Goal: Task Accomplishment & Management: Manage account settings

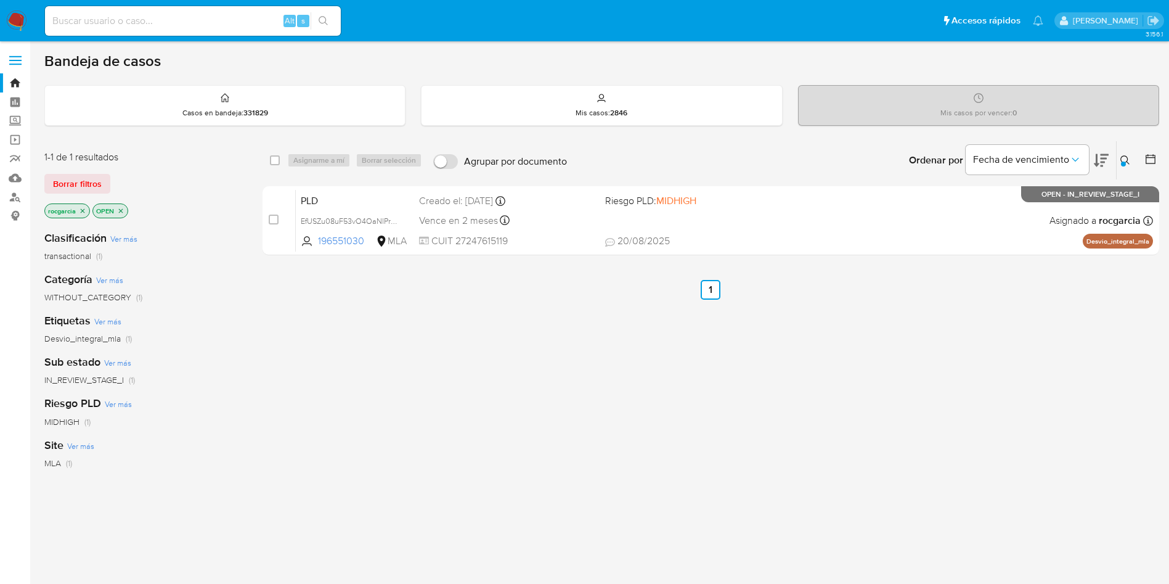
click at [1123, 157] on icon at bounding box center [1126, 160] width 10 height 10
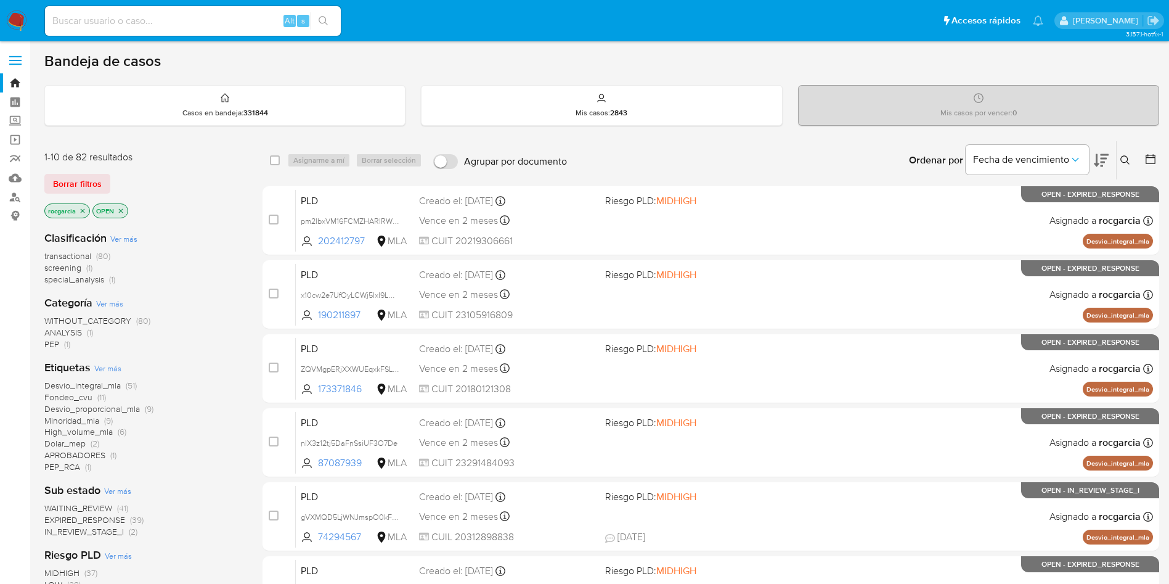
drag, startPoint x: 15, startPoint y: 436, endPoint x: 21, endPoint y: 423, distance: 14.3
click at [15, 436] on aside "Bandeja Tablero Screening Búsqueda en Listas Watchlist Herramientas Operaciones…" at bounding box center [15, 486] width 30 height 973
click at [1128, 161] on icon at bounding box center [1126, 160] width 10 height 10
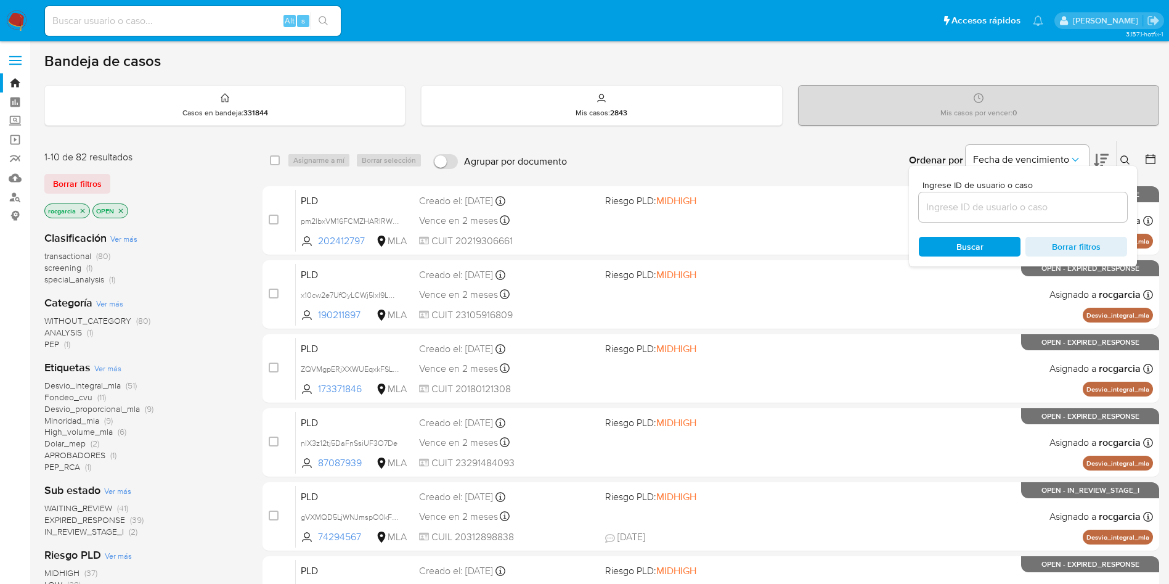
click at [1002, 215] on input at bounding box center [1023, 207] width 208 height 16
type input "1122455489"
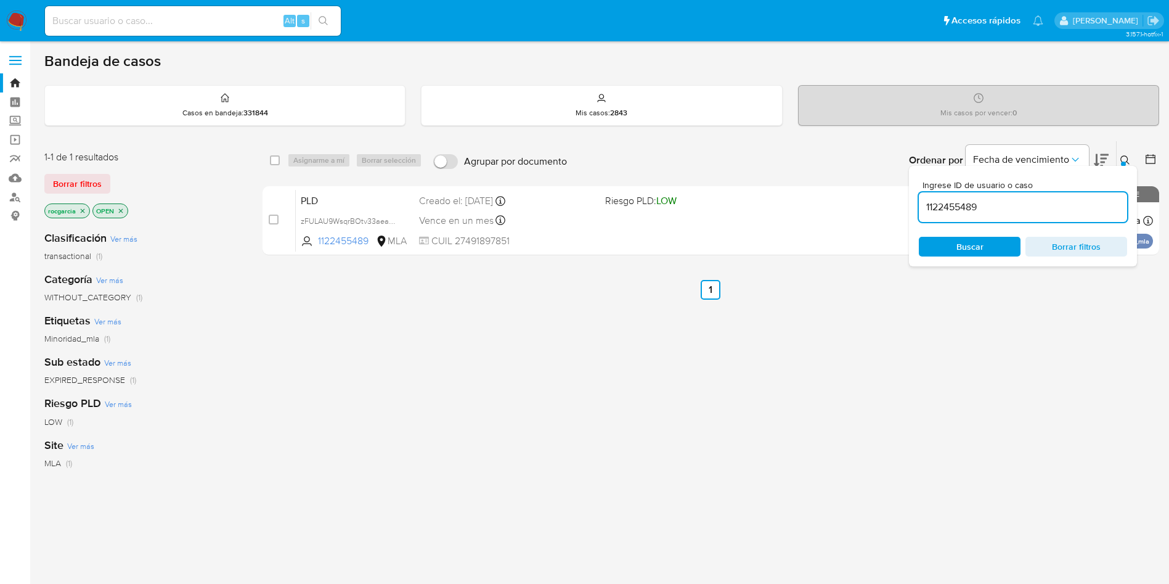
click at [1129, 157] on icon at bounding box center [1126, 160] width 10 height 10
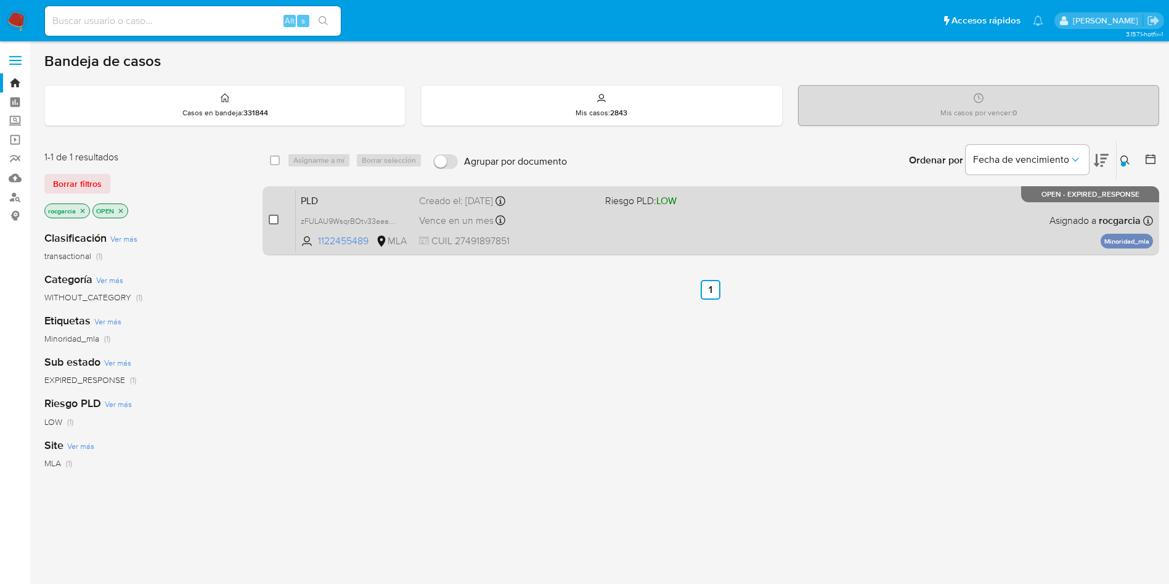
click at [272, 216] on input "checkbox" at bounding box center [274, 220] width 10 height 10
checkbox input "true"
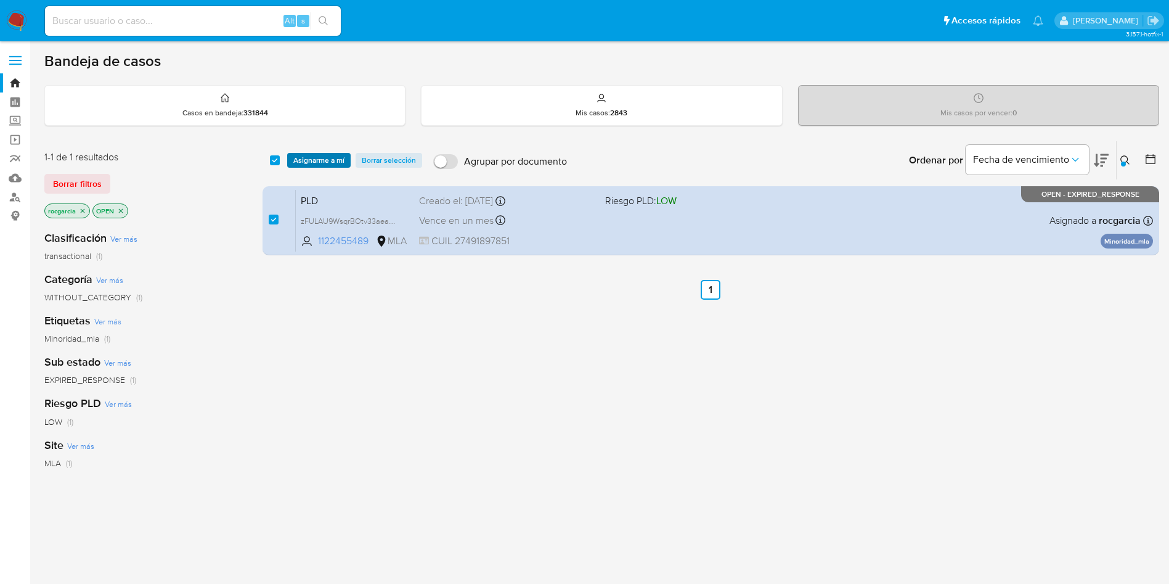
click at [308, 156] on span "Asignarme a mí" at bounding box center [318, 160] width 51 height 12
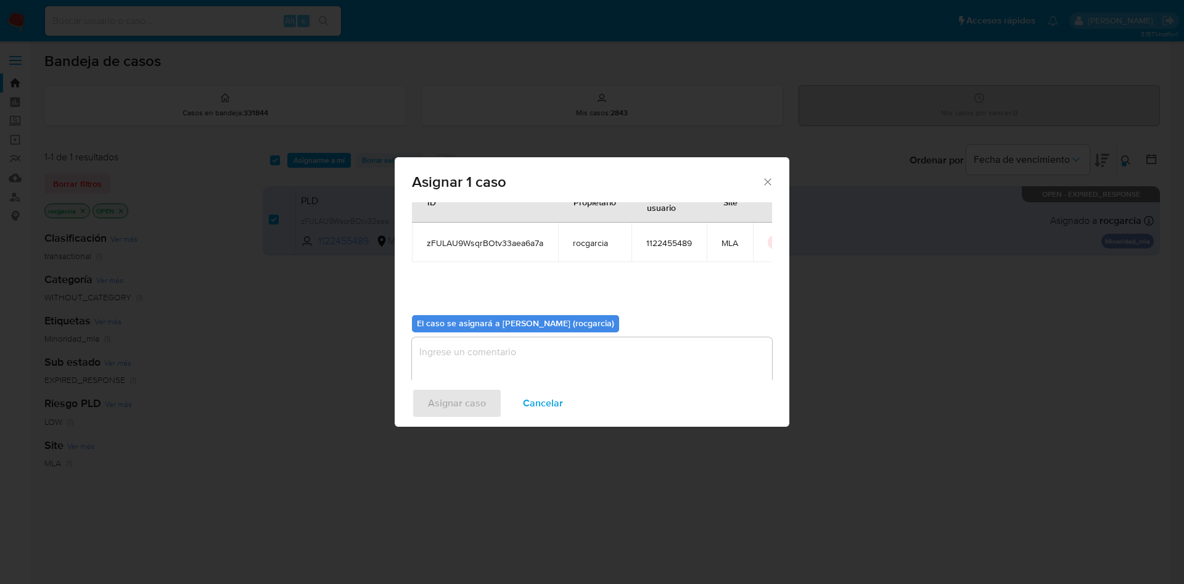
scroll to position [64, 0]
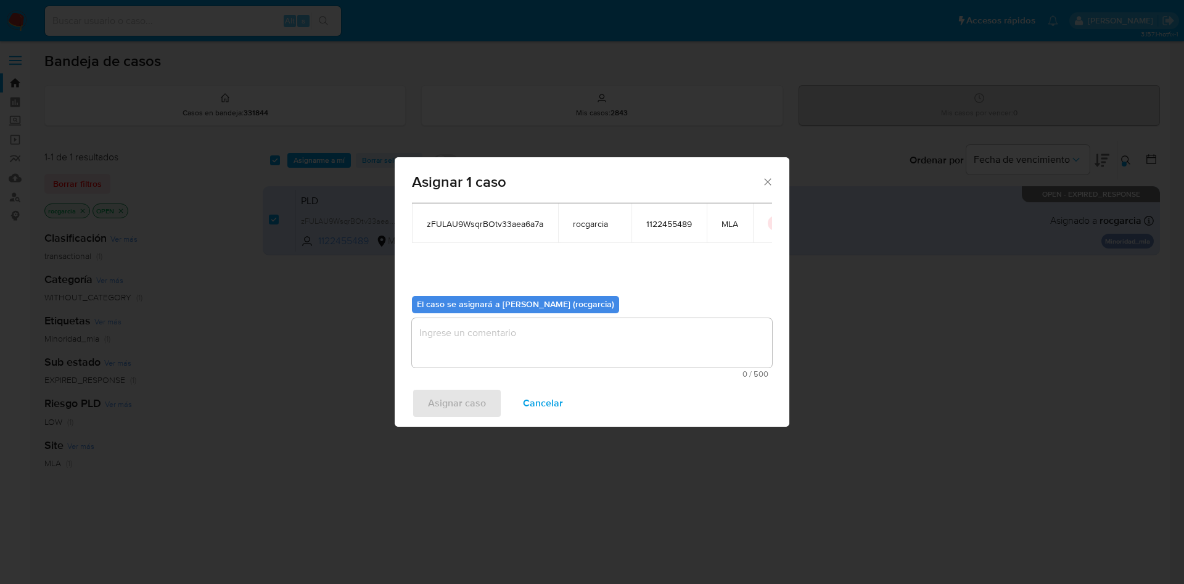
click at [485, 329] on textarea "assign-modal" at bounding box center [592, 342] width 360 height 49
click at [463, 401] on span "Asignar caso" at bounding box center [457, 403] width 58 height 27
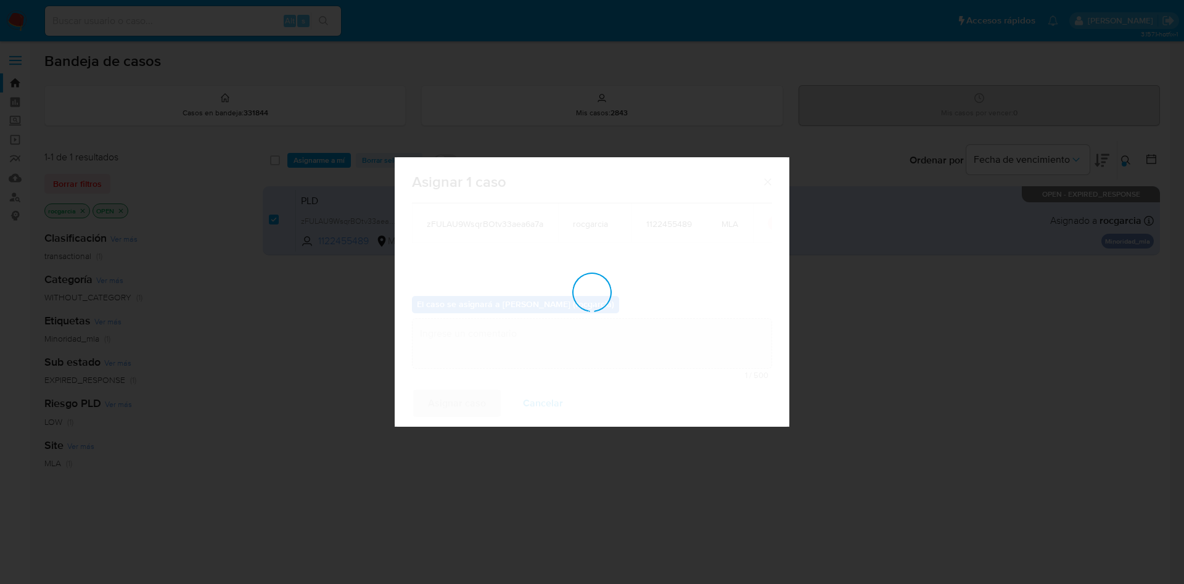
checkbox input "false"
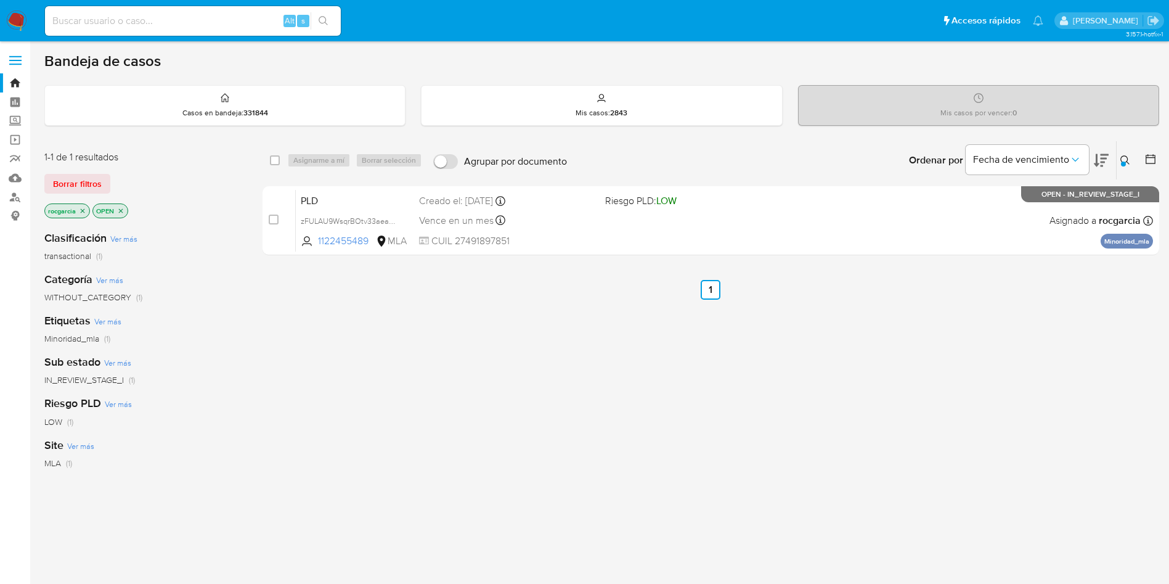
click at [1126, 160] on icon at bounding box center [1126, 160] width 10 height 10
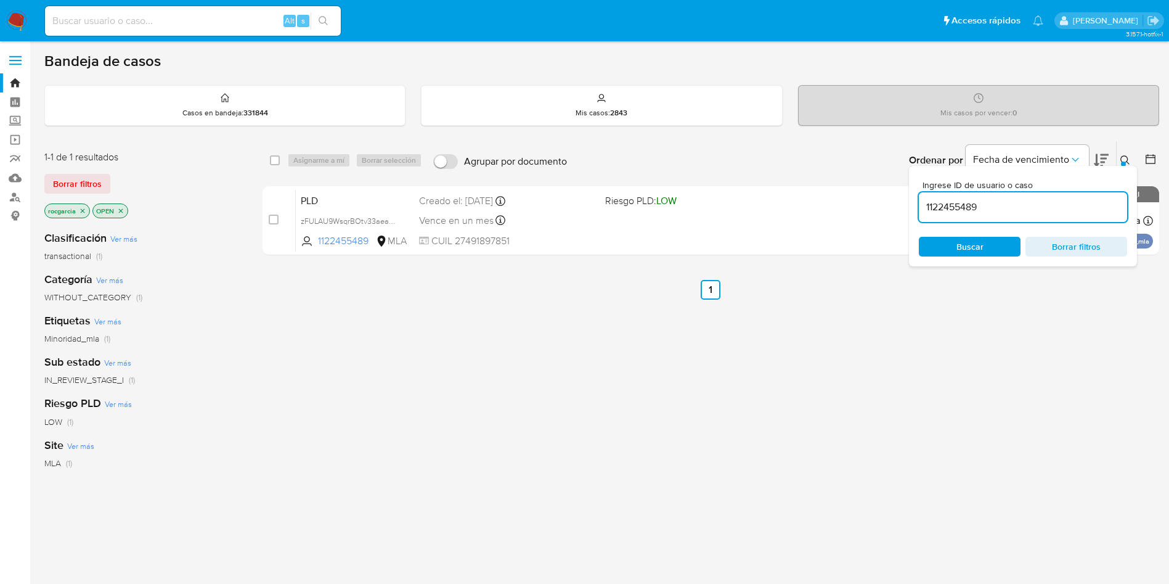
click at [999, 207] on input "1122455489" at bounding box center [1023, 207] width 208 height 16
type input "298364381"
click at [1126, 164] on icon at bounding box center [1126, 160] width 10 height 10
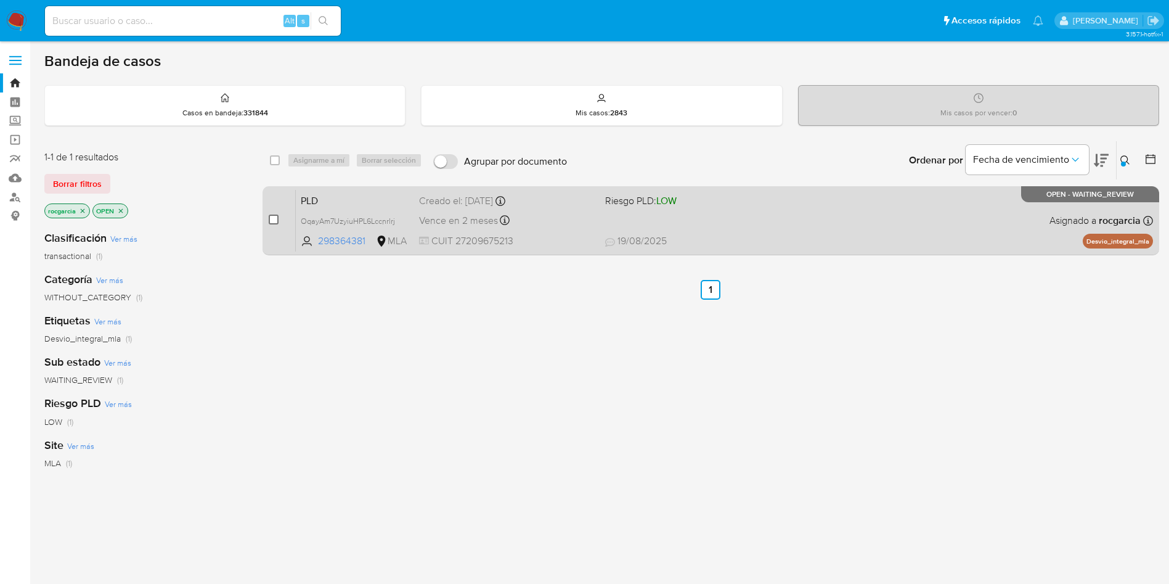
click at [276, 219] on input "checkbox" at bounding box center [274, 220] width 10 height 10
checkbox input "true"
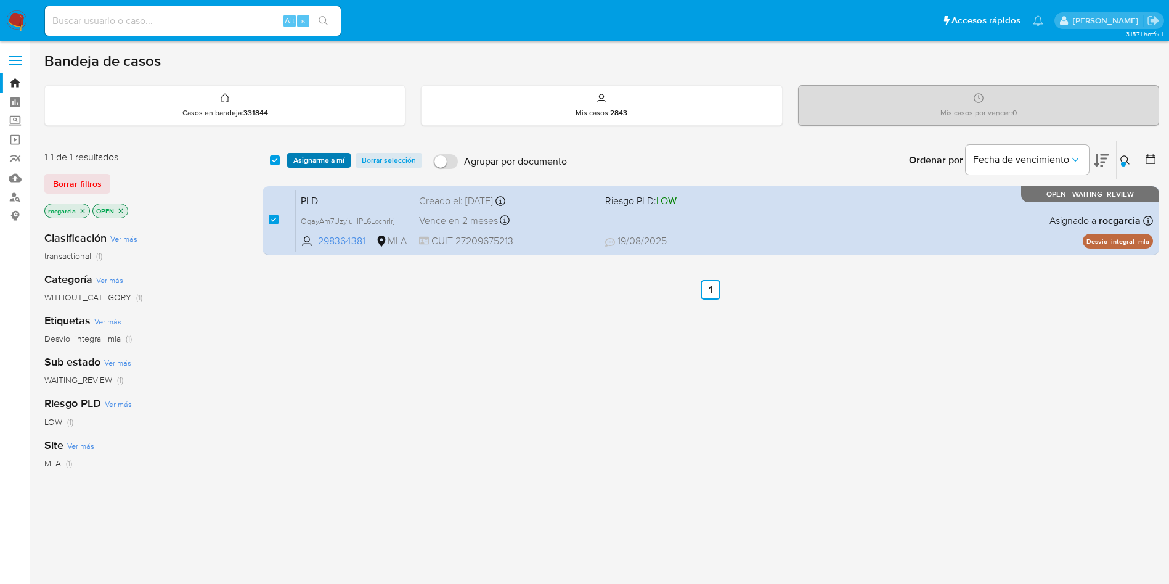
click at [311, 160] on span "Asignarme a mí" at bounding box center [318, 160] width 51 height 12
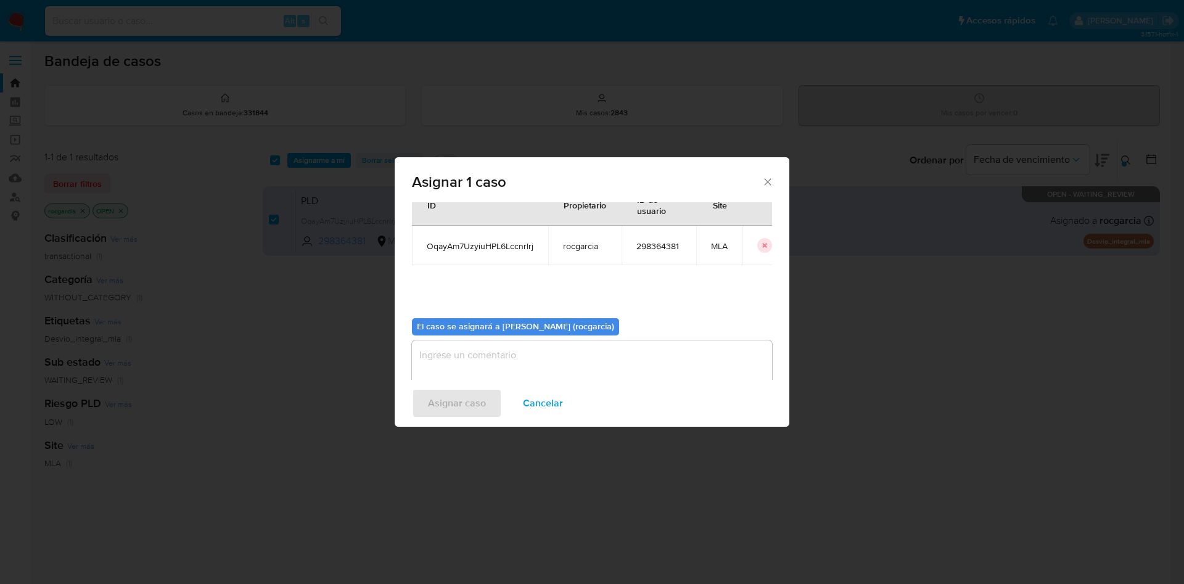
scroll to position [64, 0]
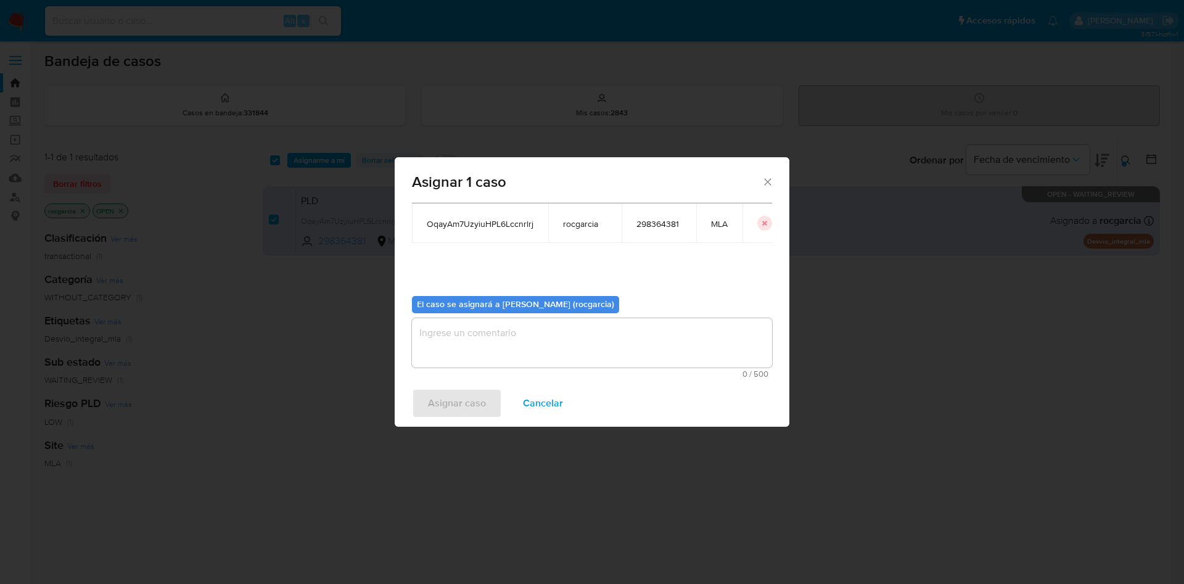
click at [498, 362] on textarea "assign-modal" at bounding box center [592, 342] width 360 height 49
click at [475, 403] on span "Asignar caso" at bounding box center [457, 403] width 58 height 27
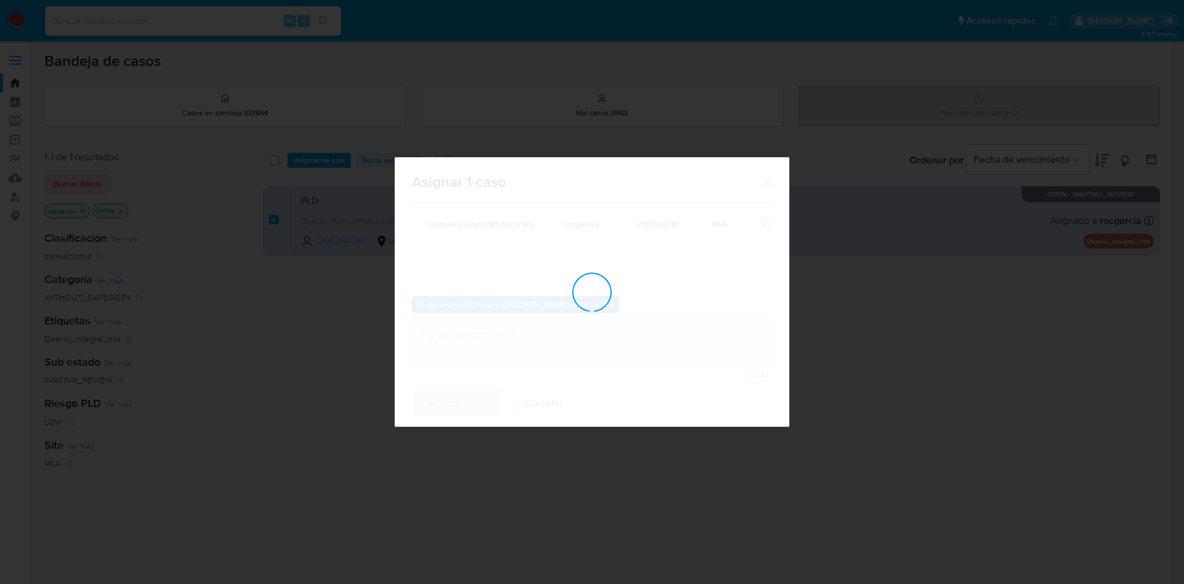
checkbox input "false"
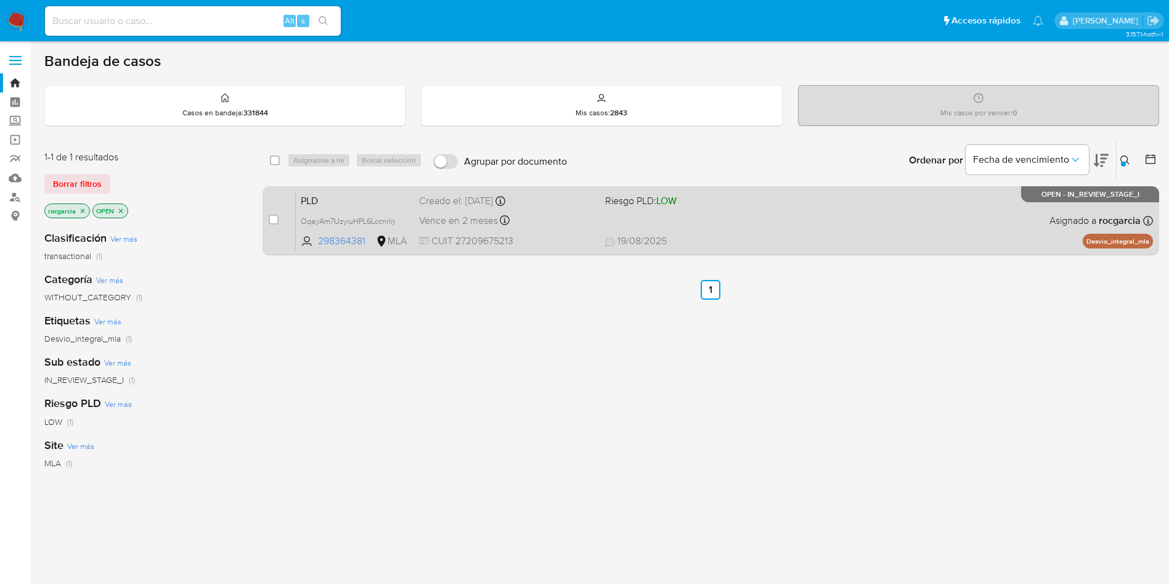
click at [779, 203] on span "Riesgo PLD: LOW" at bounding box center [693, 200] width 176 height 16
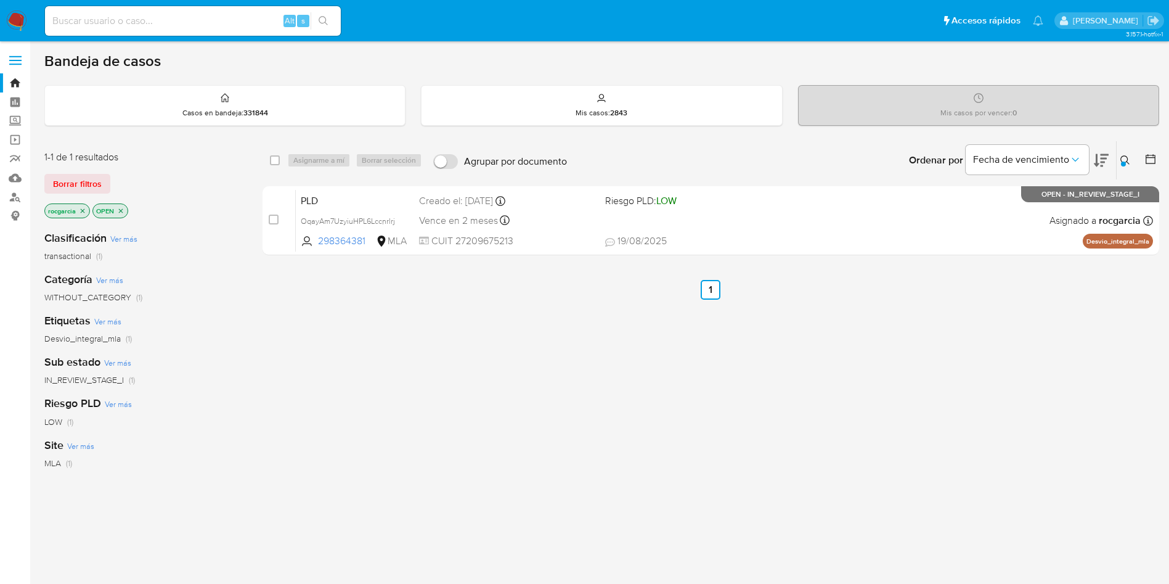
drag, startPoint x: 1129, startPoint y: 165, endPoint x: 1117, endPoint y: 171, distance: 13.5
click at [1128, 164] on button at bounding box center [1127, 160] width 20 height 15
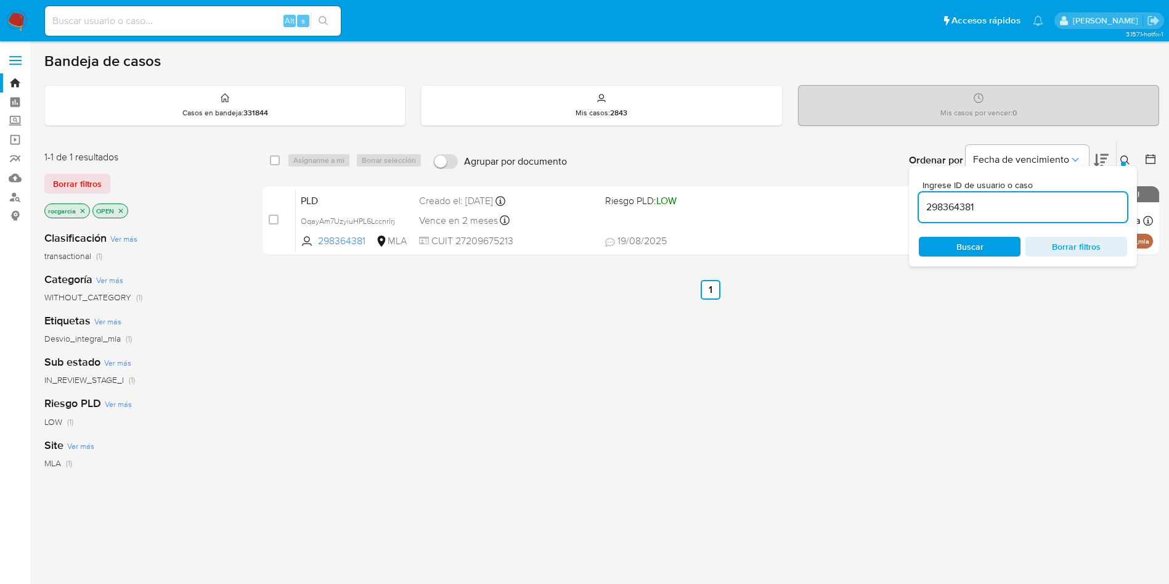
click at [1028, 202] on input "298364381" at bounding box center [1023, 207] width 208 height 16
type input "249412803"
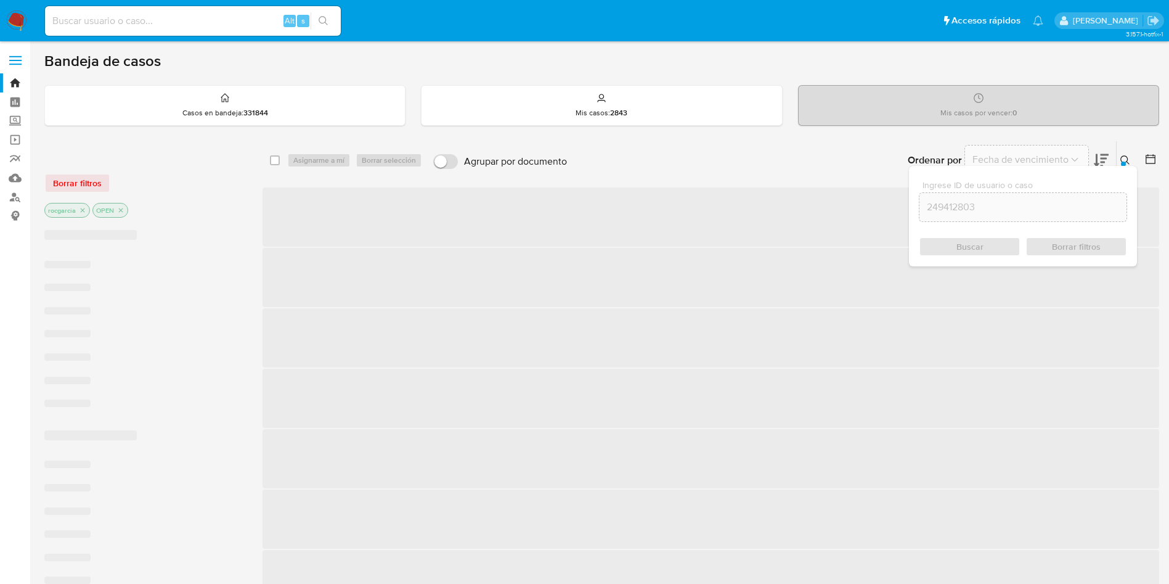
click at [1126, 158] on icon at bounding box center [1126, 160] width 10 height 10
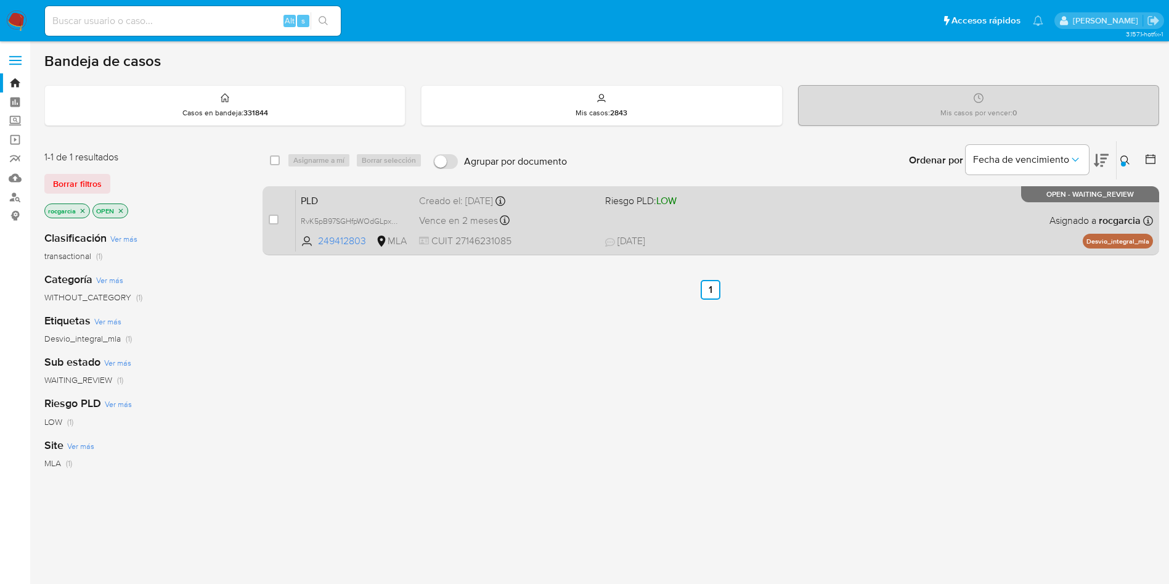
click at [267, 223] on div "case-item-checkbox No es posible asignar el caso PLD RvK5pB97SGHfpWOdGLpxMtN3 2…" at bounding box center [711, 220] width 897 height 69
click at [272, 220] on input "checkbox" at bounding box center [274, 220] width 10 height 10
checkbox input "true"
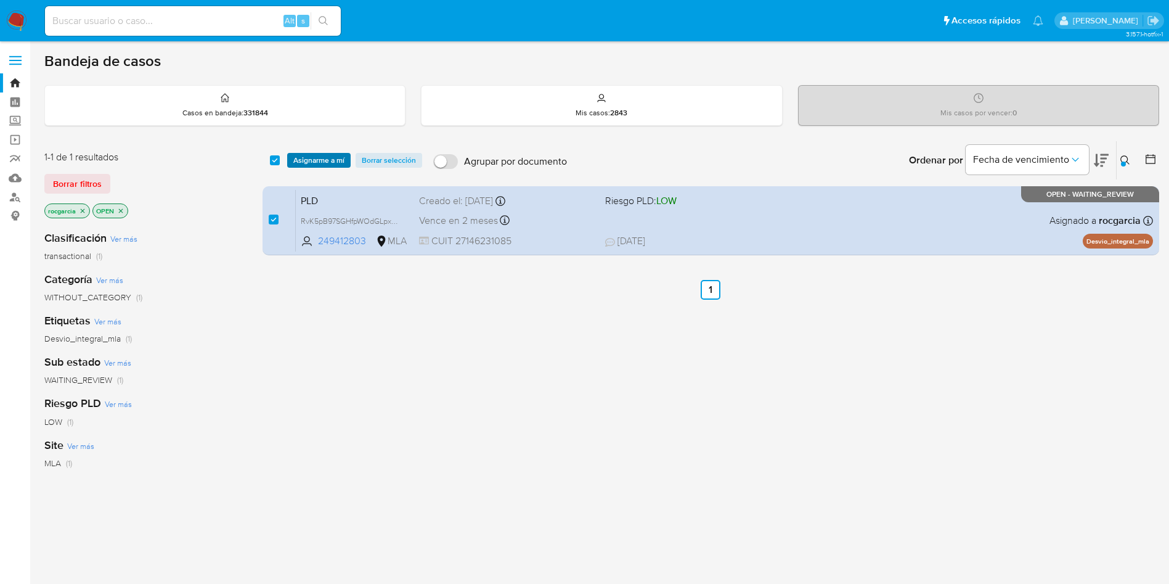
click at [319, 163] on span "Asignarme a mí" at bounding box center [318, 160] width 51 height 12
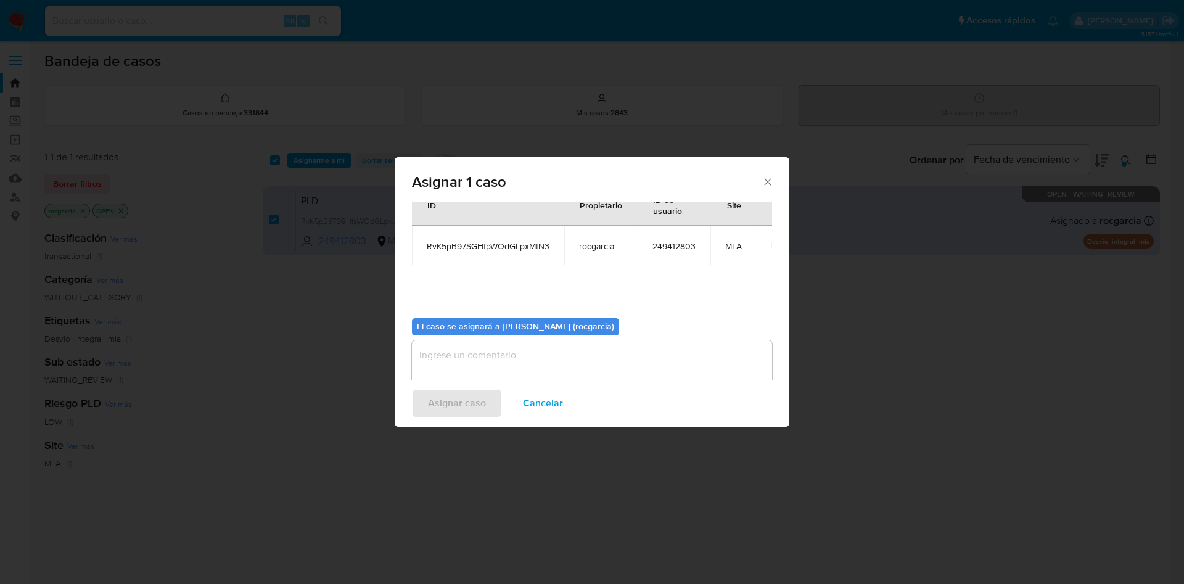
scroll to position [64, 0]
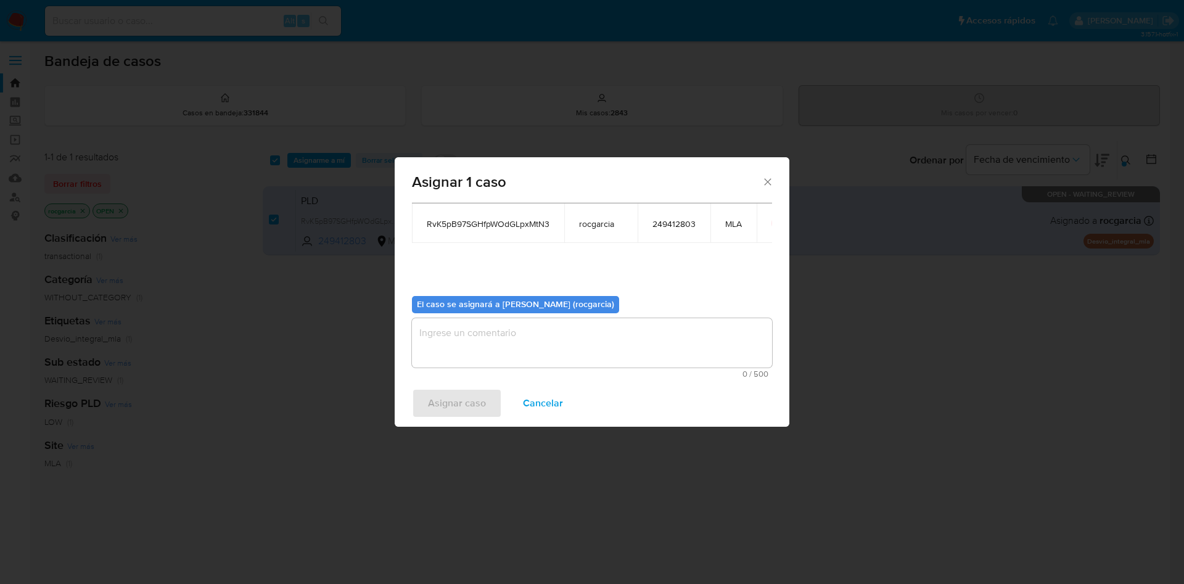
drag, startPoint x: 575, startPoint y: 362, endPoint x: 533, endPoint y: 387, distance: 48.4
click at [575, 361] on textarea "assign-modal" at bounding box center [592, 342] width 360 height 49
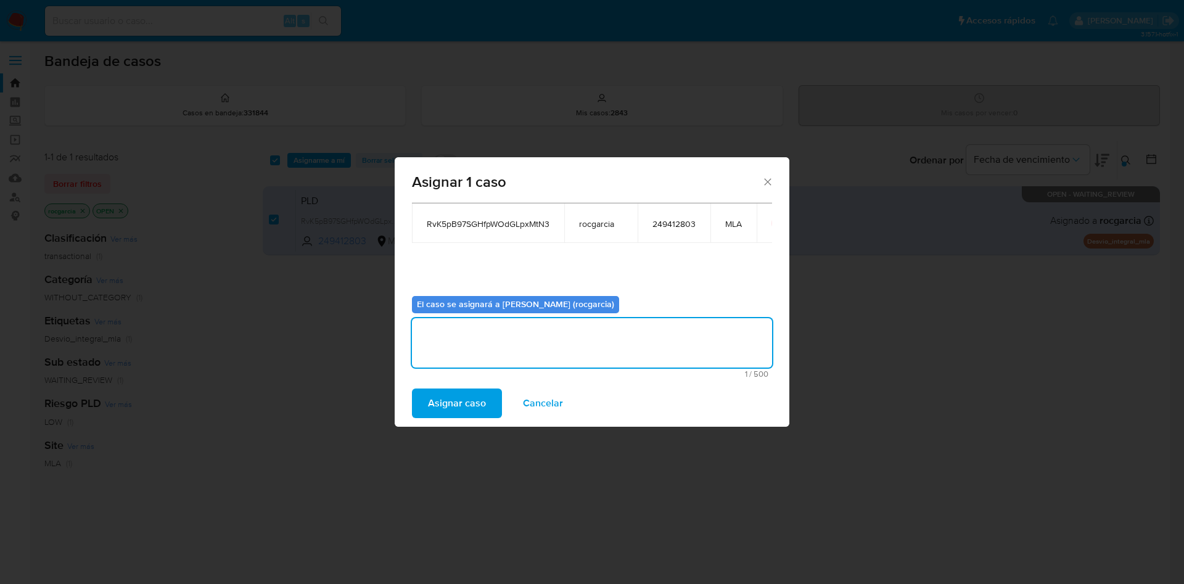
click at [480, 404] on span "Asignar caso" at bounding box center [457, 403] width 58 height 27
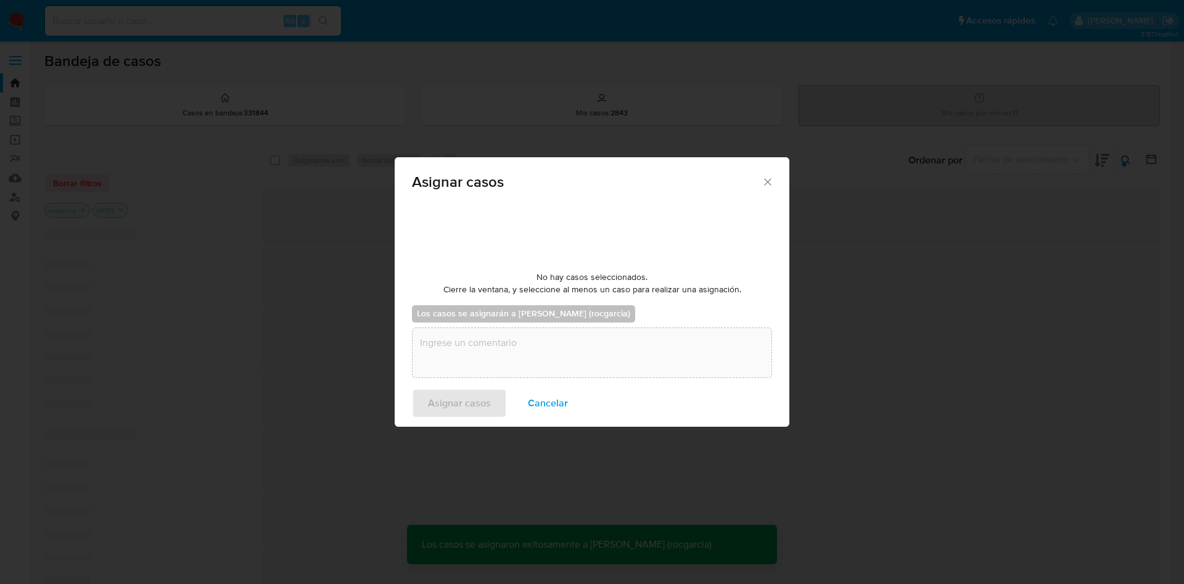
checkbox input "false"
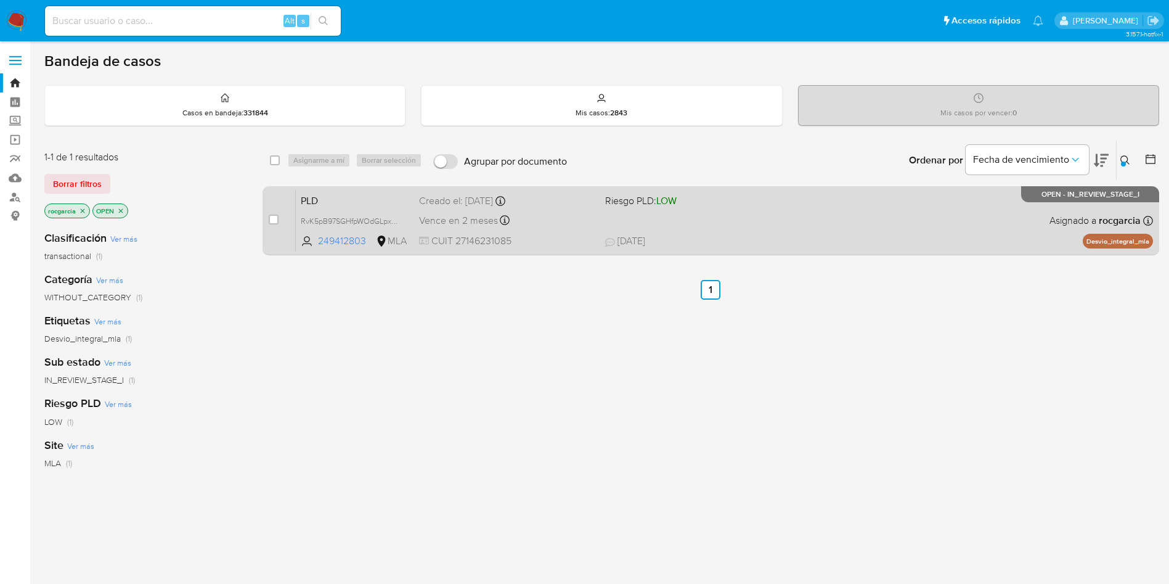
click at [715, 205] on span "Riesgo PLD: LOW" at bounding box center [693, 200] width 176 height 16
click at [271, 219] on input "checkbox" at bounding box center [274, 220] width 10 height 10
checkbox input "true"
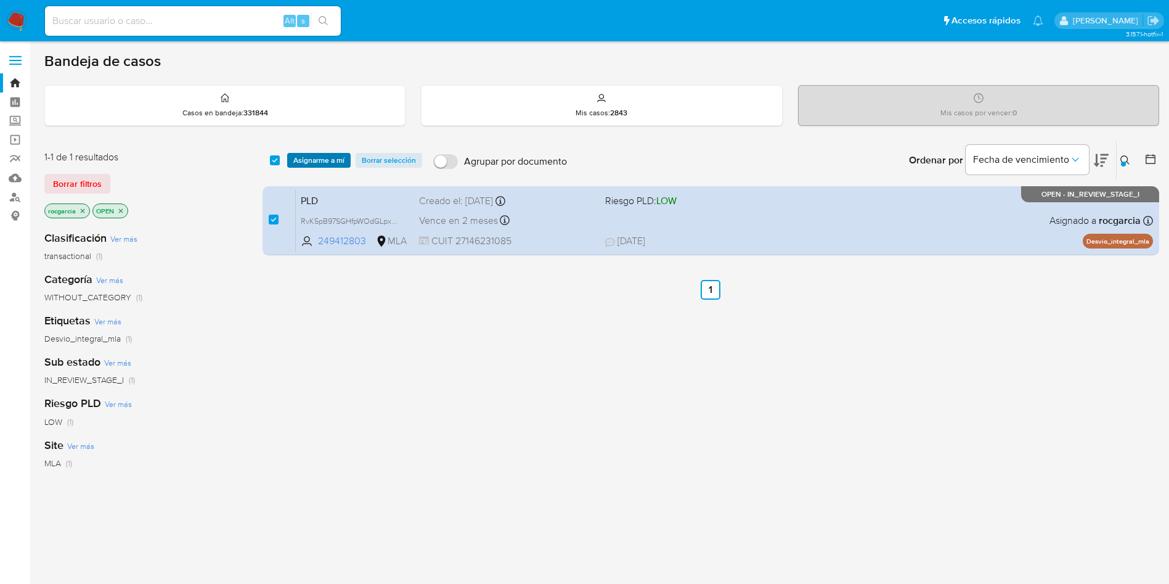
click at [316, 154] on span "Asignarme a mí" at bounding box center [318, 160] width 51 height 12
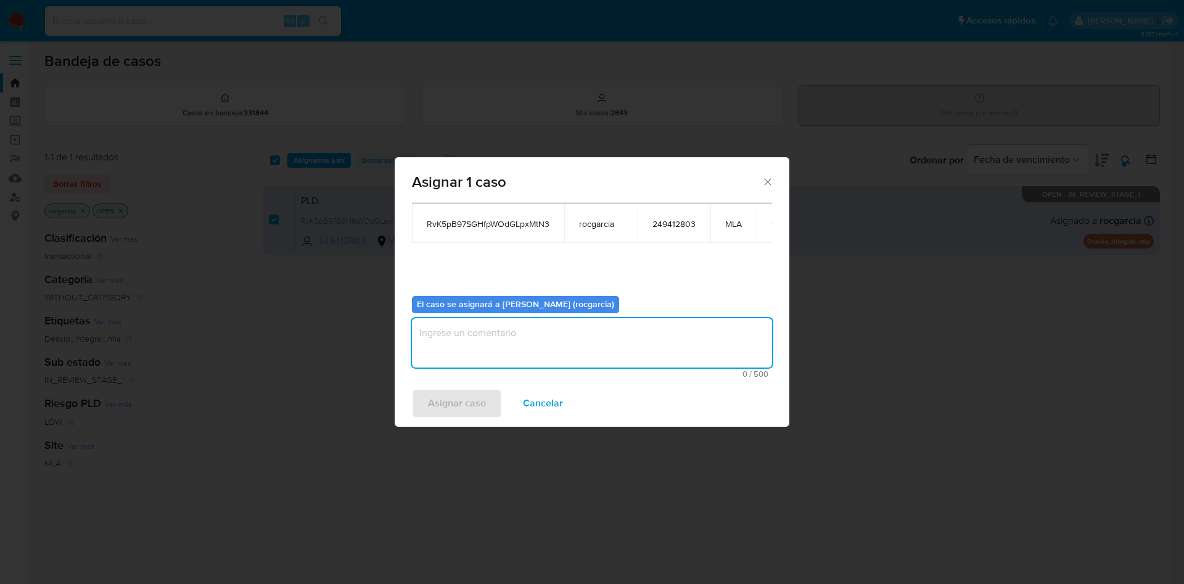
click at [545, 349] on textarea "assign-modal" at bounding box center [592, 342] width 360 height 49
click at [448, 394] on span "Asignar caso" at bounding box center [457, 403] width 58 height 27
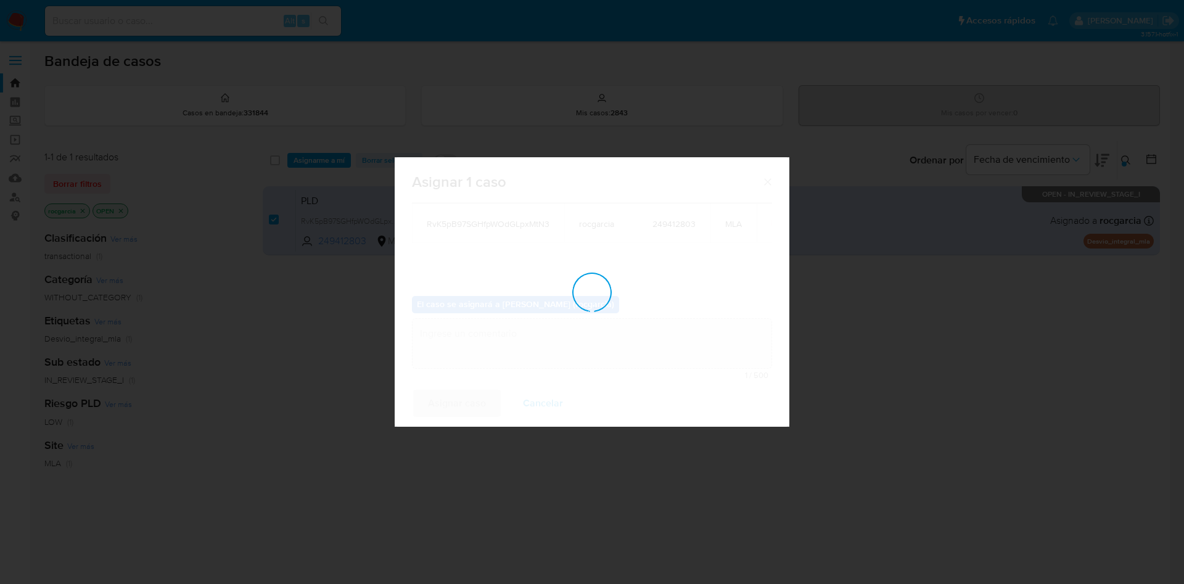
checkbox input "false"
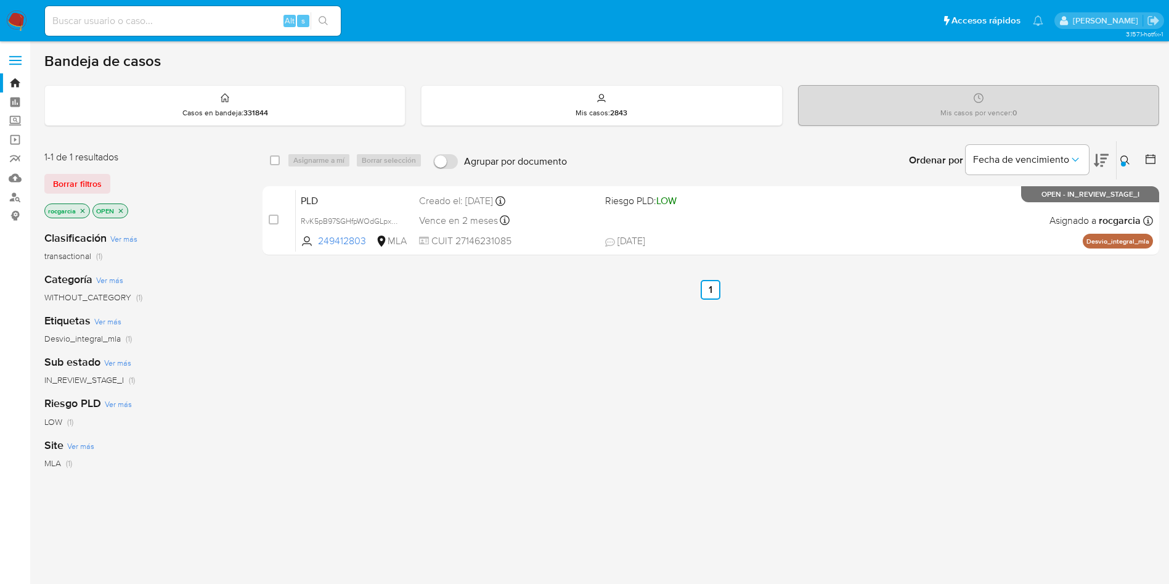
click at [1124, 158] on icon at bounding box center [1126, 160] width 10 height 10
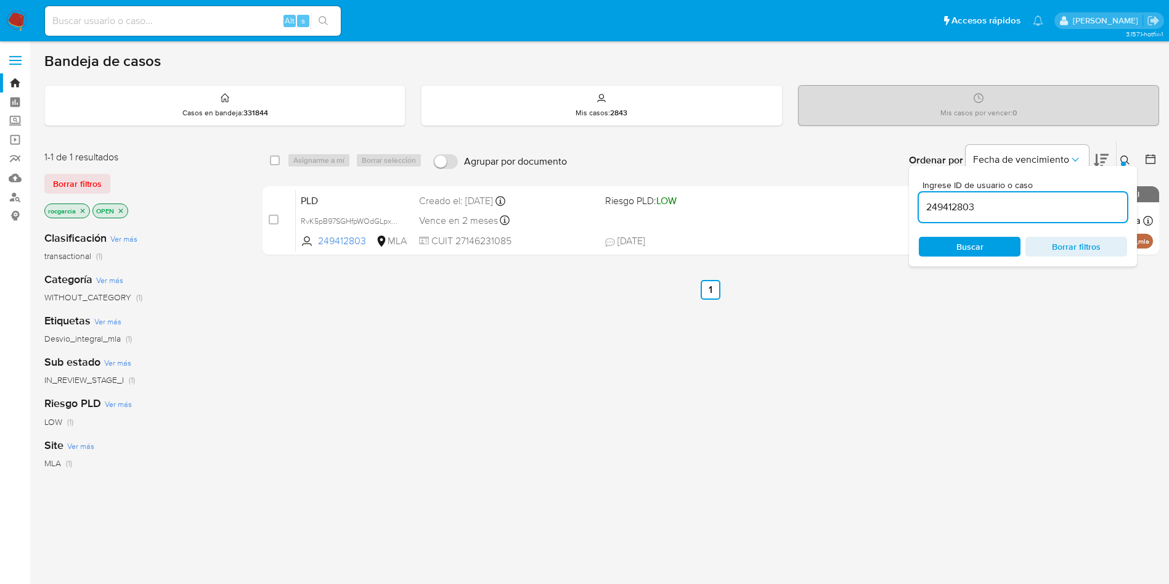
click at [1023, 205] on input "249412803" at bounding box center [1023, 207] width 208 height 16
type input "463235345"
click at [1122, 157] on icon at bounding box center [1125, 159] width 9 height 9
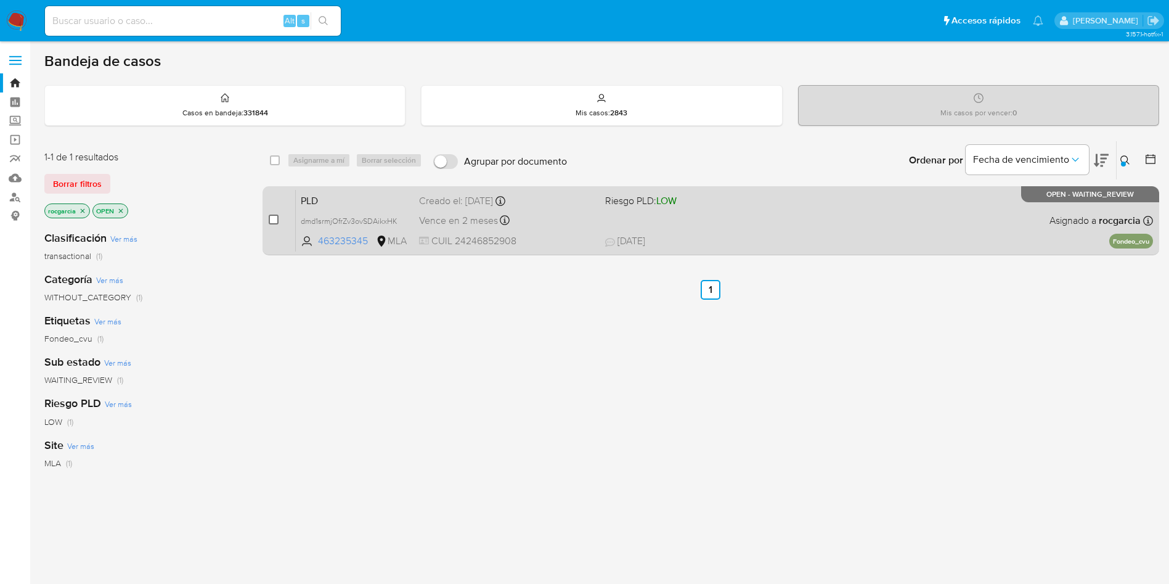
click at [274, 217] on input "checkbox" at bounding box center [274, 220] width 10 height 10
checkbox input "true"
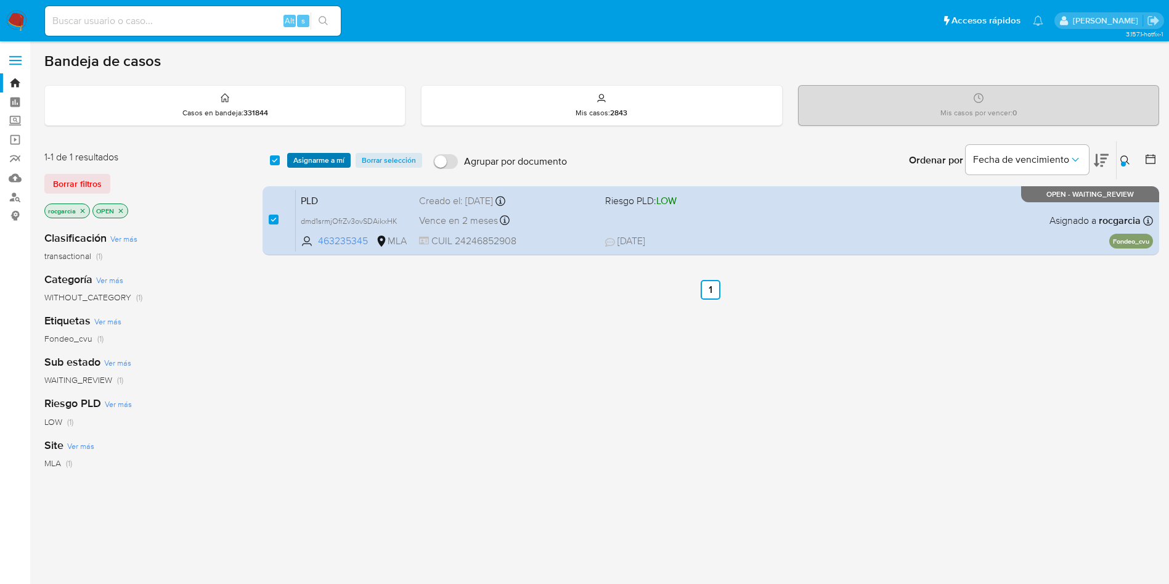
click at [325, 161] on span "Asignarme a mí" at bounding box center [318, 160] width 51 height 12
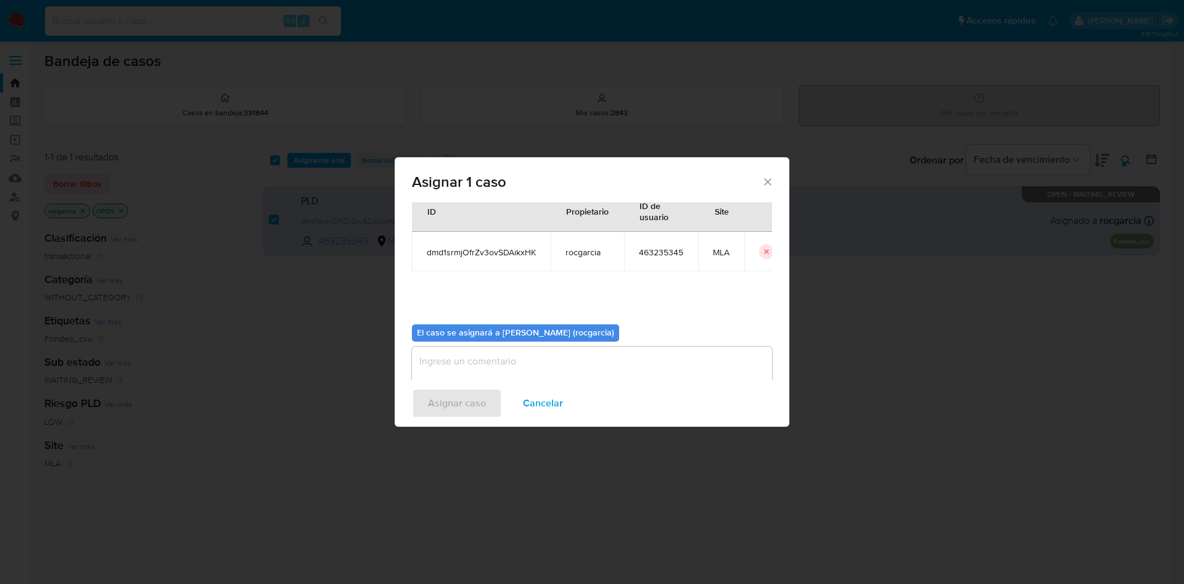
scroll to position [64, 0]
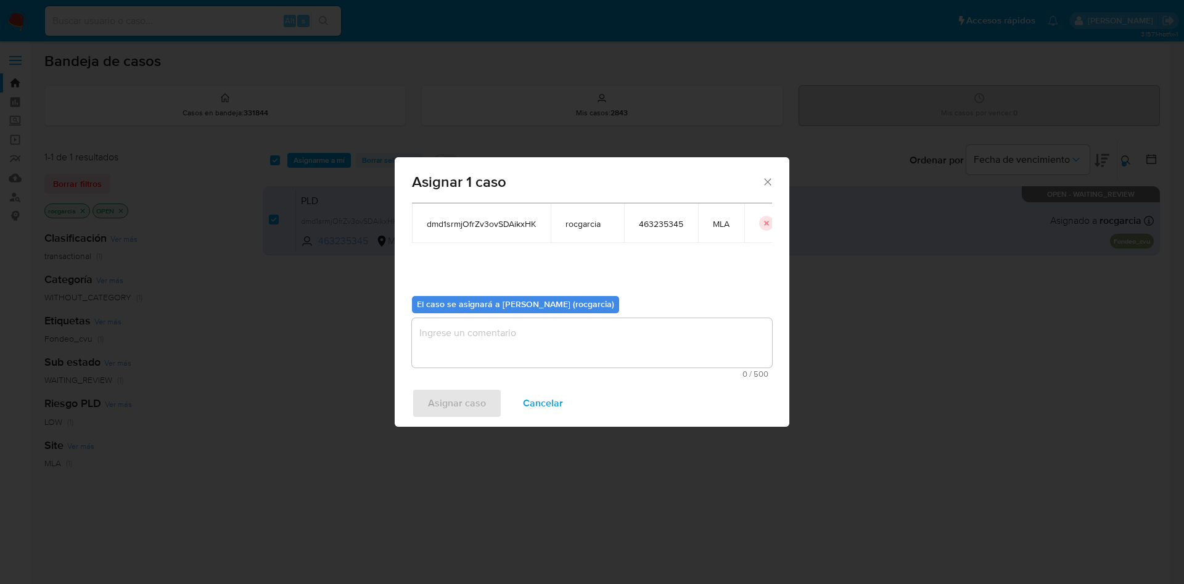
click at [497, 337] on textarea "assign-modal" at bounding box center [592, 342] width 360 height 49
click at [465, 402] on span "Asignar caso" at bounding box center [457, 403] width 58 height 27
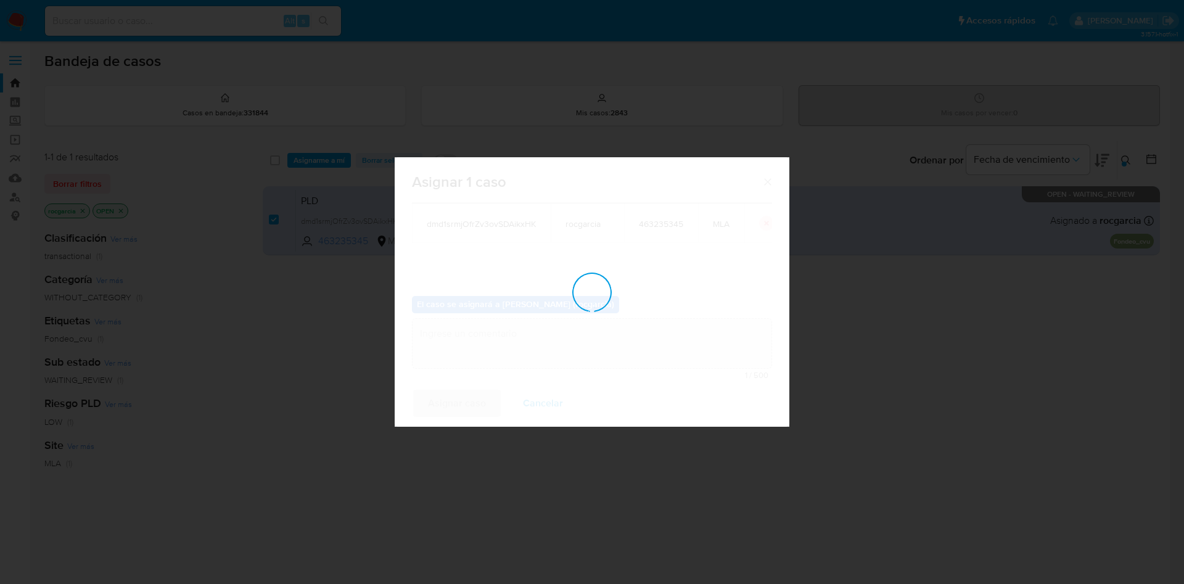
checkbox input "false"
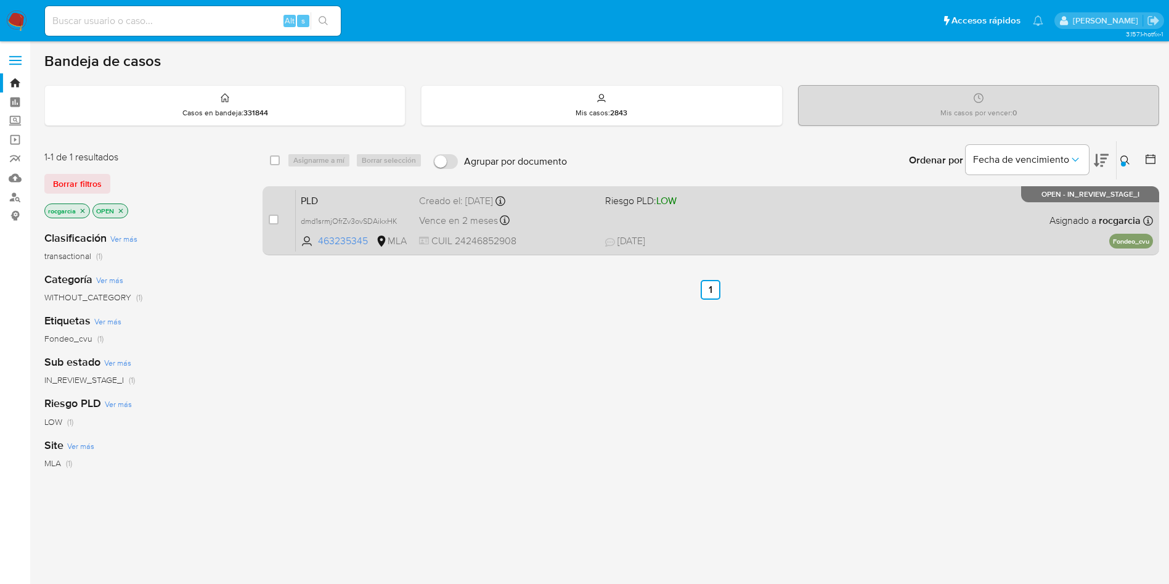
click at [590, 216] on div "Vence en 2 meses Vence el 29/10/2025 12:08:45" at bounding box center [507, 220] width 176 height 17
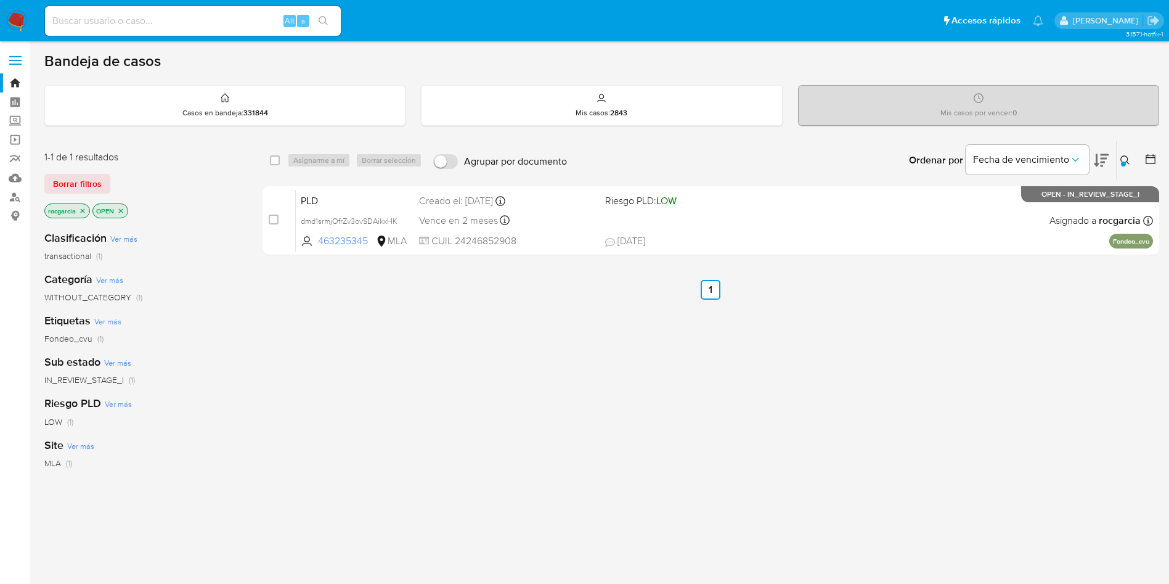
drag, startPoint x: 276, startPoint y: 217, endPoint x: 314, endPoint y: 167, distance: 62.5
click at [280, 215] on div "case-item-checkbox No es posible asignar el caso" at bounding box center [282, 220] width 27 height 62
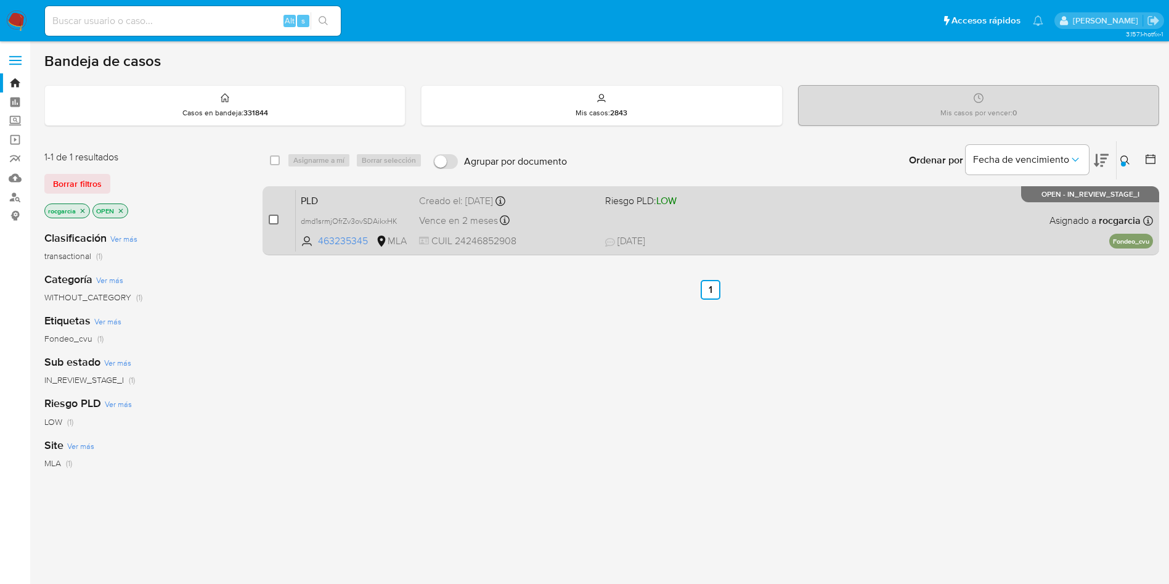
click at [270, 220] on input "checkbox" at bounding box center [274, 220] width 10 height 10
checkbox input "true"
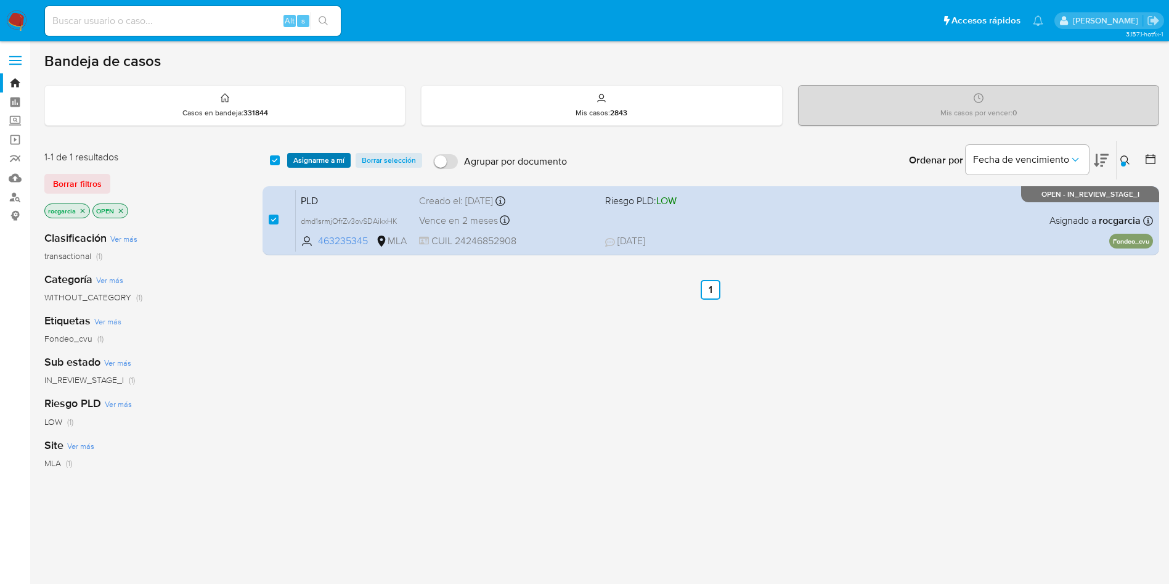
click at [313, 166] on span "Asignarme a mí" at bounding box center [318, 160] width 51 height 12
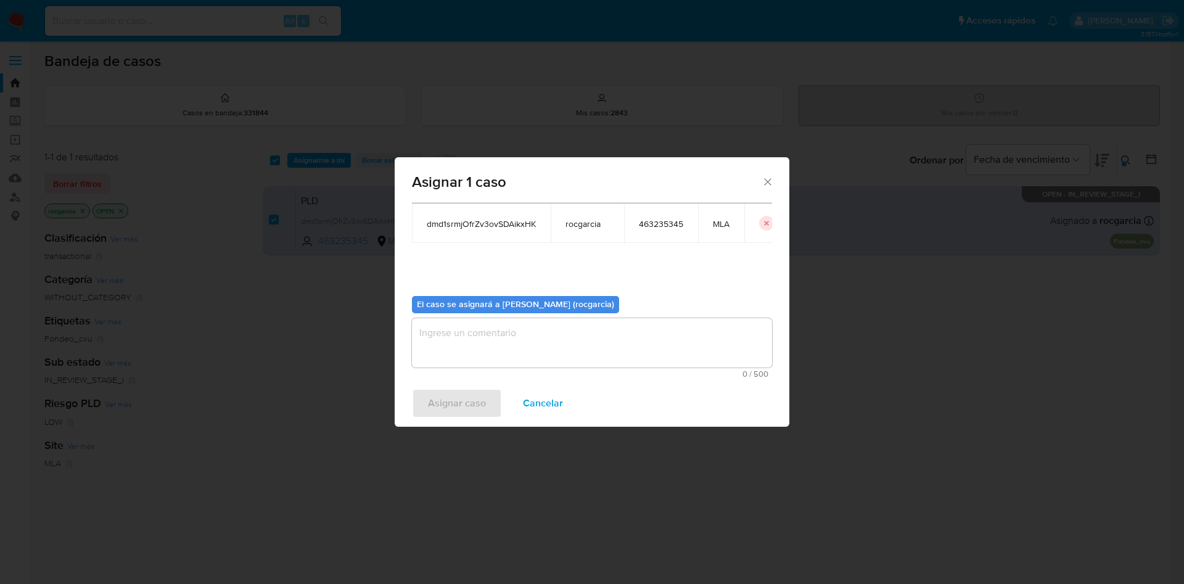
click at [447, 338] on textarea "assign-modal" at bounding box center [592, 342] width 360 height 49
click at [445, 419] on div "Asignar caso Cancelar" at bounding box center [592, 403] width 395 height 47
click at [447, 407] on span "Asignar caso" at bounding box center [457, 403] width 58 height 27
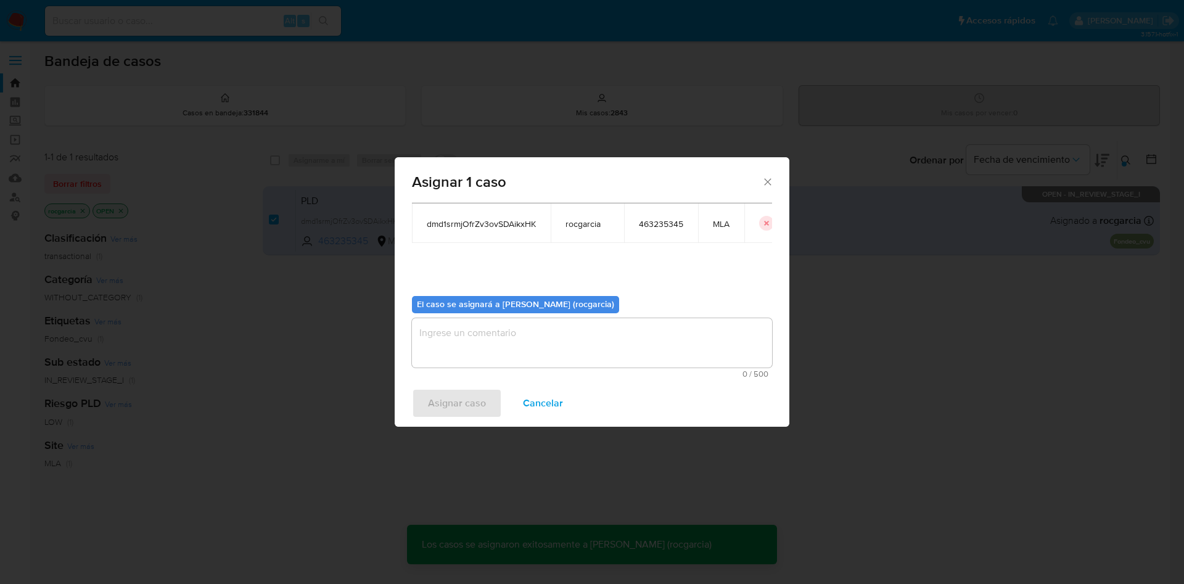
checkbox input "false"
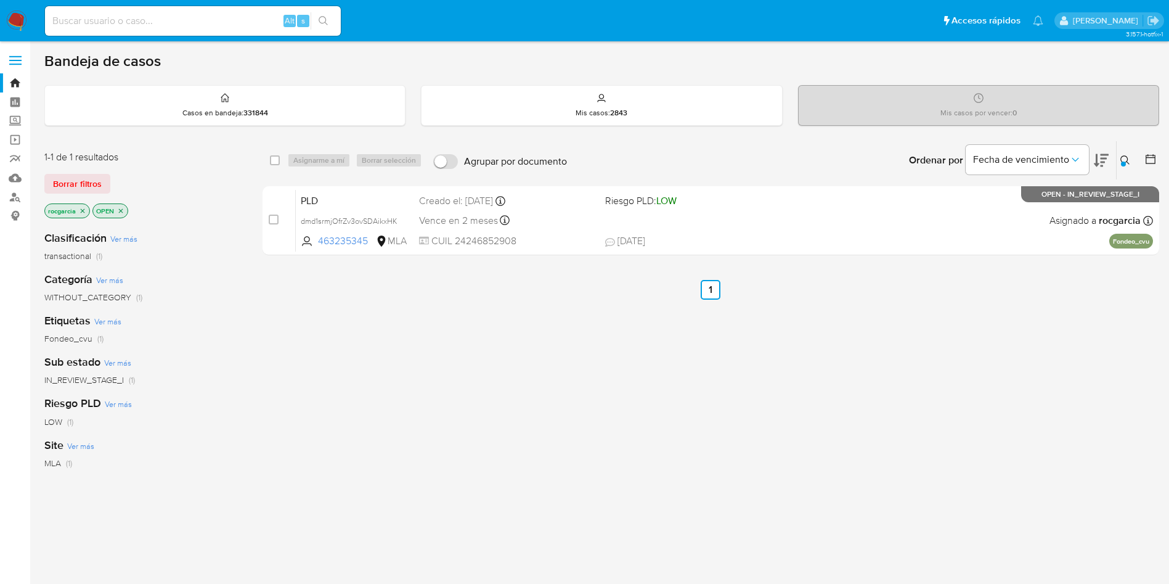
click at [1127, 165] on icon at bounding box center [1126, 160] width 10 height 10
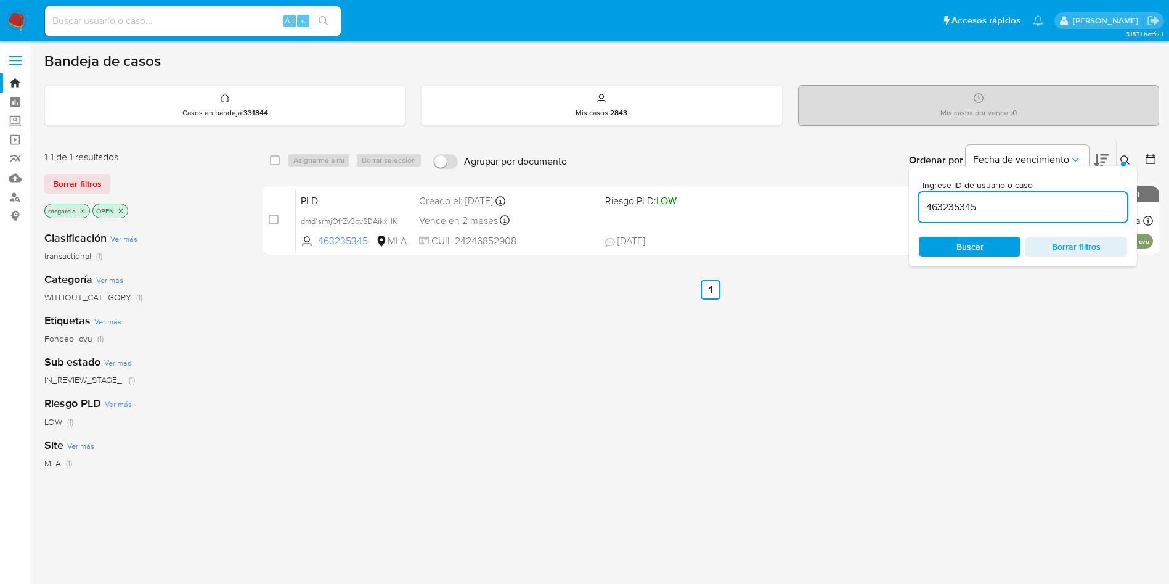
click at [1004, 205] on input "463235345" at bounding box center [1023, 207] width 208 height 16
click at [1004, 207] on input "463235345" at bounding box center [1023, 207] width 208 height 16
type input "216177857"
click at [1126, 162] on icon at bounding box center [1125, 159] width 9 height 9
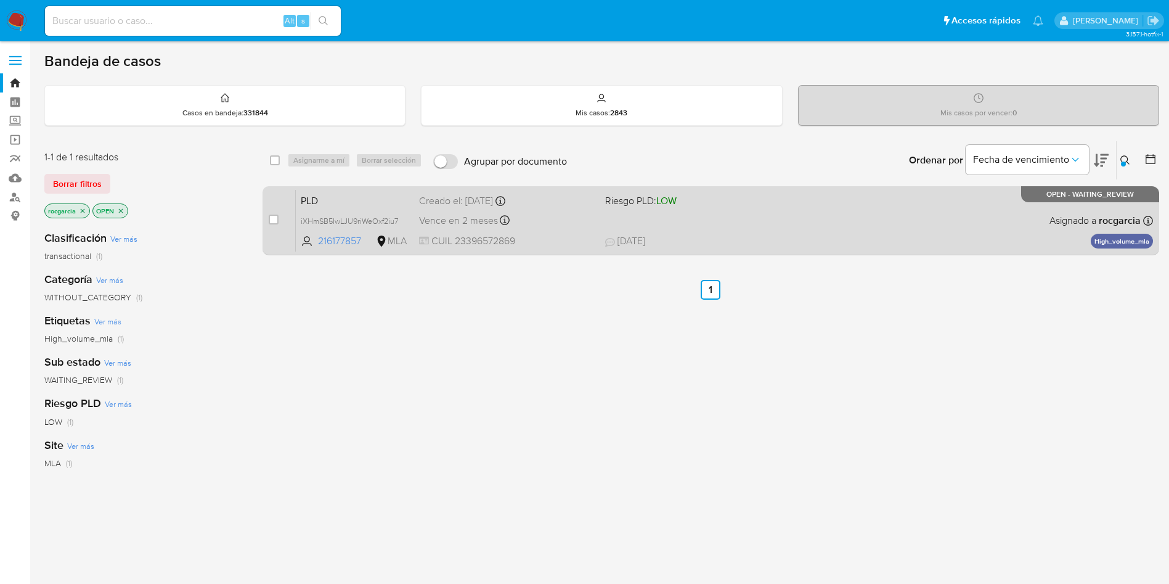
click at [275, 224] on div "case-item-checkbox" at bounding box center [274, 219] width 10 height 12
click at [274, 219] on input "checkbox" at bounding box center [274, 220] width 10 height 10
checkbox input "true"
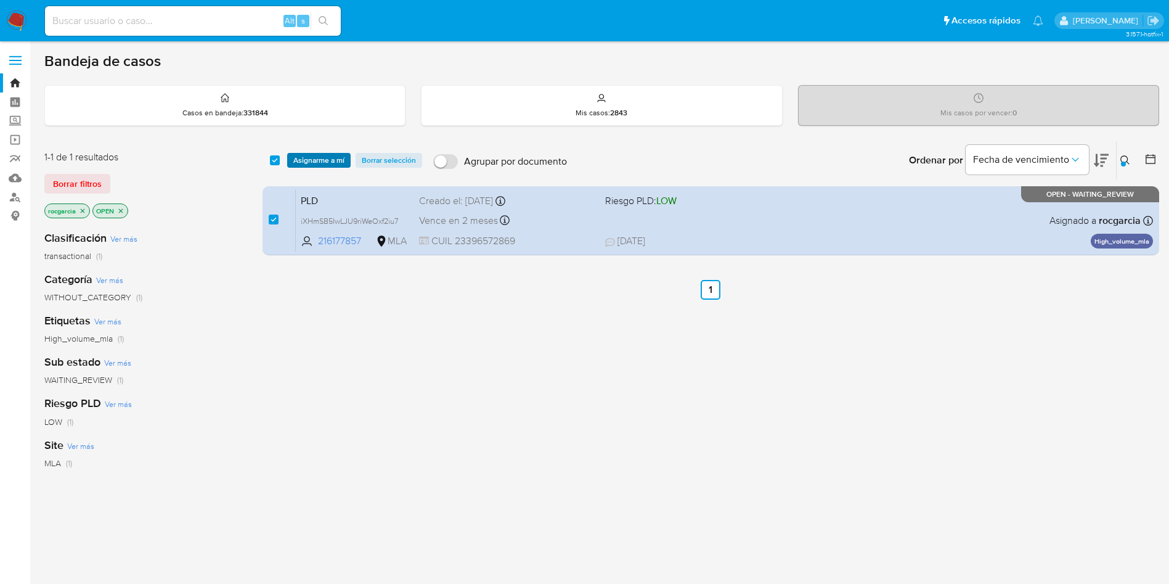
click at [311, 157] on span "Asignarme a mí" at bounding box center [318, 160] width 51 height 12
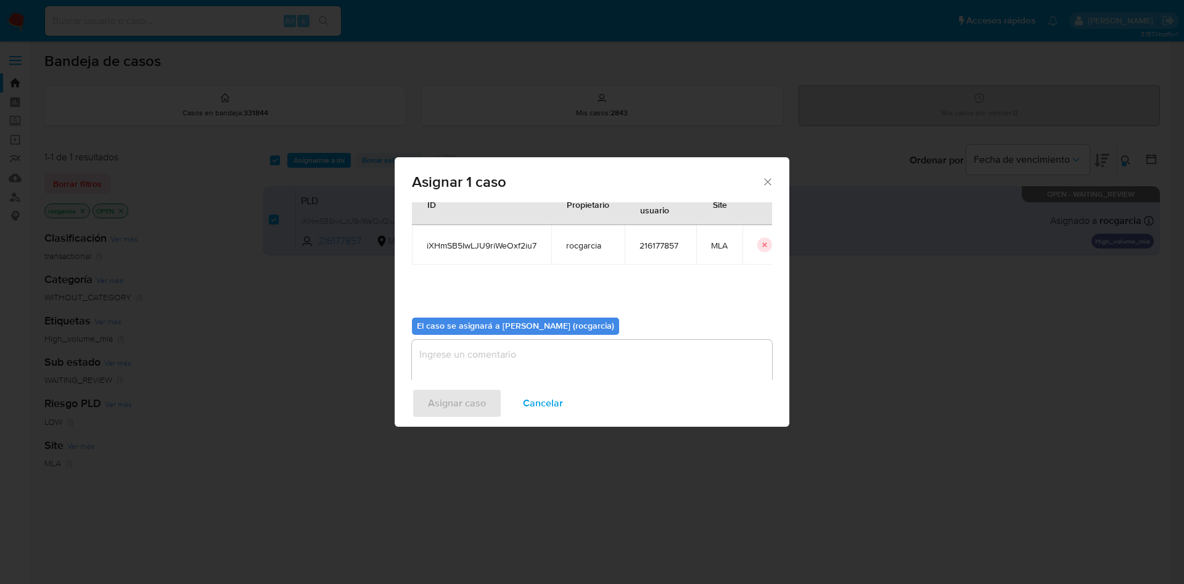
scroll to position [64, 0]
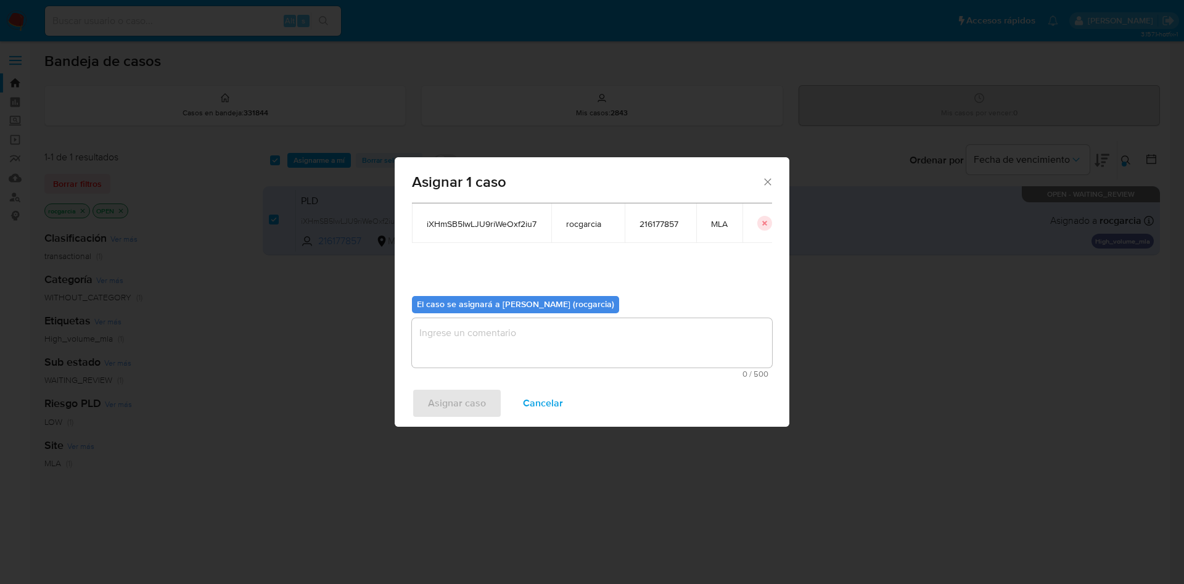
click at [472, 348] on textarea "assign-modal" at bounding box center [592, 342] width 360 height 49
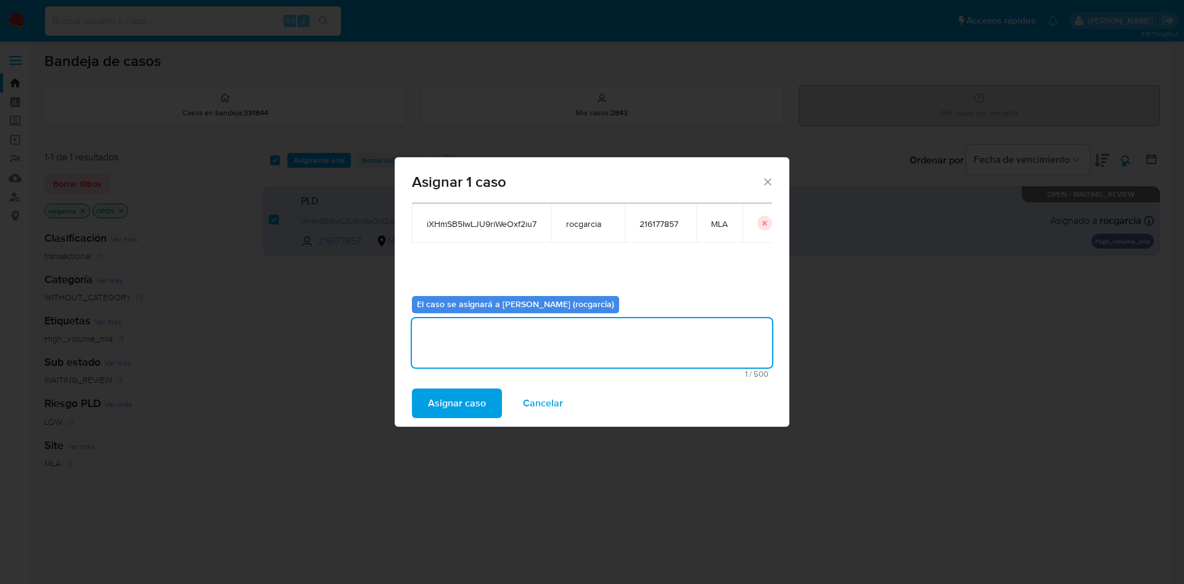
click at [471, 404] on span "Asignar caso" at bounding box center [457, 403] width 58 height 27
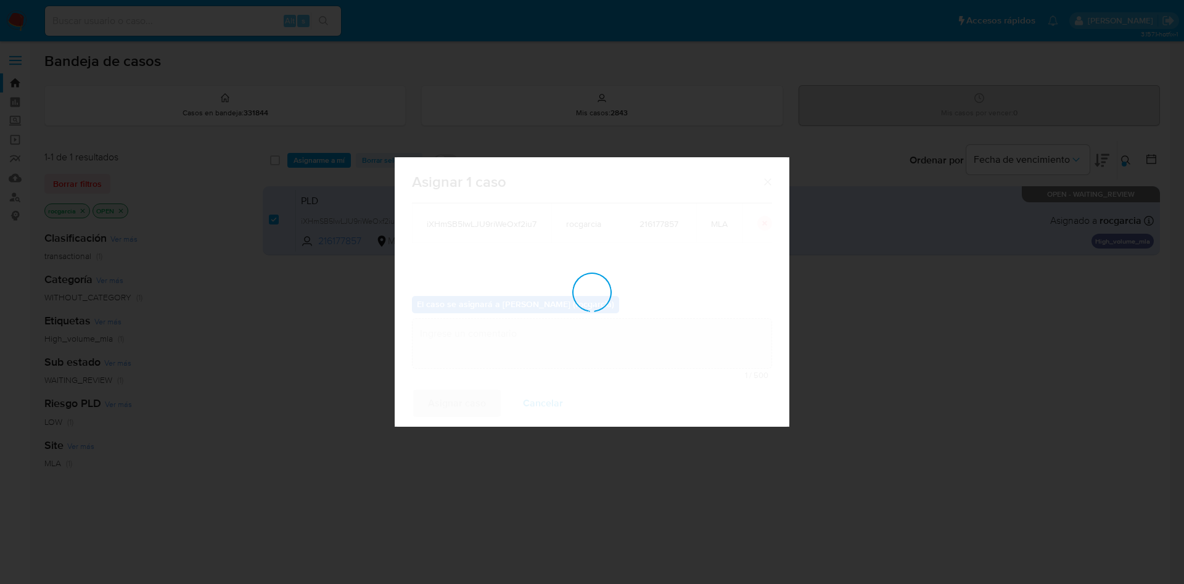
checkbox input "false"
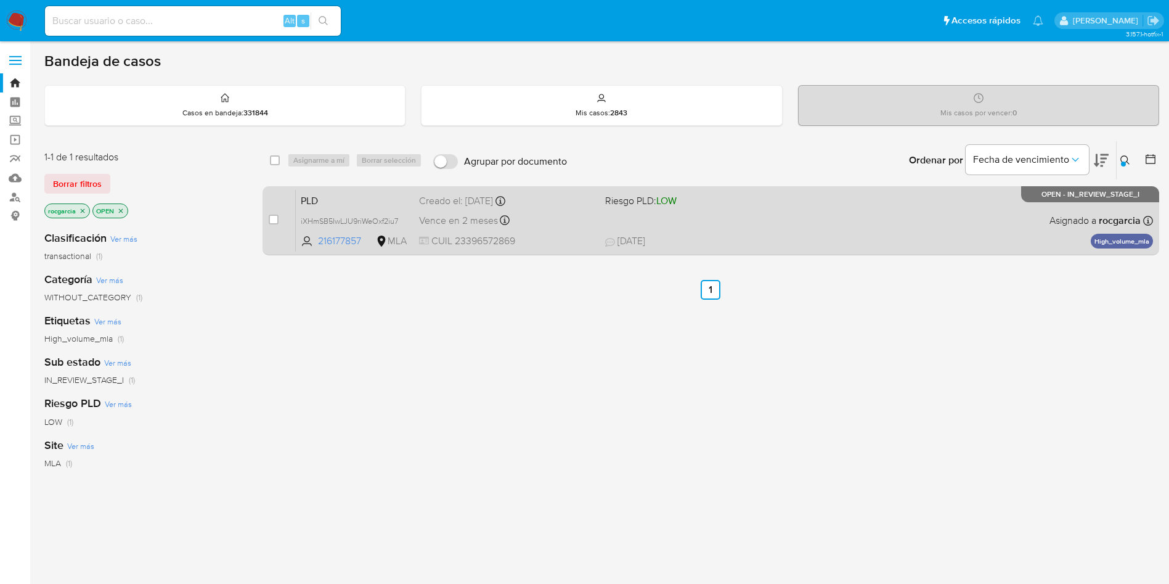
click at [799, 222] on div "PLD iXHmSB5IwLJU9riWeOxf2iu7 216177857 MLA Riesgo PLD: LOW Creado el: 12/08/202…" at bounding box center [725, 220] width 858 height 62
click at [267, 221] on div "case-item-checkbox No es posible asignar el caso PLD iXHmSB5IwLJU9riWeOxf2iu7 2…" at bounding box center [711, 220] width 897 height 69
click at [276, 216] on input "checkbox" at bounding box center [274, 220] width 10 height 10
checkbox input "true"
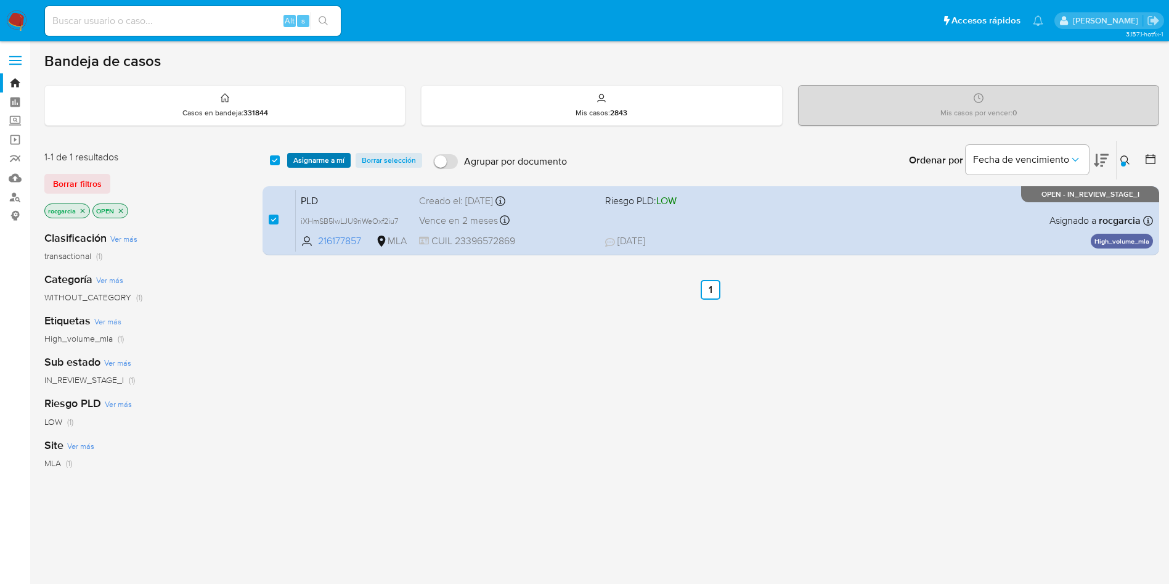
checkbox input "true"
click at [319, 154] on span "Asignarme a mí" at bounding box center [318, 160] width 51 height 12
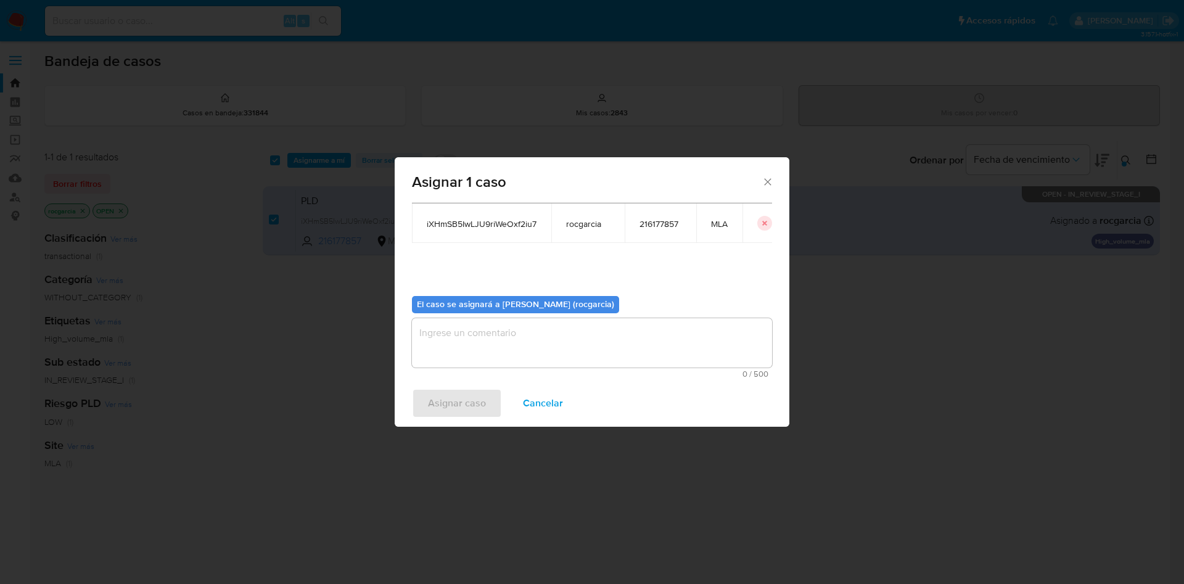
click at [524, 330] on textarea "assign-modal" at bounding box center [592, 342] width 360 height 49
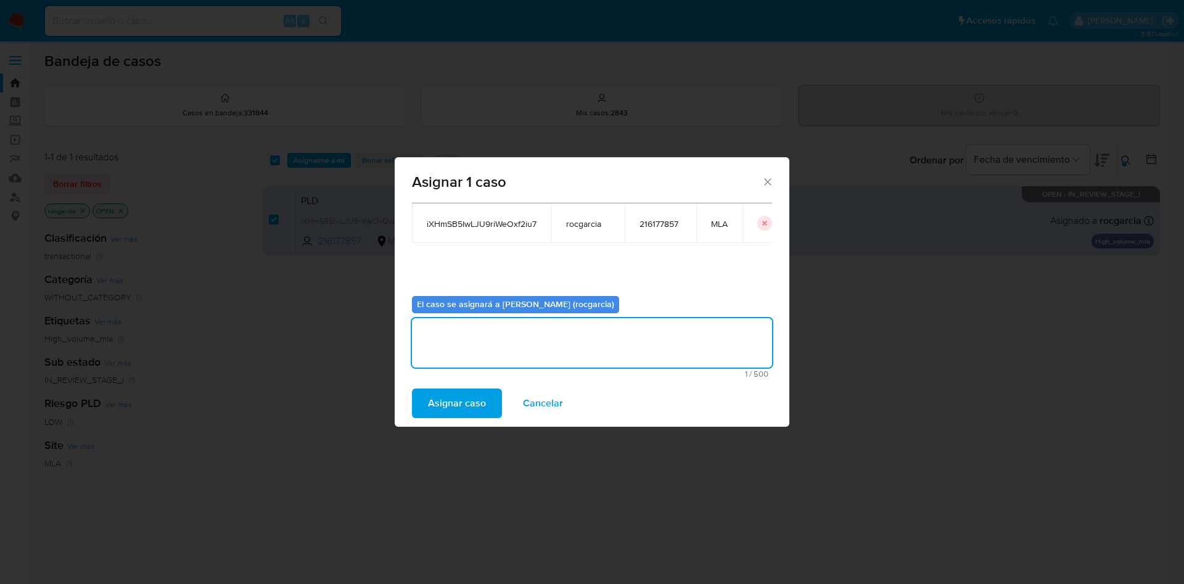
click at [456, 395] on span "Asignar caso" at bounding box center [457, 403] width 58 height 27
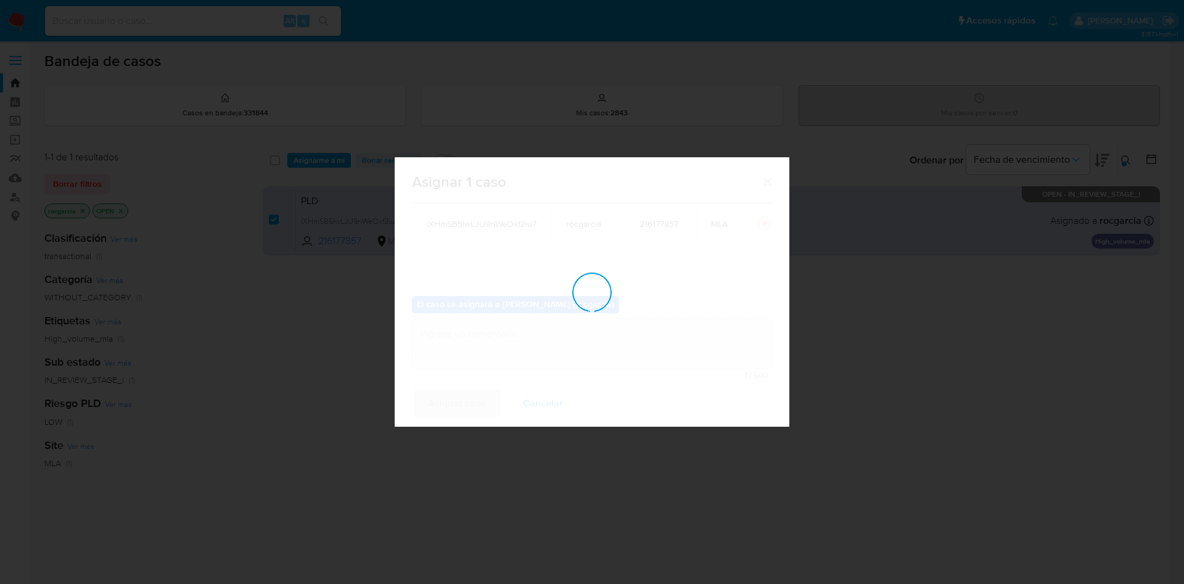
checkbox input "false"
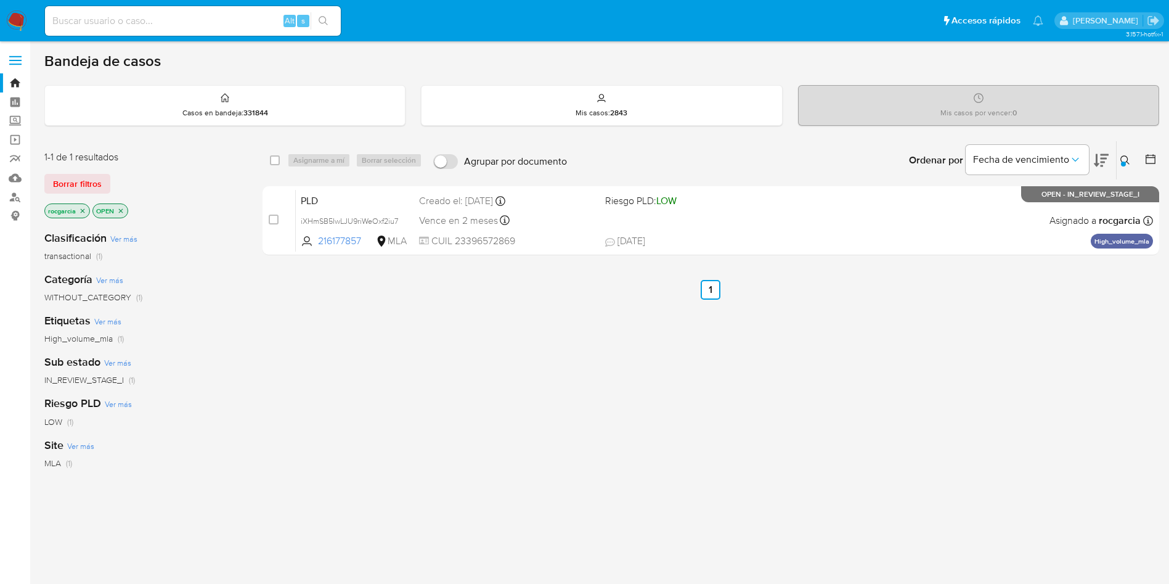
click at [1128, 159] on icon at bounding box center [1125, 159] width 9 height 9
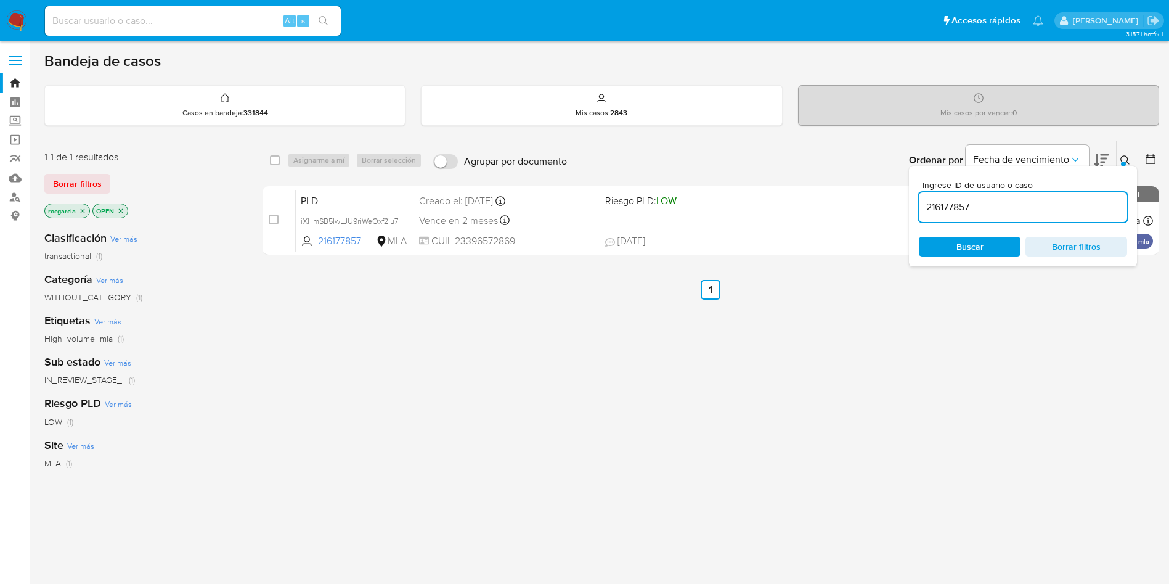
drag, startPoint x: 1016, startPoint y: 196, endPoint x: 1013, endPoint y: 203, distance: 7.4
click at [1015, 196] on div "216177857" at bounding box center [1023, 207] width 208 height 30
click at [1013, 207] on input "216177857" at bounding box center [1023, 207] width 208 height 16
paste input "100659710"
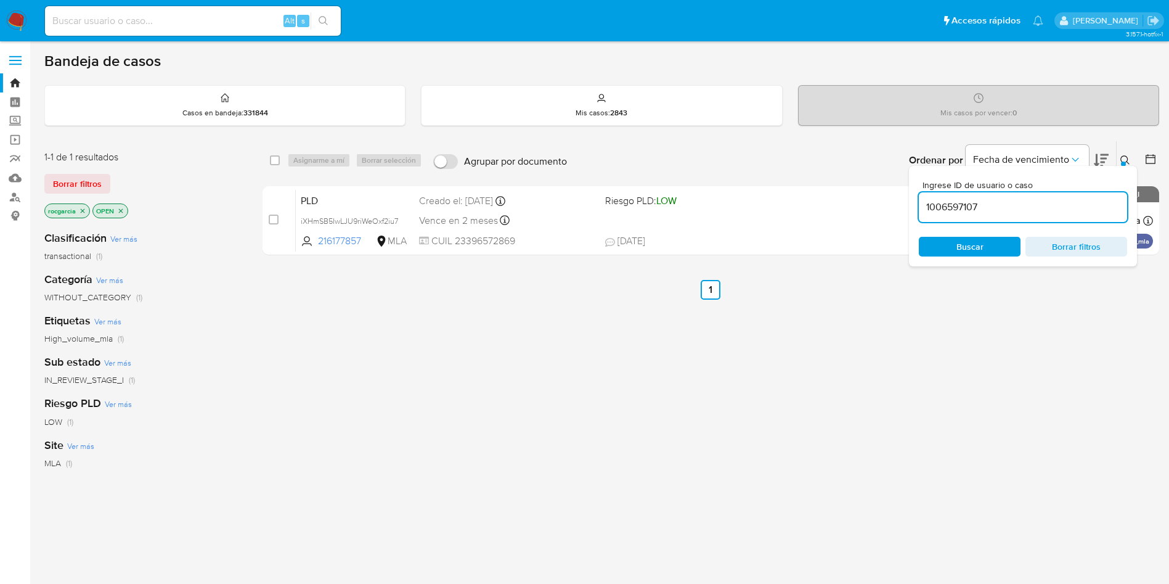
type input "1006597107"
click at [1126, 163] on icon at bounding box center [1126, 160] width 10 height 10
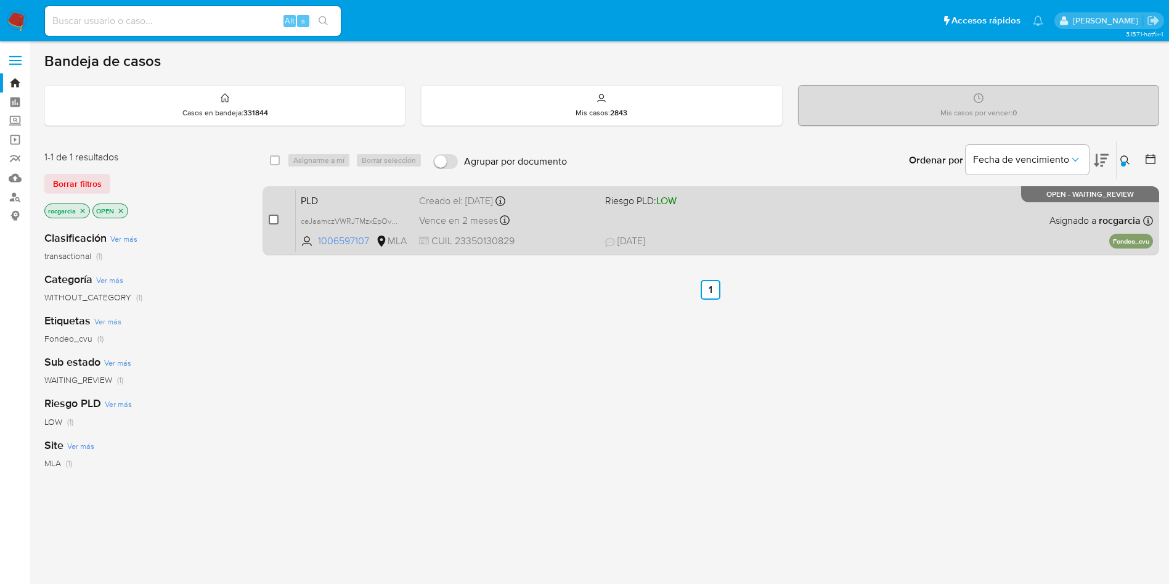
click at [276, 216] on input "checkbox" at bounding box center [274, 220] width 10 height 10
checkbox input "true"
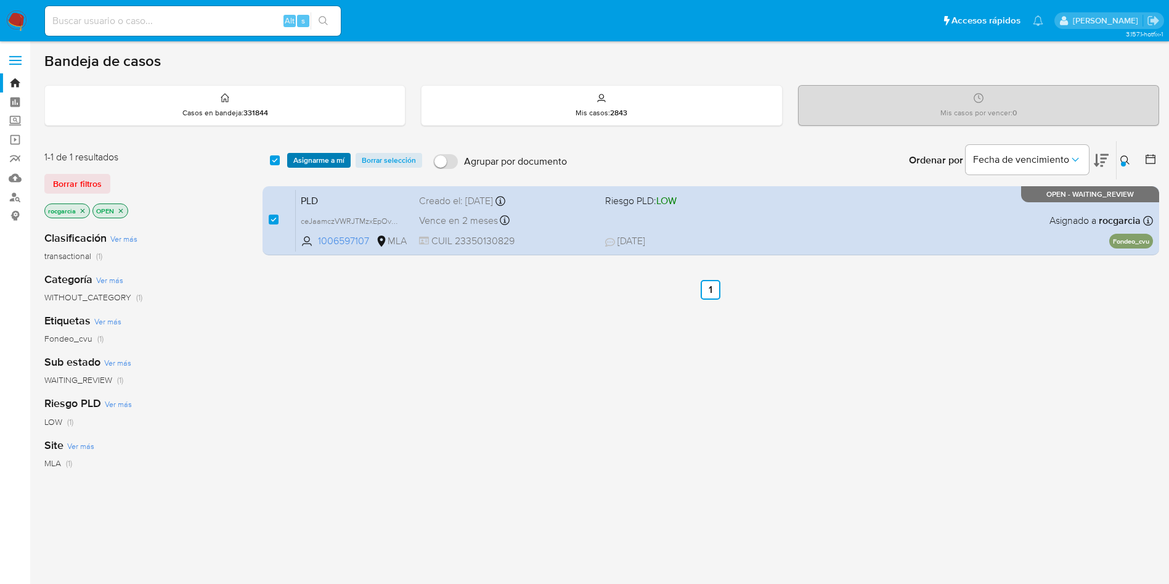
click at [332, 163] on span "Asignarme a mí" at bounding box center [318, 160] width 51 height 12
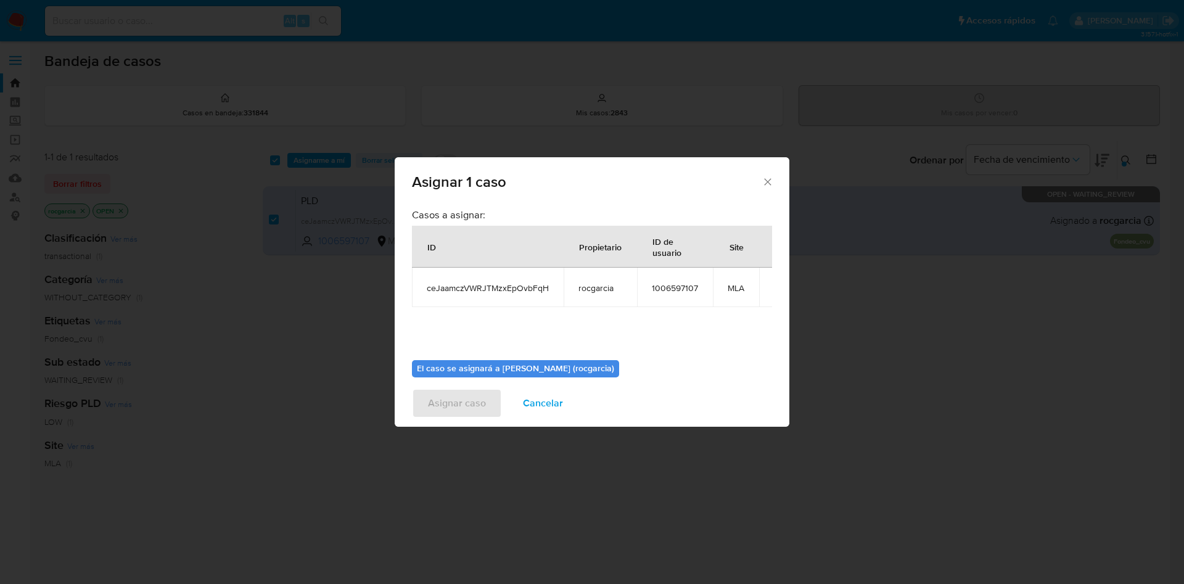
scroll to position [64, 0]
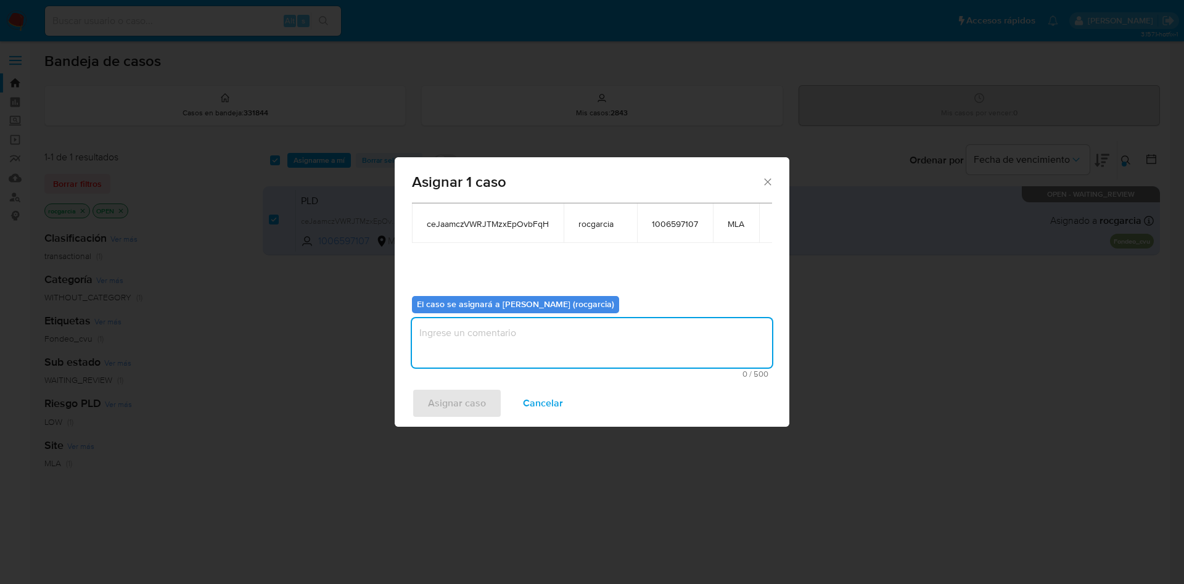
click at [502, 357] on textarea "assign-modal" at bounding box center [592, 342] width 360 height 49
click at [458, 407] on span "Asignar caso" at bounding box center [457, 403] width 58 height 27
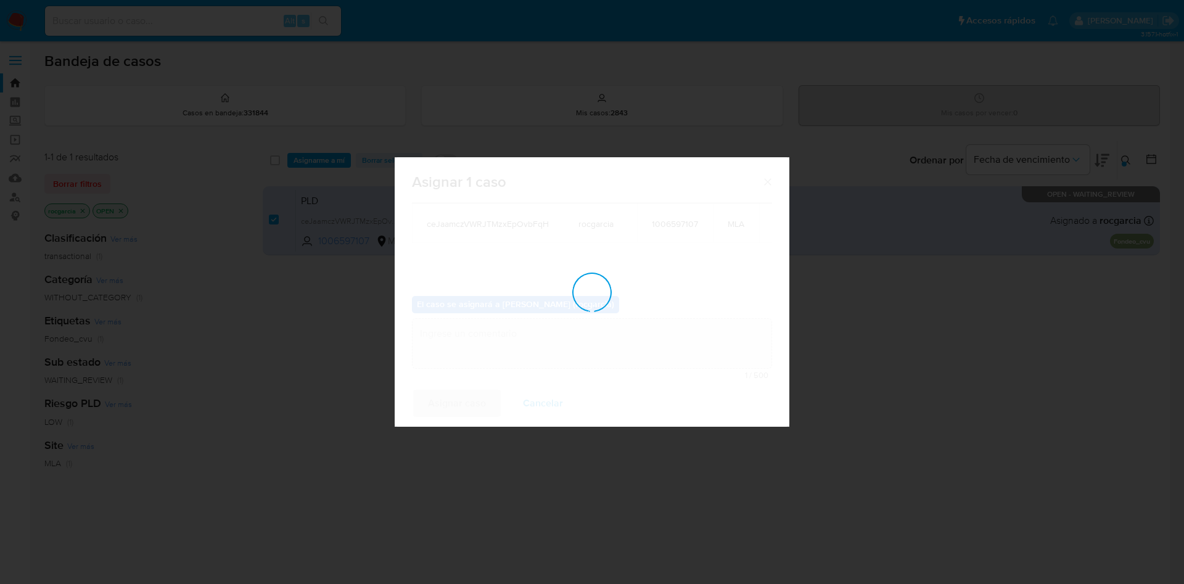
checkbox input "false"
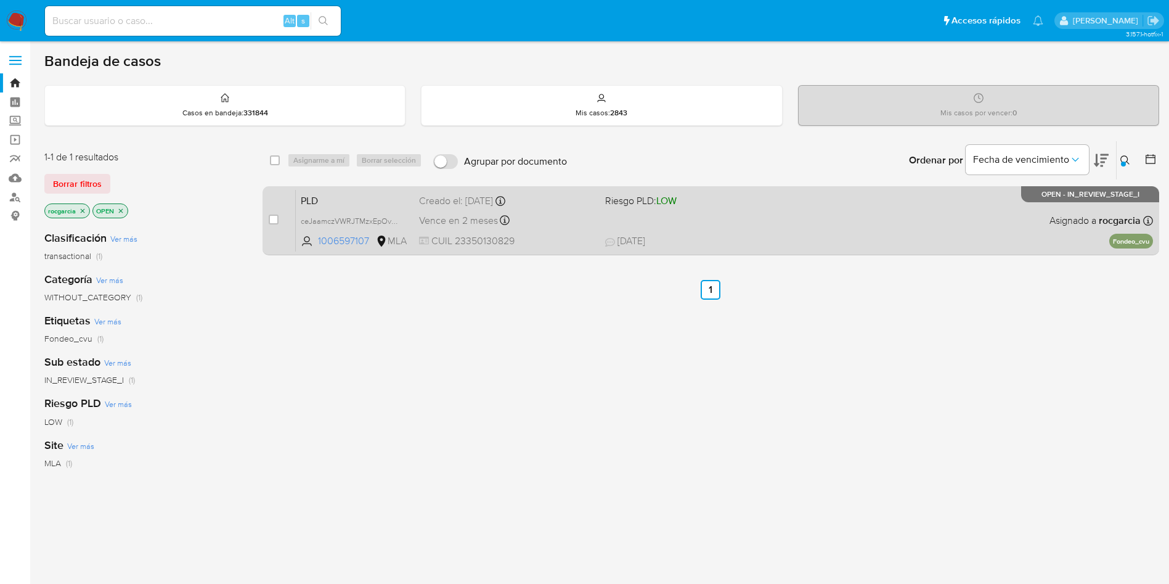
click at [747, 226] on div "PLD ceJaamczVWRJTMzxEpOvbFqH 1006597107 MLA Riesgo PLD: LOW Creado el: 12/08/20…" at bounding box center [725, 220] width 858 height 62
click at [761, 216] on div "PLD ceJaamczVWRJTMzxEpOvbFqH 1006597107 MLA Riesgo PLD: LOW Creado el: 12/08/20…" at bounding box center [725, 220] width 858 height 62
click at [277, 216] on input "checkbox" at bounding box center [274, 220] width 10 height 10
checkbox input "true"
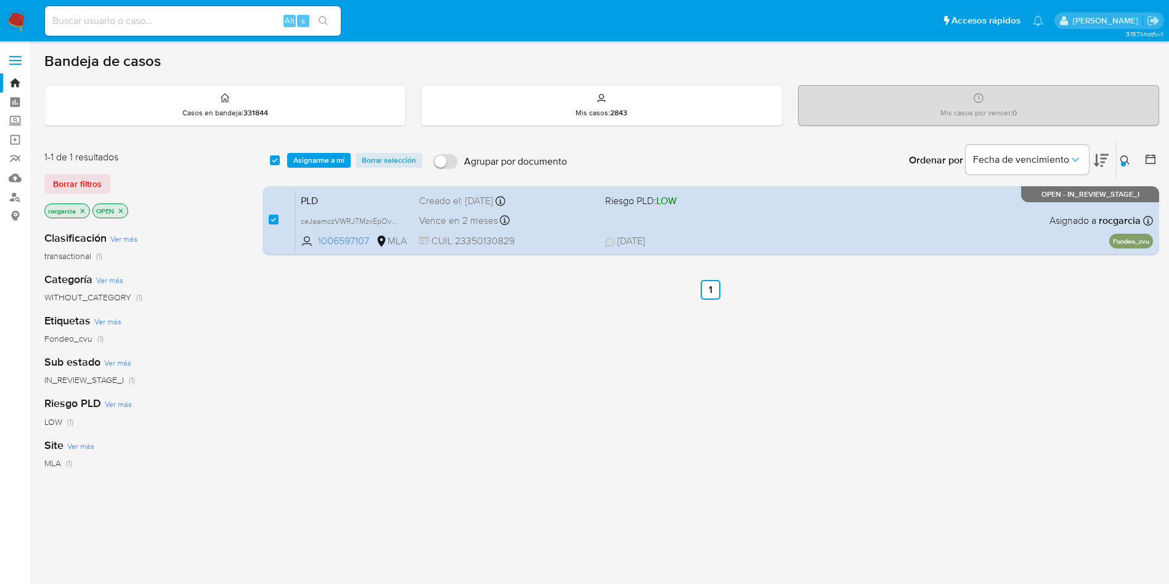
click at [318, 145] on div "select-all-cases-checkbox Asignarme a mí Borrar selección Agrupar por documento…" at bounding box center [711, 160] width 897 height 38
drag, startPoint x: 321, startPoint y: 160, endPoint x: 335, endPoint y: 176, distance: 21.4
click at [322, 160] on span "Asignarme a mí" at bounding box center [318, 160] width 51 height 12
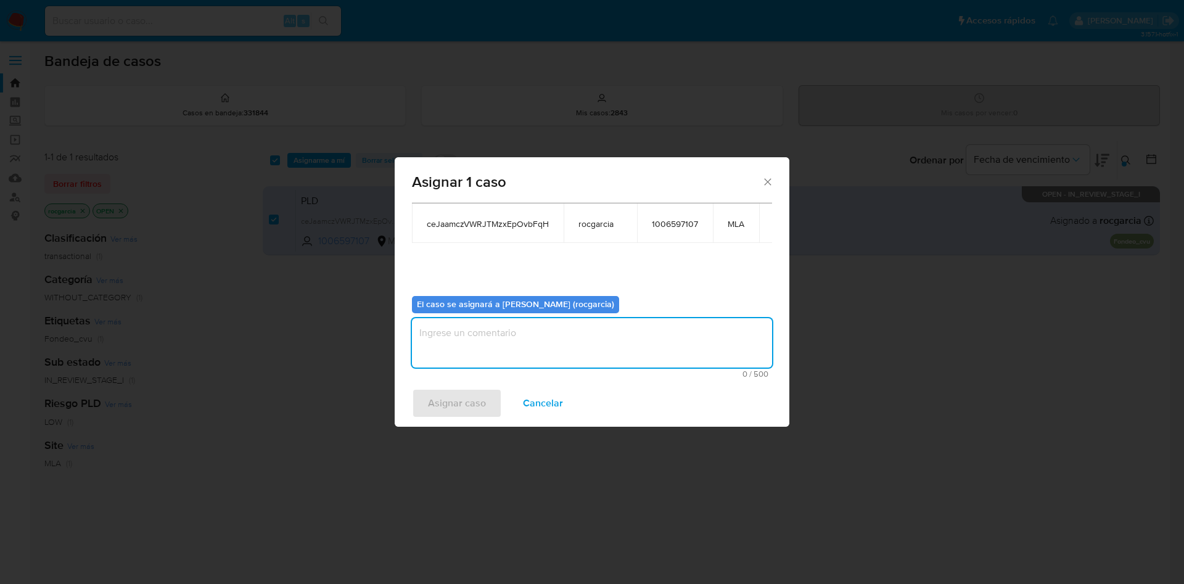
click at [555, 361] on textarea "assign-modal" at bounding box center [592, 342] width 360 height 49
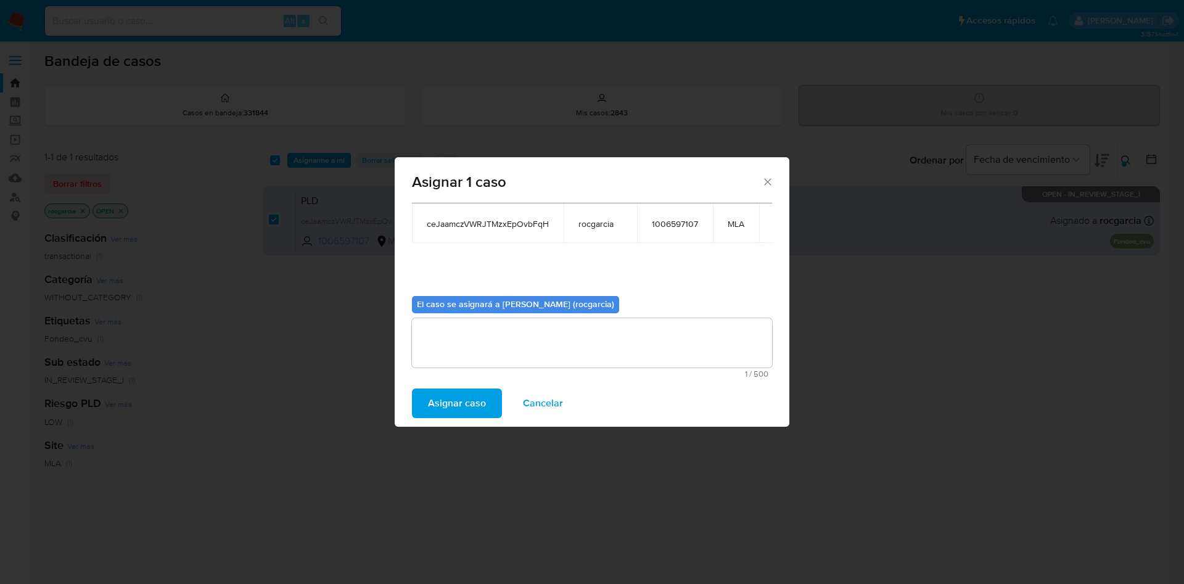
drag, startPoint x: 452, startPoint y: 393, endPoint x: 438, endPoint y: 23, distance: 369.5
click at [452, 392] on span "Asignar caso" at bounding box center [457, 403] width 58 height 27
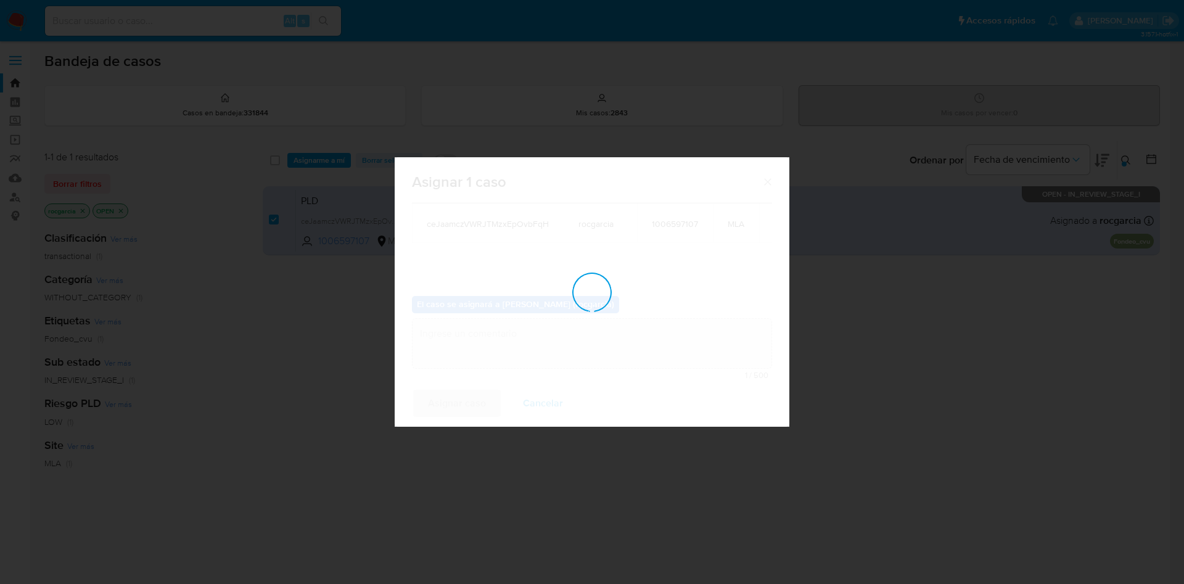
checkbox input "false"
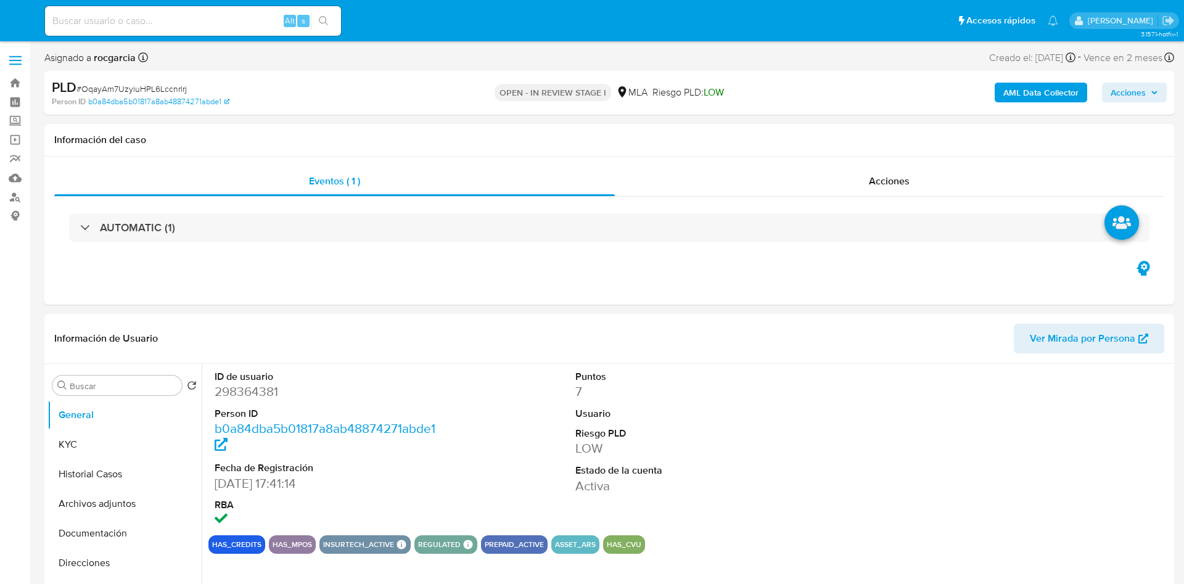
select select "10"
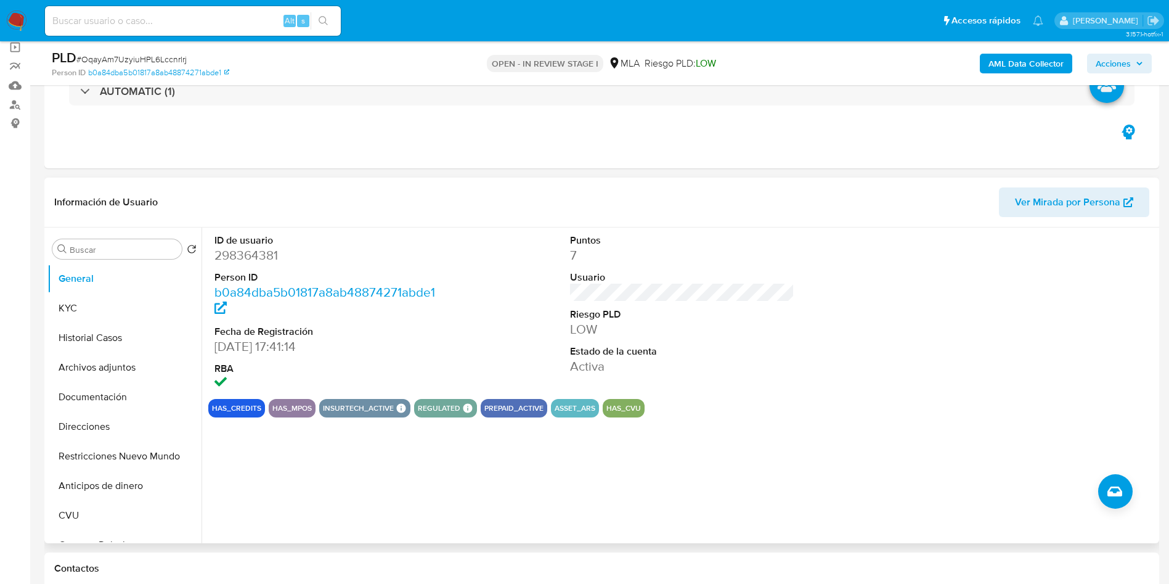
scroll to position [277, 0]
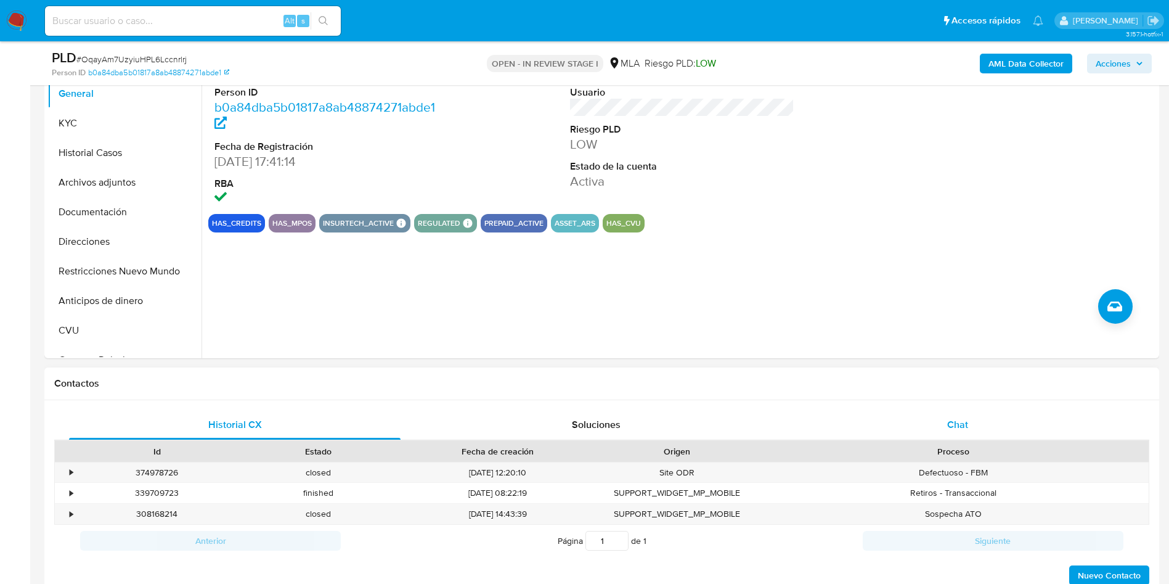
click at [984, 425] on div "Chat" at bounding box center [958, 425] width 332 height 30
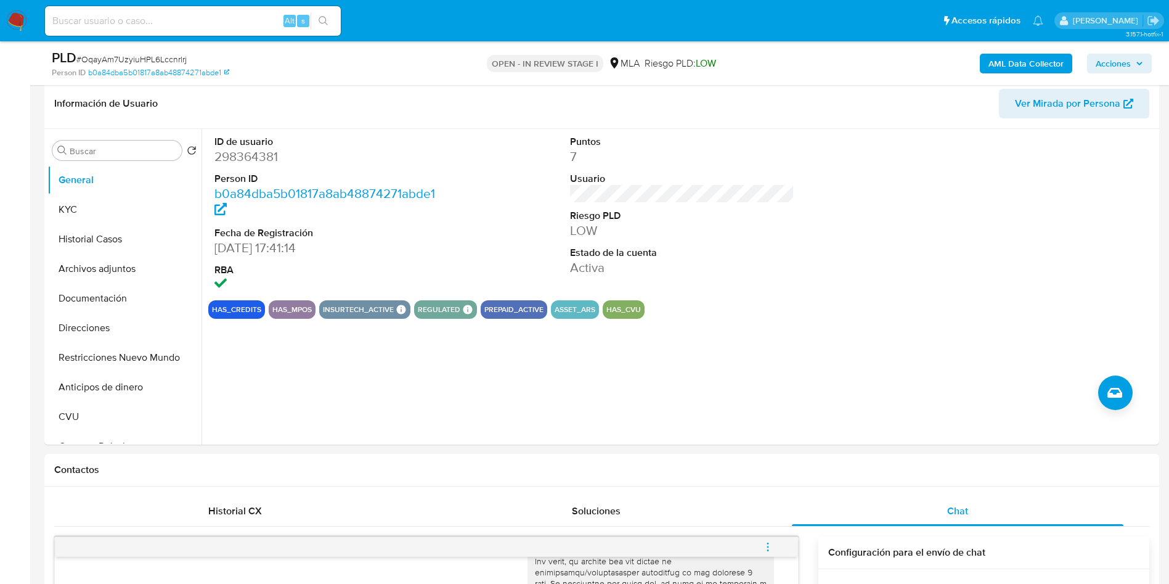
scroll to position [185, 0]
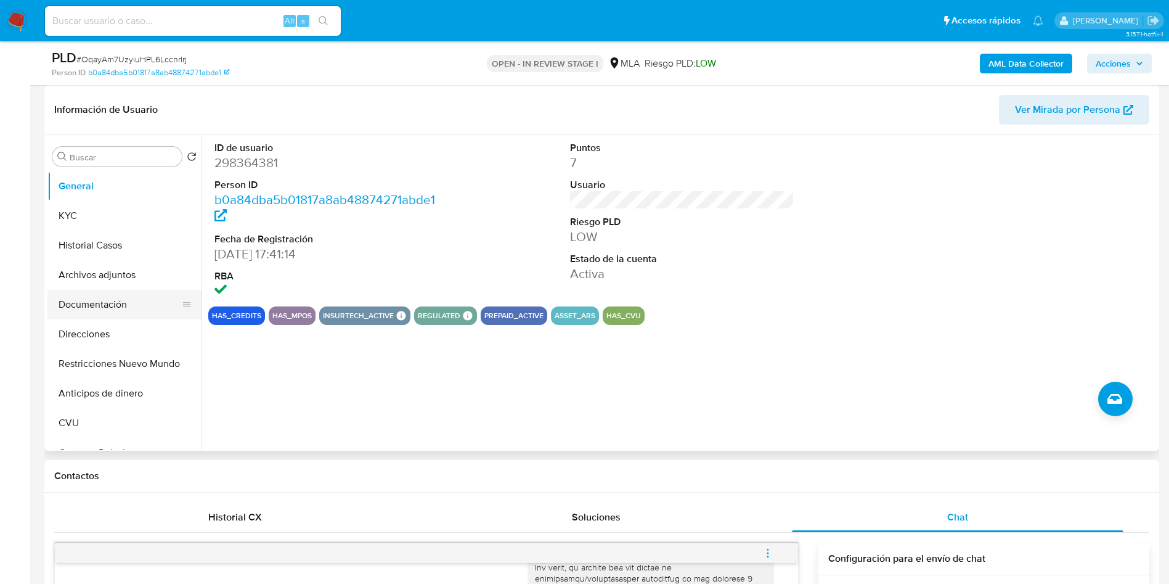
click at [78, 299] on button "Documentación" at bounding box center [119, 305] width 144 height 30
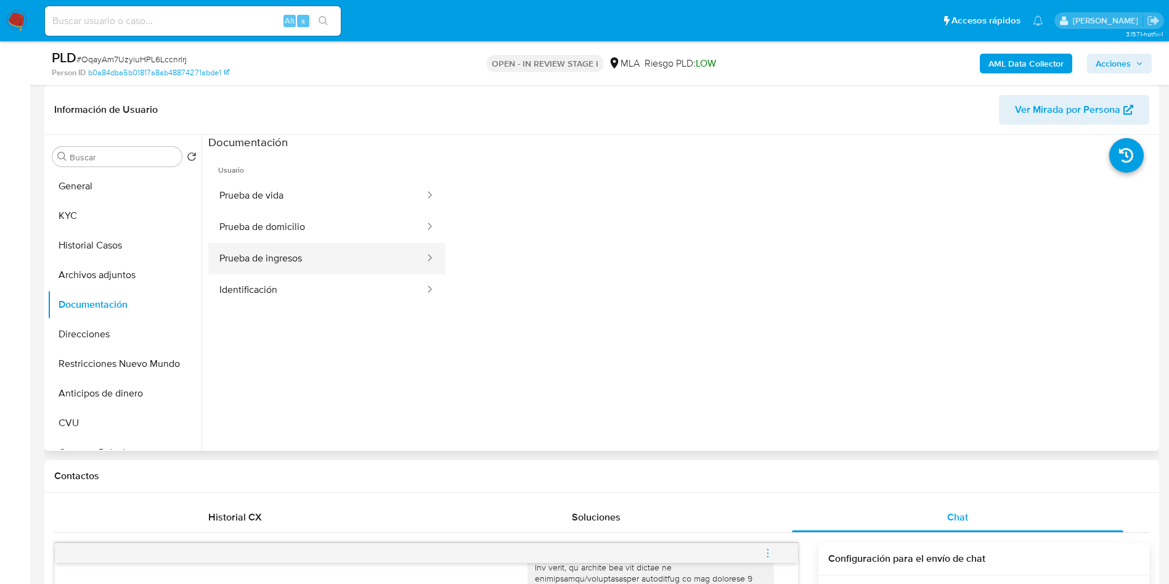
click at [310, 260] on button "Prueba de ingresos" at bounding box center [317, 258] width 218 height 31
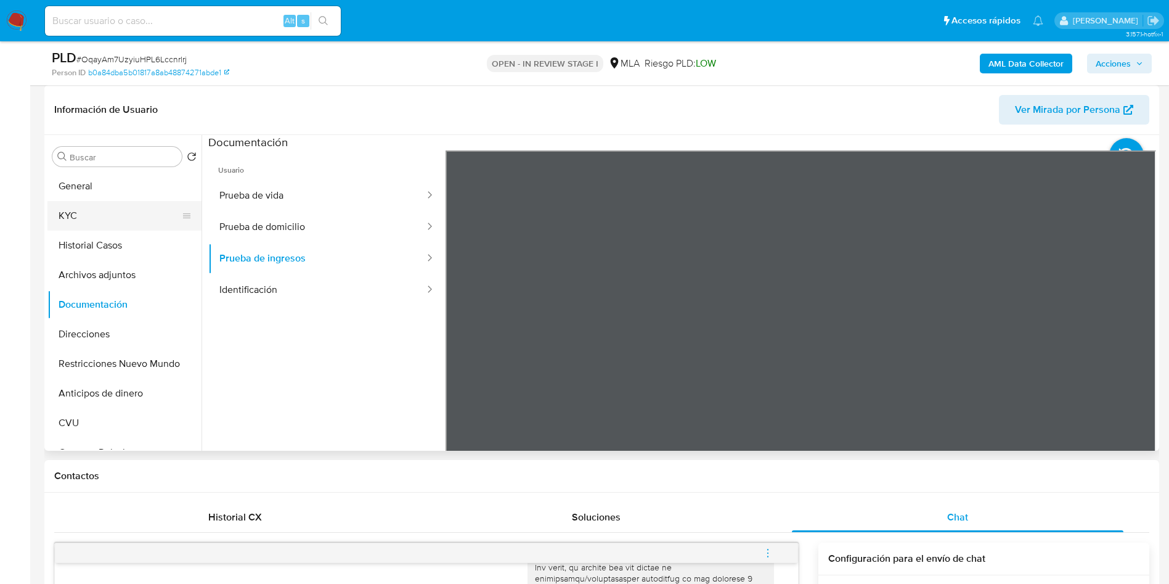
click at [86, 213] on button "KYC" at bounding box center [119, 216] width 144 height 30
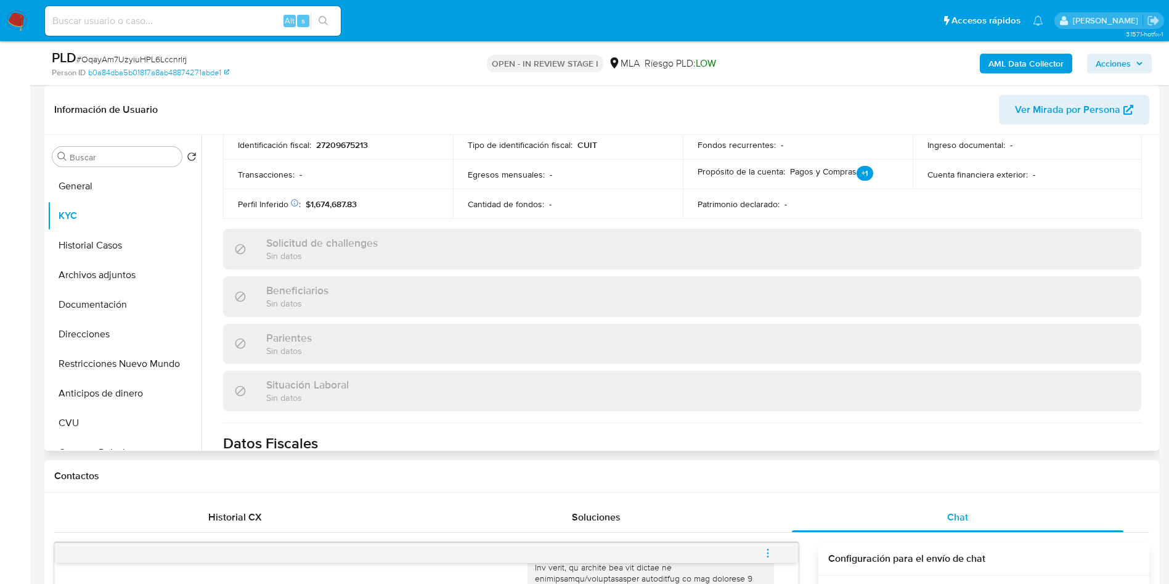
scroll to position [647, 0]
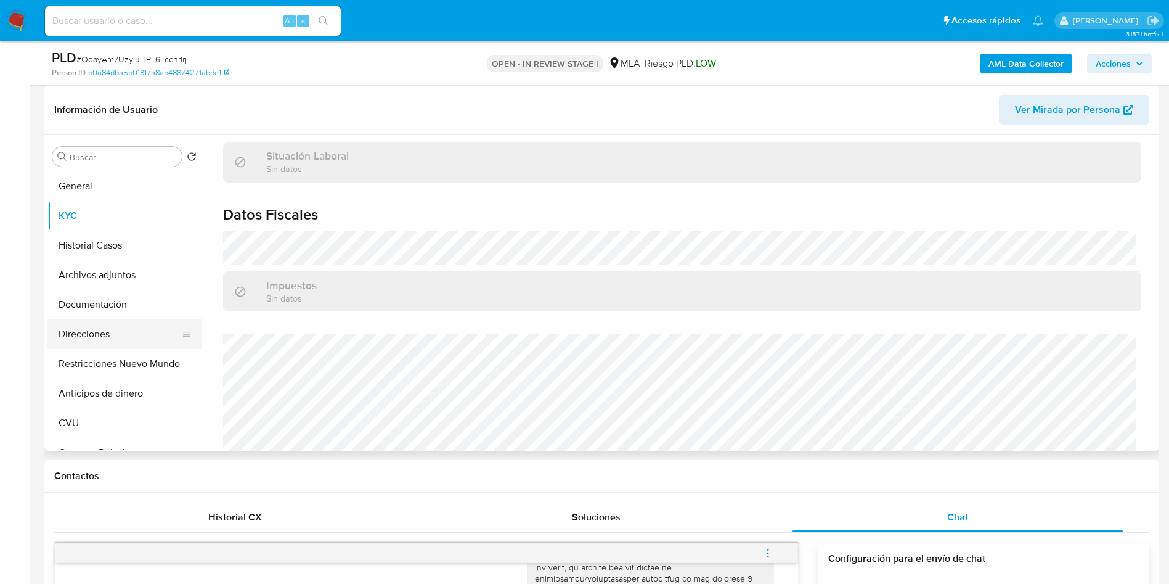
click at [76, 329] on button "Direcciones" at bounding box center [119, 334] width 144 height 30
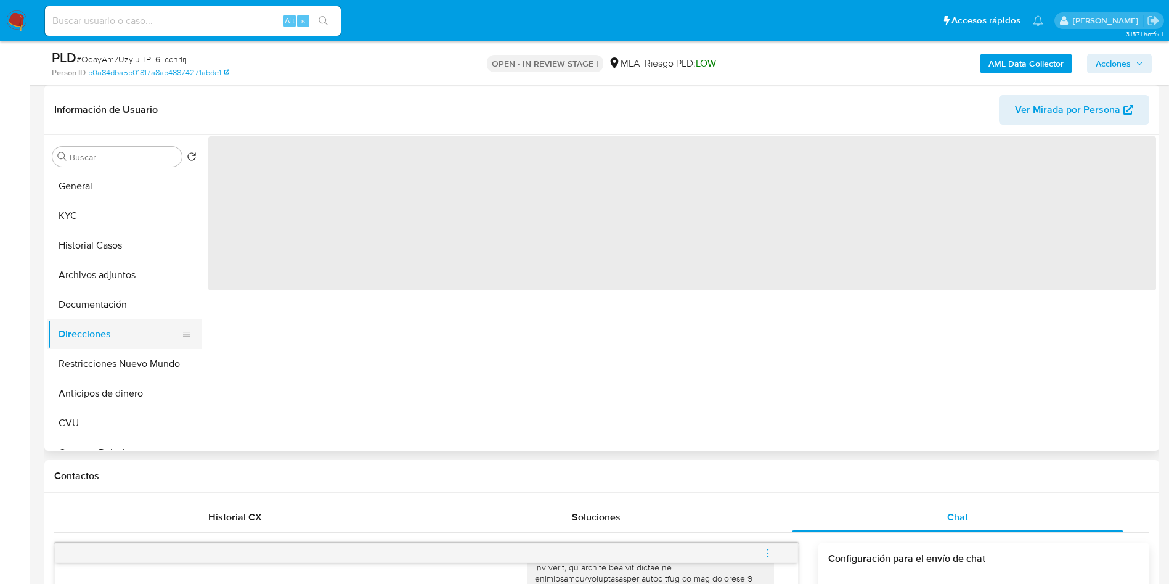
scroll to position [0, 0]
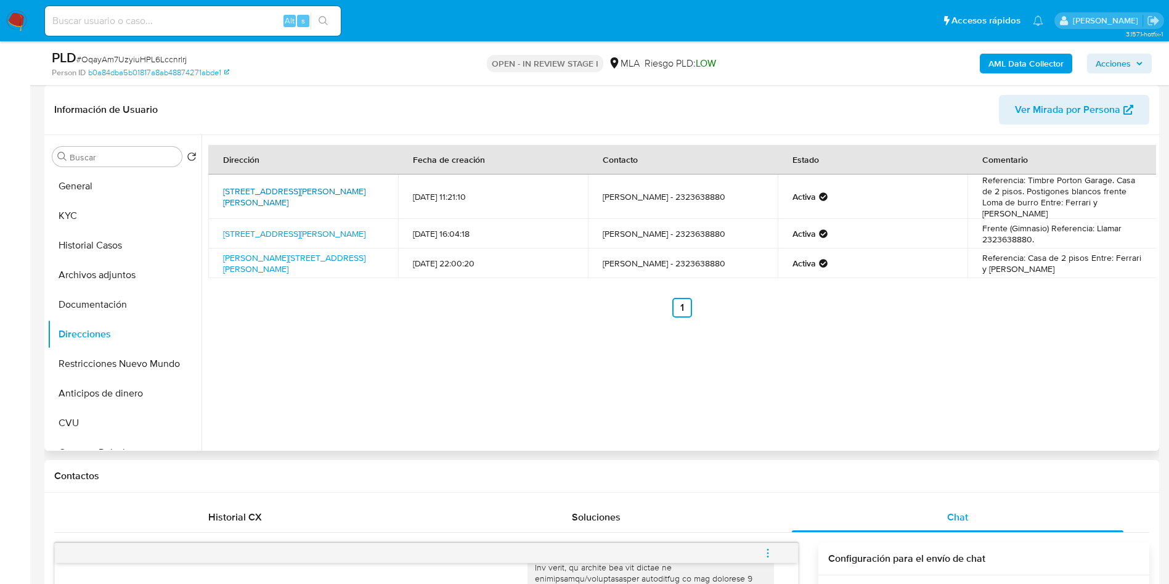
click at [291, 191] on link "Calle Sofia Piñeiro 851, Luján, Buenos Aires, 6702, Argentina 851" at bounding box center [294, 196] width 142 height 23
click at [287, 227] on link "Calle Lavalle 522, Luján, Buenos Aires, 6700, Argentina 522" at bounding box center [294, 233] width 142 height 12
click at [288, 255] on link "Sofía Piñeiro 851 851, Lujan, Buenos Aires, 6700, Argentina 851" at bounding box center [294, 263] width 142 height 23
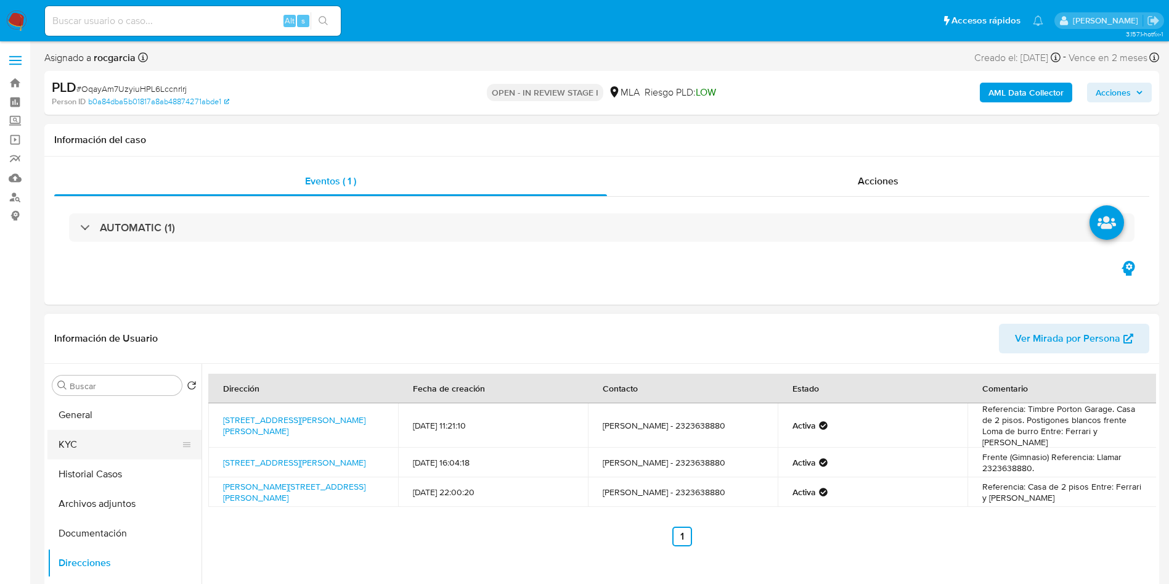
click at [75, 451] on button "KYC" at bounding box center [119, 445] width 144 height 30
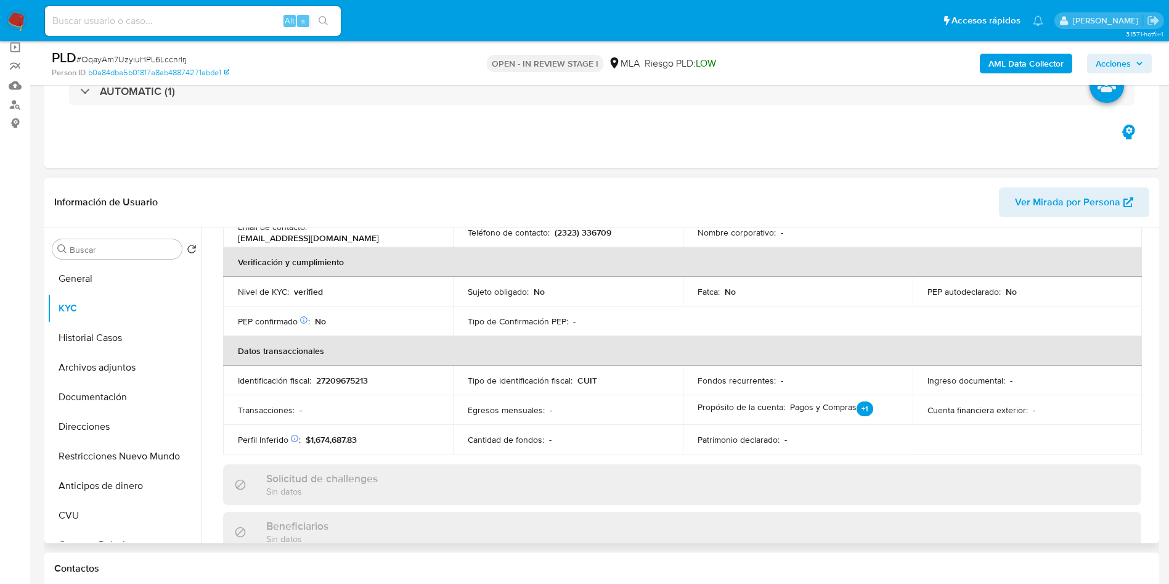
scroll to position [647, 0]
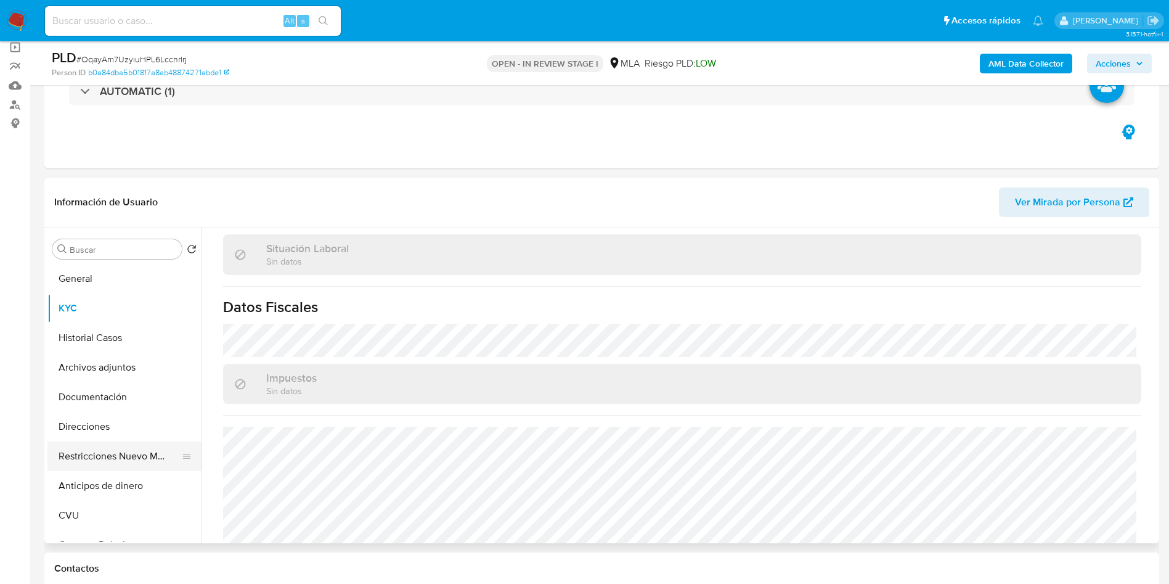
drag, startPoint x: 100, startPoint y: 419, endPoint x: 92, endPoint y: 448, distance: 30.1
click at [100, 419] on button "Direcciones" at bounding box center [124, 427] width 154 height 30
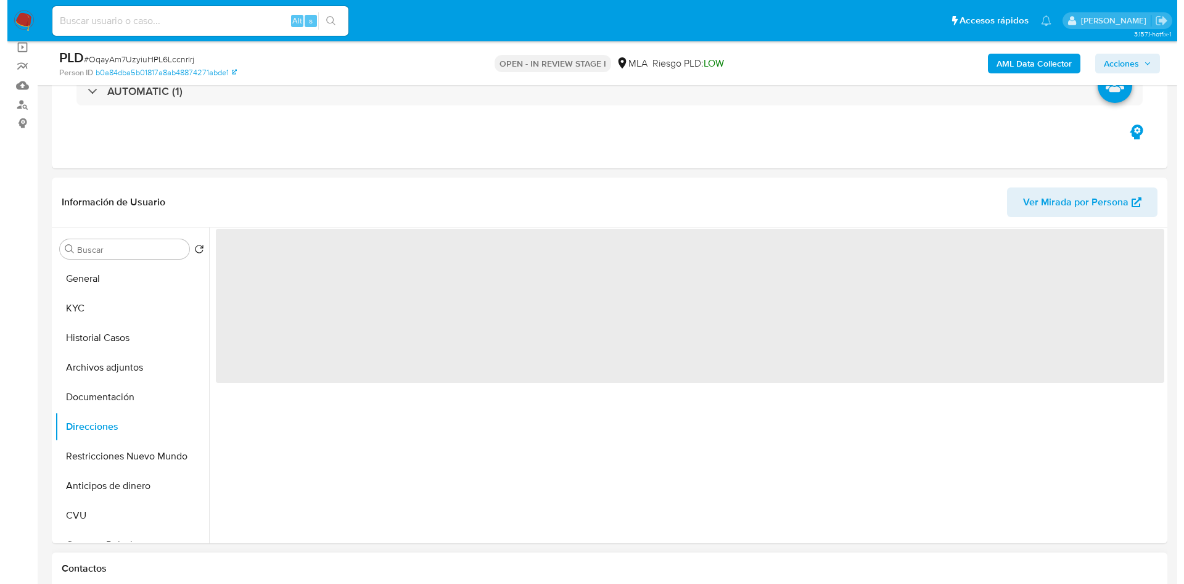
scroll to position [0, 0]
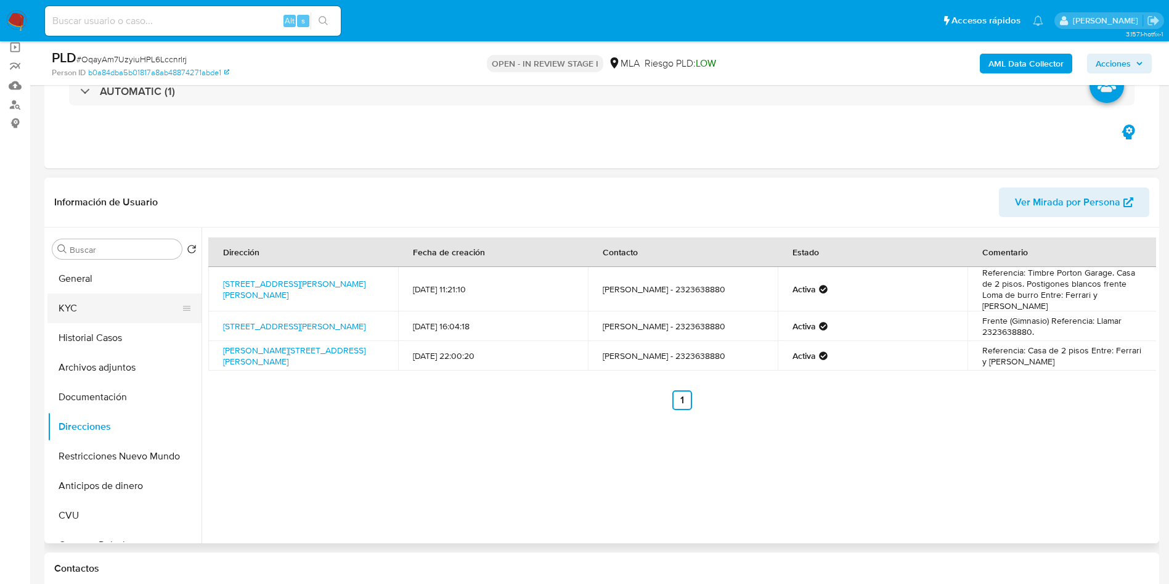
click at [76, 319] on button "KYC" at bounding box center [119, 308] width 144 height 30
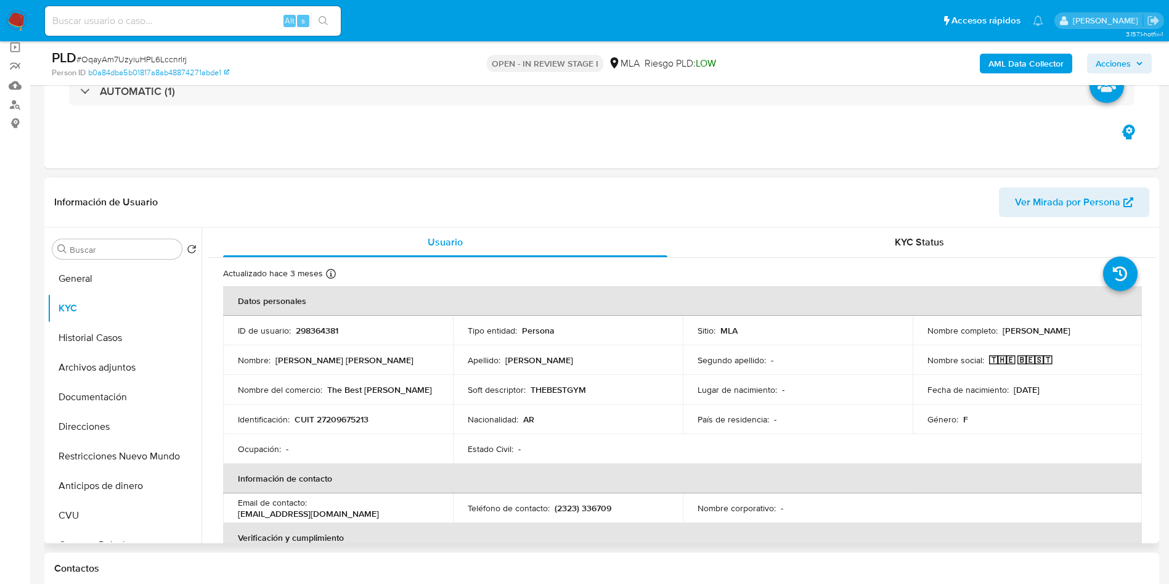
click at [324, 331] on p "298364381" at bounding box center [317, 330] width 43 height 11
copy p "298364381"
click at [1022, 60] on b "AML Data Collector" at bounding box center [1026, 64] width 75 height 20
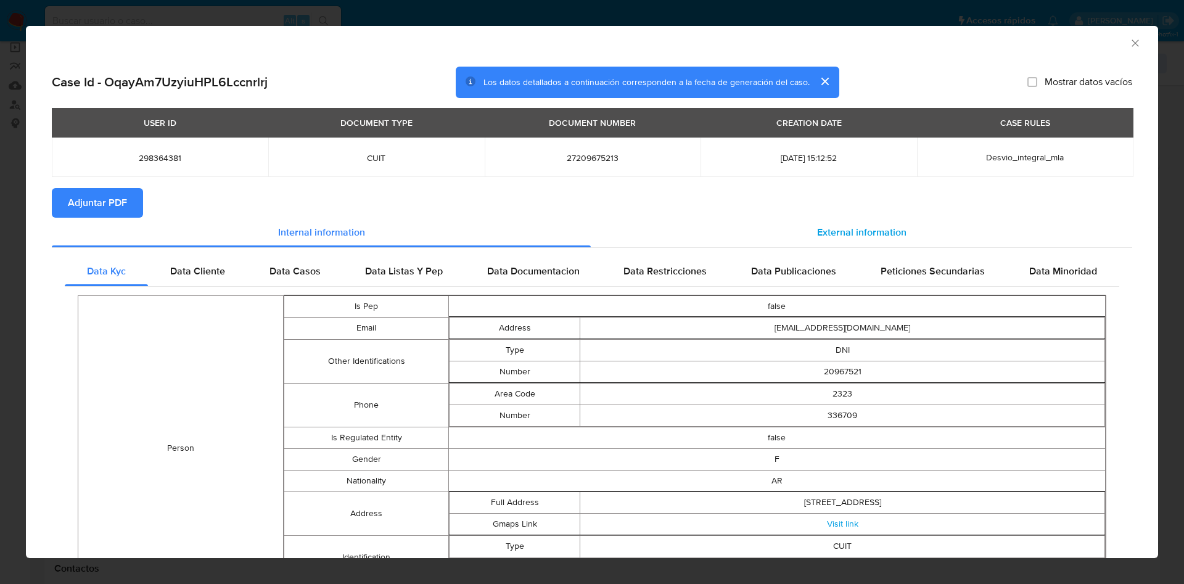
click at [901, 231] on div "External information" at bounding box center [861, 233] width 541 height 30
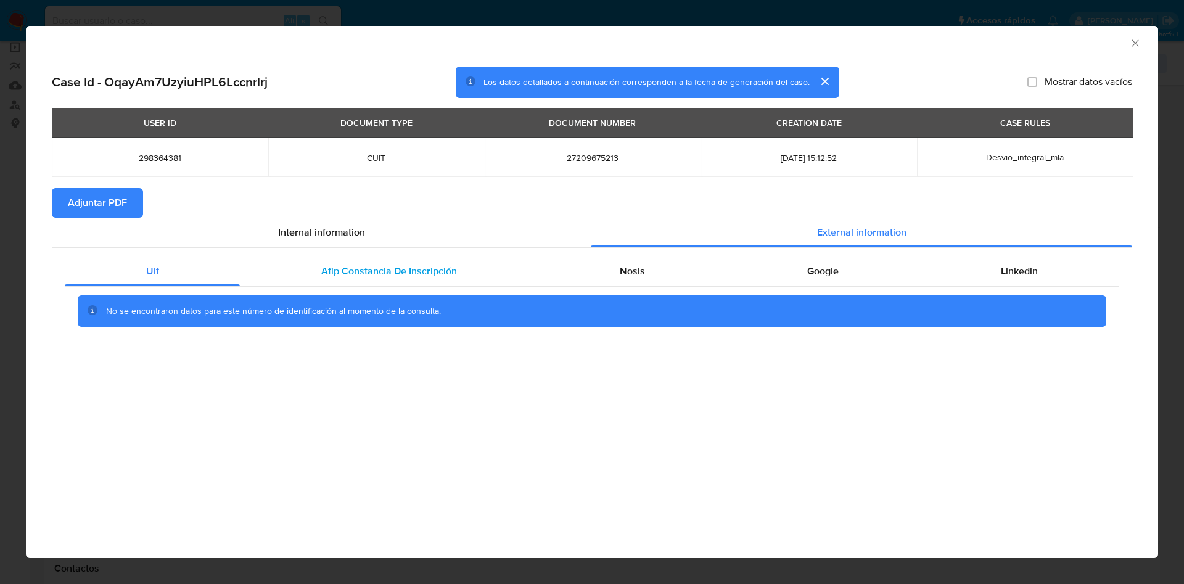
drag, startPoint x: 372, startPoint y: 275, endPoint x: 459, endPoint y: 277, distance: 86.9
click at [372, 276] on span "Afip Constancia De Inscripción" at bounding box center [389, 271] width 136 height 14
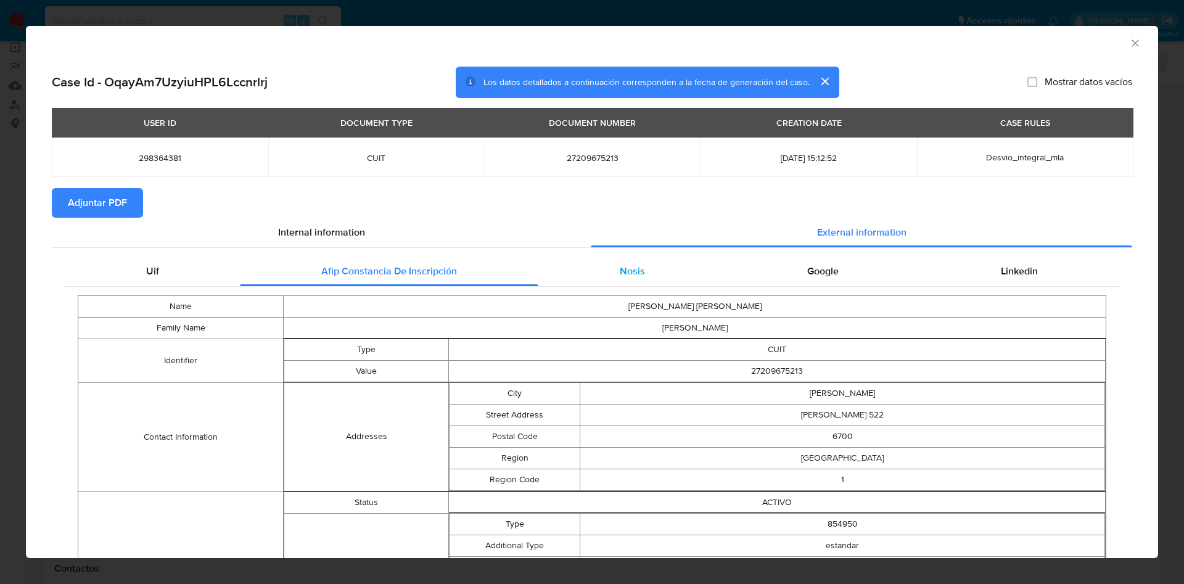
click at [626, 266] on span "Nosis" at bounding box center [632, 271] width 25 height 14
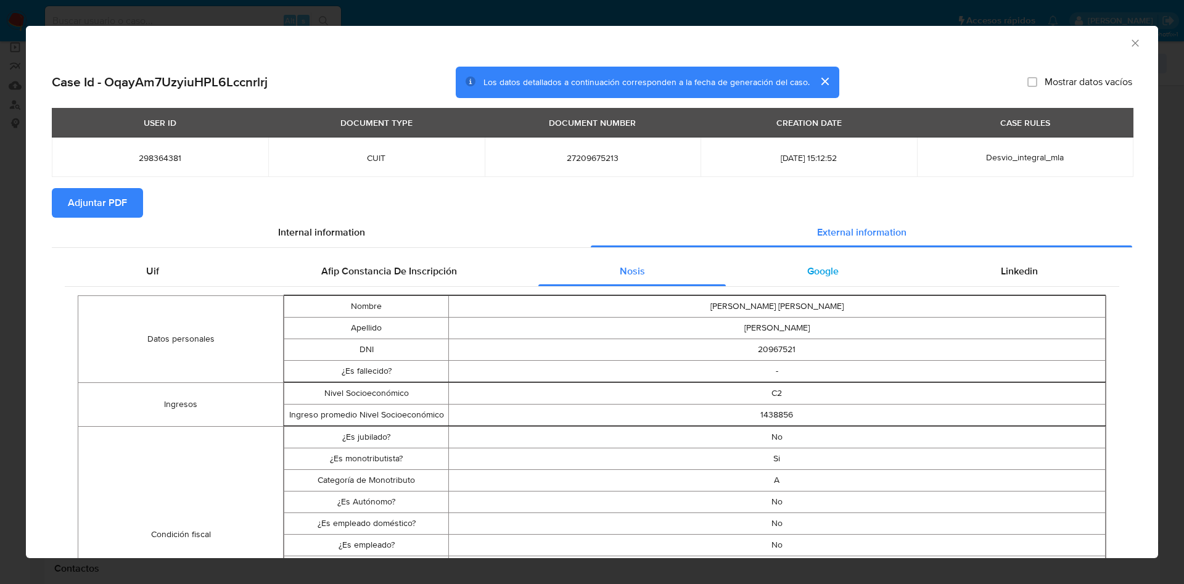
click at [816, 276] on span "Google" at bounding box center [822, 271] width 31 height 14
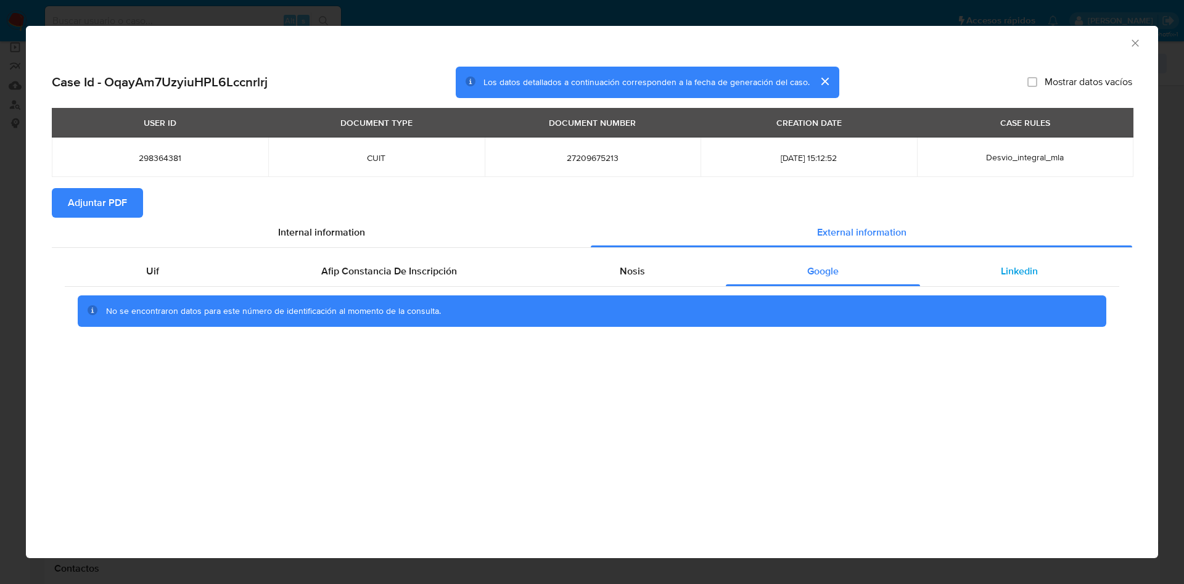
click at [997, 263] on div "Linkedin" at bounding box center [1019, 271] width 199 height 30
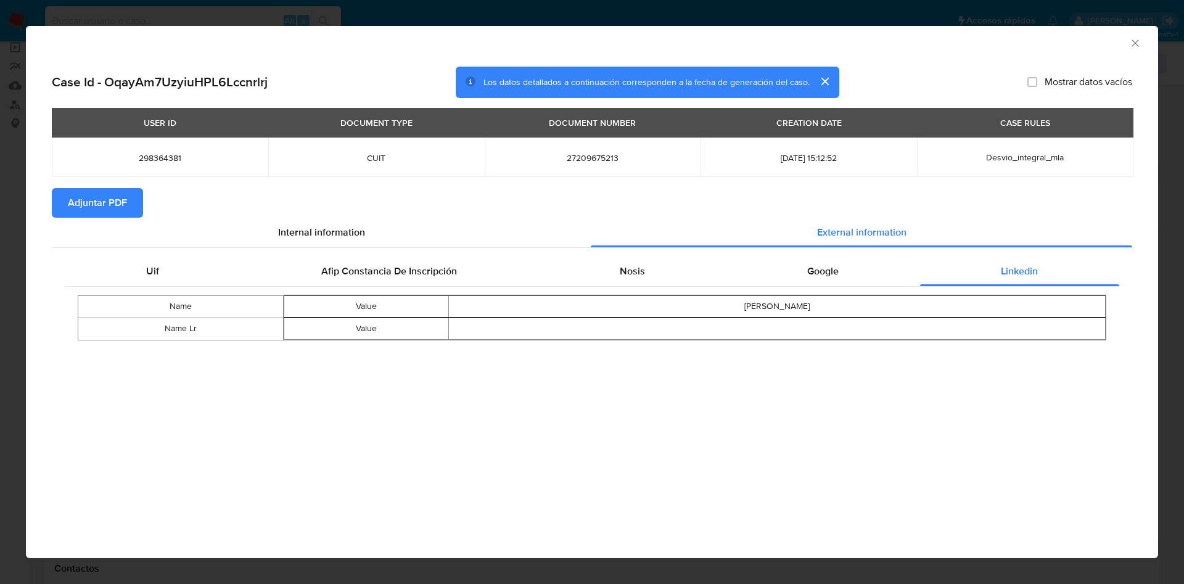
click at [114, 209] on span "Adjuntar PDF" at bounding box center [97, 202] width 59 height 27
click at [1133, 41] on icon "Cerrar ventana" at bounding box center [1135, 43] width 12 height 12
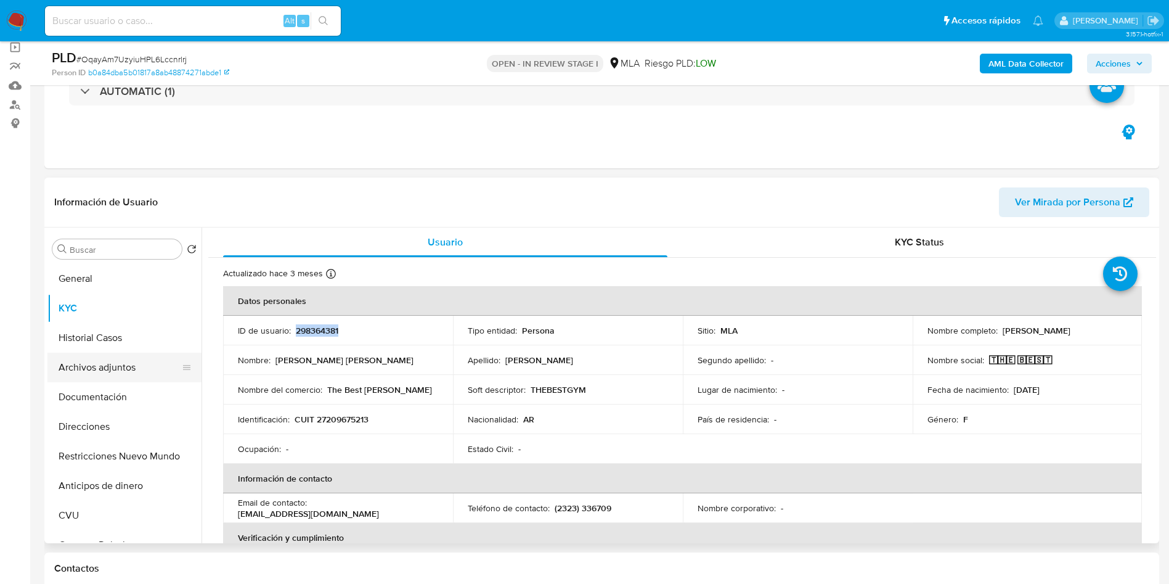
click at [97, 359] on button "Archivos adjuntos" at bounding box center [119, 368] width 144 height 30
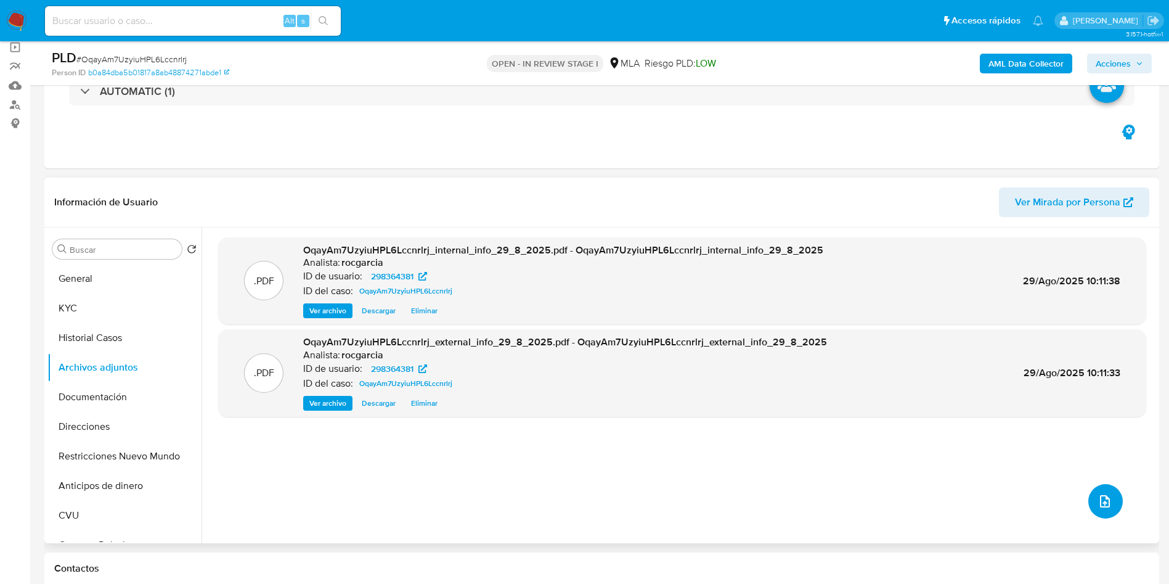
click at [1102, 499] on icon "upload-file" at bounding box center [1105, 501] width 10 height 12
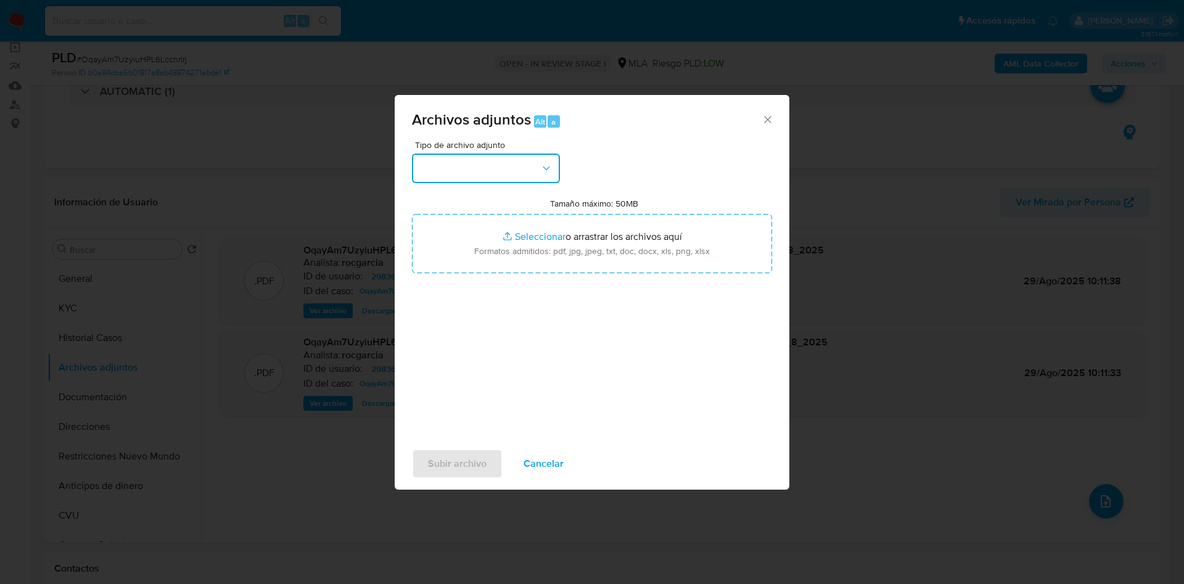
click at [461, 178] on button "button" at bounding box center [486, 169] width 148 height 30
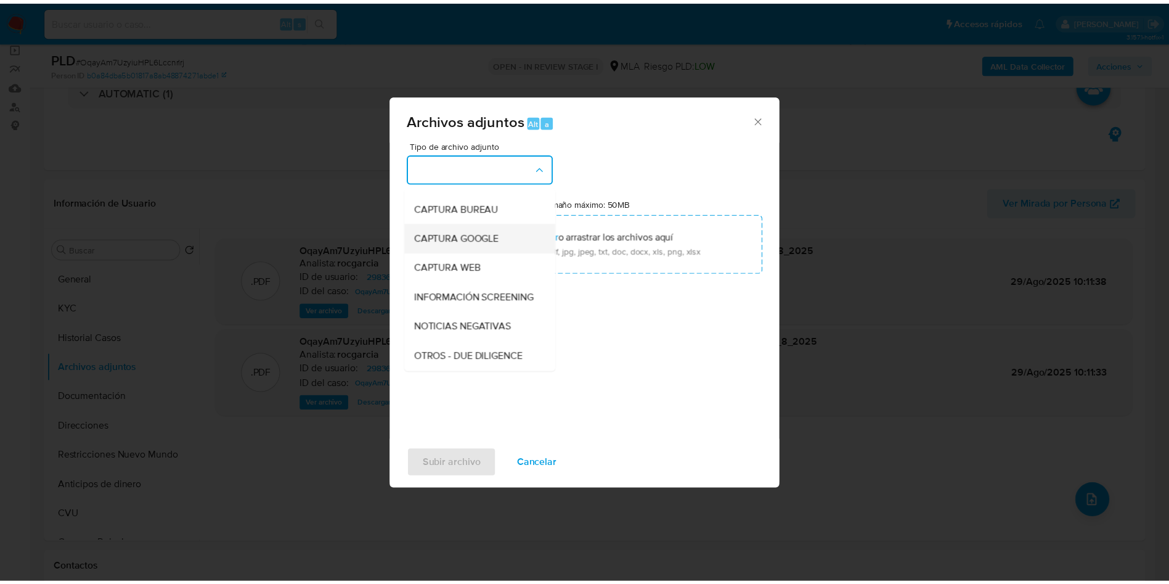
scroll to position [92, 0]
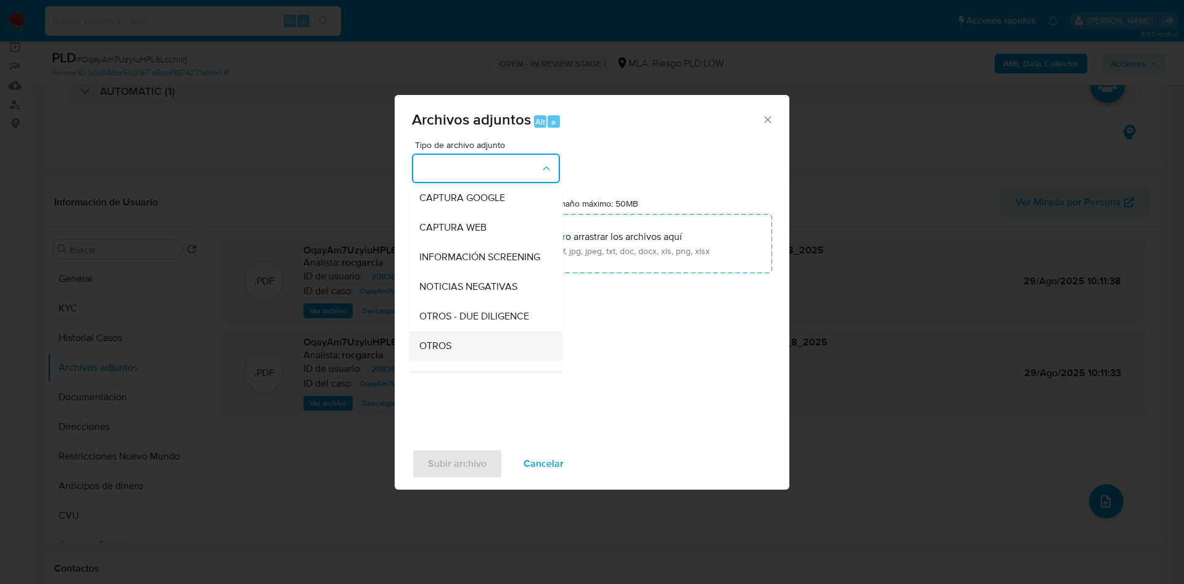
click at [470, 361] on div "OTROS" at bounding box center [482, 346] width 126 height 30
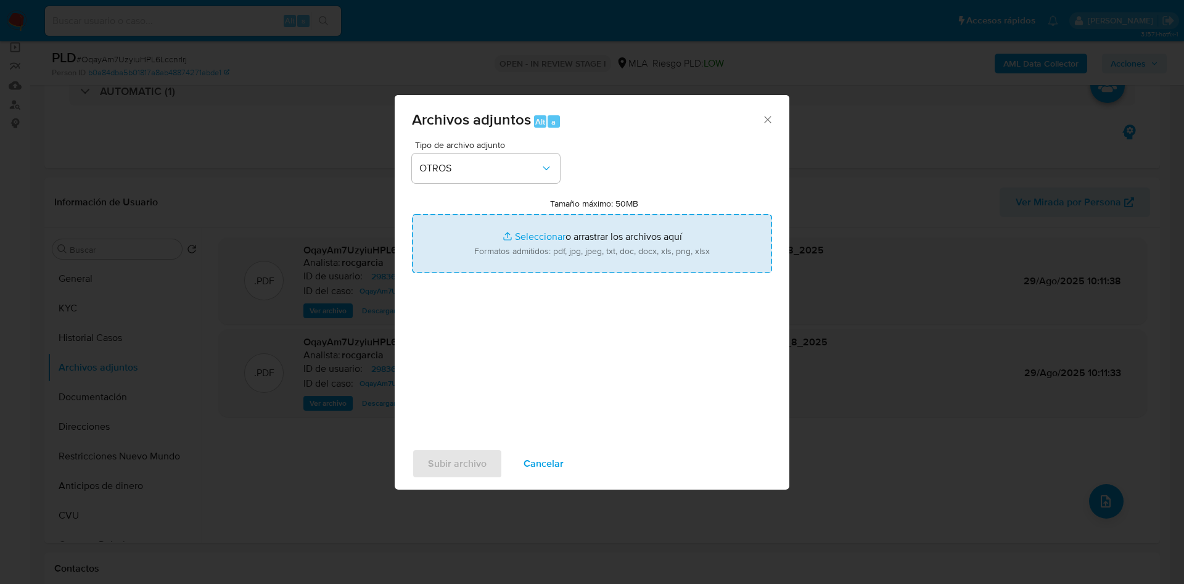
click at [539, 224] on input "Tamaño máximo: 50MB Seleccionar archivos" at bounding box center [592, 243] width 360 height 59
type input "C:\fakepath\Movimientos 298364381.xlsx"
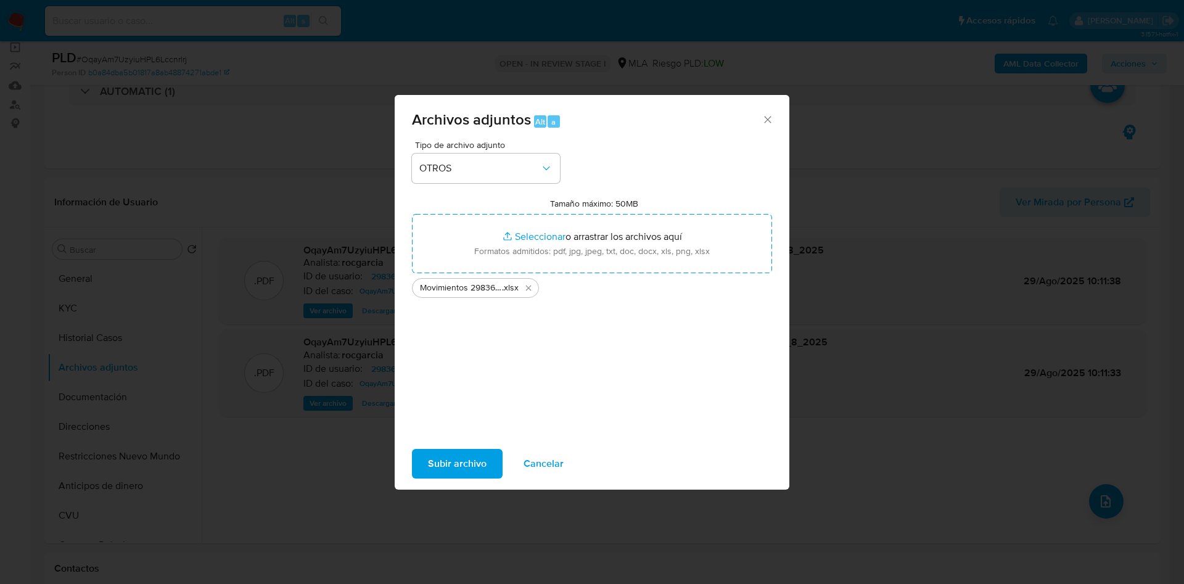
click at [460, 468] on span "Subir archivo" at bounding box center [457, 463] width 59 height 27
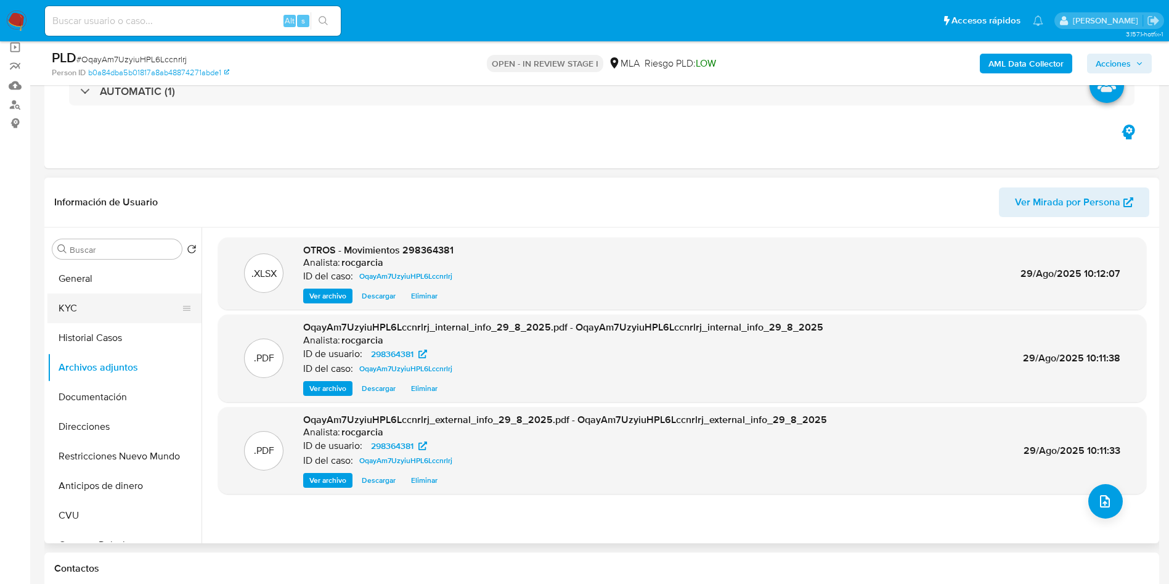
click at [96, 296] on button "KYC" at bounding box center [119, 308] width 144 height 30
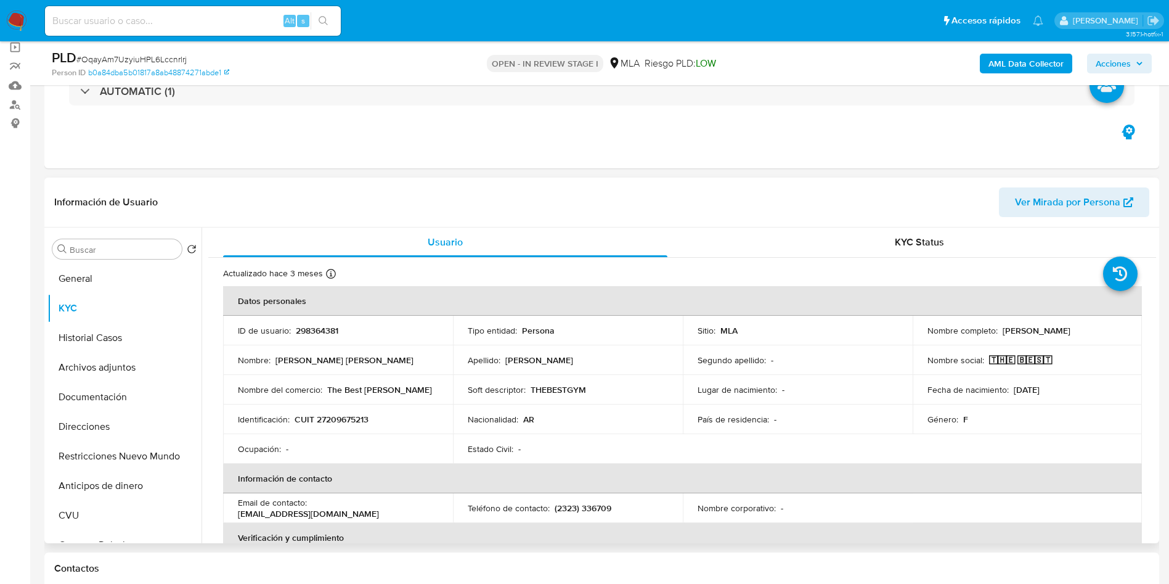
drag, startPoint x: 998, startPoint y: 331, endPoint x: 1108, endPoint y: 330, distance: 109.7
click at [1108, 330] on div "Nombre completo : Laura Eva Giordano" at bounding box center [1028, 330] width 200 height 11
copy p "Laura Eva Giordano"
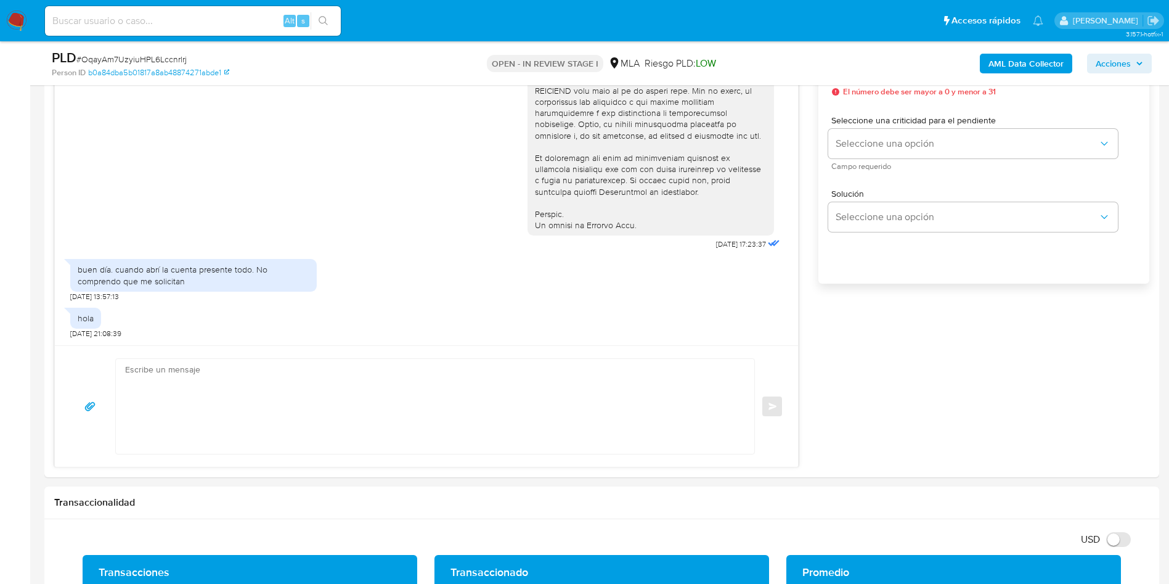
scroll to position [832, 0]
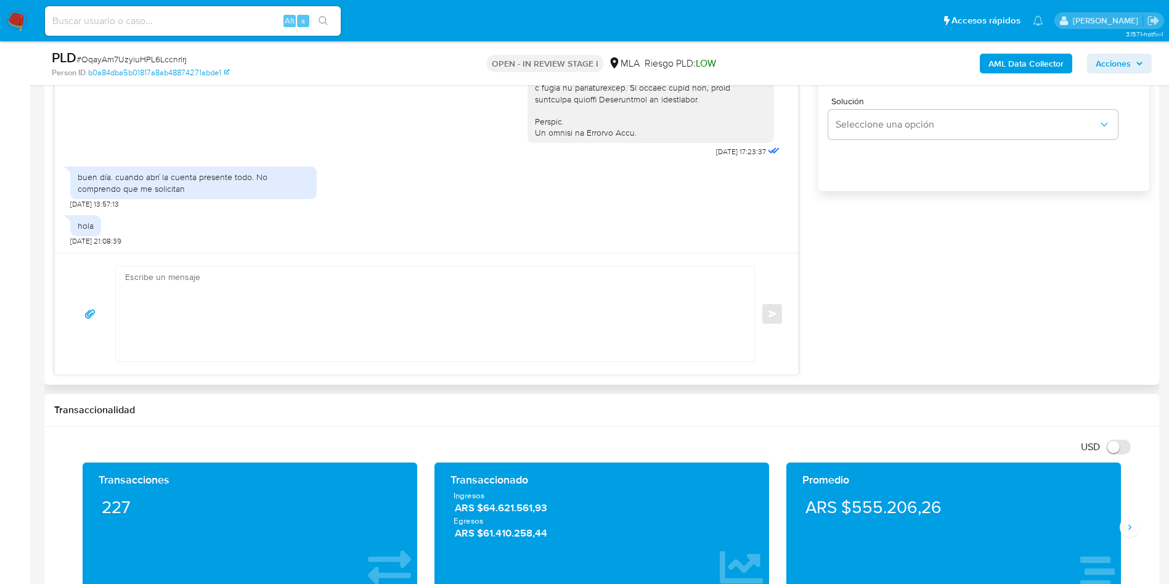
click at [297, 266] on div at bounding box center [435, 314] width 640 height 96
click at [300, 290] on textarea at bounding box center [432, 313] width 614 height 95
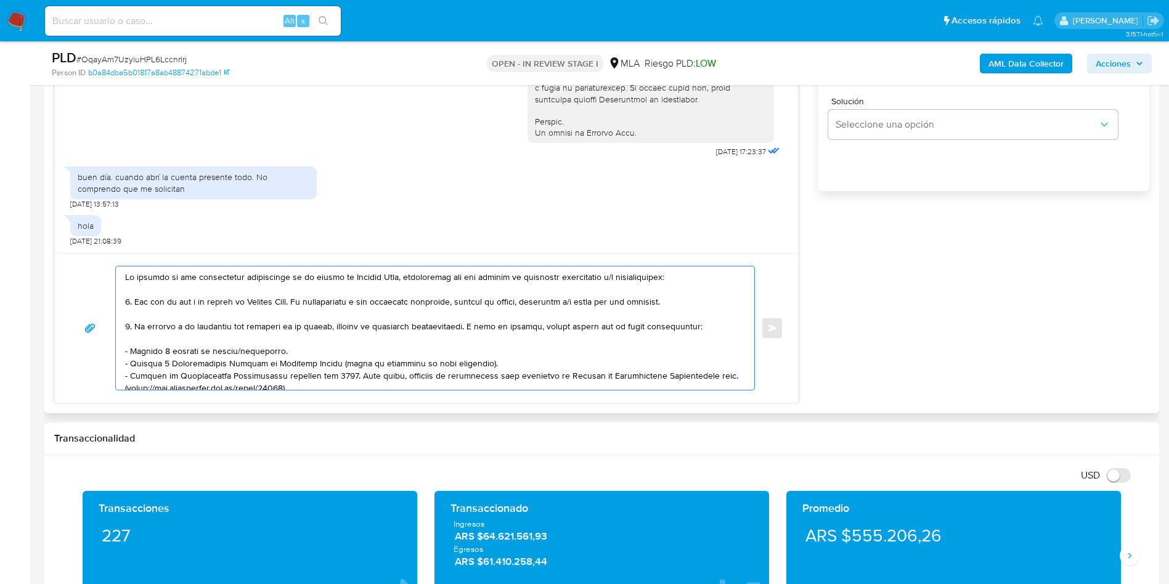
click at [127, 279] on textarea at bounding box center [432, 327] width 614 height 123
paste textarea "Laura Eva Giordano"
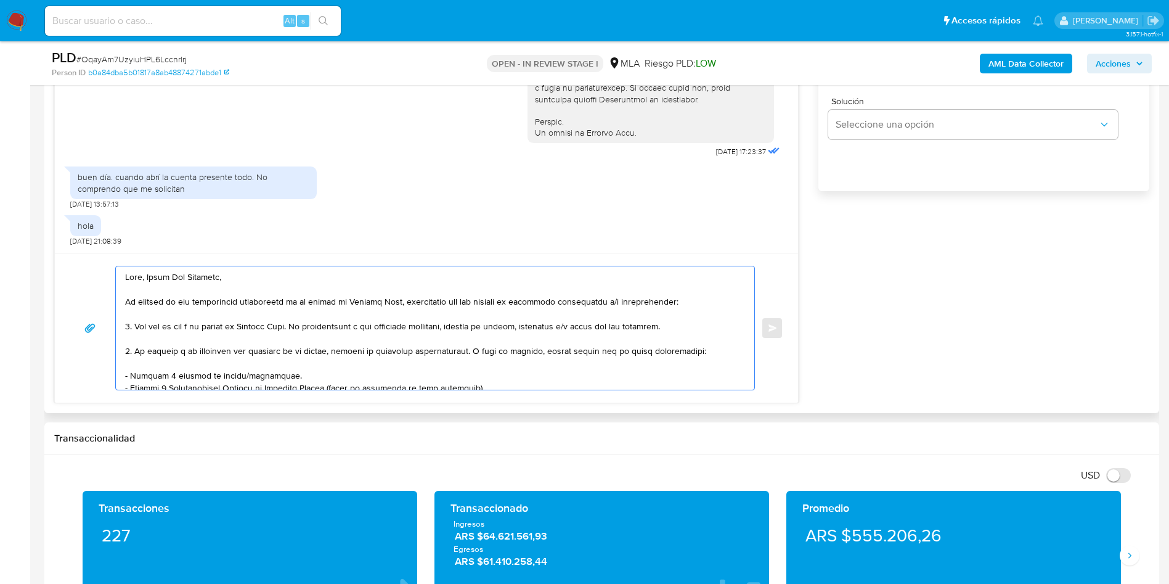
drag, startPoint x: 309, startPoint y: 326, endPoint x: 689, endPoint y: 324, distance: 379.8
click at [689, 324] on textarea at bounding box center [432, 327] width 614 height 123
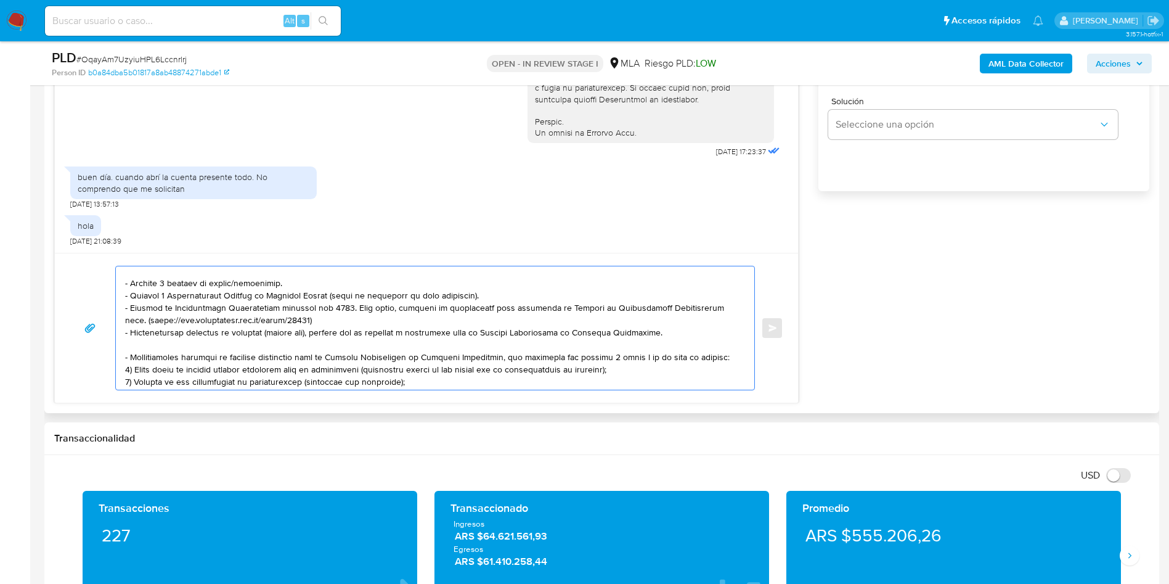
click at [134, 284] on textarea at bounding box center [432, 327] width 614 height 123
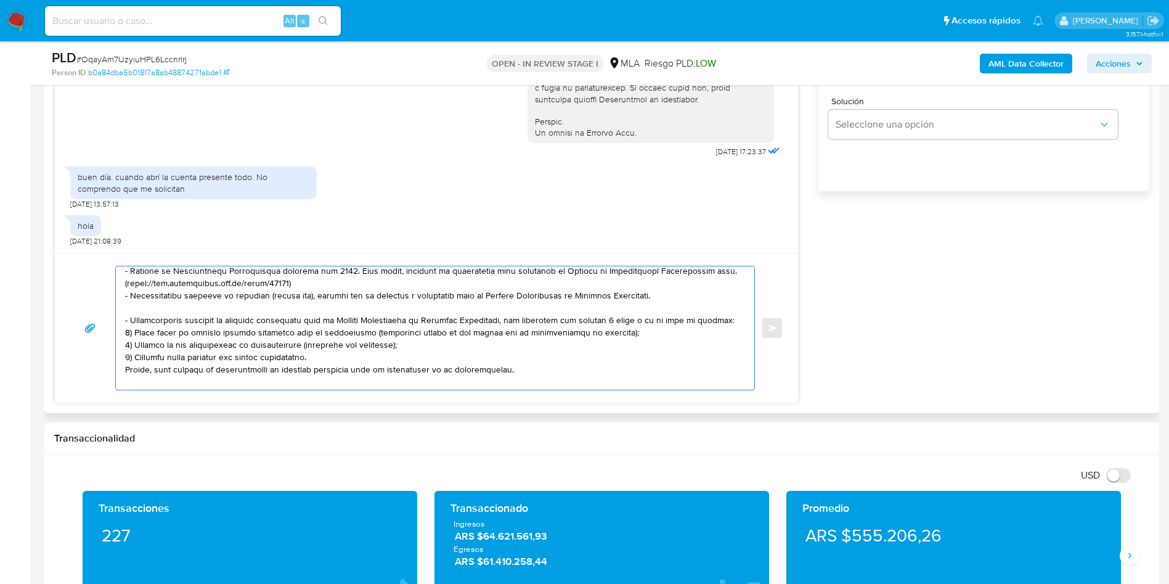
scroll to position [173, 0]
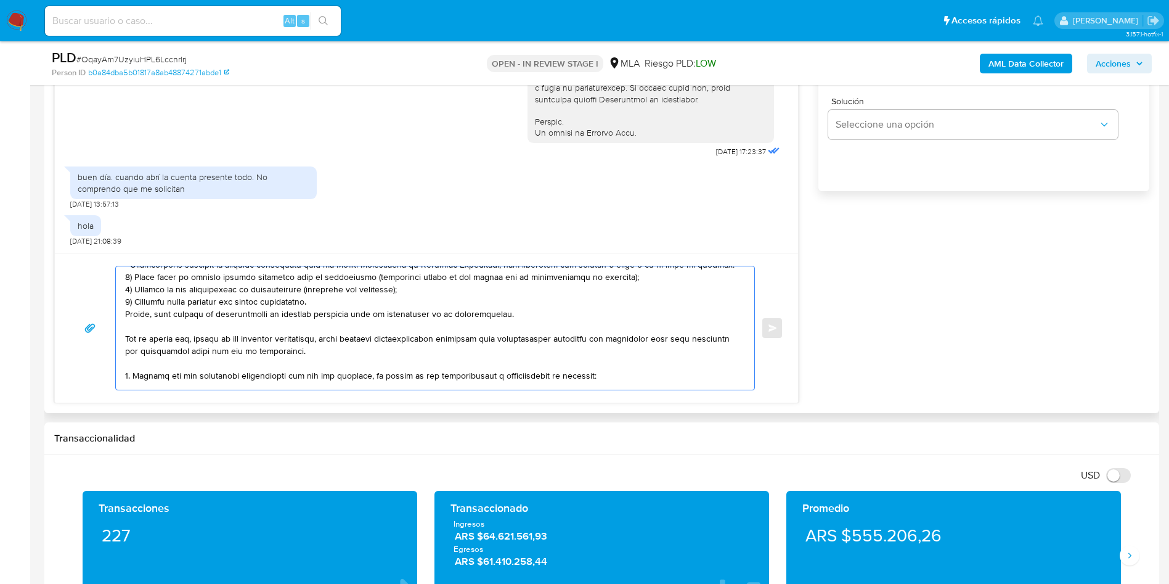
drag, startPoint x: 126, startPoint y: 329, endPoint x: 527, endPoint y: 321, distance: 401.4
click at [536, 320] on textarea at bounding box center [432, 327] width 614 height 123
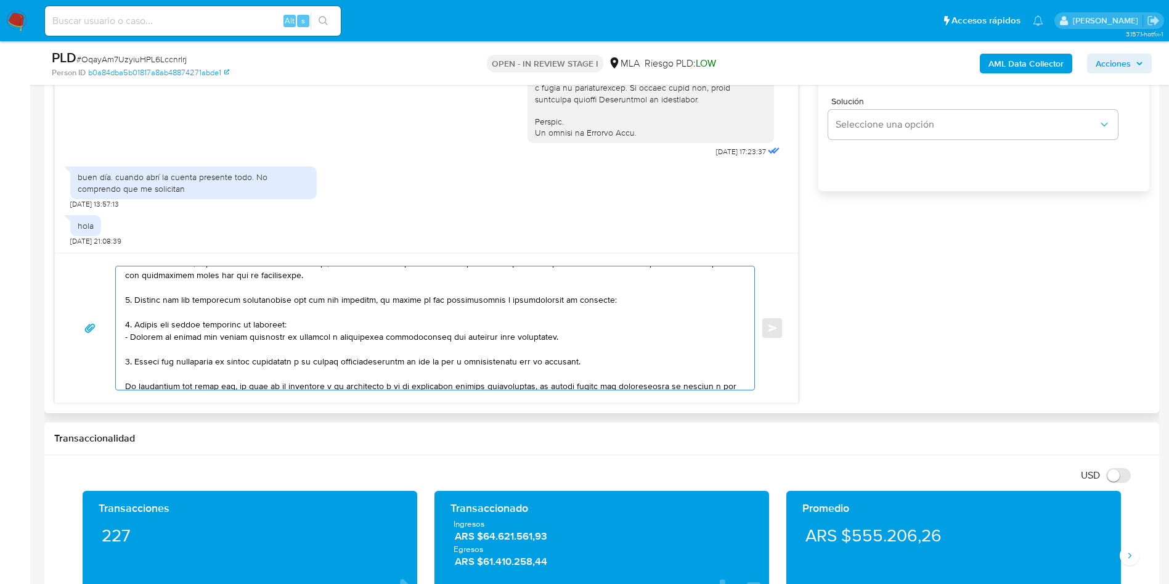
scroll to position [179, 0]
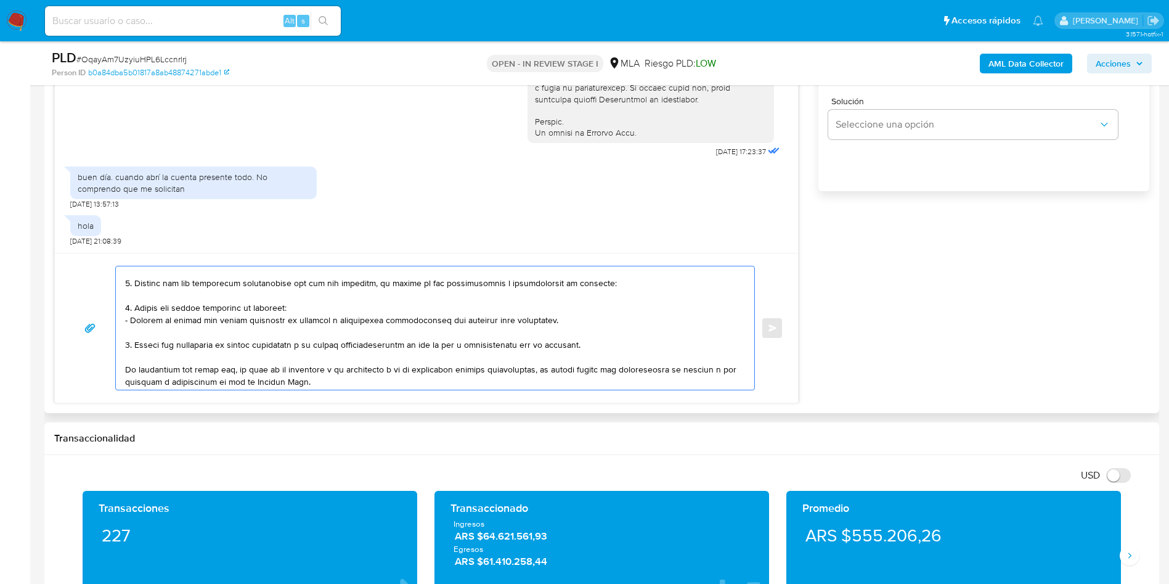
click at [163, 297] on textarea at bounding box center [432, 327] width 614 height 123
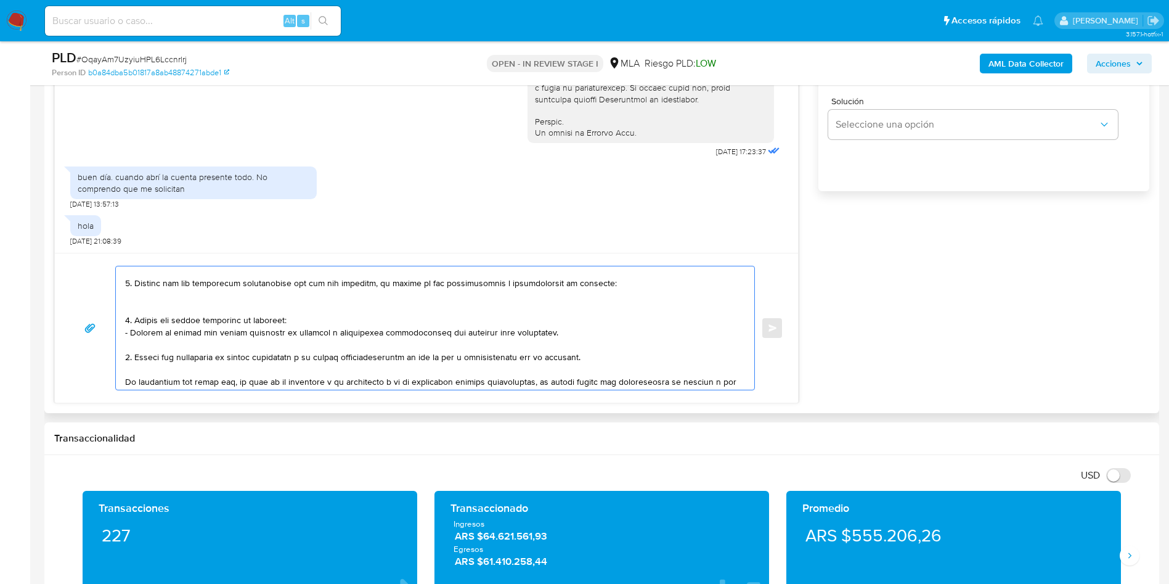
paste textarea "- Alan Paul Venier - CUIT 20351429322 (ACTIVIDAD: EMPLEADO DE UNIVERSIDAD NACIO…"
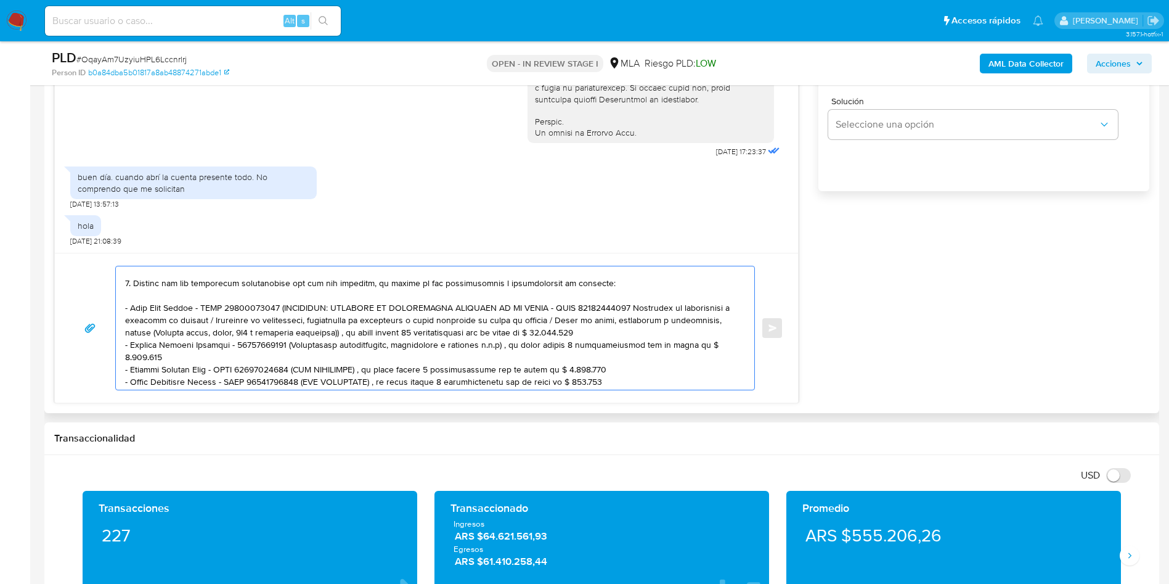
scroll to position [202, 0]
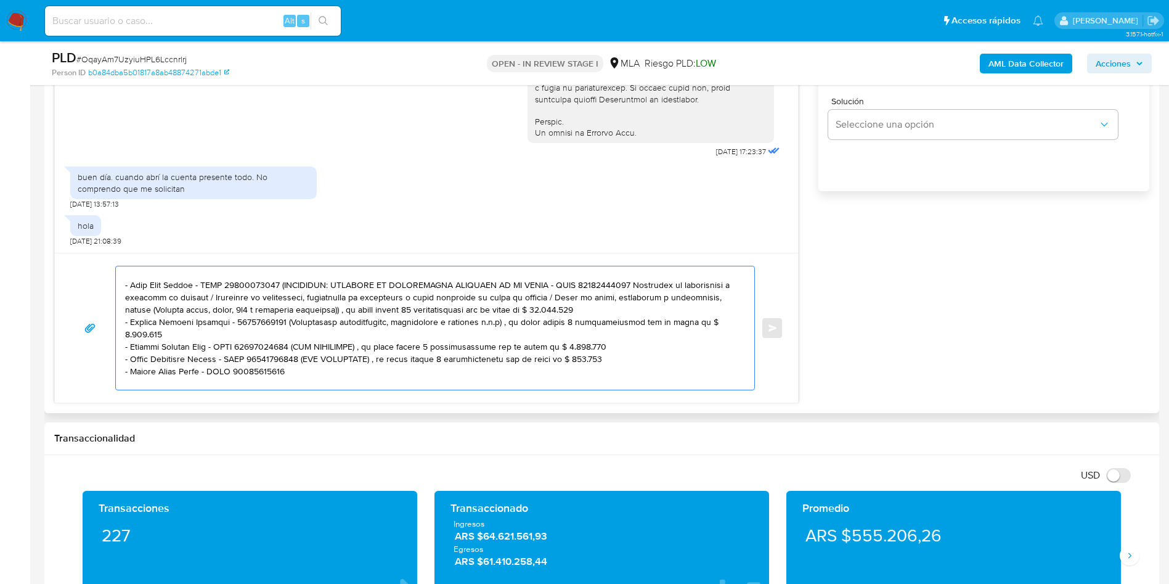
drag, startPoint x: 276, startPoint y: 285, endPoint x: 634, endPoint y: 306, distance: 359.4
click at [634, 306] on textarea at bounding box center [432, 327] width 614 height 123
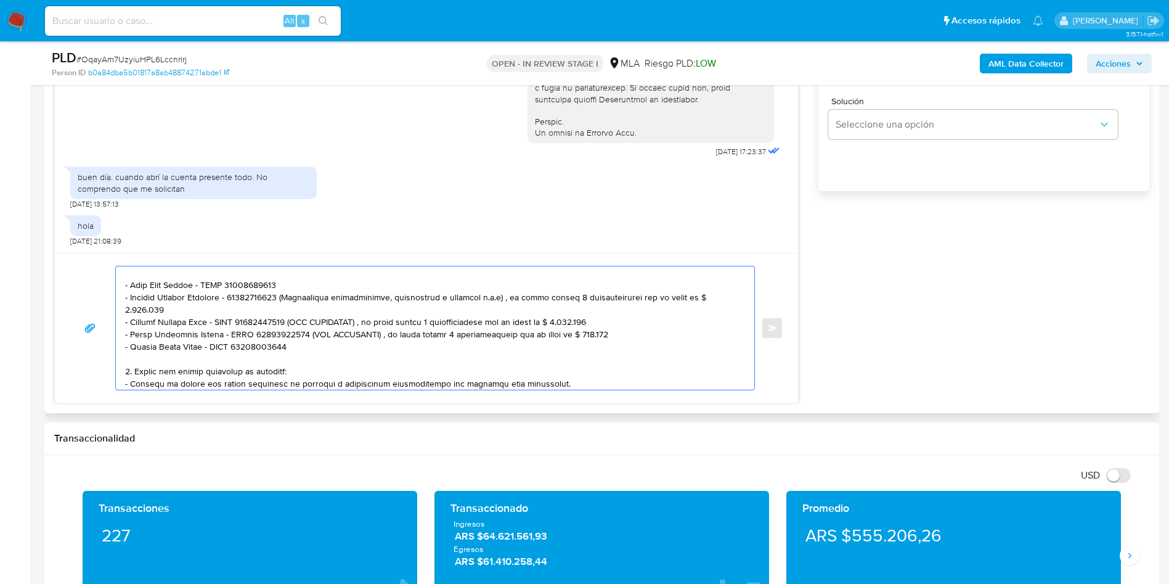
click at [295, 304] on textarea at bounding box center [432, 327] width 614 height 123
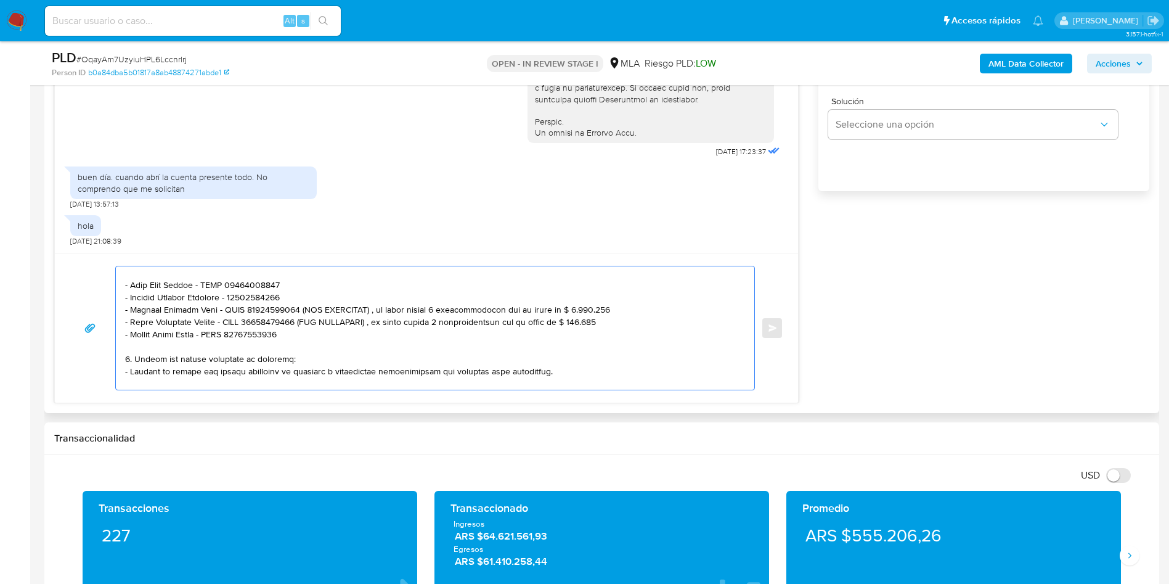
drag, startPoint x: 295, startPoint y: 314, endPoint x: 592, endPoint y: 305, distance: 297.9
click at [592, 305] on textarea at bounding box center [432, 327] width 614 height 123
drag, startPoint x: 296, startPoint y: 321, endPoint x: 588, endPoint y: 319, distance: 292.2
click at [588, 319] on textarea at bounding box center [432, 327] width 614 height 123
click at [293, 339] on textarea at bounding box center [432, 327] width 614 height 123
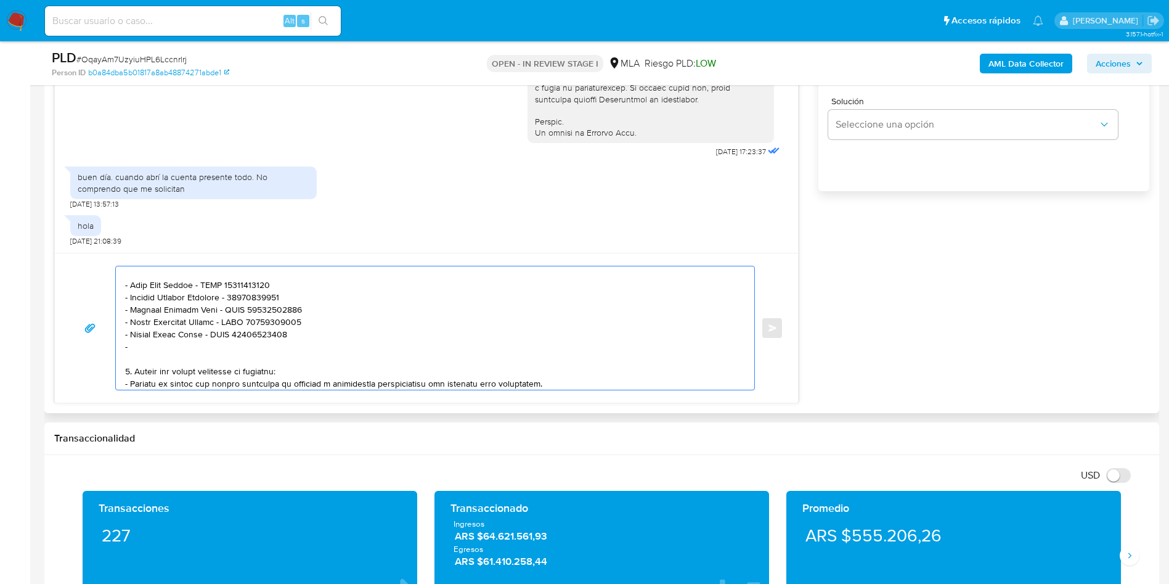
paste textarea "Juan Cruz Pellegrini - CUIT 23357945429"
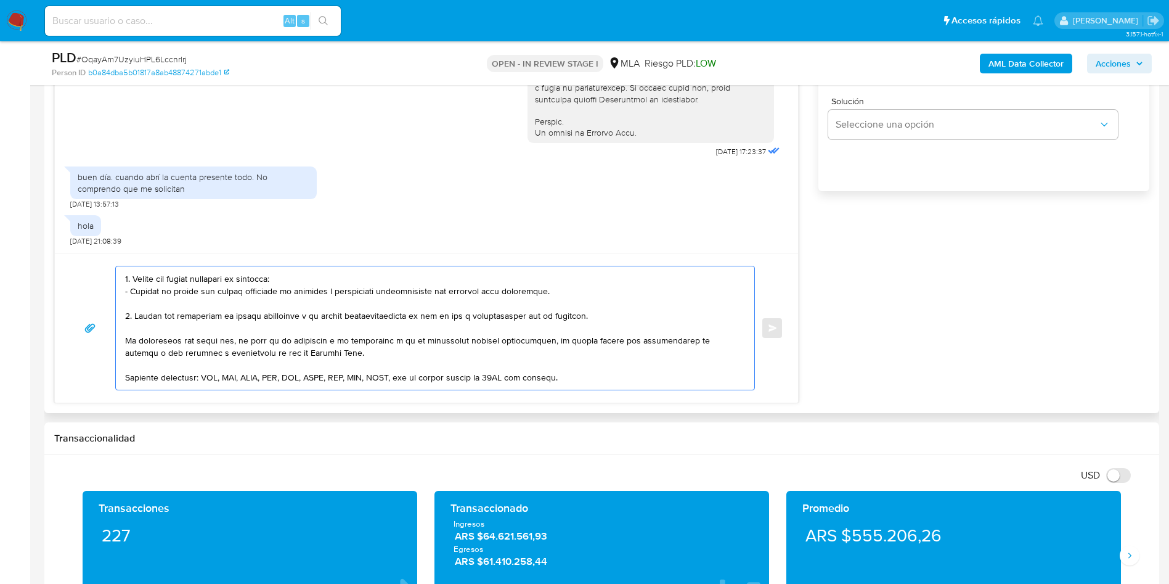
drag, startPoint x: 134, startPoint y: 279, endPoint x: 135, endPoint y: 312, distance: 32.7
click at [135, 312] on textarea at bounding box center [432, 327] width 614 height 123
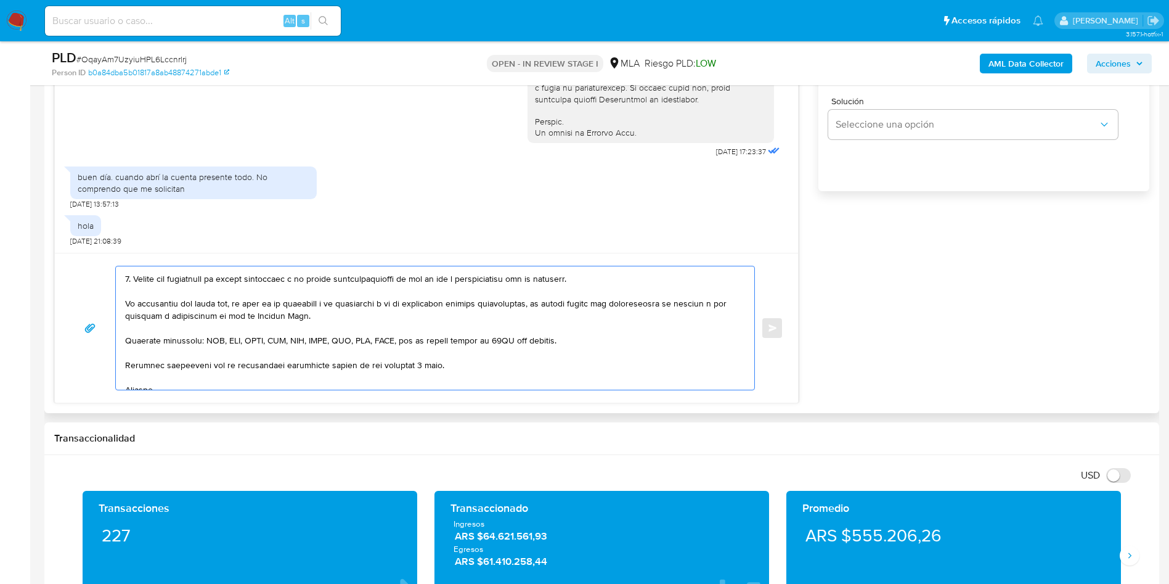
scroll to position [257, 0]
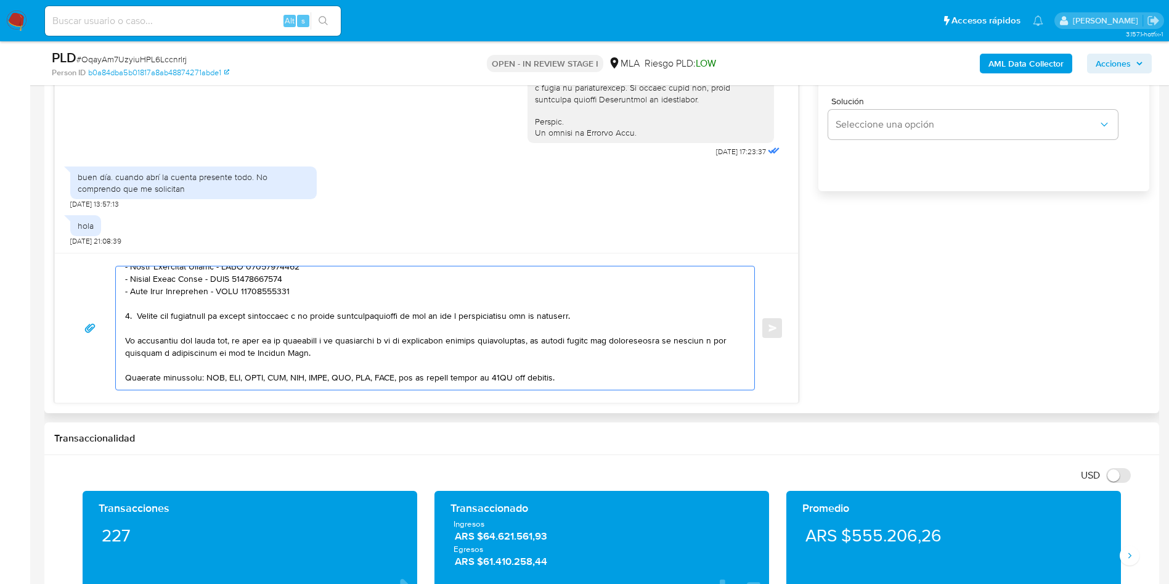
click at [465, 316] on textarea at bounding box center [432, 327] width 614 height 123
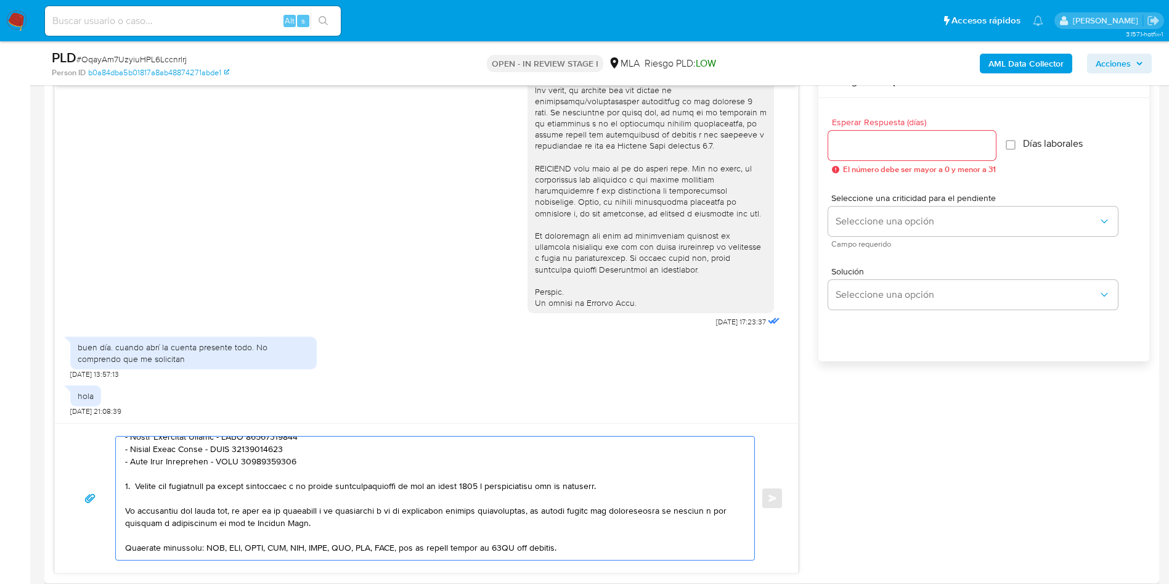
scroll to position [647, 0]
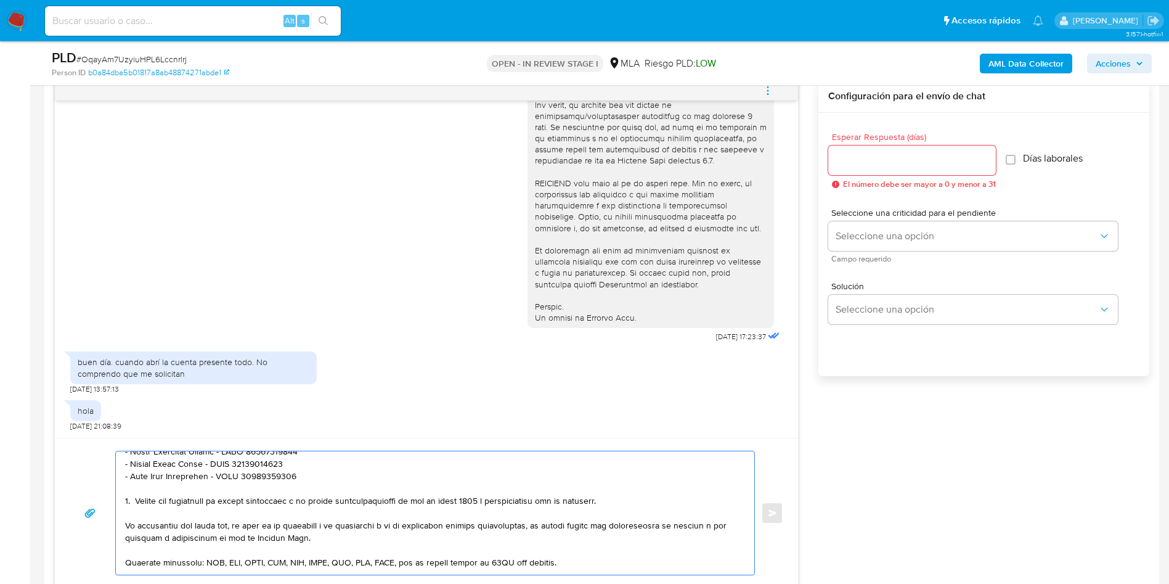
type textarea "Hola, Laura Eva Giordano, En función de las operaciones registradas en tu cuent…"
click at [898, 153] on input "Esperar Respuesta (días)" at bounding box center [913, 160] width 168 height 16
type input "3"
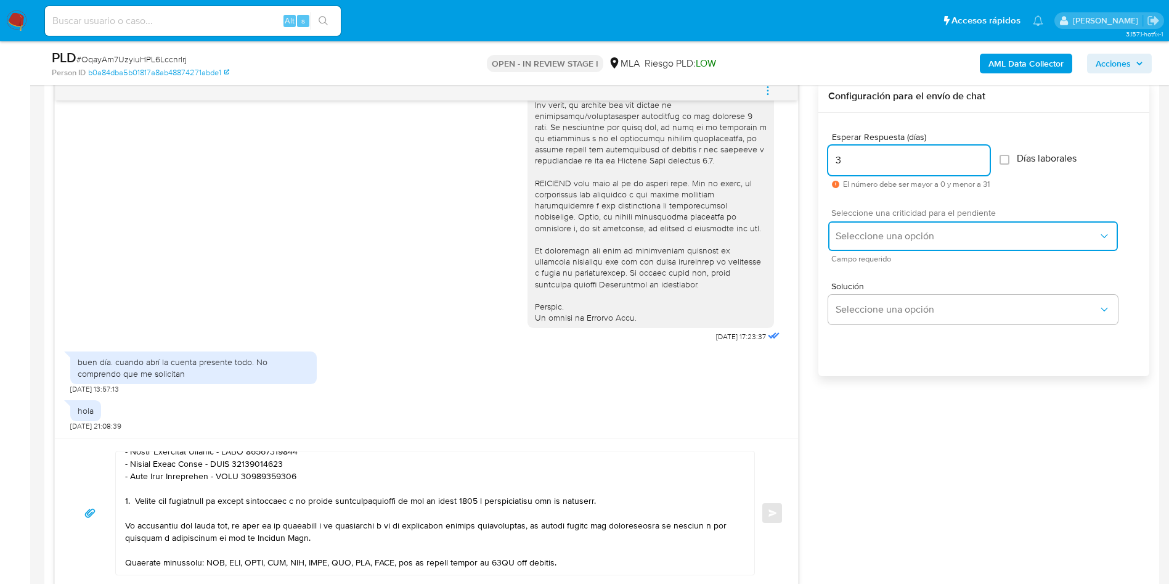
click at [944, 240] on span "Seleccione una opción" at bounding box center [967, 236] width 263 height 12
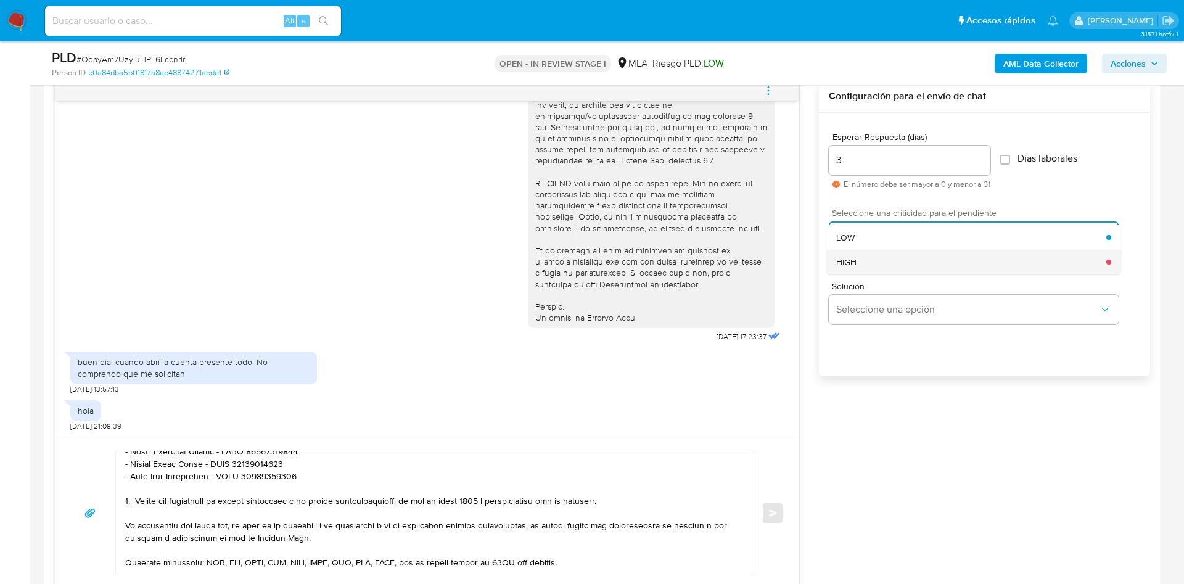
click at [937, 259] on div "HIGH" at bounding box center [971, 262] width 270 height 25
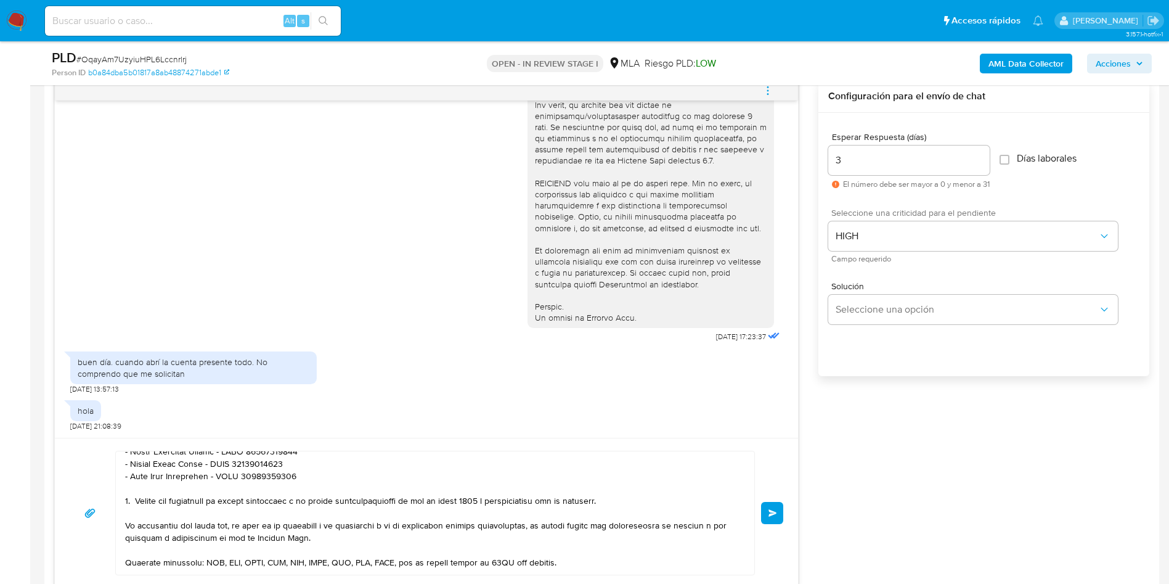
click at [771, 520] on button "Enviar" at bounding box center [772, 513] width 22 height 22
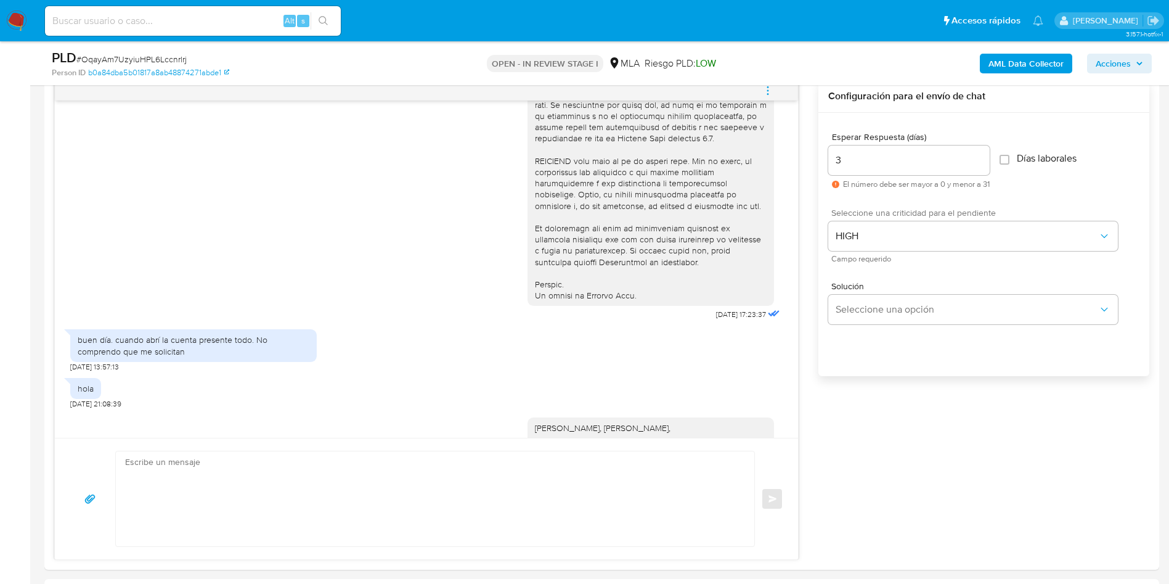
scroll to position [1100, 0]
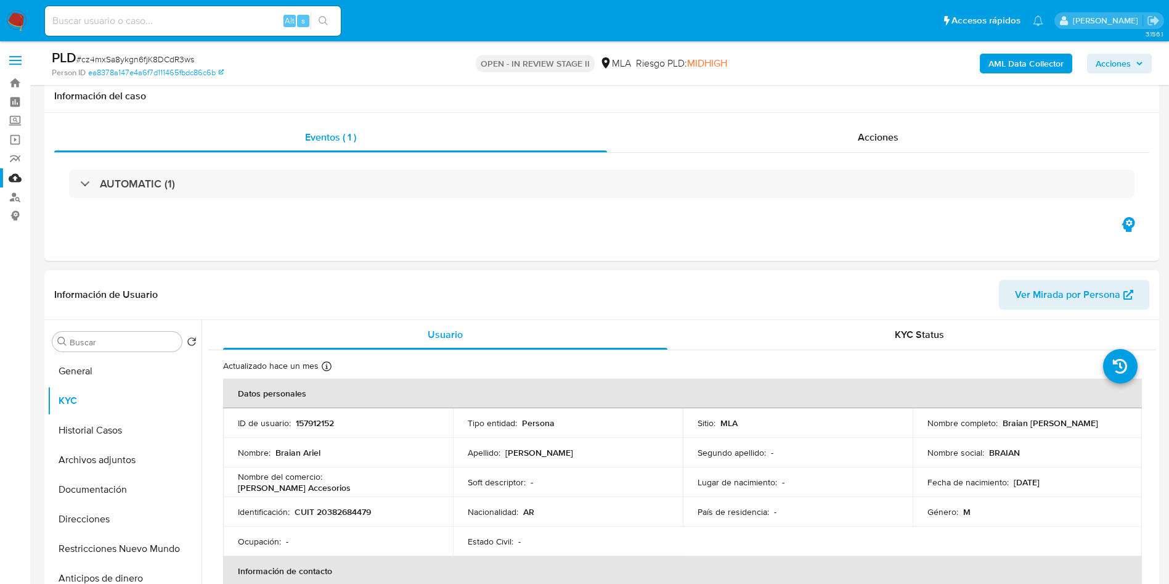
select select "10"
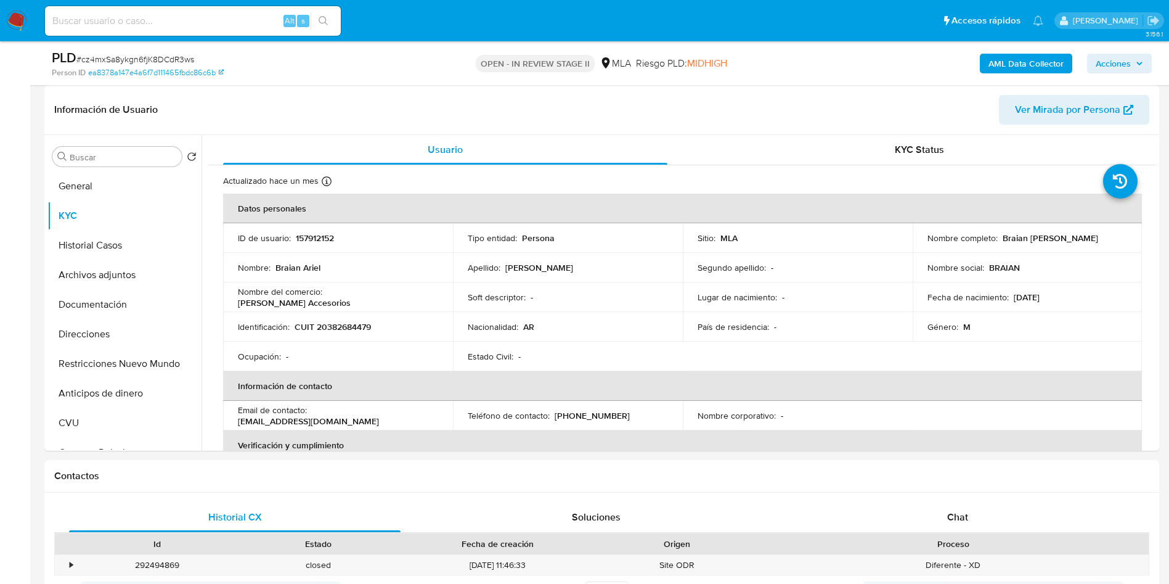
drag, startPoint x: 0, startPoint y: 0, endPoint x: 247, endPoint y: 20, distance: 247.4
click at [247, 20] on input at bounding box center [193, 21] width 296 height 16
paste input "iywcKQJk7ounnoU7CO5JVJ2R"
type input "iywcKQJk7ounnoU7CO5JVJ2R"
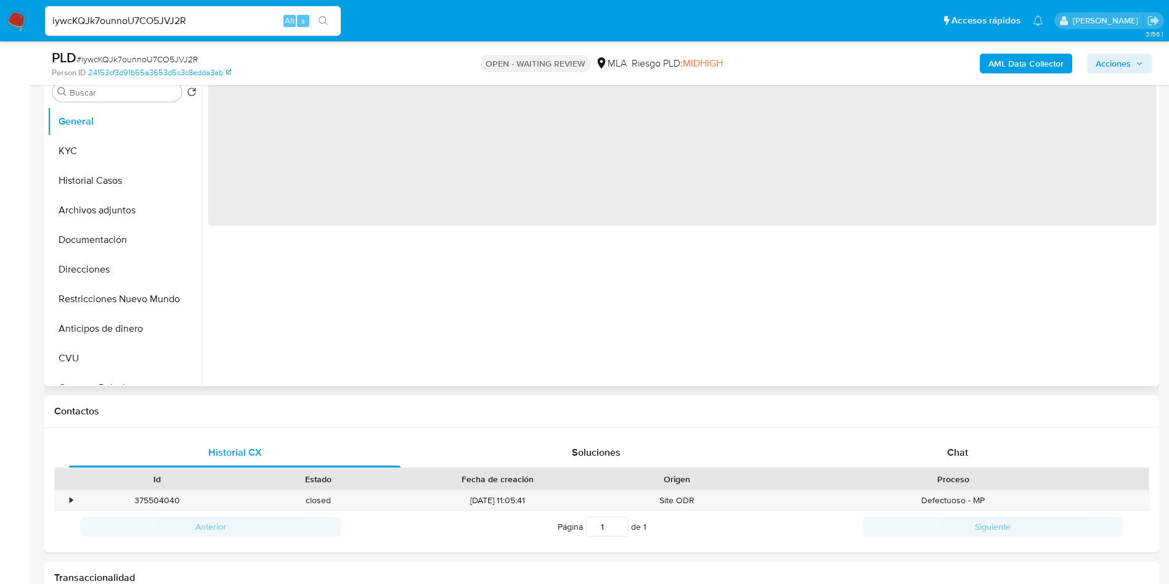
scroll to position [277, 0]
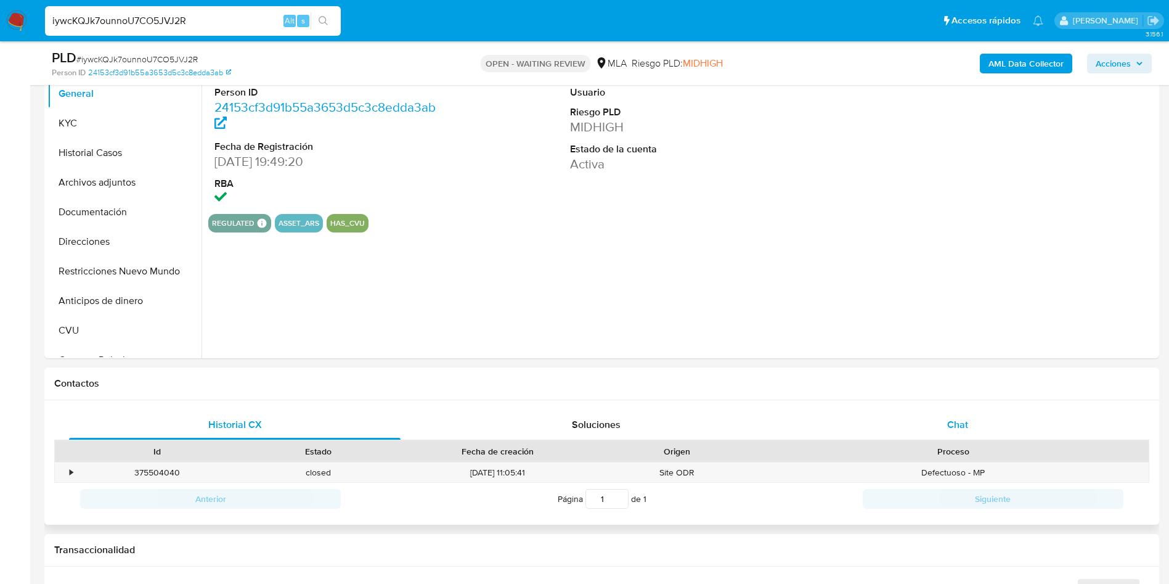
click at [961, 428] on span "Chat" at bounding box center [958, 424] width 21 height 14
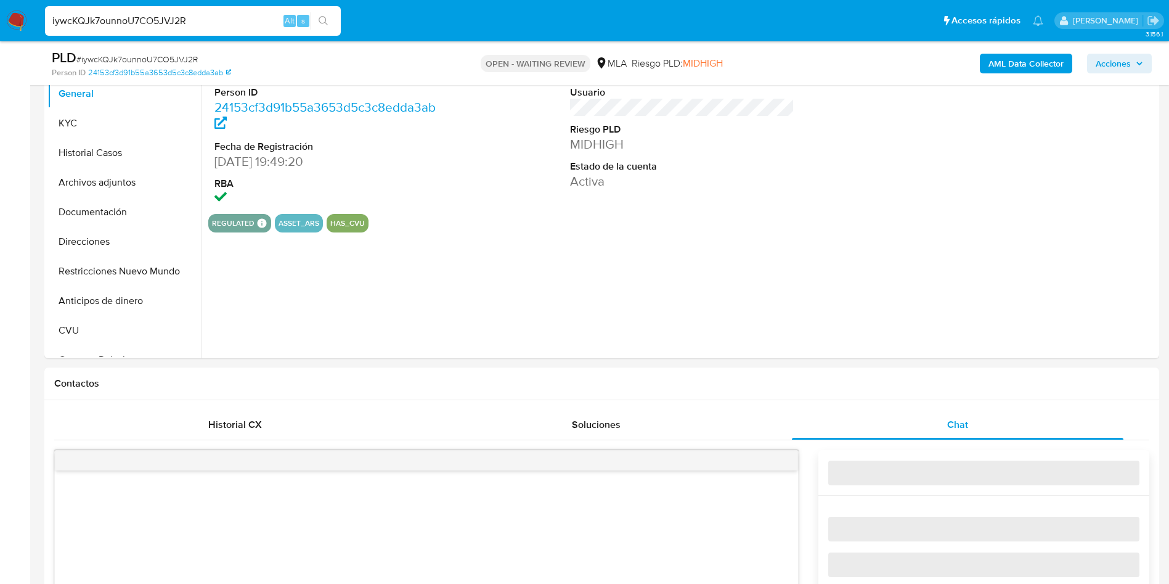
select select "10"
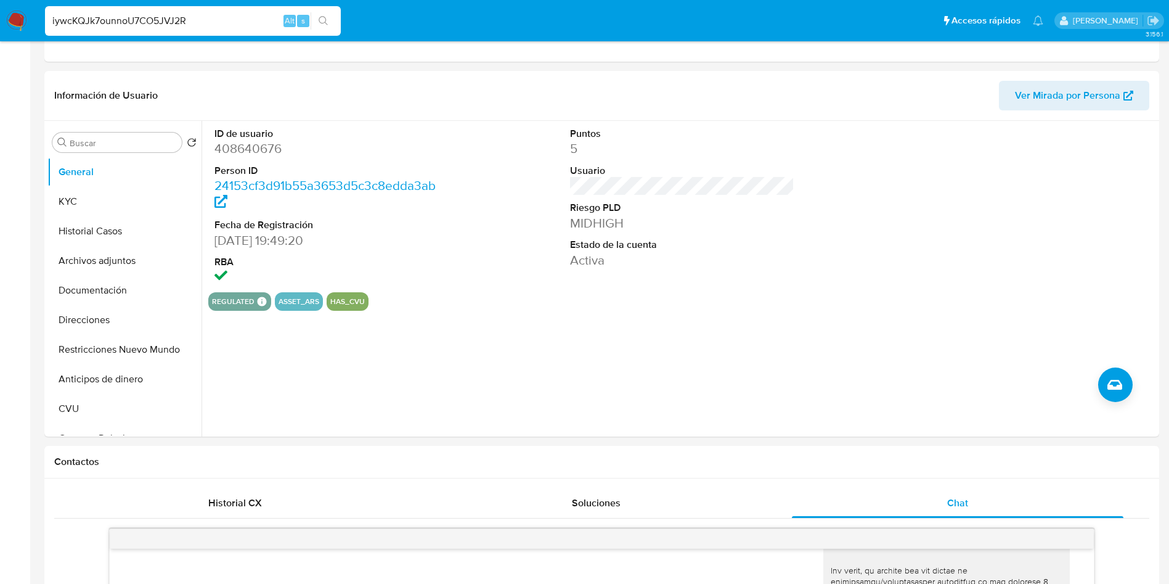
scroll to position [0, 0]
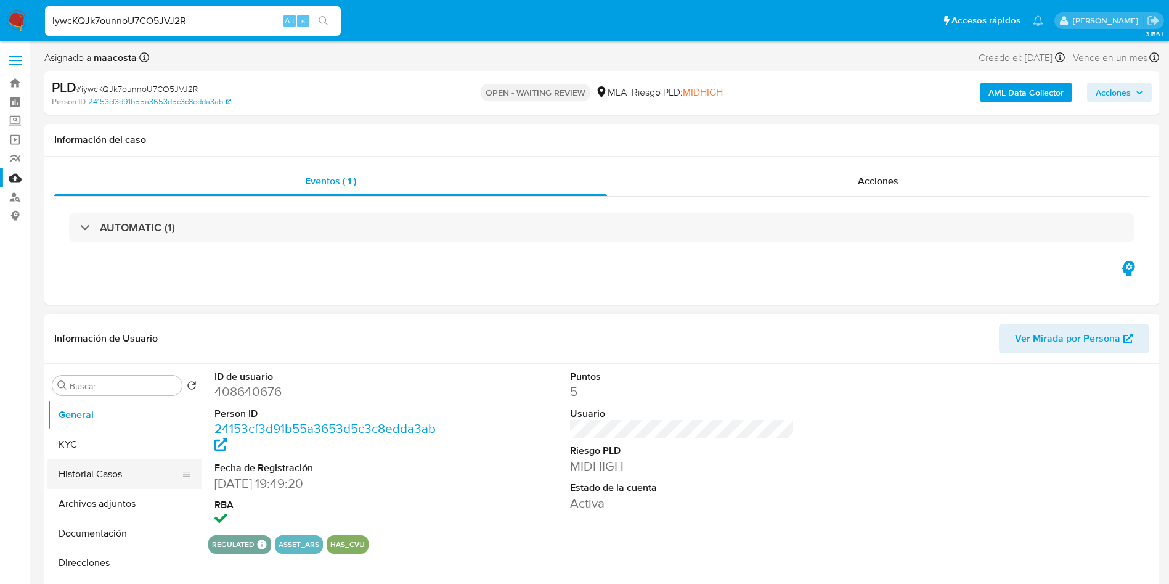
click at [92, 465] on button "Historial Casos" at bounding box center [119, 474] width 144 height 30
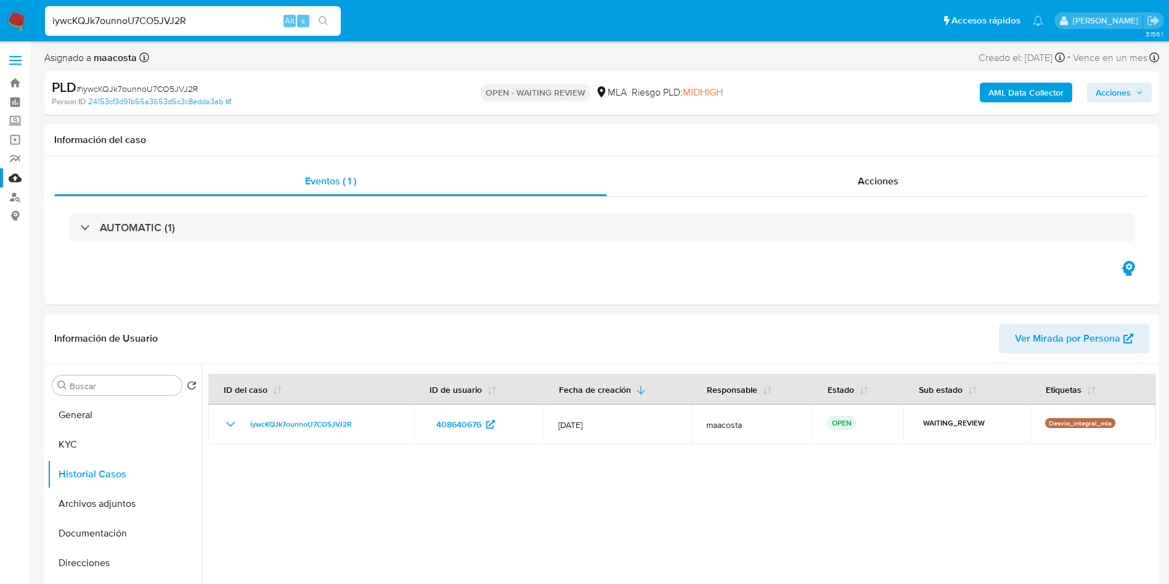
click at [234, 18] on input "iywcKQJk7ounnoU7CO5JVJ2R" at bounding box center [193, 21] width 296 height 16
paste input "CWSThtevJ4BFaPREO3E9pKq6"
type input "CWSThtevJ4BFaPREO3E9pKq6"
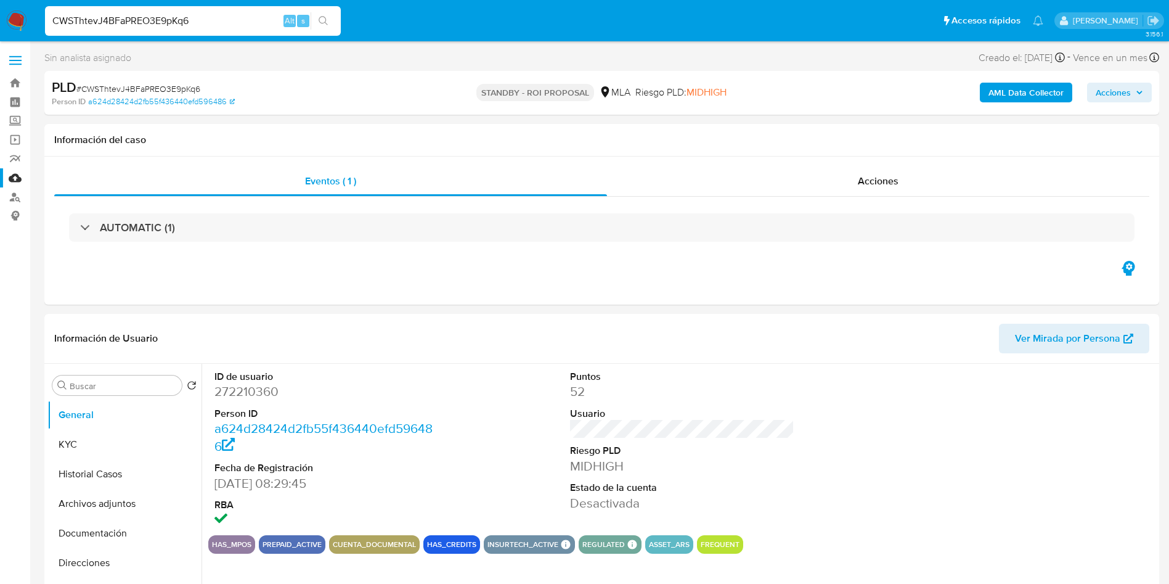
select select "10"
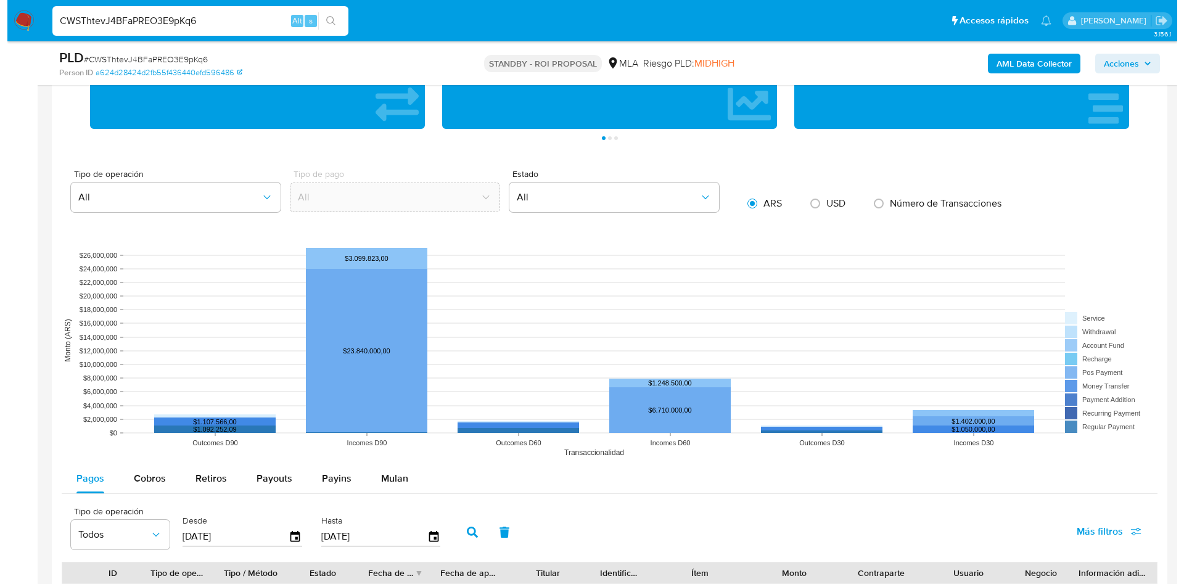
scroll to position [1202, 0]
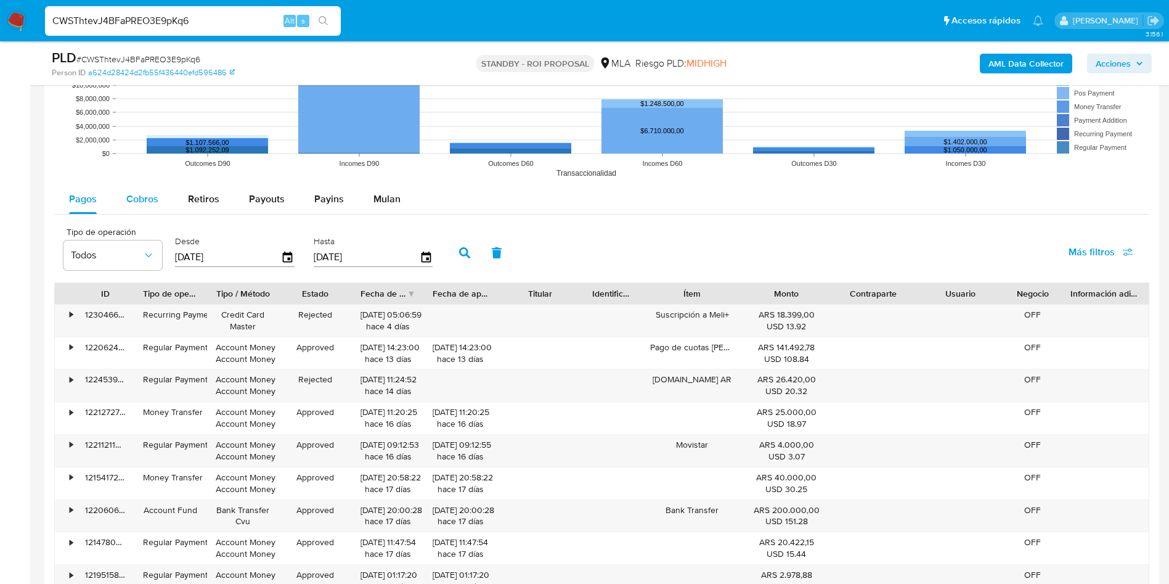
click at [141, 205] on span "Cobros" at bounding box center [142, 199] width 32 height 14
select select "10"
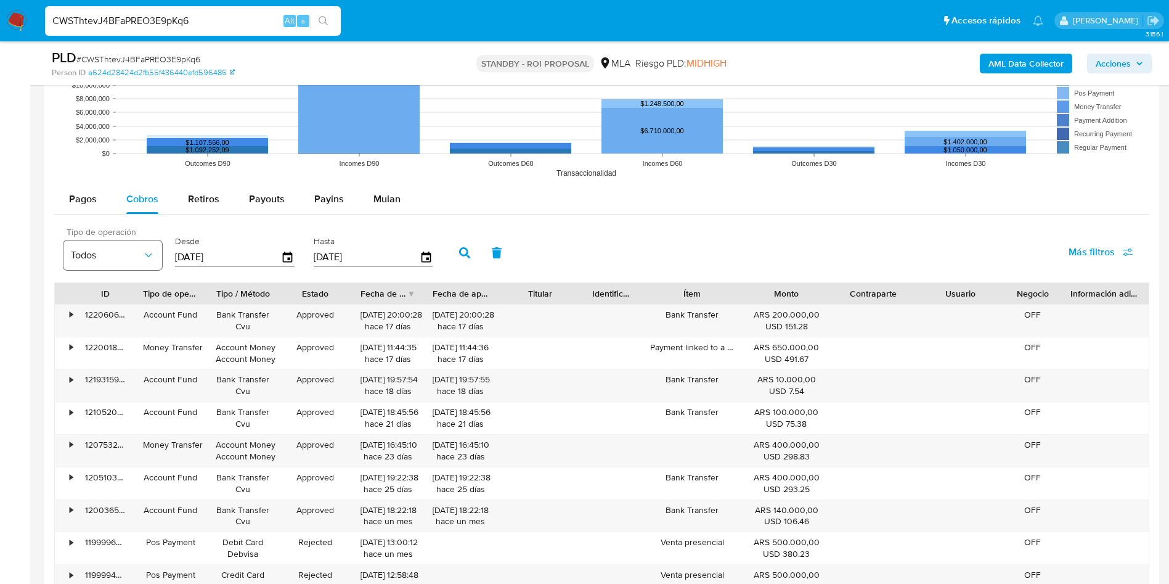
click at [147, 258] on icon "button" at bounding box center [148, 255] width 12 height 12
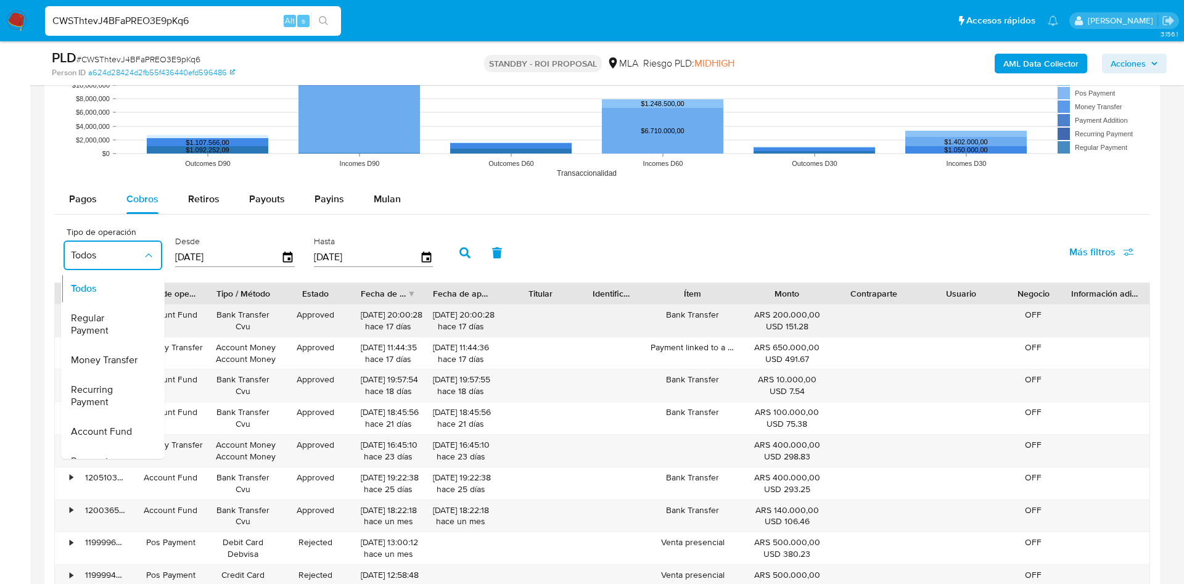
drag, startPoint x: 120, startPoint y: 324, endPoint x: 128, endPoint y: 321, distance: 8.8
click at [121, 324] on span "Regular Payment" at bounding box center [107, 324] width 72 height 25
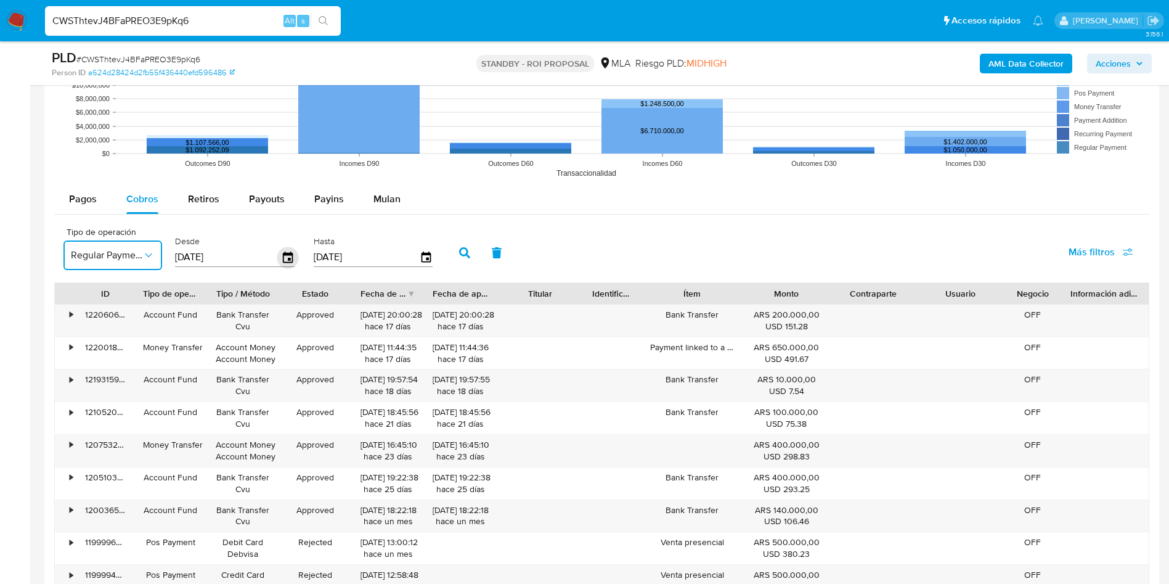
click at [293, 256] on icon "button" at bounding box center [288, 258] width 22 height 22
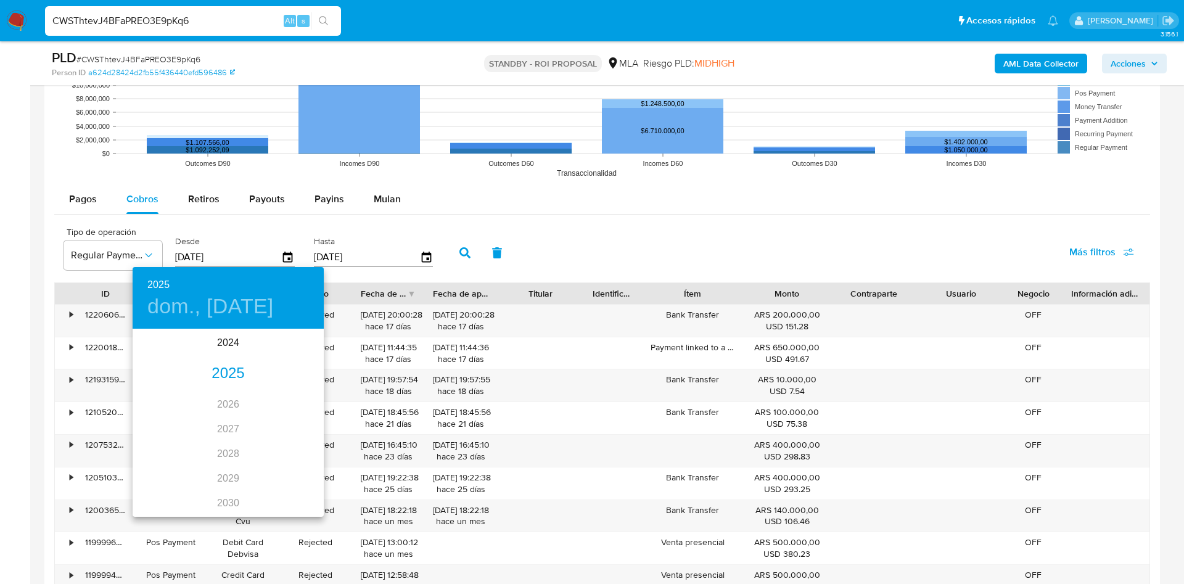
click at [229, 377] on div "2025" at bounding box center [228, 373] width 191 height 25
click at [285, 402] on div "jun." at bounding box center [291, 400] width 63 height 46
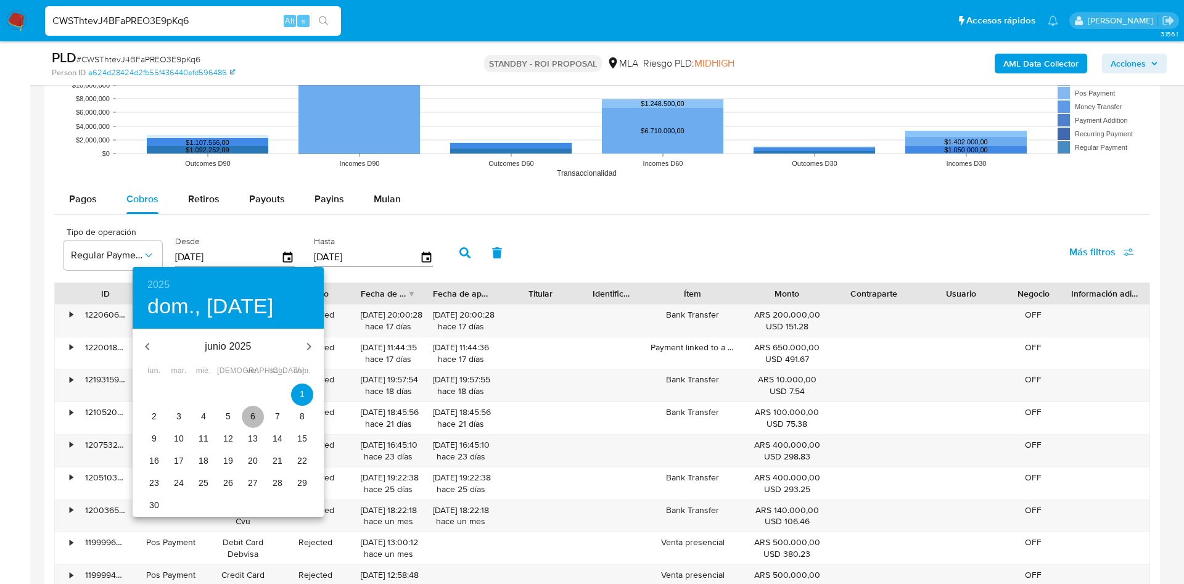
click at [256, 409] on button "6" at bounding box center [253, 417] width 22 height 22
type input "06/06/2025"
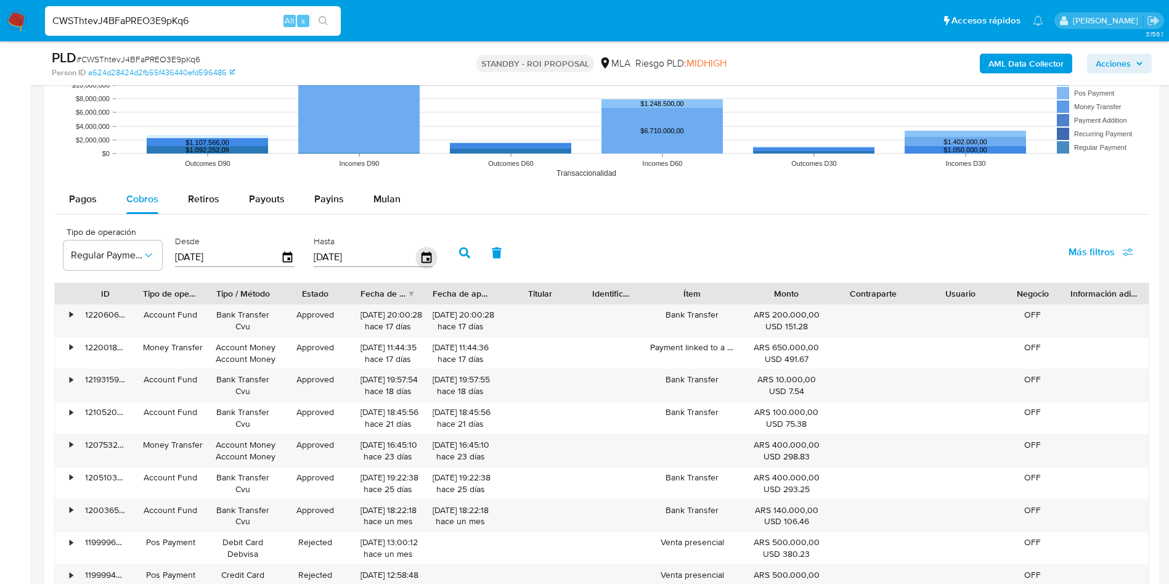
click at [424, 255] on icon "button" at bounding box center [426, 257] width 10 height 11
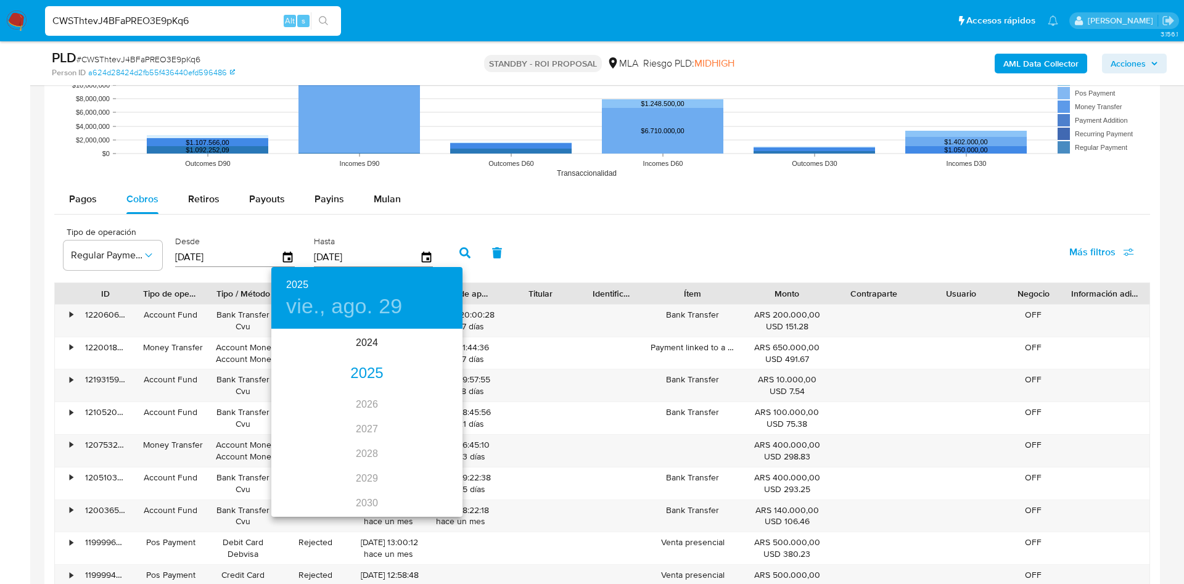
click at [364, 374] on div "2025" at bounding box center [366, 373] width 191 height 25
click at [427, 402] on div "jun." at bounding box center [430, 400] width 63 height 46
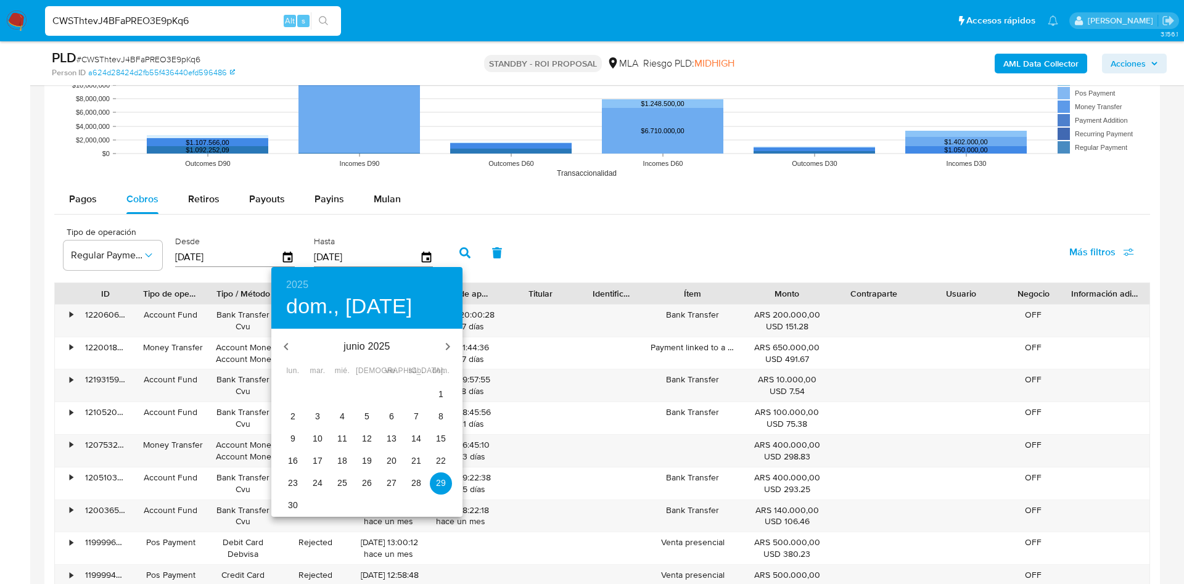
click at [394, 412] on span "6" at bounding box center [391, 416] width 22 height 12
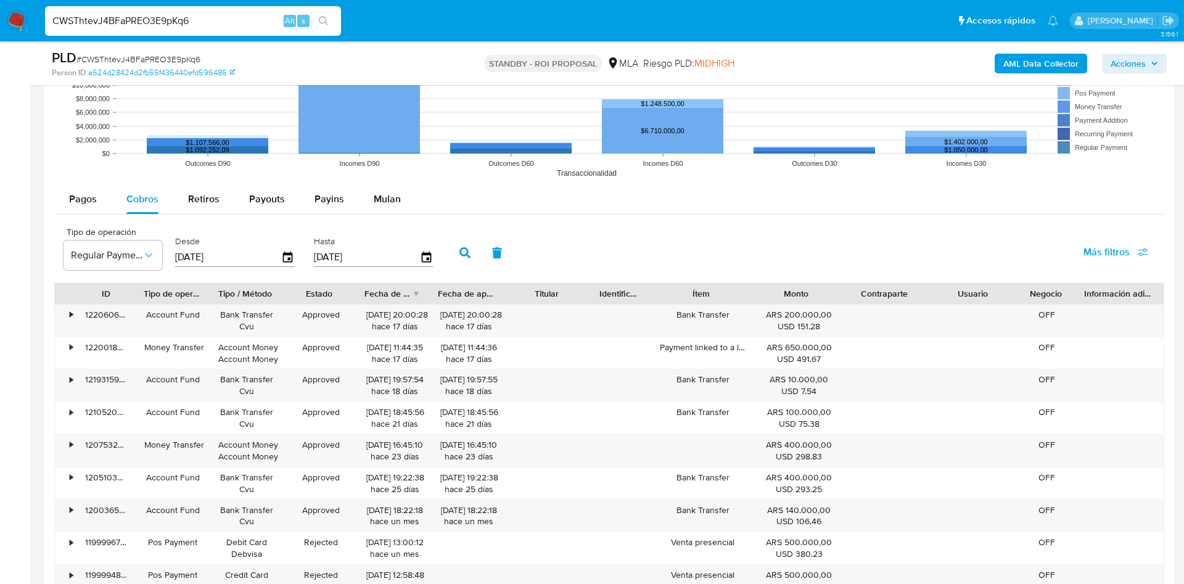
type input "06/06/2025"
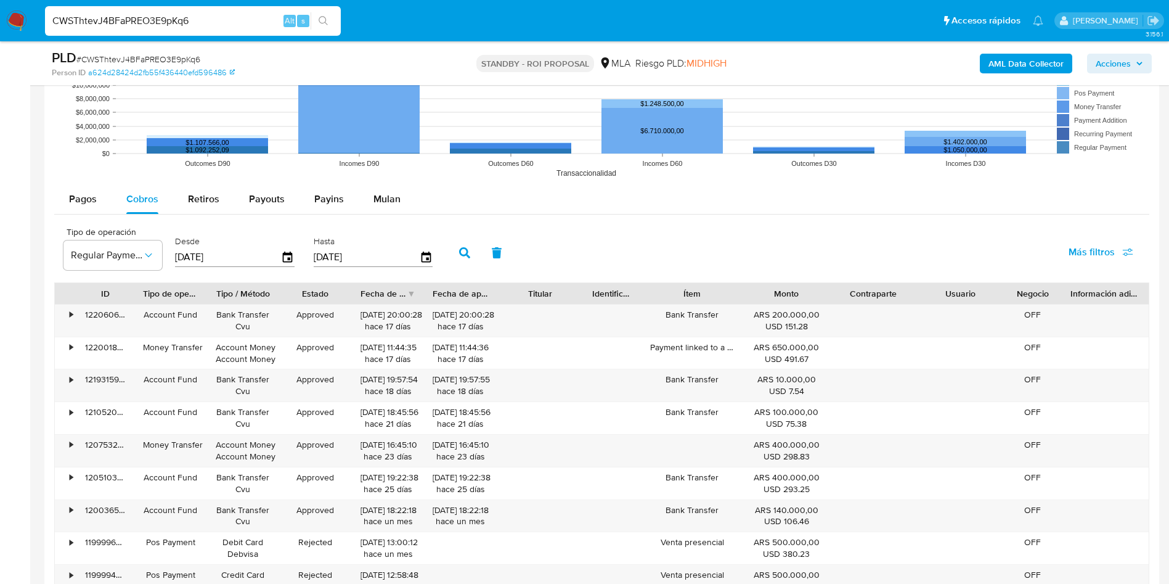
click at [461, 256] on icon "button" at bounding box center [464, 252] width 11 height 11
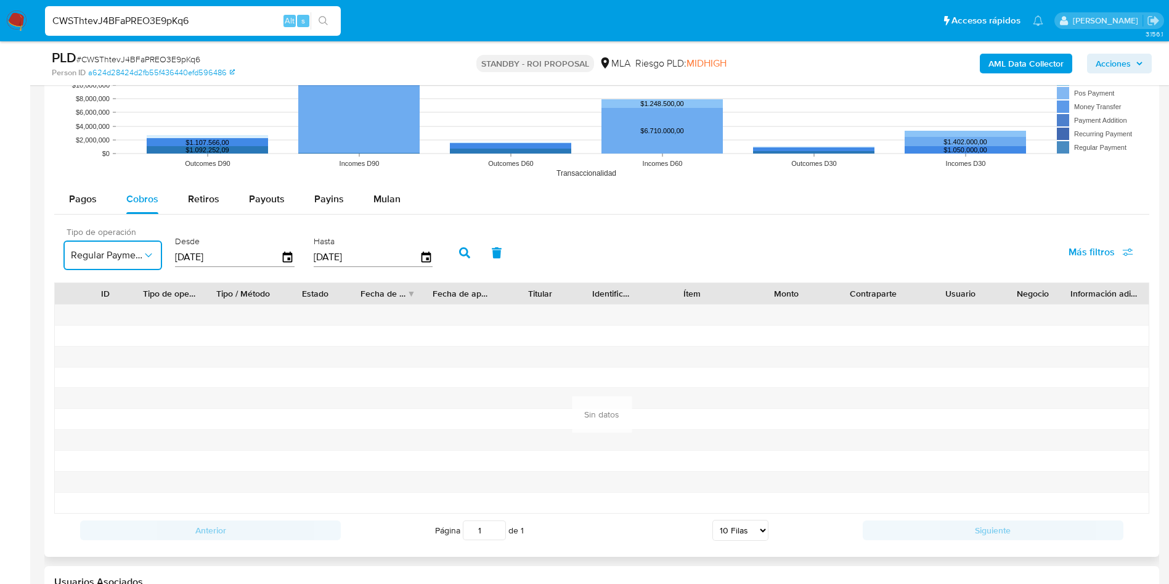
click at [158, 254] on button "Regular Payment" at bounding box center [112, 255] width 99 height 30
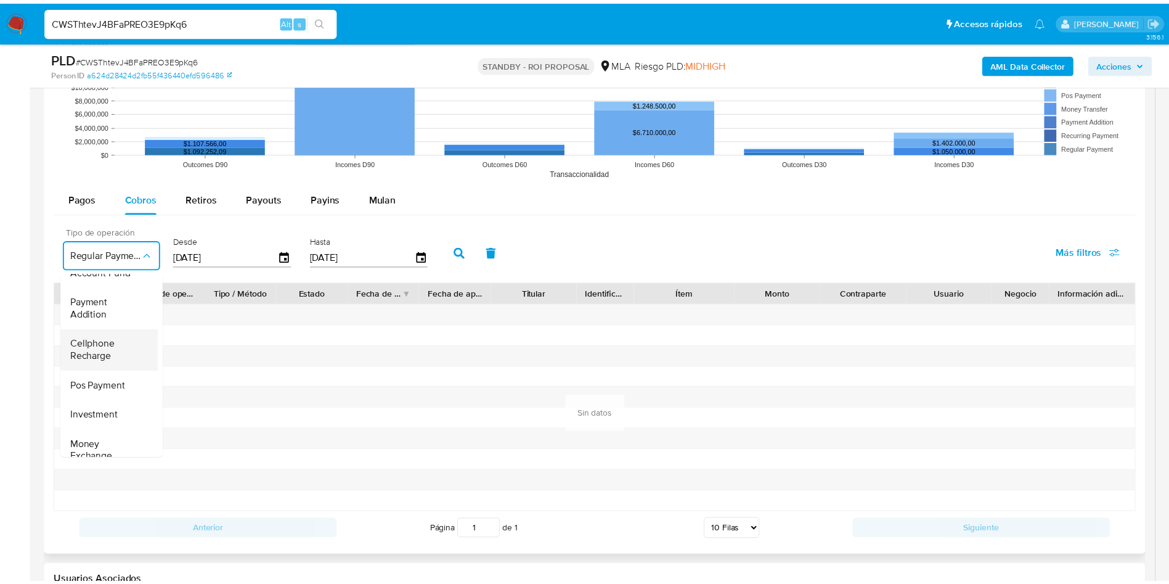
scroll to position [185, 0]
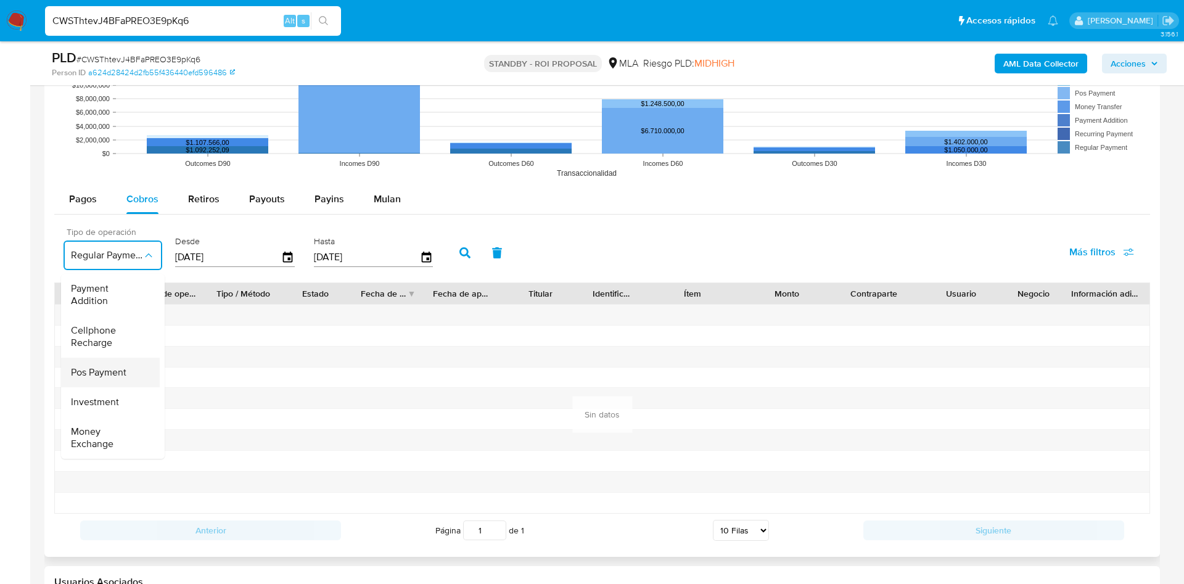
click at [113, 366] on span "Pos Payment" at bounding box center [98, 372] width 55 height 12
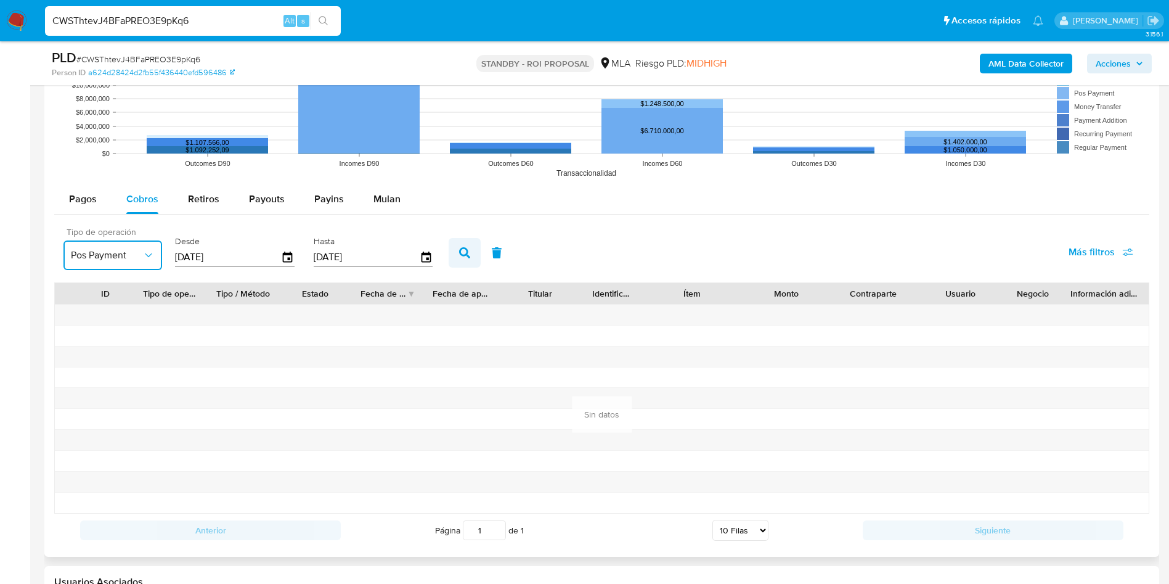
click at [464, 248] on icon "button" at bounding box center [464, 252] width 11 height 11
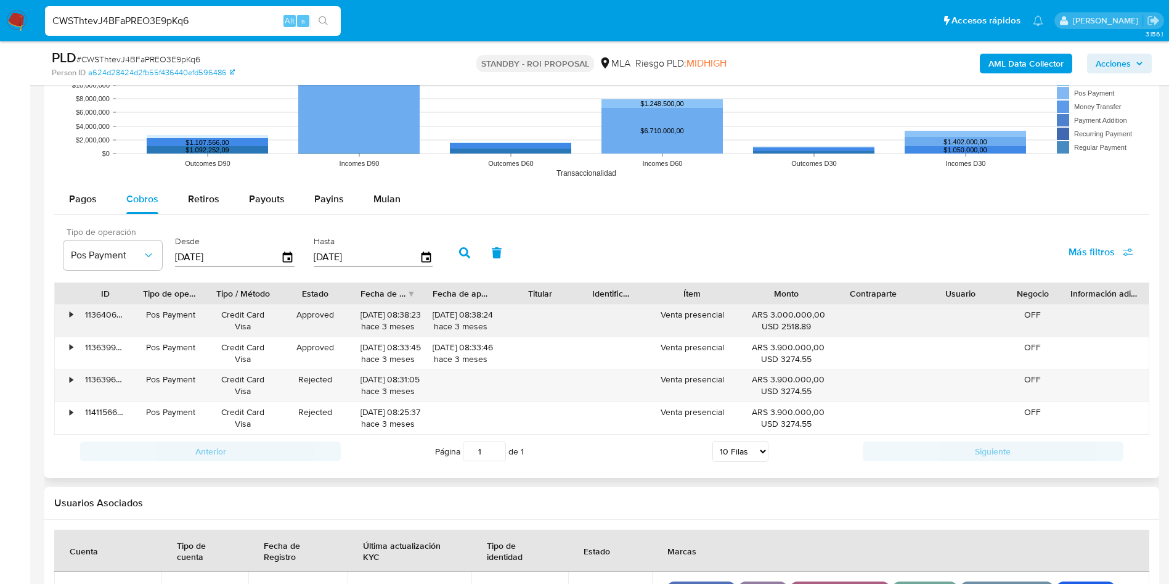
click at [70, 316] on div "•" at bounding box center [71, 315] width 3 height 12
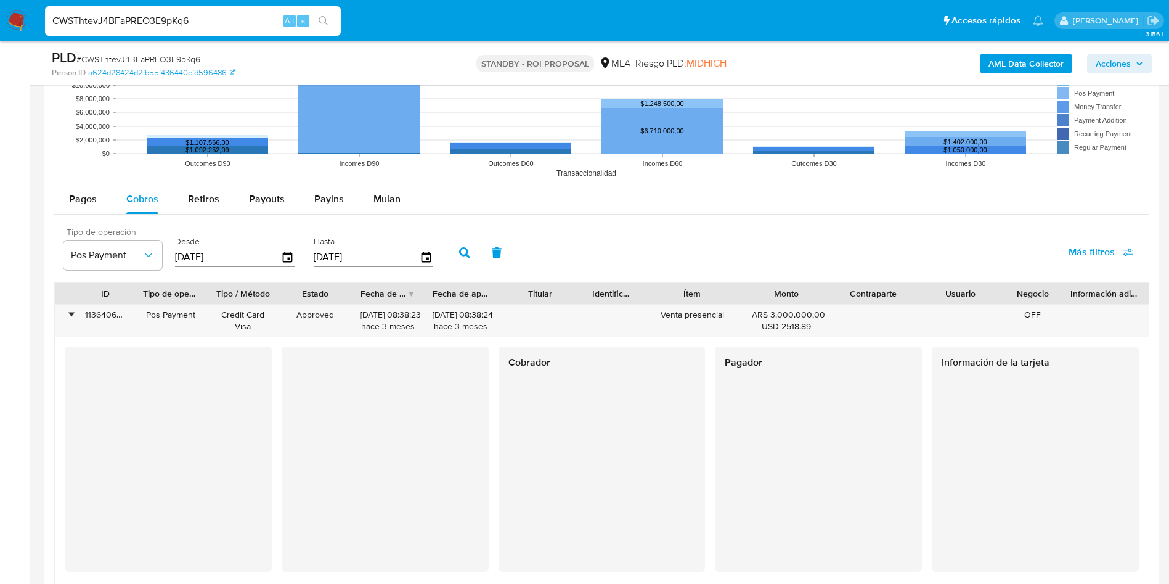
scroll to position [1295, 0]
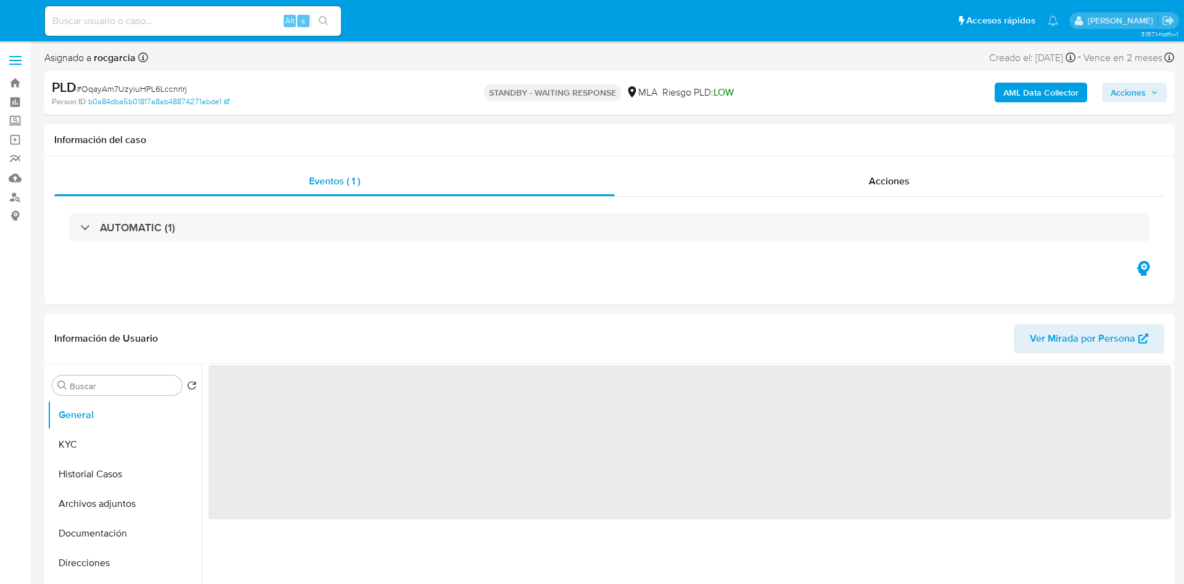
select select "10"
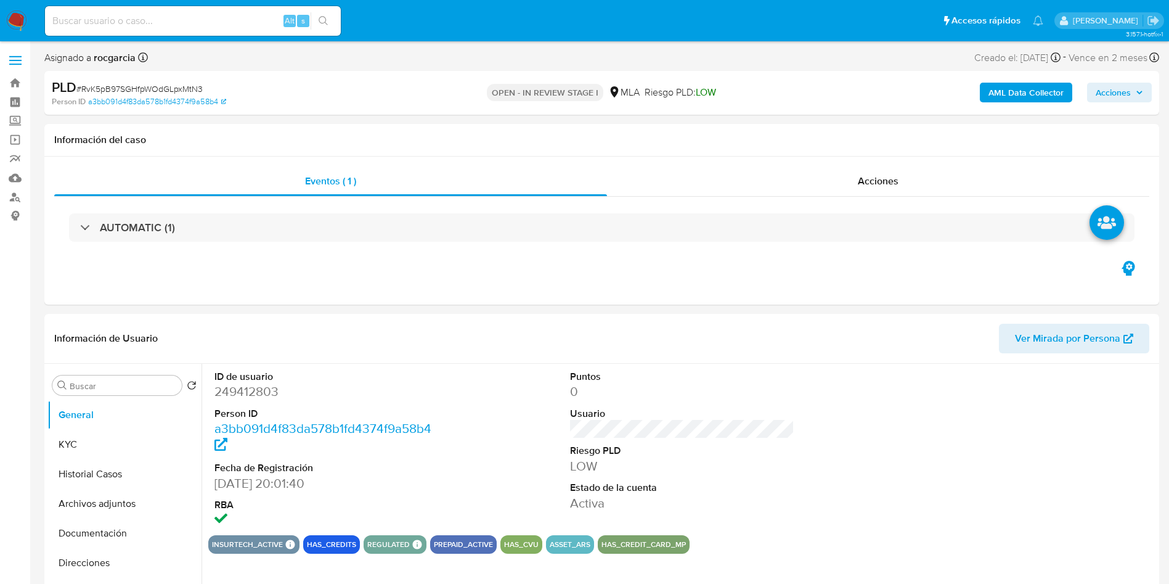
select select "10"
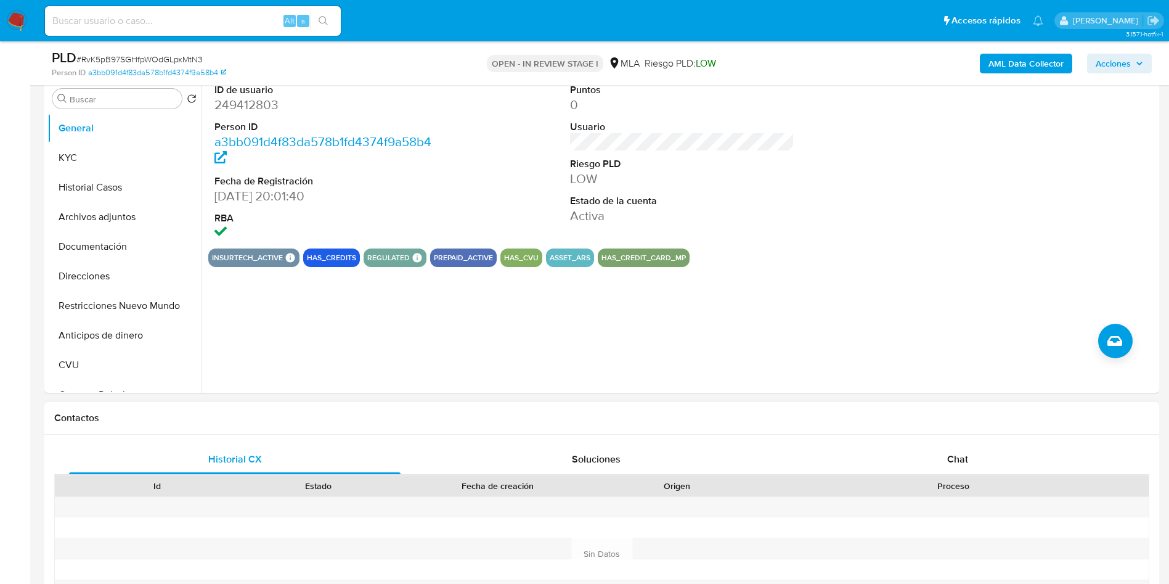
scroll to position [370, 0]
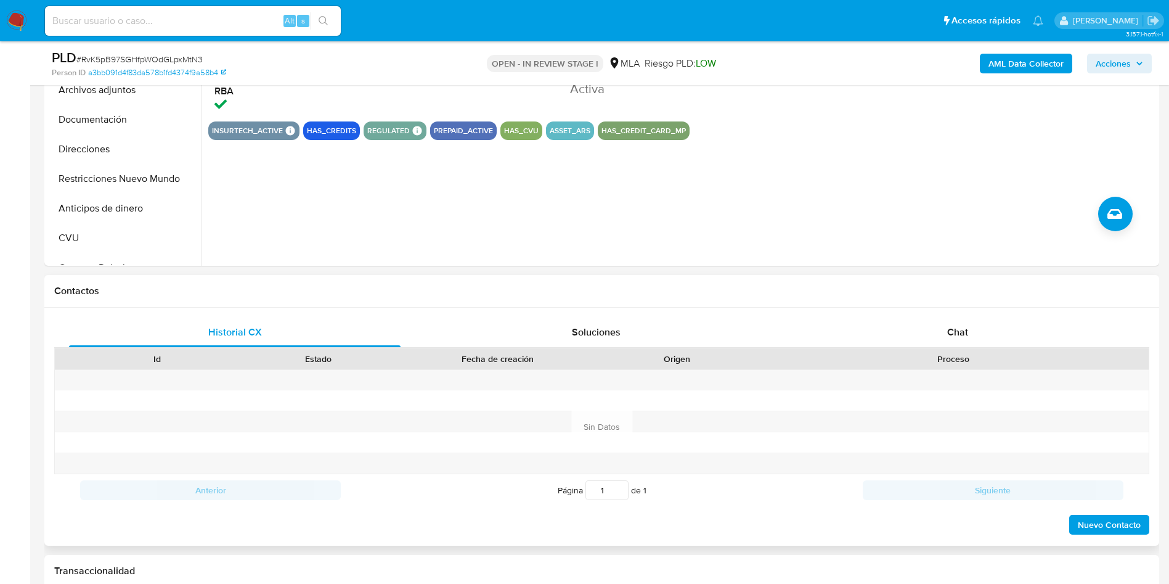
drag, startPoint x: 963, startPoint y: 338, endPoint x: 756, endPoint y: 291, distance: 212.5
click at [963, 338] on span "Chat" at bounding box center [958, 332] width 21 height 14
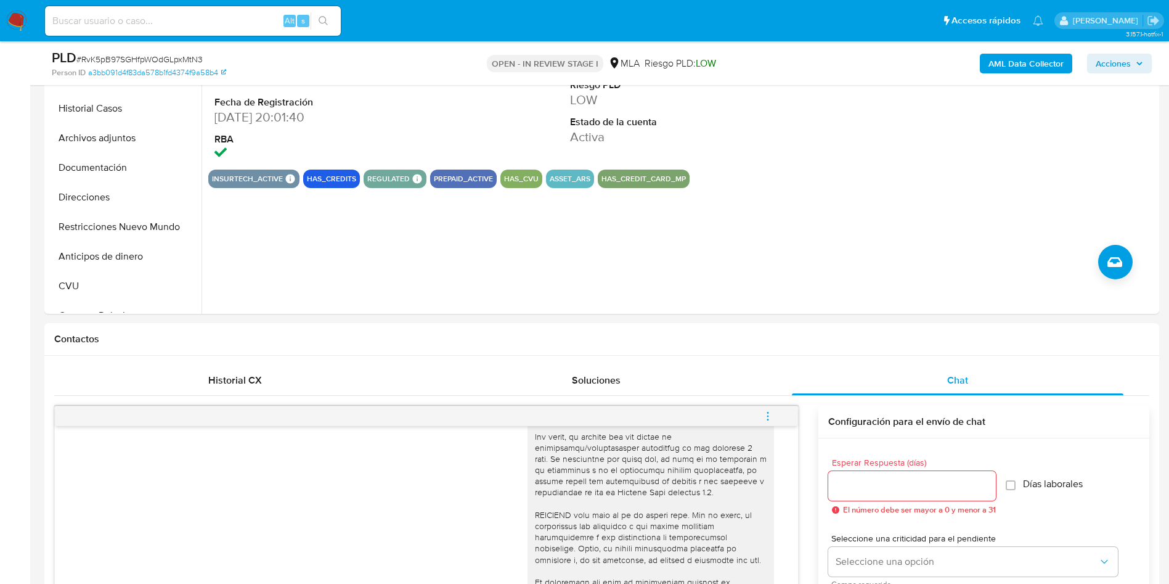
scroll to position [92, 0]
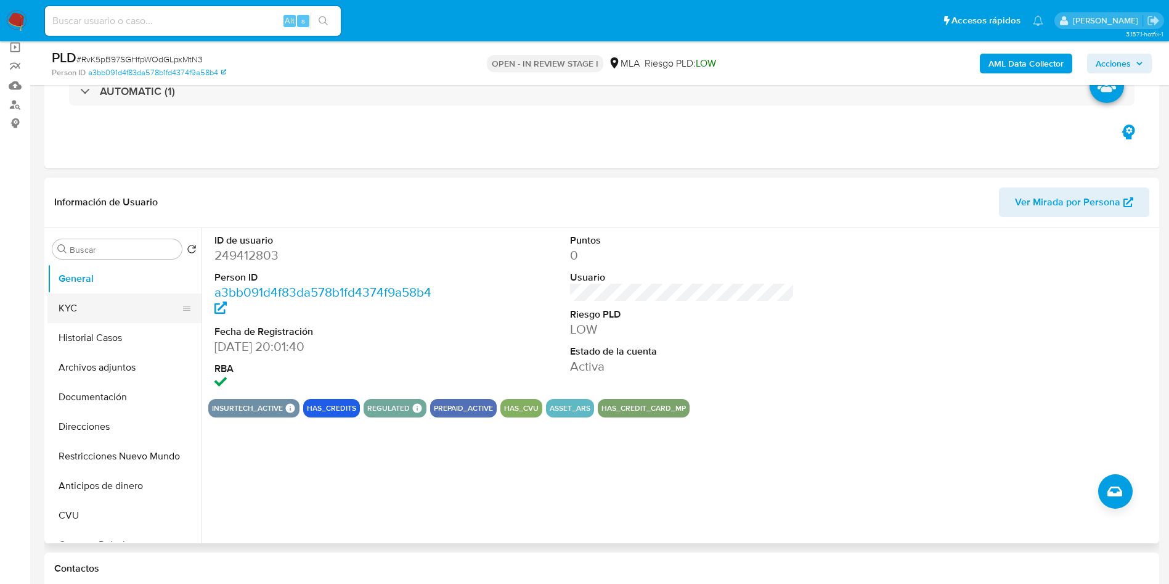
click at [109, 300] on button "KYC" at bounding box center [119, 308] width 144 height 30
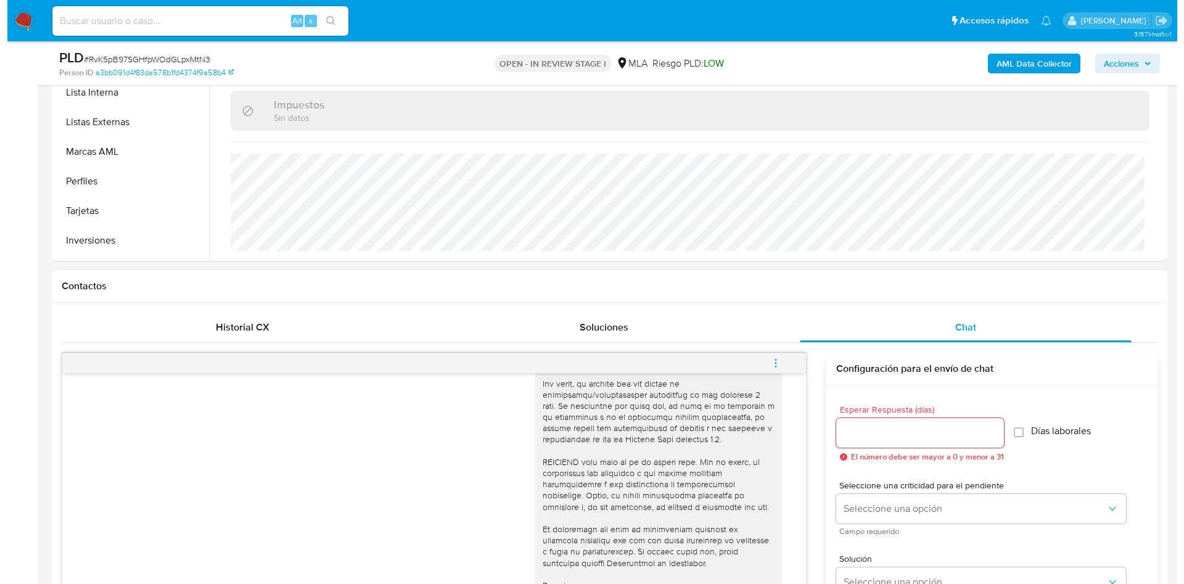
scroll to position [647, 0]
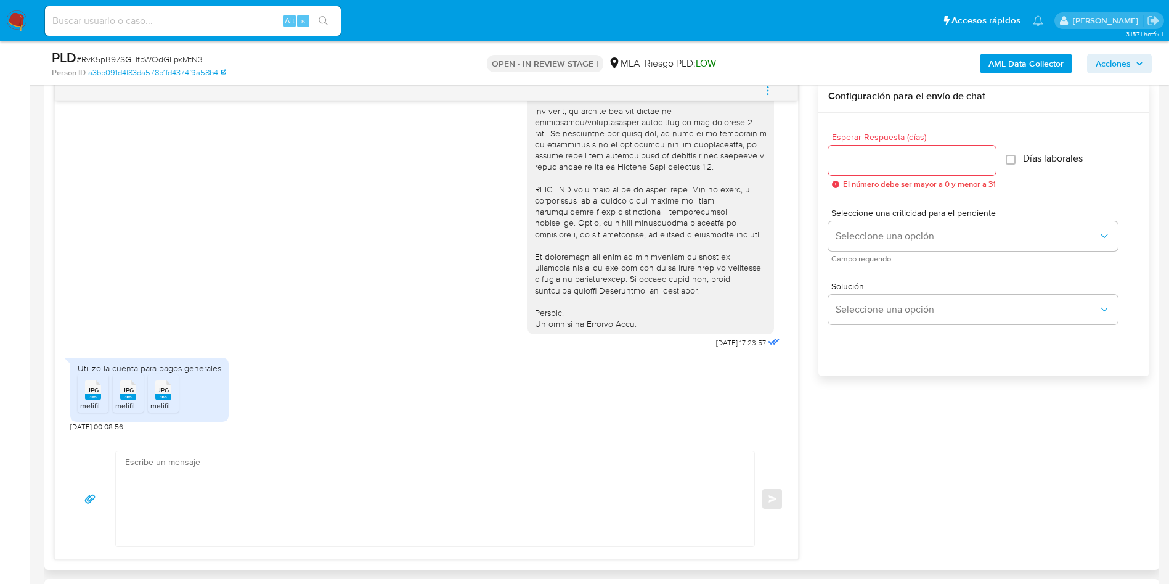
click at [92, 402] on span "melifile2809424348721290712.jpg" at bounding box center [136, 405] width 113 height 10
drag, startPoint x: 120, startPoint y: 395, endPoint x: 156, endPoint y: 402, distance: 37.0
click at [121, 395] on div "JPG JPG" at bounding box center [128, 389] width 26 height 24
click at [156, 402] on span "melifile8814600723909280729.jpg" at bounding box center [207, 405] width 115 height 10
click at [777, 93] on button "menu-action" at bounding box center [768, 91] width 41 height 30
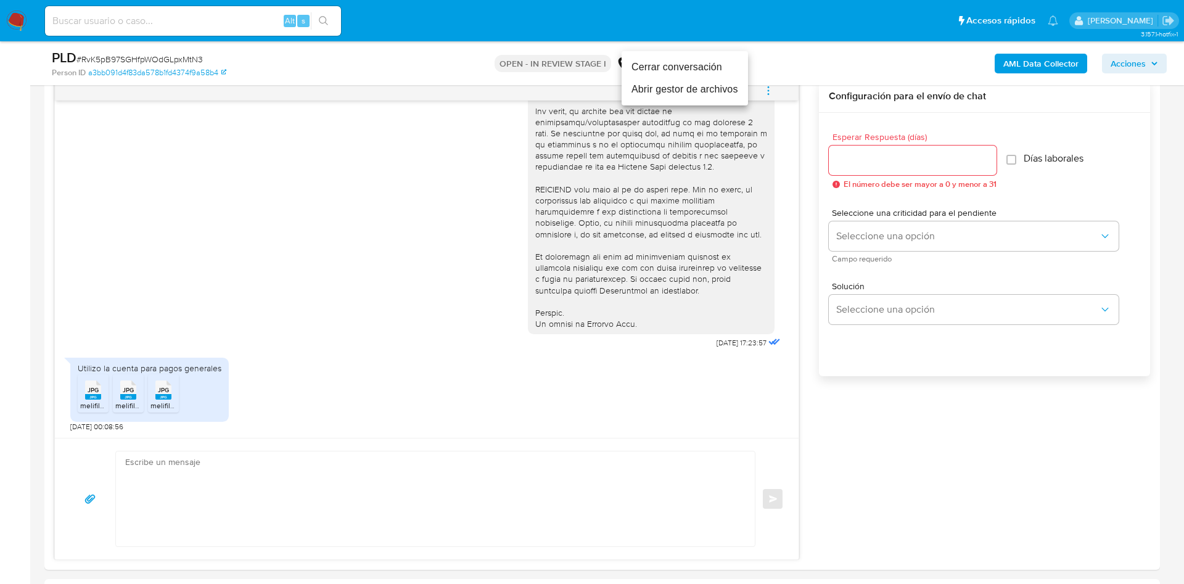
click at [649, 90] on li "Abrir gestor de archivos" at bounding box center [684, 89] width 126 height 22
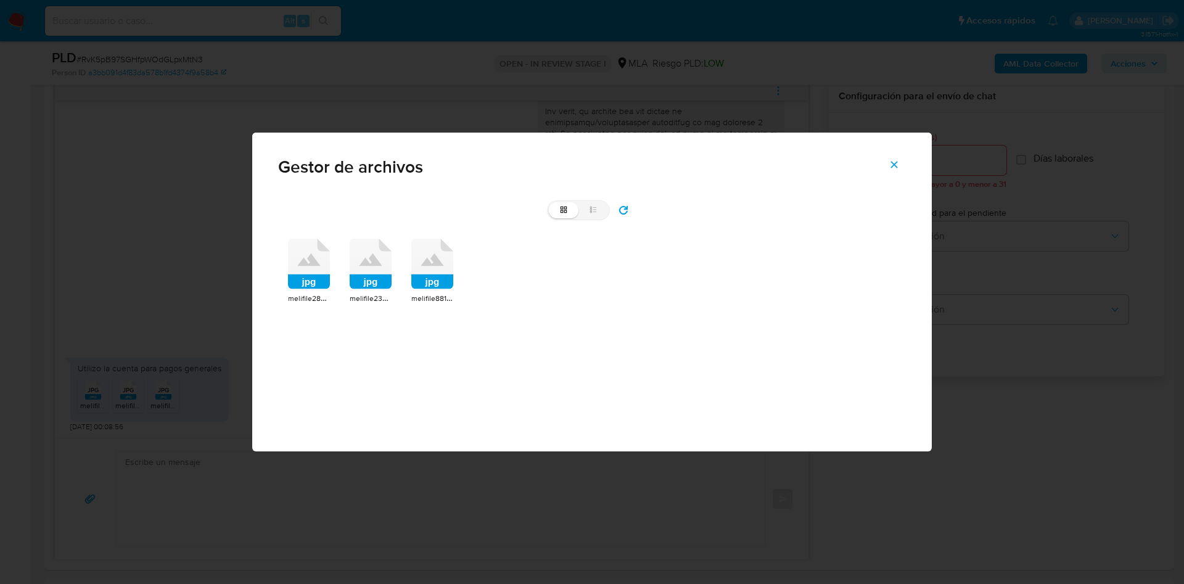
click at [308, 259] on icon at bounding box center [309, 259] width 23 height 12
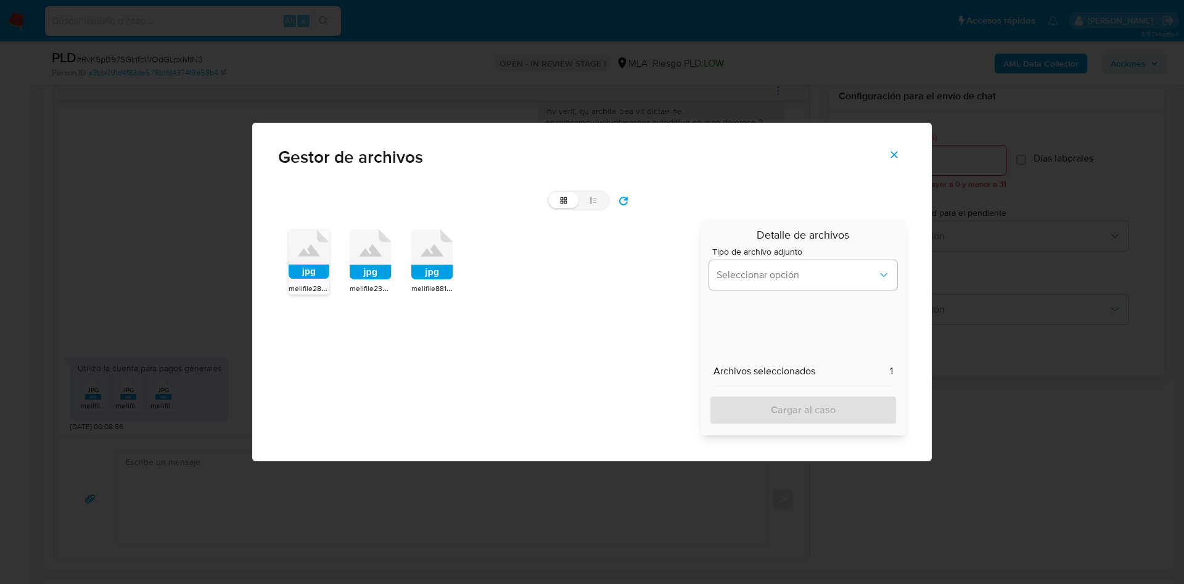
drag, startPoint x: 366, startPoint y: 259, endPoint x: 419, endPoint y: 271, distance: 54.4
click at [329, 260] on icon at bounding box center [309, 254] width 41 height 49
click at [428, 271] on rect at bounding box center [432, 272] width 42 height 15
click at [774, 269] on span "Seleccionar opción" at bounding box center [796, 275] width 161 height 12
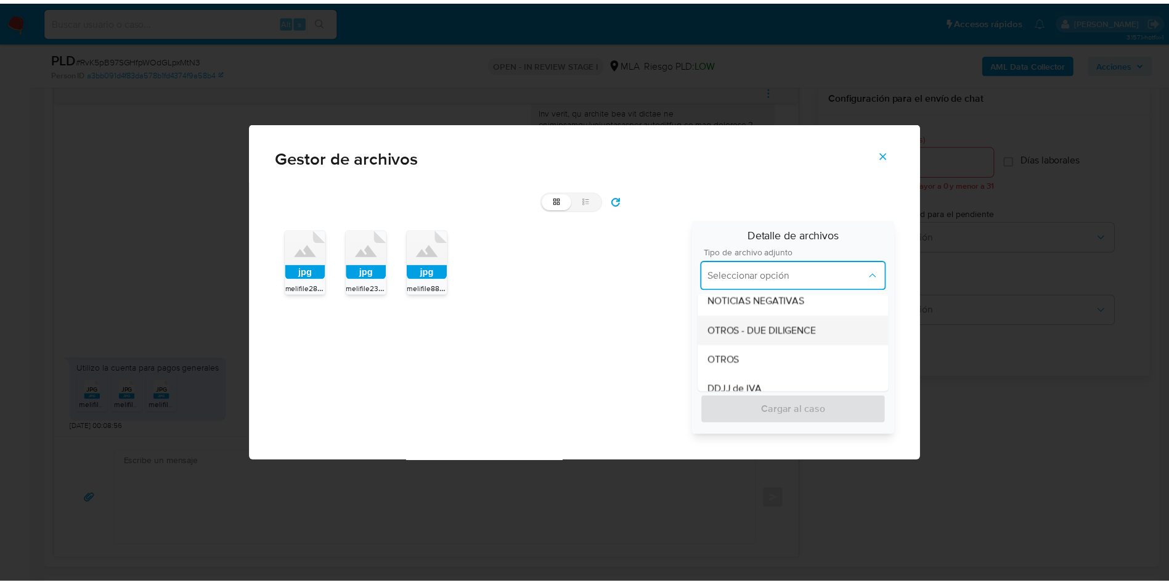
scroll to position [277, 0]
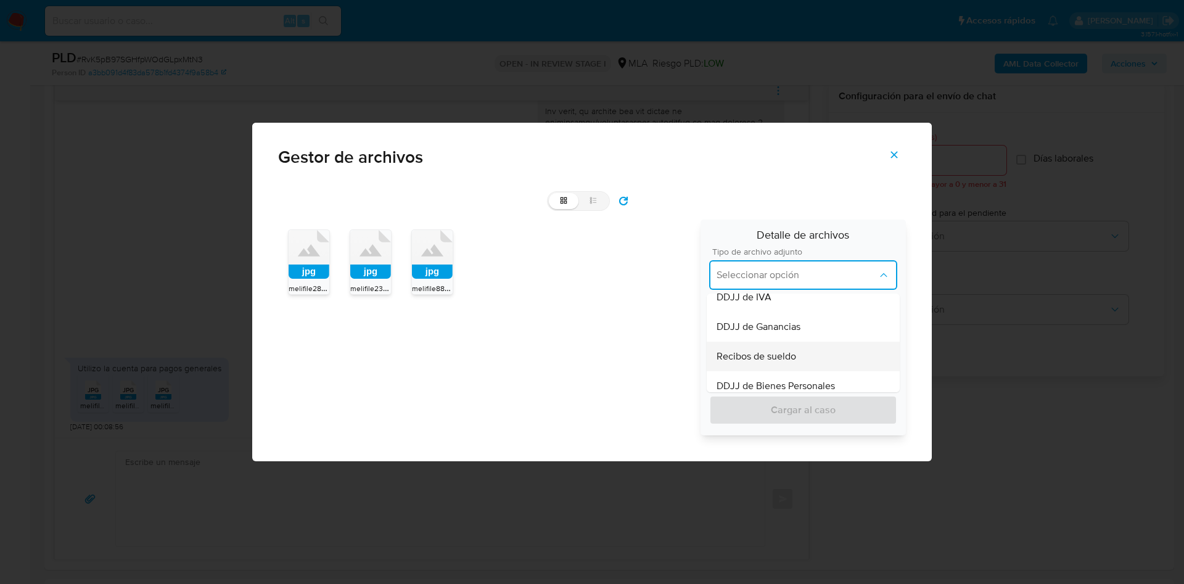
click at [783, 353] on span "Recibos de sueldo" at bounding box center [756, 356] width 80 height 12
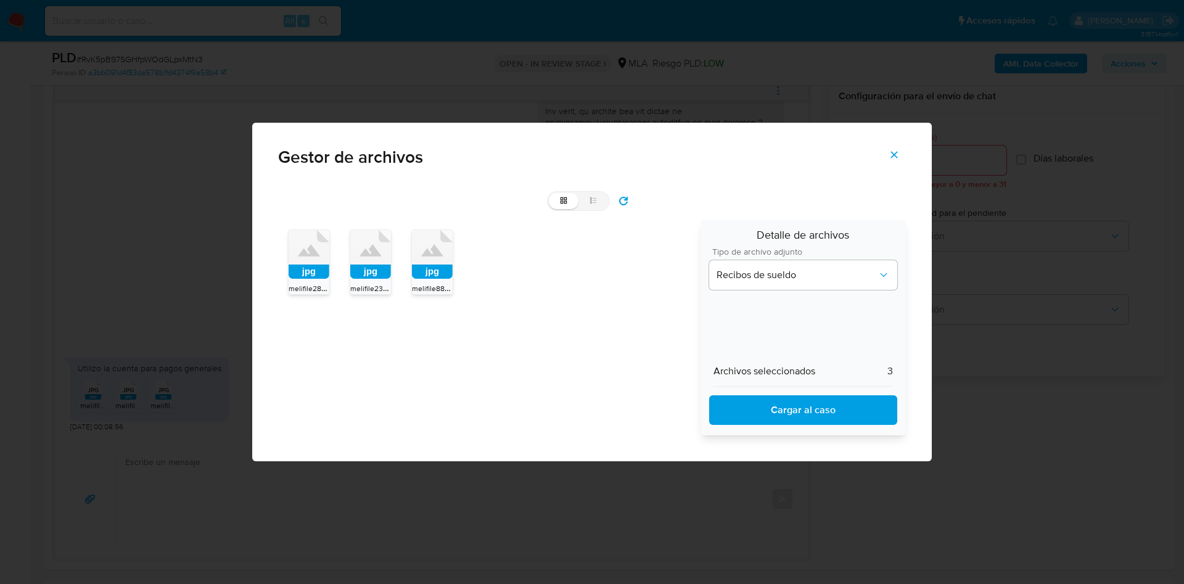
click at [775, 411] on span "Cargar al caso" at bounding box center [803, 409] width 156 height 27
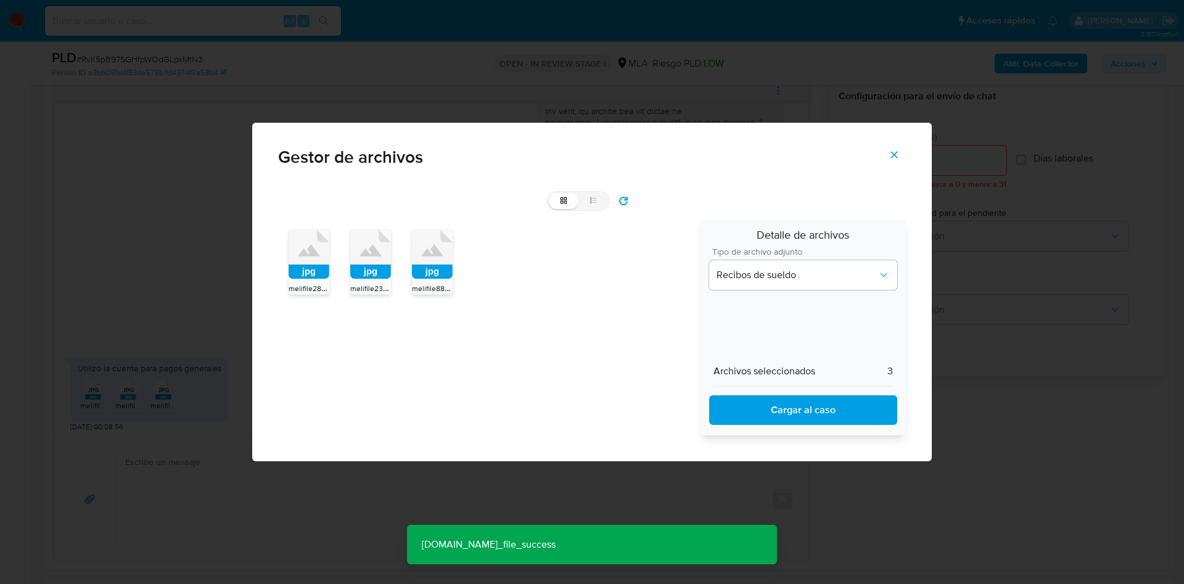
drag, startPoint x: 888, startPoint y: 157, endPoint x: 489, endPoint y: 447, distance: 493.0
click at [888, 157] on button "Cerrar" at bounding box center [893, 155] width 43 height 30
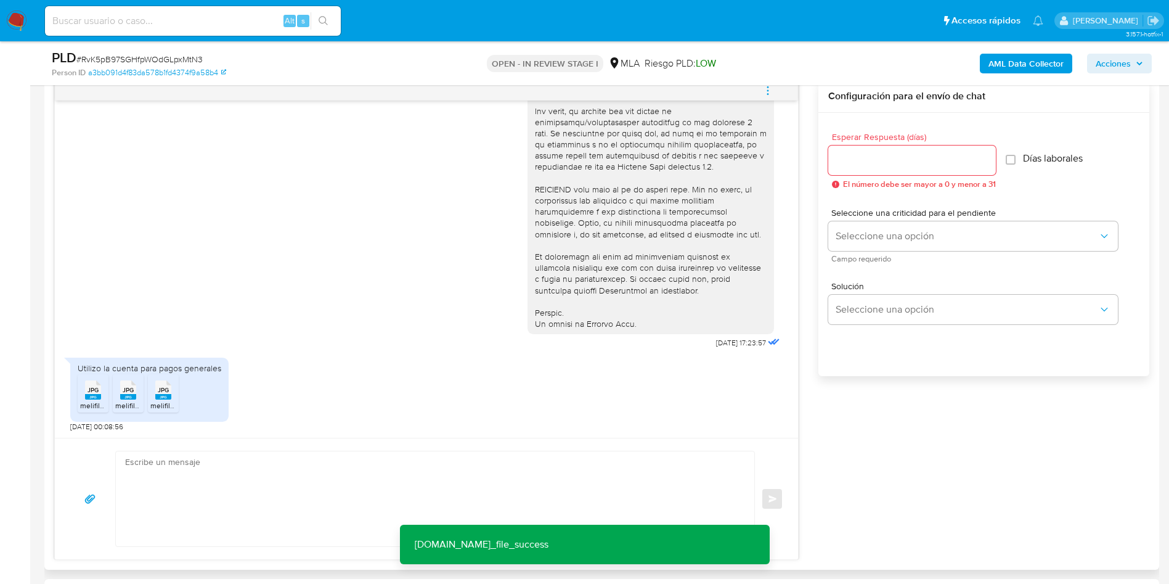
click at [266, 483] on textarea at bounding box center [432, 498] width 614 height 95
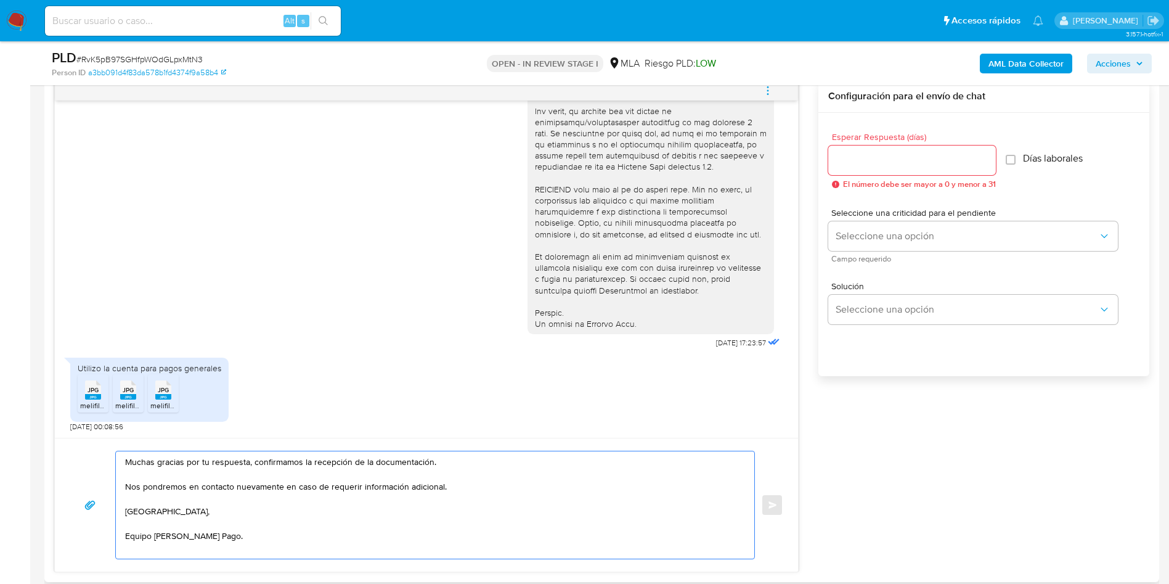
type textarea "Muchas gracias por tu respuesta, confirmamos la recepción de la documentación. …"
click at [872, 150] on div at bounding box center [913, 160] width 168 height 30
click at [872, 156] on input "Esperar Respuesta (días)" at bounding box center [913, 160] width 168 height 16
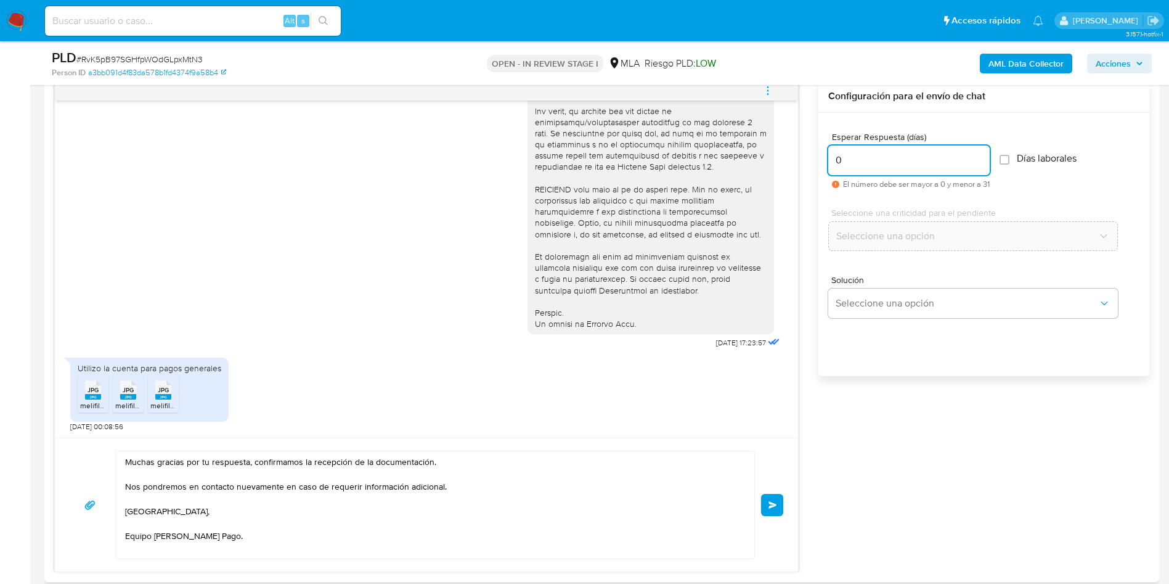
type input "0"
click at [761, 510] on div "Muchas gracias por tu respuesta, confirmamos la recepción de la documentación. …" at bounding box center [427, 505] width 714 height 109
click at [776, 514] on button "Enviar" at bounding box center [772, 505] width 22 height 22
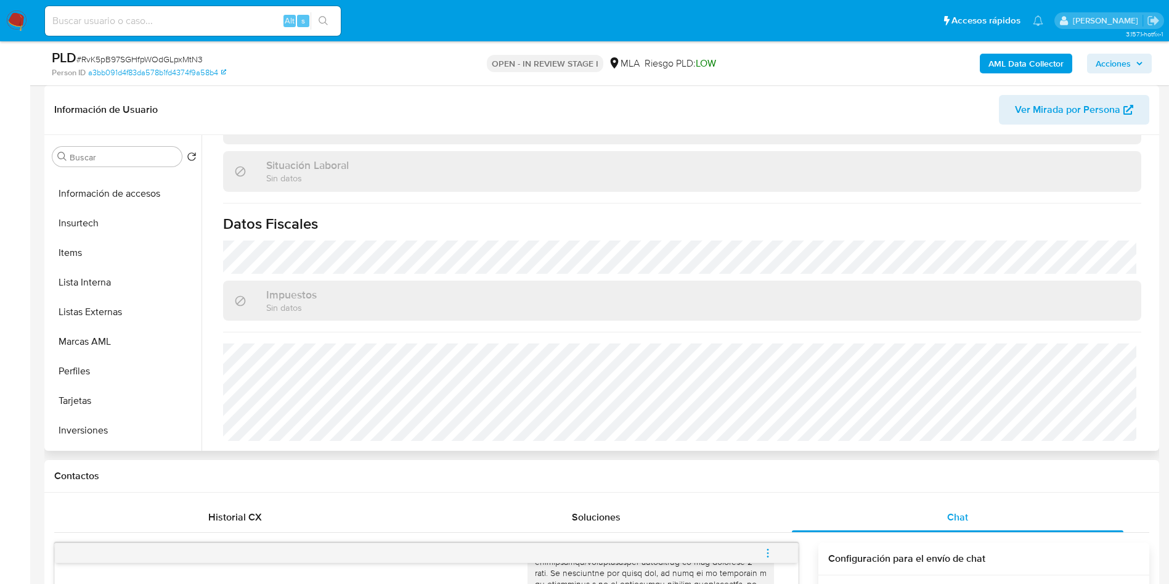
scroll to position [589, 0]
click at [761, 544] on button "menu-action" at bounding box center [768, 553] width 41 height 30
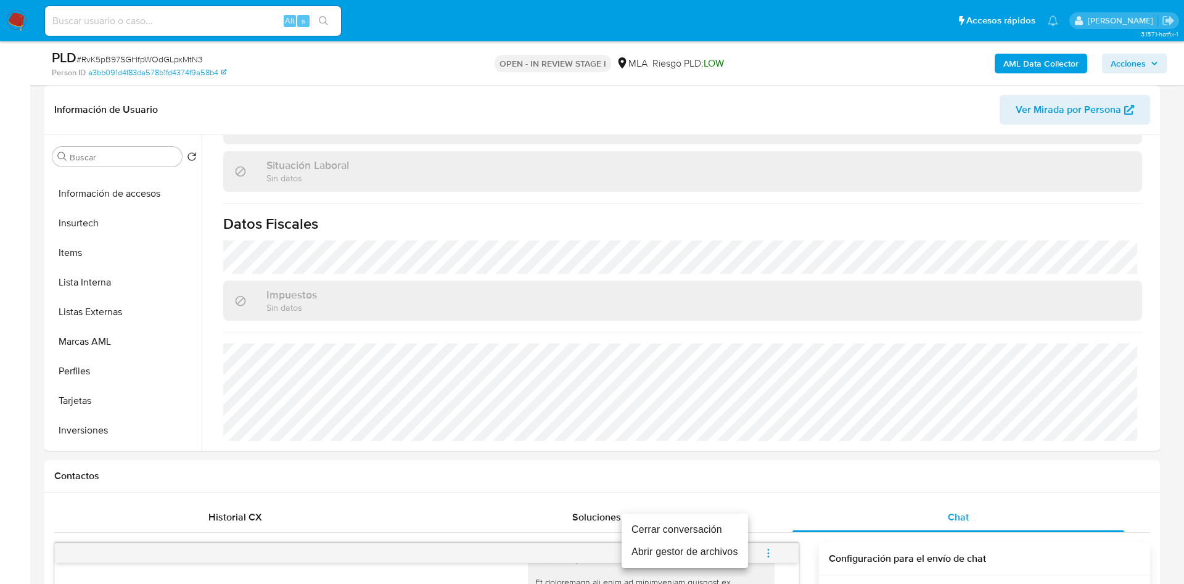
click at [703, 523] on li "Cerrar conversación" at bounding box center [684, 529] width 126 height 22
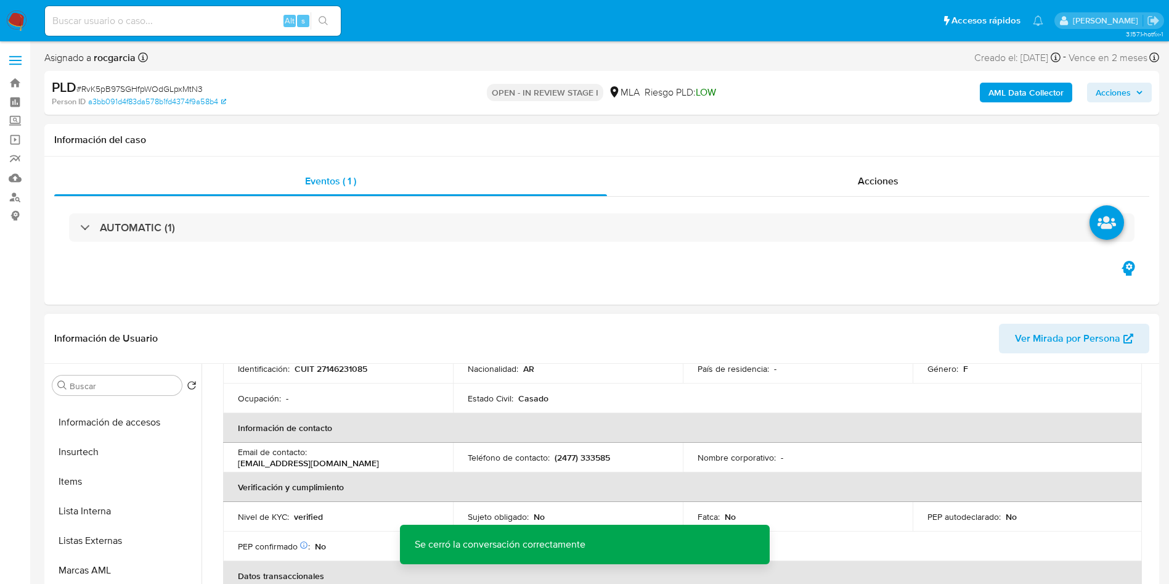
scroll to position [83, 0]
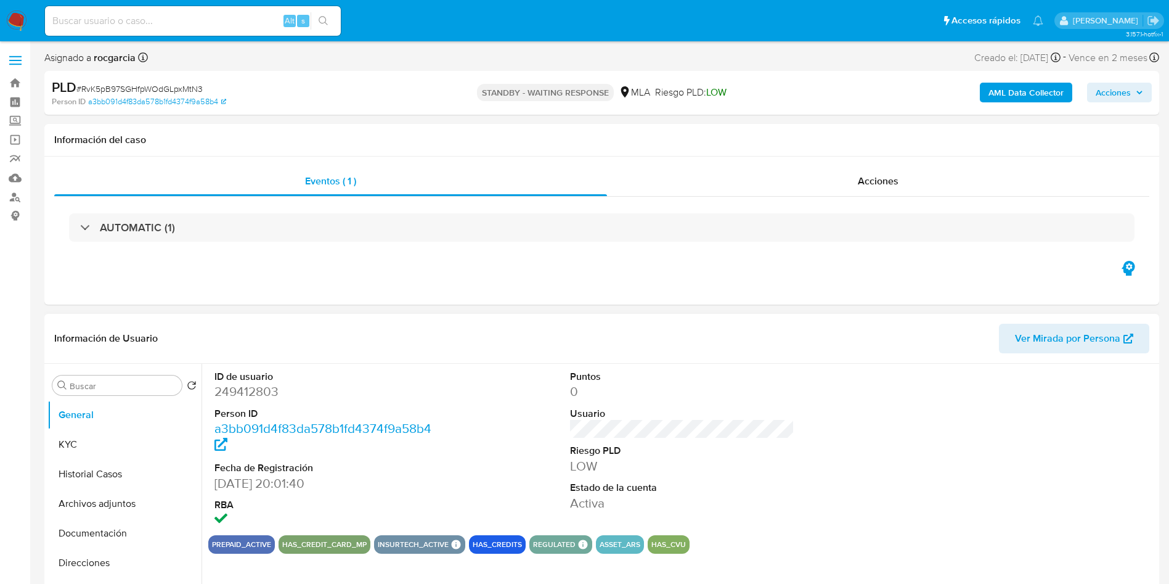
click at [247, 392] on dd "249412803" at bounding box center [327, 391] width 225 height 17
copy dd "249412803"
select select "10"
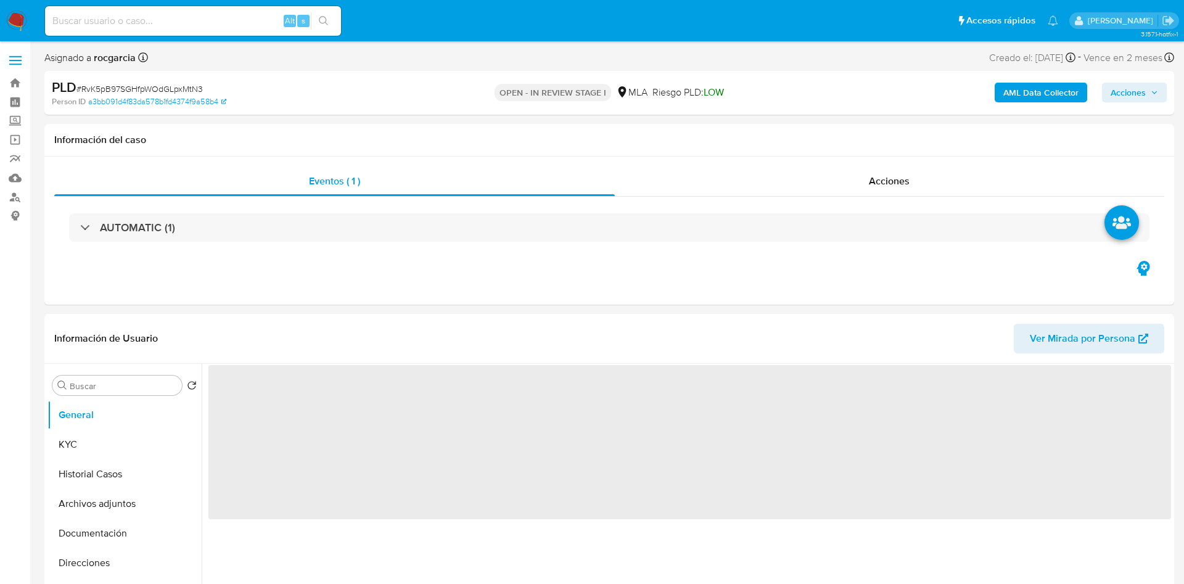
select select "10"
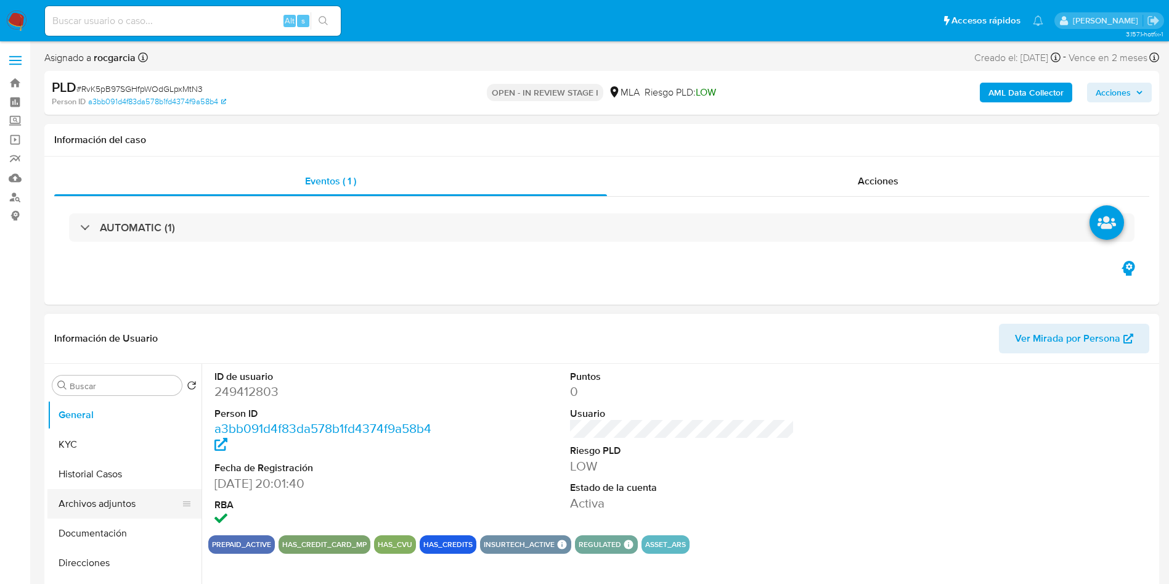
click at [70, 509] on button "Archivos adjuntos" at bounding box center [119, 504] width 144 height 30
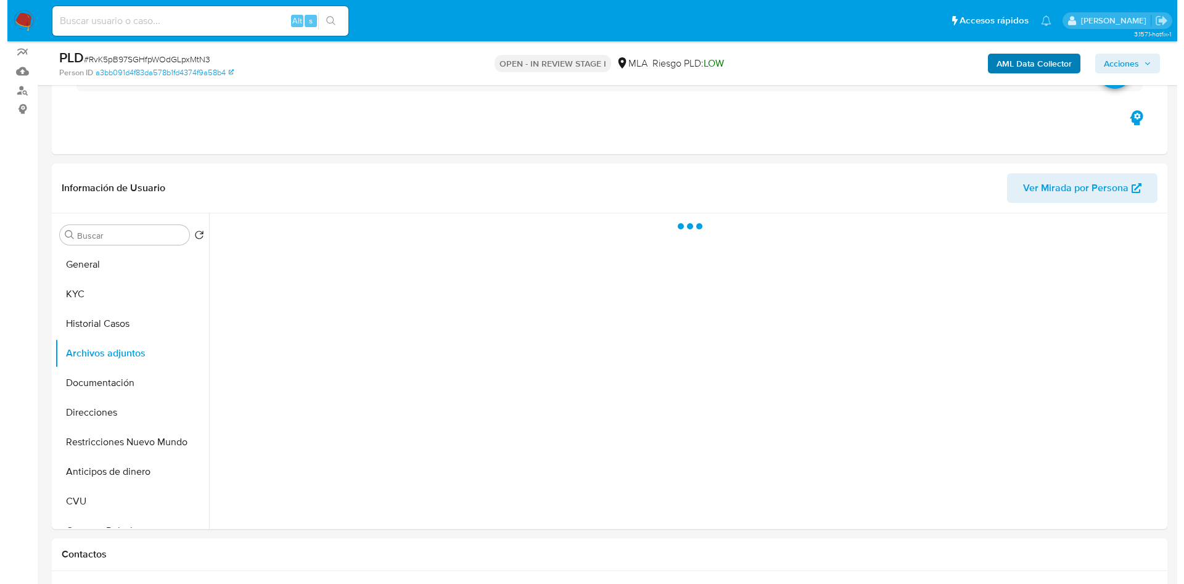
scroll to position [185, 0]
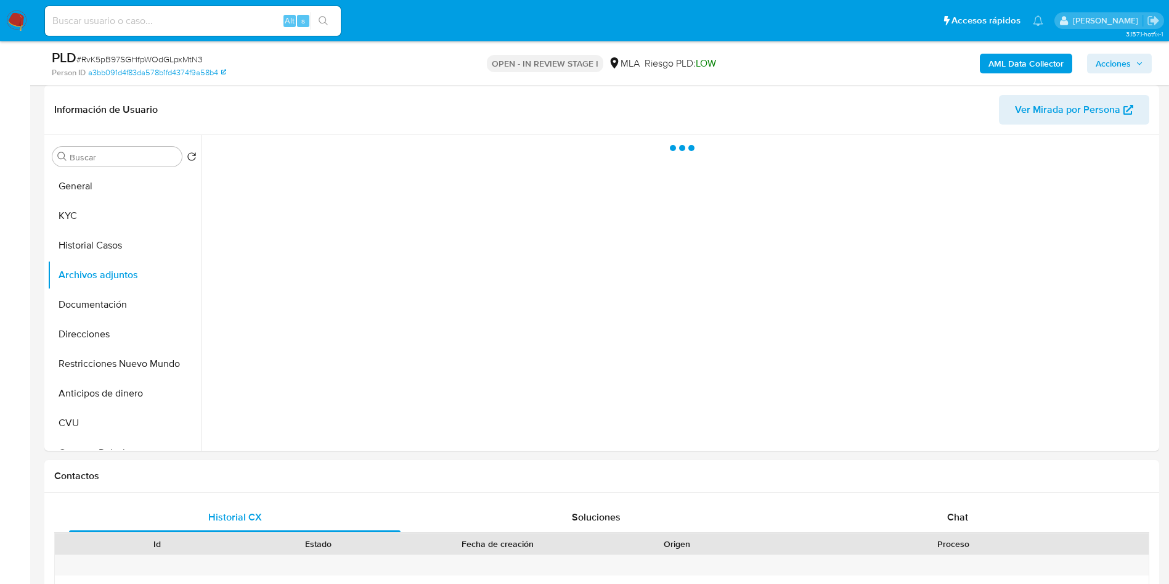
click at [1058, 64] on b "AML Data Collector" at bounding box center [1026, 64] width 75 height 20
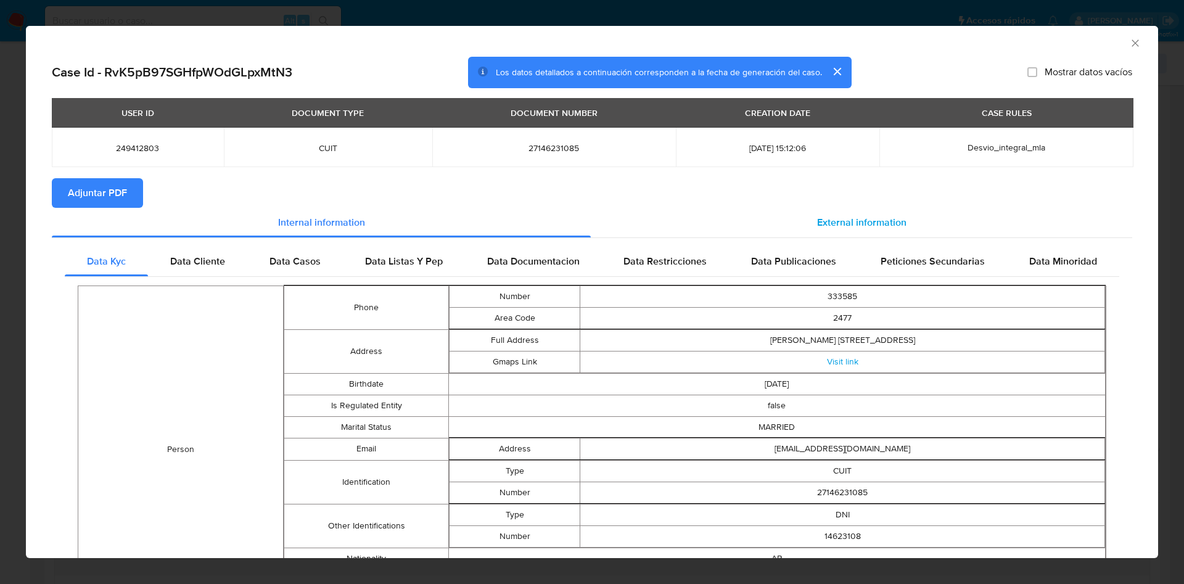
click at [864, 213] on div "External information" at bounding box center [861, 223] width 541 height 30
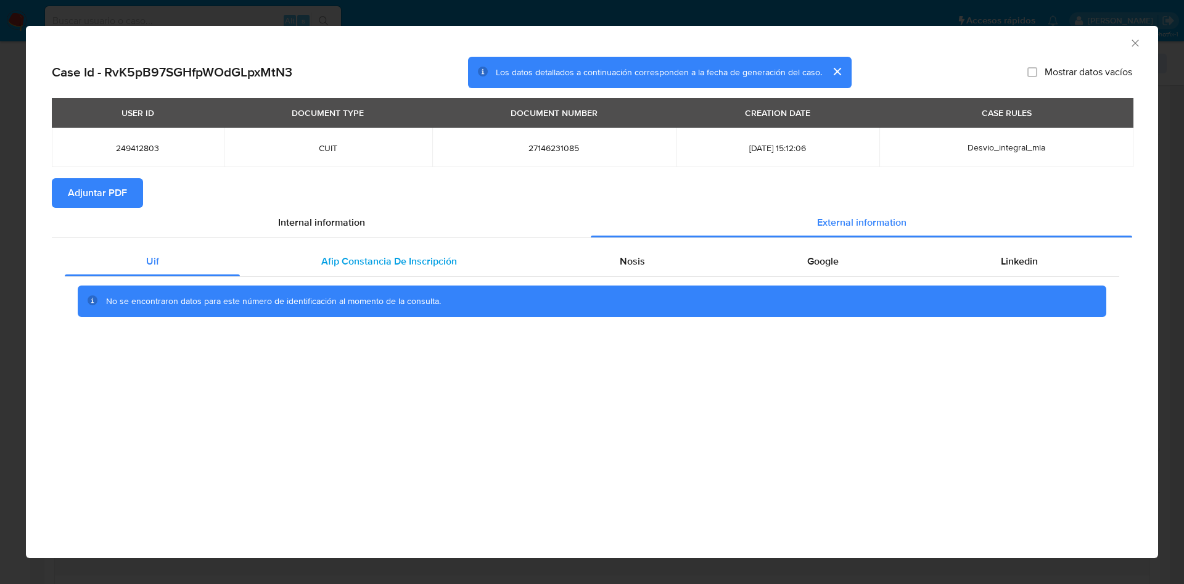
click at [358, 269] on div "Afip Constancia De Inscripción" at bounding box center [389, 262] width 298 height 30
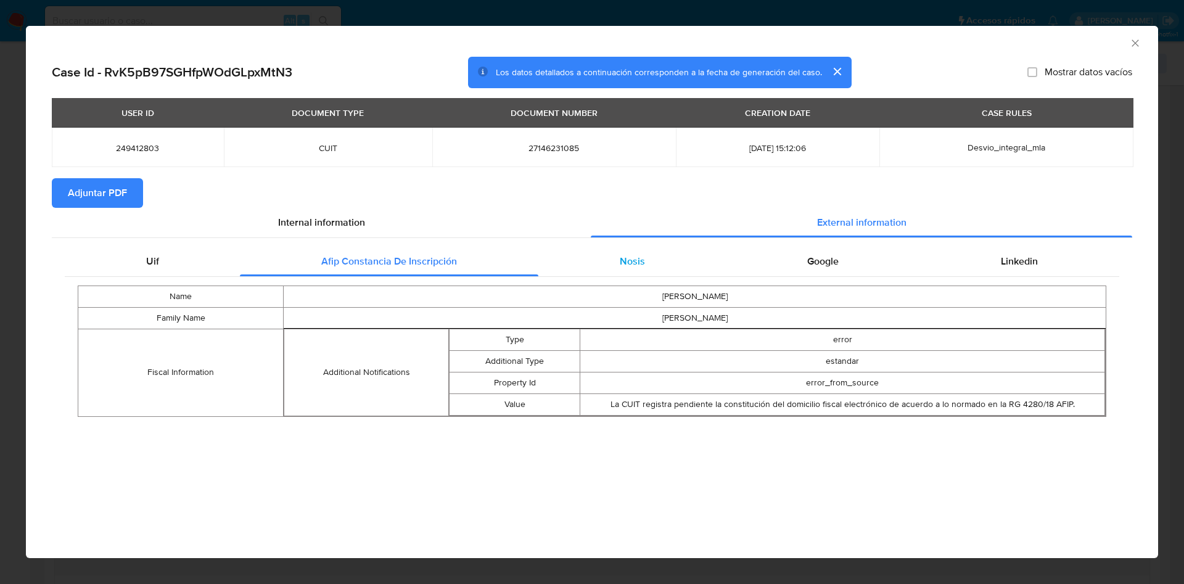
click at [623, 257] on span "Nosis" at bounding box center [632, 261] width 25 height 14
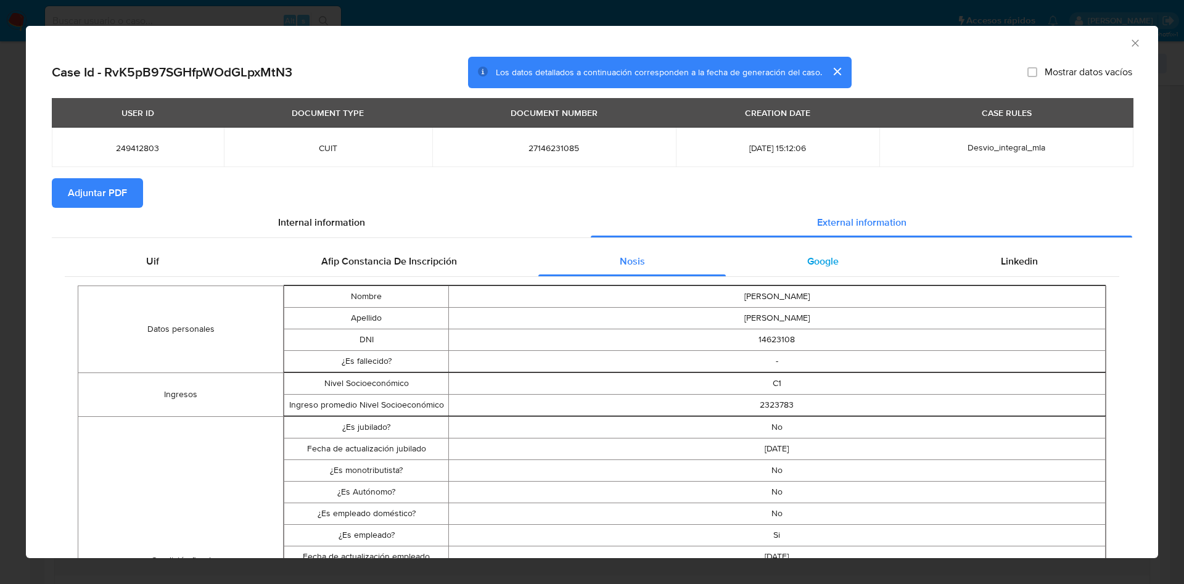
click at [829, 247] on div "Google" at bounding box center [823, 262] width 194 height 30
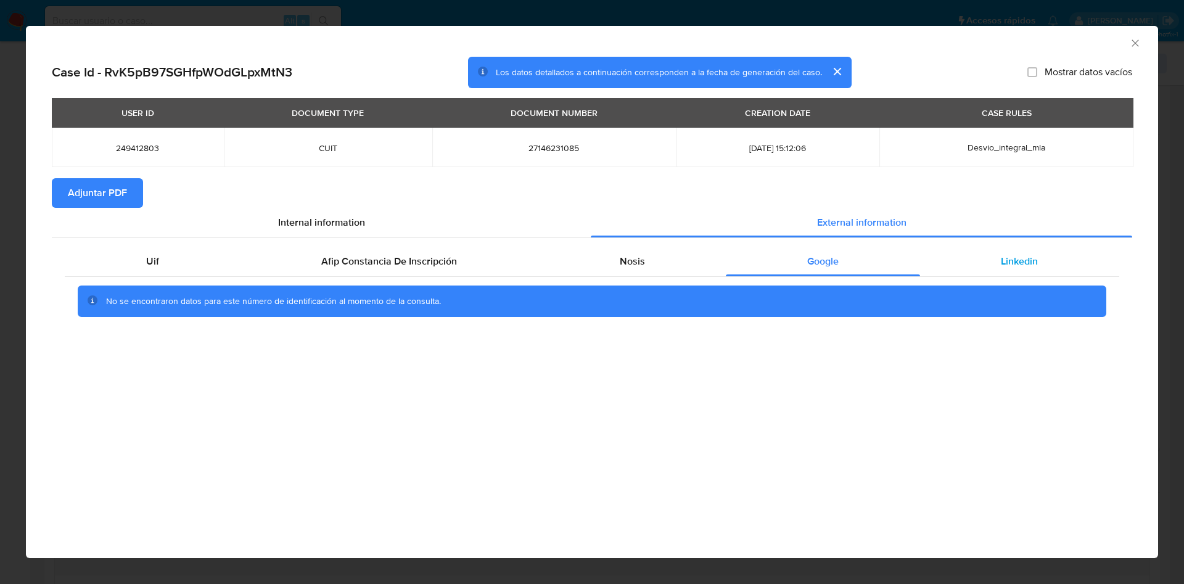
drag, startPoint x: 1067, startPoint y: 262, endPoint x: 1050, endPoint y: 262, distance: 16.0
click at [1065, 262] on div "Linkedin" at bounding box center [1019, 262] width 199 height 30
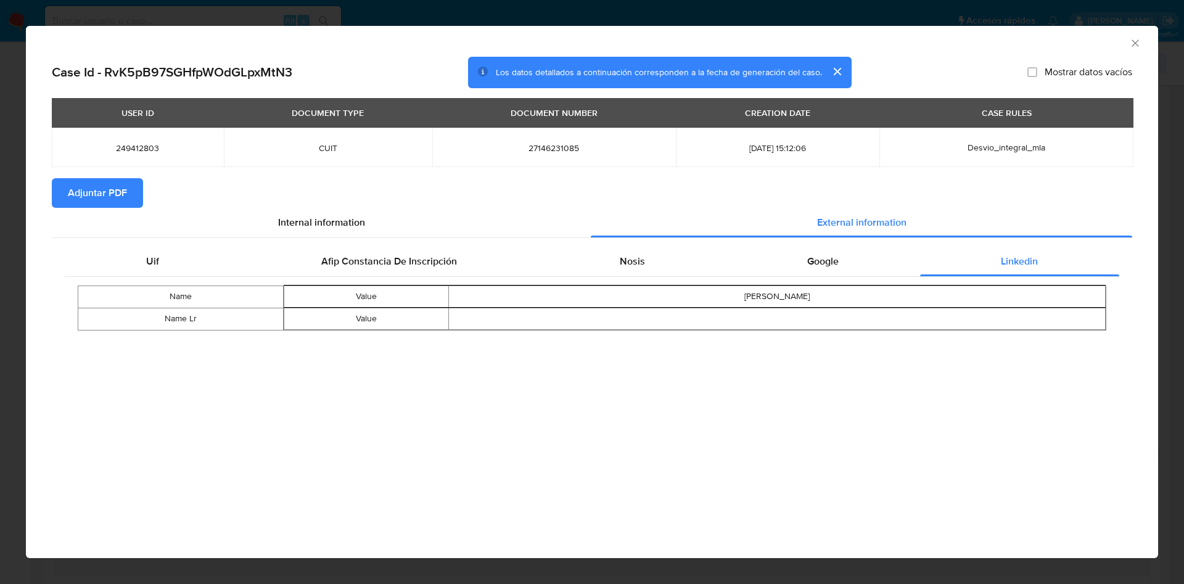
click at [95, 188] on span "Adjuntar PDF" at bounding box center [97, 192] width 59 height 27
click at [1136, 37] on icon "Cerrar ventana" at bounding box center [1135, 43] width 12 height 12
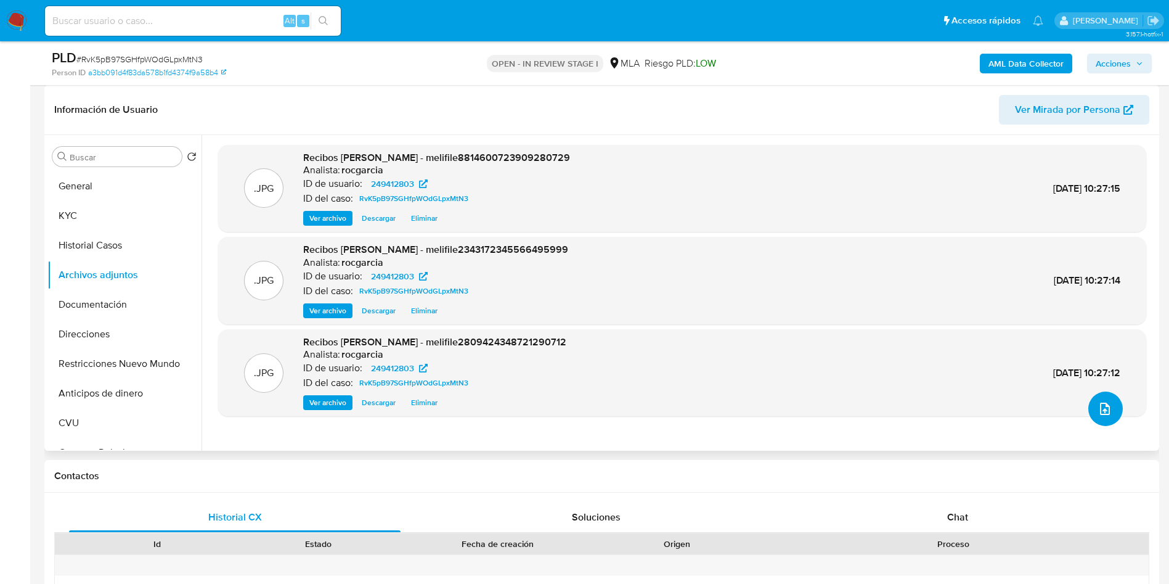
click at [1098, 409] on icon "upload-file" at bounding box center [1105, 408] width 15 height 15
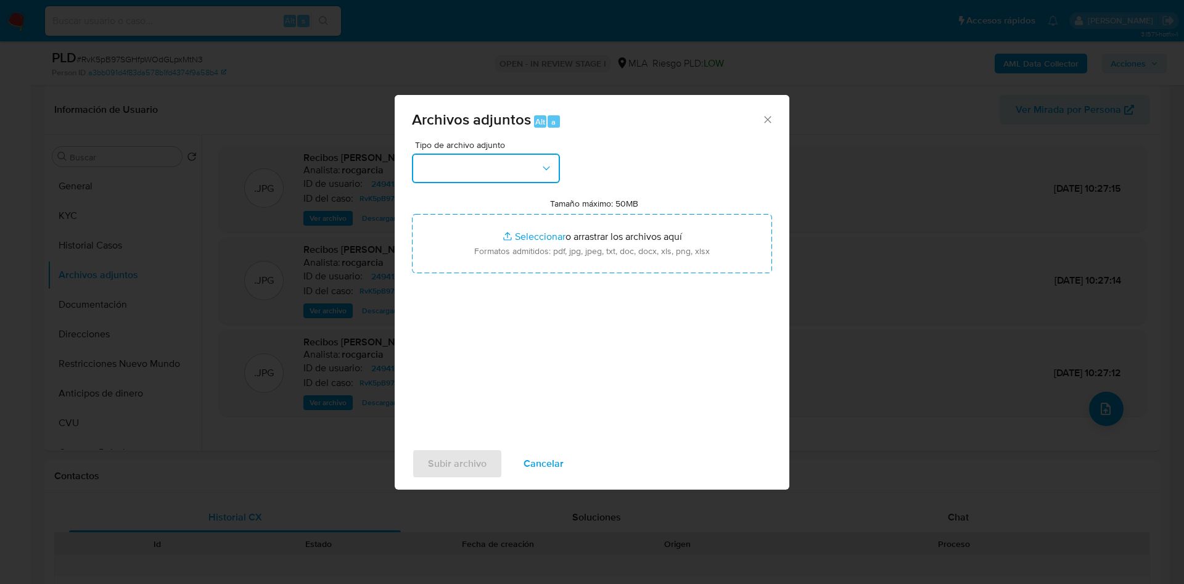
click at [516, 164] on button "button" at bounding box center [486, 169] width 148 height 30
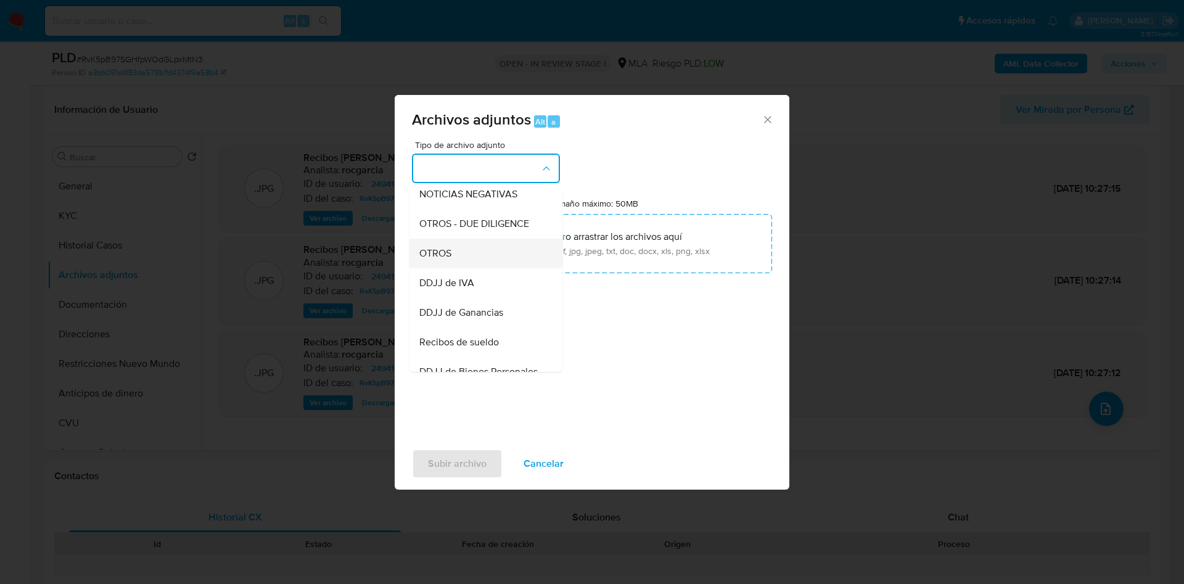
click at [477, 268] on div "OTROS" at bounding box center [482, 254] width 126 height 30
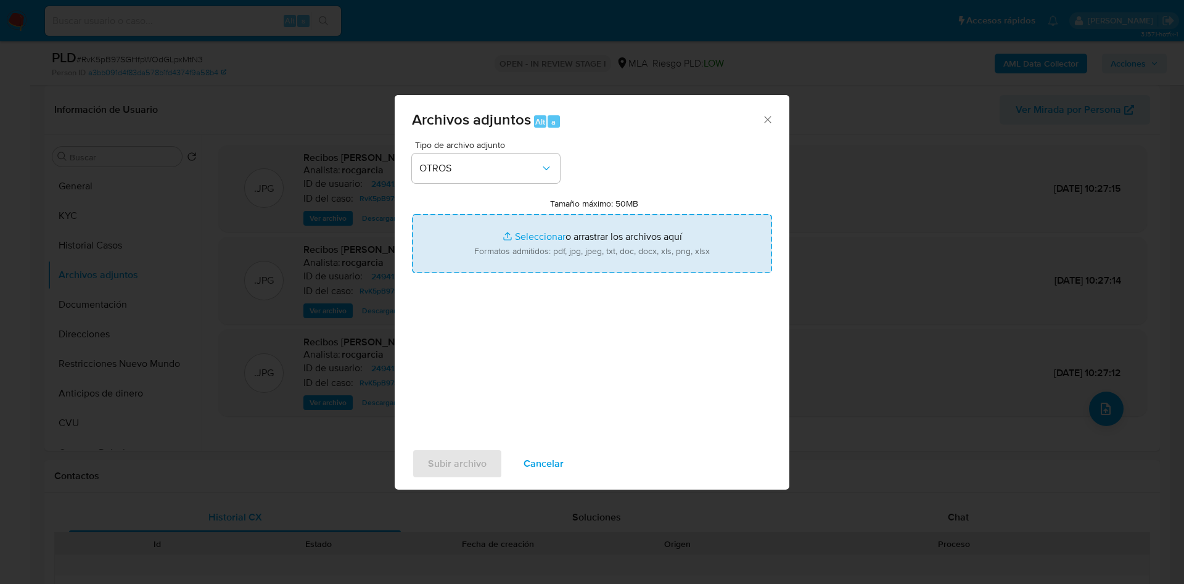
click at [554, 227] on input "Tamaño máximo: 50MB Seleccionar archivos" at bounding box center [592, 243] width 360 height 59
type input "C:\fakepath\Movimientos 249412803.xlsx"
click at [512, 242] on input "Tamaño máximo: 50MB Seleccionar archivos" at bounding box center [592, 243] width 360 height 59
type input "C:\fakepath\Caselog RvK5pB97SGHfpWOdGLpxMtN3 - 249412803.docx"
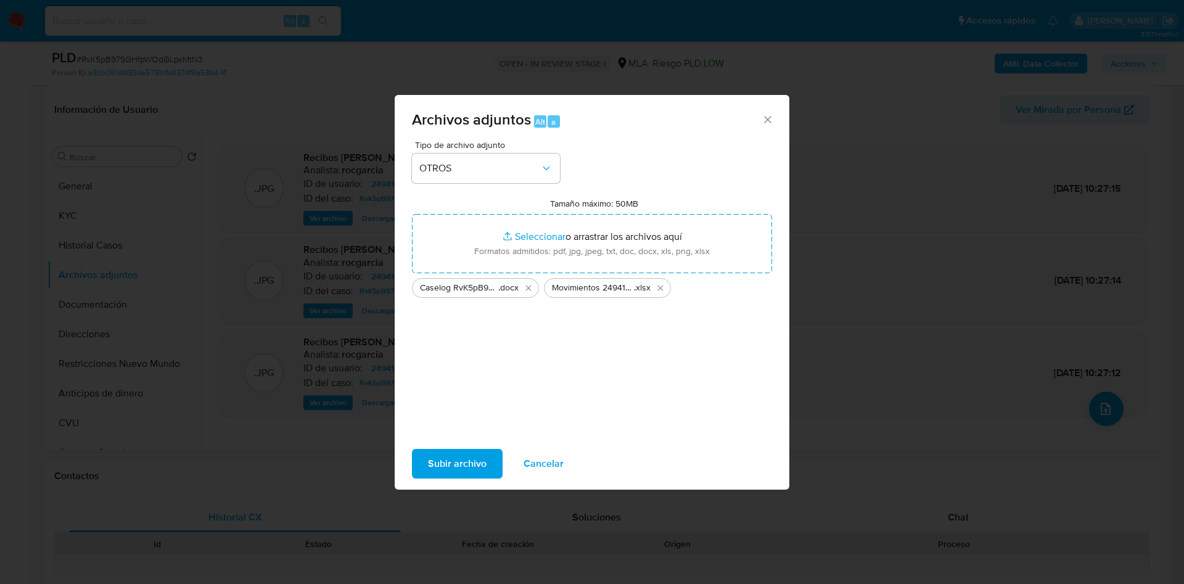
click at [453, 461] on span "Subir archivo" at bounding box center [457, 463] width 59 height 27
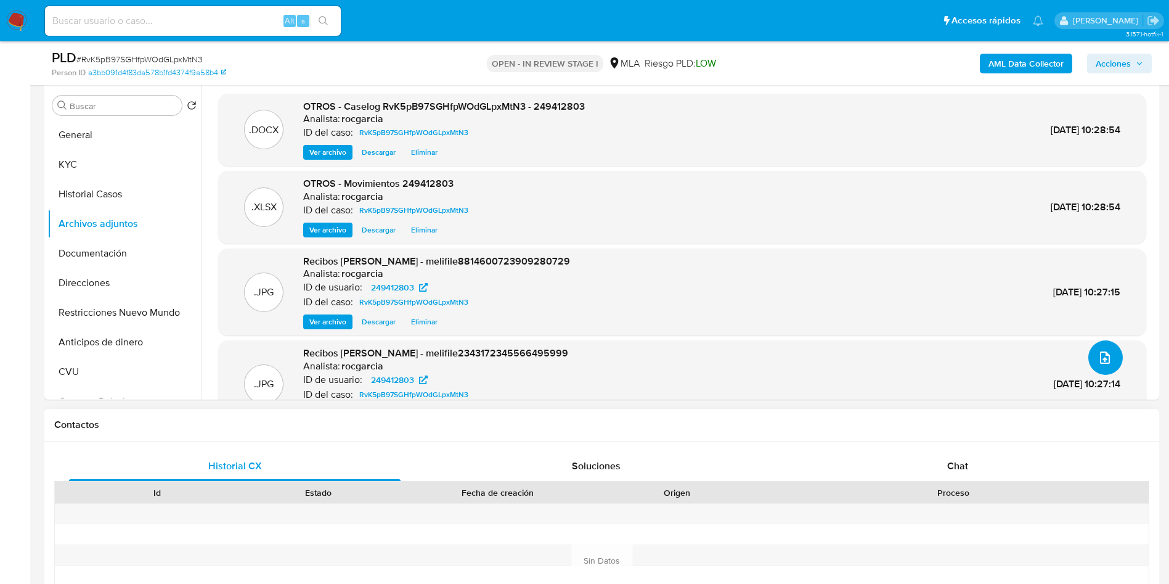
scroll to position [277, 0]
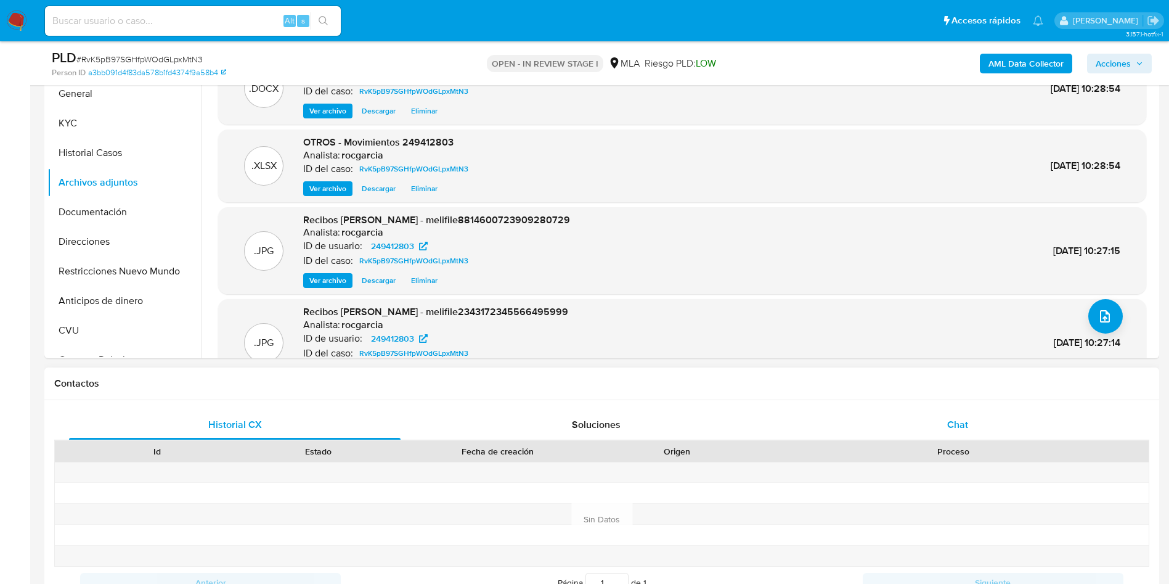
click at [1002, 420] on div "Chat" at bounding box center [958, 425] width 332 height 30
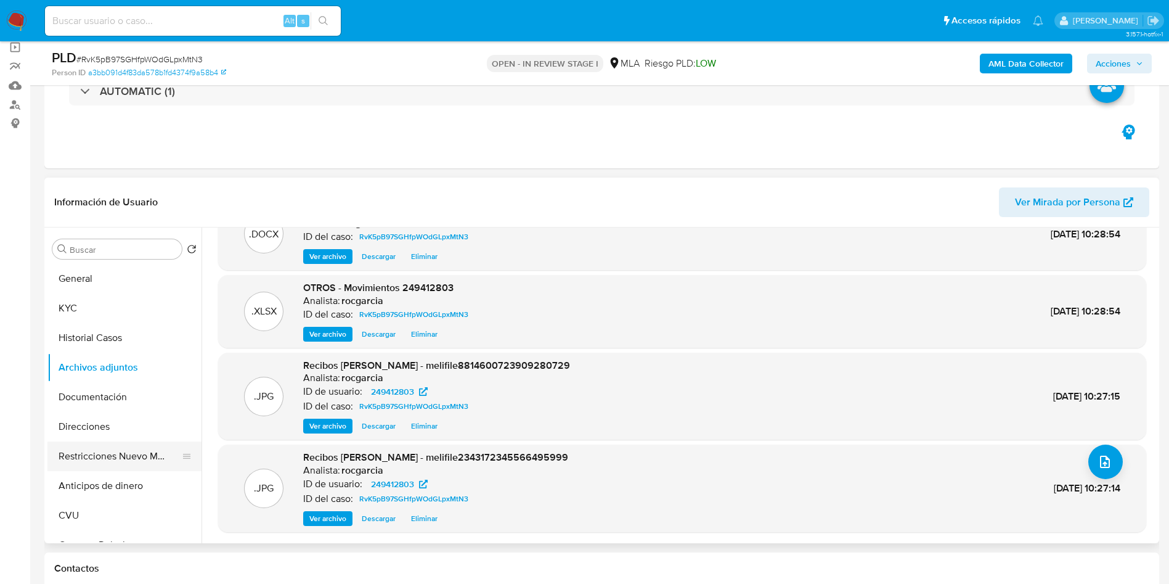
scroll to position [185, 0]
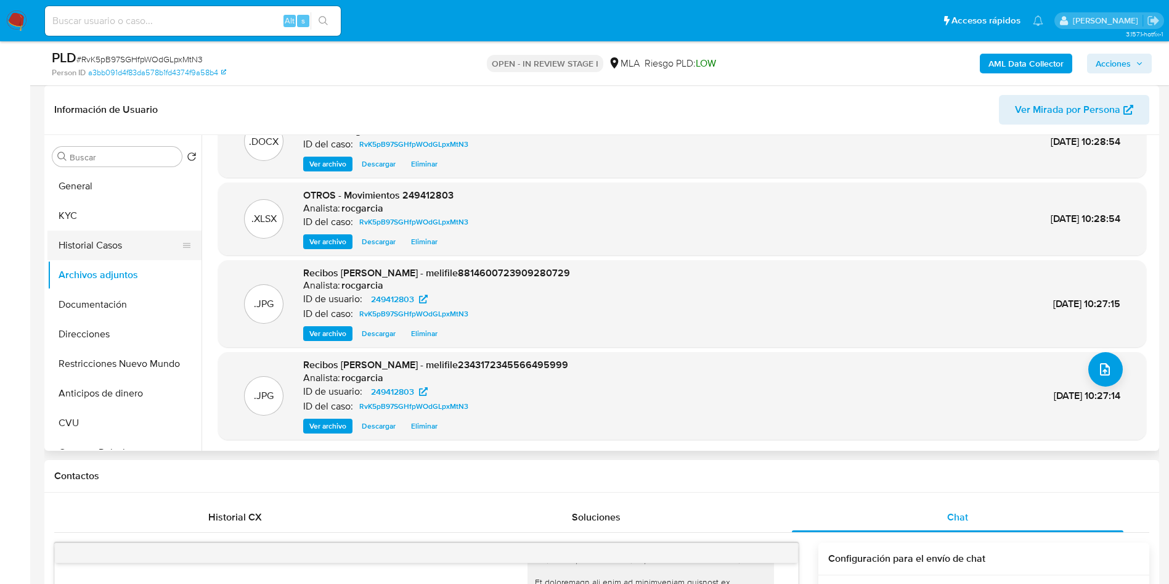
click at [110, 244] on button "Historial Casos" at bounding box center [119, 246] width 144 height 30
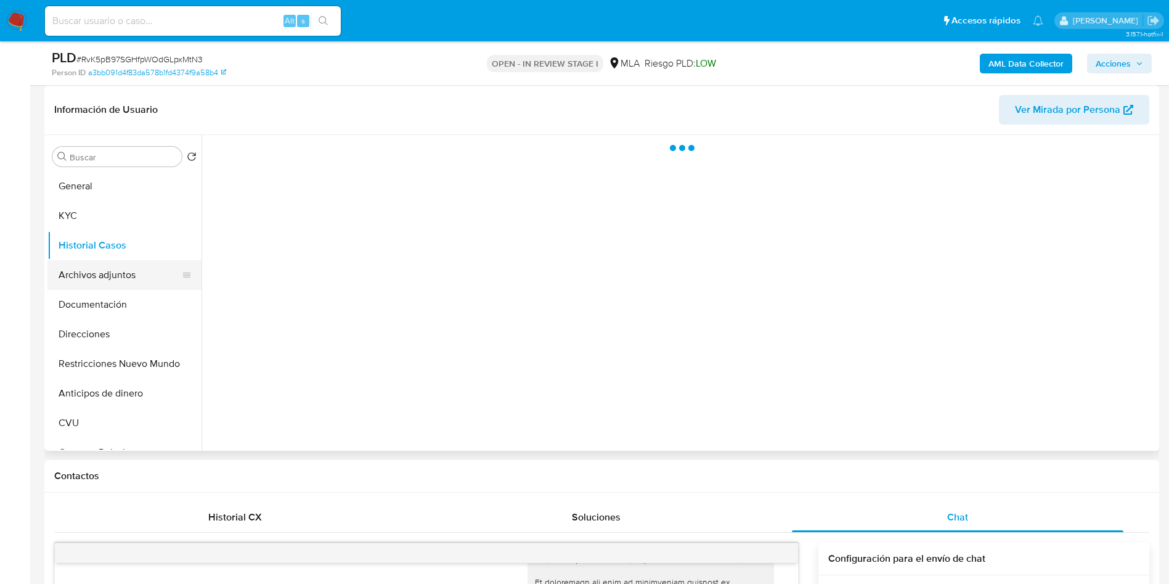
click at [104, 260] on button "Archivos adjuntos" at bounding box center [119, 275] width 144 height 30
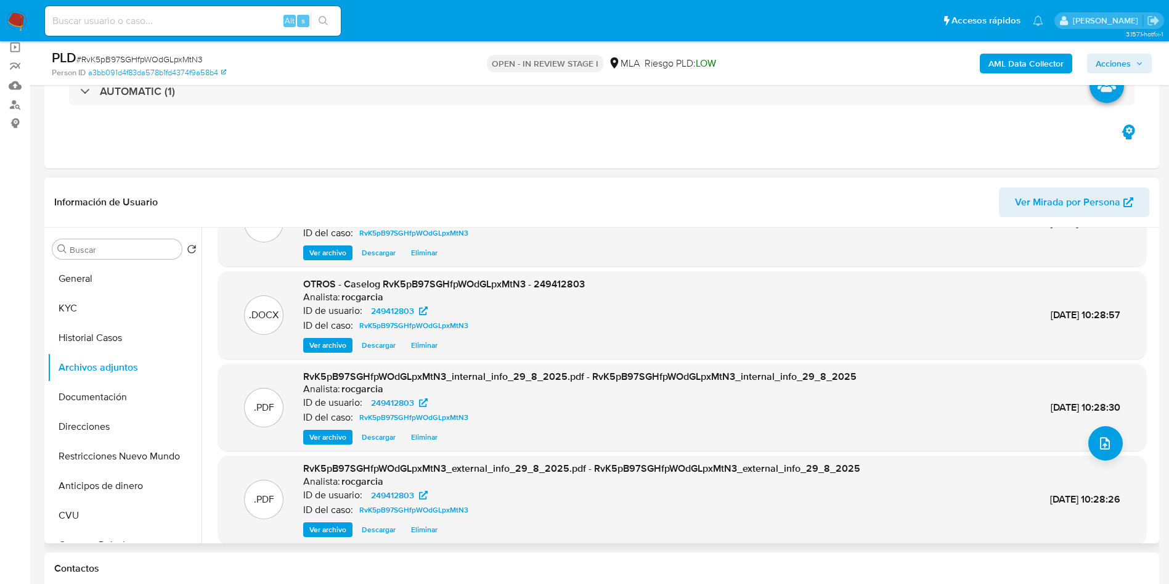
scroll to position [104, 0]
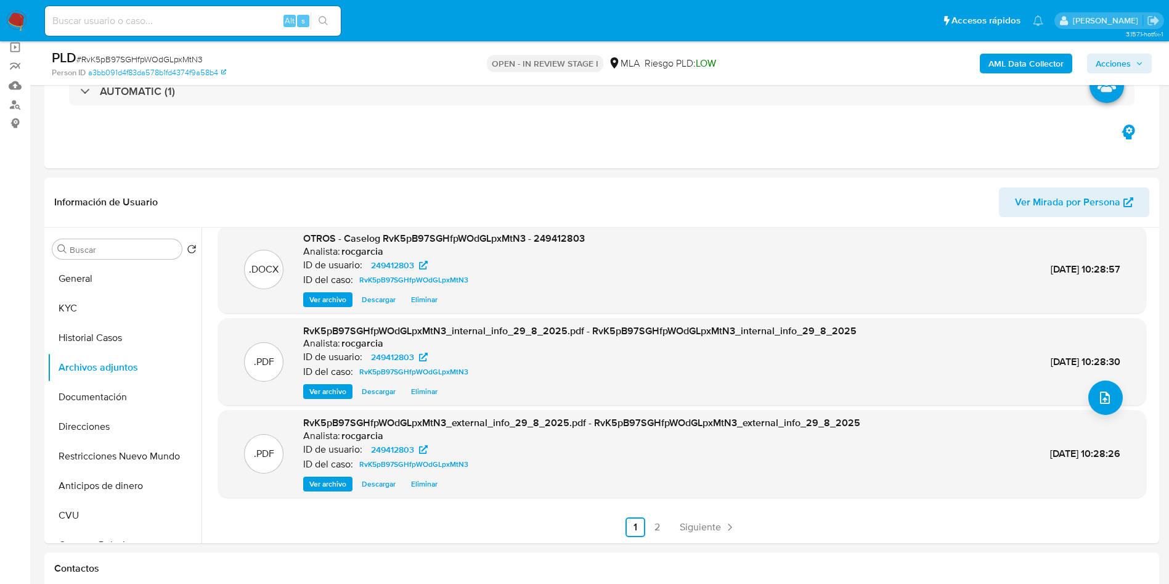
click at [1131, 59] on span "Acciones" at bounding box center [1119, 63] width 47 height 17
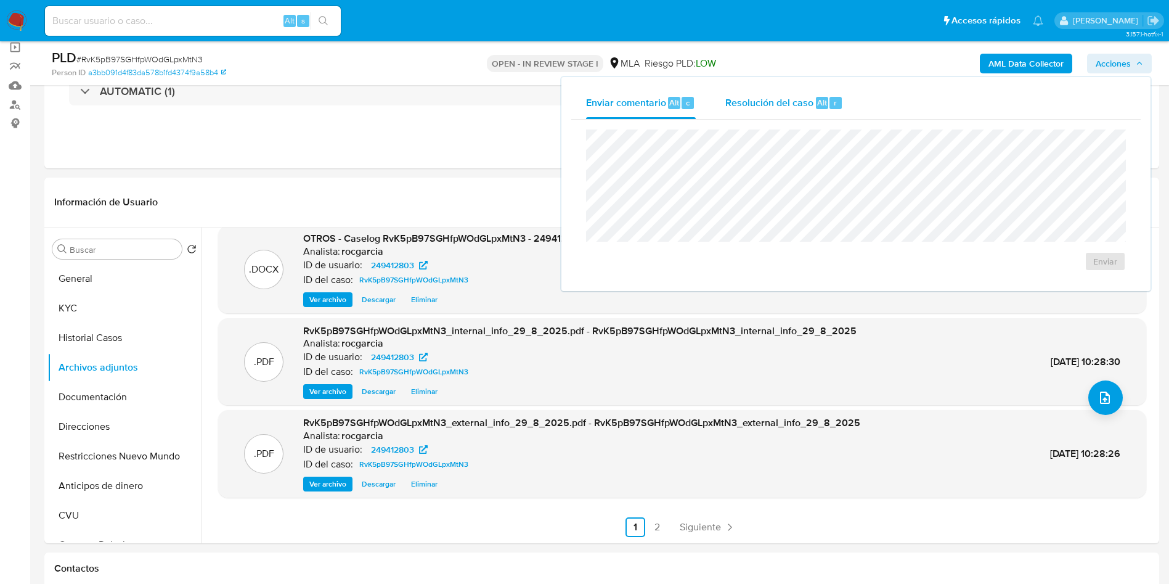
drag, startPoint x: 738, startPoint y: 115, endPoint x: 740, endPoint y: 125, distance: 10.6
click at [739, 115] on div "Resolución del caso Alt r" at bounding box center [785, 103] width 118 height 32
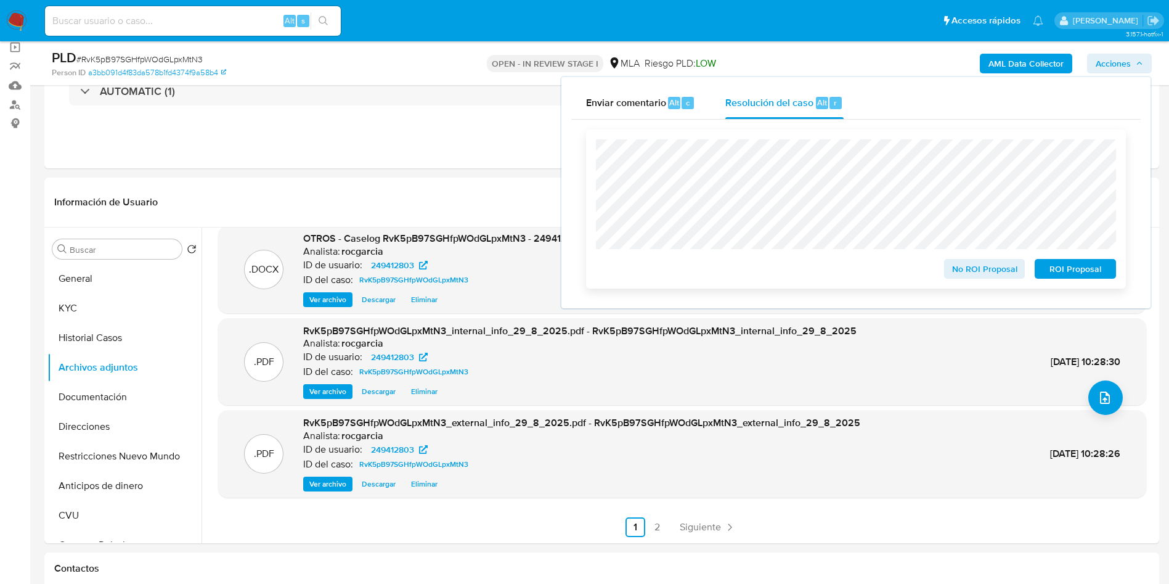
click at [976, 277] on span "No ROI Proposal" at bounding box center [985, 268] width 64 height 17
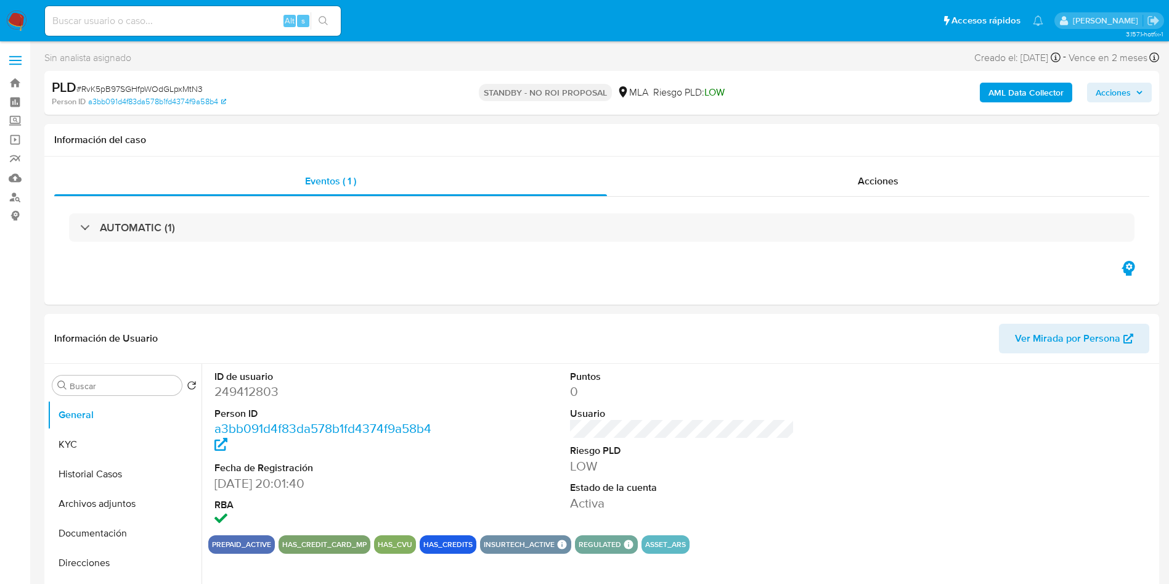
select select "10"
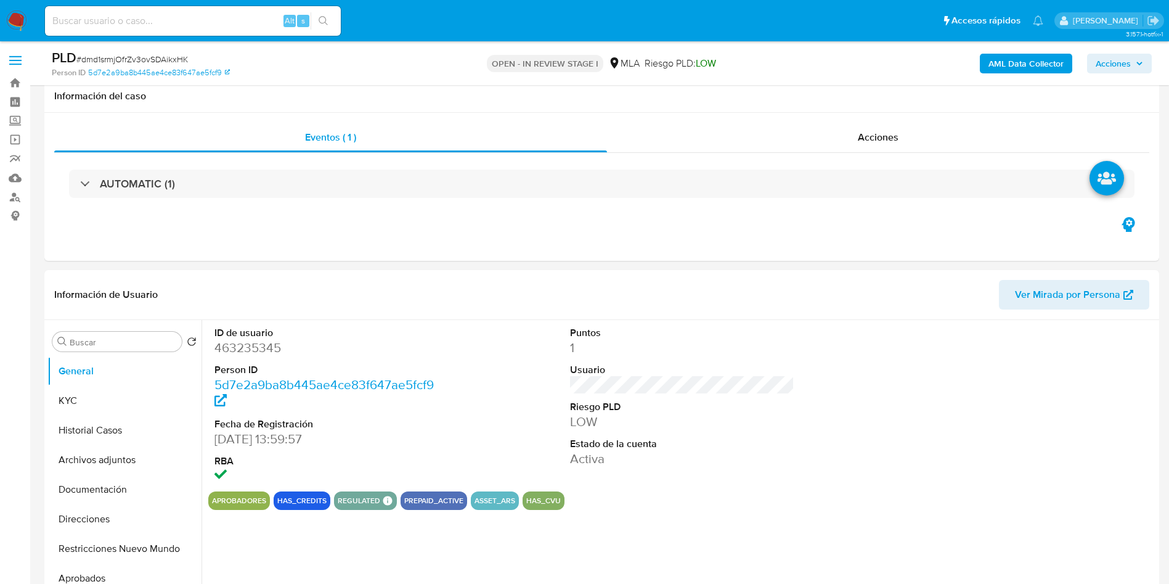
scroll to position [370, 0]
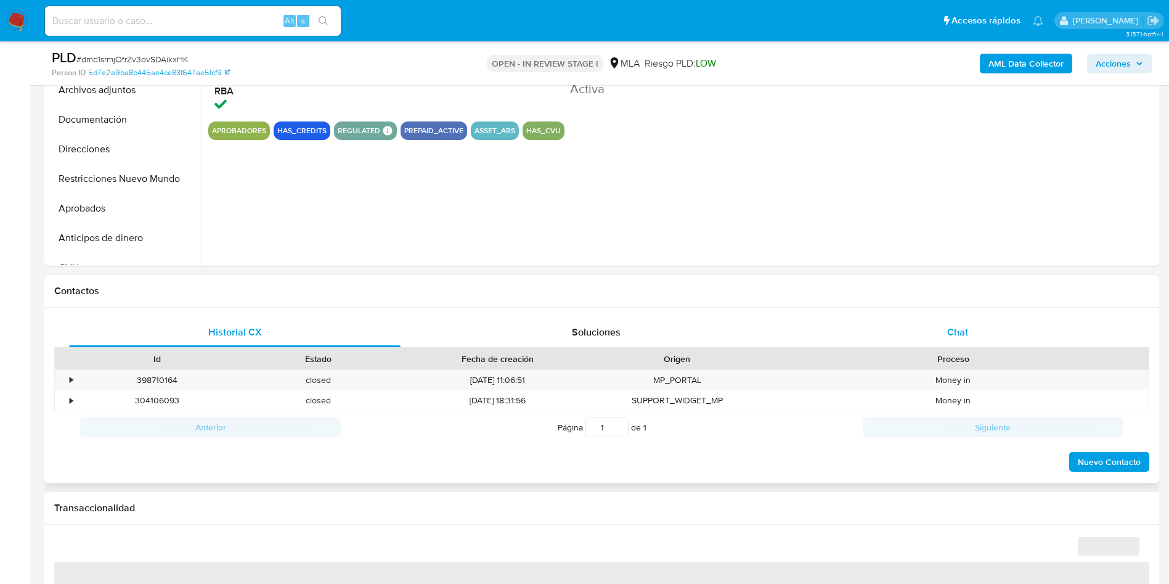
click at [788, 334] on span "Chat" at bounding box center [958, 332] width 21 height 14
select select "10"
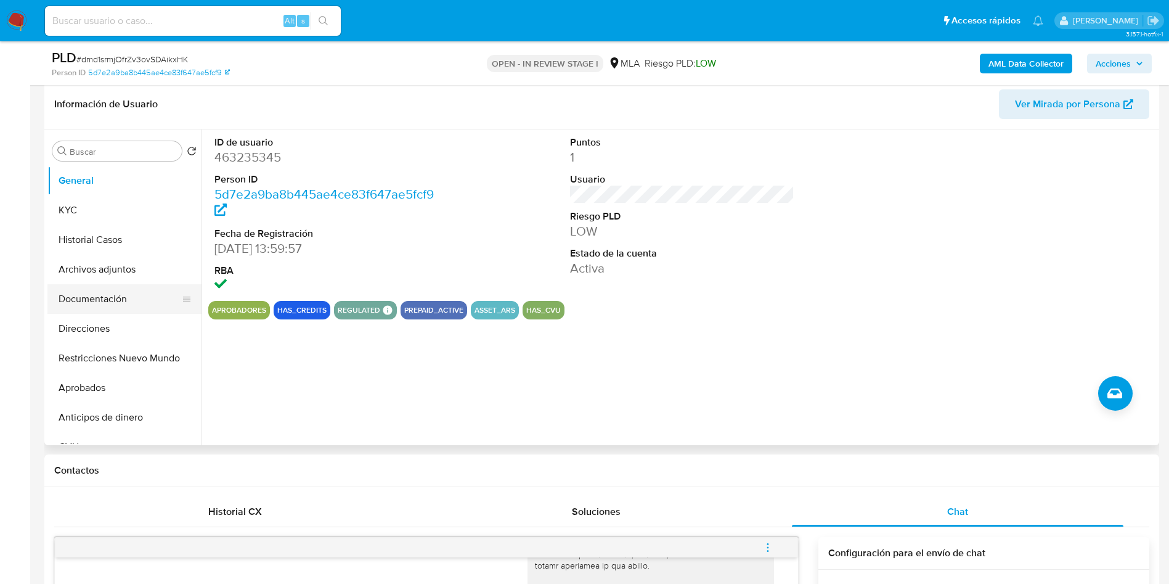
scroll to position [185, 0]
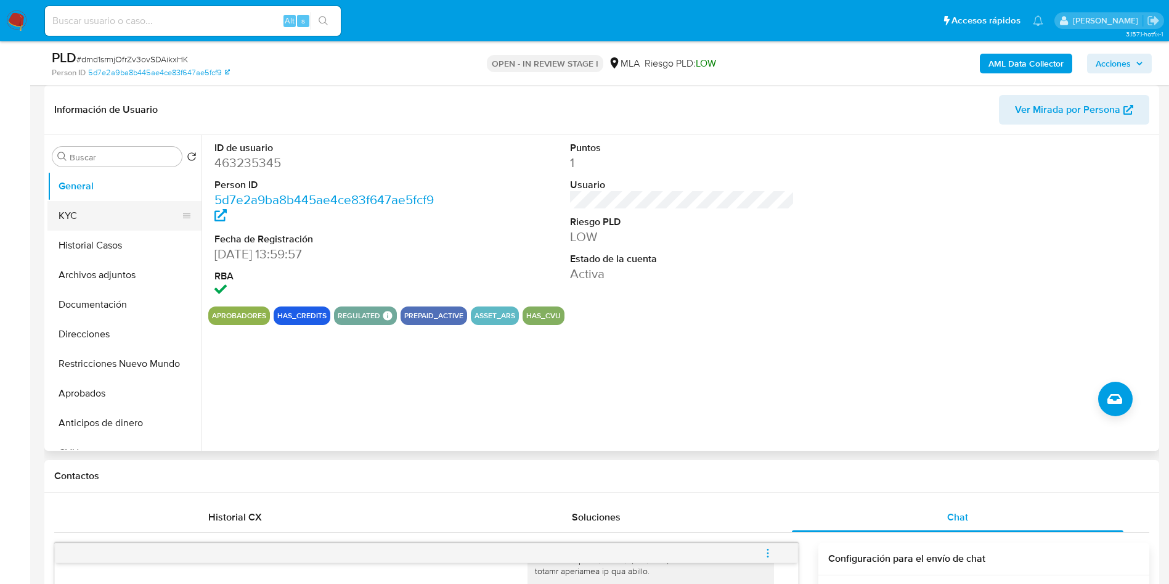
click at [86, 221] on button "KYC" at bounding box center [119, 216] width 144 height 30
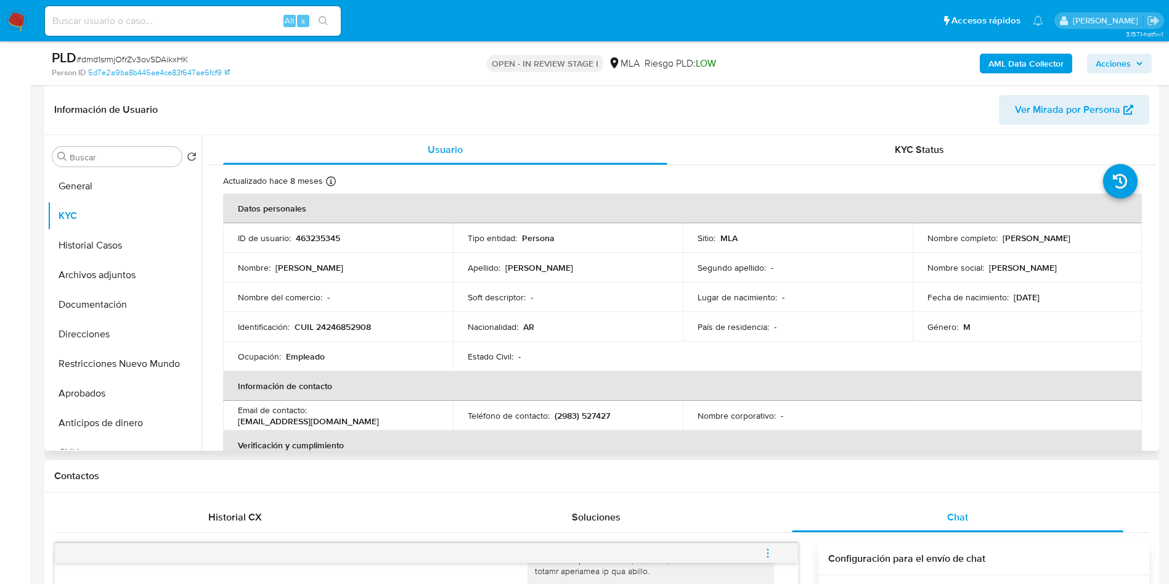
click at [332, 323] on p "CUIL 24246852908" at bounding box center [333, 326] width 76 height 11
copy p "24246852908"
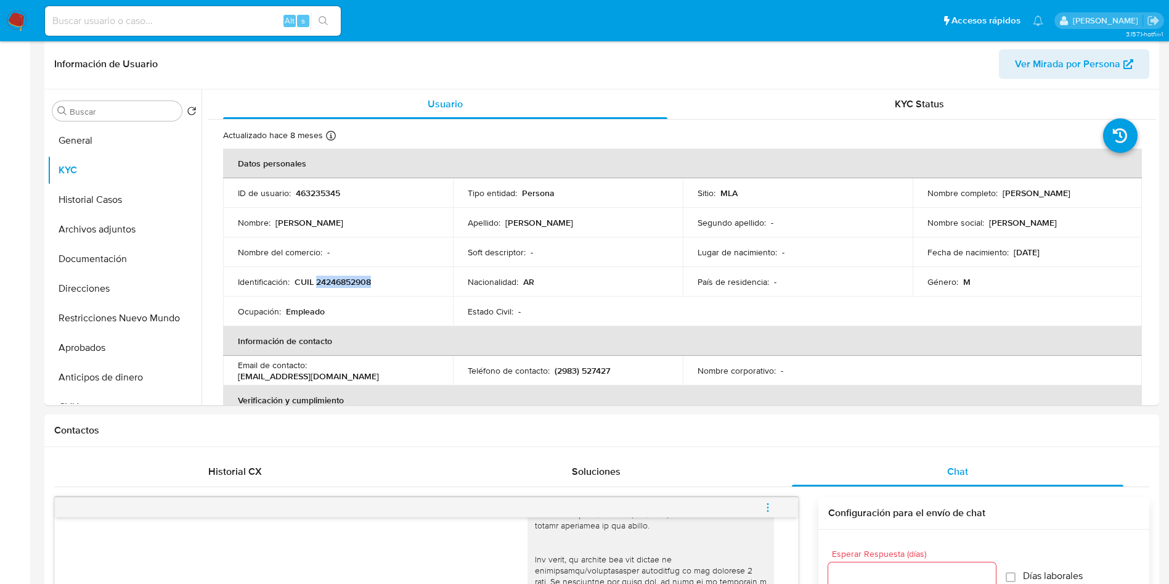
scroll to position [0, 0]
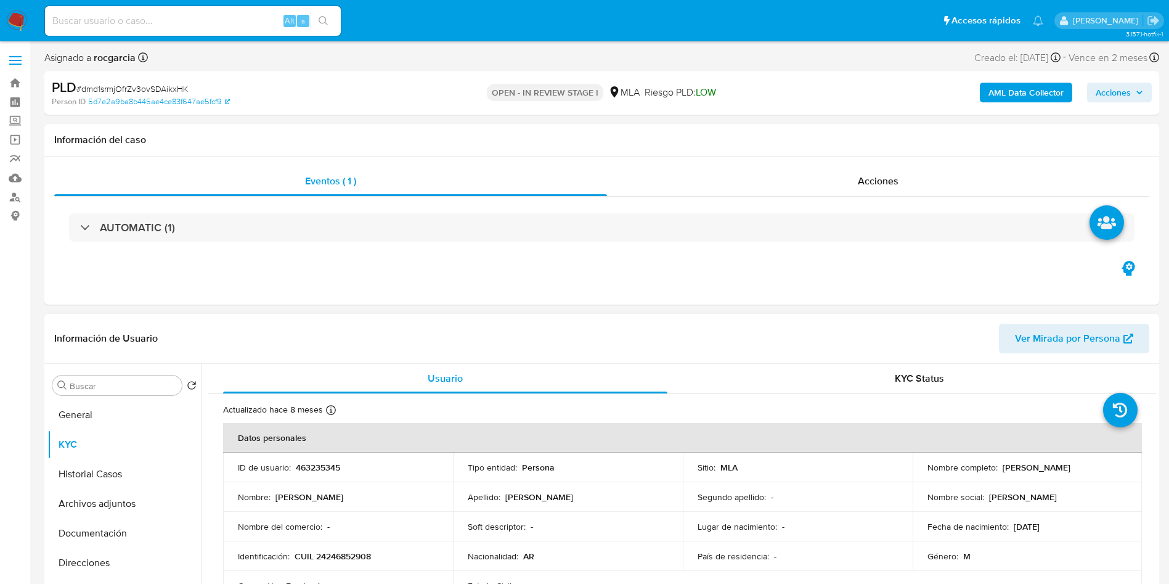
click at [307, 388] on p "463235345" at bounding box center [318, 467] width 44 height 11
copy p "463235345"
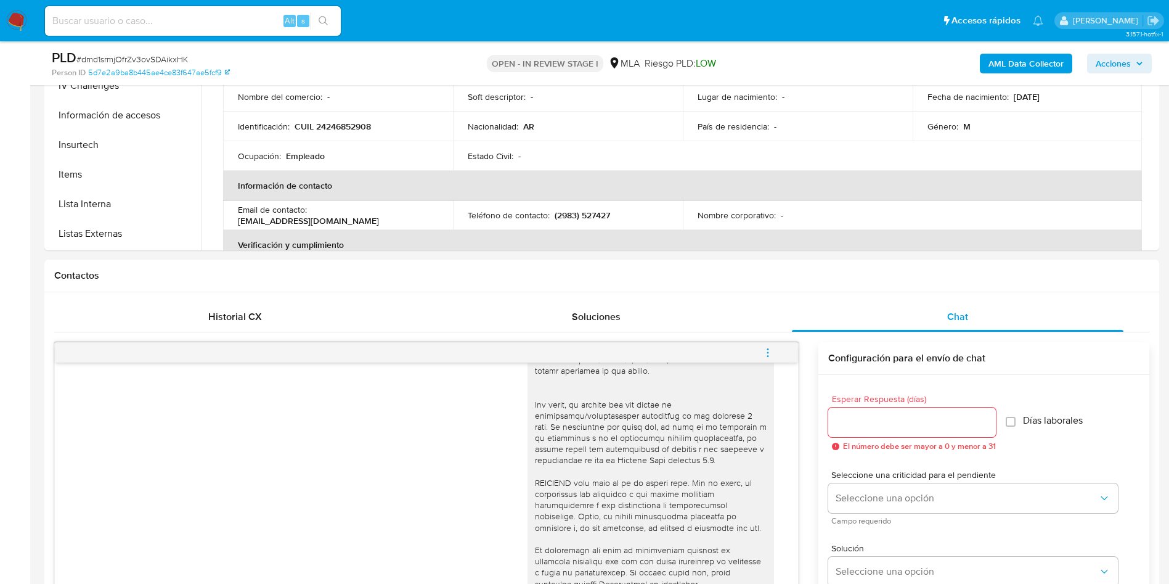
scroll to position [647, 0]
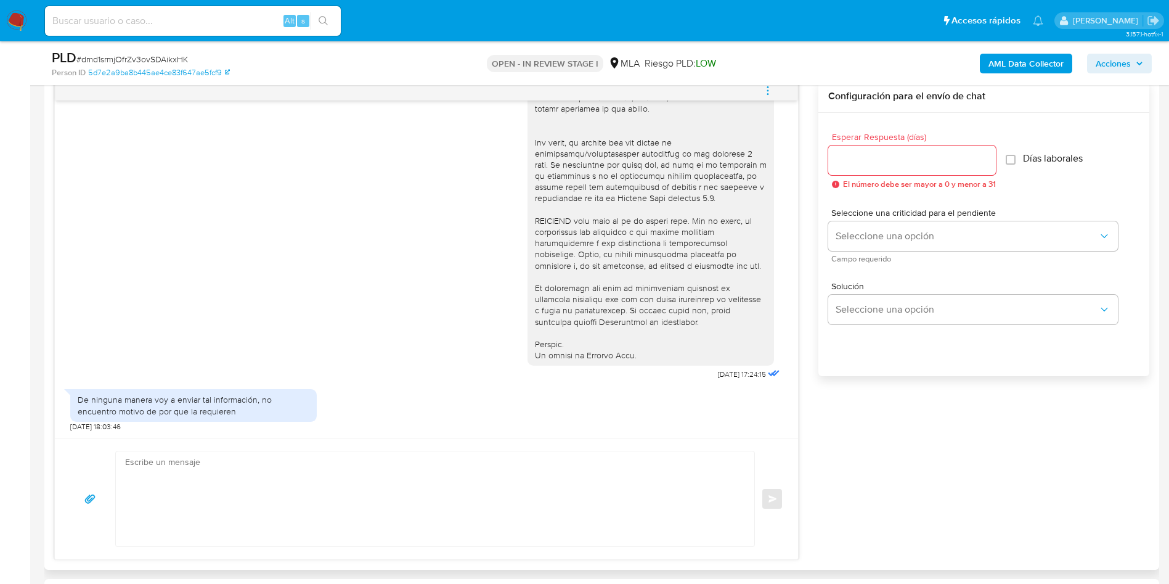
click at [205, 388] on textarea at bounding box center [432, 498] width 614 height 95
paste textarea "Analizamos tu caso y notamos que la información registra inconsistencias. Verif…"
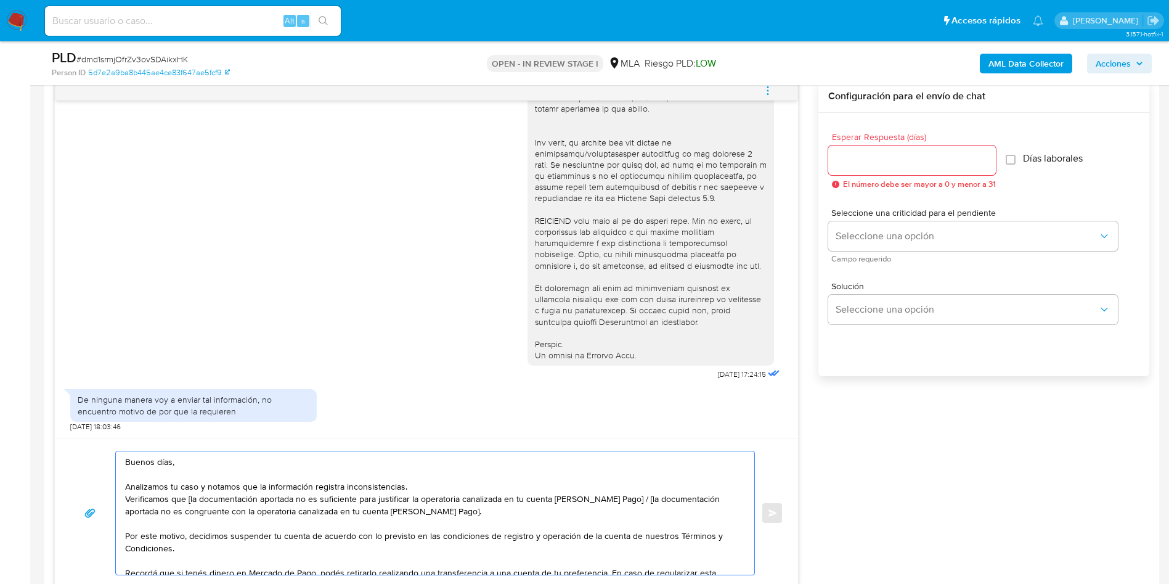
drag, startPoint x: 129, startPoint y: 497, endPoint x: 315, endPoint y: 494, distance: 186.2
click at [315, 388] on textarea "Buenos días, Analizamos tu caso y notamos que la información registra inconsist…" at bounding box center [432, 512] width 614 height 123
drag, startPoint x: 422, startPoint y: 501, endPoint x: 478, endPoint y: 494, distance: 56.5
click at [478, 388] on textarea "Buenos días, Analizamos tu caso y notamos que la información registra inconsist…" at bounding box center [432, 512] width 614 height 123
click at [243, 388] on textarea "Buenos días, Analizamos tu caso y notamos que la información registra inconsist…" at bounding box center [432, 512] width 614 height 123
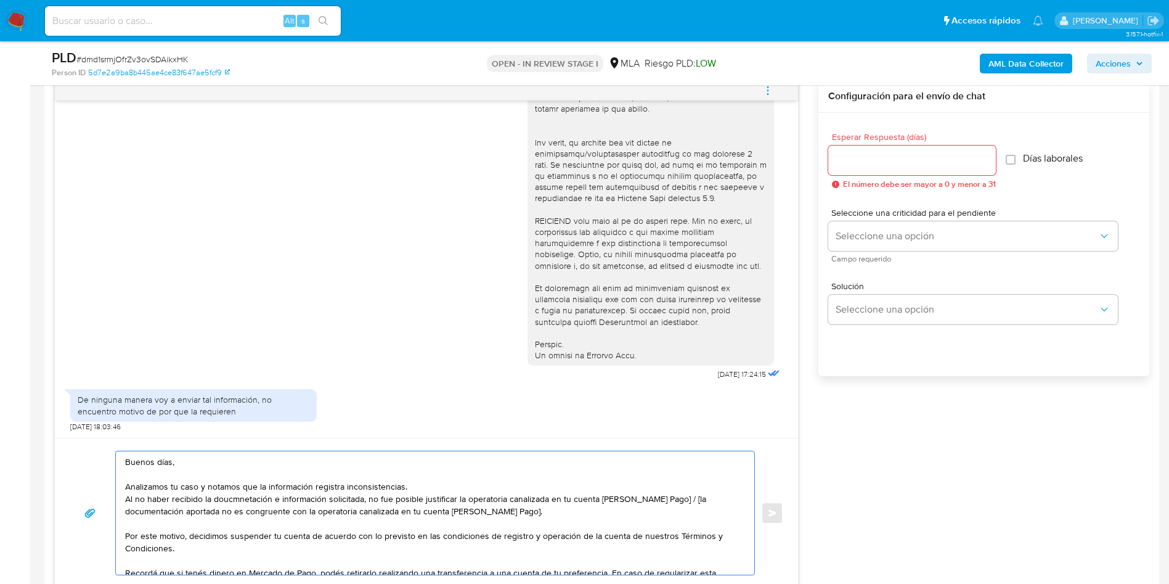
click at [0, 0] on lt-strong "cumentación" at bounding box center [0, 0] width 0 height 0
drag, startPoint x: 666, startPoint y: 498, endPoint x: 669, endPoint y: 512, distance: 14.7
click at [669, 388] on textarea "Buenos días, Analizamos tu caso y notamos que la información registra inconsist…" at bounding box center [432, 512] width 614 height 123
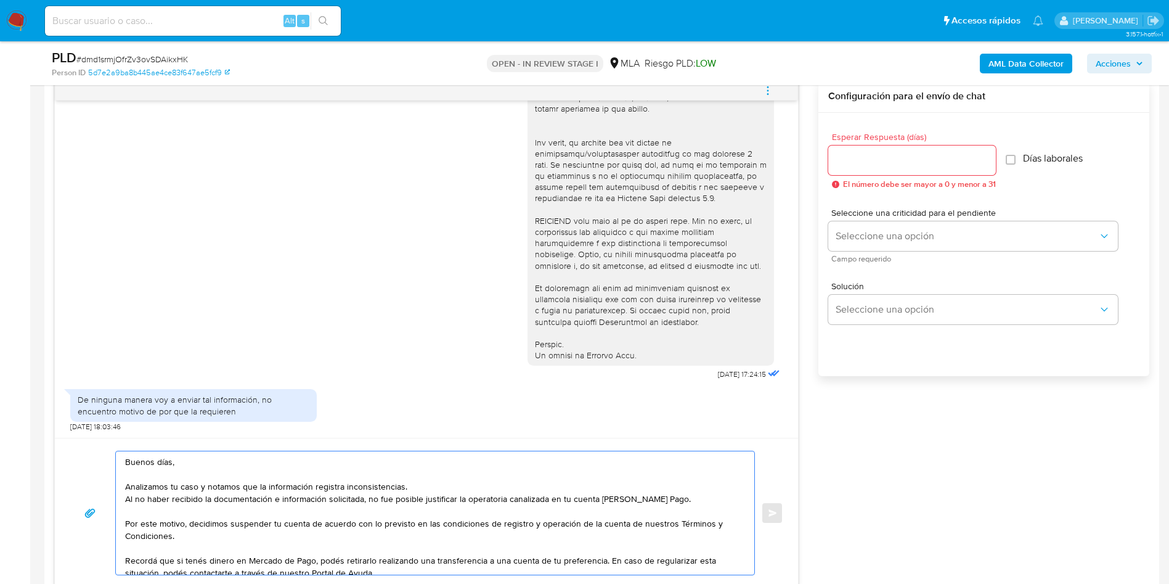
scroll to position [46, 0]
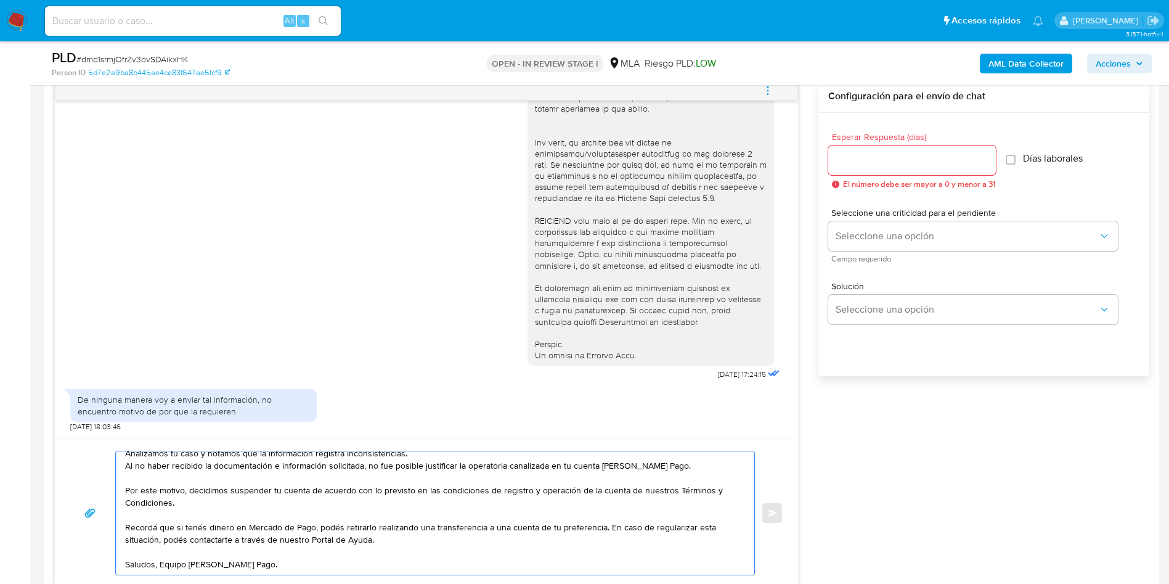
type textarea "Buenos días, Analizamos tu caso y notamos que la información registra inconsist…"
click at [788, 168] on div at bounding box center [913, 160] width 168 height 30
click at [788, 162] on input "Esperar Respuesta (días)" at bounding box center [913, 160] width 168 height 16
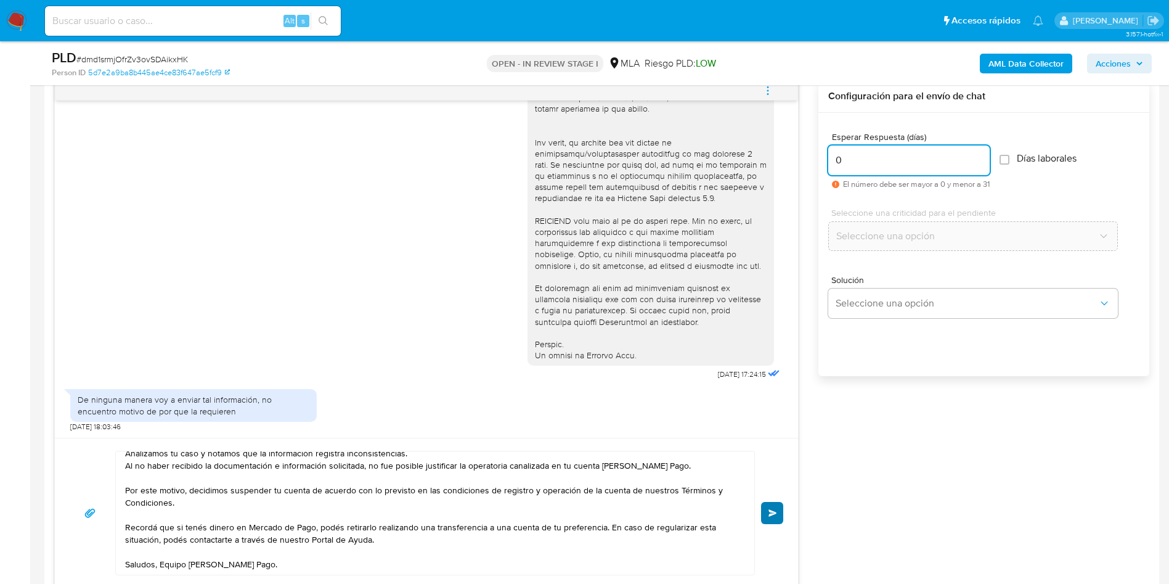
type input "0"
click at [780, 388] on button "Enviar" at bounding box center [772, 513] width 22 height 22
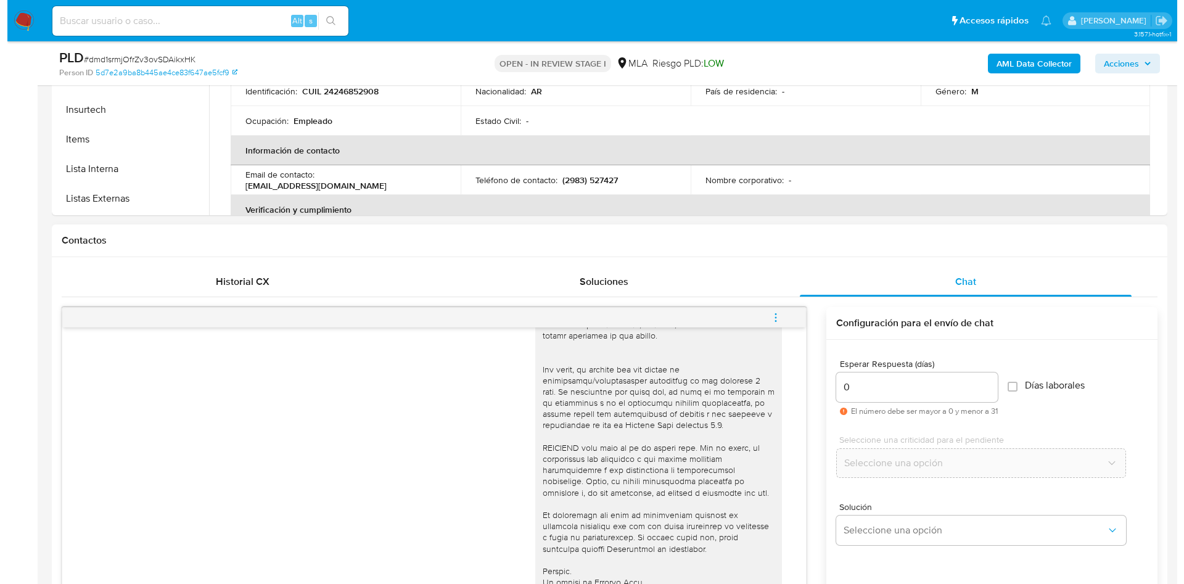
scroll to position [370, 0]
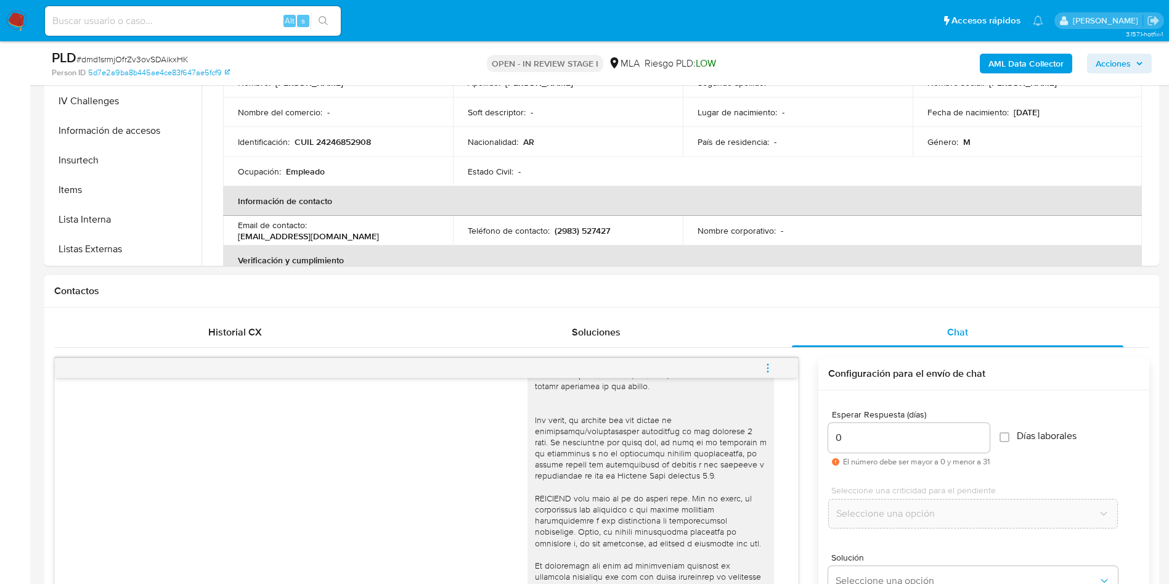
click at [768, 371] on icon "menu-action" at bounding box center [768, 371] width 1 height 1
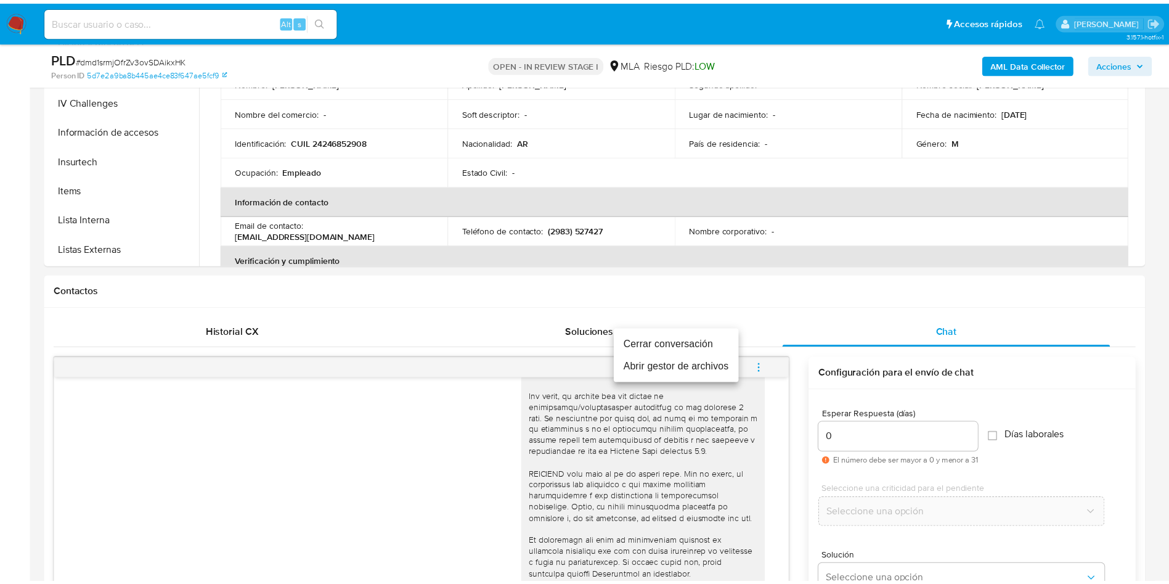
scroll to position [0, 0]
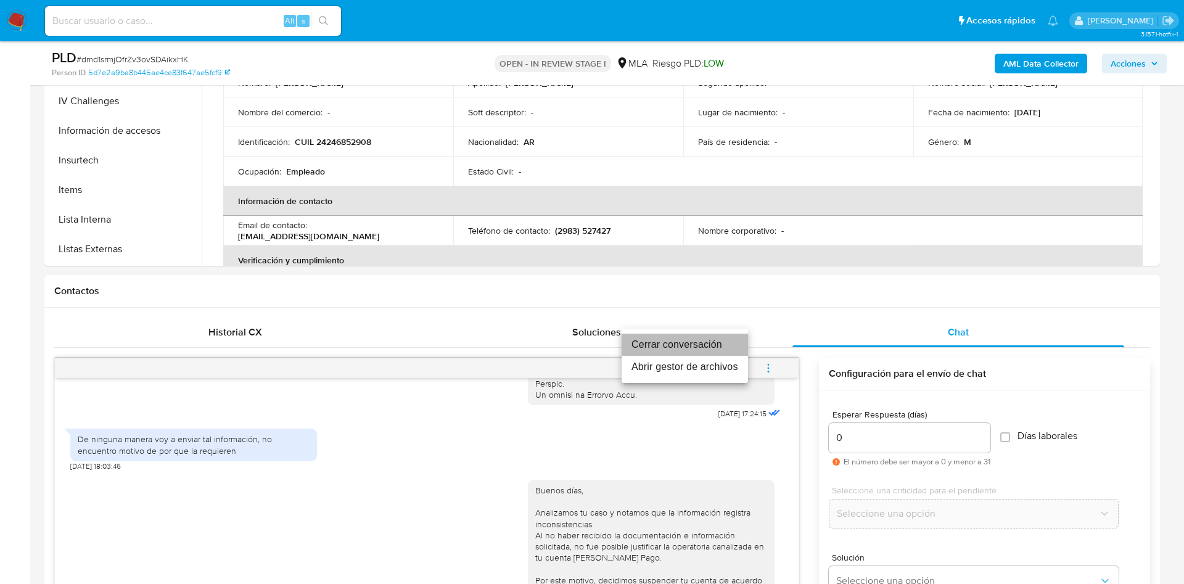
drag, startPoint x: 668, startPoint y: 335, endPoint x: 671, endPoint y: 317, distance: 18.3
click at [668, 336] on li "Cerrar conversación" at bounding box center [684, 345] width 126 height 22
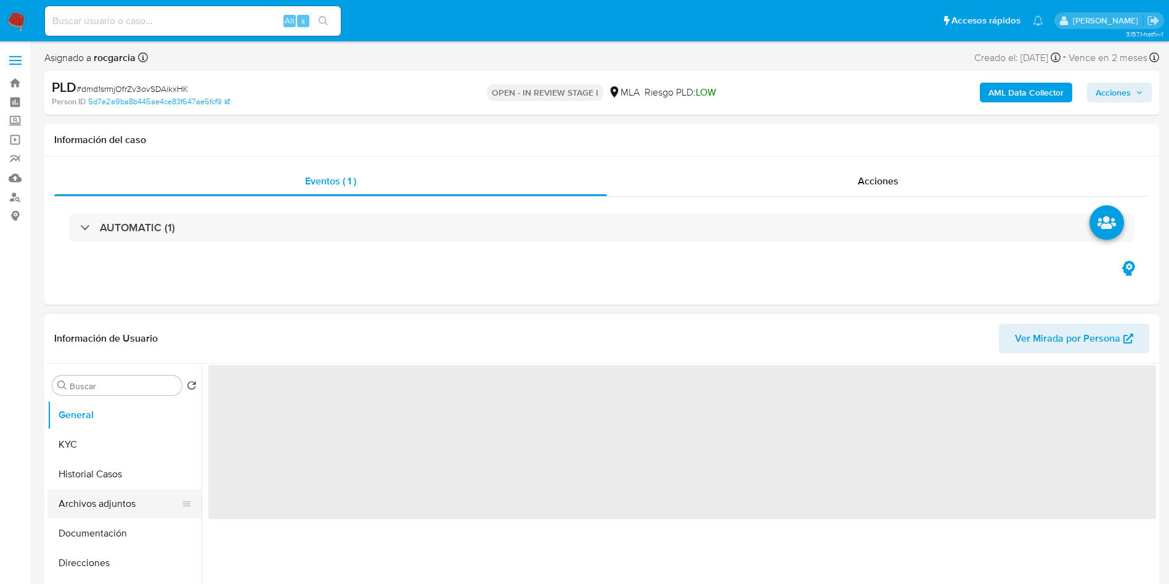
click at [108, 504] on button "Archivos adjuntos" at bounding box center [119, 504] width 144 height 30
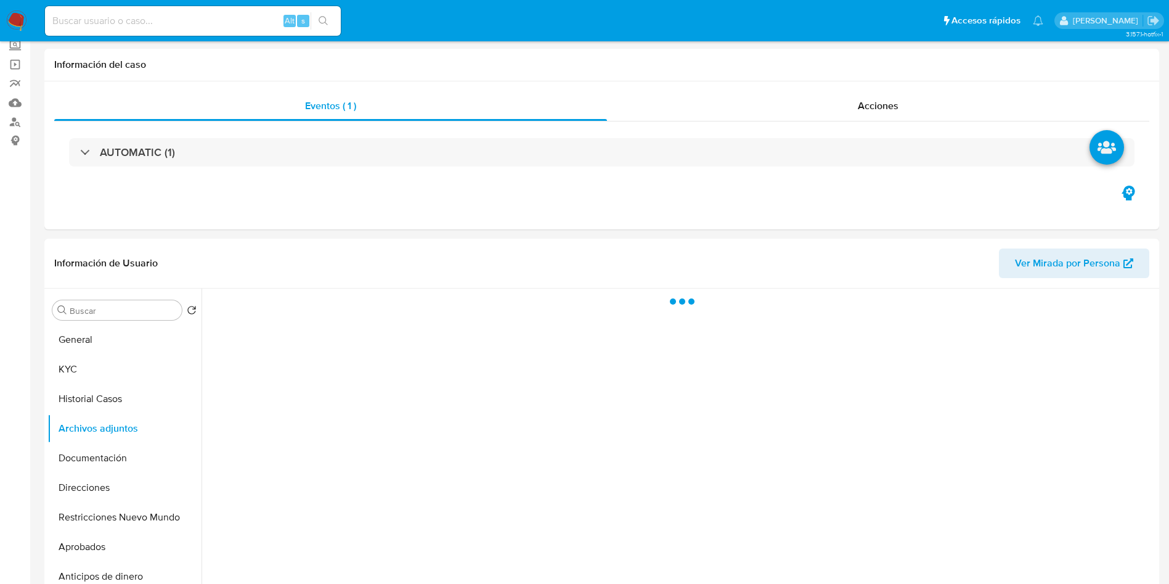
select select "10"
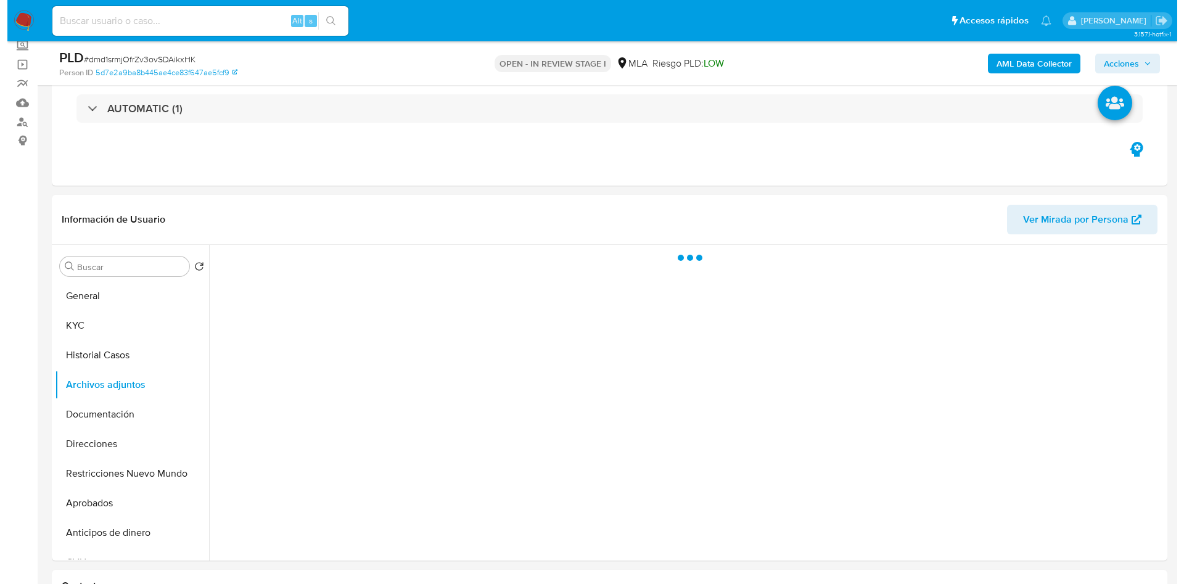
scroll to position [92, 0]
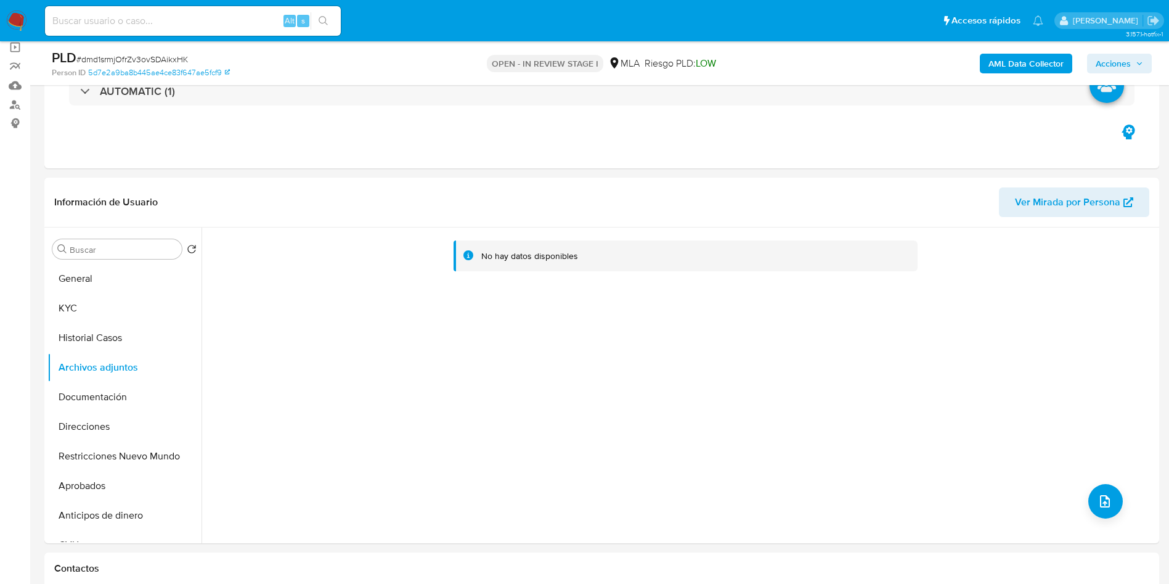
click at [1037, 70] on b "AML Data Collector" at bounding box center [1026, 64] width 75 height 20
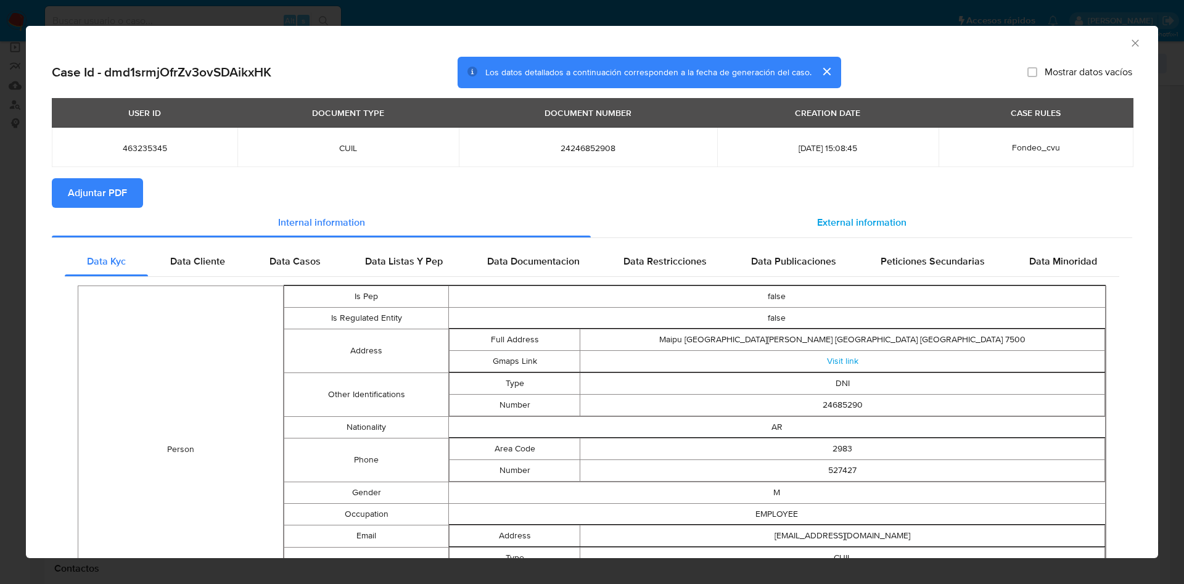
click at [832, 227] on span "External information" at bounding box center [861, 222] width 89 height 14
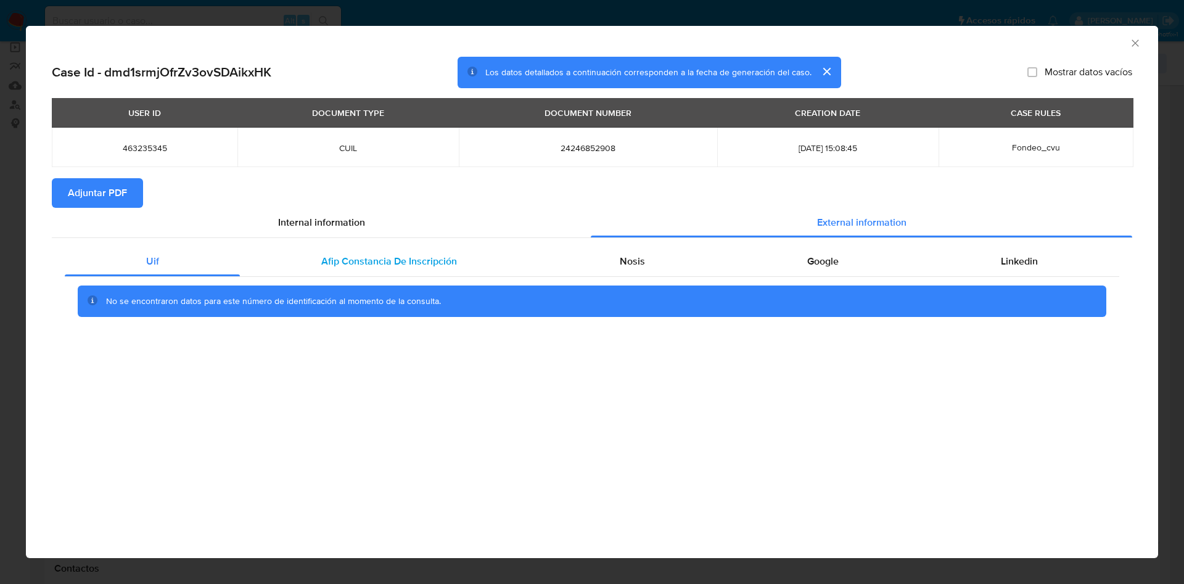
click at [414, 263] on span "Afip Constancia De Inscripción" at bounding box center [389, 261] width 136 height 14
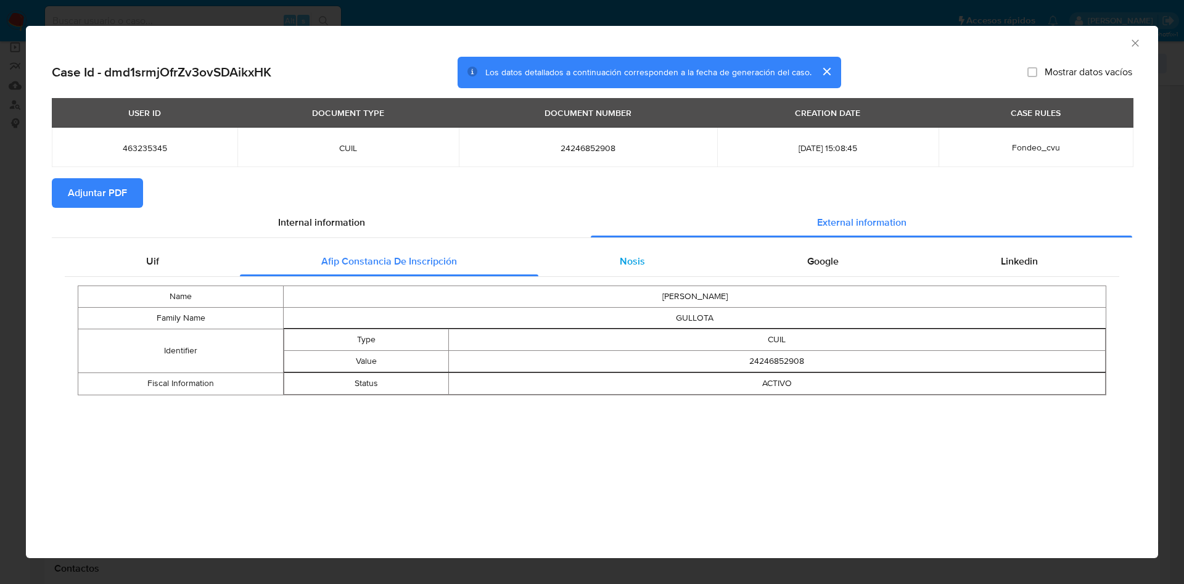
click at [645, 263] on div "Nosis" at bounding box center [631, 262] width 187 height 30
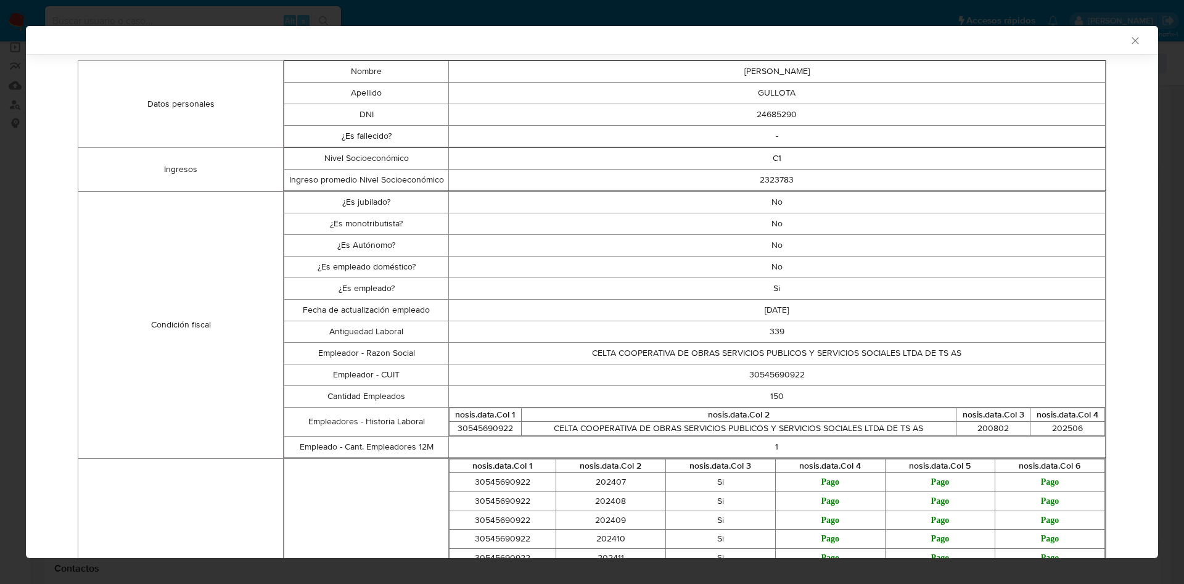
scroll to position [0, 0]
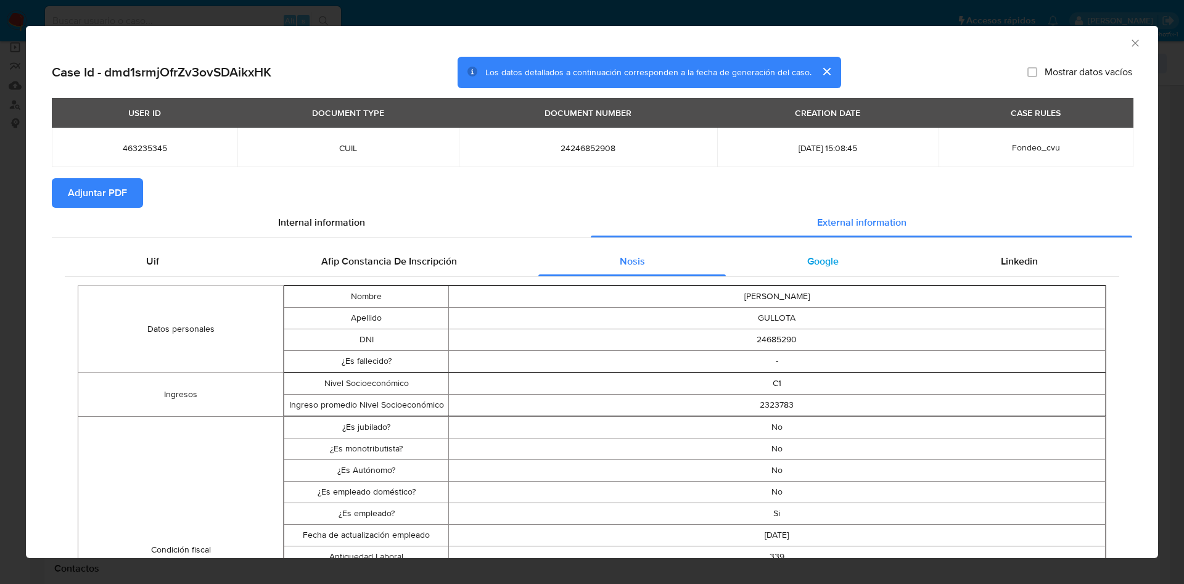
click at [819, 261] on span "Google" at bounding box center [822, 261] width 31 height 14
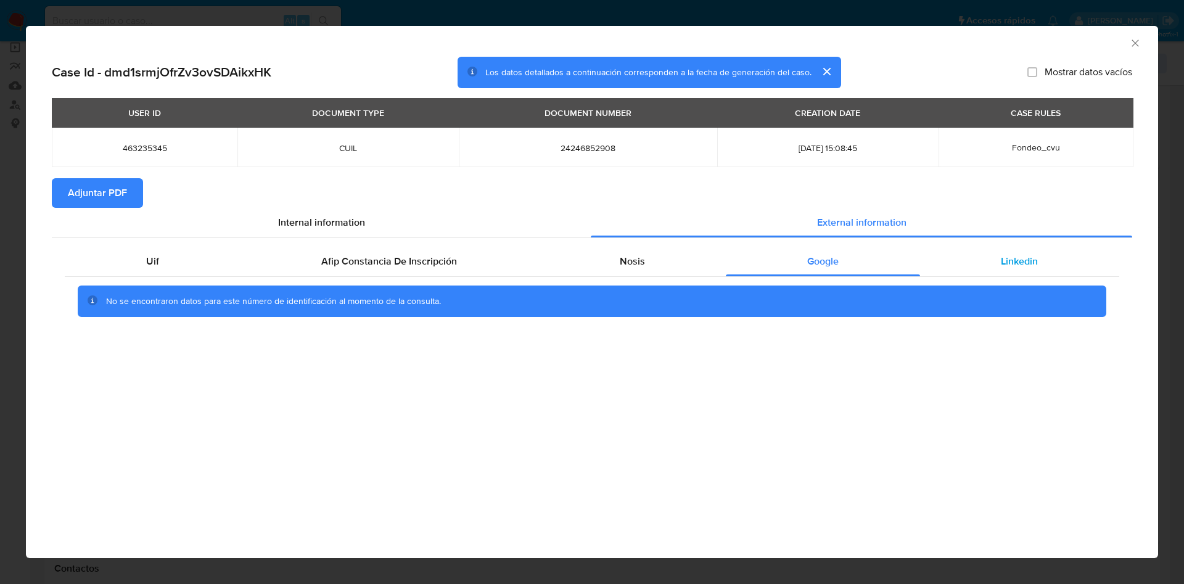
drag, startPoint x: 1017, startPoint y: 267, endPoint x: 973, endPoint y: 268, distance: 44.4
click at [1018, 268] on div "Linkedin" at bounding box center [1019, 262] width 199 height 30
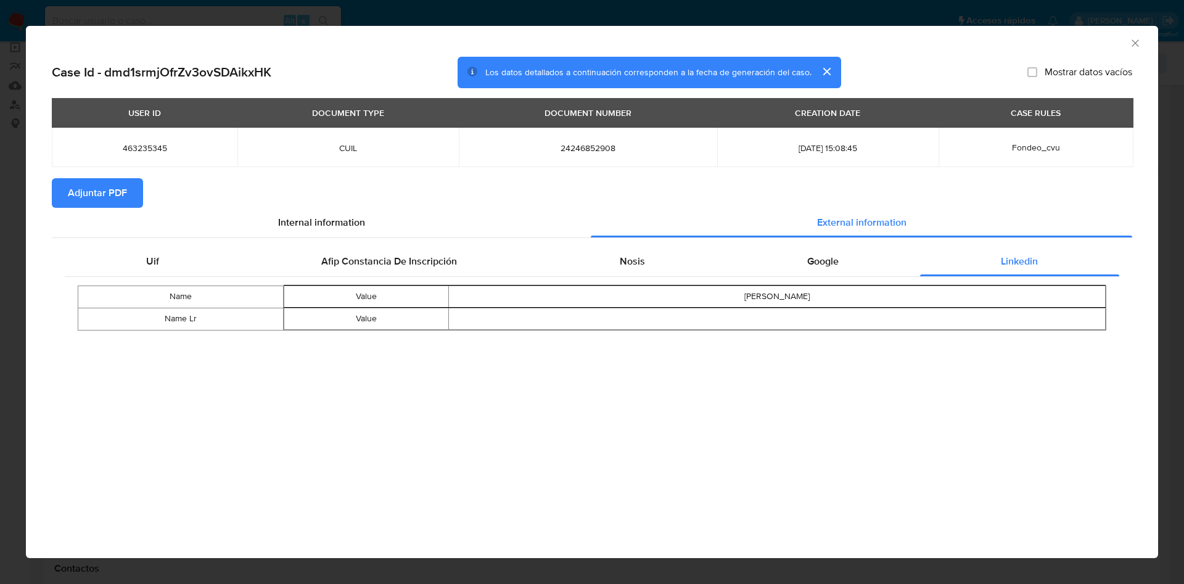
click at [109, 195] on span "Adjuntar PDF" at bounding box center [97, 192] width 59 height 27
click at [1131, 38] on icon "Cerrar ventana" at bounding box center [1135, 43] width 12 height 12
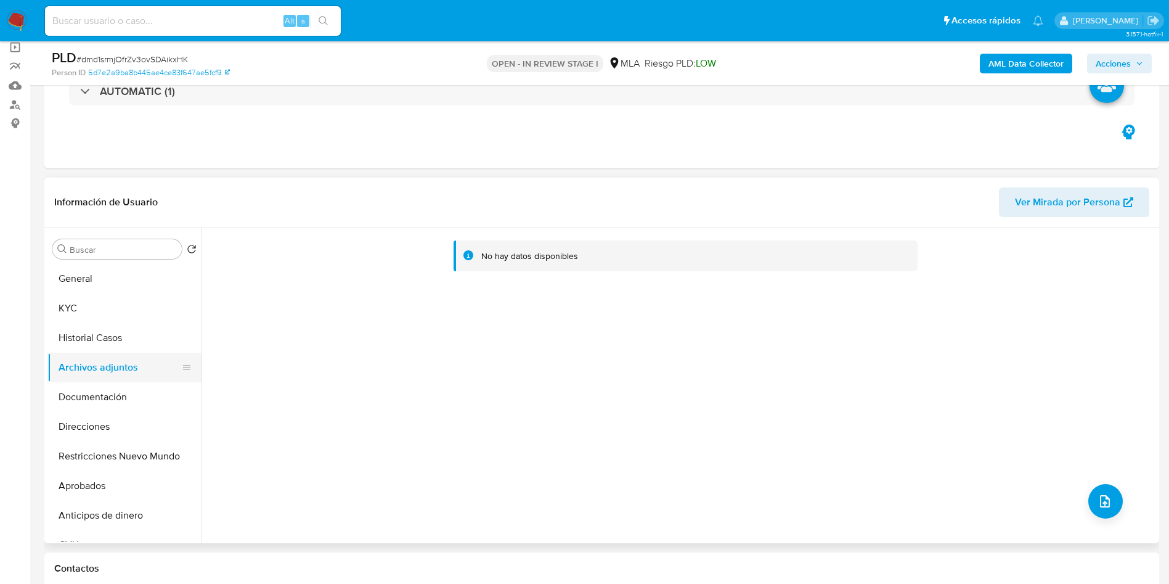
drag, startPoint x: 76, startPoint y: 344, endPoint x: 72, endPoint y: 364, distance: 20.7
click at [76, 344] on button "Historial Casos" at bounding box center [124, 338] width 154 height 30
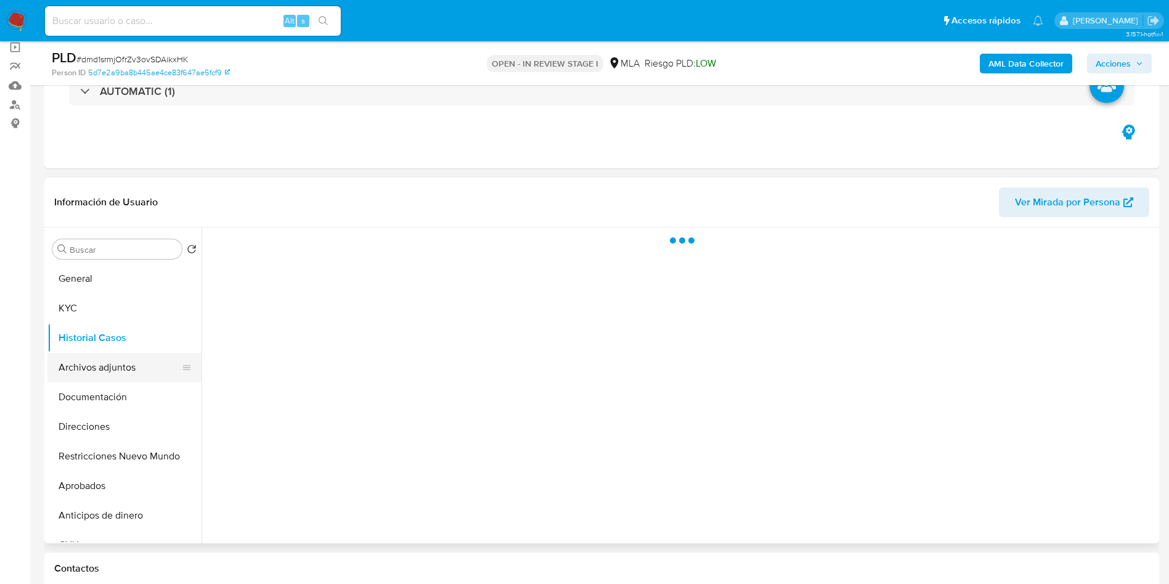
click at [72, 367] on button "Archivos adjuntos" at bounding box center [119, 368] width 144 height 30
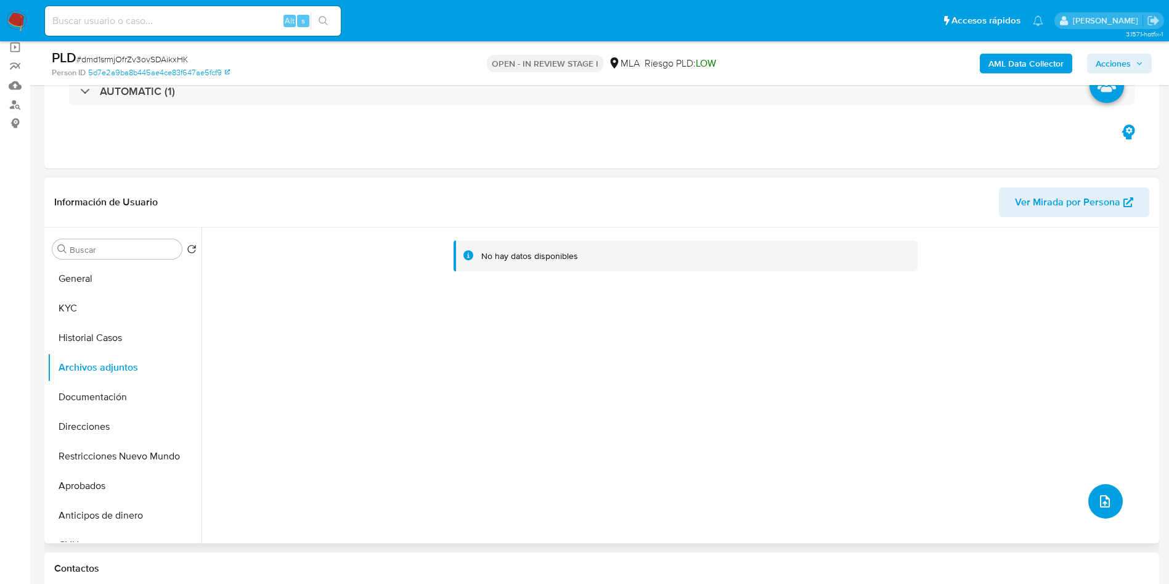
click at [1102, 501] on icon "upload-file" at bounding box center [1105, 501] width 15 height 15
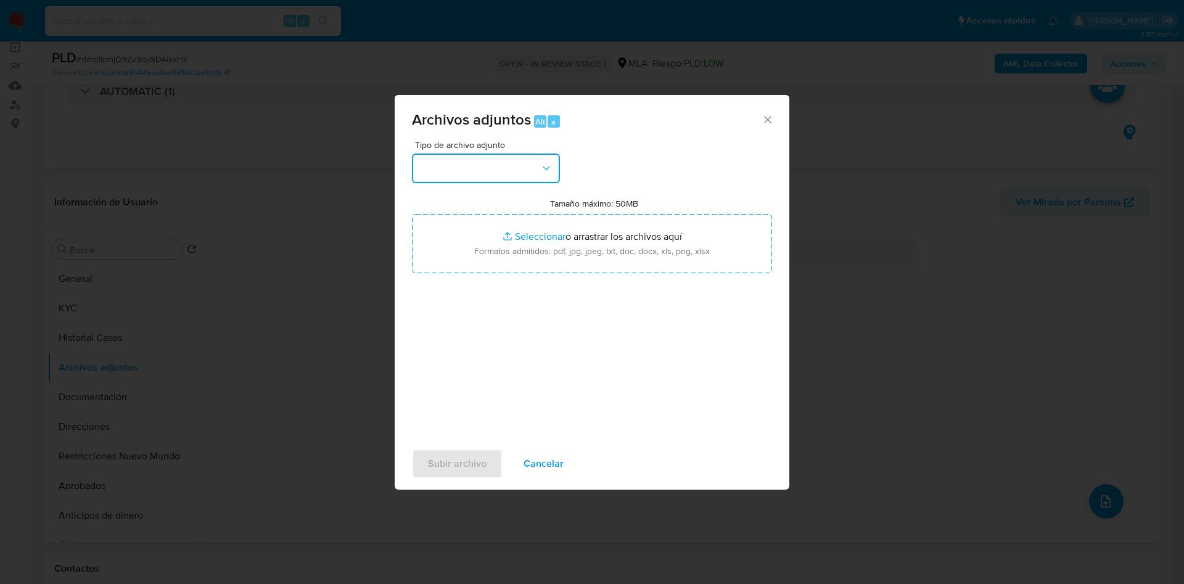
click at [516, 171] on button "button" at bounding box center [486, 169] width 148 height 30
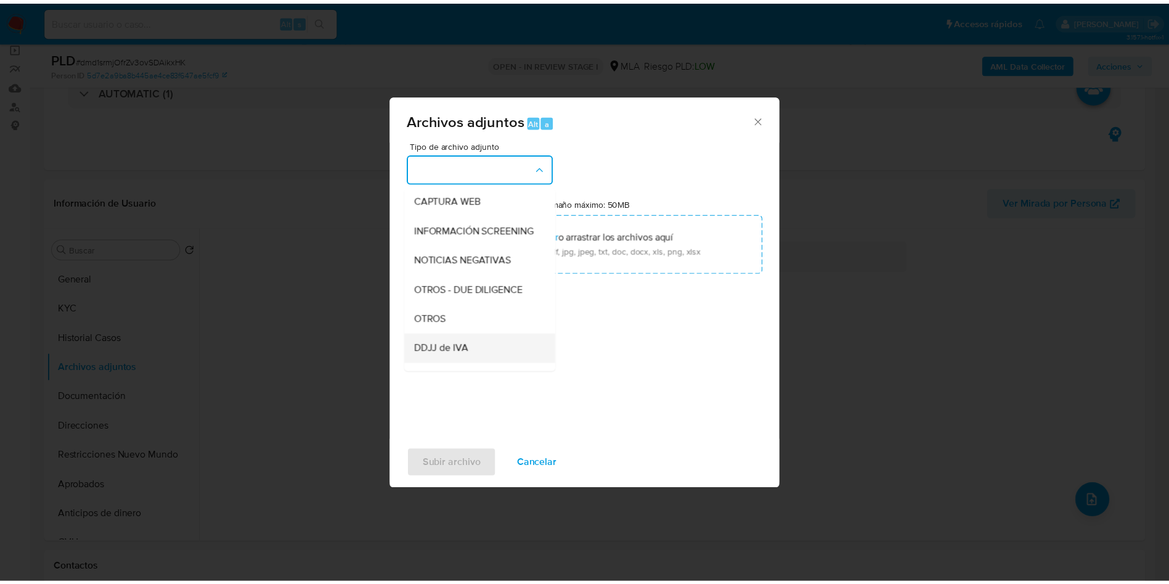
scroll to position [185, 0]
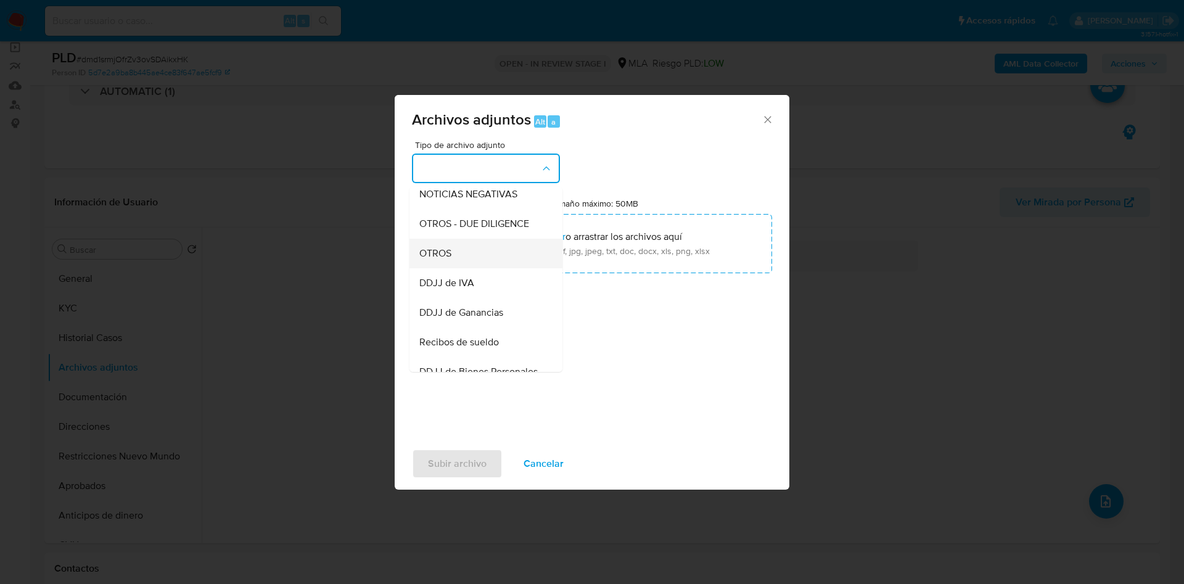
click at [468, 267] on div "OTROS" at bounding box center [482, 254] width 126 height 30
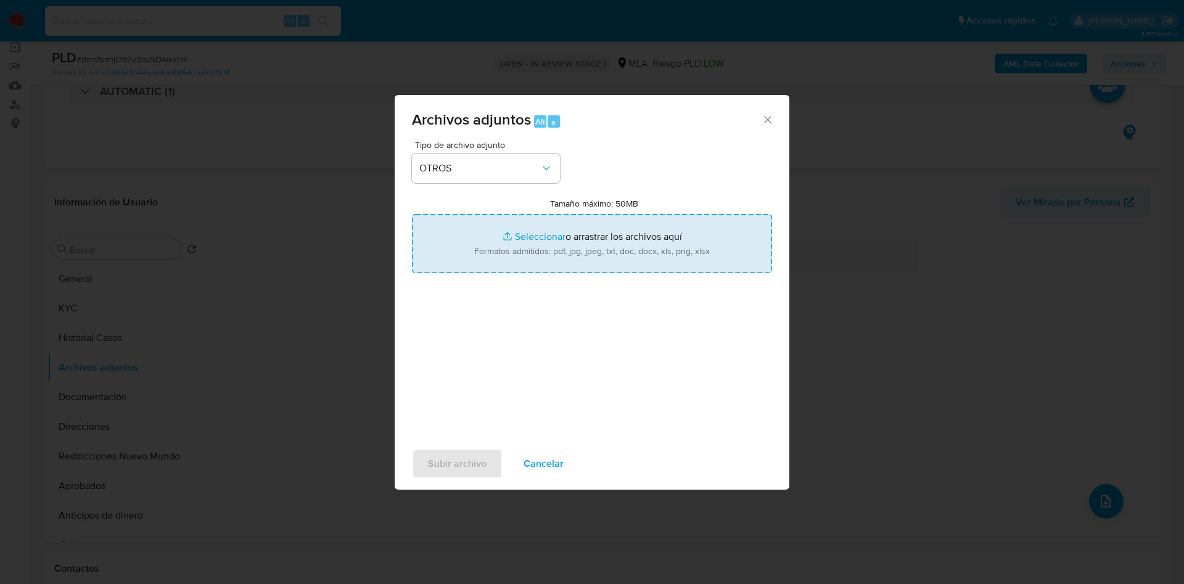
click at [517, 245] on input "Tamaño máximo: 50MB Seleccionar archivos" at bounding box center [592, 243] width 360 height 59
type input "C:\fakepath\Caselog dmd1srmjOfrZv3ovSDAikxHK - 463235345.docx"
click at [541, 234] on input "Tamaño máximo: 50MB Seleccionar archivos" at bounding box center [592, 243] width 360 height 59
type input "C:\fakepath\Movimientos 463235345.xlsx"
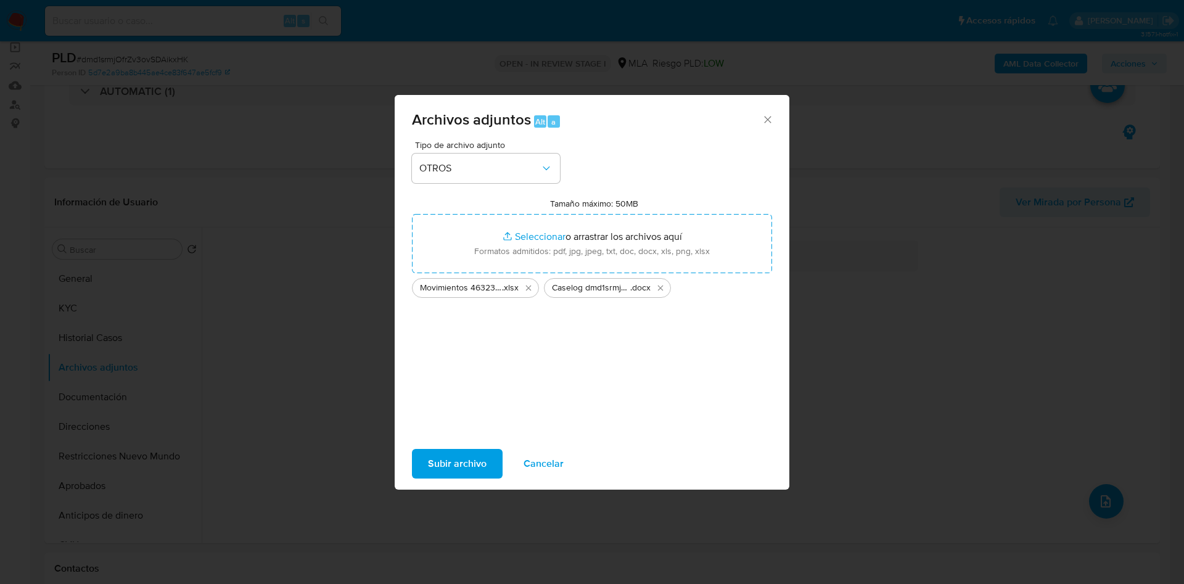
click at [436, 463] on span "Subir archivo" at bounding box center [457, 463] width 59 height 27
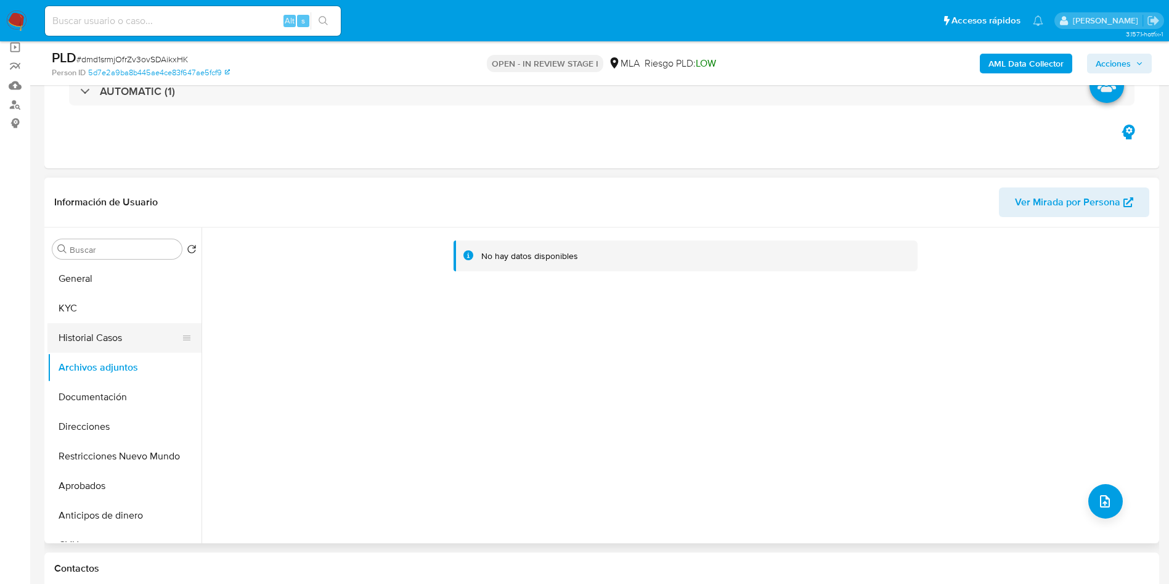
click at [78, 336] on button "Historial Casos" at bounding box center [119, 338] width 144 height 30
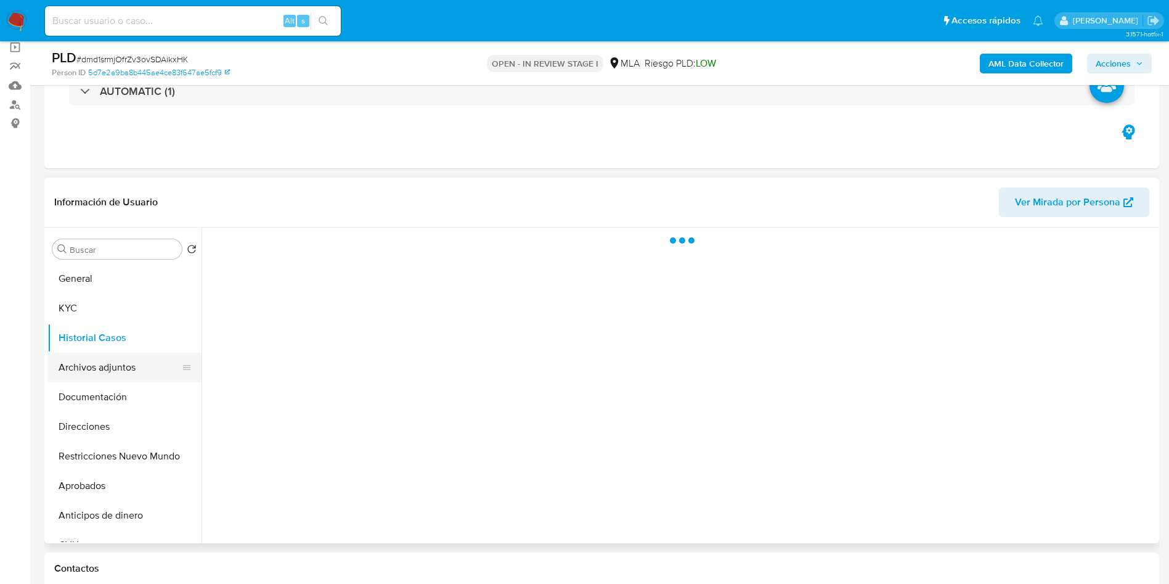
click at [86, 361] on button "Archivos adjuntos" at bounding box center [119, 368] width 144 height 30
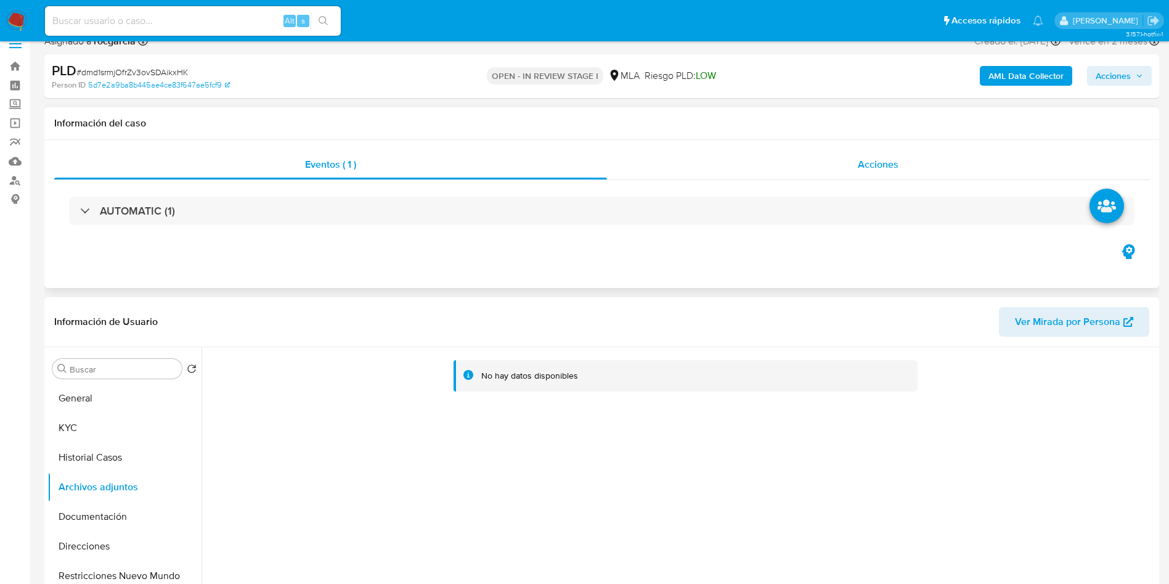
scroll to position [0, 0]
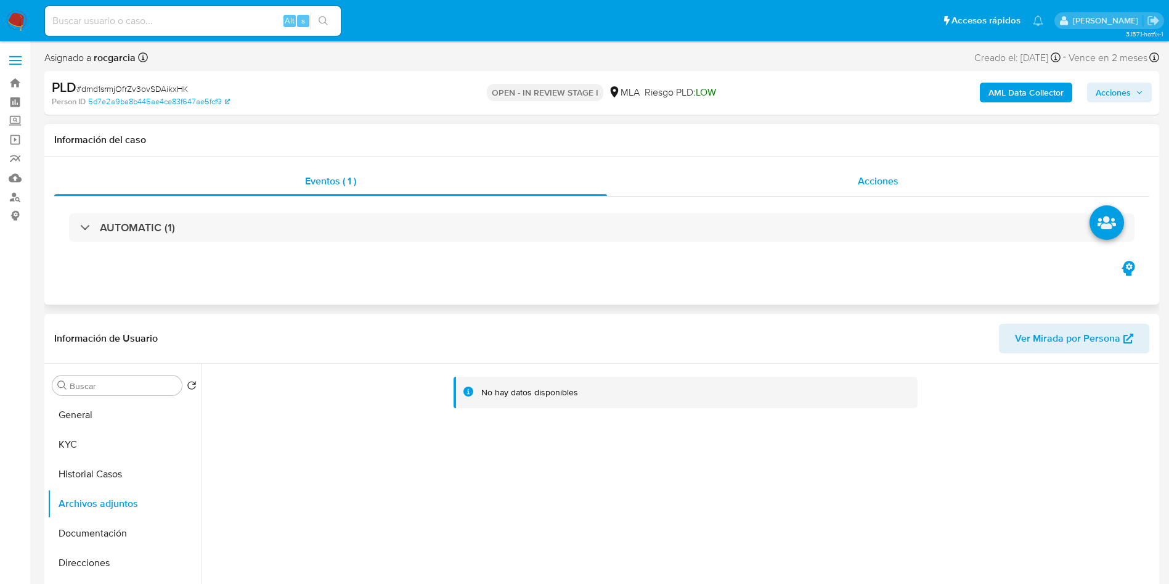
click at [856, 176] on div "Acciones" at bounding box center [878, 181] width 543 height 30
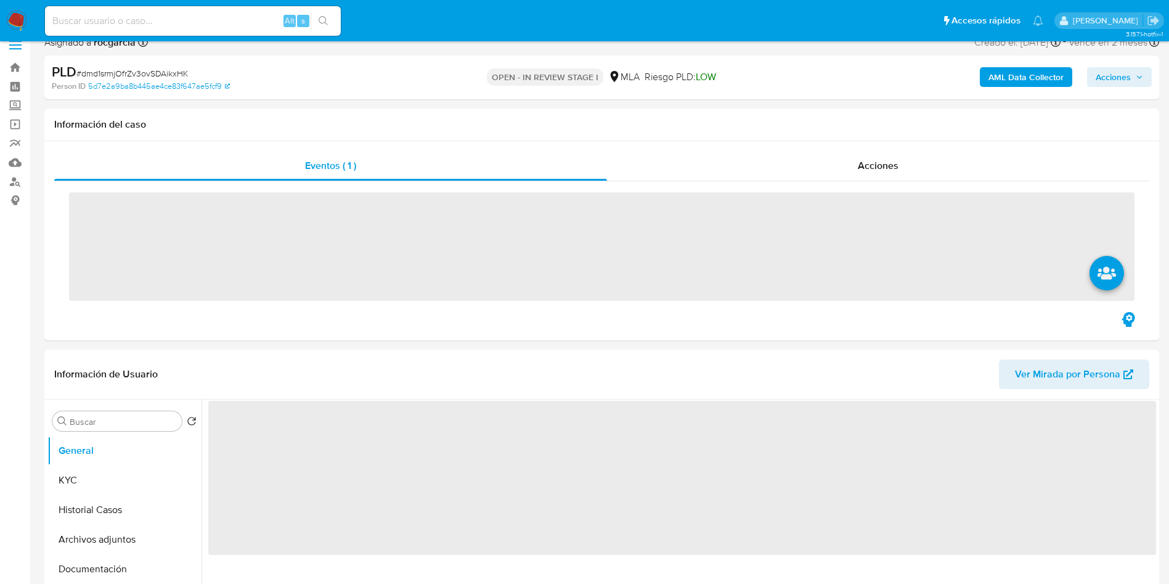
scroll to position [92, 0]
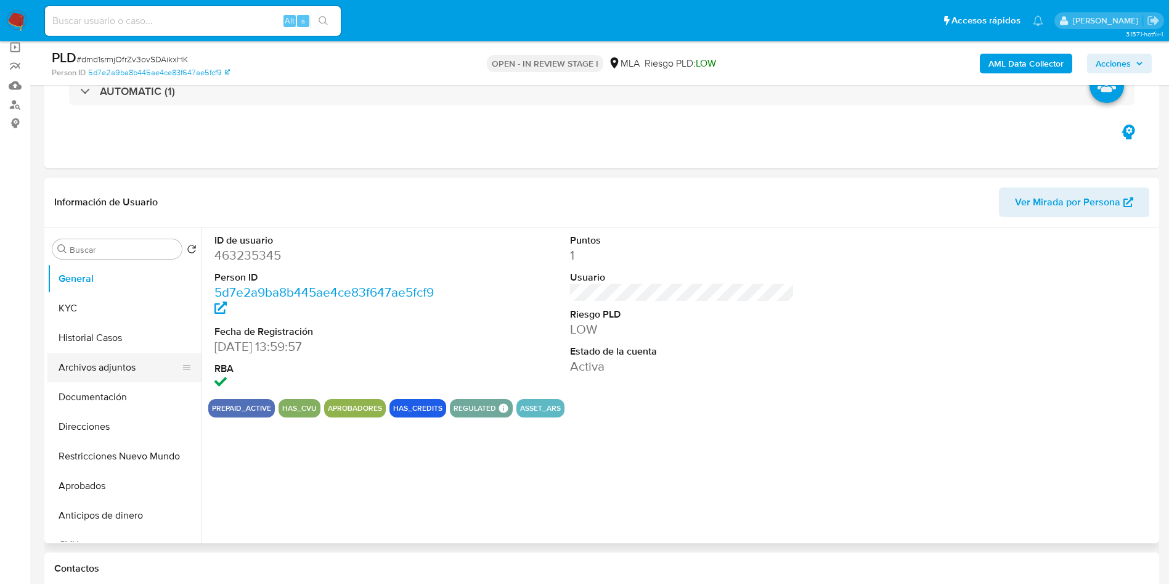
click at [111, 368] on button "Archivos adjuntos" at bounding box center [119, 368] width 144 height 30
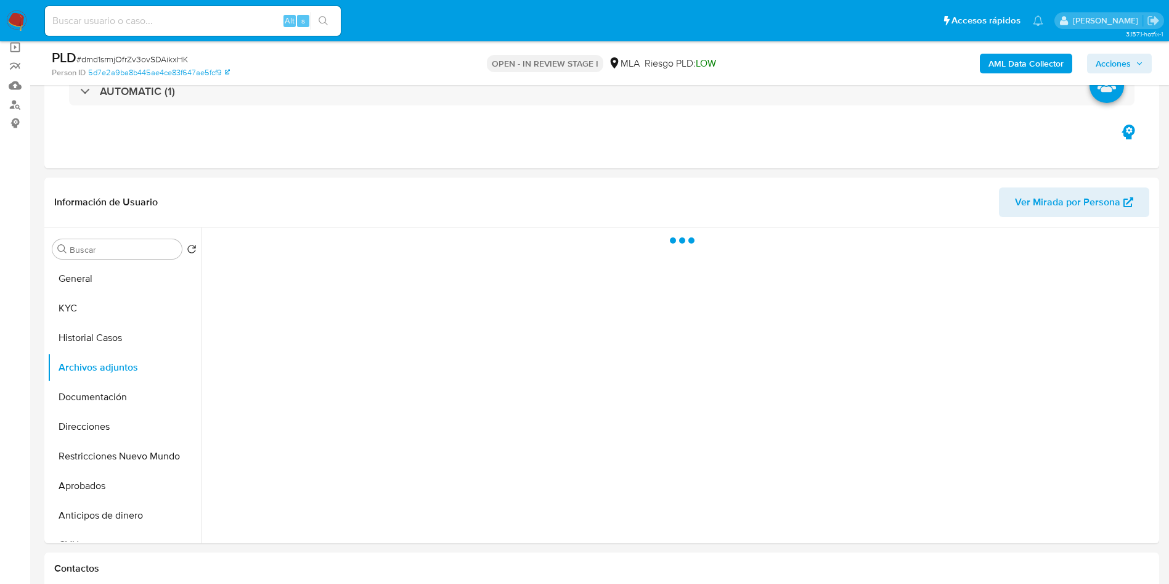
select select "10"
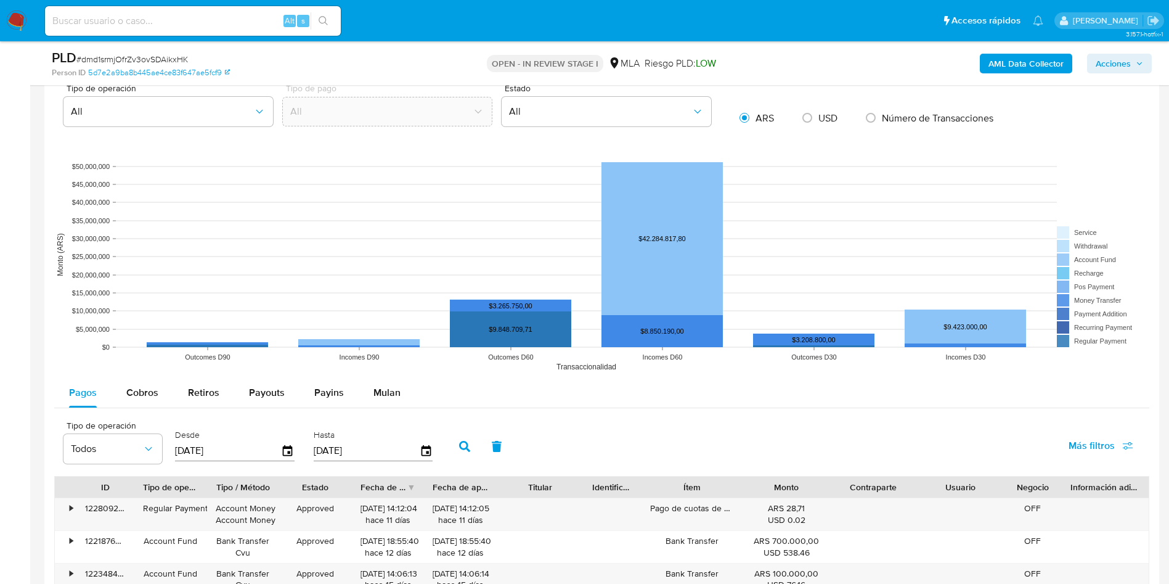
scroll to position [462, 0]
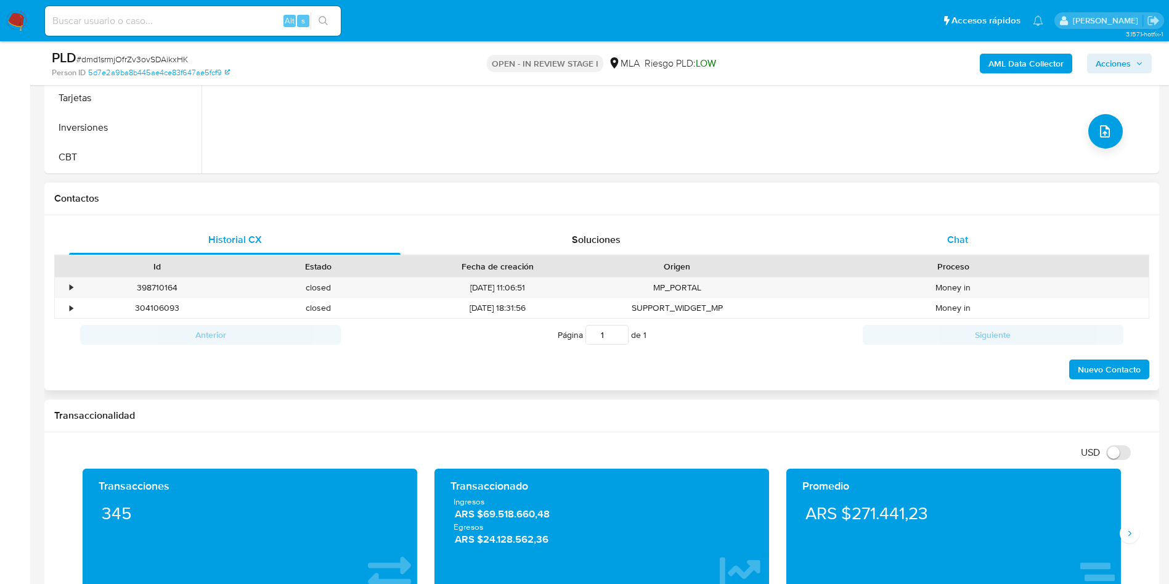
click at [970, 240] on div "Chat" at bounding box center [958, 240] width 332 height 30
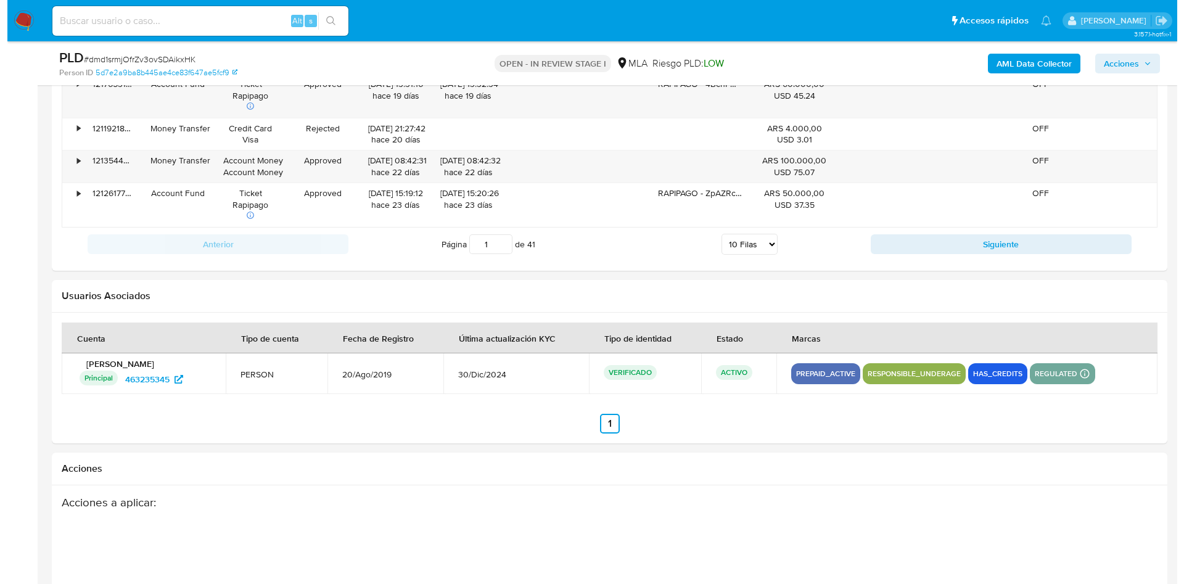
scroll to position [2192, 0]
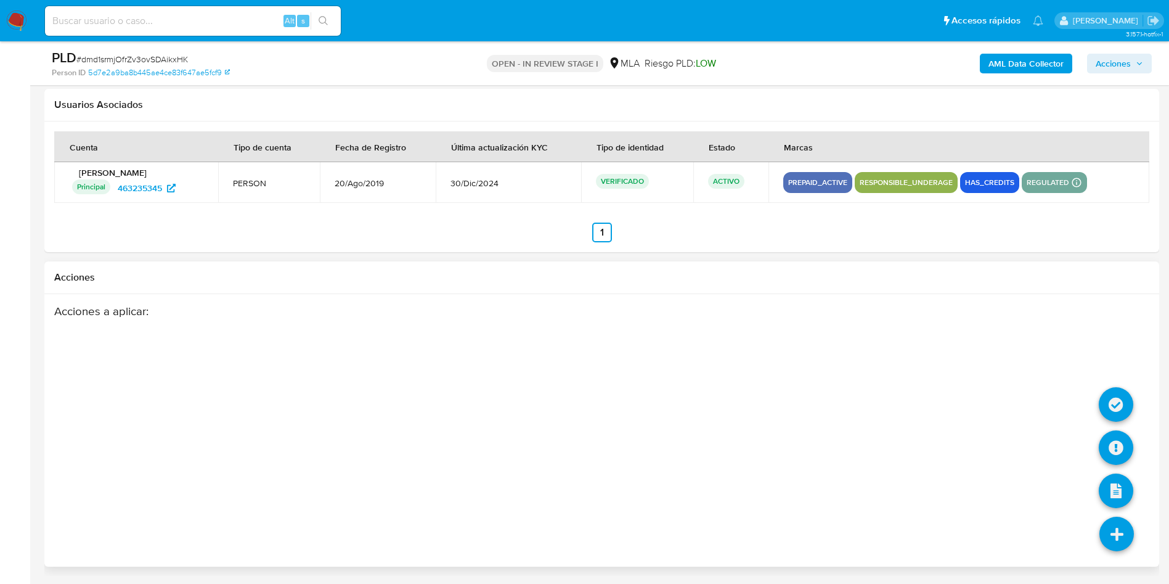
click at [1102, 547] on icon at bounding box center [1117, 534] width 35 height 35
click at [1118, 444] on icon at bounding box center [1116, 447] width 35 height 35
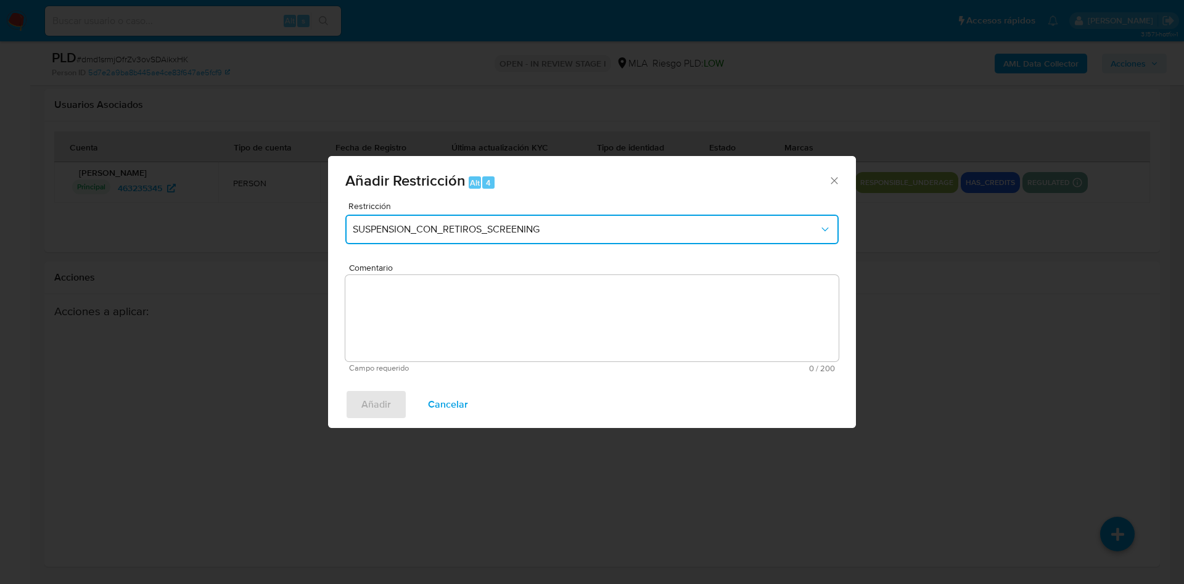
click at [422, 221] on button "SUSPENSION_CON_RETIROS_SCREENING" at bounding box center [591, 230] width 493 height 30
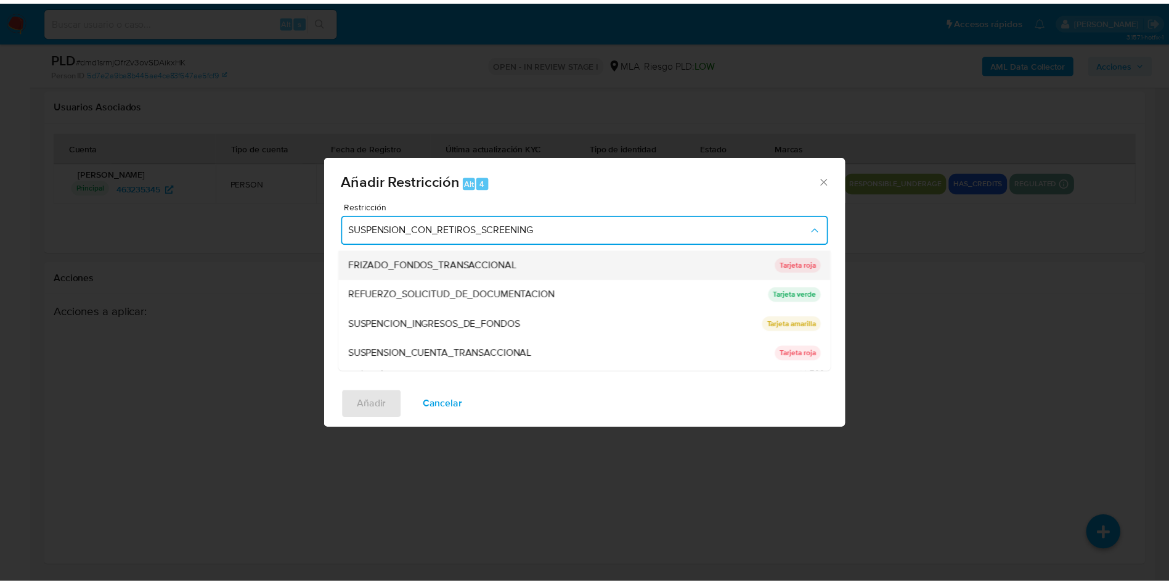
scroll to position [261, 0]
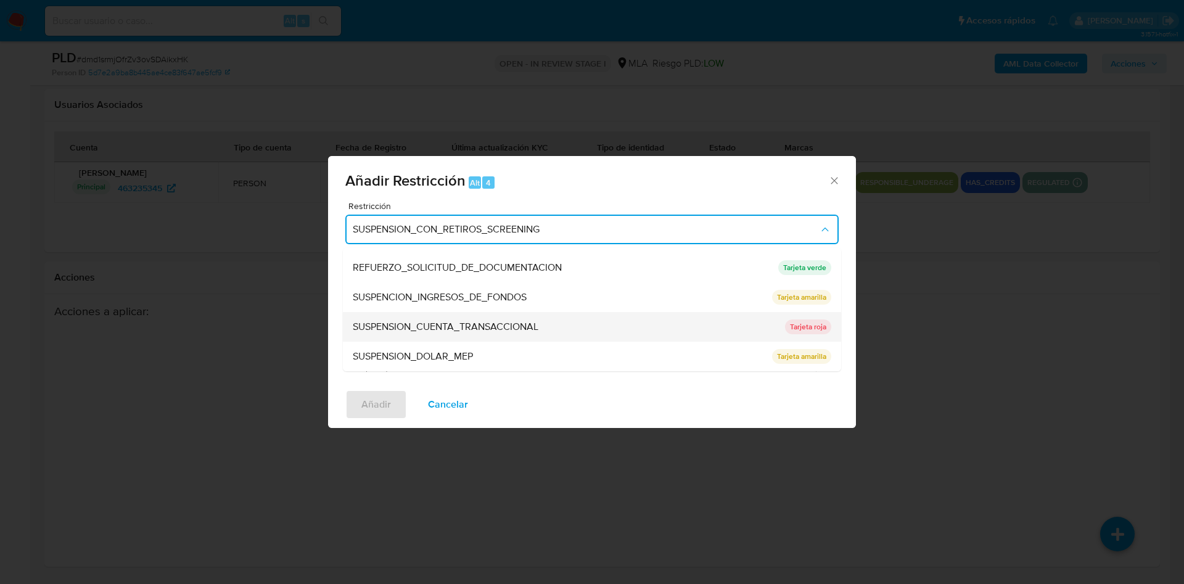
click at [512, 324] on span "SUSPENSION_CUENTA_TRANSACCIONAL" at bounding box center [446, 327] width 186 height 12
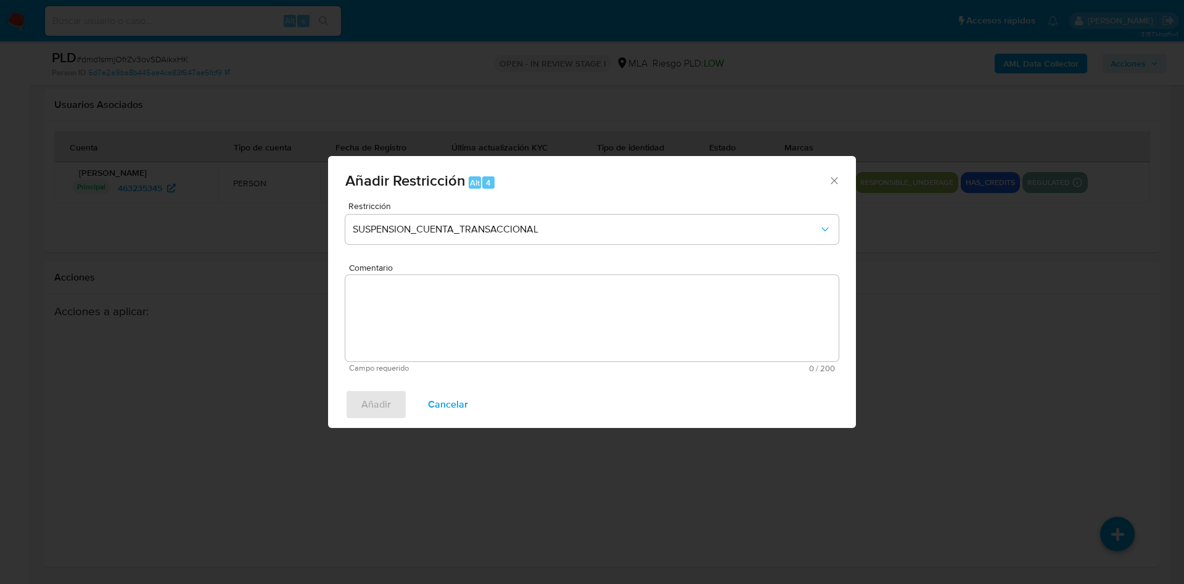
click at [512, 324] on textarea "Comentario" at bounding box center [591, 318] width 493 height 86
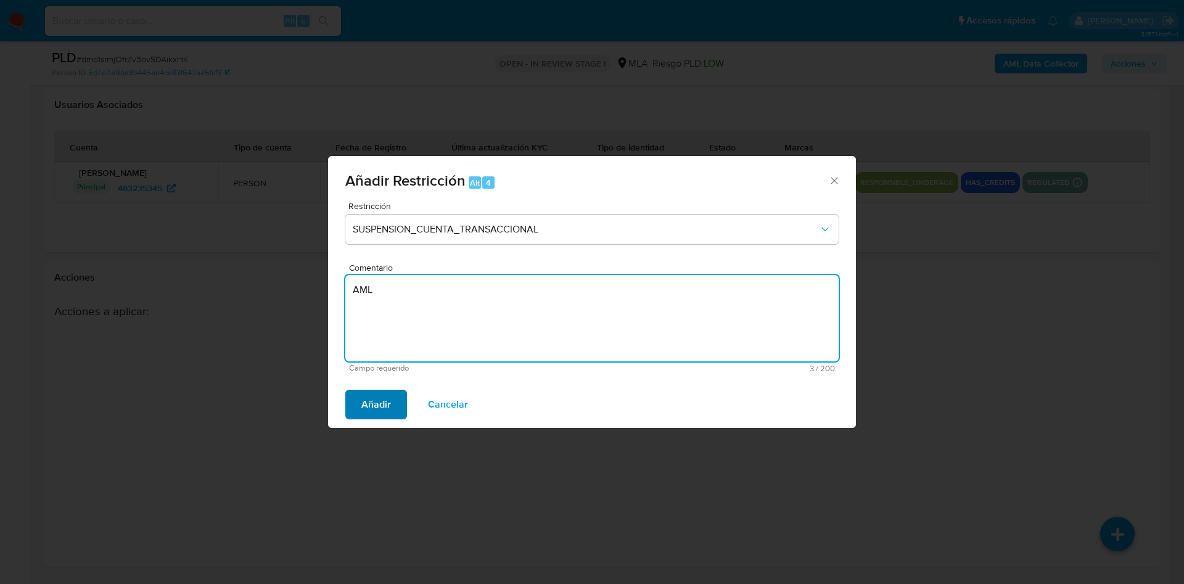
type textarea "AML"
click at [379, 394] on span "Añadir" at bounding box center [376, 404] width 30 height 27
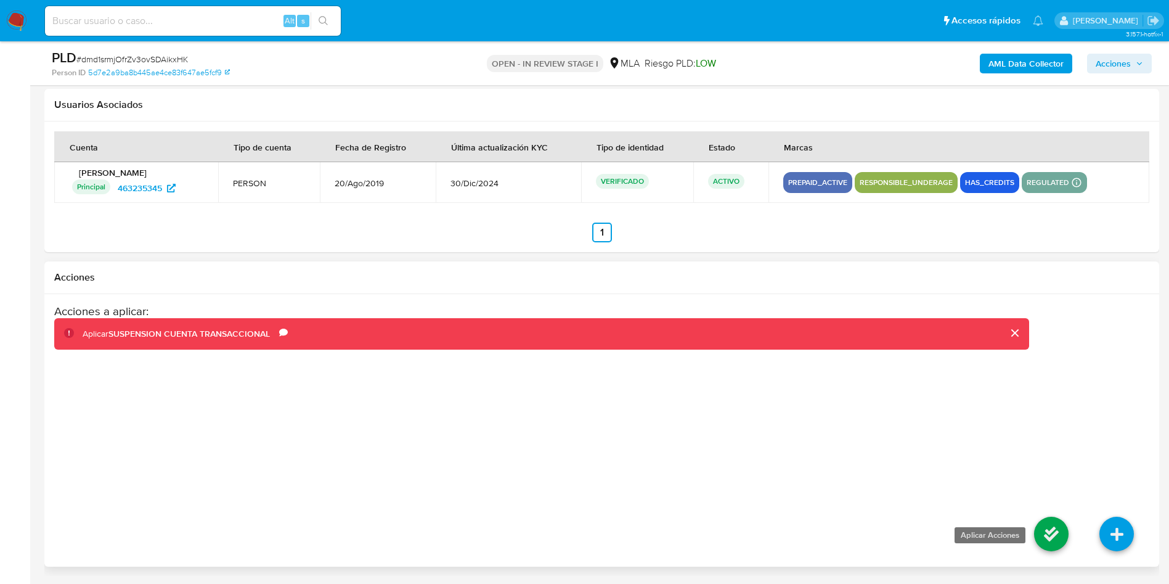
click at [1049, 534] on icon at bounding box center [1051, 534] width 35 height 35
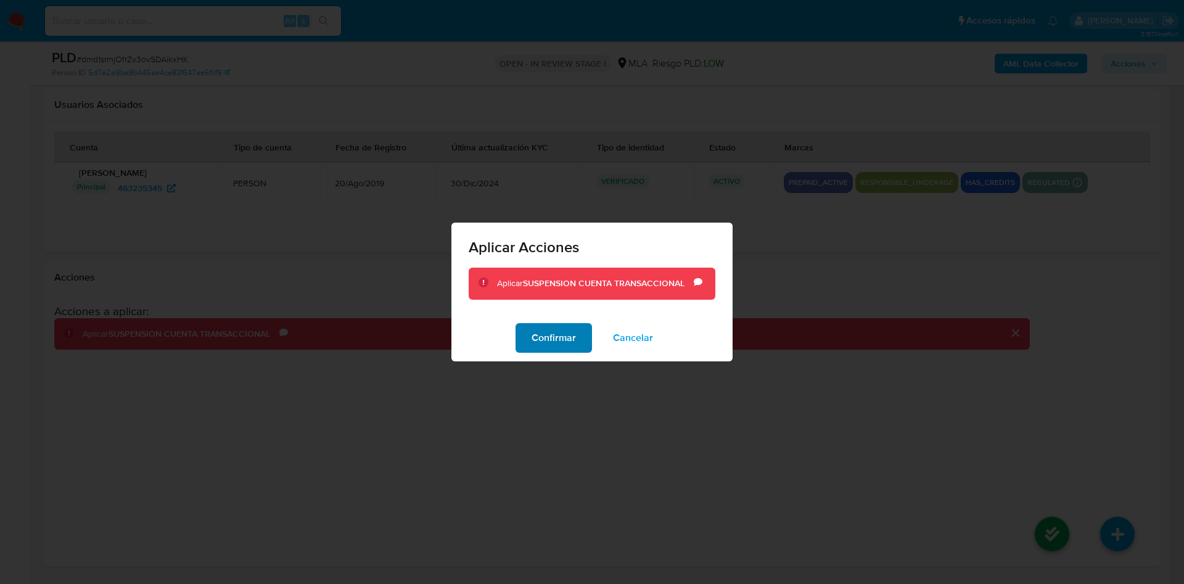
click at [553, 324] on span "Confirmar" at bounding box center [553, 337] width 44 height 27
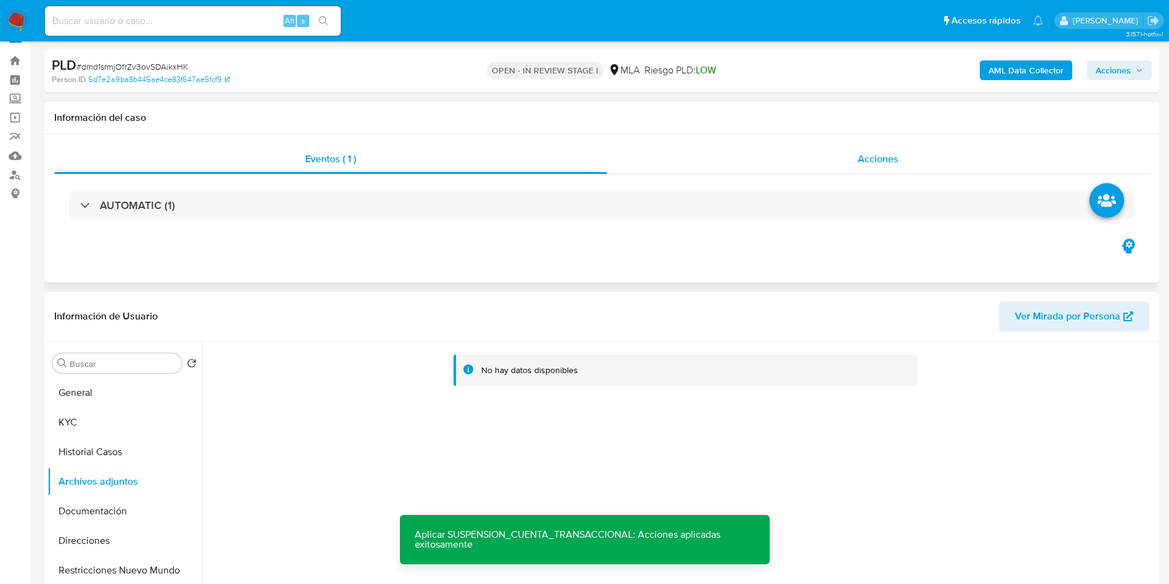
scroll to position [0, 0]
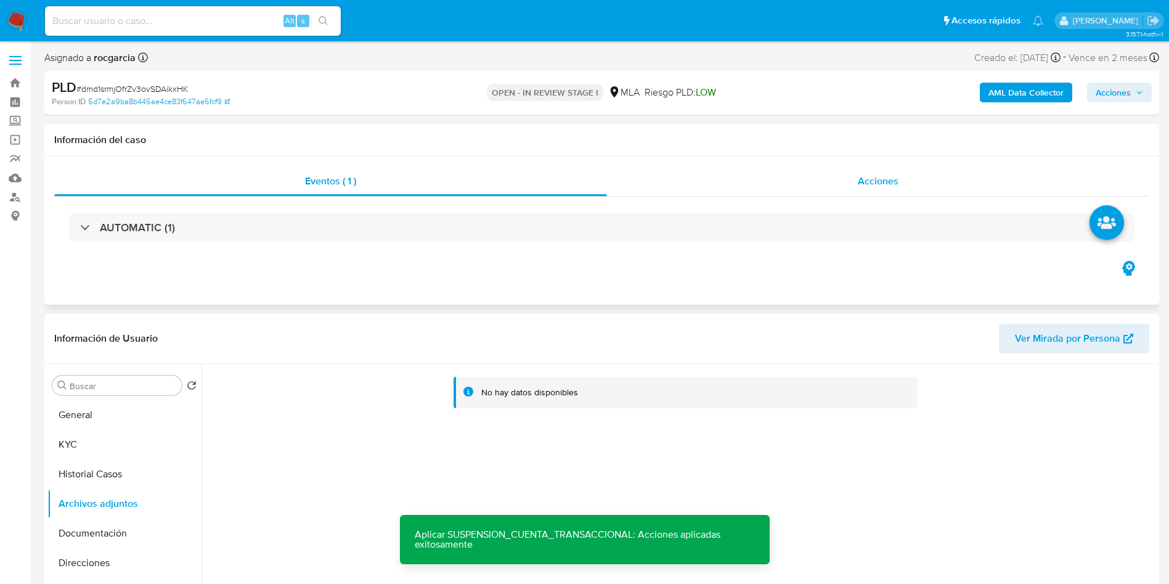
click at [882, 189] on div "Acciones" at bounding box center [878, 181] width 543 height 30
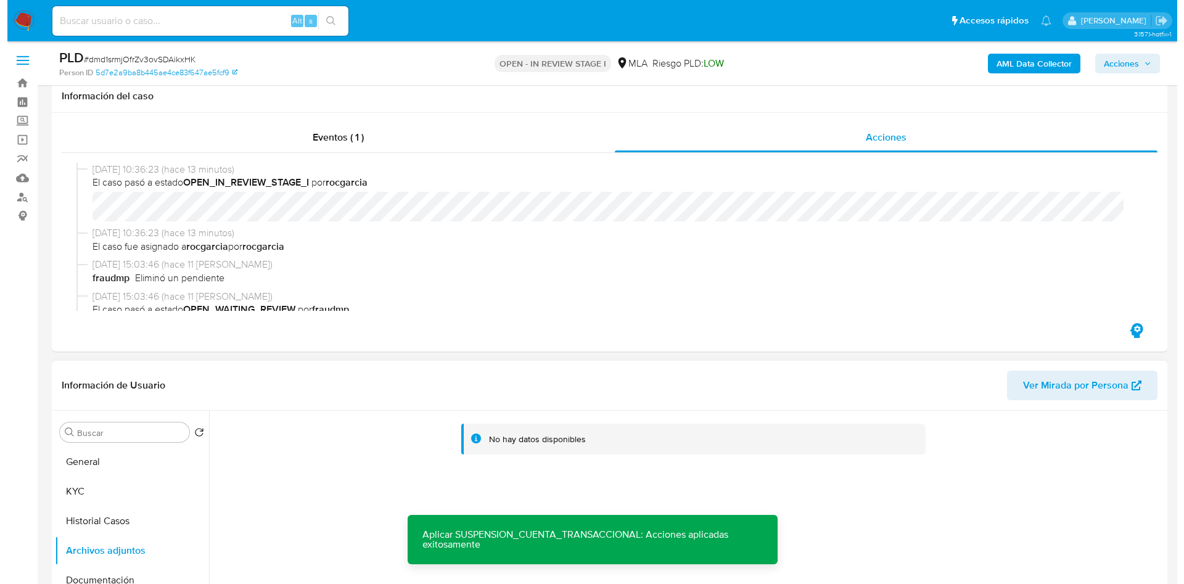
scroll to position [277, 0]
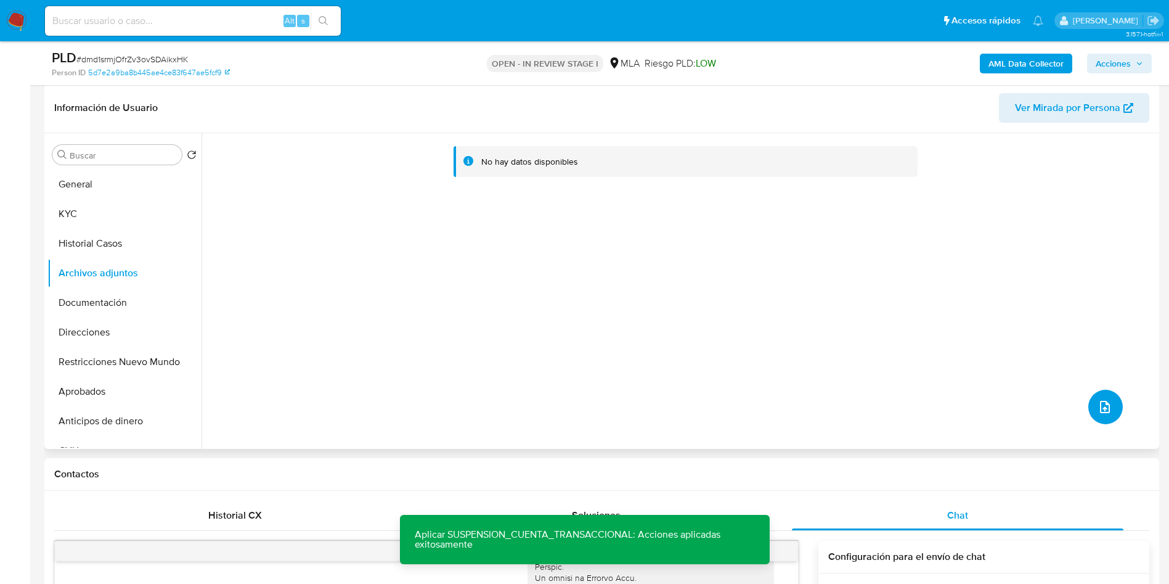
click at [1113, 417] on button "upload-file" at bounding box center [1106, 407] width 35 height 35
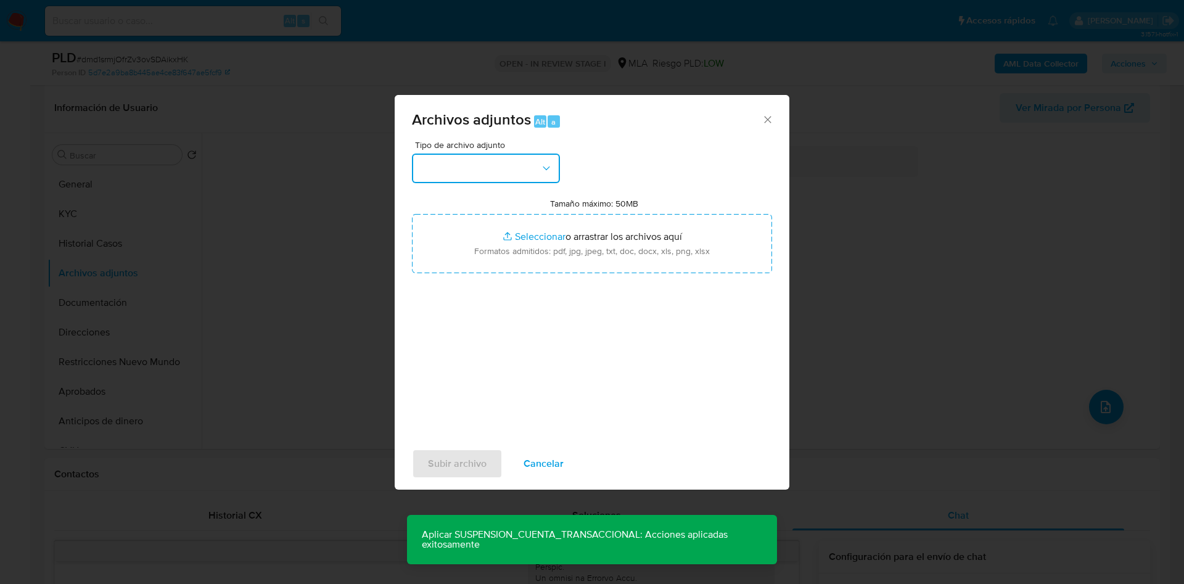
click at [465, 171] on button "button" at bounding box center [486, 169] width 148 height 30
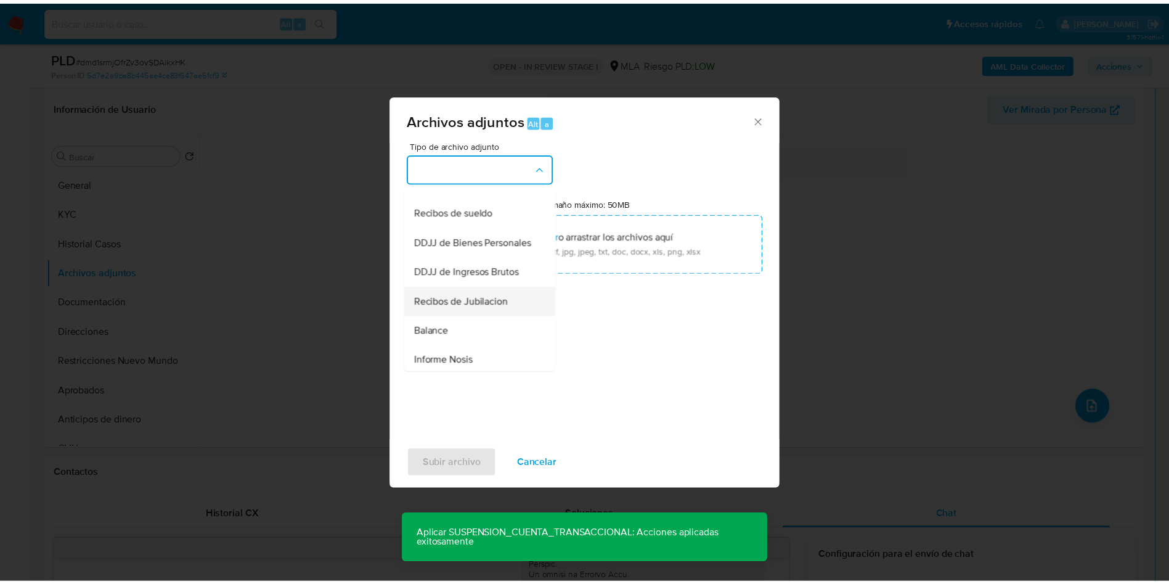
scroll to position [187, 0]
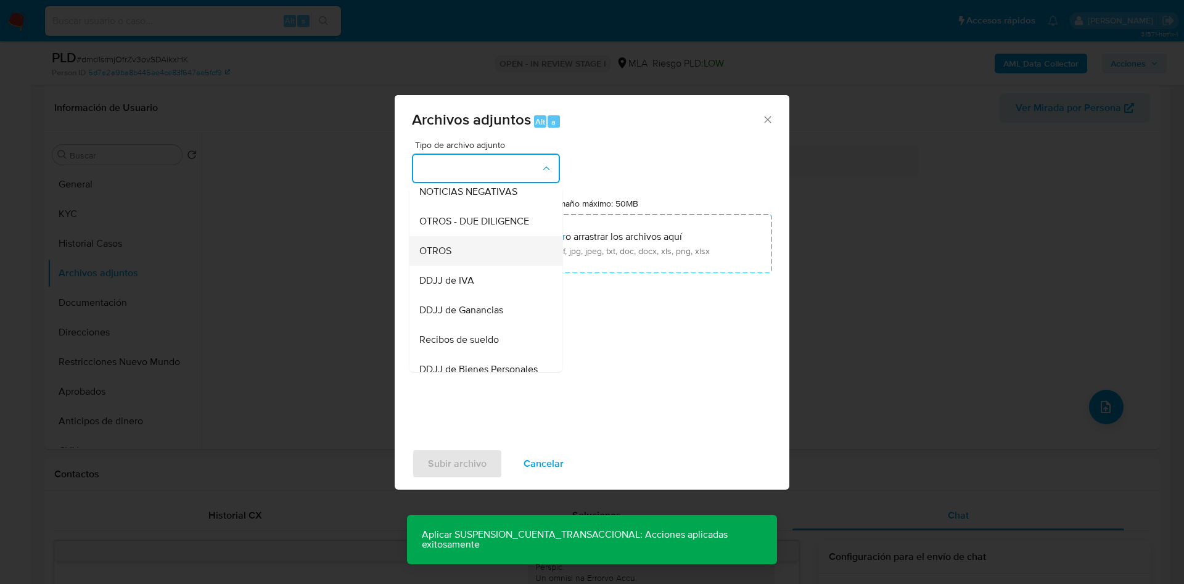
click at [486, 265] on div "OTROS" at bounding box center [482, 251] width 126 height 30
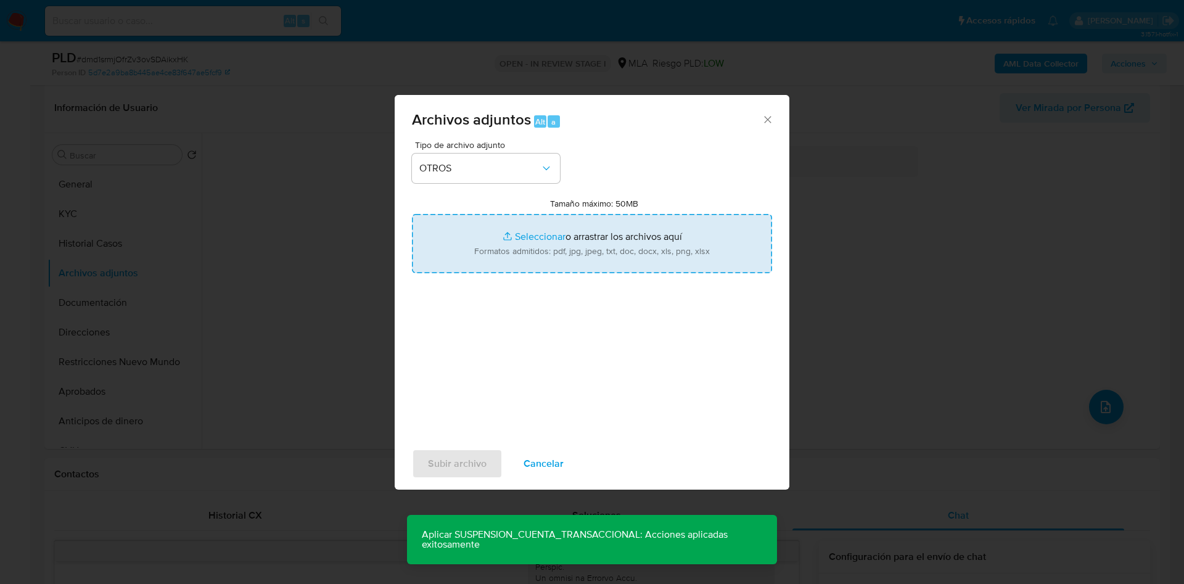
click at [530, 240] on input "Tamaño máximo: 50MB Seleccionar archivos" at bounding box center [592, 243] width 360 height 59
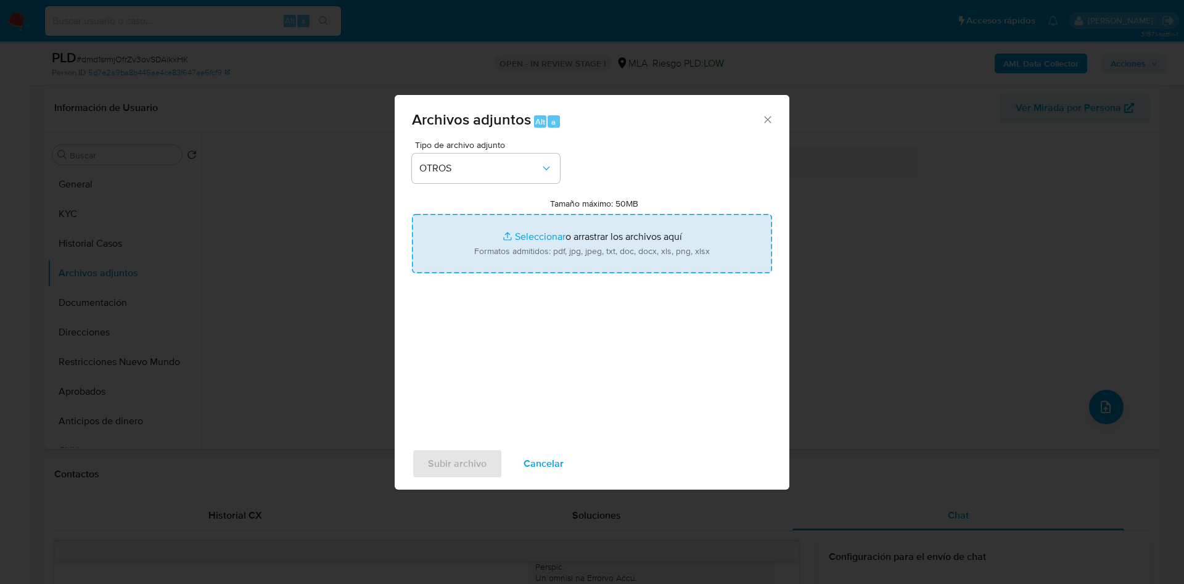
type input "C:\fakepath\Movimientos 463235345.xlsx"
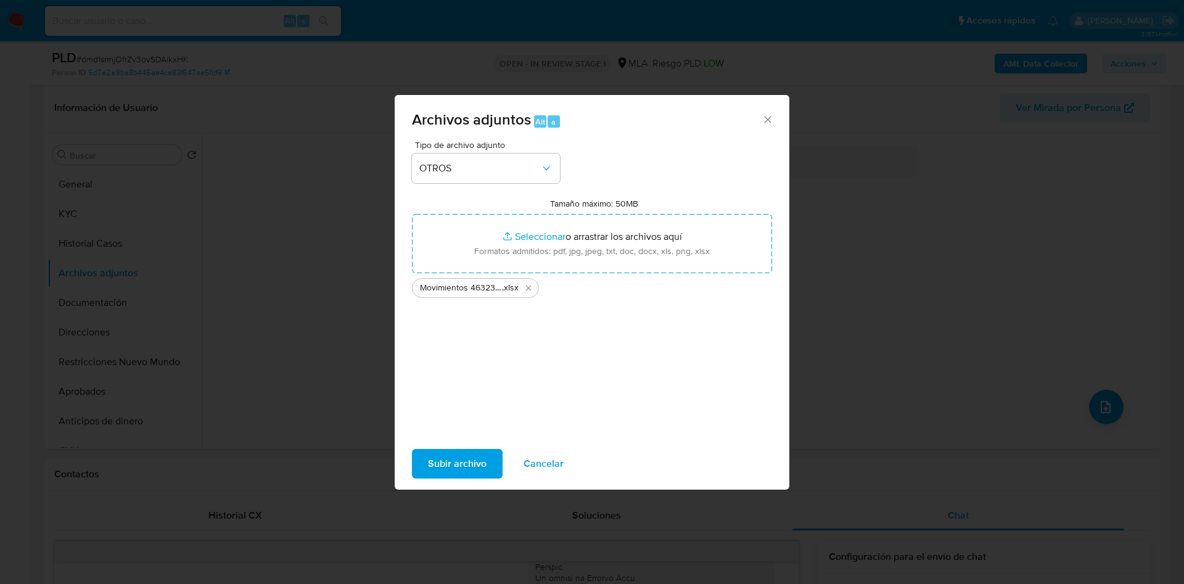
click at [448, 466] on span "Subir archivo" at bounding box center [457, 463] width 59 height 27
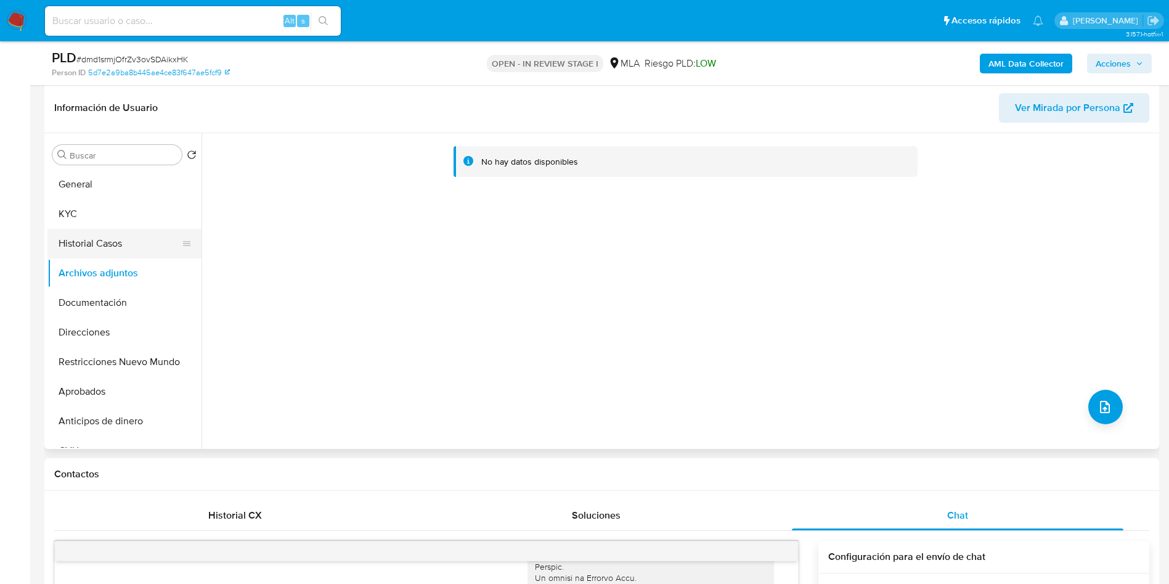
click at [106, 248] on button "Historial Casos" at bounding box center [119, 244] width 144 height 30
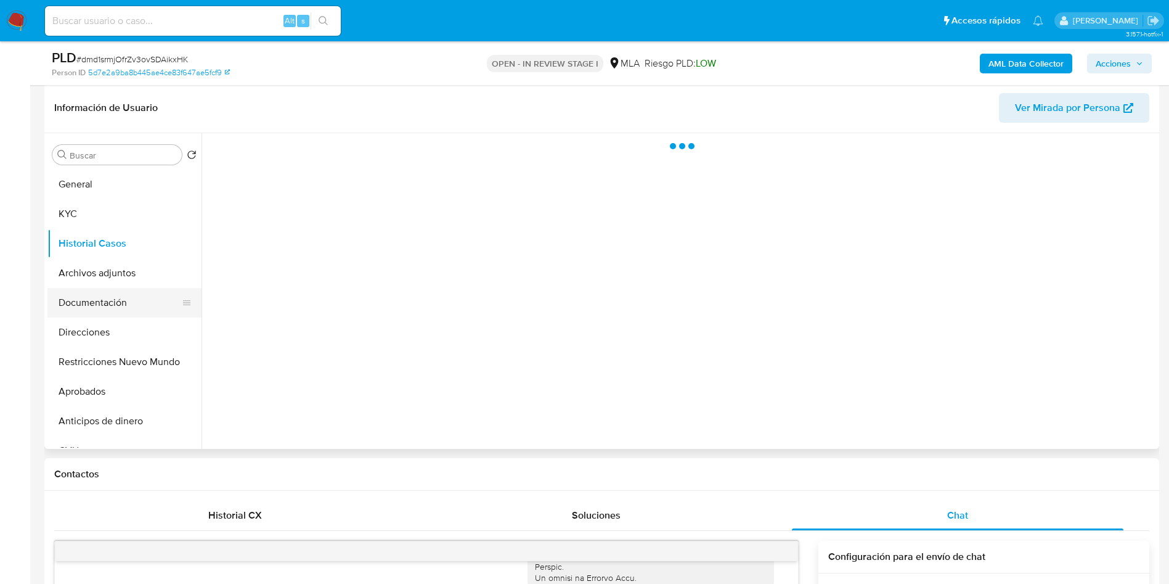
click at [114, 288] on button "Documentación" at bounding box center [119, 303] width 144 height 30
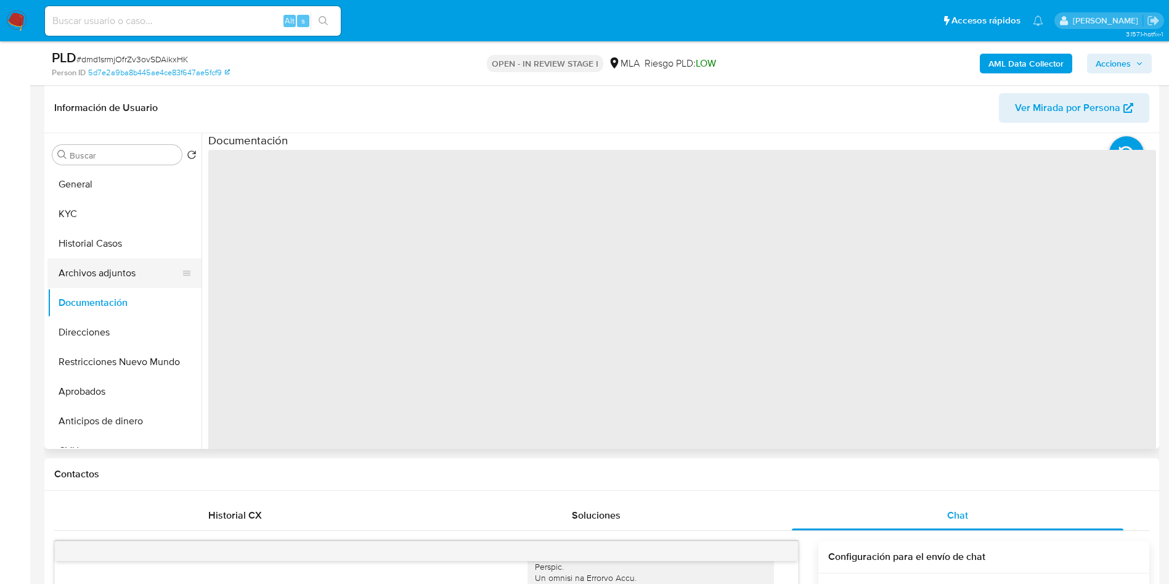
click at [114, 283] on button "Archivos adjuntos" at bounding box center [119, 273] width 144 height 30
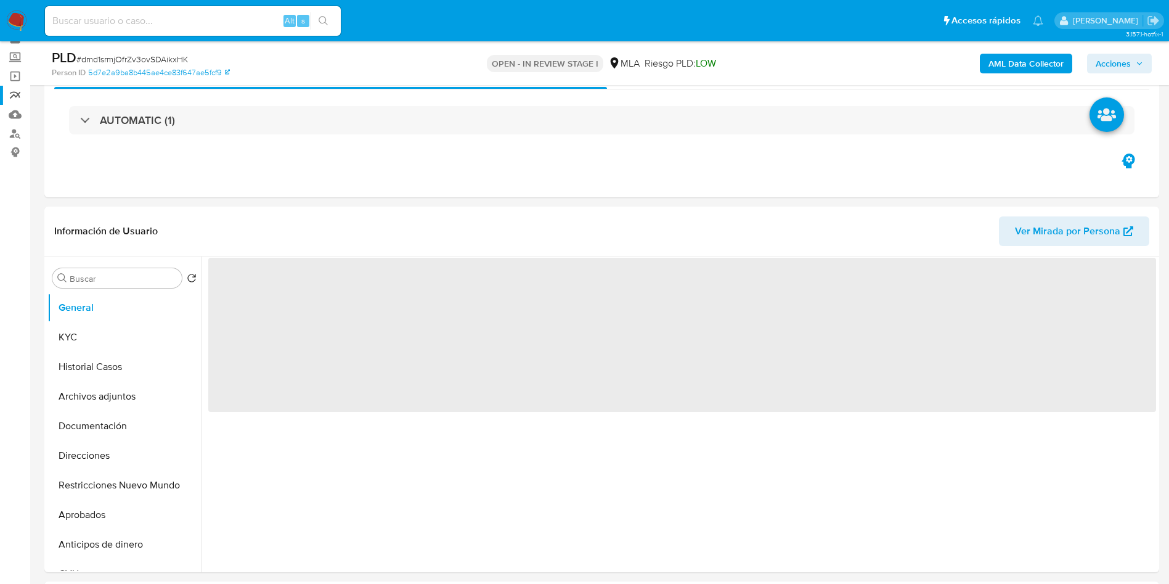
scroll to position [92, 0]
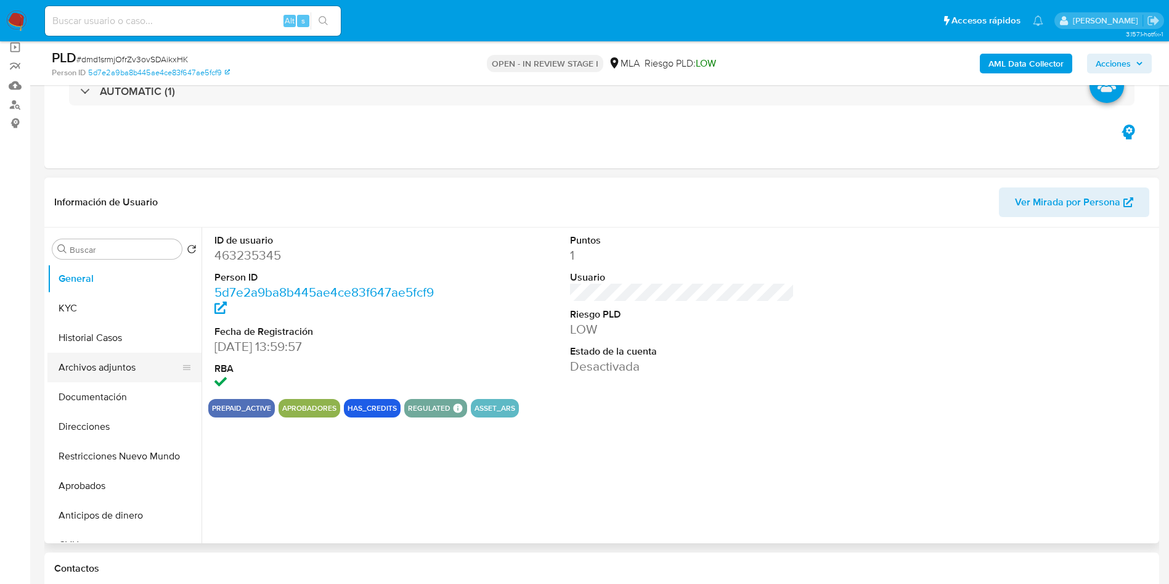
click at [85, 374] on button "Archivos adjuntos" at bounding box center [119, 368] width 144 height 30
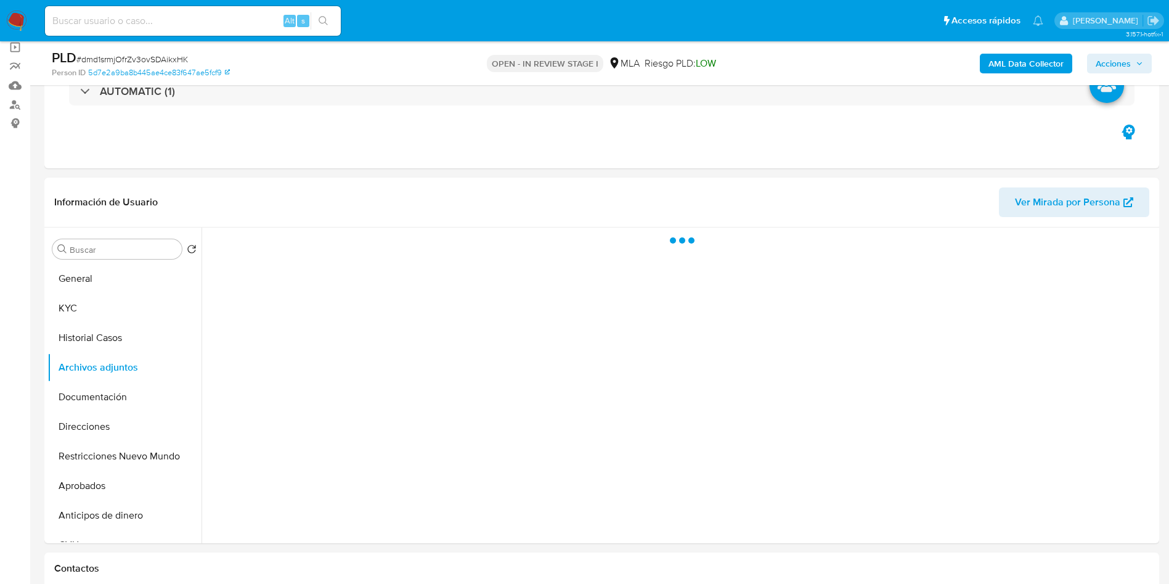
select select "10"
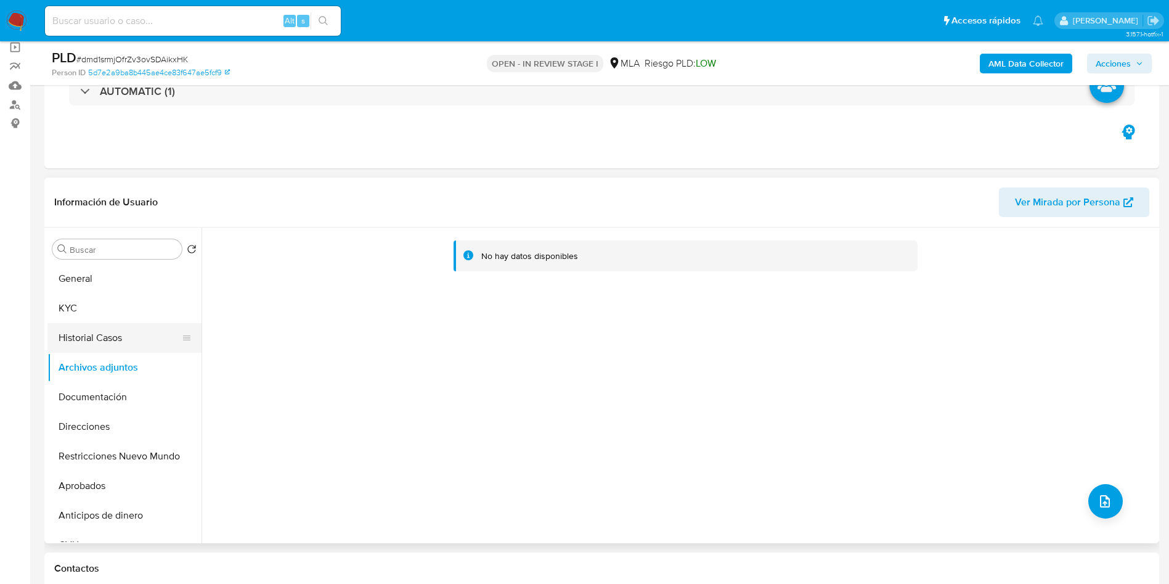
click at [111, 349] on button "Historial Casos" at bounding box center [119, 338] width 144 height 30
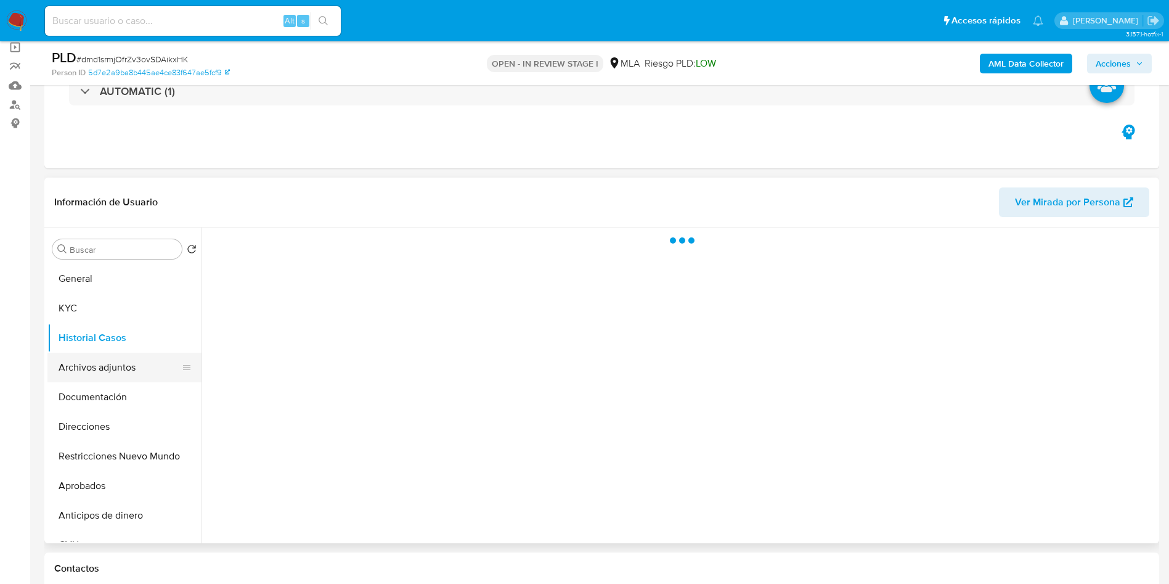
click at [104, 360] on button "Archivos adjuntos" at bounding box center [119, 368] width 144 height 30
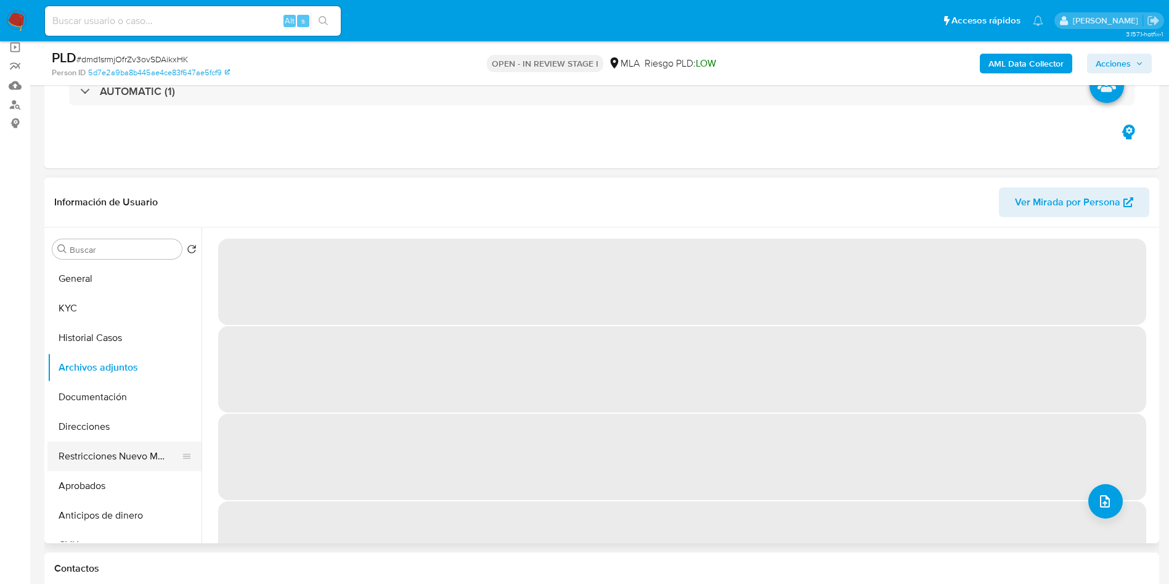
click at [94, 455] on button "Restricciones Nuevo Mundo" at bounding box center [119, 456] width 144 height 30
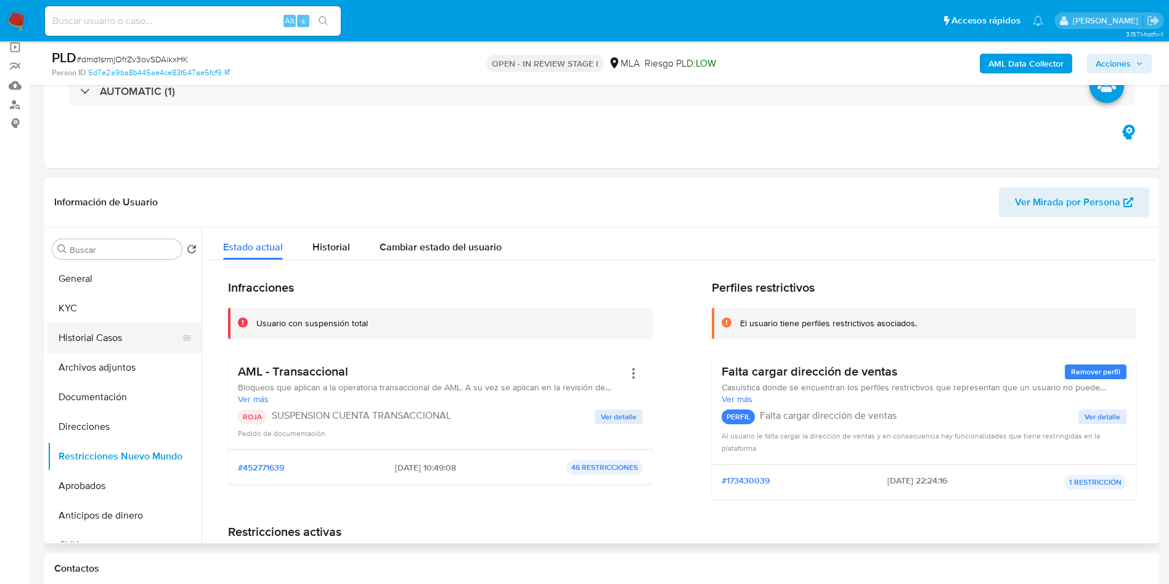
click at [86, 350] on button "Historial Casos" at bounding box center [119, 338] width 144 height 30
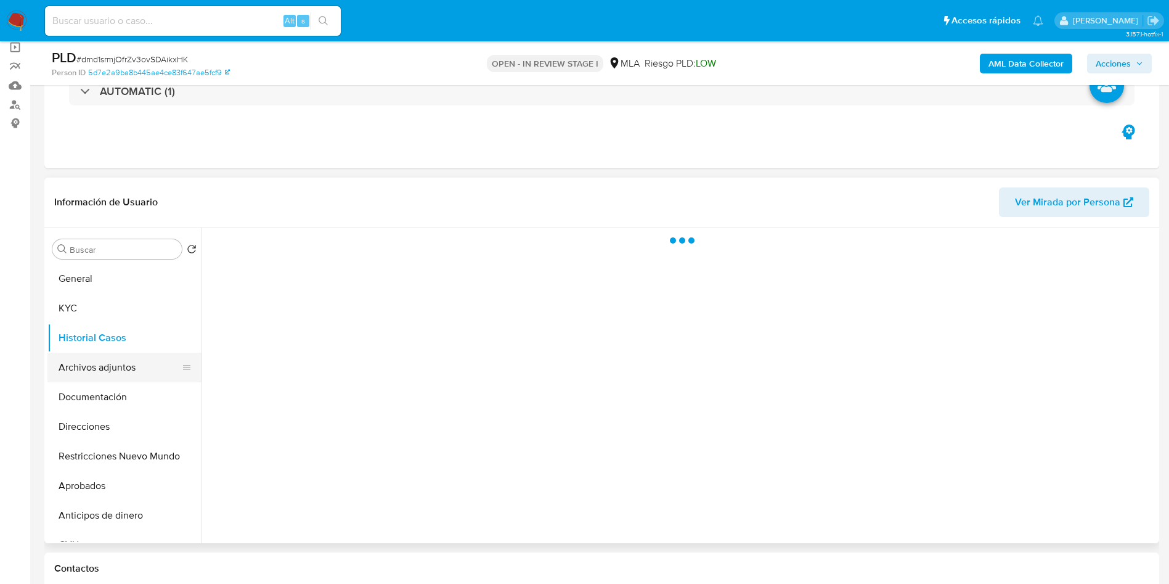
click at [86, 358] on button "Archivos adjuntos" at bounding box center [119, 368] width 144 height 30
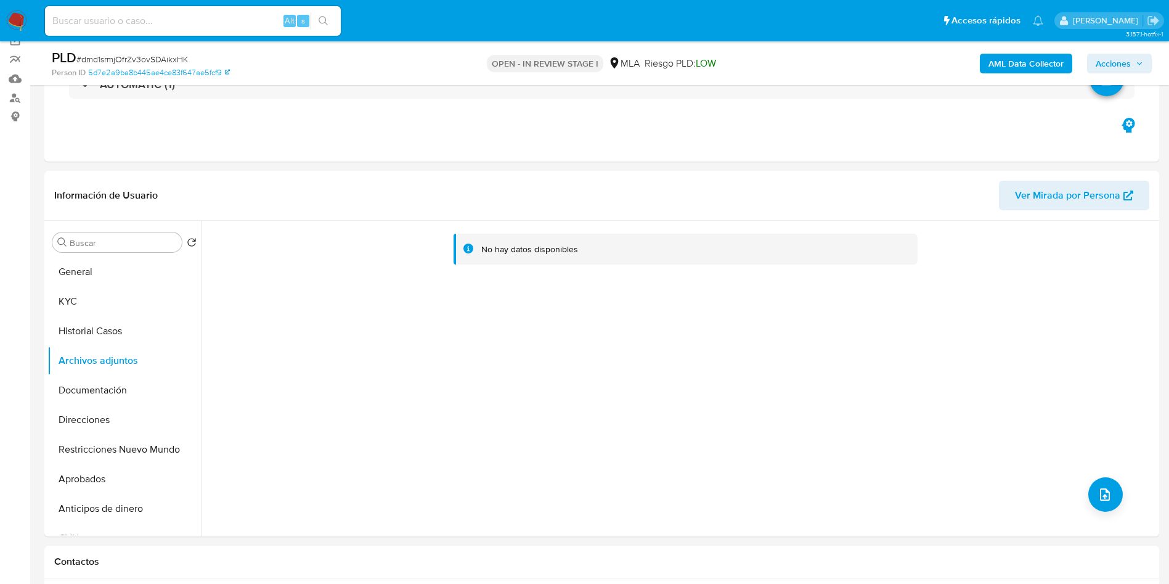
scroll to position [555, 0]
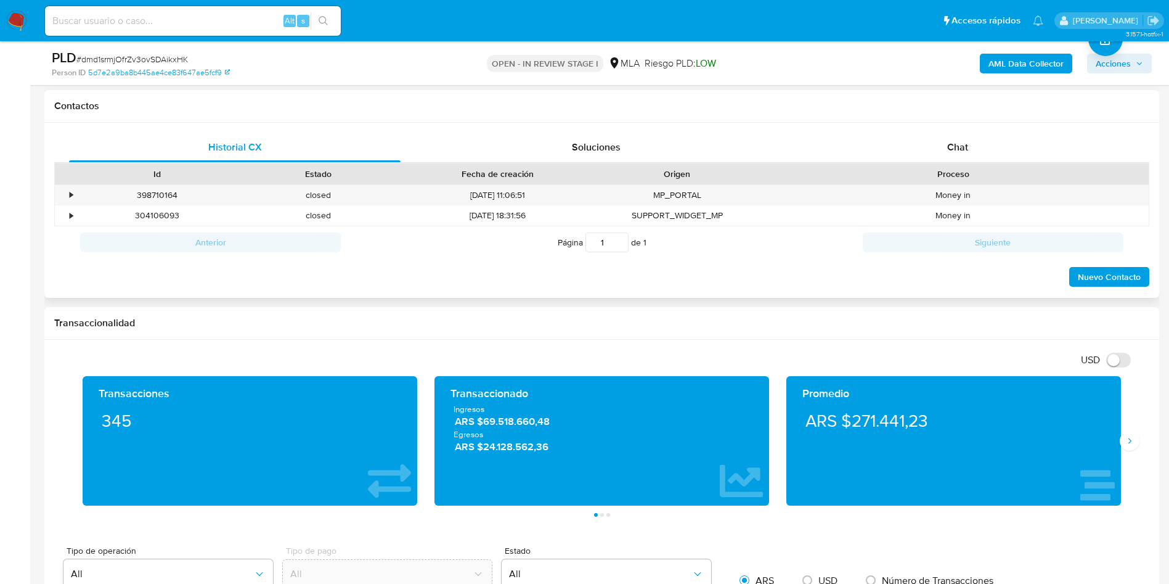
drag, startPoint x: 967, startPoint y: 137, endPoint x: 792, endPoint y: 170, distance: 178.1
click at [967, 137] on div "Chat" at bounding box center [958, 148] width 332 height 30
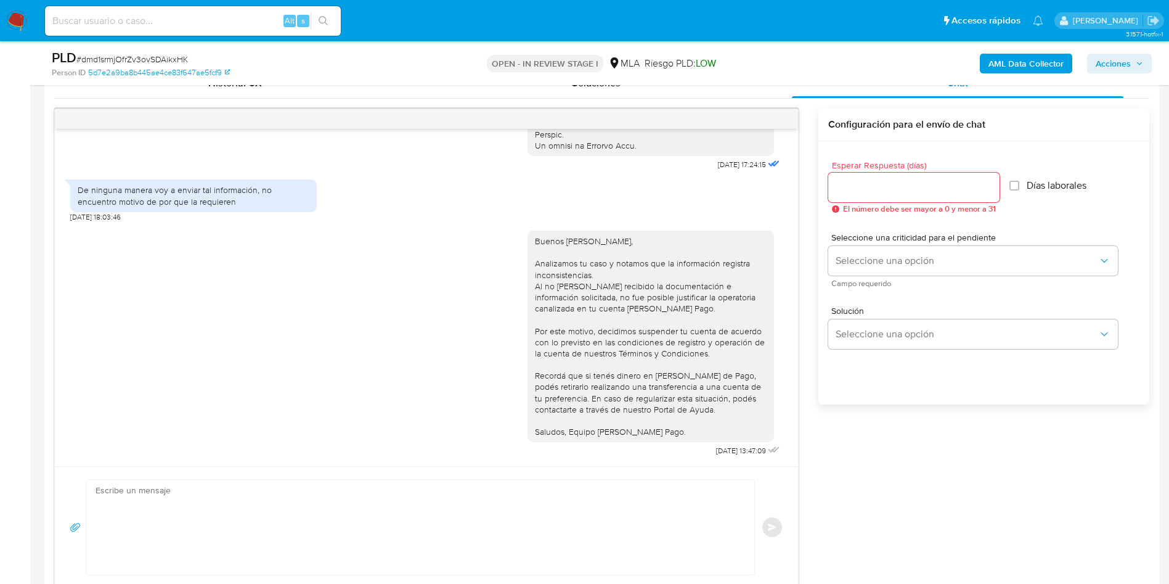
scroll to position [647, 0]
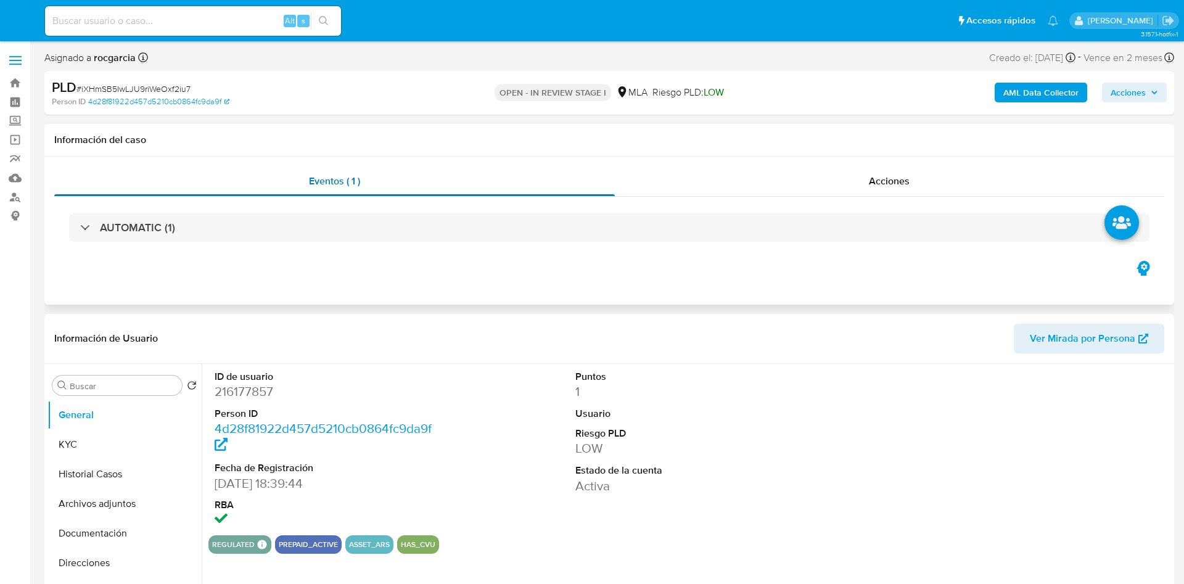
select select "10"
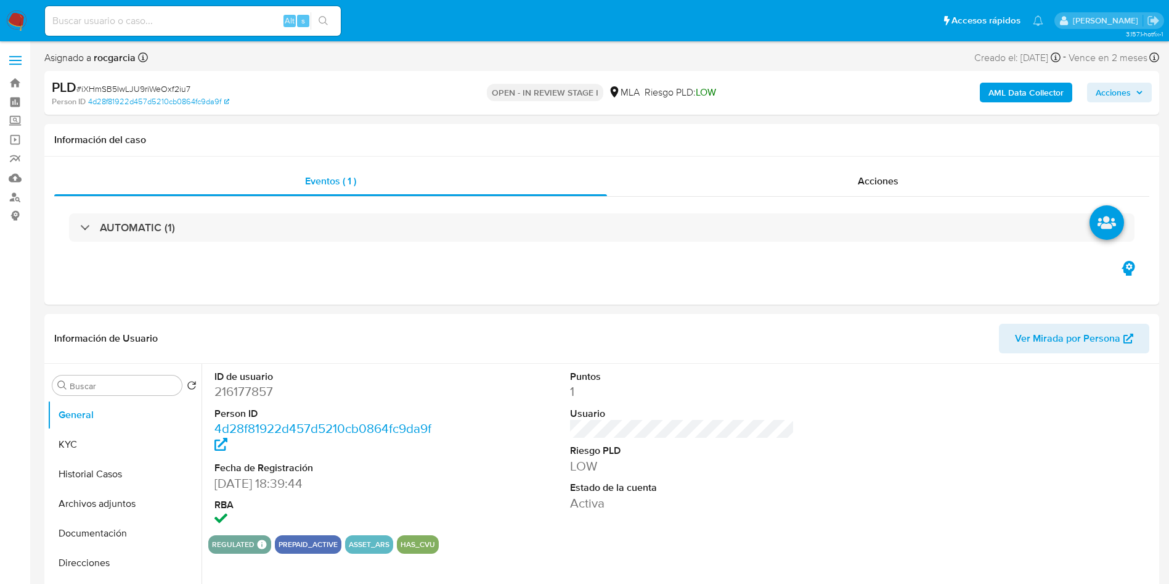
scroll to position [370, 0]
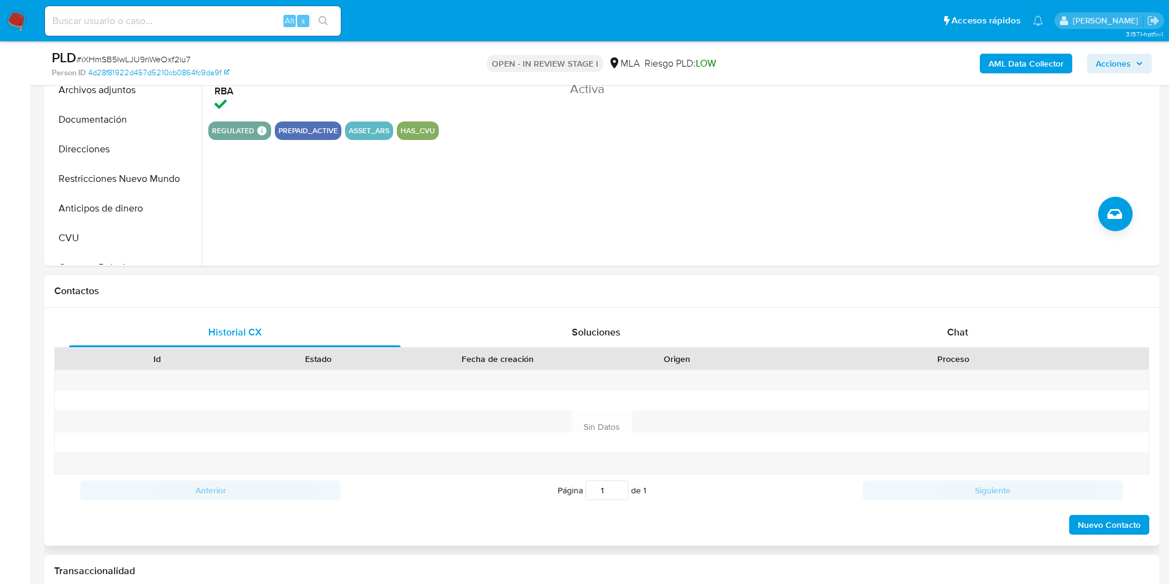
click at [953, 325] on div "Chat" at bounding box center [958, 332] width 332 height 30
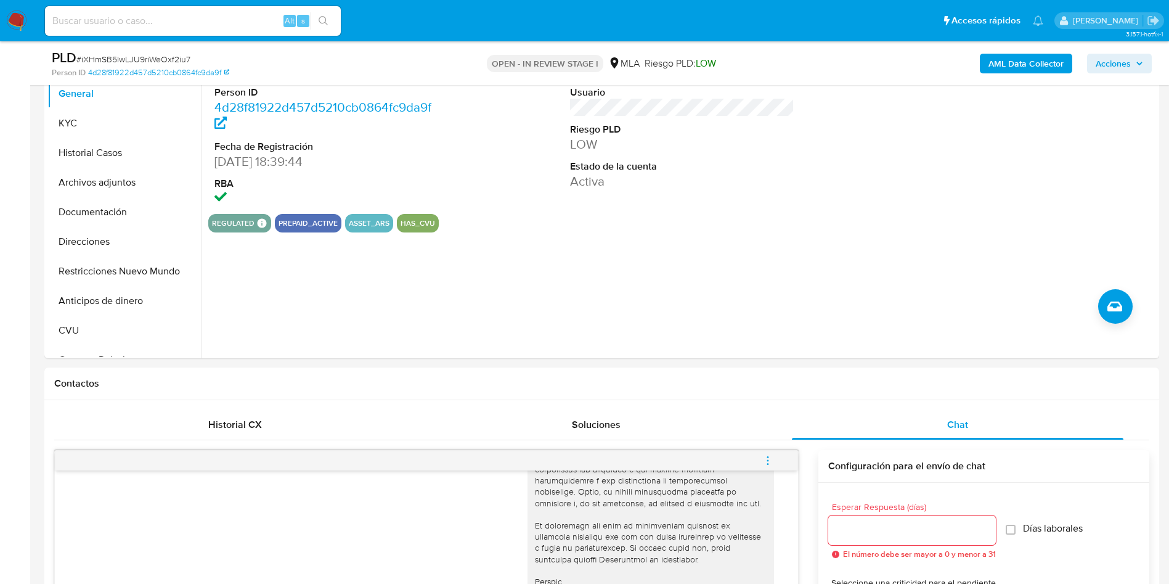
scroll to position [0, 0]
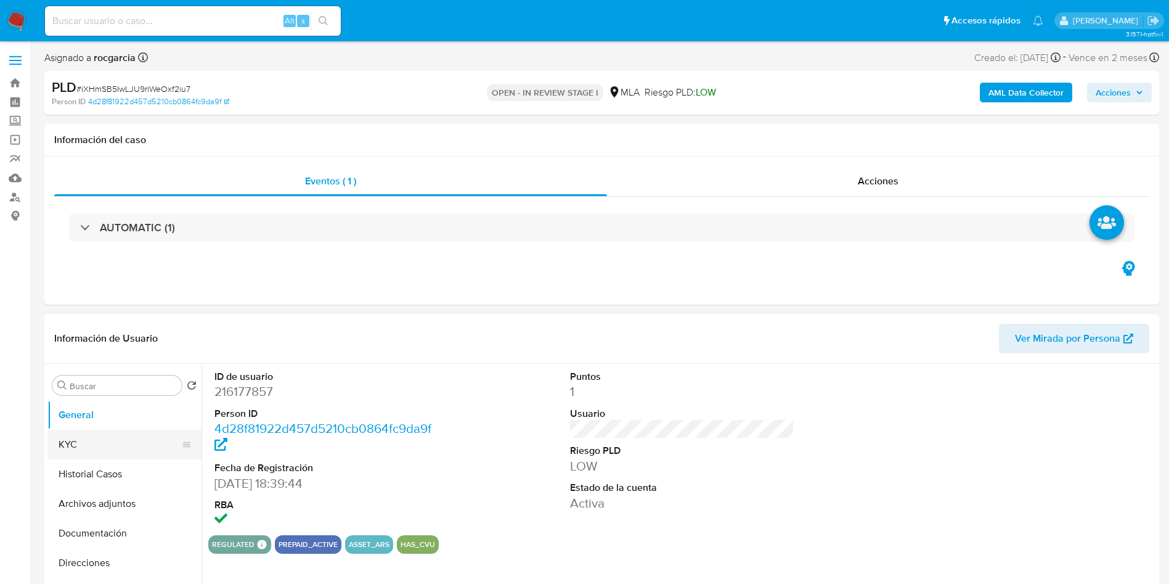
click at [97, 448] on button "KYC" at bounding box center [119, 445] width 144 height 30
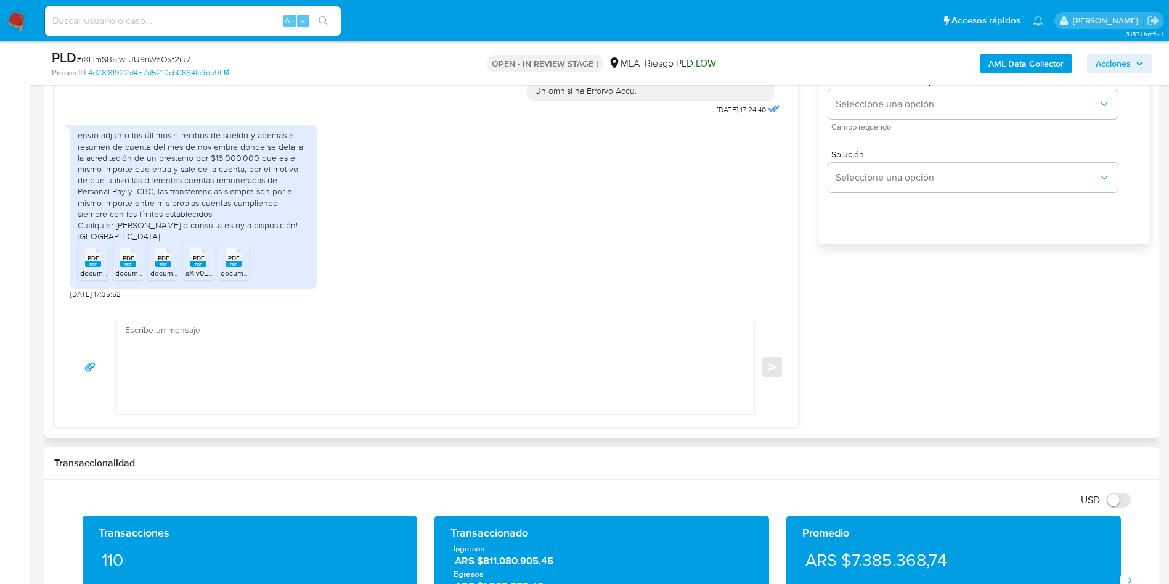
scroll to position [740, 0]
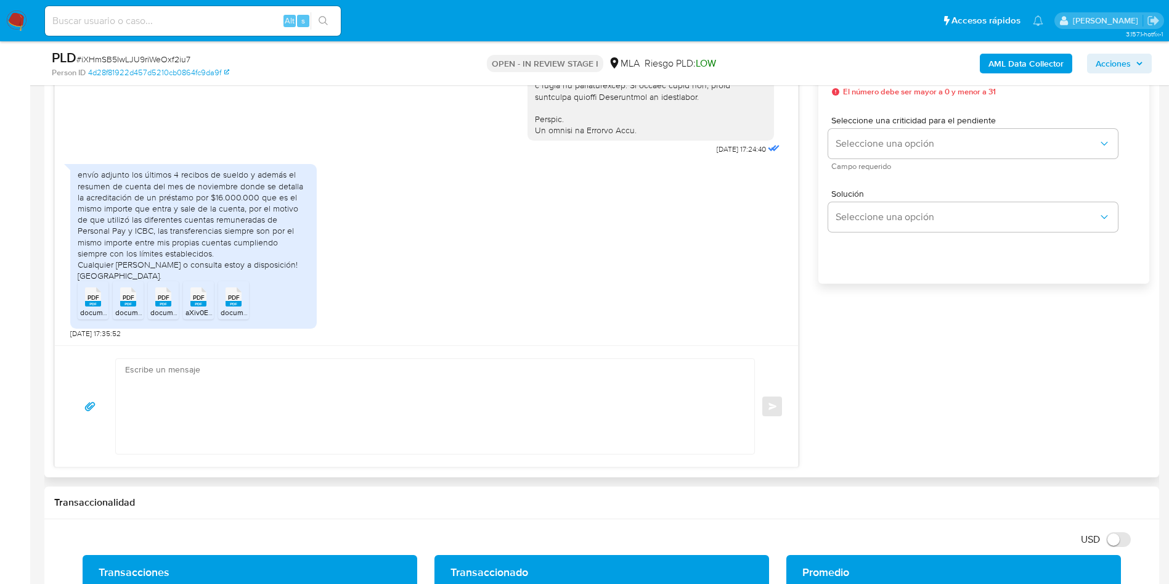
click at [89, 298] on span "PDF" at bounding box center [94, 297] width 12 height 8
click at [125, 301] on span "PDF" at bounding box center [129, 297] width 12 height 8
click at [168, 314] on span "document (7) (1).pdf" at bounding box center [181, 312] width 63 height 10
click at [205, 304] on rect at bounding box center [198, 304] width 16 height 6
click at [237, 307] on icon "PDF" at bounding box center [234, 297] width 16 height 22
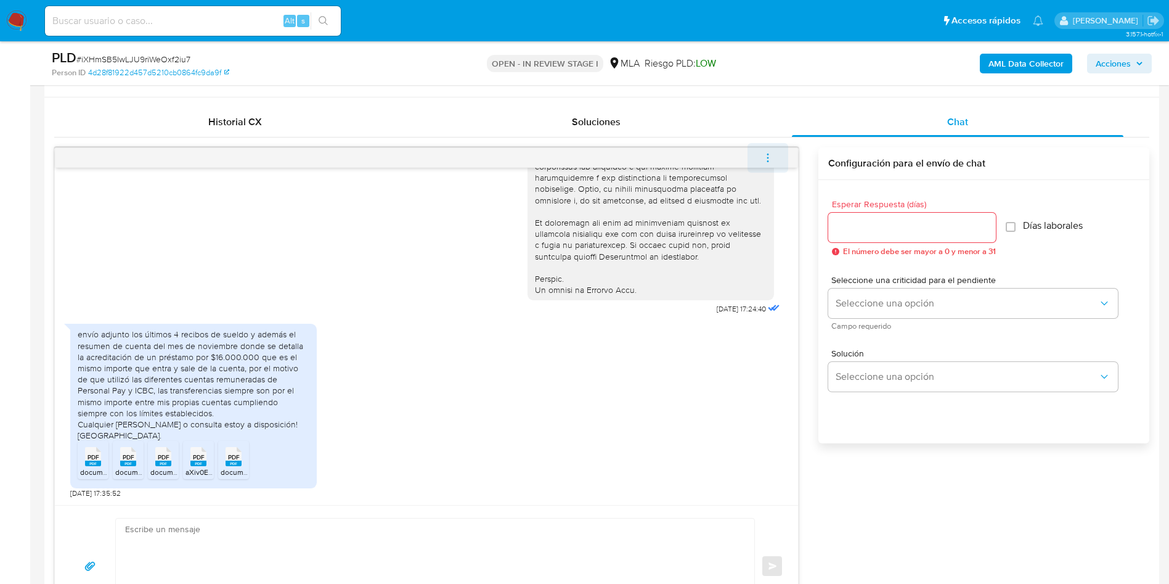
scroll to position [555, 0]
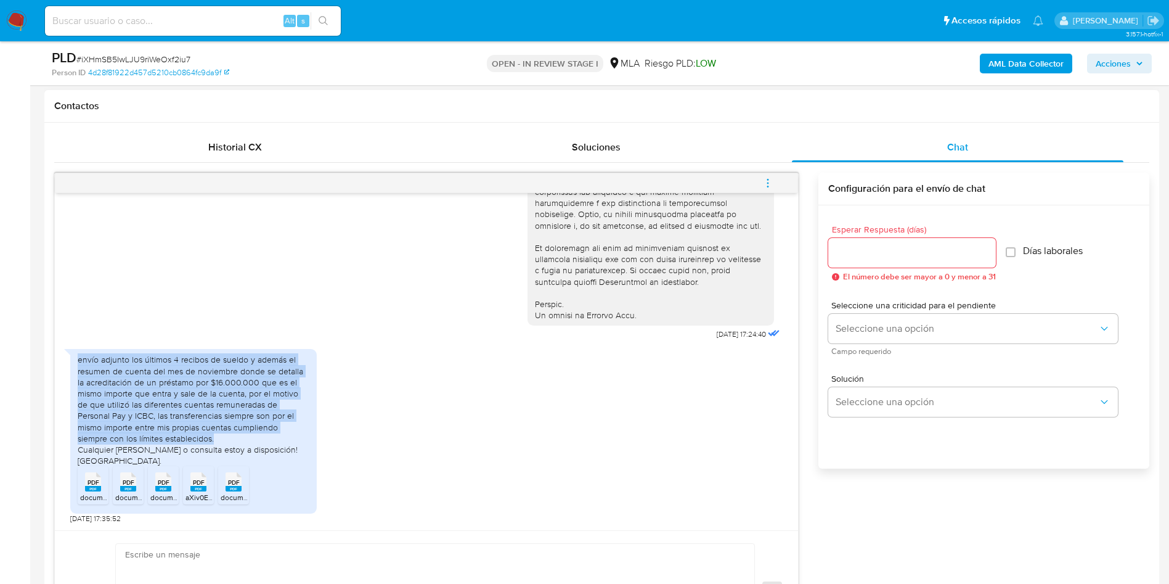
drag, startPoint x: 77, startPoint y: 361, endPoint x: 260, endPoint y: 435, distance: 197.2
click at [260, 435] on div "envío adjunto los últimos 4 recibos de sueldo y además el resumen de cuenta del…" at bounding box center [193, 431] width 247 height 165
copy div "envío adjunto los últimos 4 recibos de sueldo y además el resumen de cuenta del…"
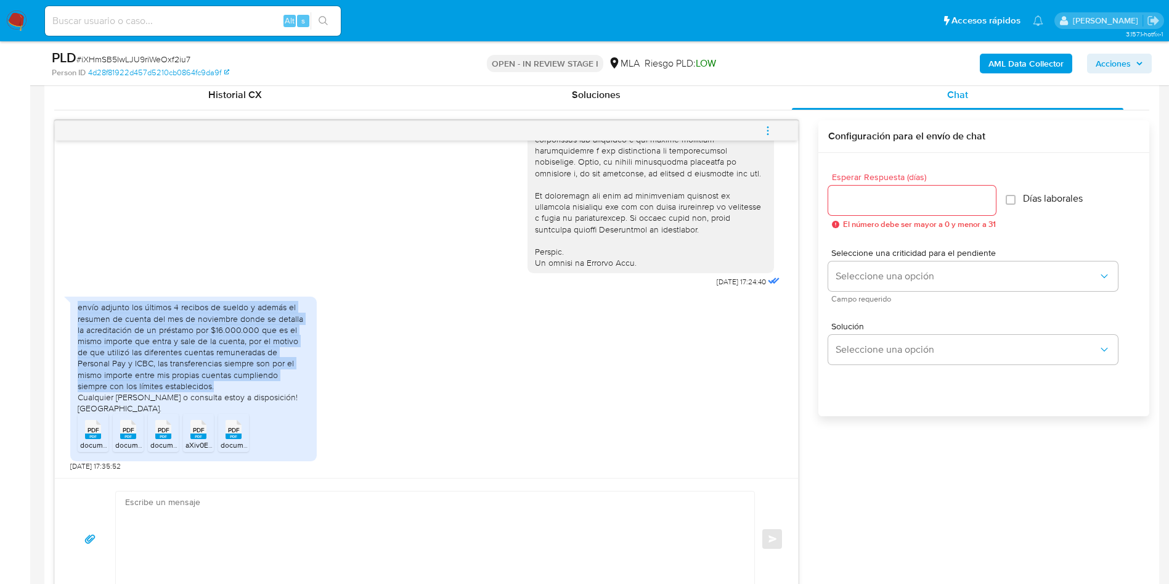
scroll to position [647, 0]
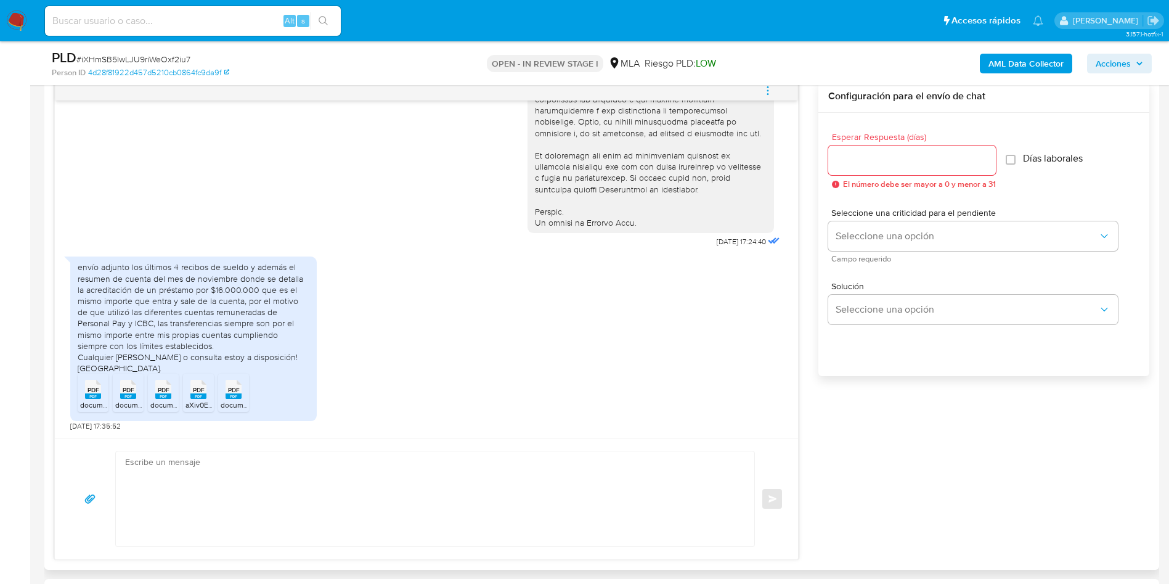
click at [227, 470] on textarea at bounding box center [432, 498] width 614 height 95
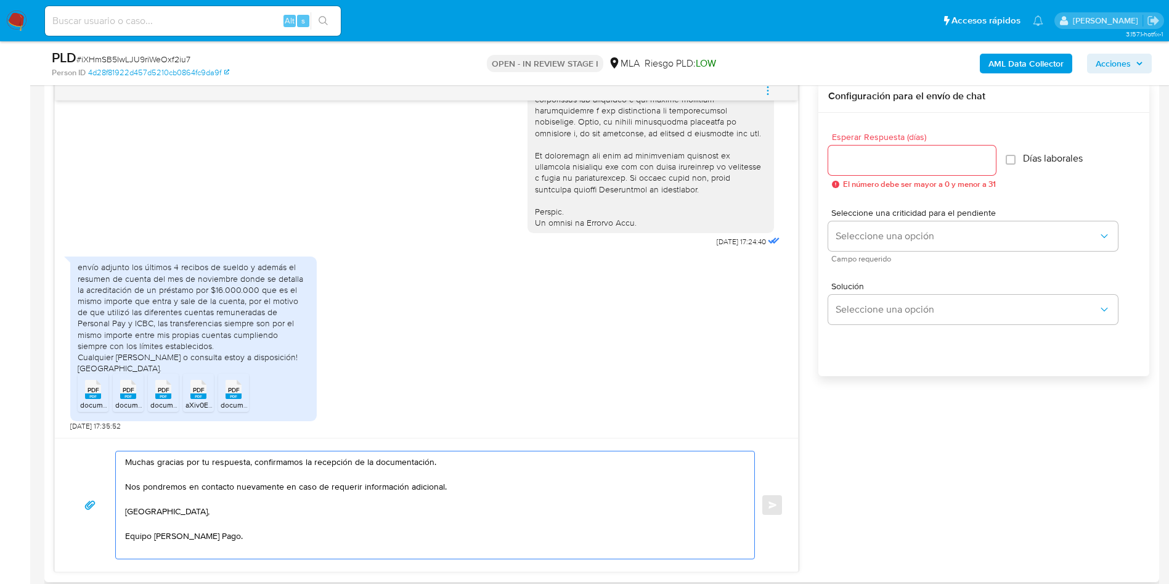
type textarea "Muchas gracias por tu respuesta, confirmamos la recepción de la documentación. …"
click at [843, 158] on input "Esperar Respuesta (días)" at bounding box center [913, 160] width 168 height 16
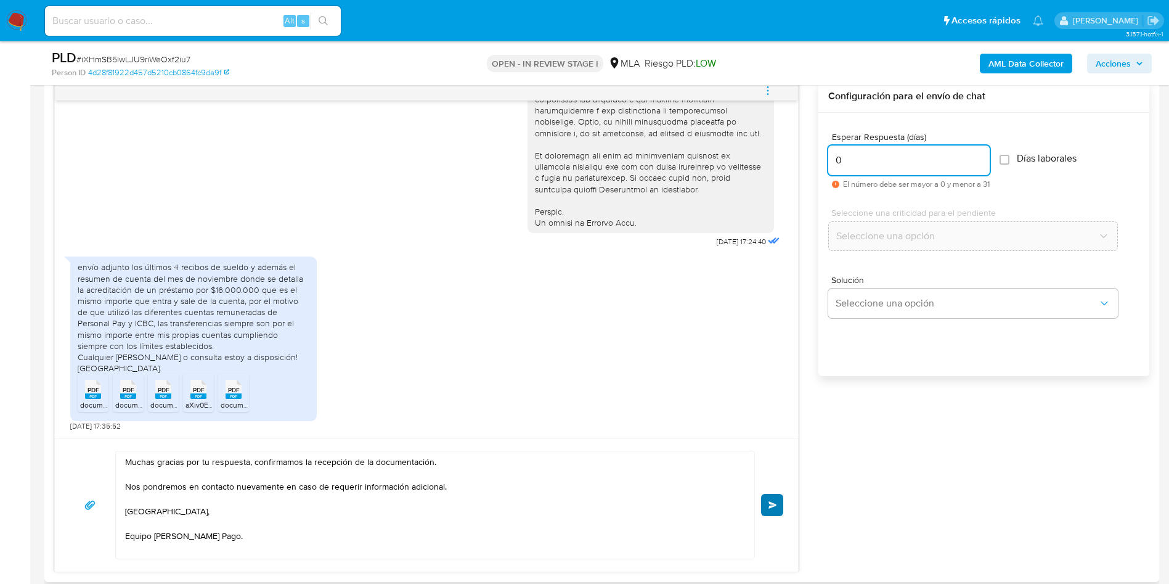
type input "0"
click at [763, 510] on button "Enviar" at bounding box center [772, 505] width 22 height 22
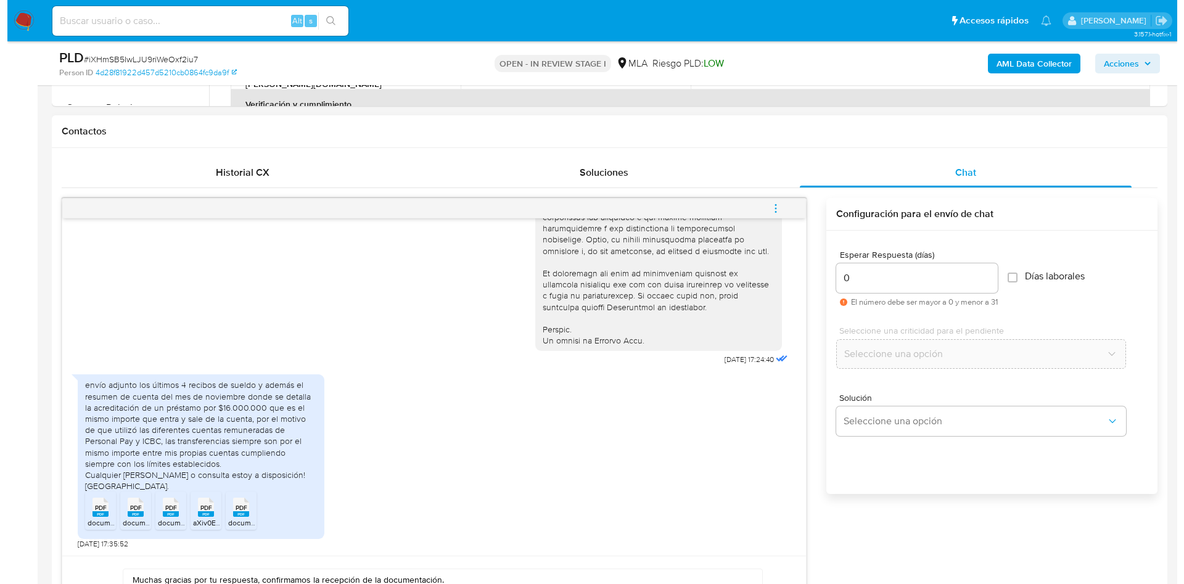
scroll to position [462, 0]
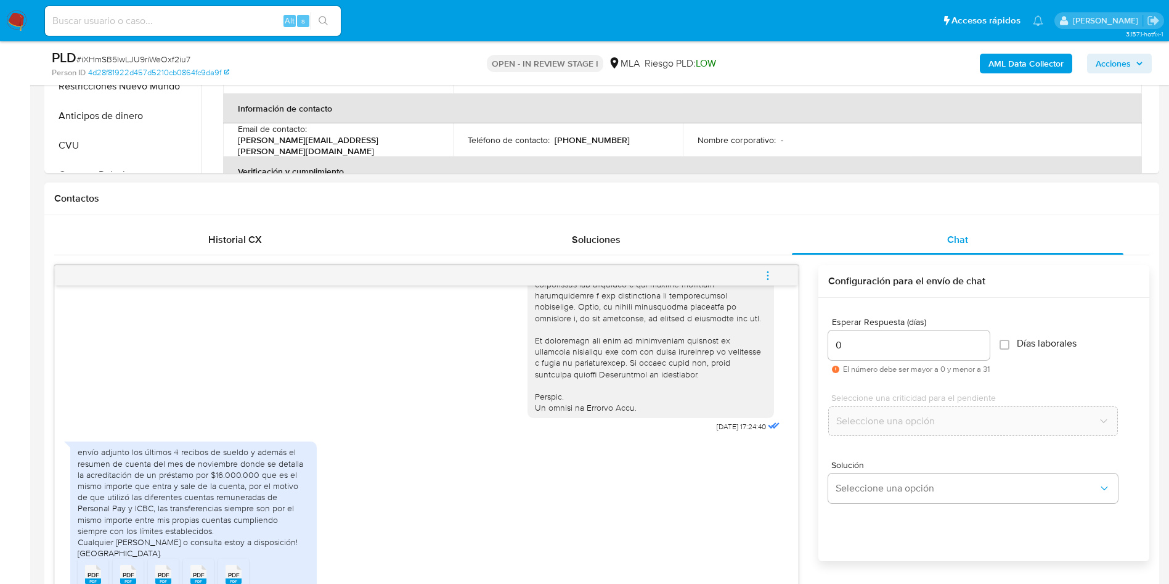
click at [771, 277] on icon "menu-action" at bounding box center [768, 275] width 11 height 11
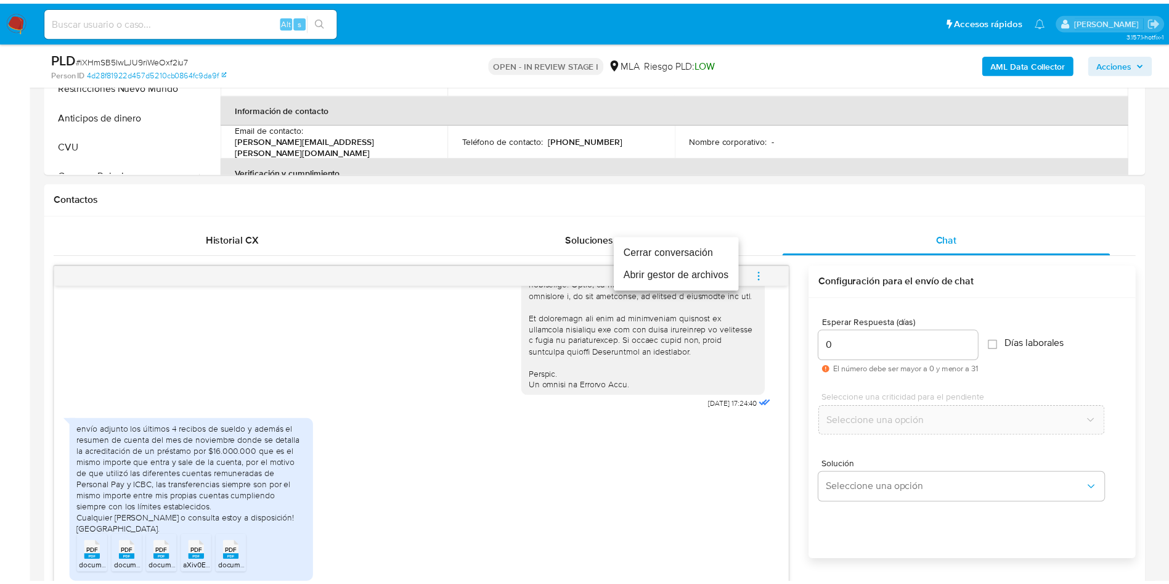
scroll to position [690, 0]
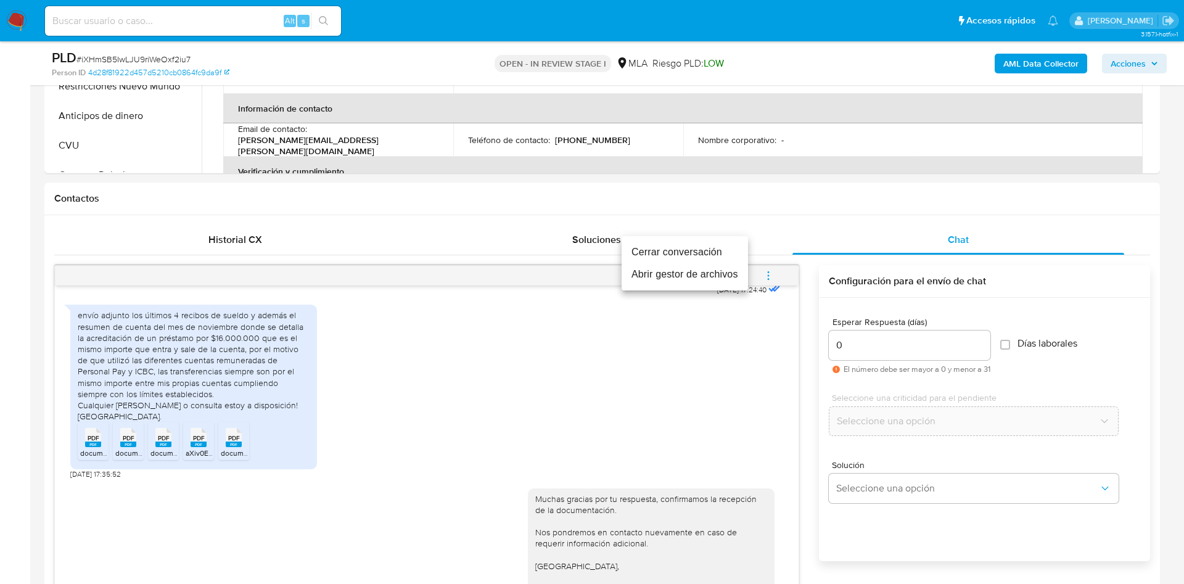
click at [684, 250] on li "Cerrar conversación" at bounding box center [684, 252] width 126 height 22
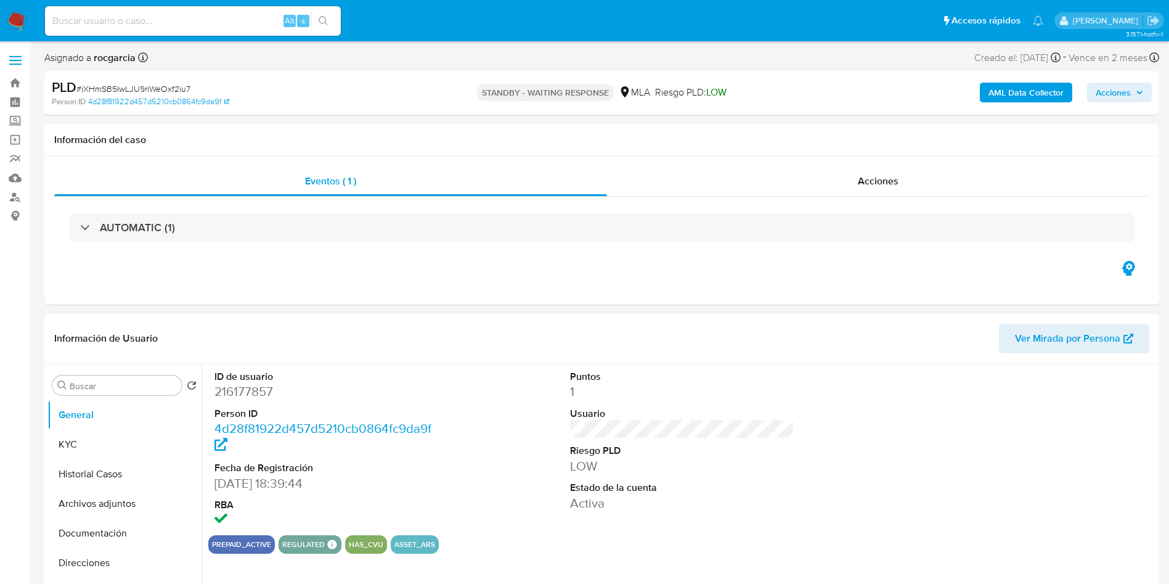
select select "10"
click at [122, 495] on button "Archivos adjuntos" at bounding box center [119, 504] width 144 height 30
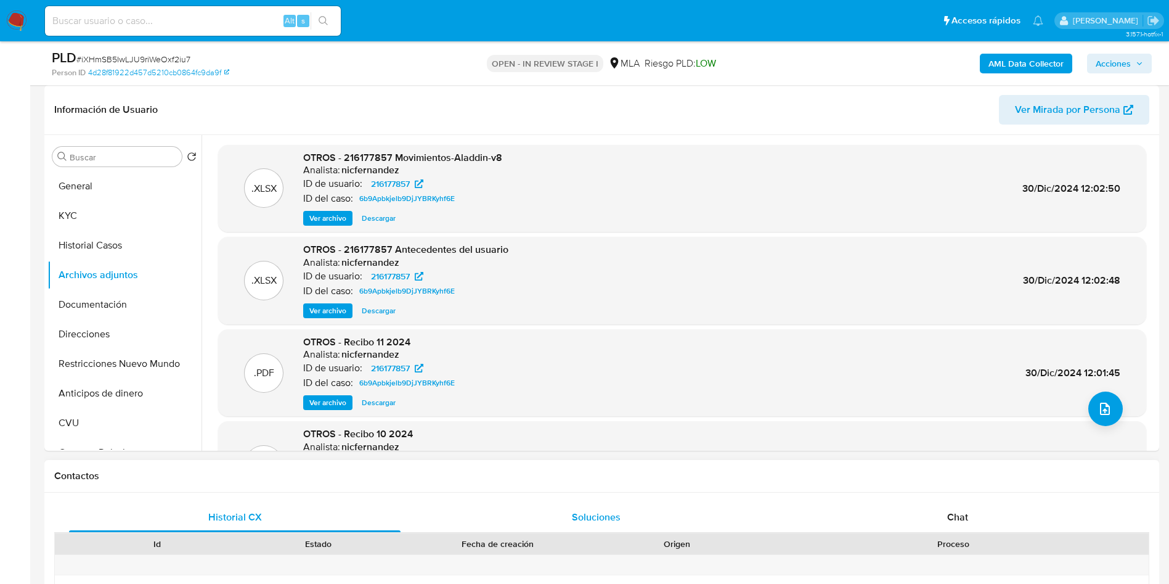
scroll to position [370, 0]
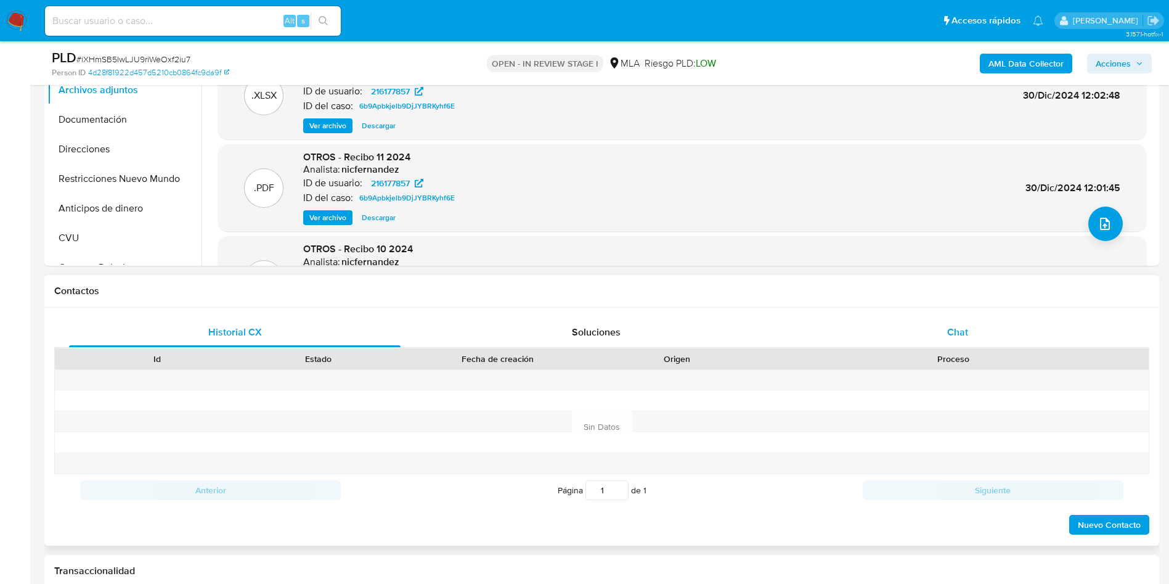
click at [940, 330] on div "Chat" at bounding box center [958, 332] width 332 height 30
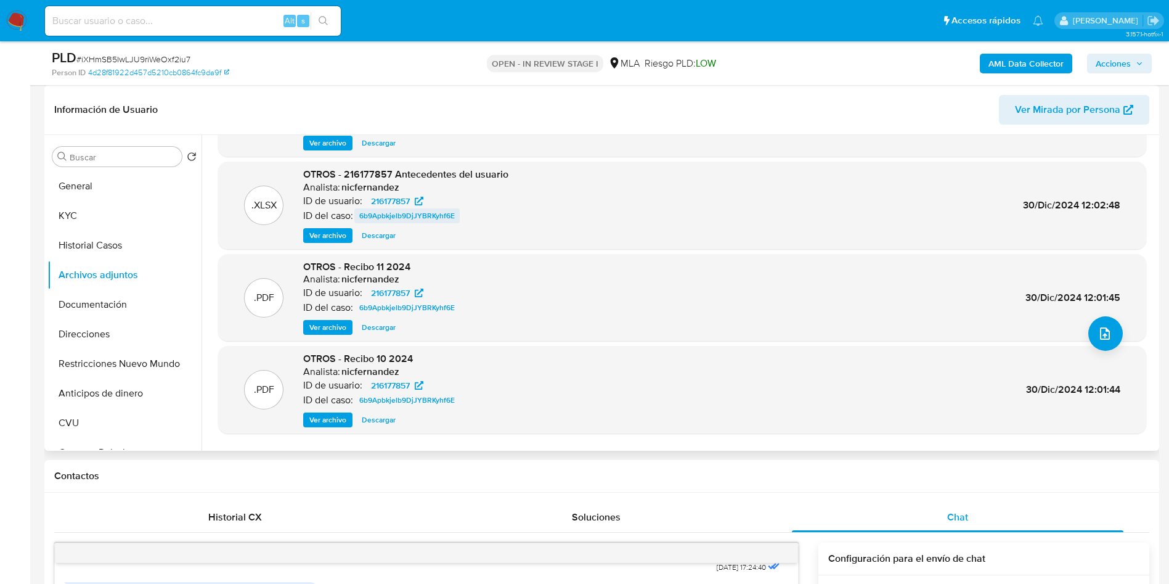
scroll to position [104, 0]
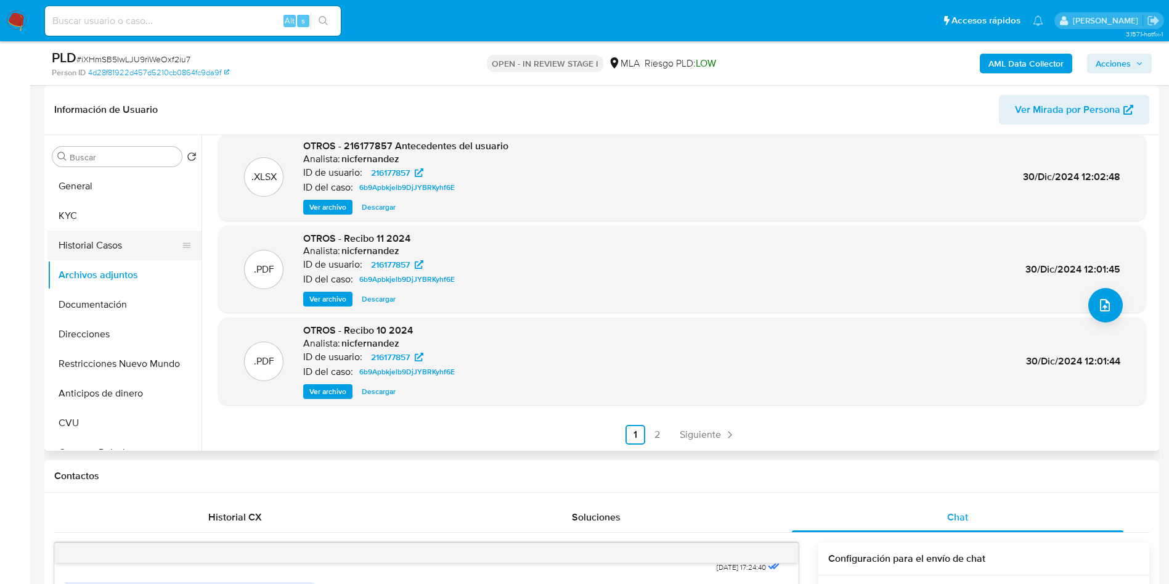
click at [102, 252] on button "Historial Casos" at bounding box center [119, 246] width 144 height 30
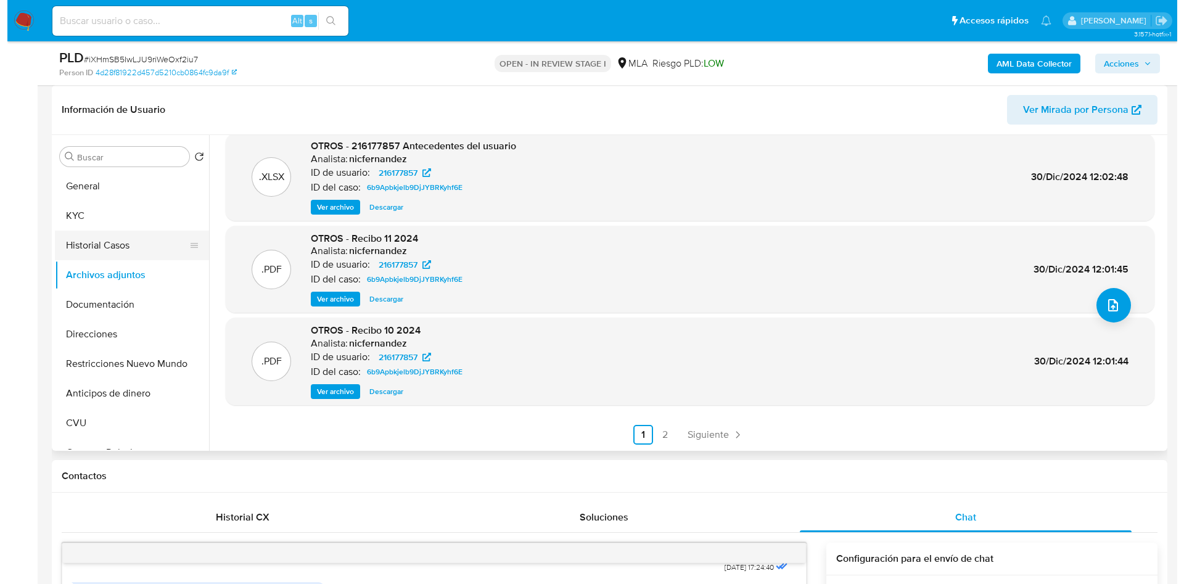
scroll to position [0, 0]
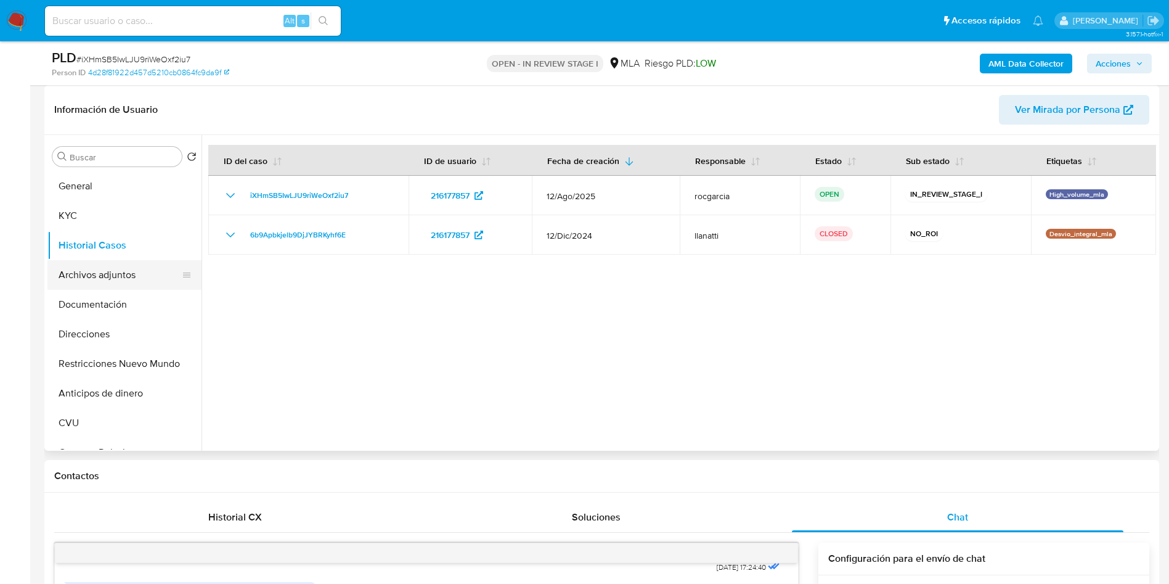
click at [95, 264] on button "Archivos adjuntos" at bounding box center [119, 275] width 144 height 30
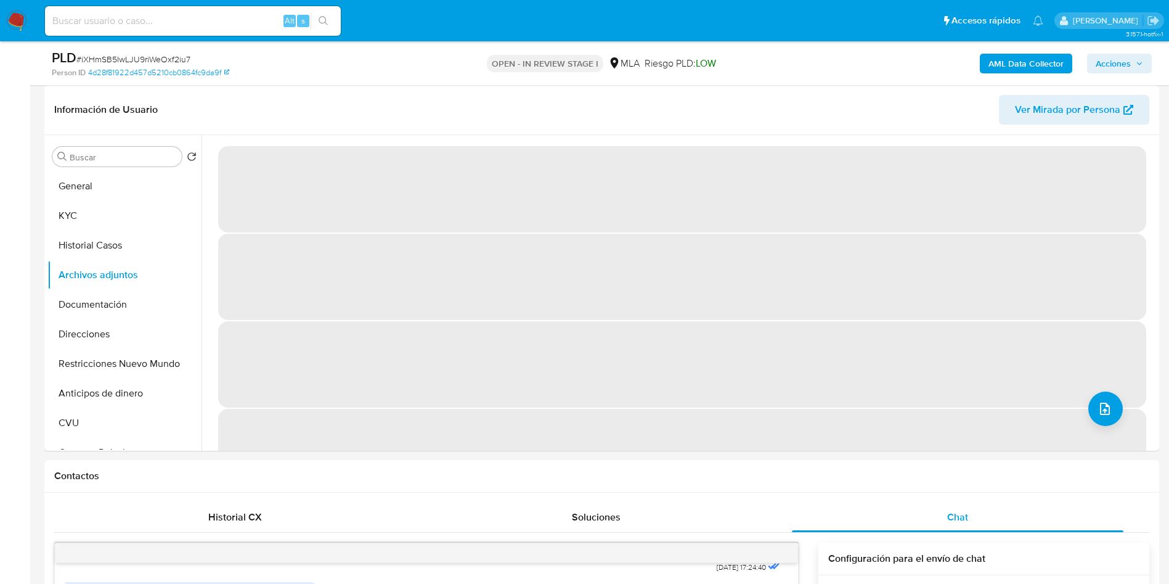
click at [1007, 63] on b "AML Data Collector" at bounding box center [1026, 64] width 75 height 20
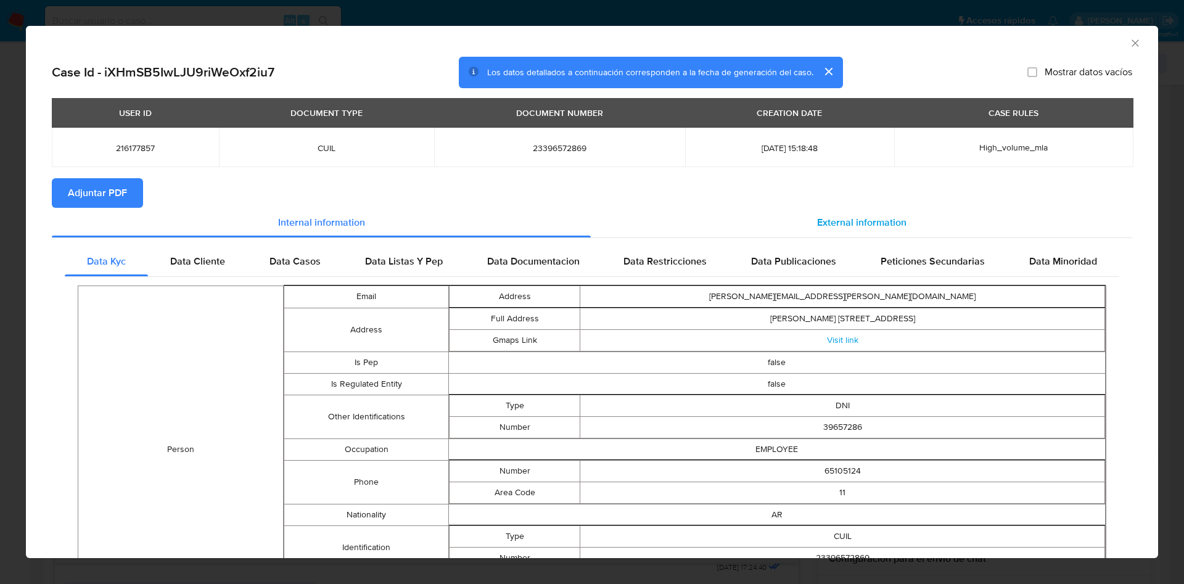
click at [871, 223] on span "External information" at bounding box center [861, 222] width 89 height 14
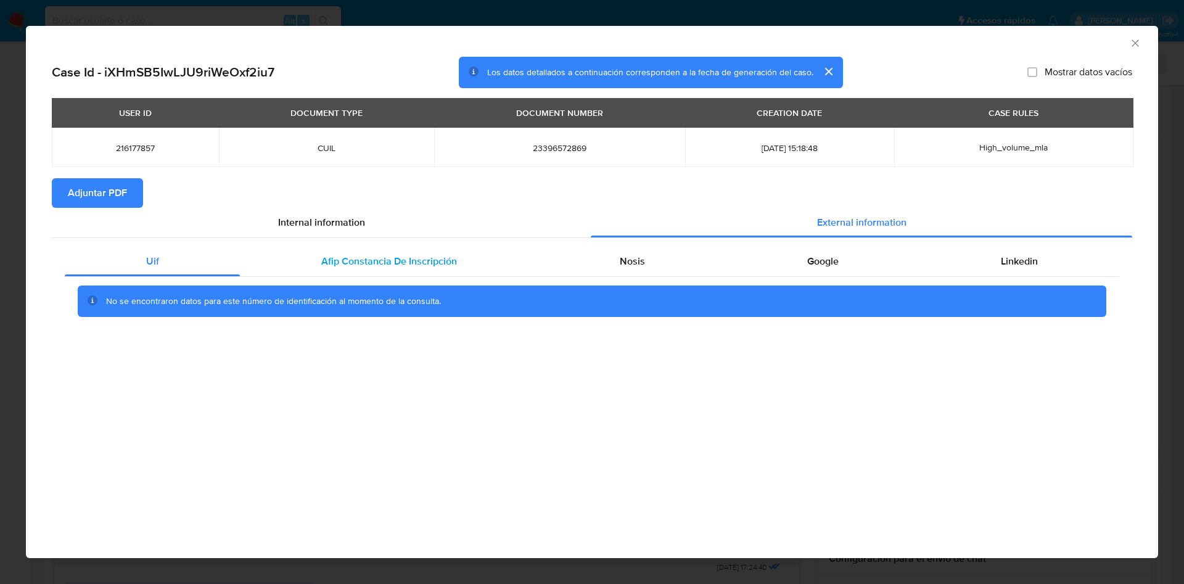
click at [404, 249] on div "Afip Constancia De Inscripción" at bounding box center [389, 262] width 298 height 30
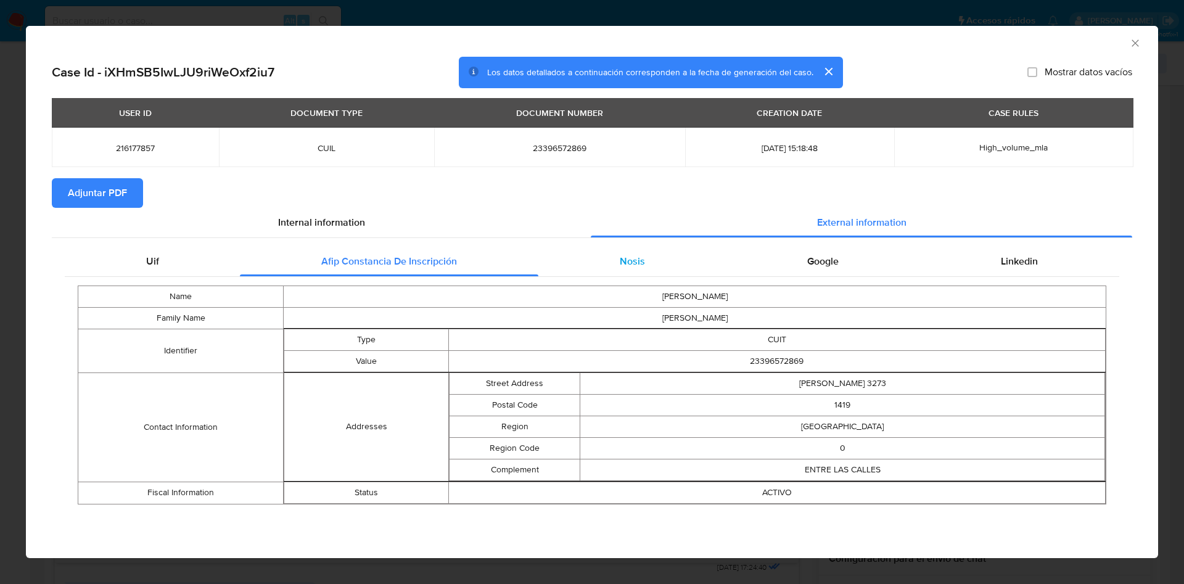
click at [665, 257] on div "Nosis" at bounding box center [631, 262] width 187 height 30
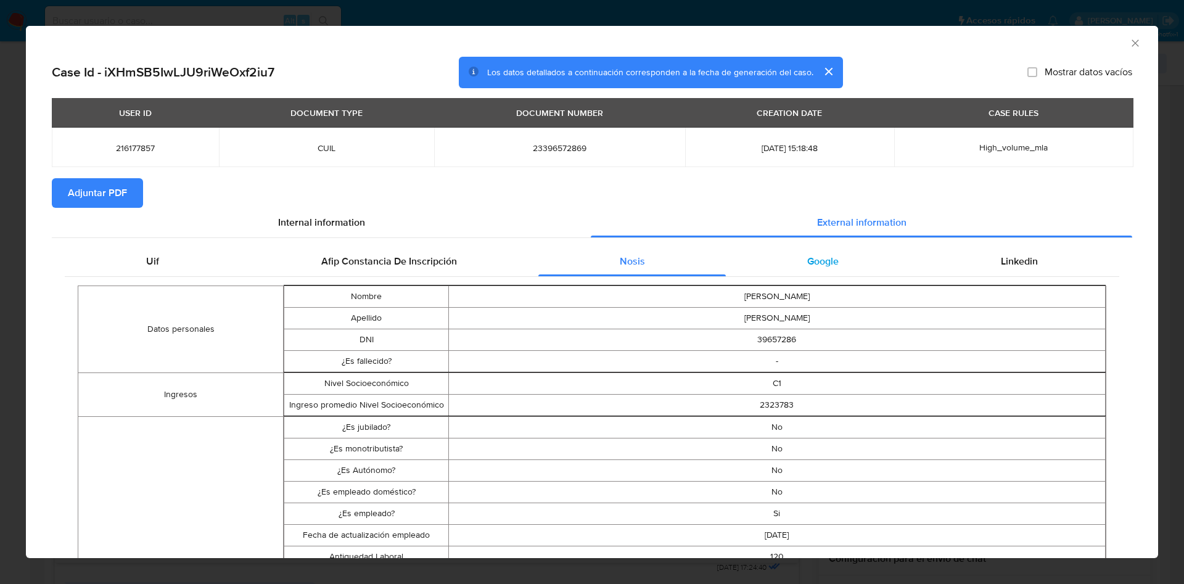
click at [822, 256] on span "Google" at bounding box center [822, 261] width 31 height 14
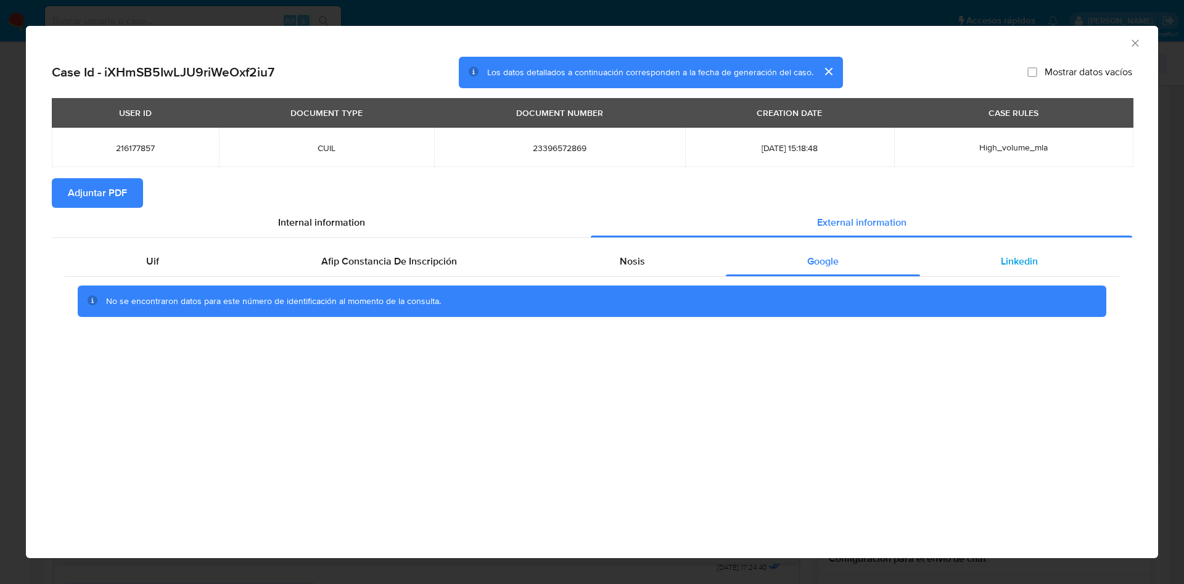
click at [1031, 266] on span "Linkedin" at bounding box center [1019, 261] width 37 height 14
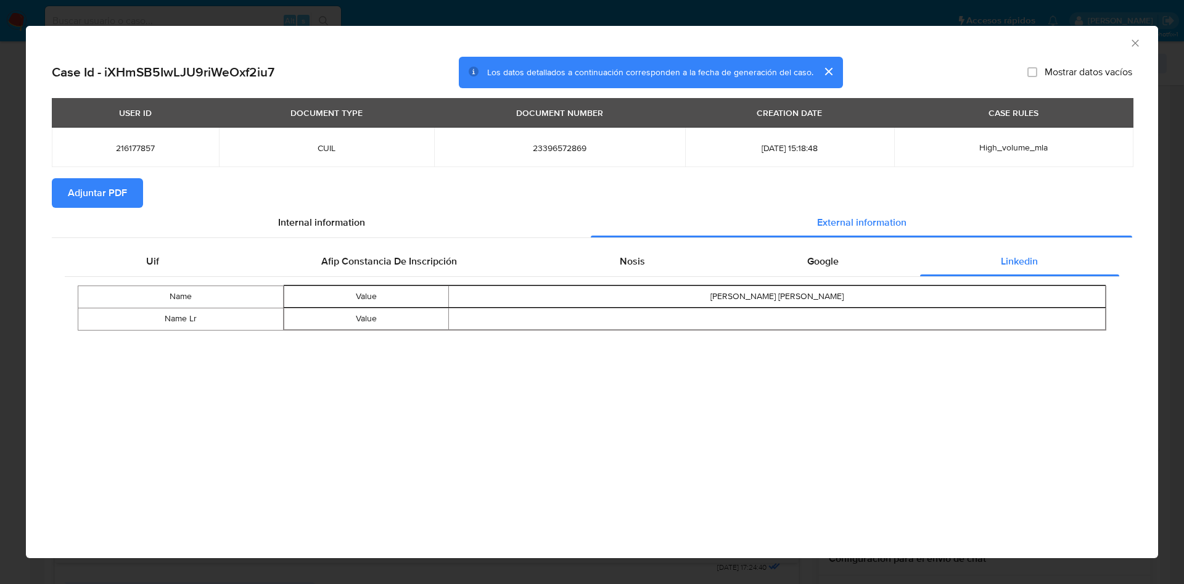
click at [100, 185] on span "Adjuntar PDF" at bounding box center [97, 192] width 59 height 27
click at [1138, 43] on icon "Cerrar ventana" at bounding box center [1135, 43] width 12 height 12
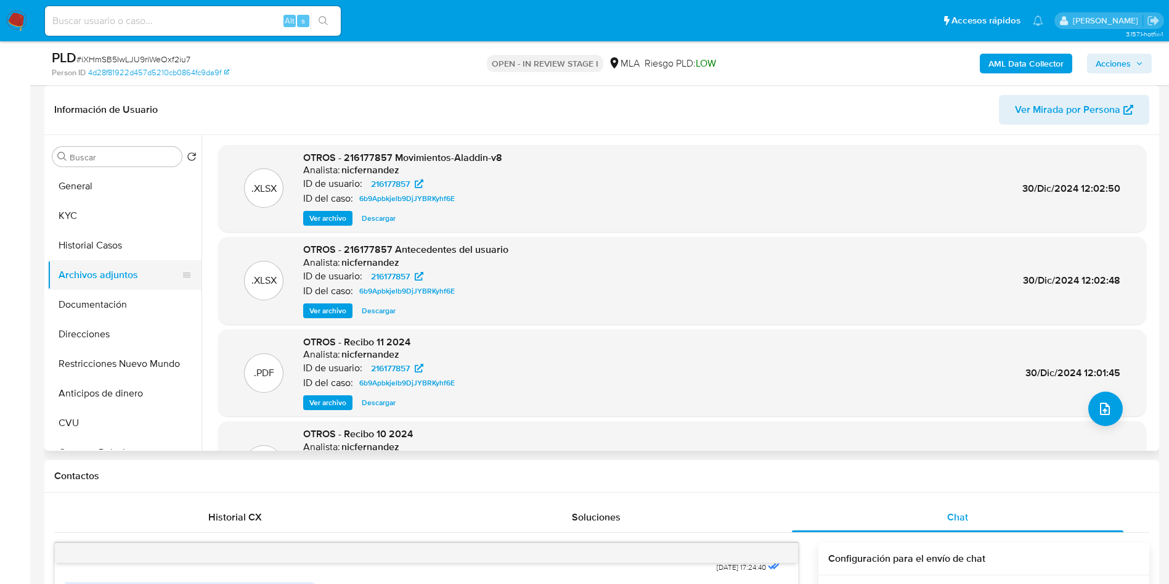
drag, startPoint x: 141, startPoint y: 244, endPoint x: 129, endPoint y: 263, distance: 22.1
click at [141, 244] on button "Historial Casos" at bounding box center [124, 246] width 154 height 30
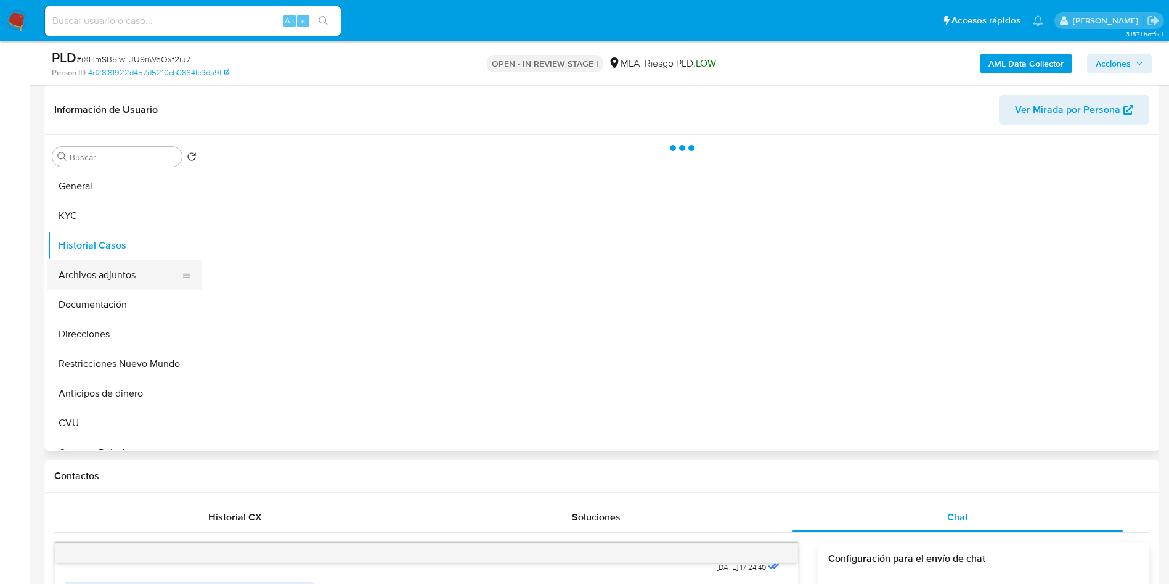
click at [128, 264] on button "Archivos adjuntos" at bounding box center [119, 275] width 144 height 30
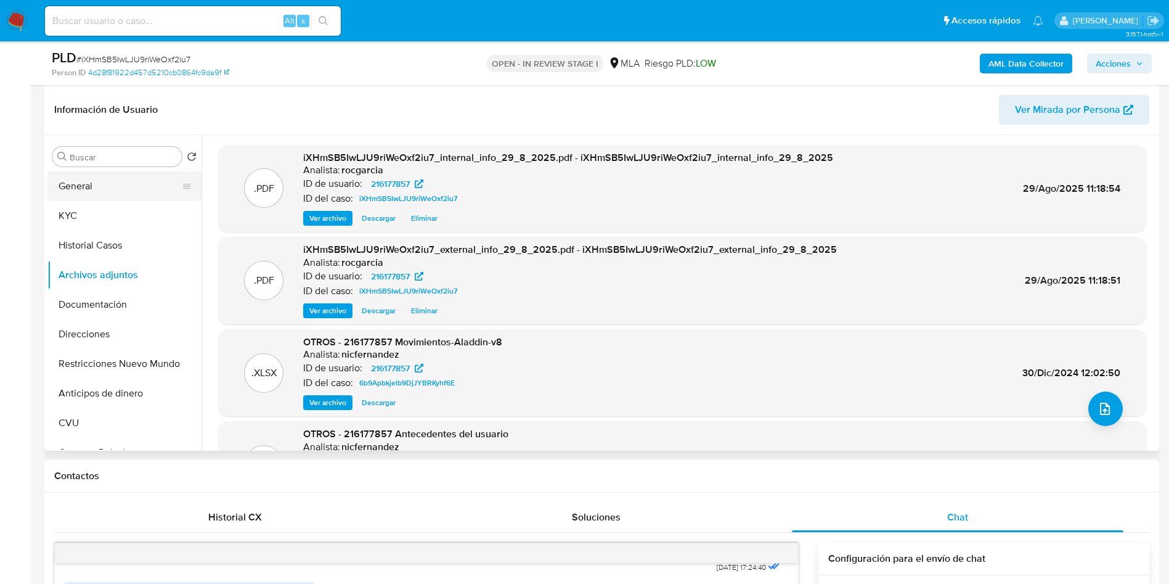
click at [93, 180] on button "General" at bounding box center [119, 186] width 144 height 30
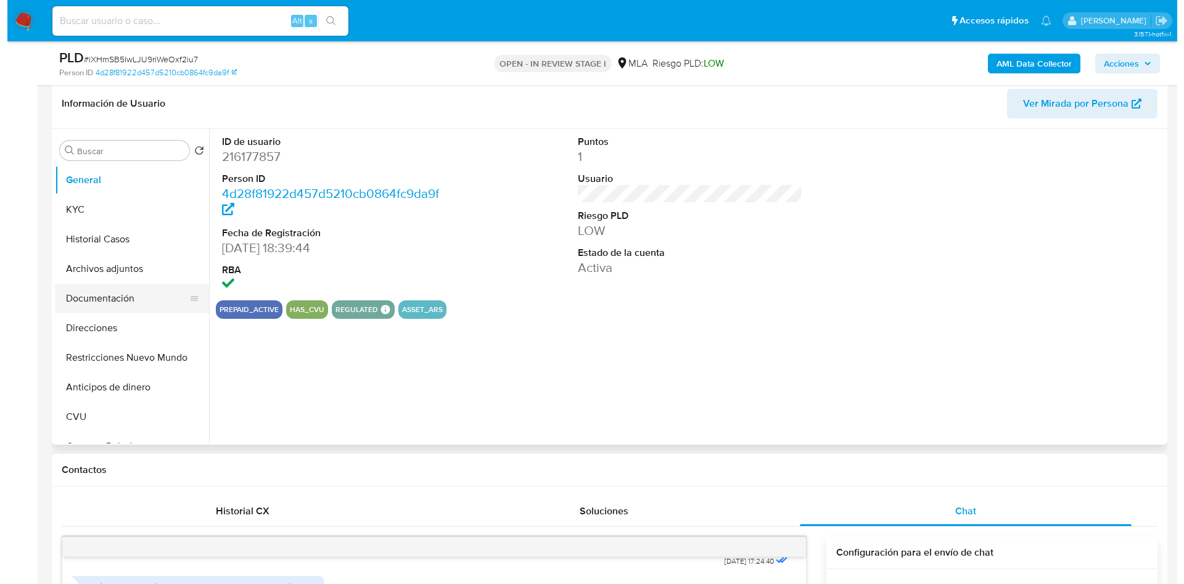
scroll to position [185, 0]
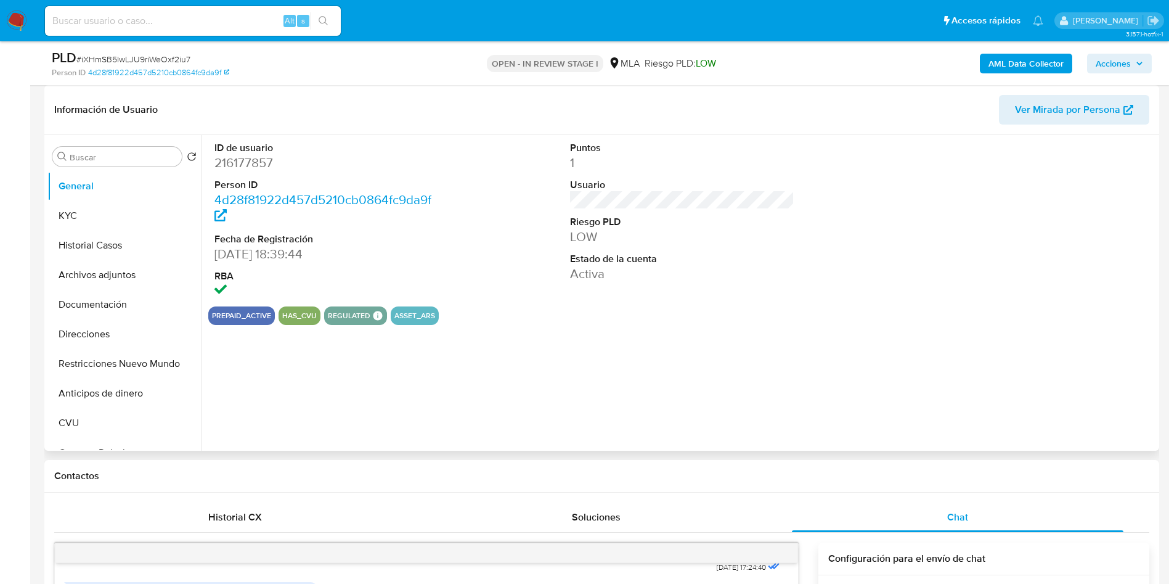
click at [254, 158] on dd "216177857" at bounding box center [327, 162] width 225 height 17
copy dd "216177857"
click at [100, 286] on button "Archivos adjuntos" at bounding box center [119, 275] width 144 height 30
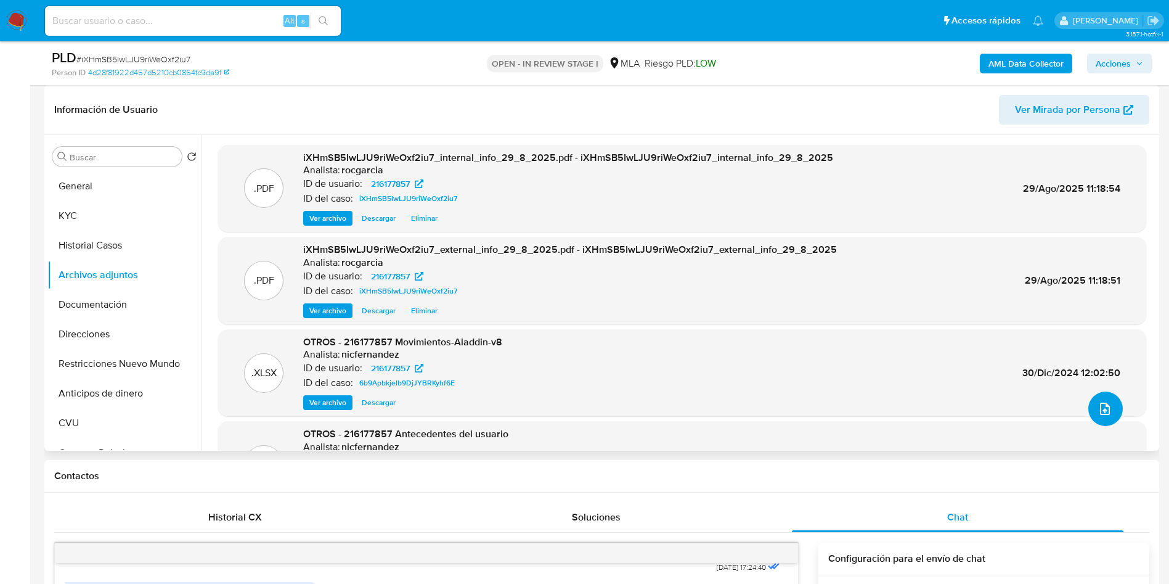
click at [1107, 416] on button "upload-file" at bounding box center [1106, 408] width 35 height 35
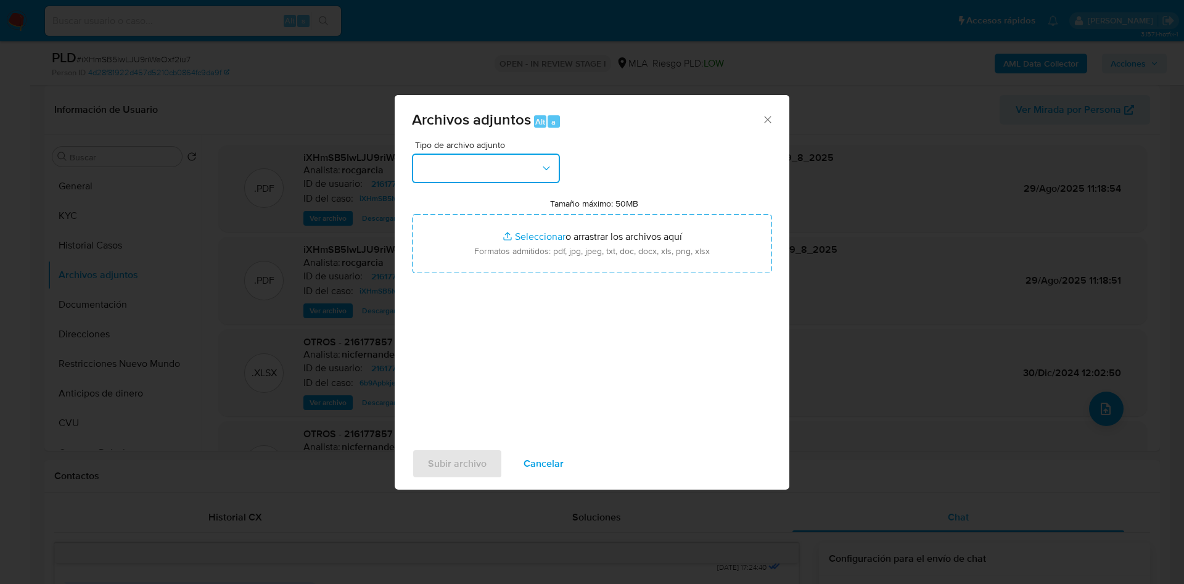
click at [490, 168] on button "button" at bounding box center [486, 169] width 148 height 30
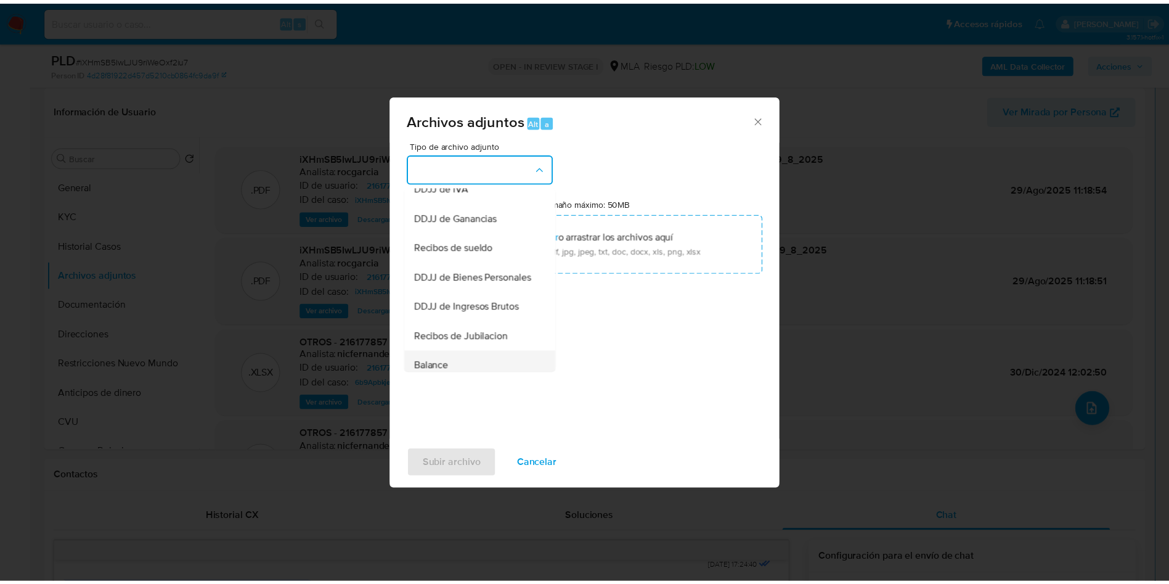
scroll to position [187, 0]
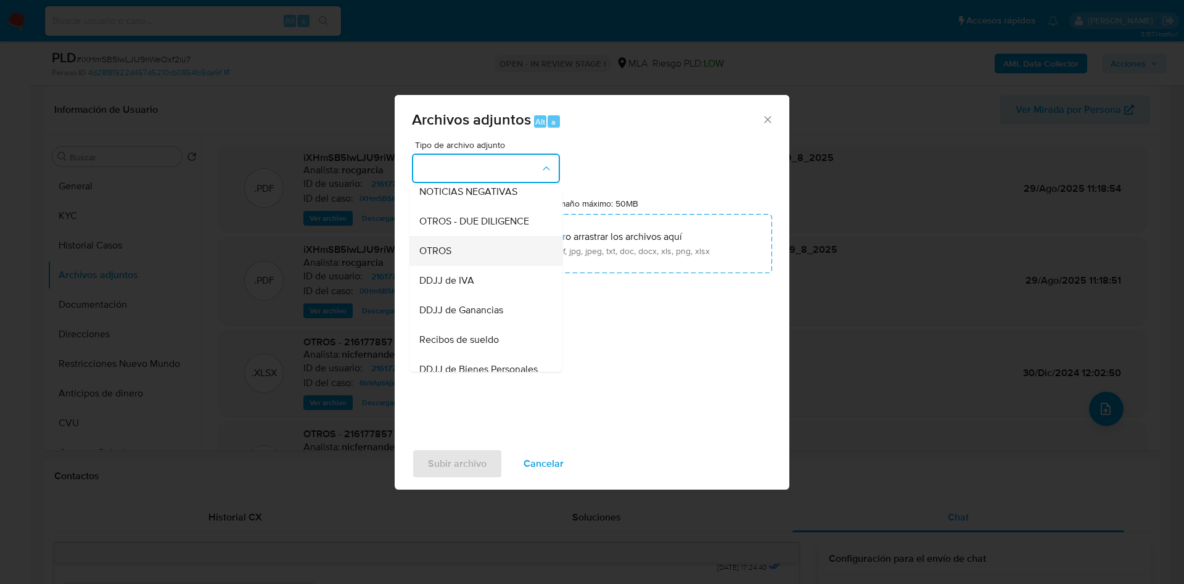
click at [463, 266] on div "OTROS" at bounding box center [482, 251] width 126 height 30
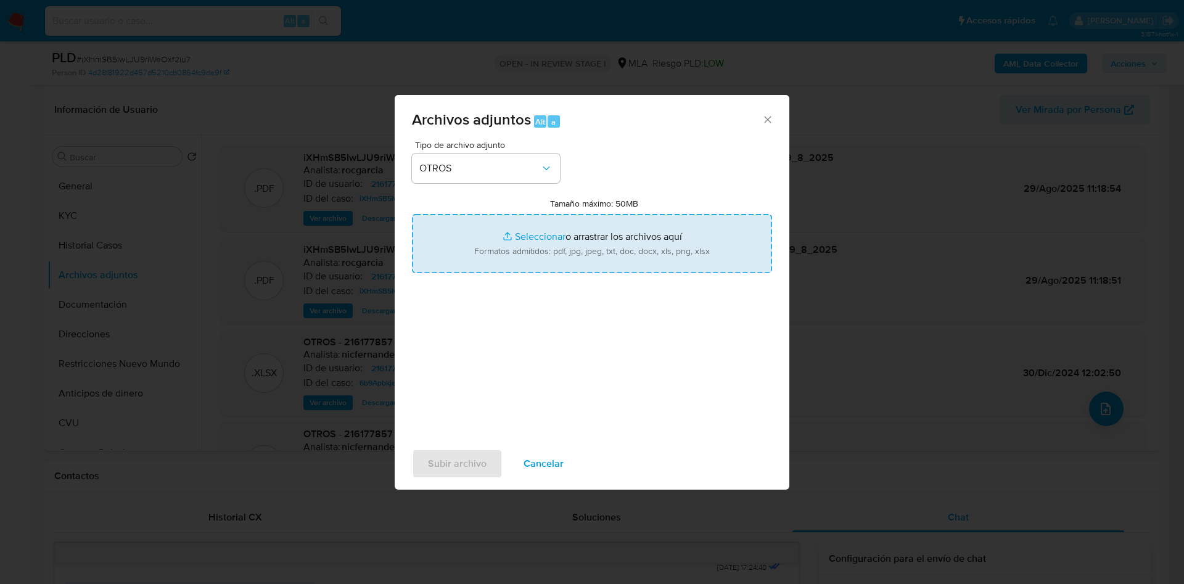
click at [481, 250] on input "Tamaño máximo: 50MB Seleccionar archivos" at bounding box center [592, 243] width 360 height 59
type input "C:\fakepath\Movimientos 216177857.xlsx"
click at [546, 237] on input "Tamaño máximo: 50MB Seleccionar archivos" at bounding box center [592, 243] width 360 height 59
type input "C:\fakepath\Caselog iXHmSB5IwLJU9riWeOxf2iu7 - 216177857.docx"
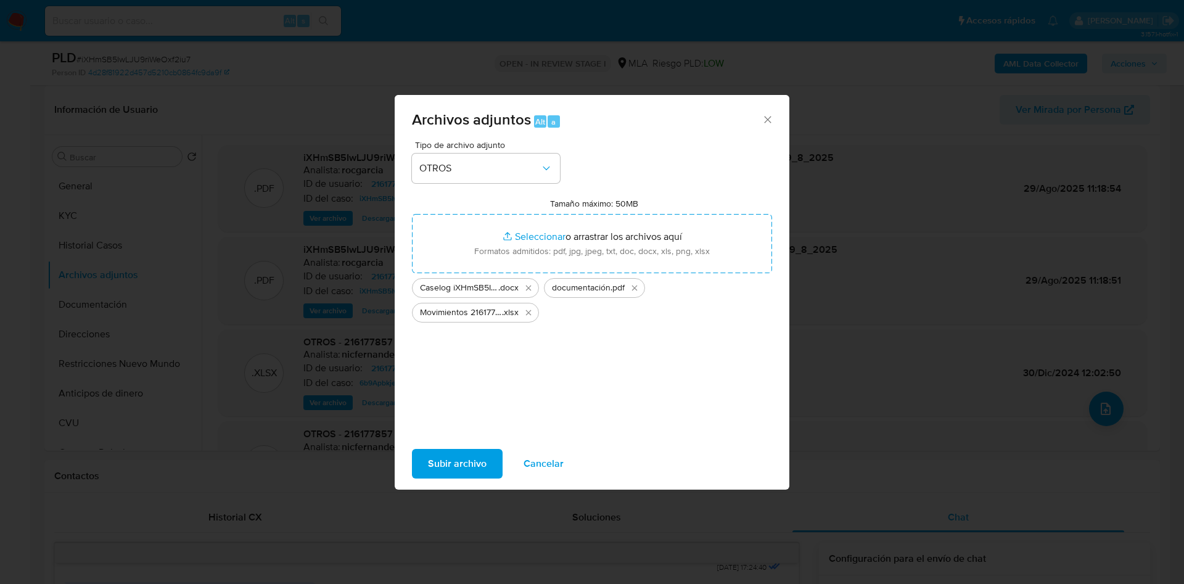
click at [437, 463] on span "Subir archivo" at bounding box center [457, 463] width 59 height 27
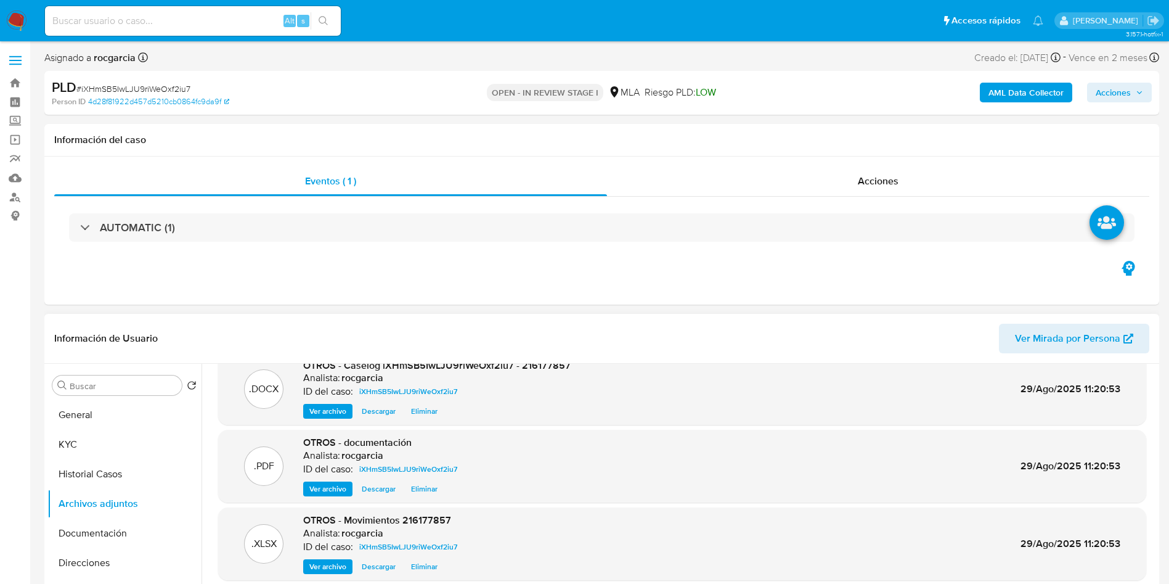
scroll to position [0, 0]
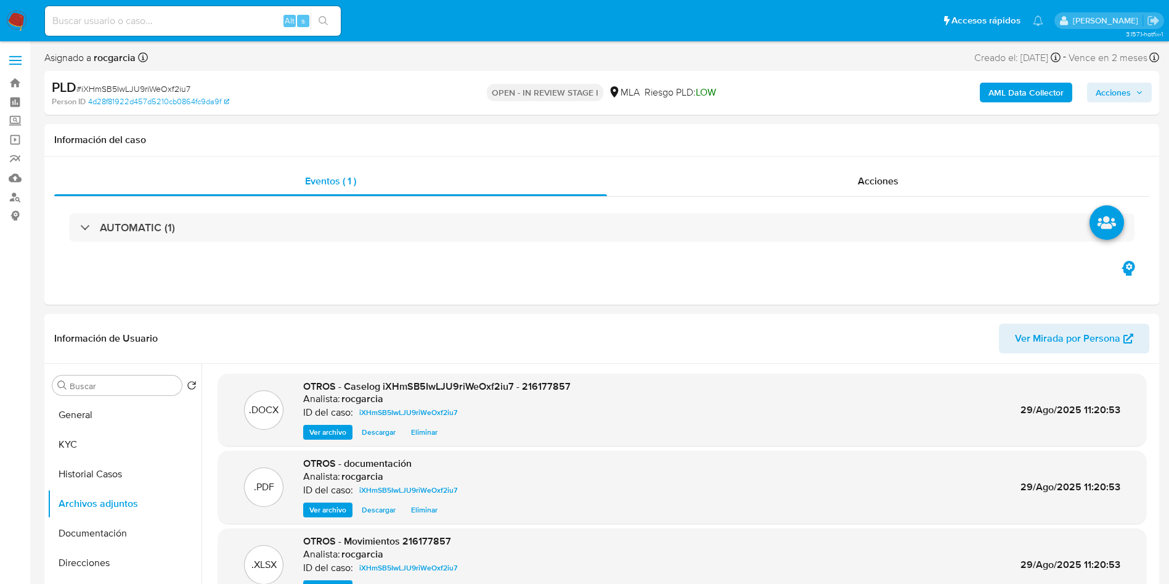
drag, startPoint x: 1112, startPoint y: 87, endPoint x: 1095, endPoint y: 96, distance: 18.7
click at [1112, 87] on span "Acciones" at bounding box center [1113, 93] width 35 height 20
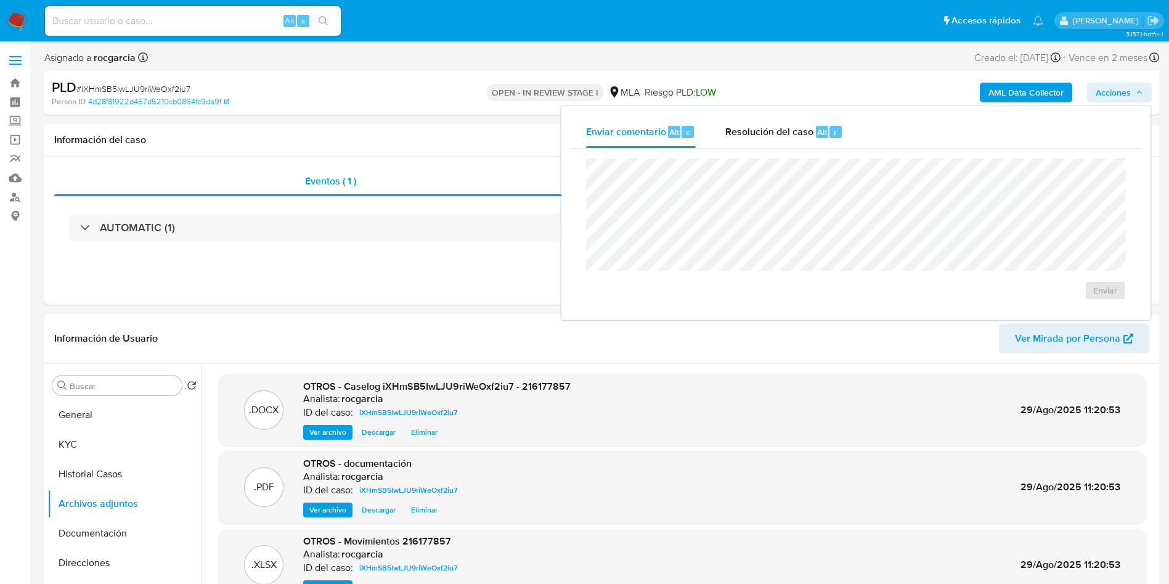
drag, startPoint x: 761, startPoint y: 129, endPoint x: 776, endPoint y: 156, distance: 30.6
click at [766, 129] on span "Resolución del caso" at bounding box center [770, 132] width 88 height 14
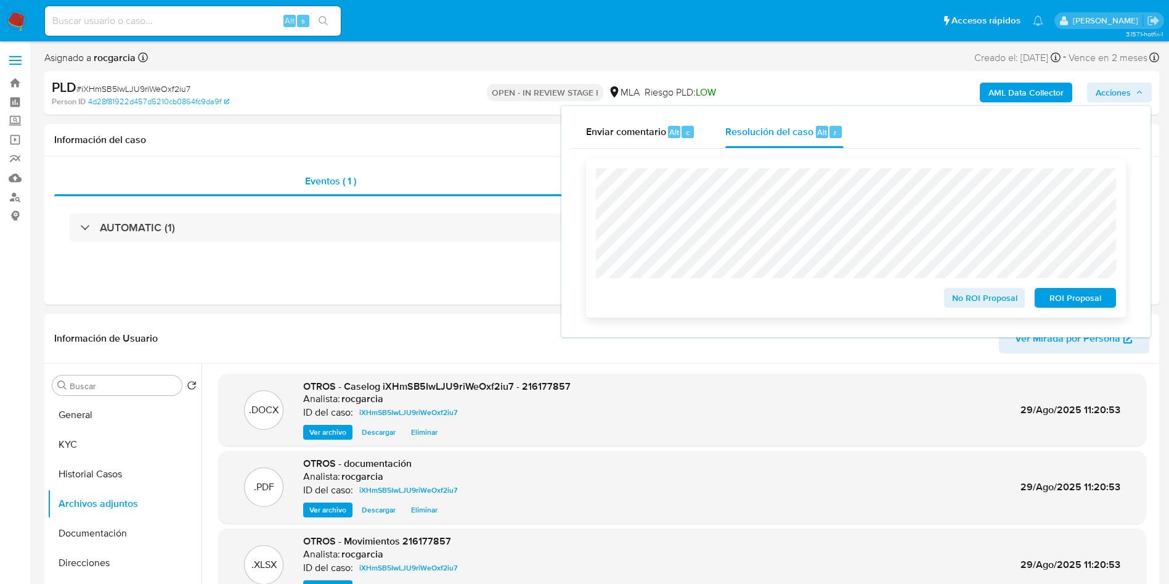
click at [979, 303] on span "No ROI Proposal" at bounding box center [985, 297] width 64 height 17
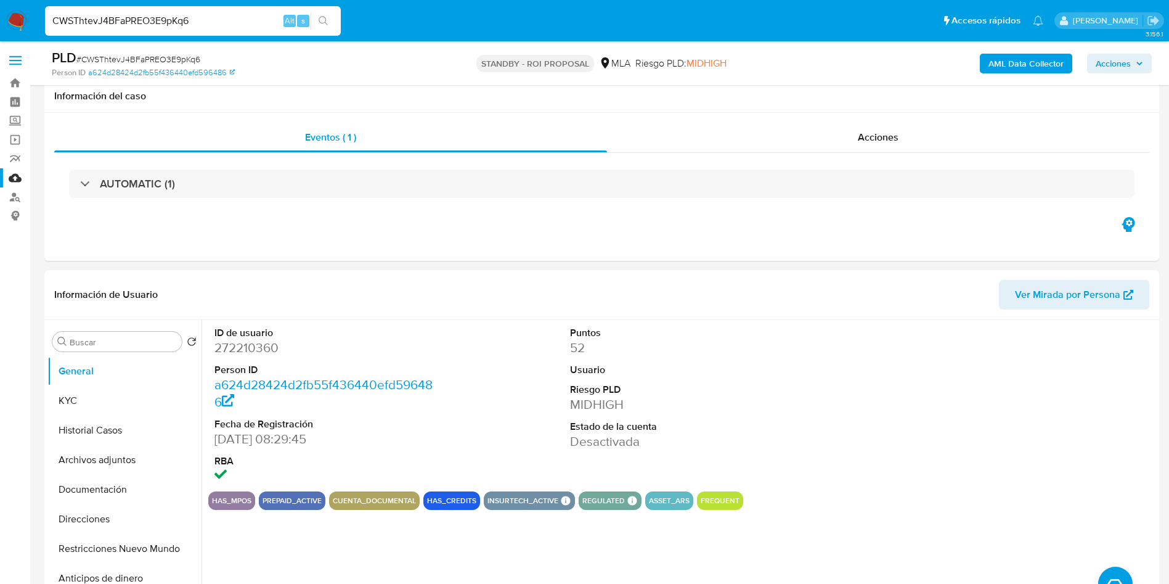
select select "10"
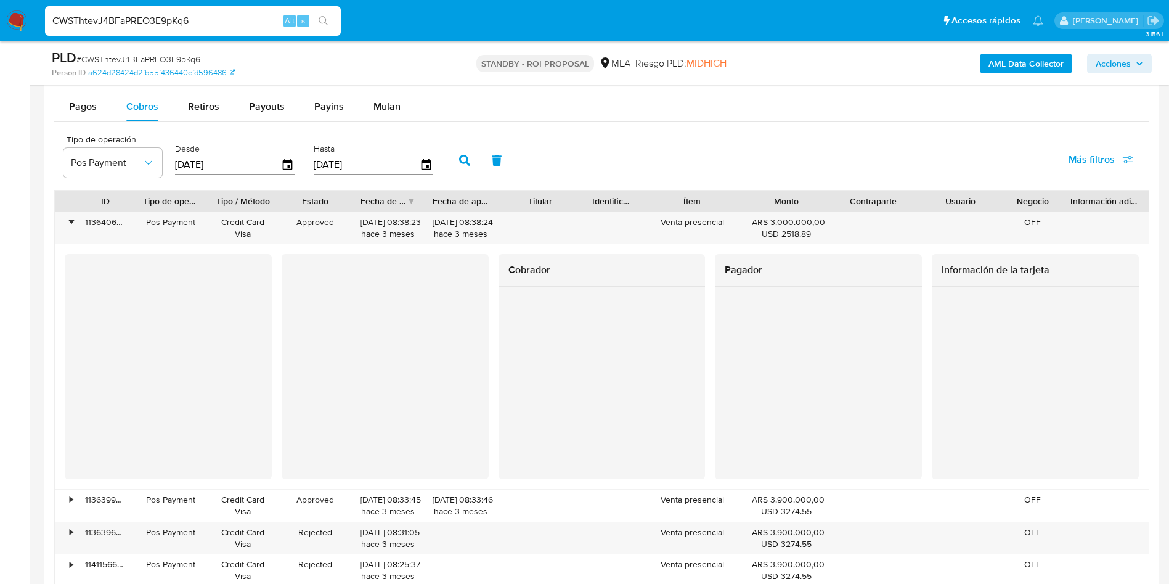
click at [203, 20] on input "CWSThtevJ4BFaPREO3E9pKq6" at bounding box center [193, 21] width 296 height 16
paste input "dmd1srmjOfrZv3ovSDAikxHK"
type input "dmd1srmjOfrZv3ovSDAikxHK"
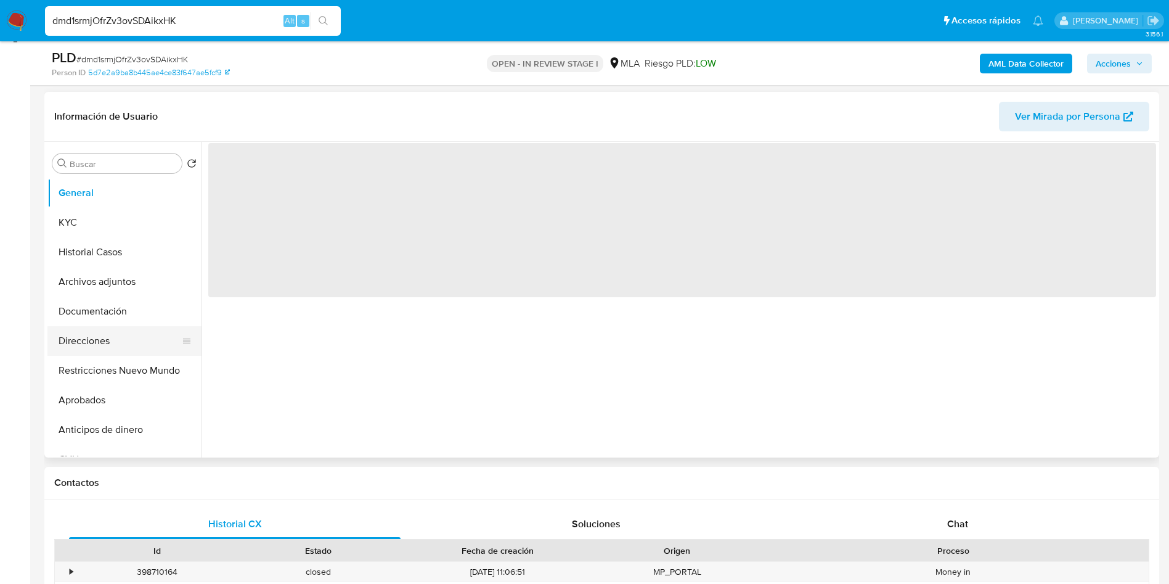
scroll to position [185, 0]
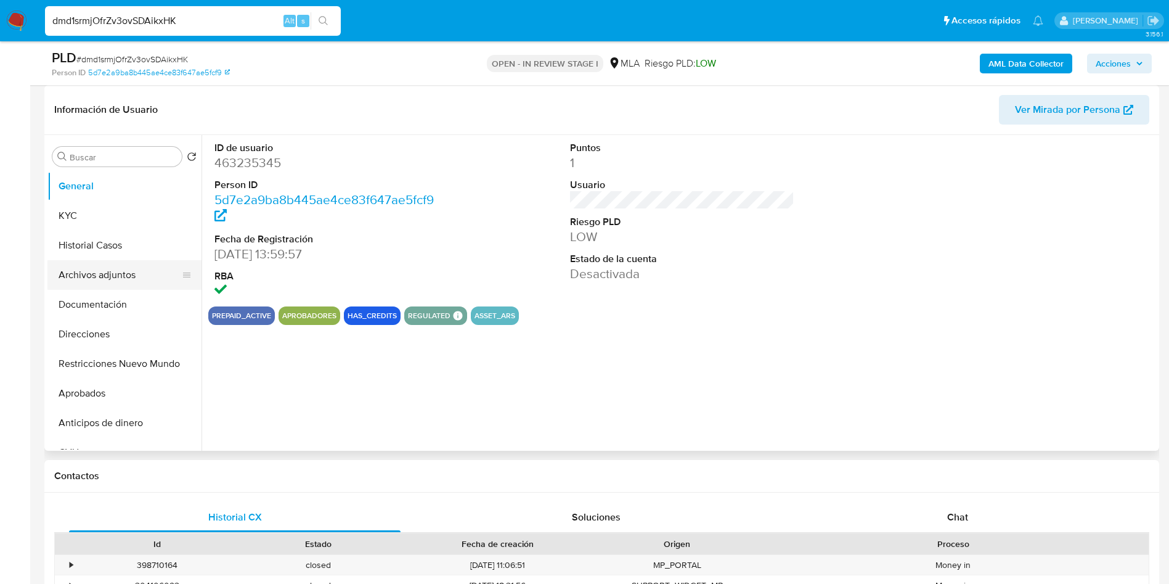
click at [100, 272] on button "Archivos adjuntos" at bounding box center [119, 275] width 144 height 30
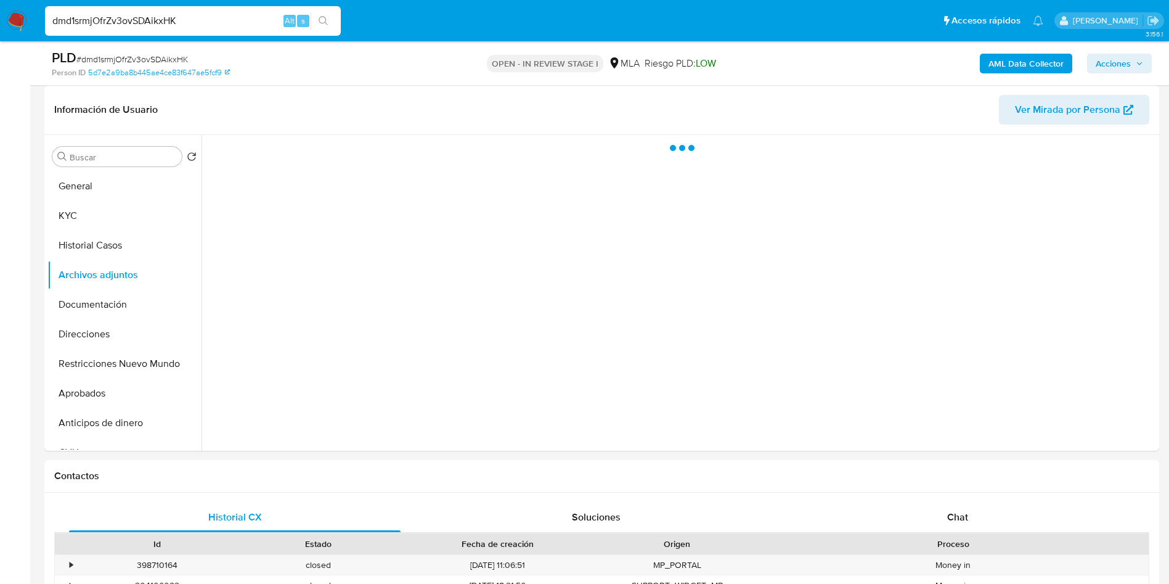
select select "10"
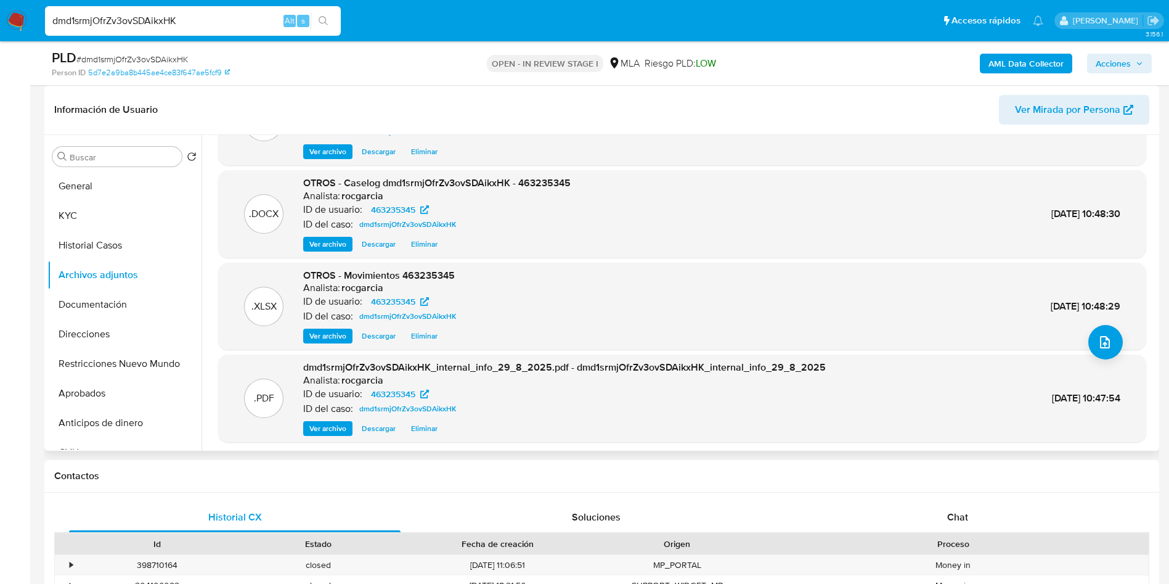
scroll to position [92, 0]
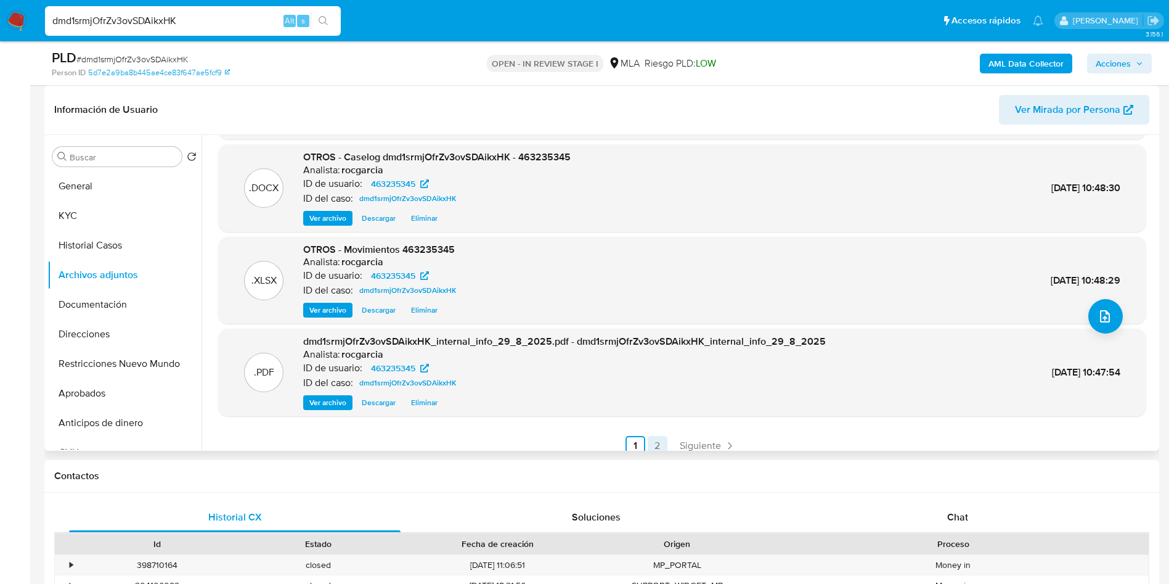
click at [655, 443] on link "2" at bounding box center [658, 446] width 20 height 20
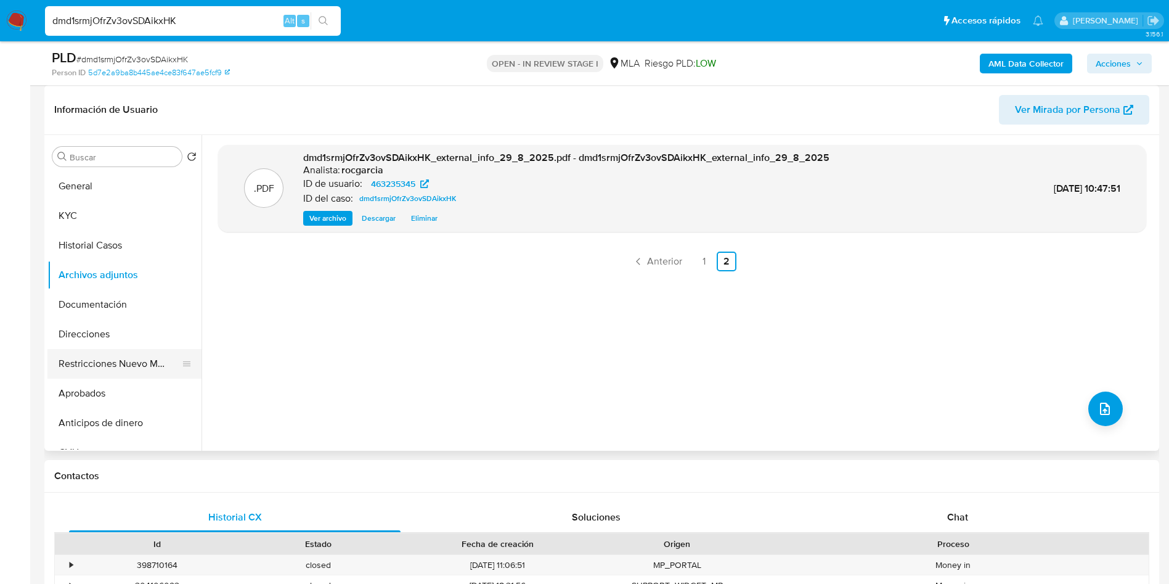
click at [110, 361] on button "Restricciones Nuevo Mundo" at bounding box center [119, 364] width 144 height 30
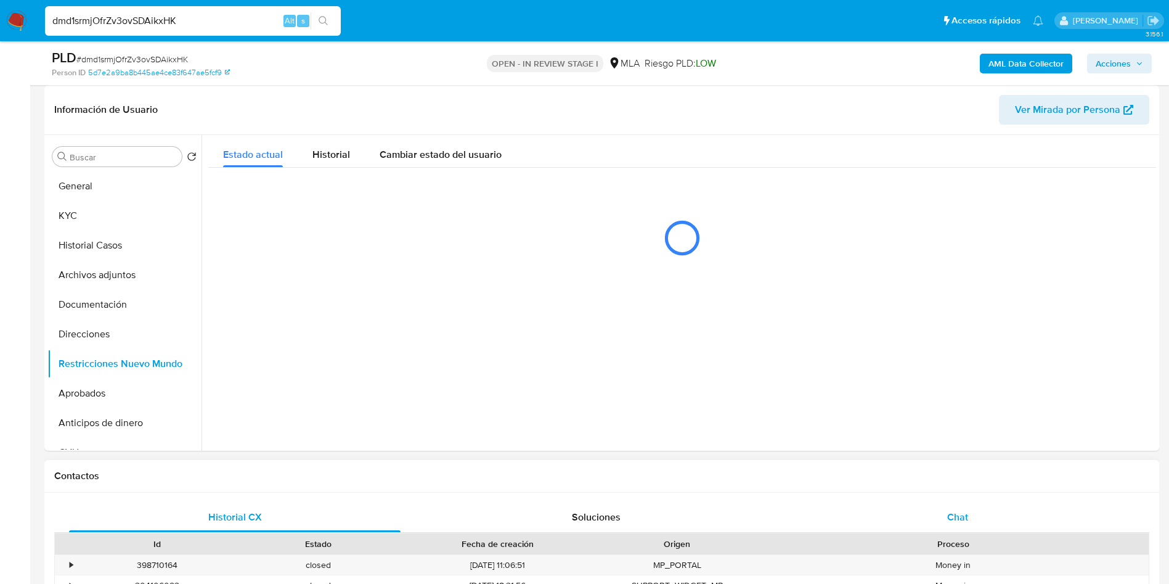
click at [967, 510] on span "Chat" at bounding box center [958, 517] width 21 height 14
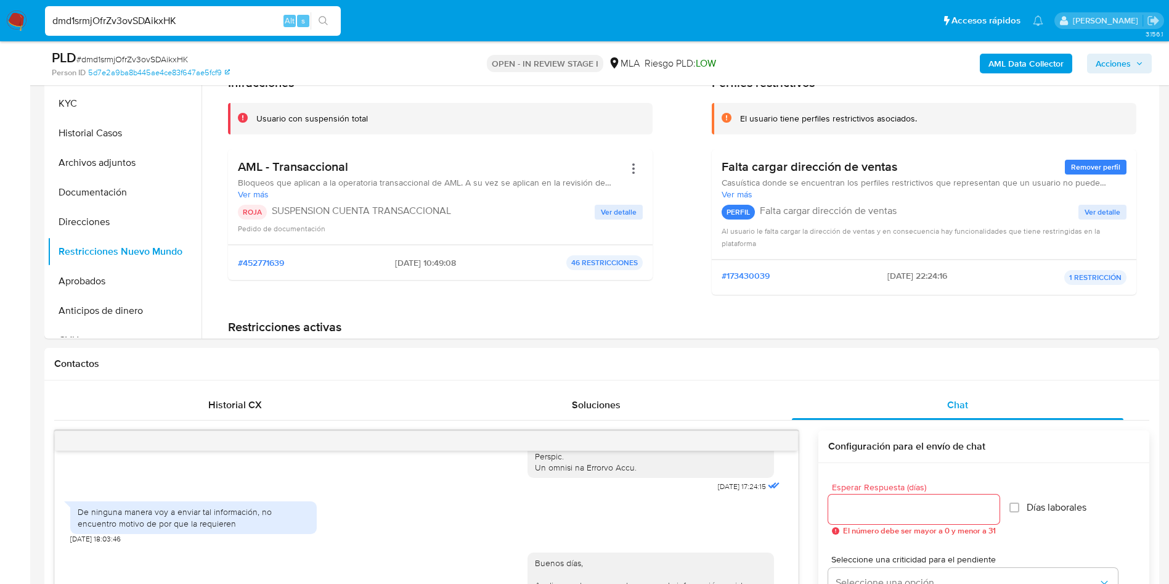
scroll to position [185, 0]
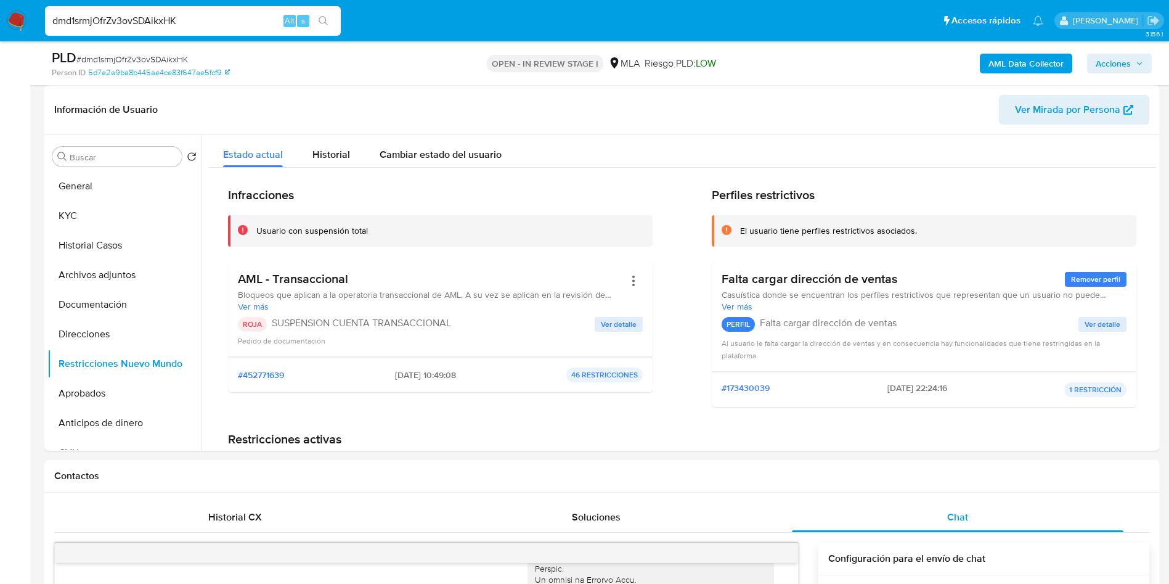
click at [1113, 67] on span "Acciones" at bounding box center [1113, 64] width 35 height 20
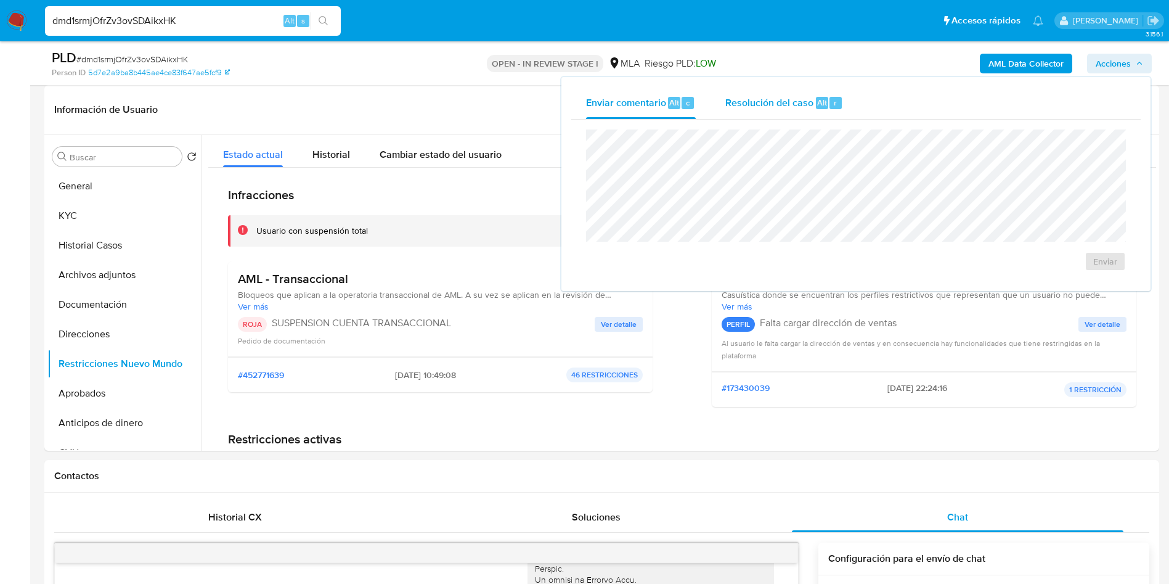
click at [801, 97] on span "Resolución del caso" at bounding box center [770, 102] width 88 height 14
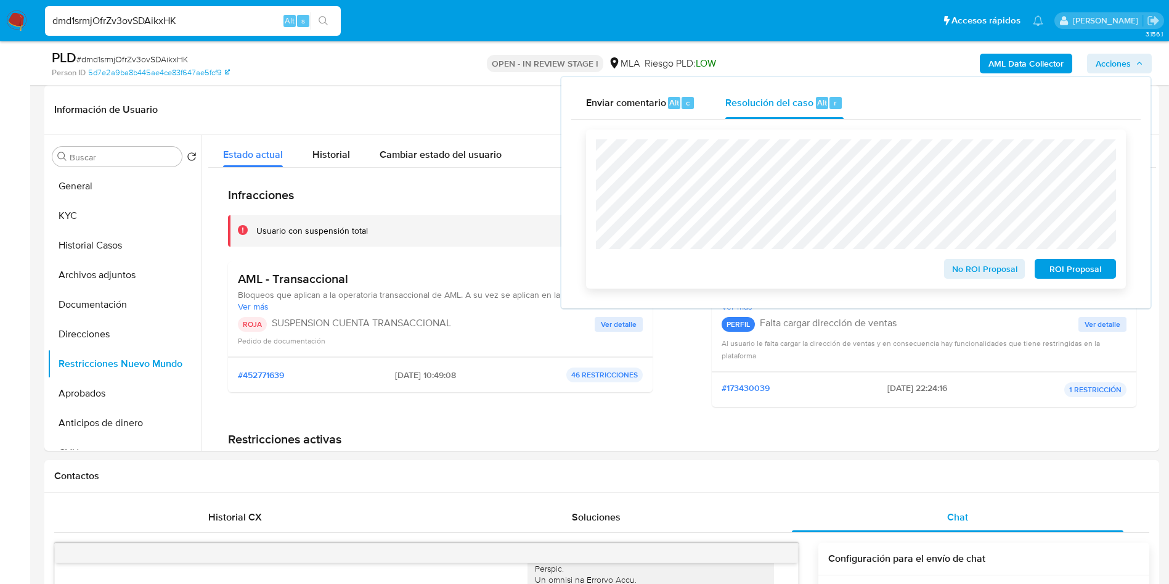
click at [1086, 268] on span "ROI Proposal" at bounding box center [1076, 268] width 64 height 17
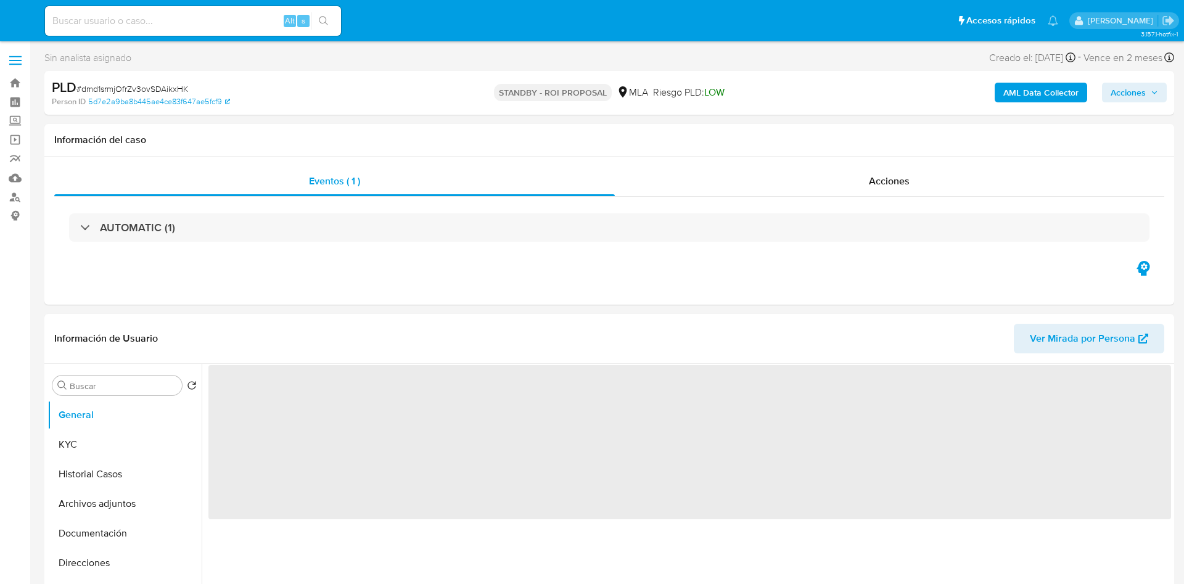
select select "10"
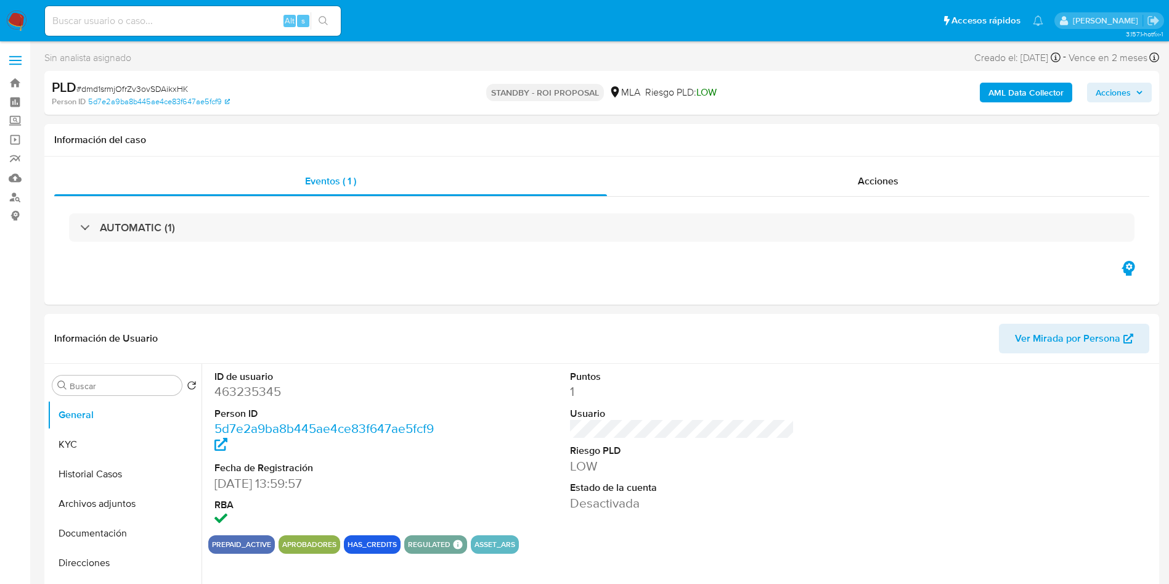
click at [25, 17] on img at bounding box center [16, 20] width 21 height 21
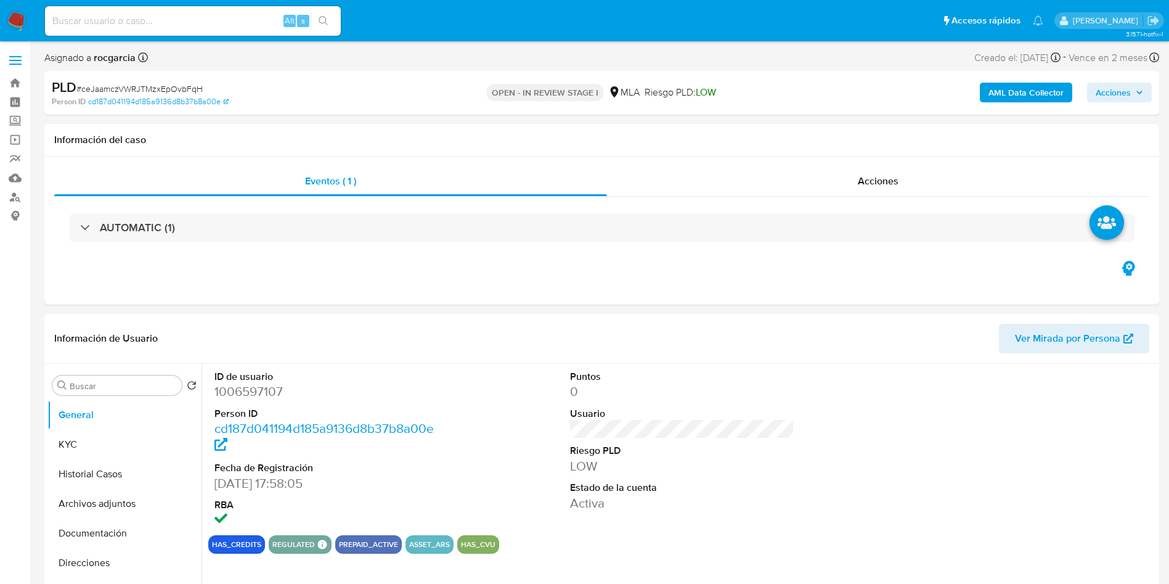
select select "10"
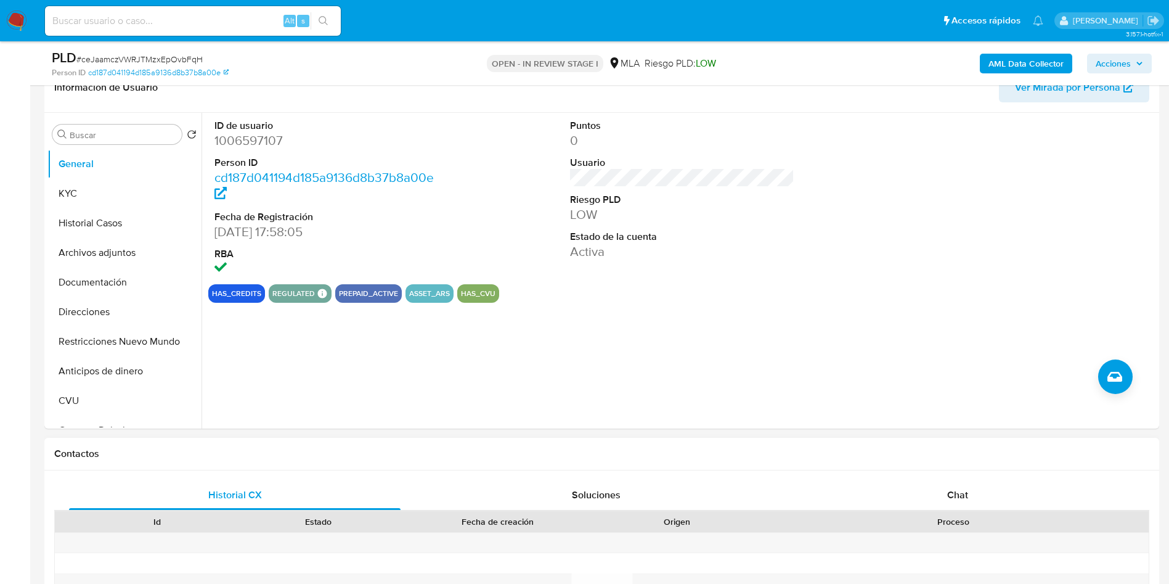
scroll to position [370, 0]
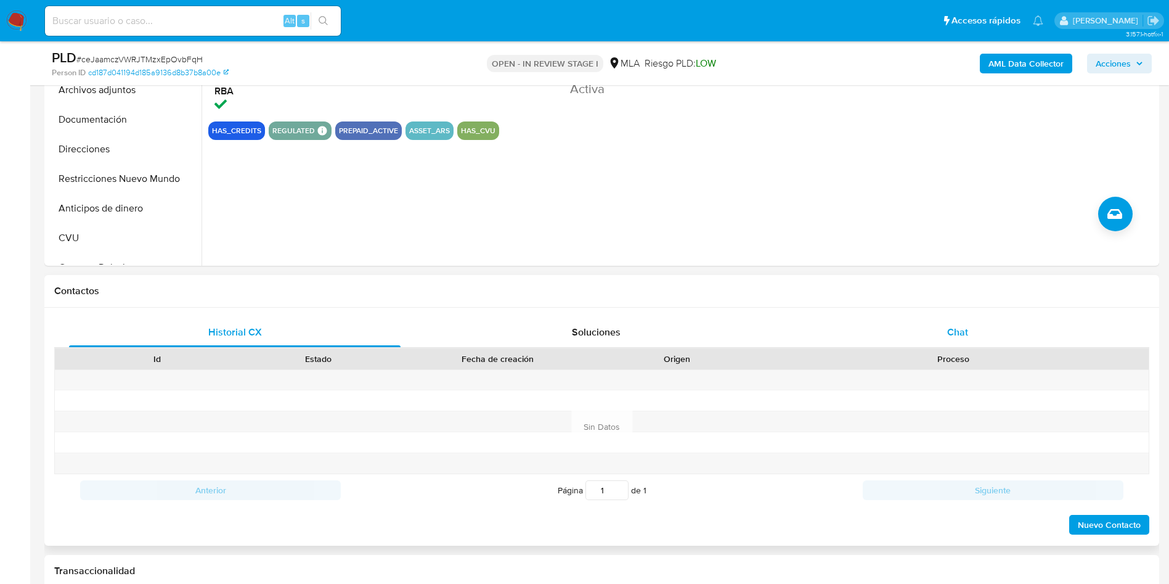
click at [996, 317] on div "Chat" at bounding box center [958, 332] width 332 height 30
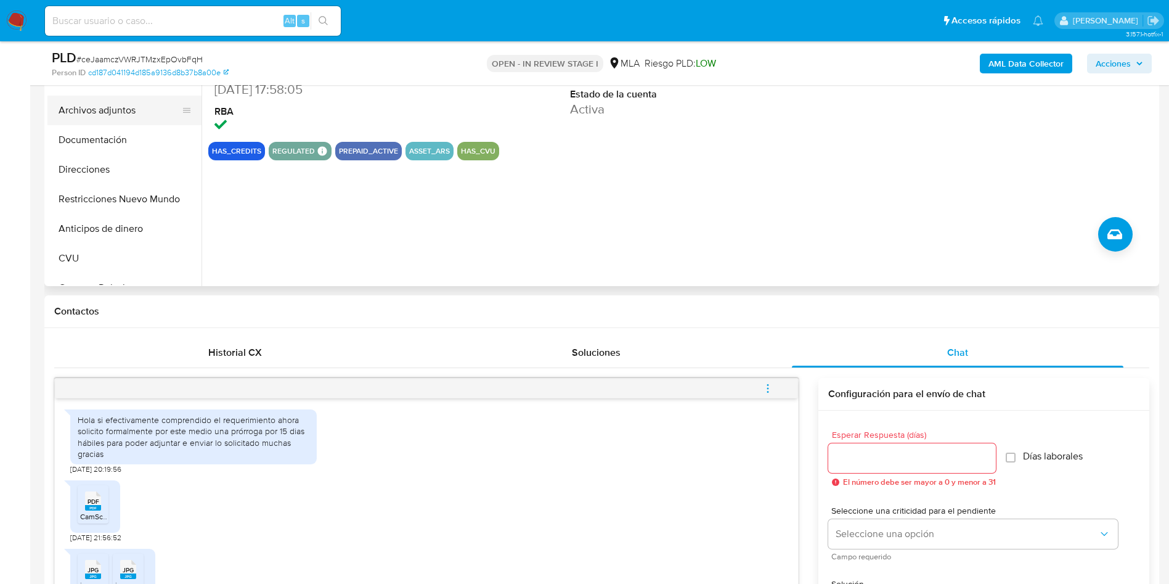
scroll to position [185, 0]
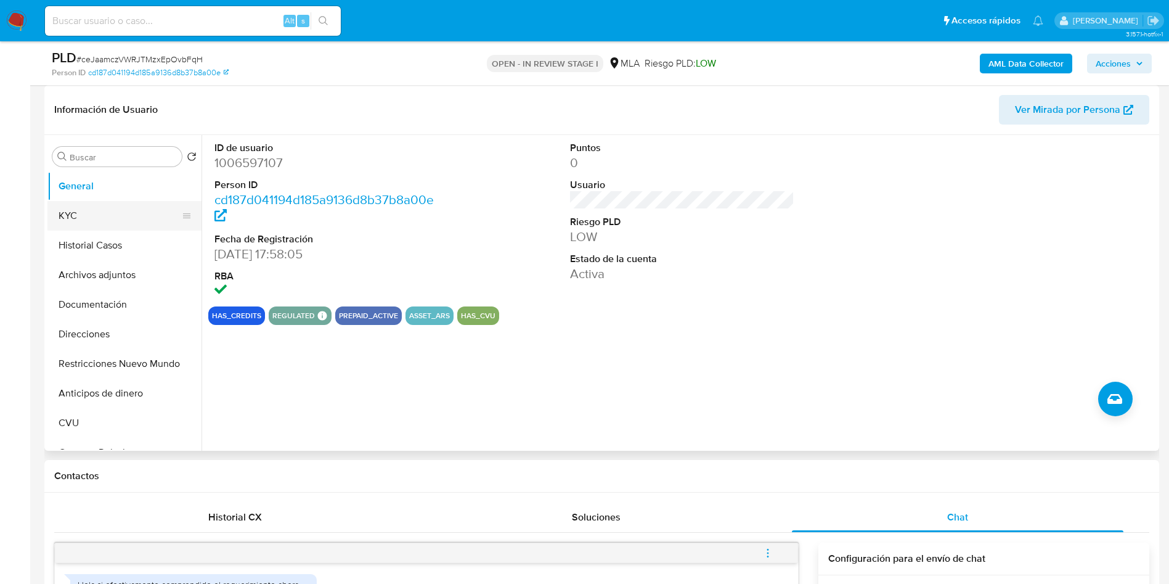
click at [100, 207] on button "KYC" at bounding box center [119, 216] width 144 height 30
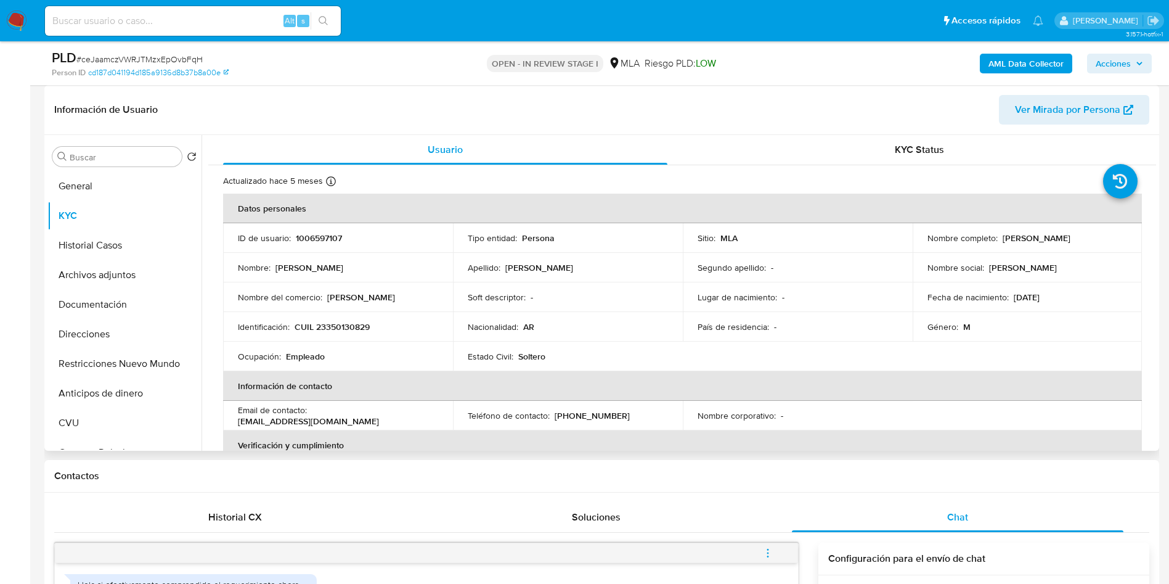
click at [338, 322] on p "CUIL 23350130829" at bounding box center [332, 326] width 75 height 11
copy p "23350130829"
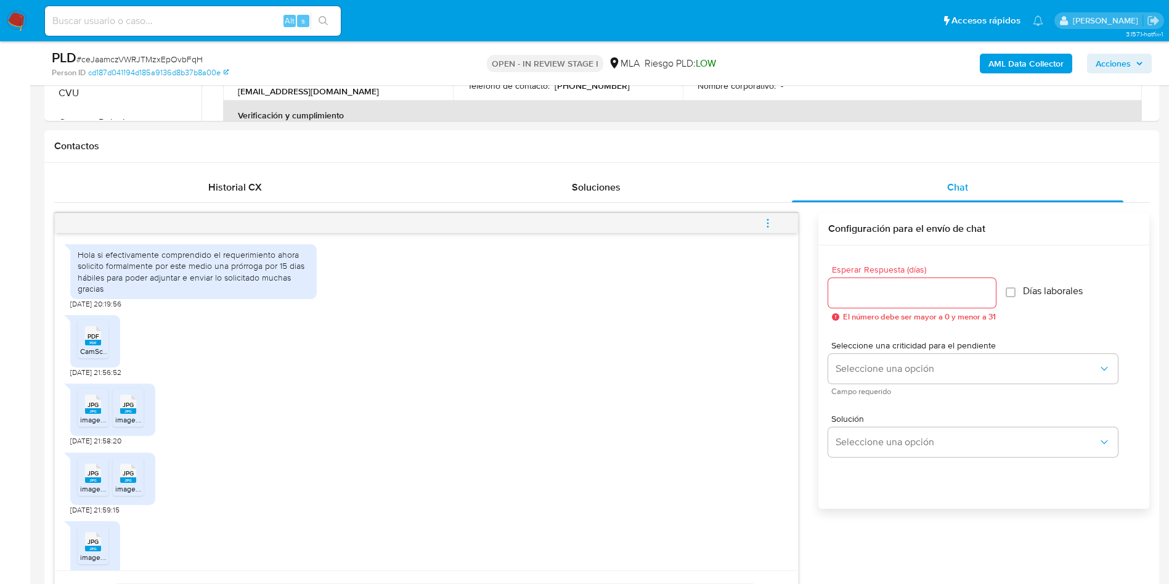
scroll to position [555, 0]
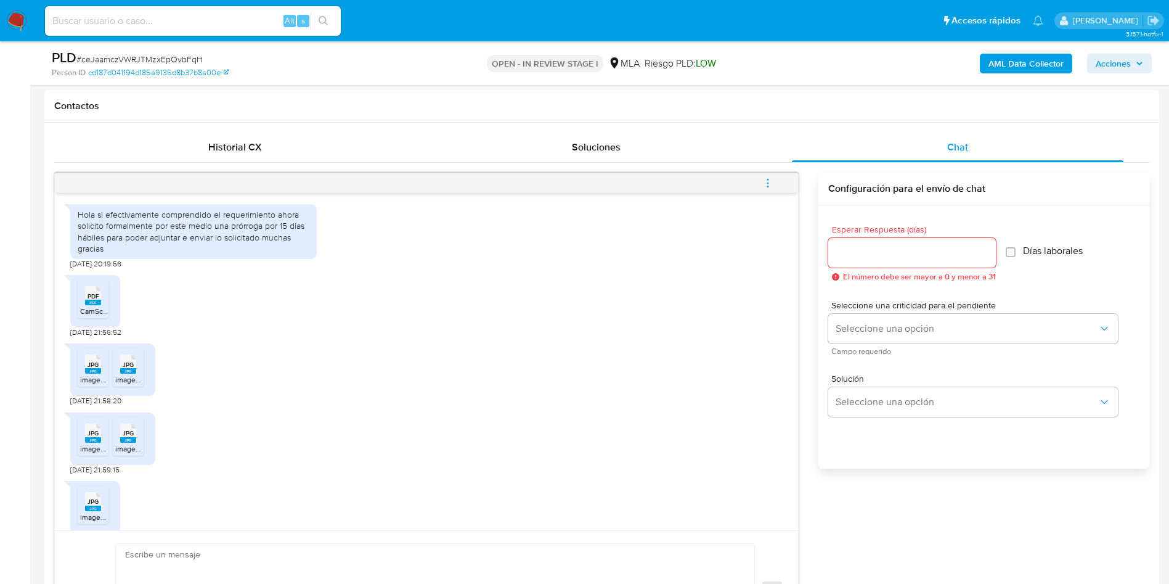
click at [102, 316] on span "CamScanner 23-08-2025 18.28.pdf" at bounding box center [128, 311] width 97 height 10
click at [95, 385] on span "image.jpg" at bounding box center [96, 379] width 33 height 10
click at [134, 375] on icon "JPG" at bounding box center [128, 364] width 16 height 22
click at [87, 444] on div "JPG JPG" at bounding box center [93, 432] width 26 height 24
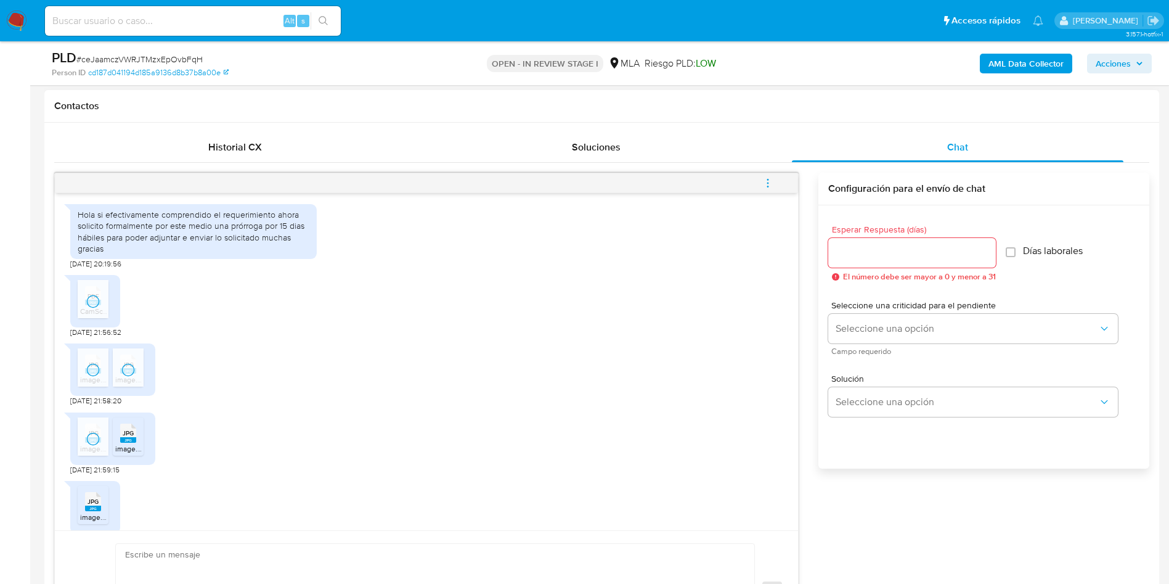
click at [125, 437] on span "JPG" at bounding box center [128, 433] width 11 height 8
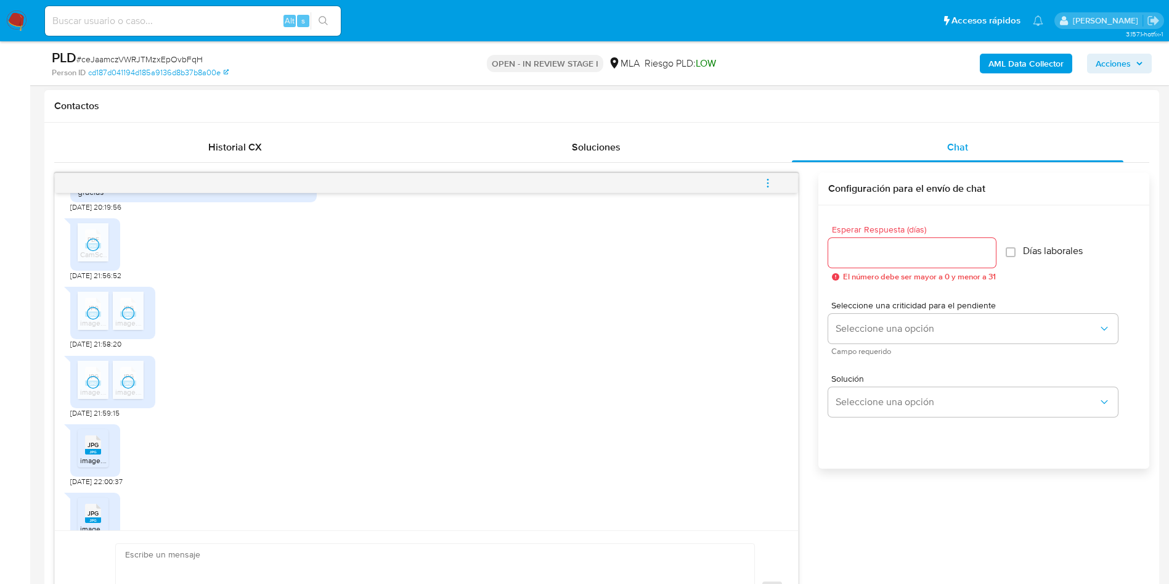
scroll to position [1017, 0]
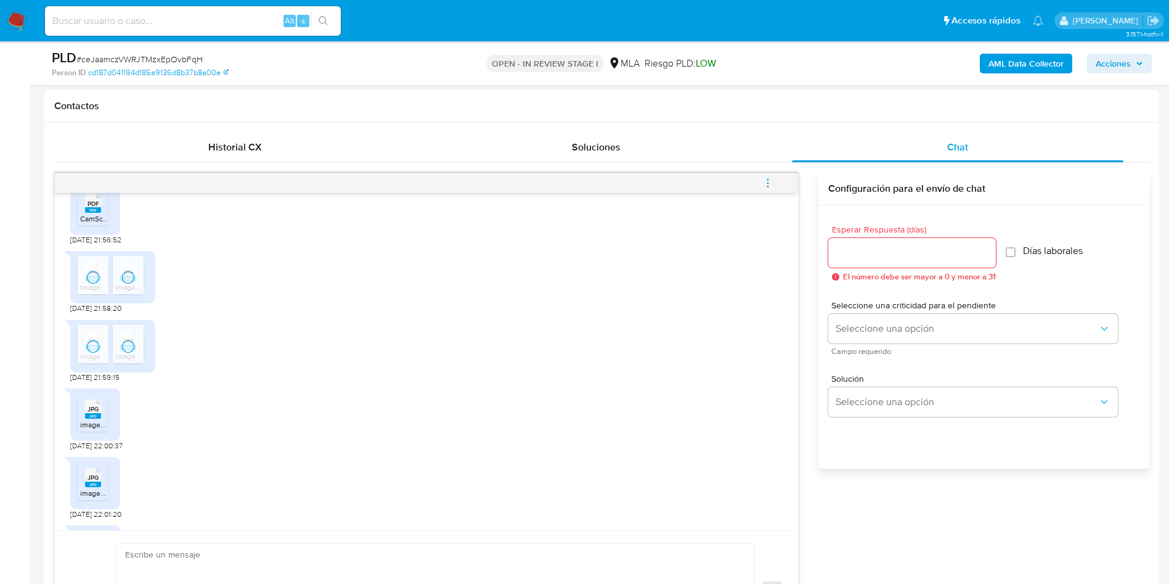
click at [101, 430] on span "image.jpg" at bounding box center [96, 424] width 33 height 10
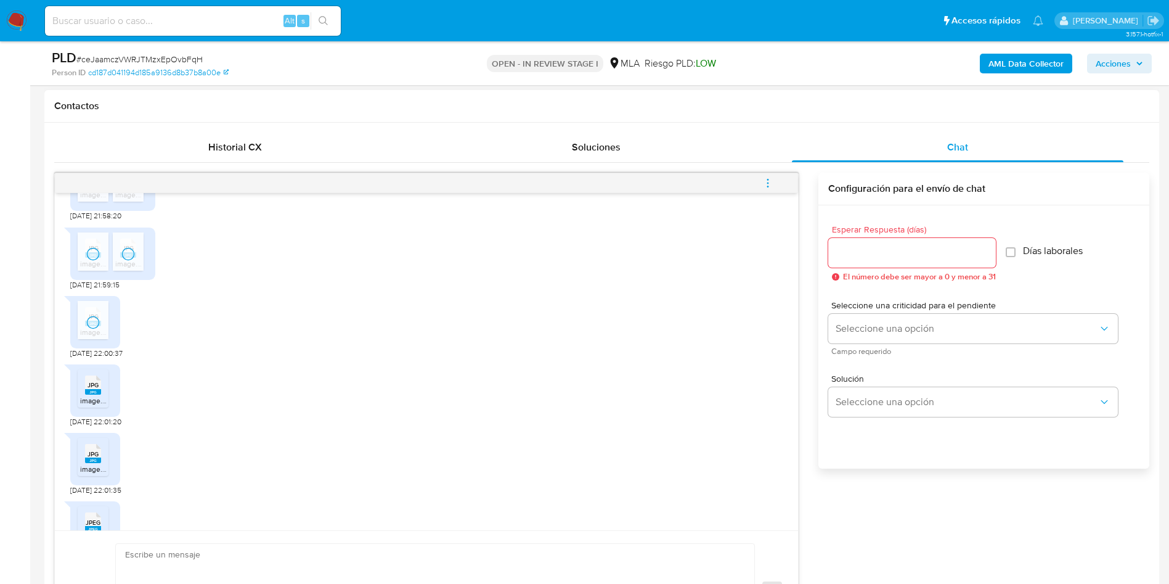
click at [81, 396] on div "JPG JPG" at bounding box center [93, 384] width 26 height 24
click at [97, 449] on rect at bounding box center [105, 441] width 19 height 16
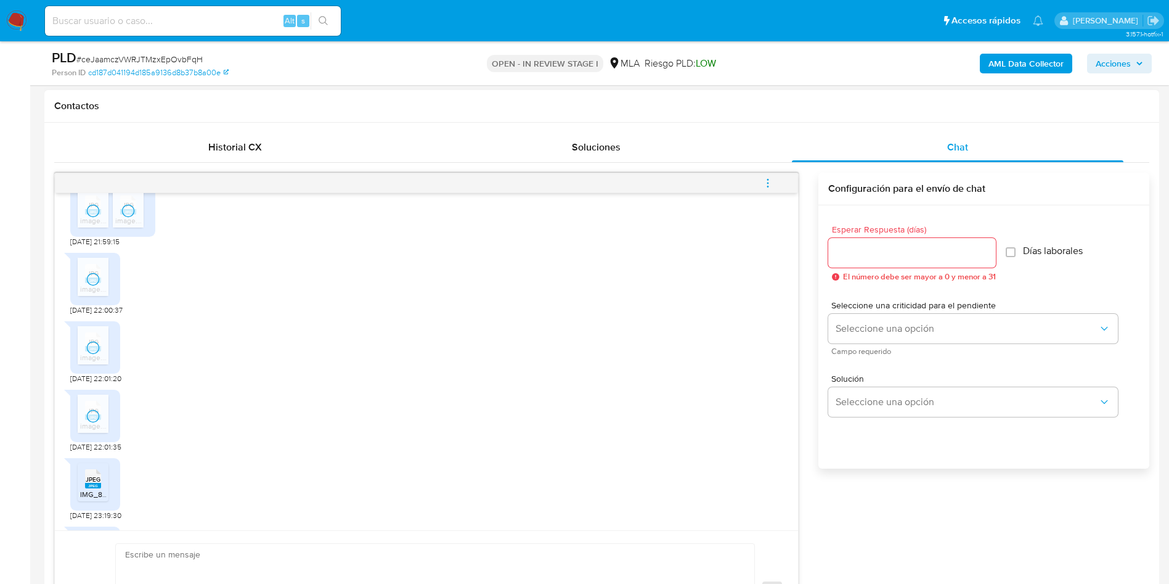
scroll to position [1295, 0]
click at [90, 343] on span "JPEG" at bounding box center [93, 339] width 15 height 8
click at [101, 418] on div "JPEG JPEG" at bounding box center [93, 406] width 26 height 24
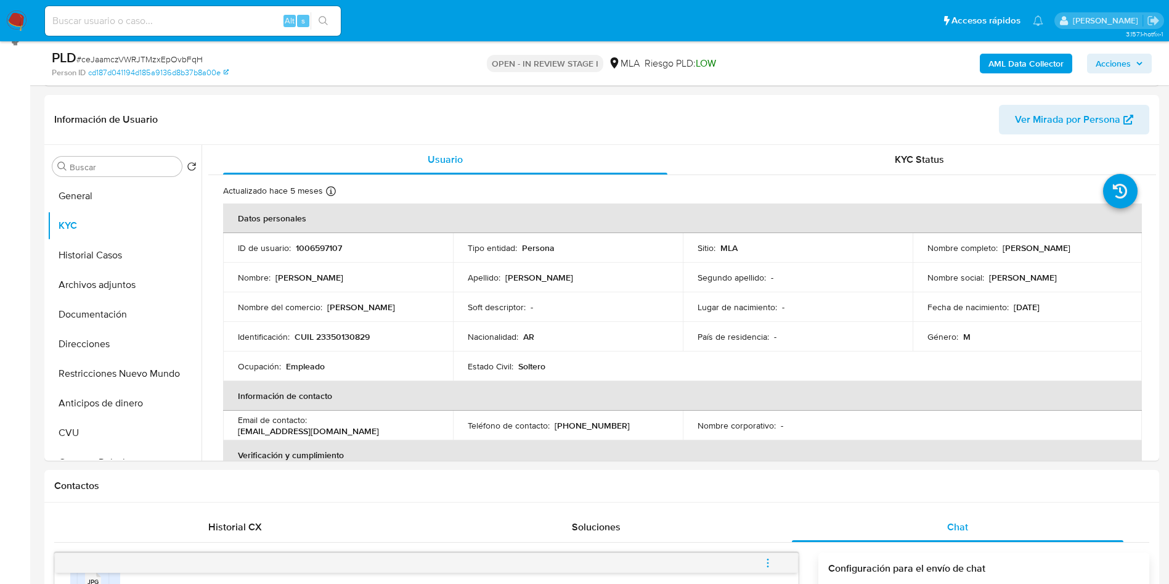
scroll to position [92, 0]
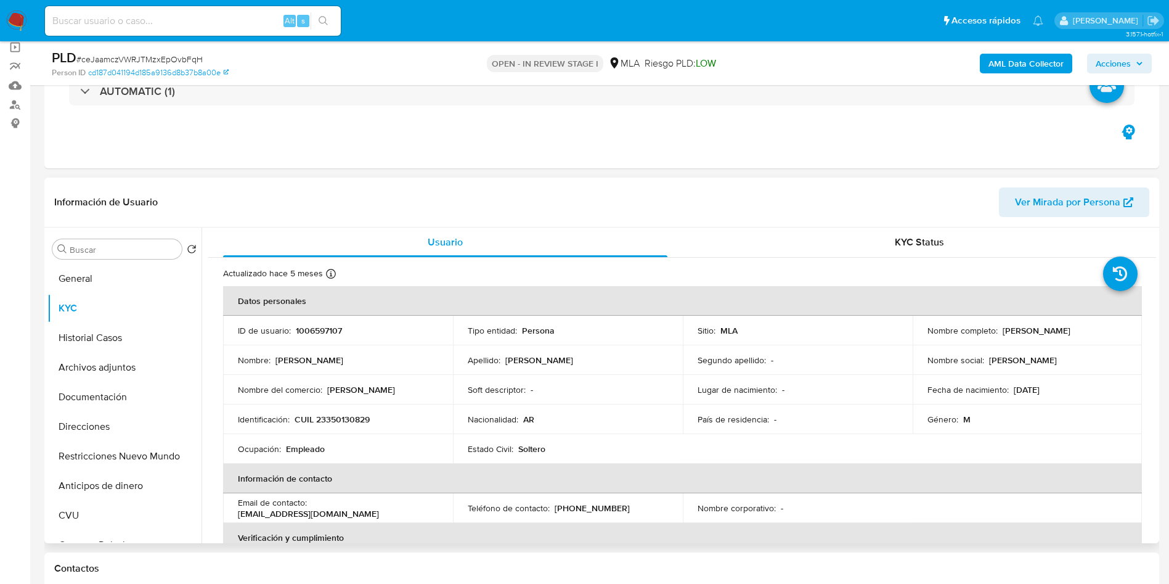
drag, startPoint x: 1022, startPoint y: 327, endPoint x: 1071, endPoint y: 332, distance: 49.6
click at [1071, 332] on p "[PERSON_NAME]" at bounding box center [1037, 330] width 68 height 11
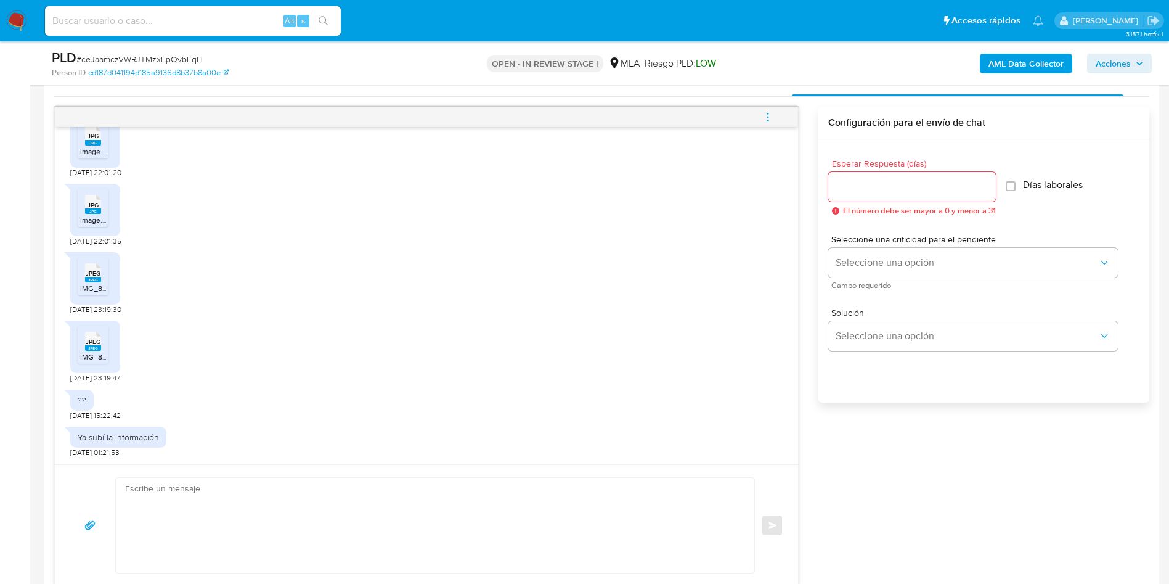
scroll to position [647, 0]
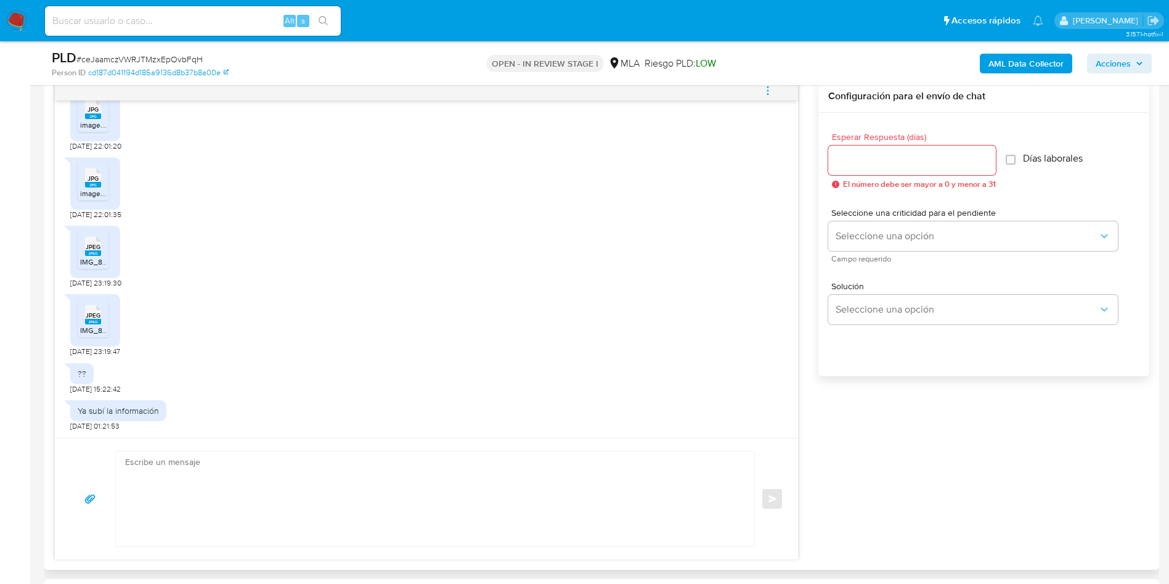
click at [177, 477] on textarea at bounding box center [432, 498] width 614 height 95
paste textarea "Muchas gracias por la respuesta. Analizamos tu caso y notamos que la informació…"
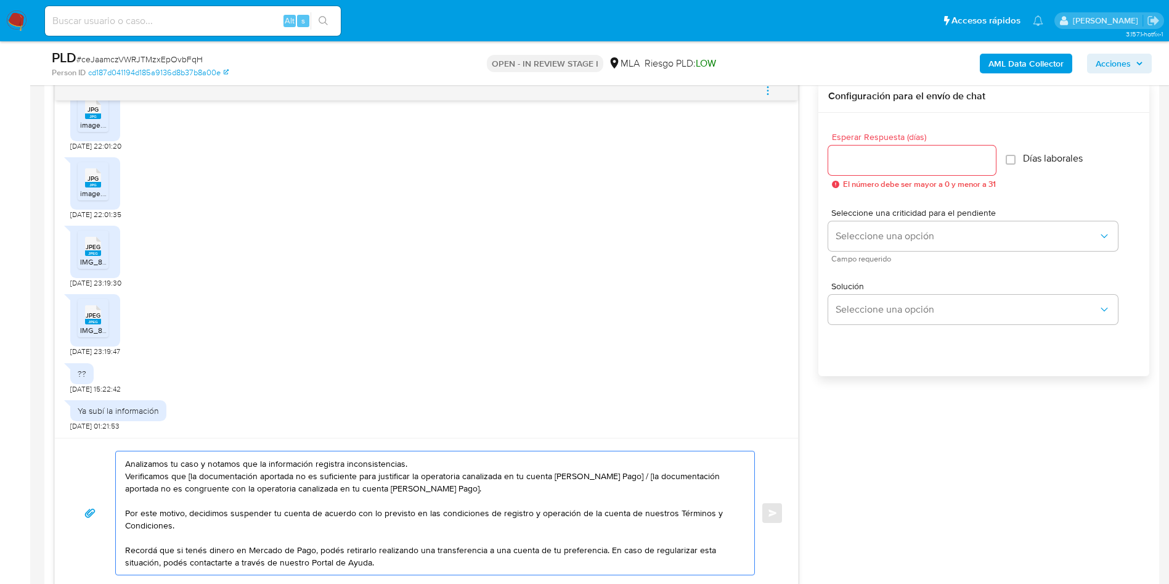
scroll to position [0, 0]
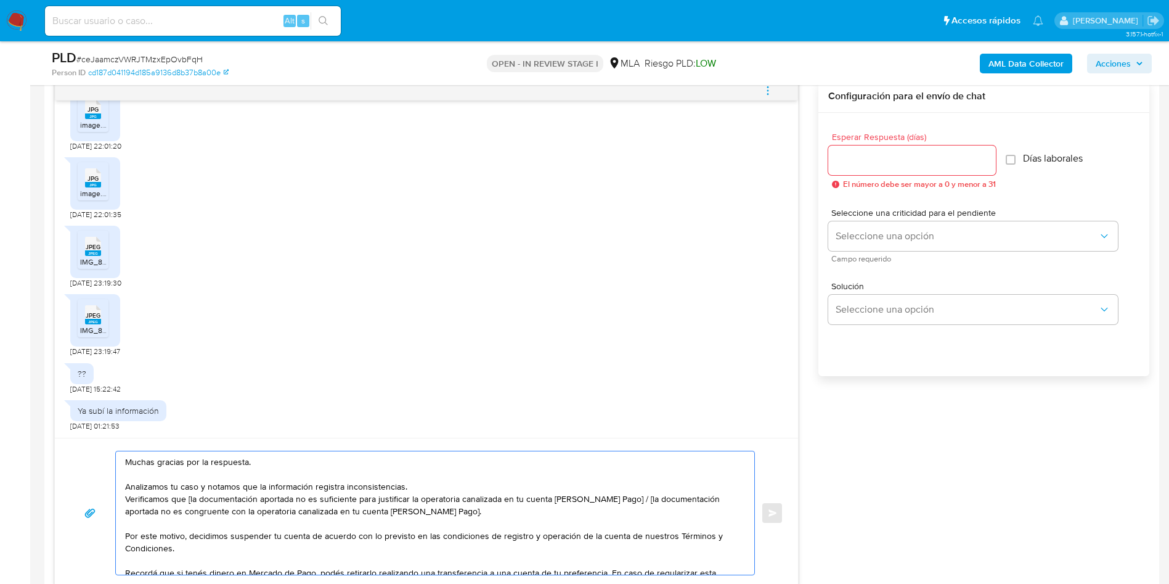
drag, startPoint x: 187, startPoint y: 500, endPoint x: 631, endPoint y: 501, distance: 443.3
click at [631, 501] on textarea "Muchas gracias por la respuesta. Analizamos tu caso y notamos que la informació…" at bounding box center [432, 512] width 614 height 123
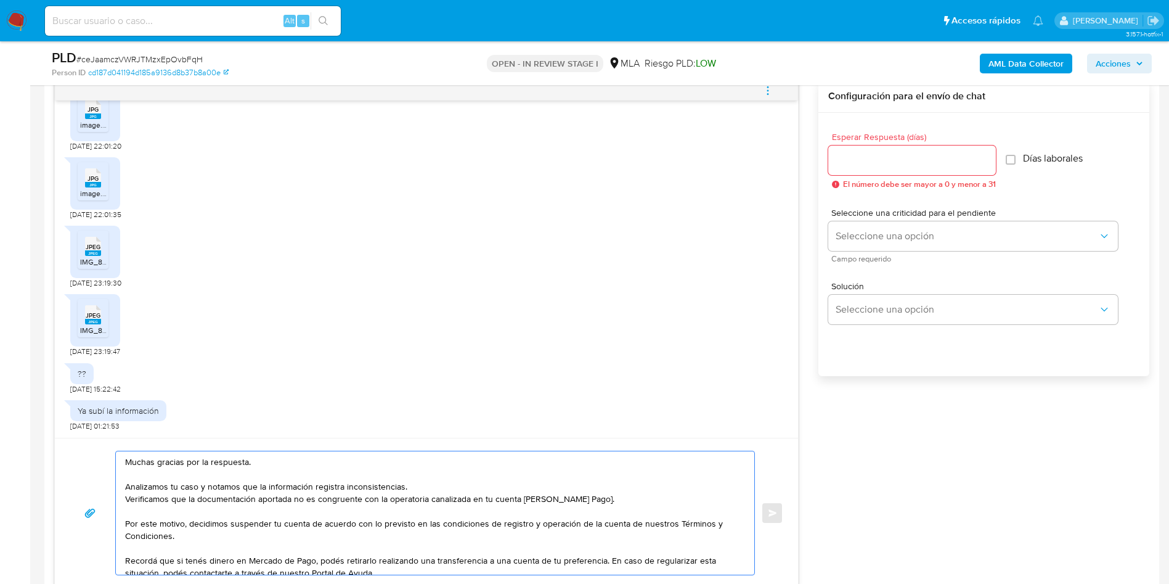
click at [610, 494] on textarea "Muchas gracias por la respuesta. Analizamos tu caso y notamos que la informació…" at bounding box center [432, 512] width 614 height 123
type textarea "Muchas gracias por la respuesta. Analizamos tu caso y notamos que la informació…"
click at [880, 163] on input "Esperar Respuesta (días)" at bounding box center [913, 160] width 168 height 16
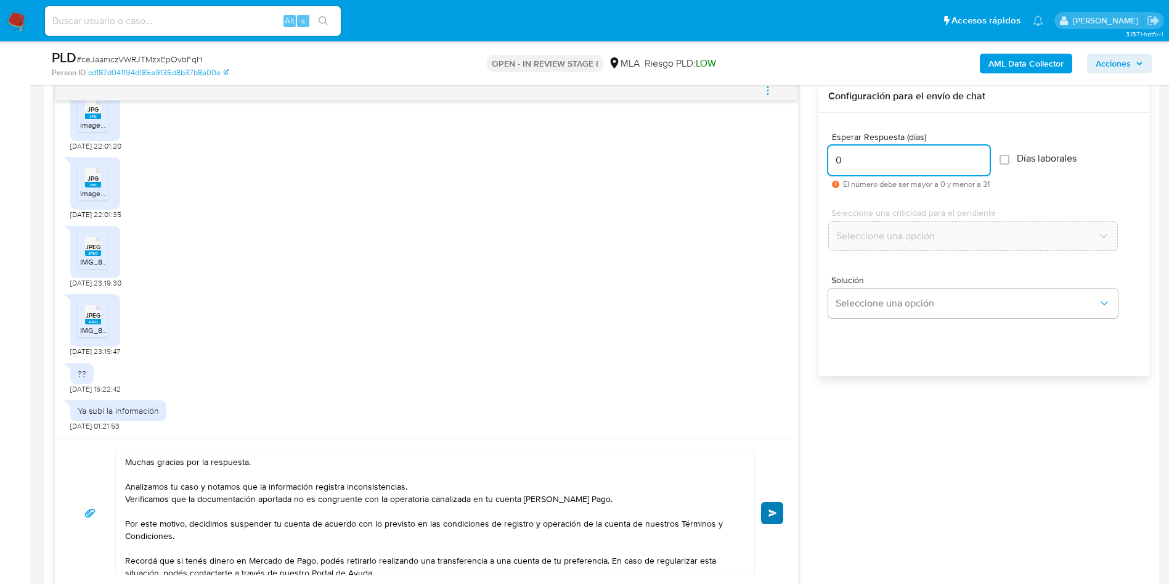
type input "0"
click at [775, 511] on span "Enviar" at bounding box center [773, 512] width 9 height 7
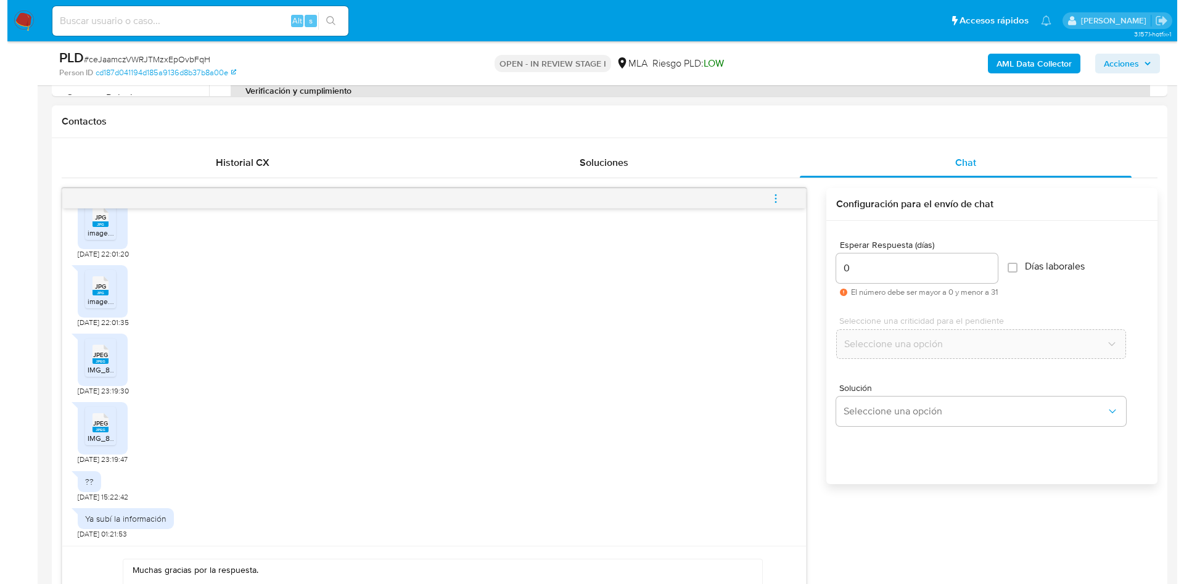
scroll to position [462, 0]
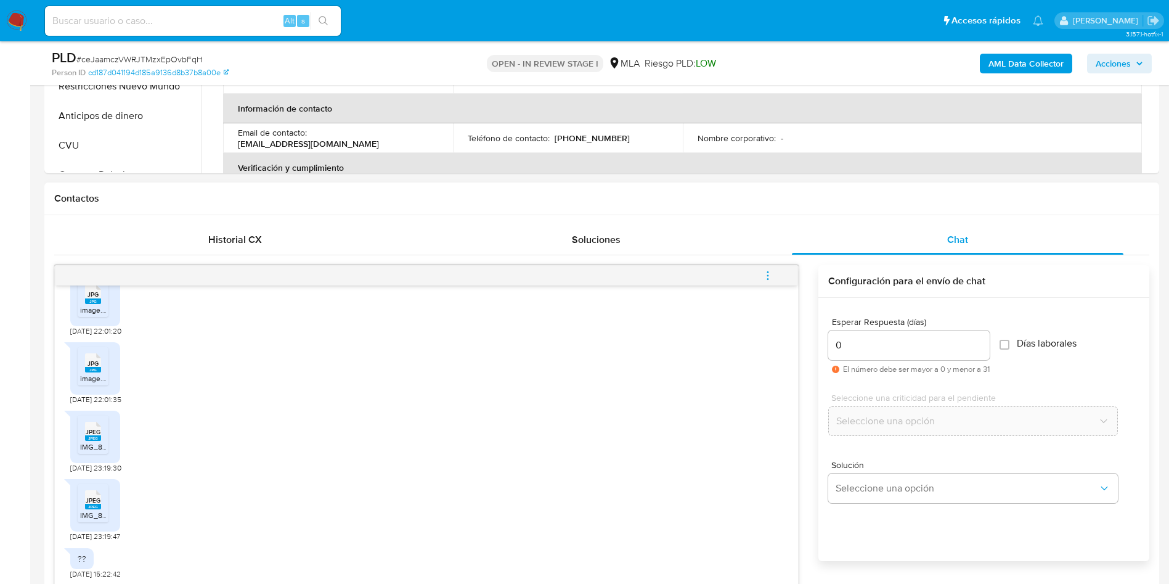
click at [774, 268] on span "menu-action" at bounding box center [768, 276] width 11 height 30
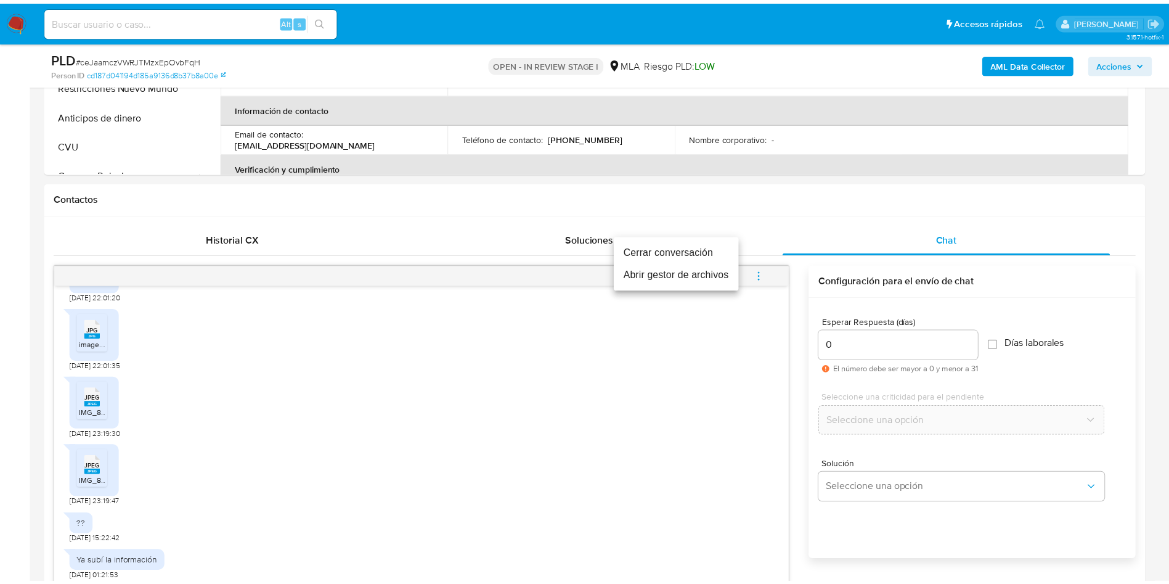
scroll to position [1575, 0]
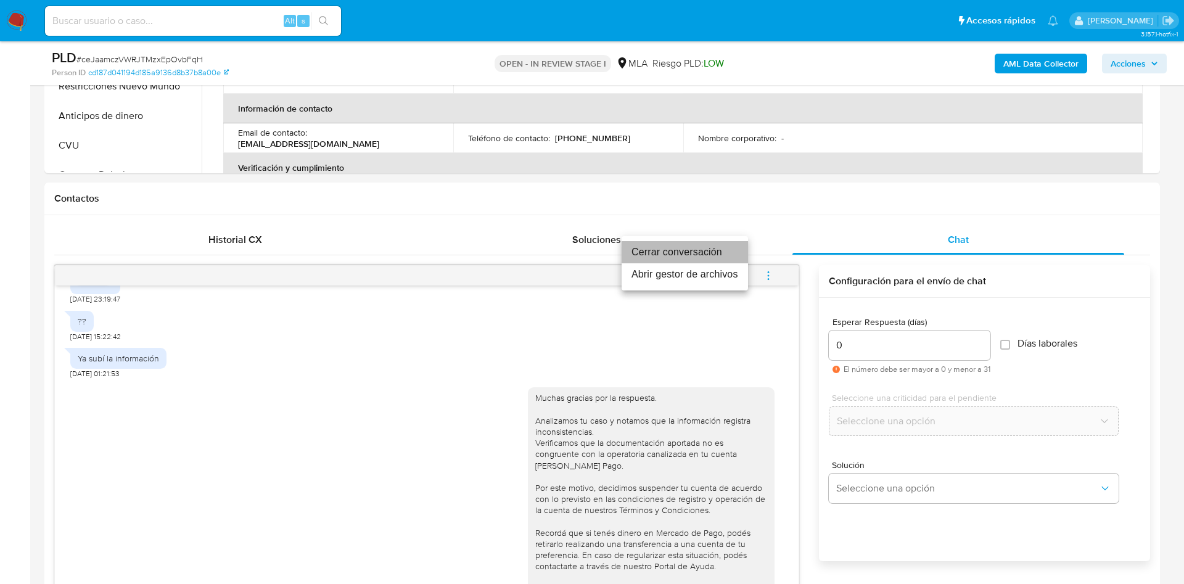
click at [644, 250] on li "Cerrar conversación" at bounding box center [684, 252] width 126 height 22
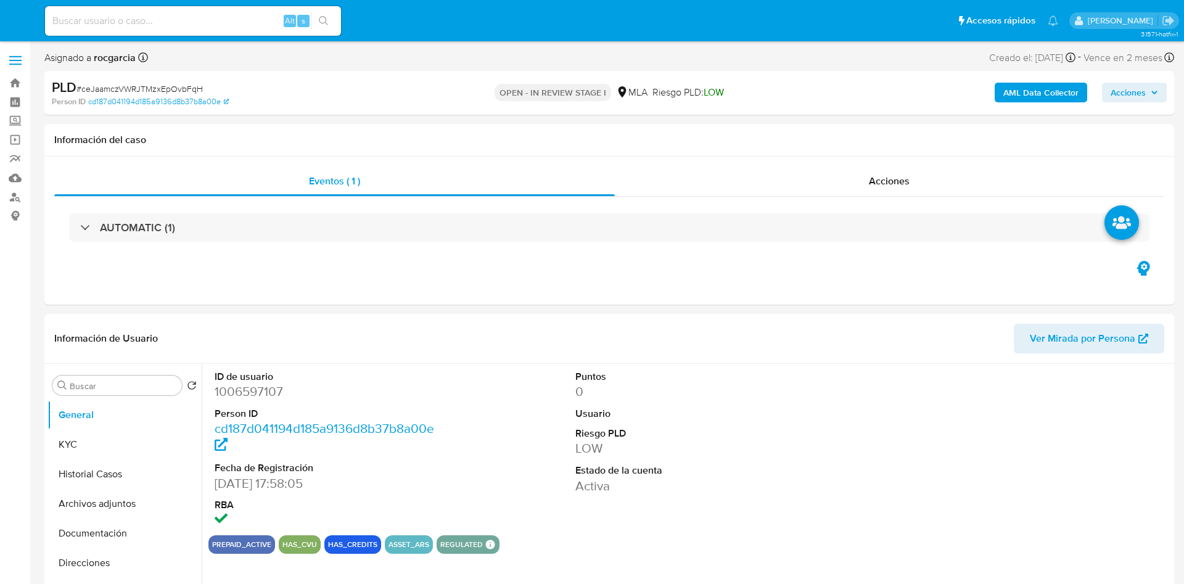
select select "10"
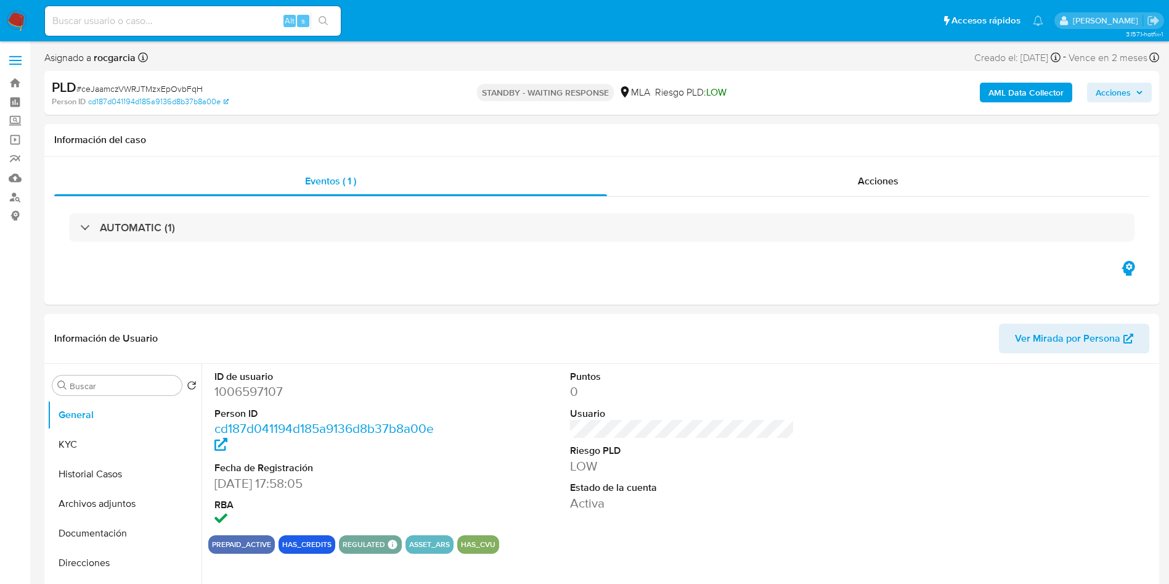
select select "10"
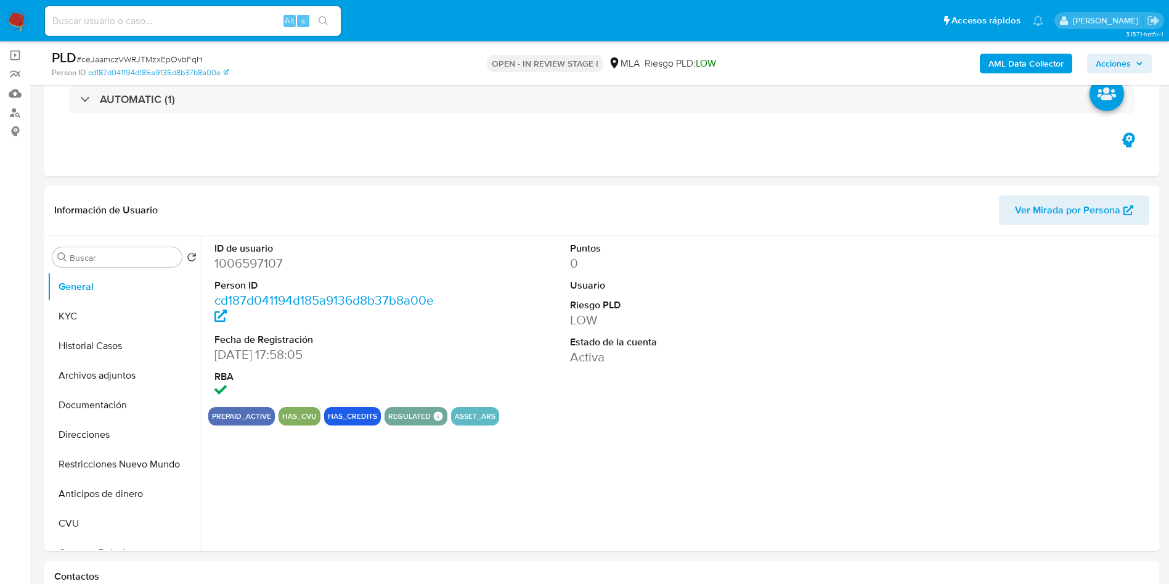
scroll to position [92, 0]
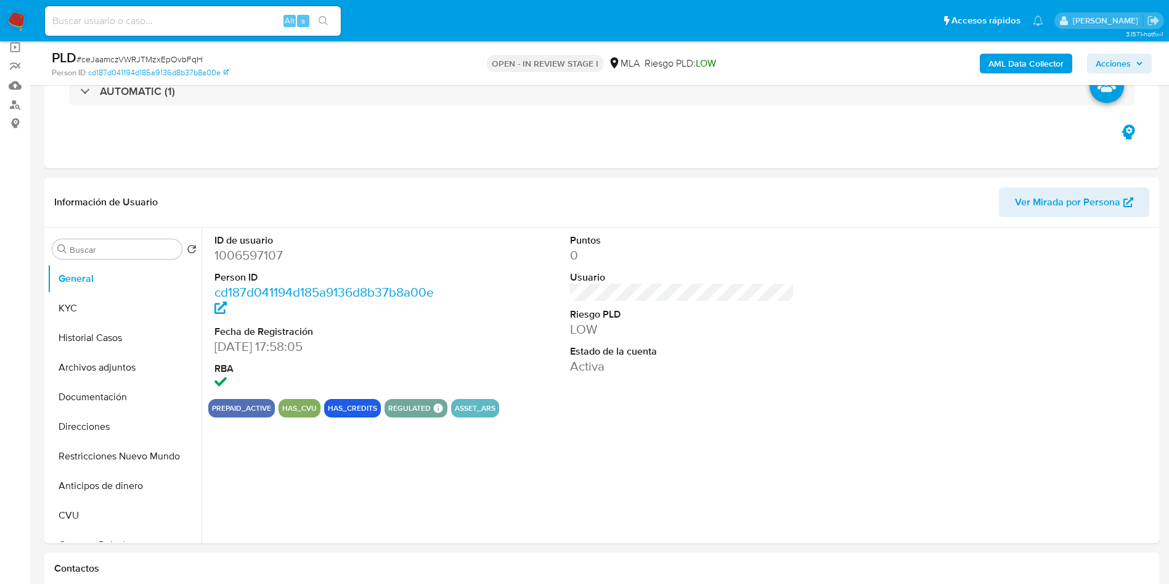
select select "10"
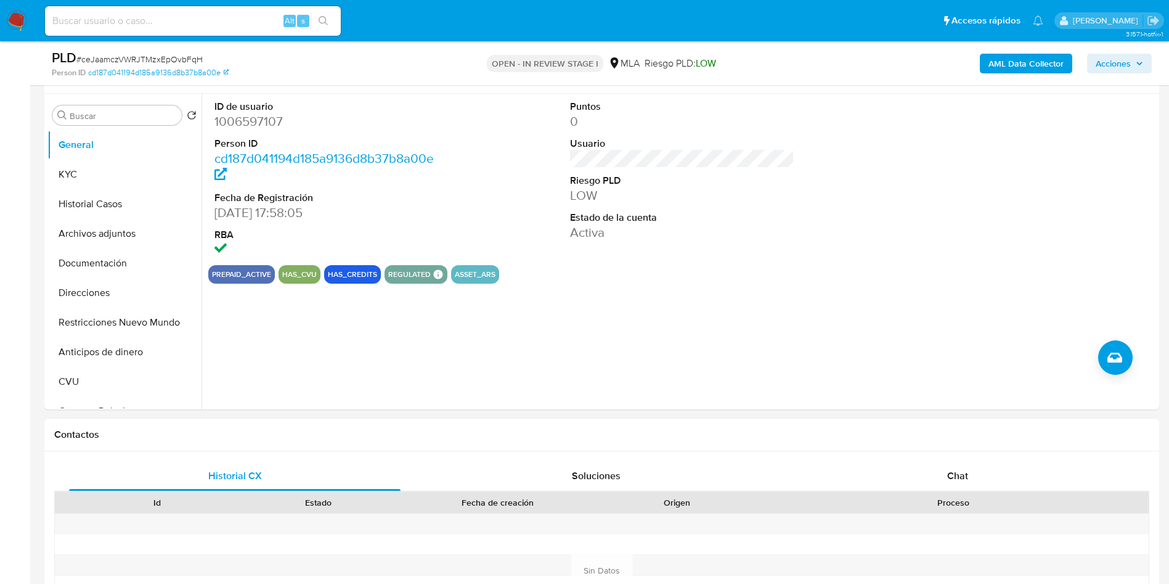
scroll to position [462, 0]
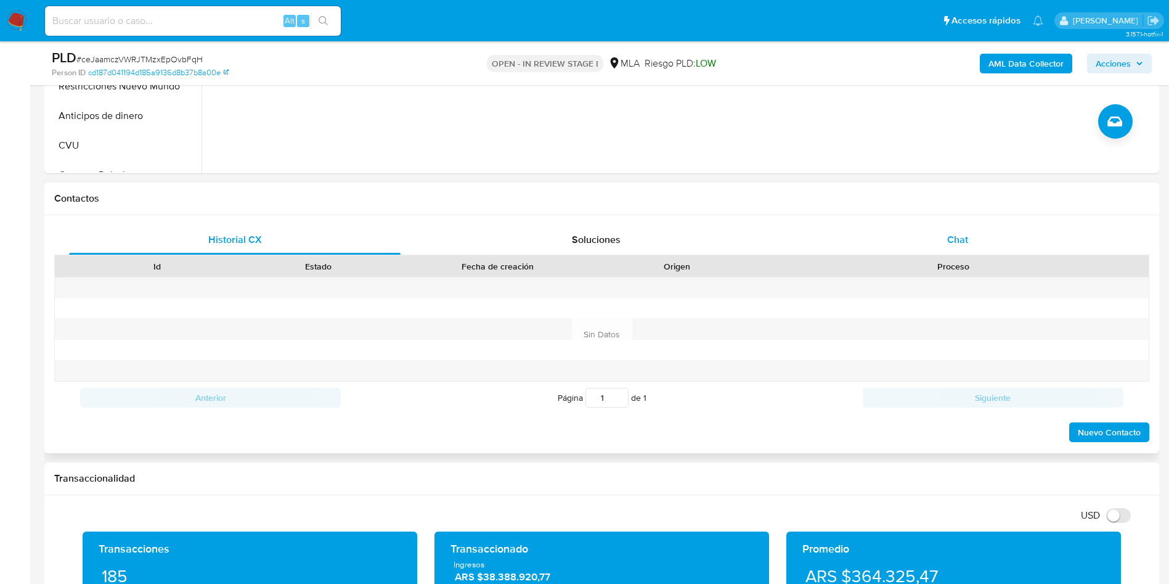
drag, startPoint x: 936, startPoint y: 238, endPoint x: 928, endPoint y: 240, distance: 8.2
click at [936, 239] on div "Chat" at bounding box center [958, 240] width 332 height 30
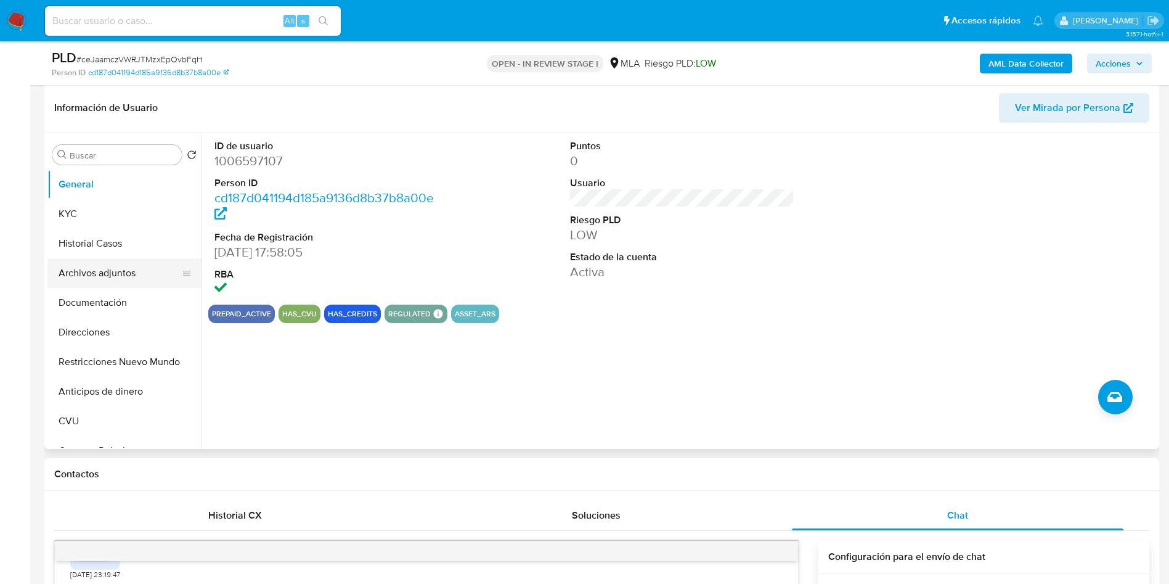
scroll to position [185, 0]
click at [90, 266] on button "Archivos adjuntos" at bounding box center [119, 275] width 144 height 30
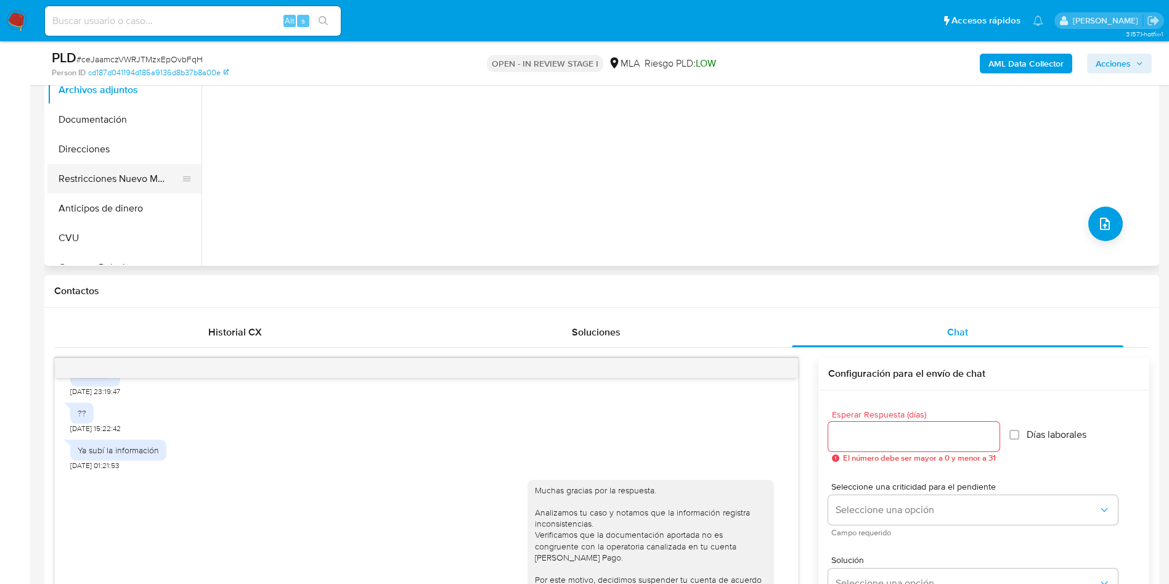
click at [120, 187] on button "Restricciones Nuevo Mundo" at bounding box center [119, 179] width 144 height 30
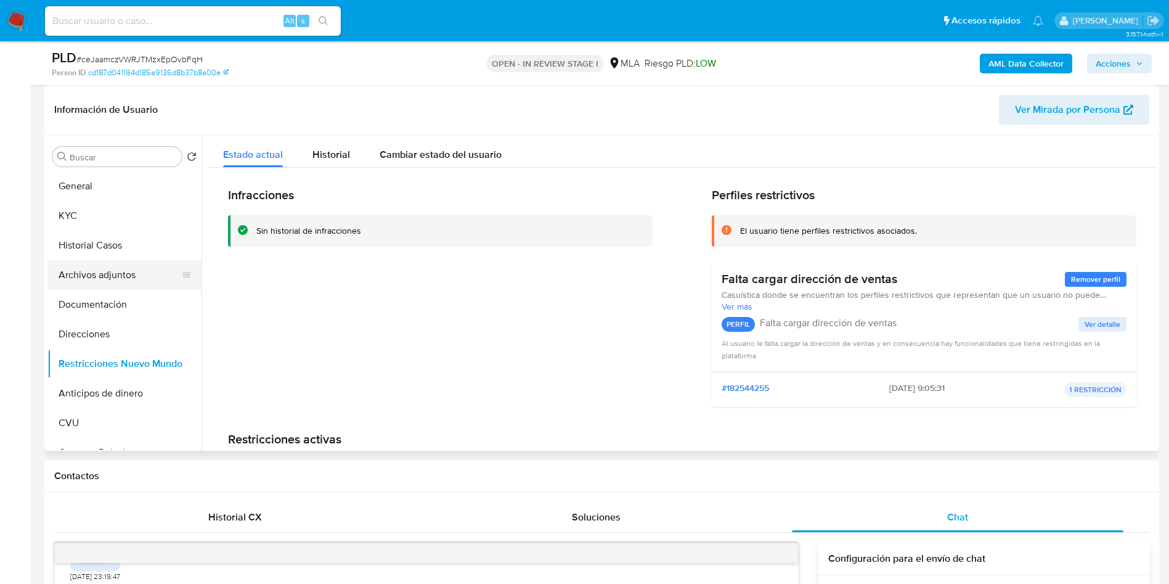
click at [113, 273] on button "Archivos adjuntos" at bounding box center [119, 275] width 144 height 30
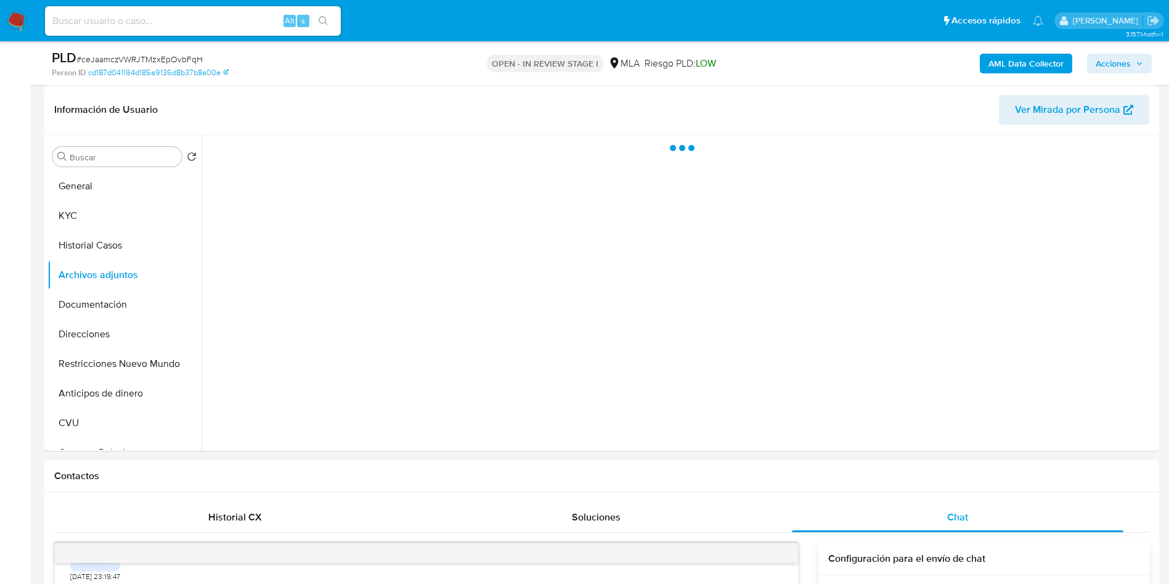
click at [1028, 60] on b "AML Data Collector" at bounding box center [1026, 64] width 75 height 20
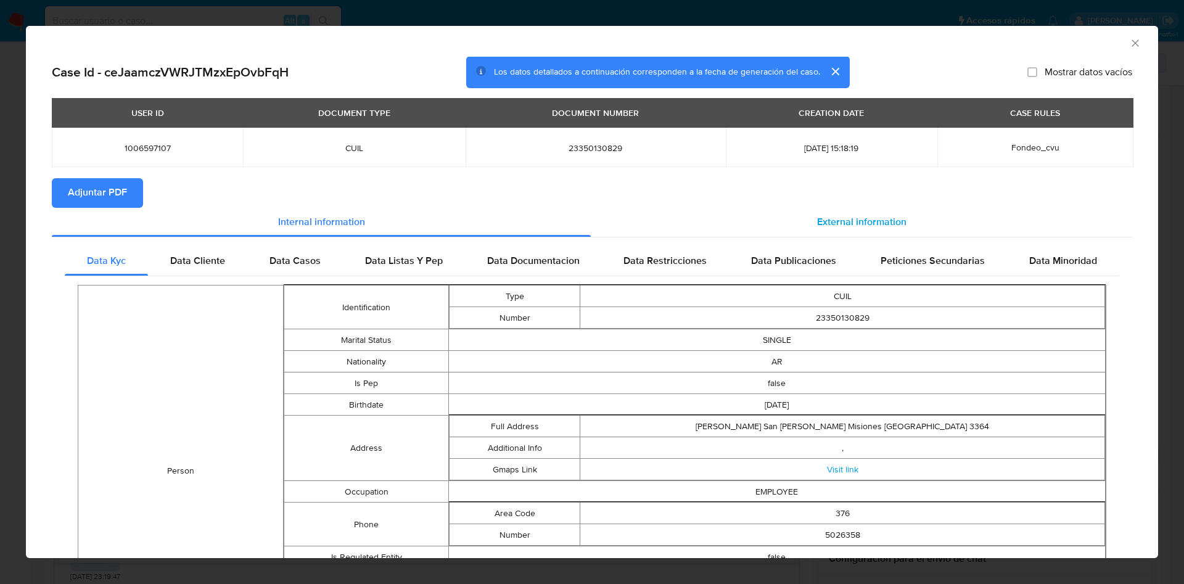
click at [866, 211] on div "External information" at bounding box center [861, 223] width 541 height 30
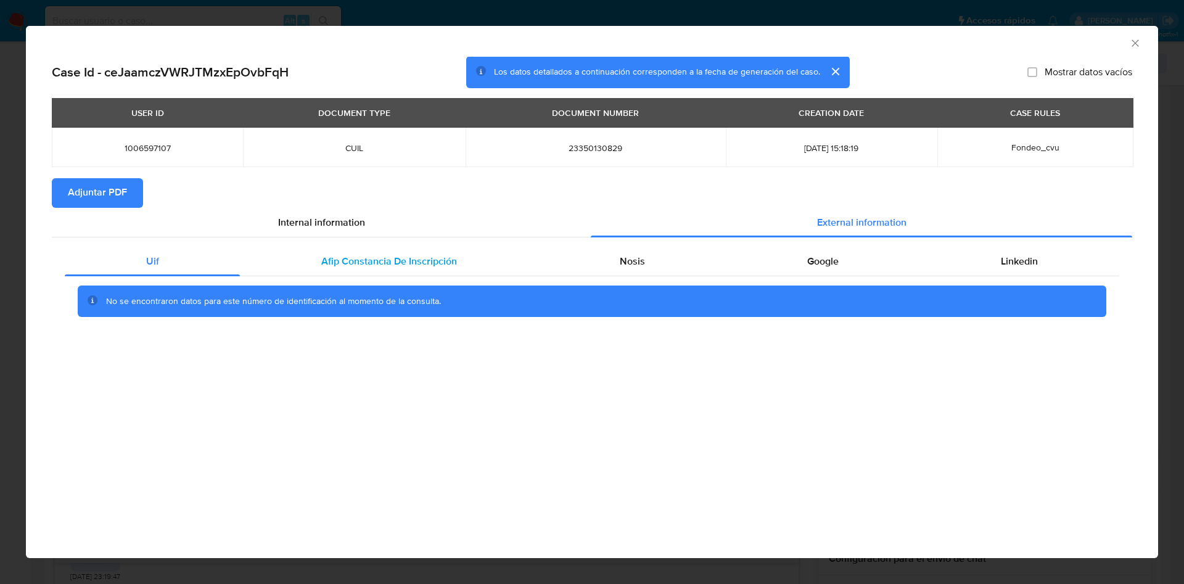
click at [321, 275] on div "Afip Constancia De Inscripción" at bounding box center [389, 262] width 298 height 30
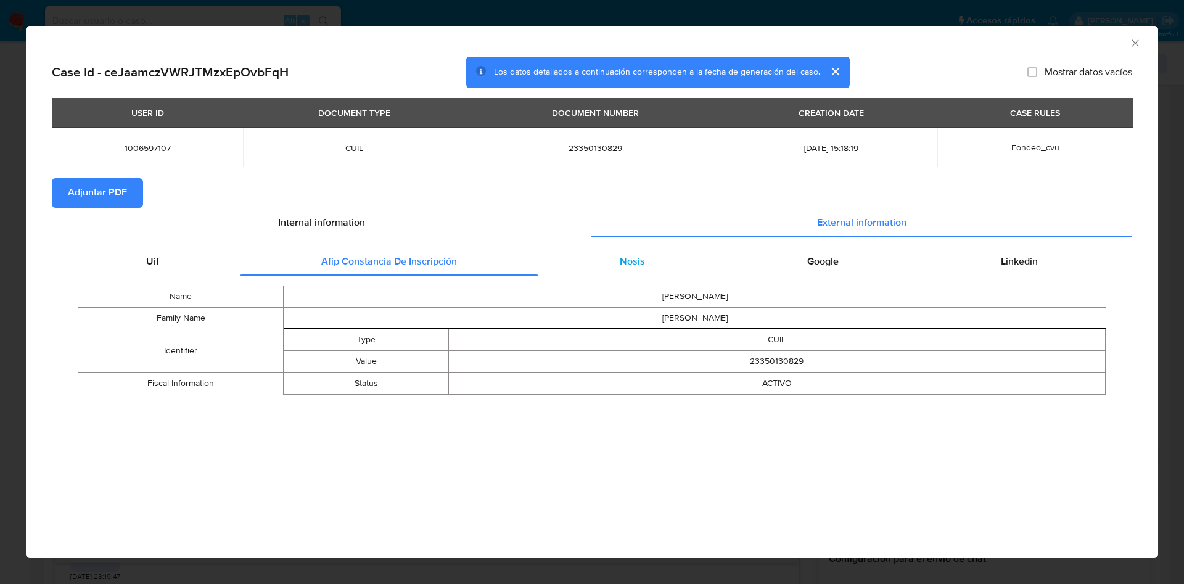
click at [647, 250] on div "Nosis" at bounding box center [631, 262] width 187 height 30
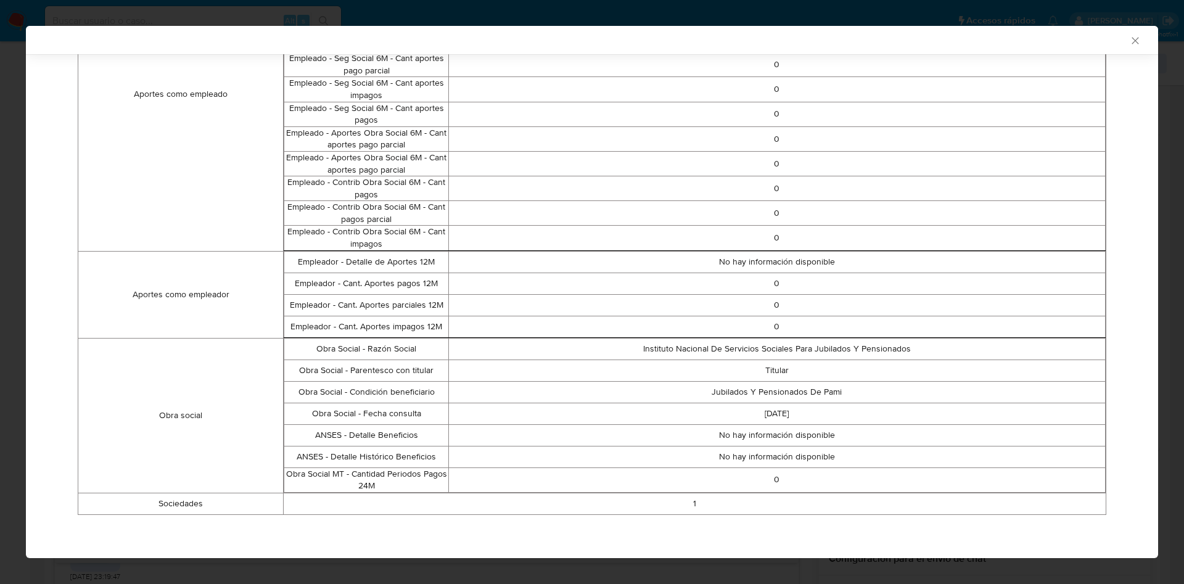
scroll to position [0, 0]
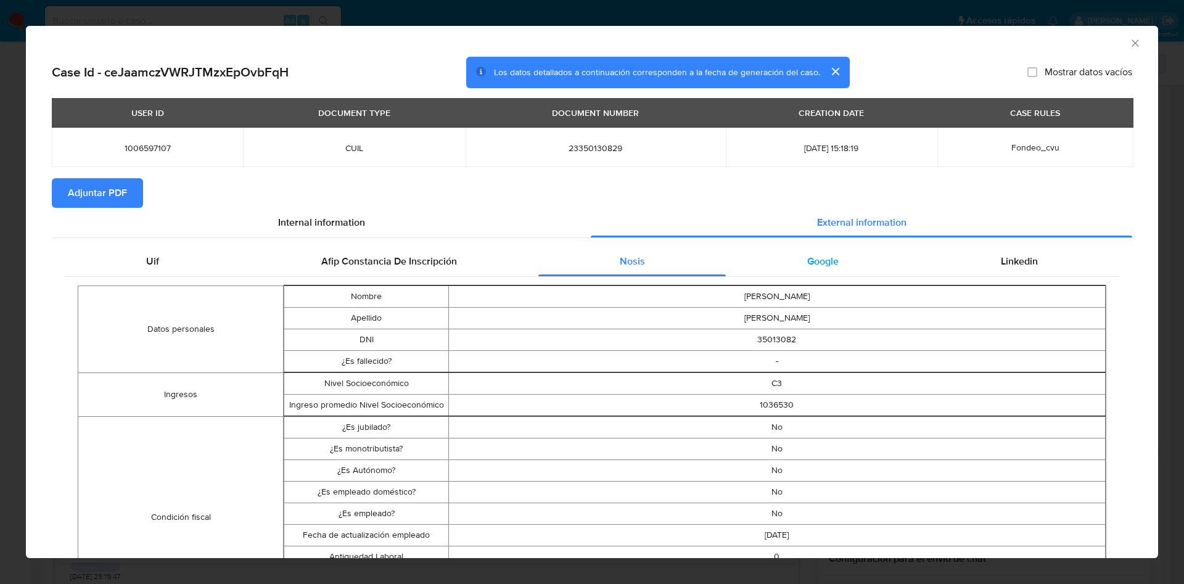
click at [824, 268] on div "Google" at bounding box center [823, 262] width 194 height 30
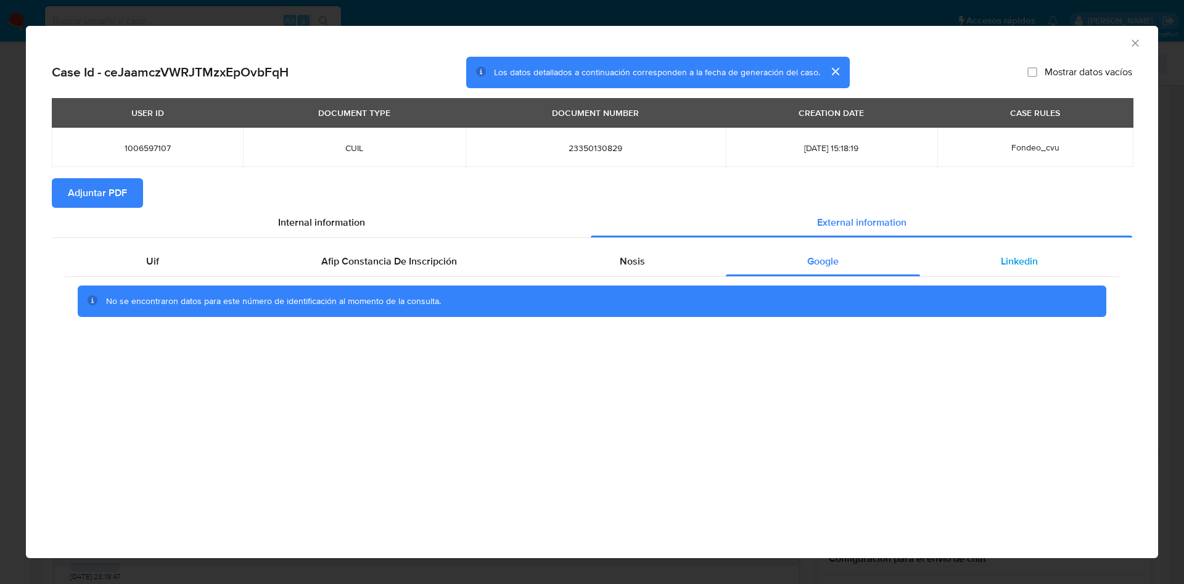
click at [999, 272] on div "Linkedin" at bounding box center [1019, 262] width 199 height 30
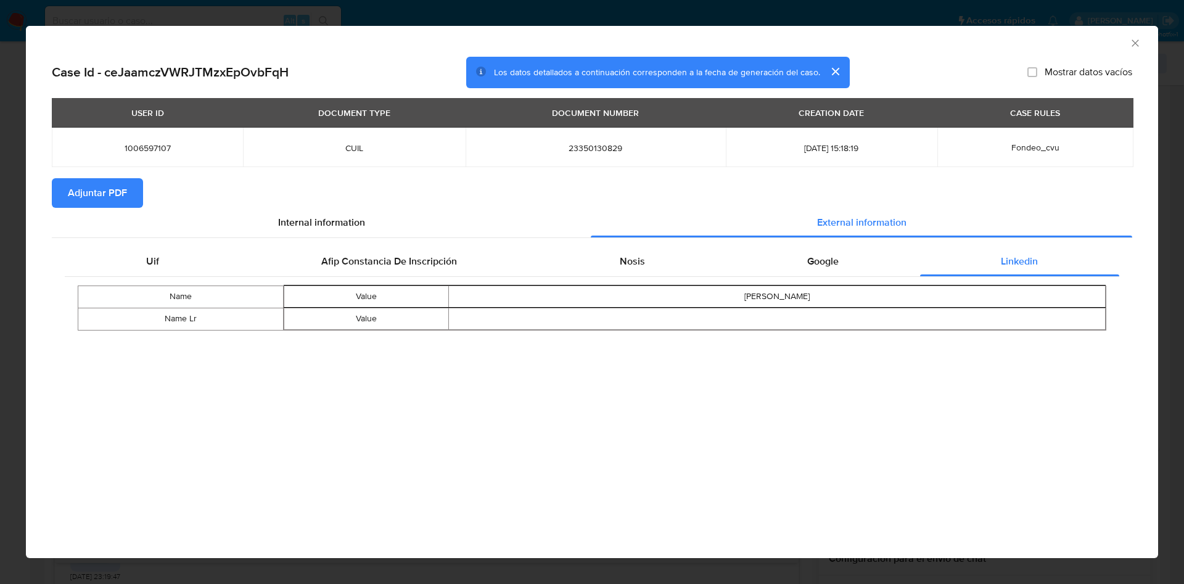
click at [104, 192] on span "Adjuntar PDF" at bounding box center [97, 192] width 59 height 27
click at [1132, 37] on icon "Cerrar ventana" at bounding box center [1135, 43] width 12 height 12
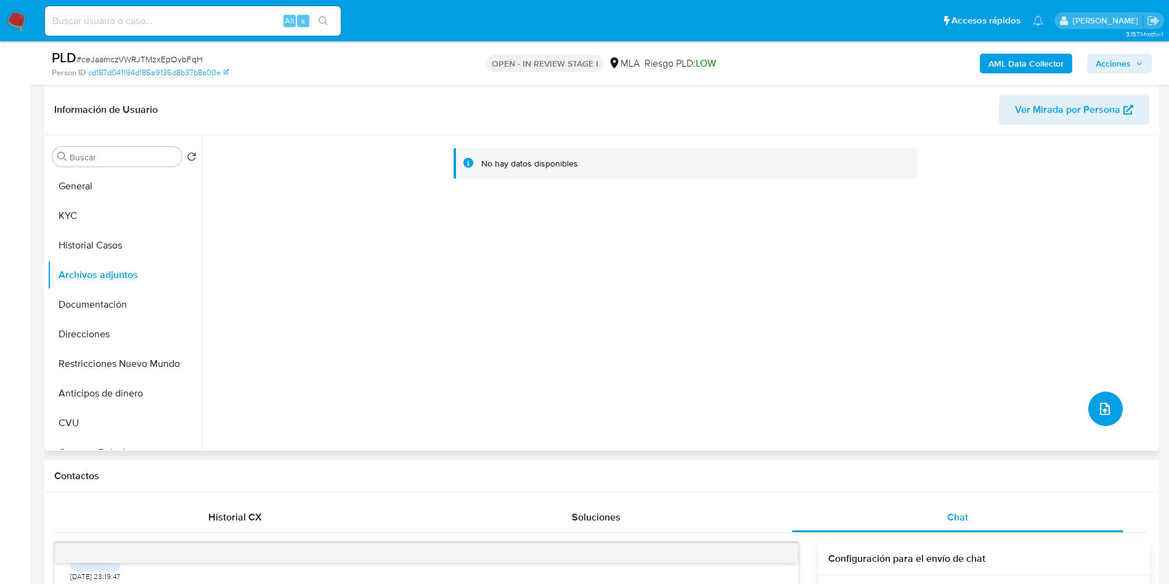
click at [1104, 398] on button "upload-file" at bounding box center [1106, 408] width 35 height 35
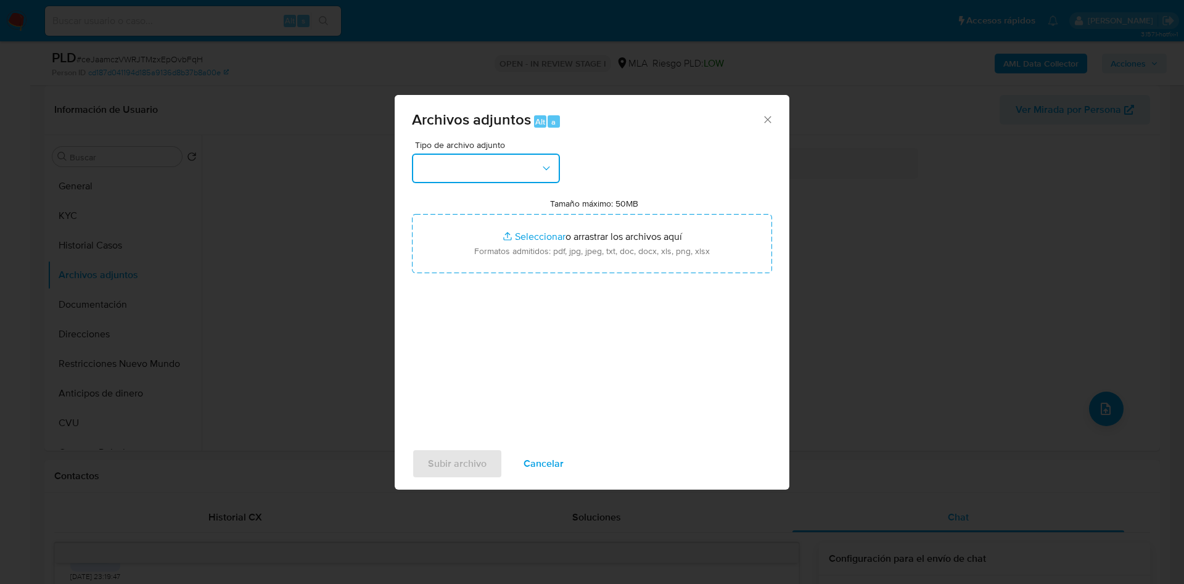
drag, startPoint x: 440, startPoint y: 170, endPoint x: 444, endPoint y: 179, distance: 10.8
click at [441, 171] on button "button" at bounding box center [486, 169] width 148 height 30
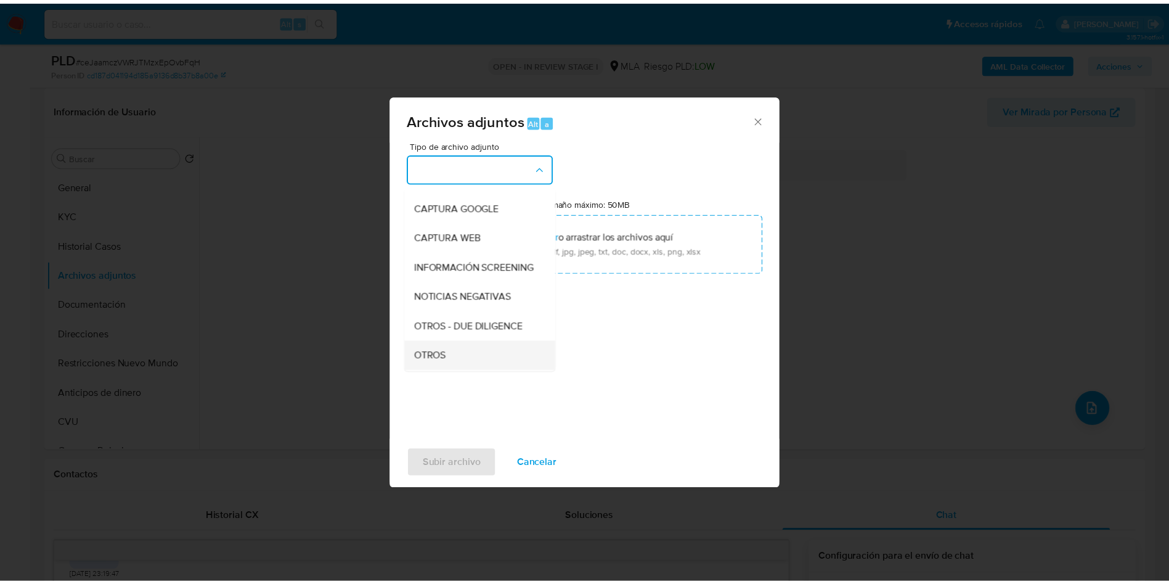
scroll to position [185, 0]
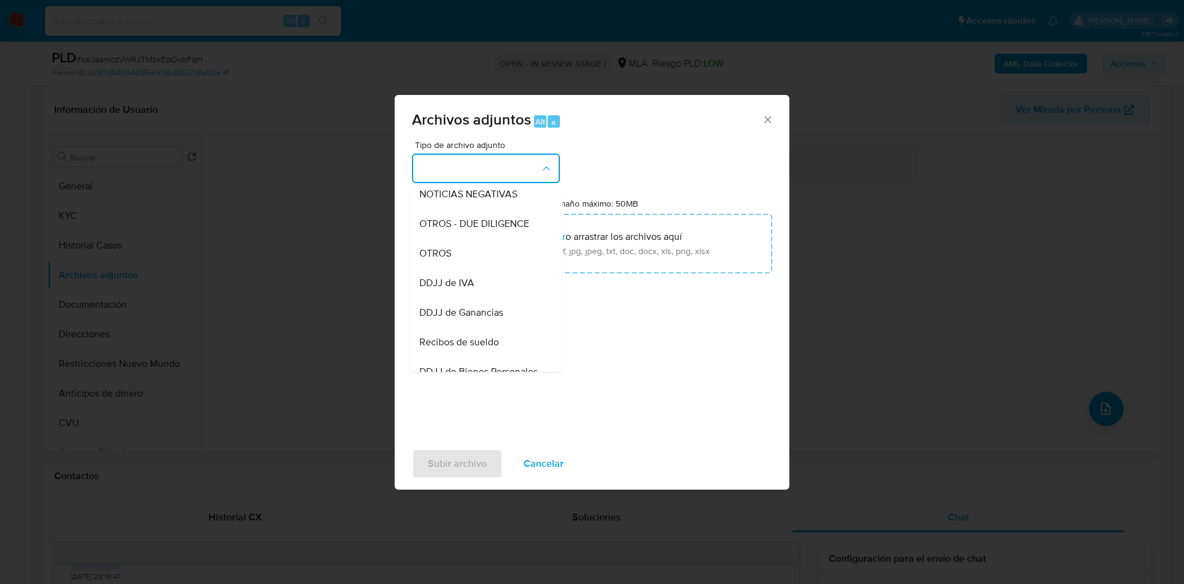
click at [765, 125] on div "Archivos adjuntos Alt a" at bounding box center [592, 118] width 395 height 46
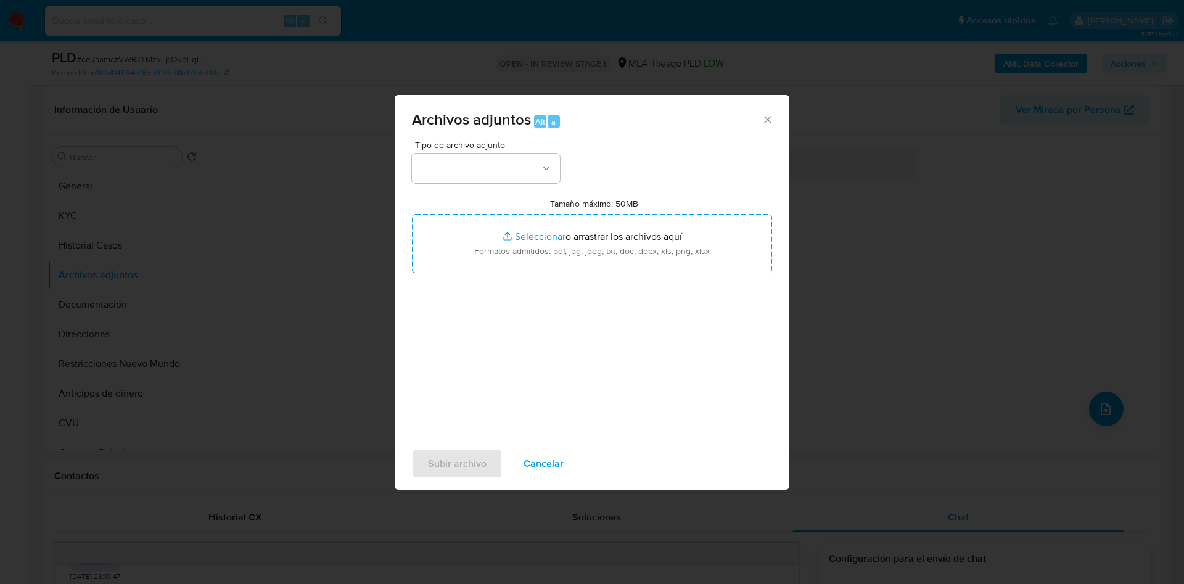
click at [769, 115] on icon "Cerrar" at bounding box center [767, 119] width 12 height 12
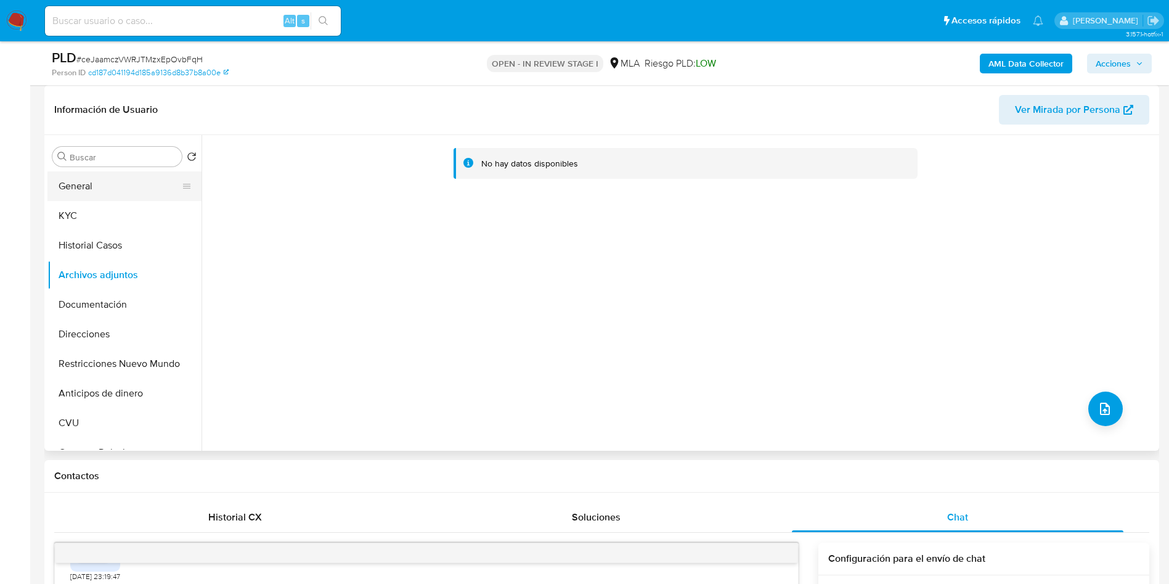
drag, startPoint x: 141, startPoint y: 190, endPoint x: 181, endPoint y: 190, distance: 40.1
click at [142, 190] on button "General" at bounding box center [119, 186] width 144 height 30
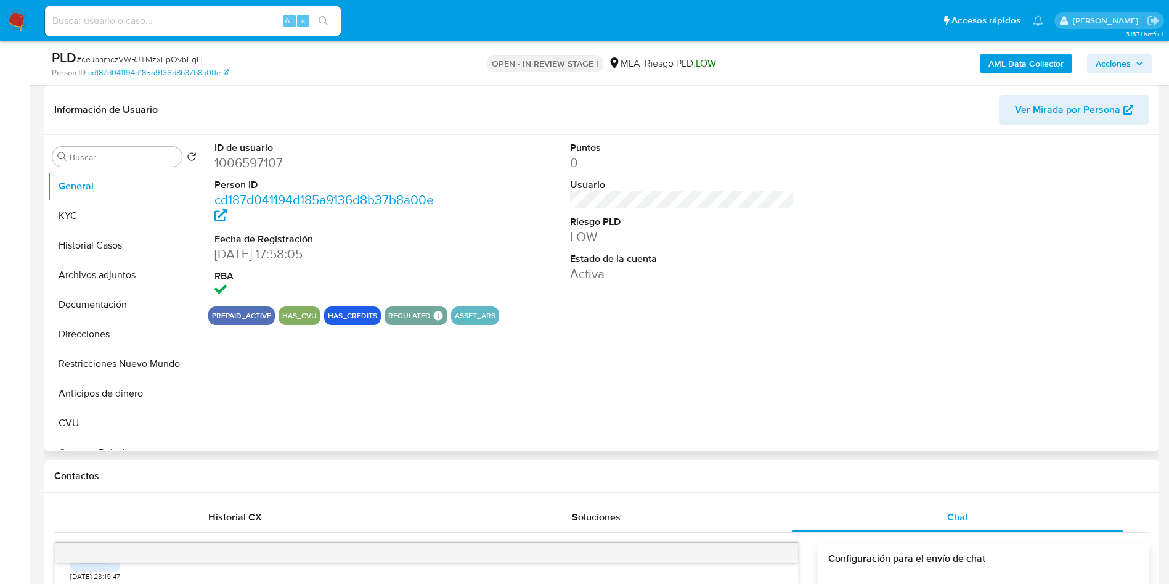
click at [237, 165] on dd "1006597107" at bounding box center [327, 162] width 225 height 17
copy dd "1006597107"
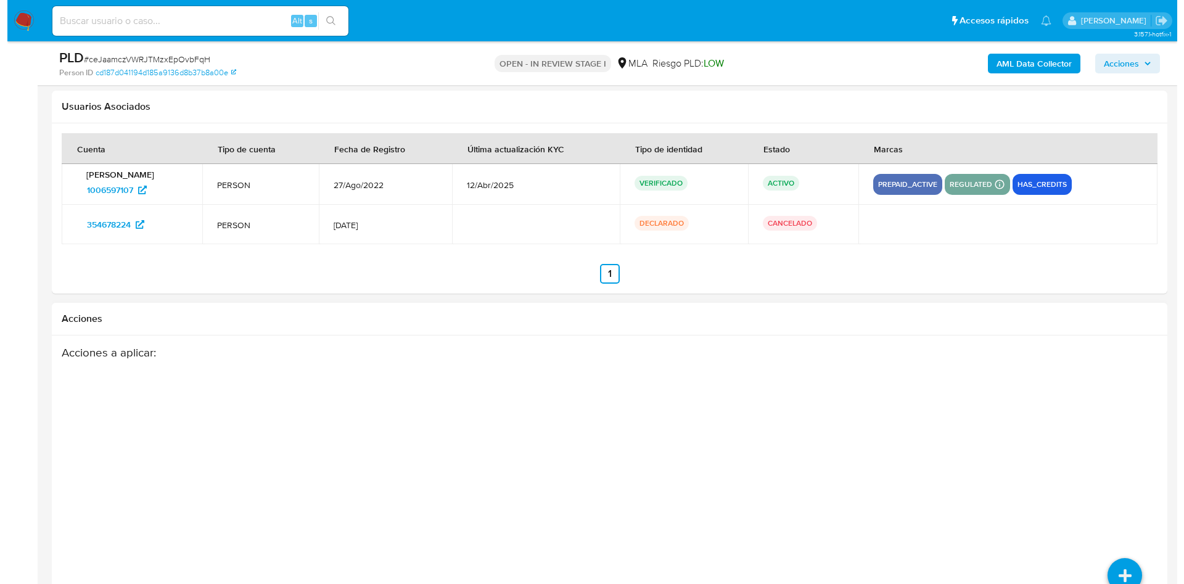
scroll to position [2208, 0]
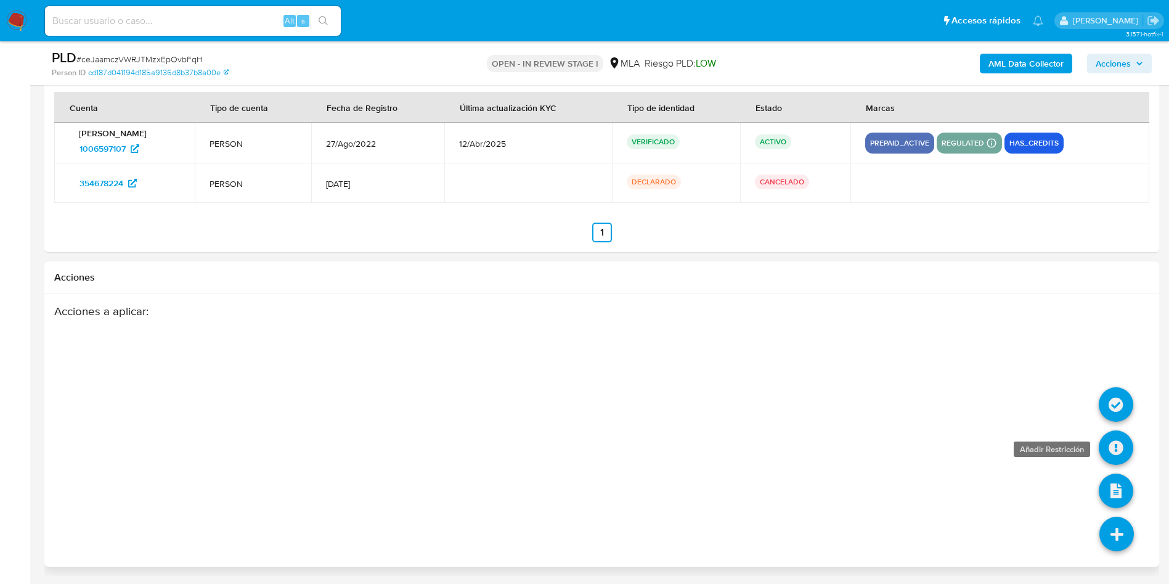
click at [1109, 447] on icon at bounding box center [1116, 447] width 35 height 35
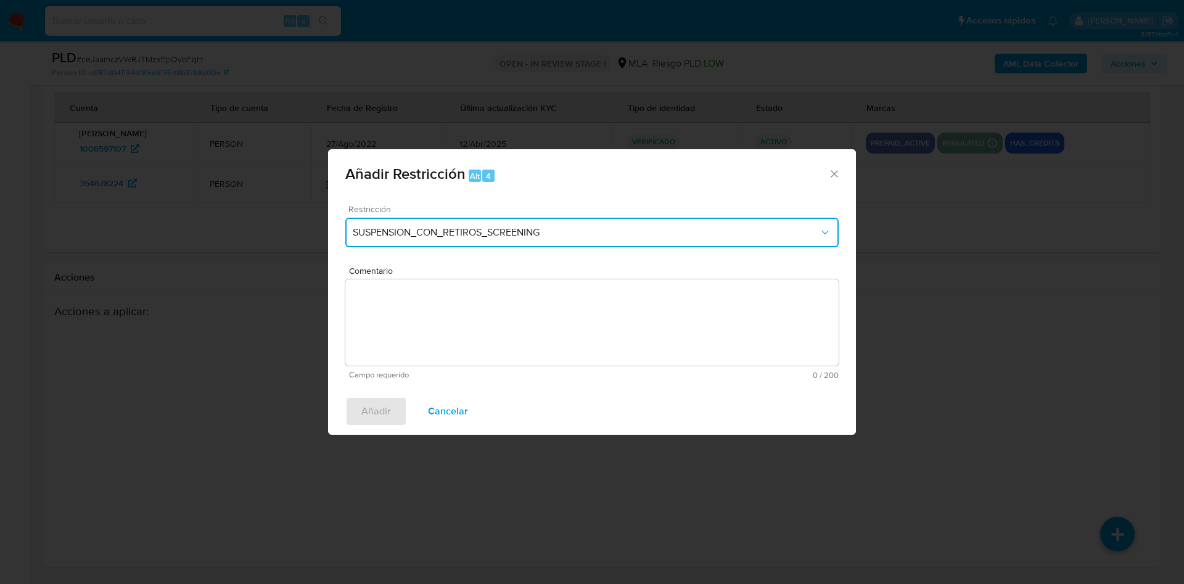
click at [423, 234] on span "SUSPENSION_CON_RETIROS_SCREENING" at bounding box center [586, 232] width 466 height 12
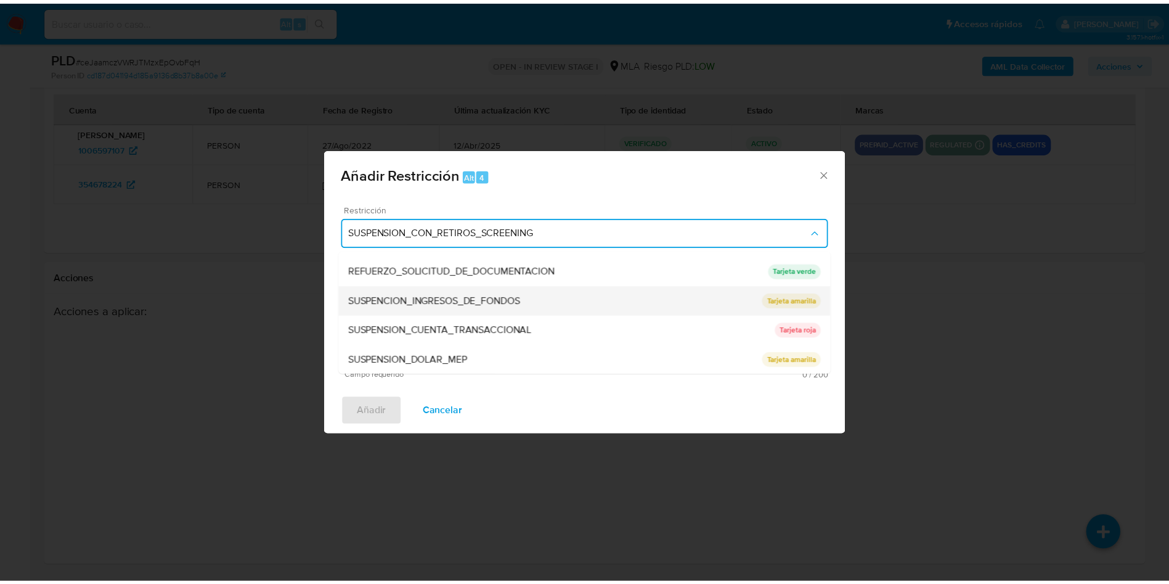
scroll to position [261, 0]
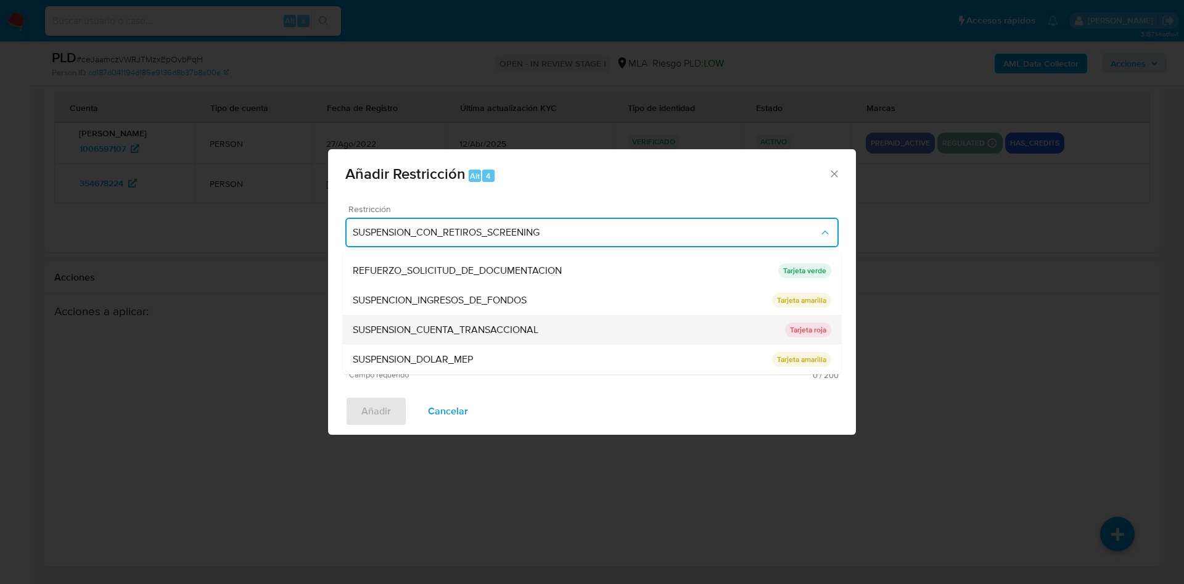
click at [508, 336] on span "SUSPENSION_CUENTA_TRANSACCIONAL" at bounding box center [446, 330] width 186 height 12
click at [508, 336] on textarea "Comentario" at bounding box center [591, 322] width 493 height 86
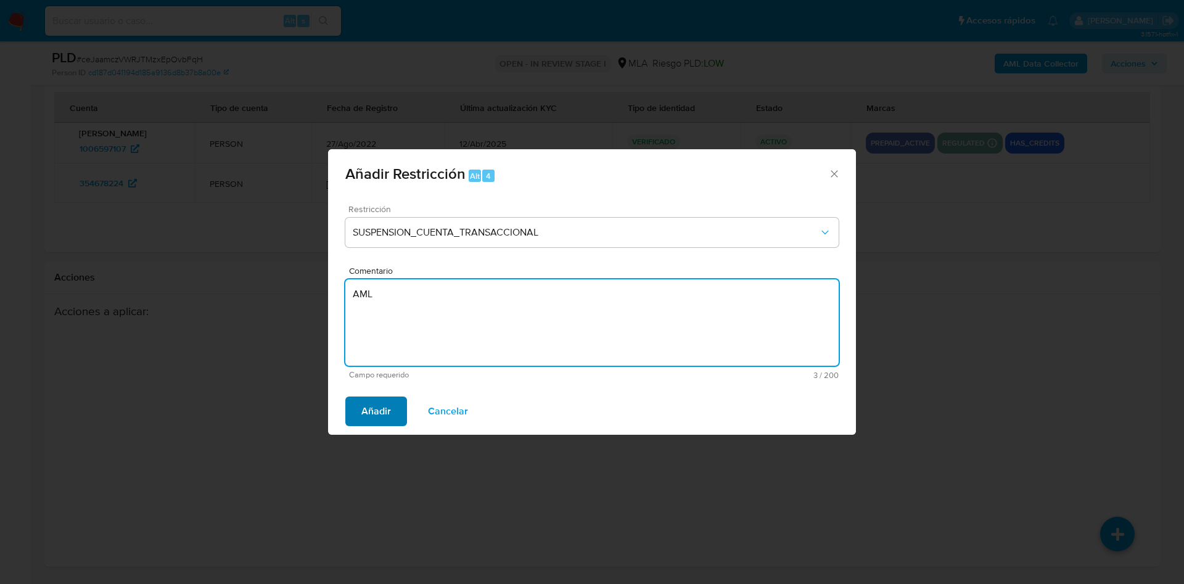
type textarea "AML"
click at [378, 416] on span "Añadir" at bounding box center [376, 411] width 30 height 27
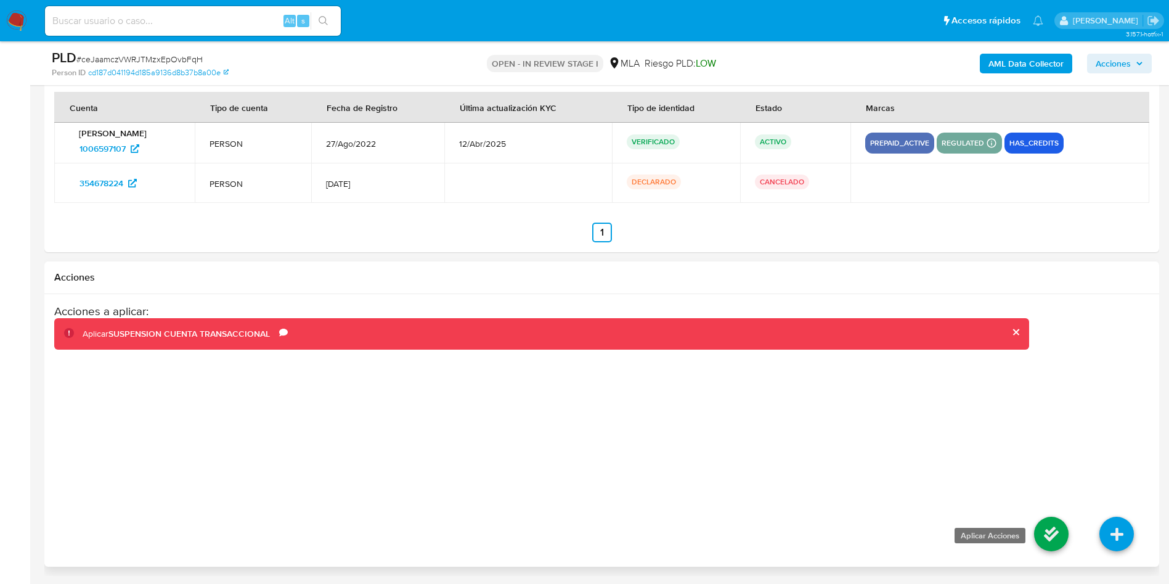
click at [1052, 528] on icon at bounding box center [1051, 534] width 35 height 35
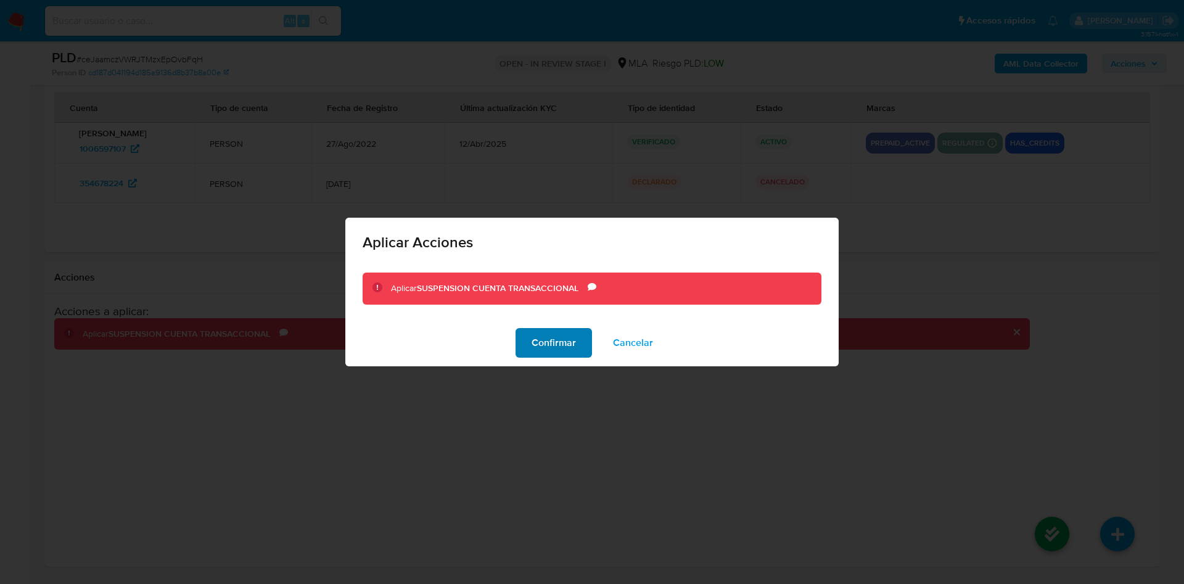
click at [563, 342] on span "Confirmar" at bounding box center [553, 342] width 44 height 27
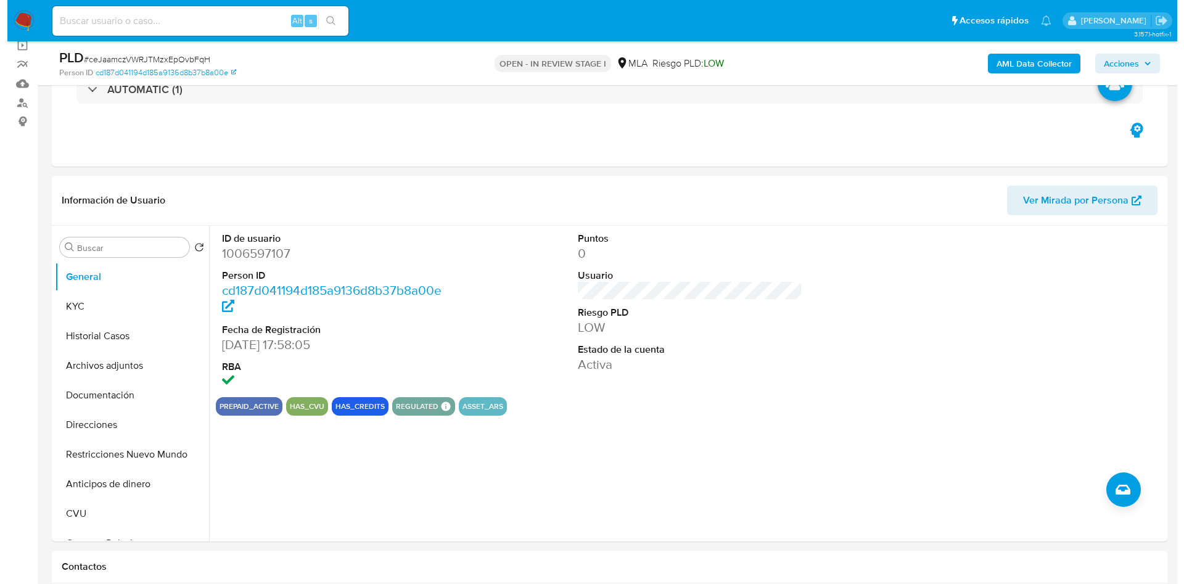
scroll to position [81, 0]
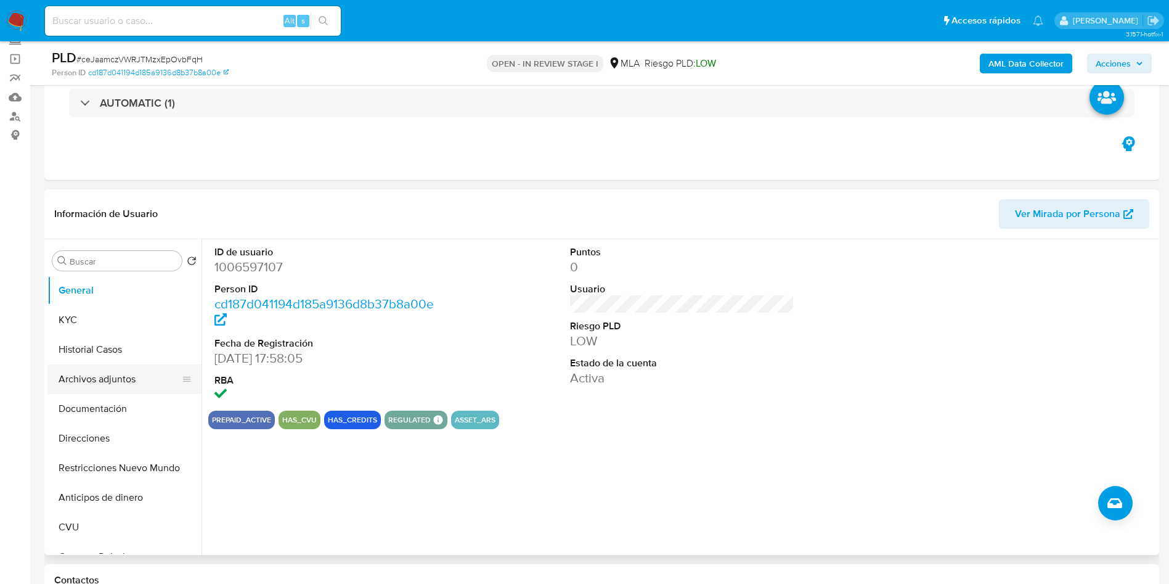
click at [92, 388] on button "Archivos adjuntos" at bounding box center [119, 379] width 144 height 30
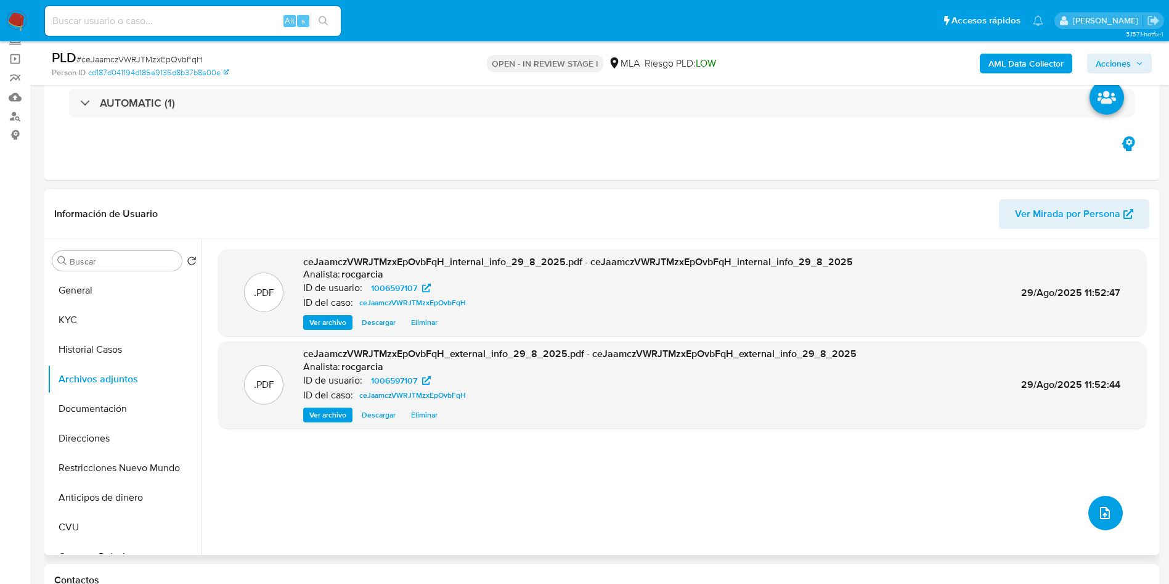
click at [1103, 514] on icon "upload-file" at bounding box center [1105, 513] width 10 height 12
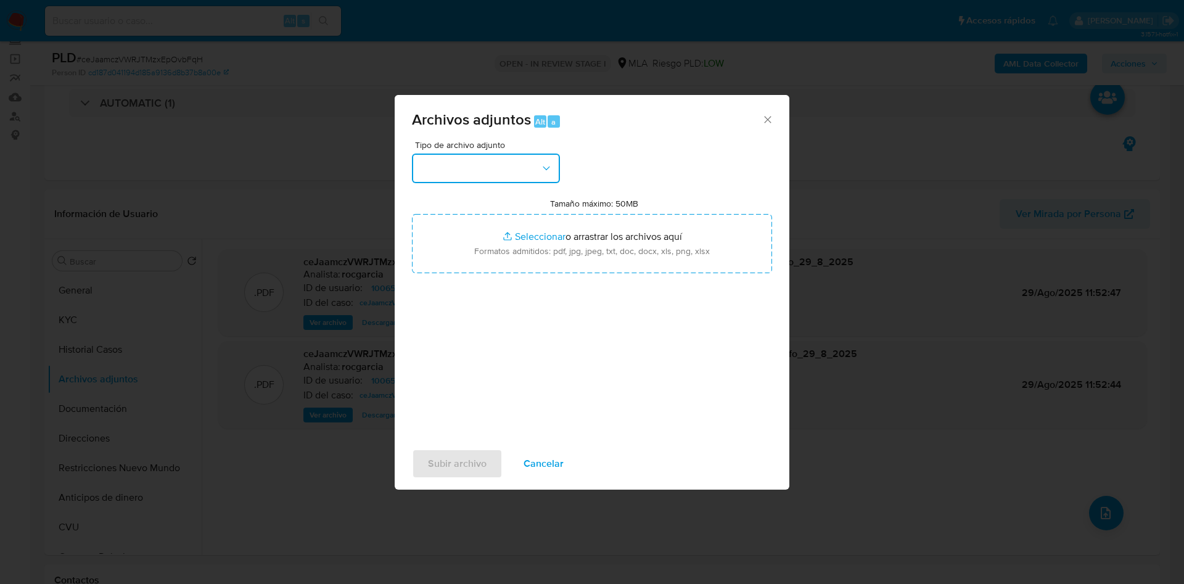
click at [486, 156] on button "button" at bounding box center [486, 169] width 148 height 30
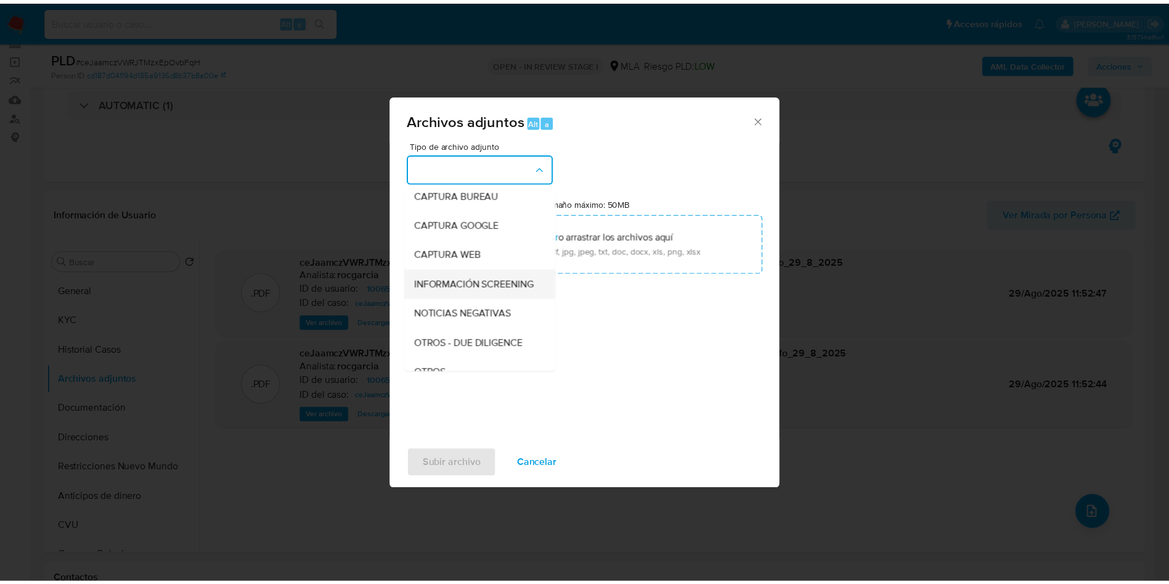
scroll to position [92, 0]
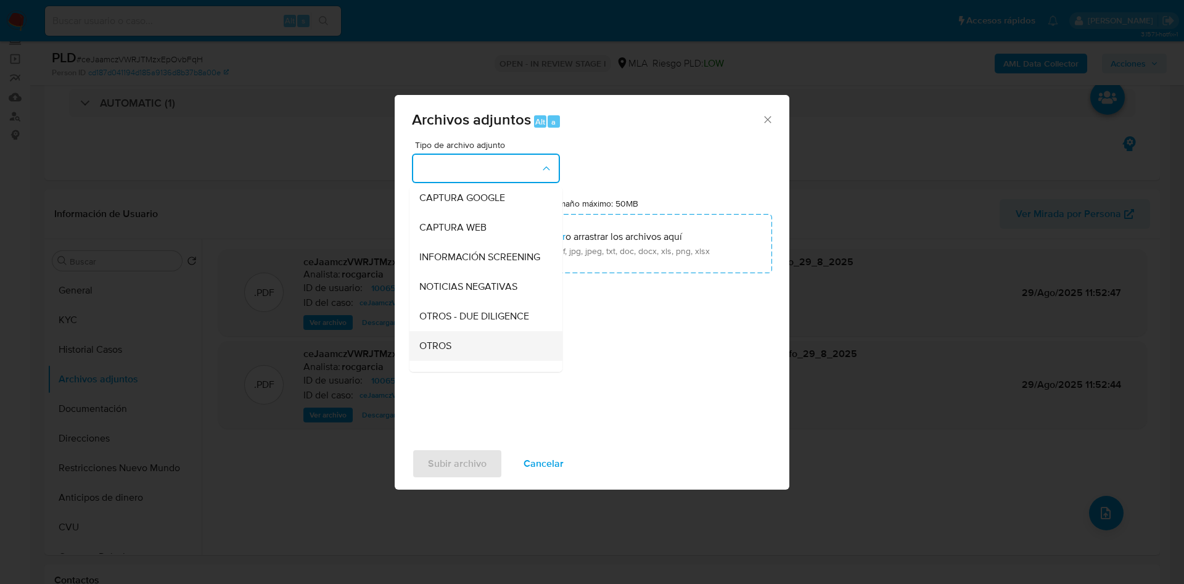
click at [473, 355] on div "OTROS" at bounding box center [482, 346] width 126 height 30
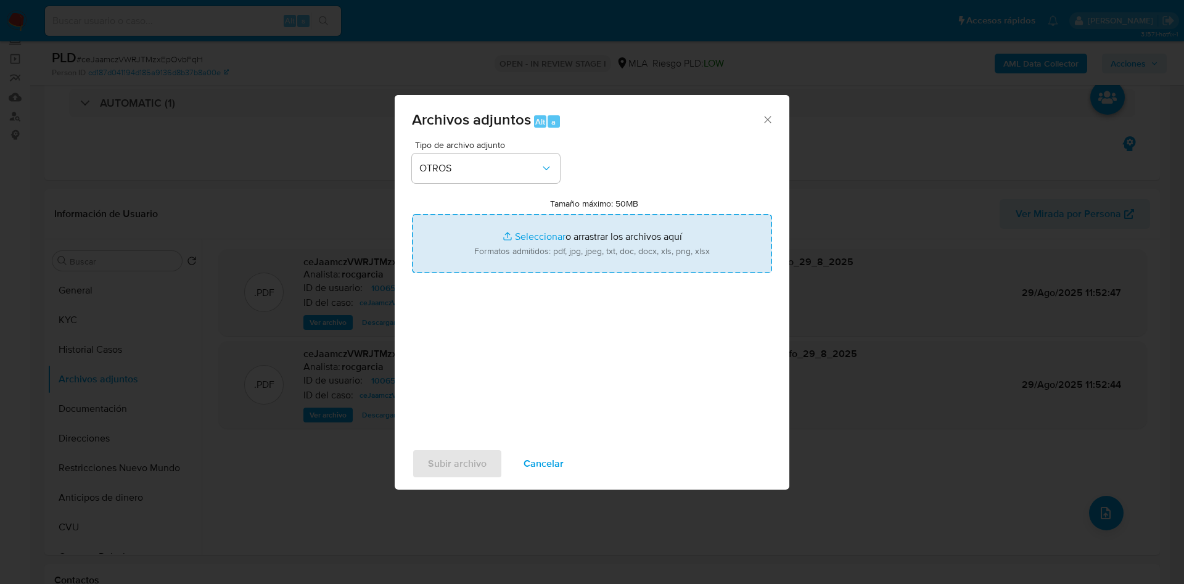
click at [512, 258] on input "Tamaño máximo: 50MB Seleccionar archivos" at bounding box center [592, 243] width 360 height 59
type input "C:\fakepath\Caselog ceJaamczVWRJTMzxEpOvbFqH - 1006597107.docx"
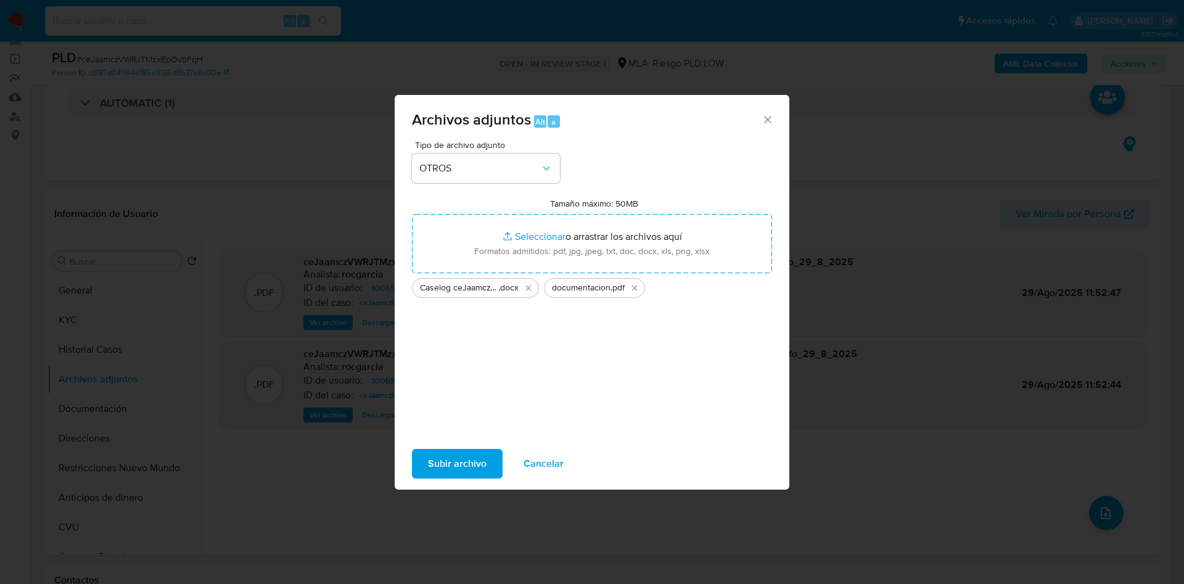
click at [457, 467] on span "Subir archivo" at bounding box center [457, 463] width 59 height 27
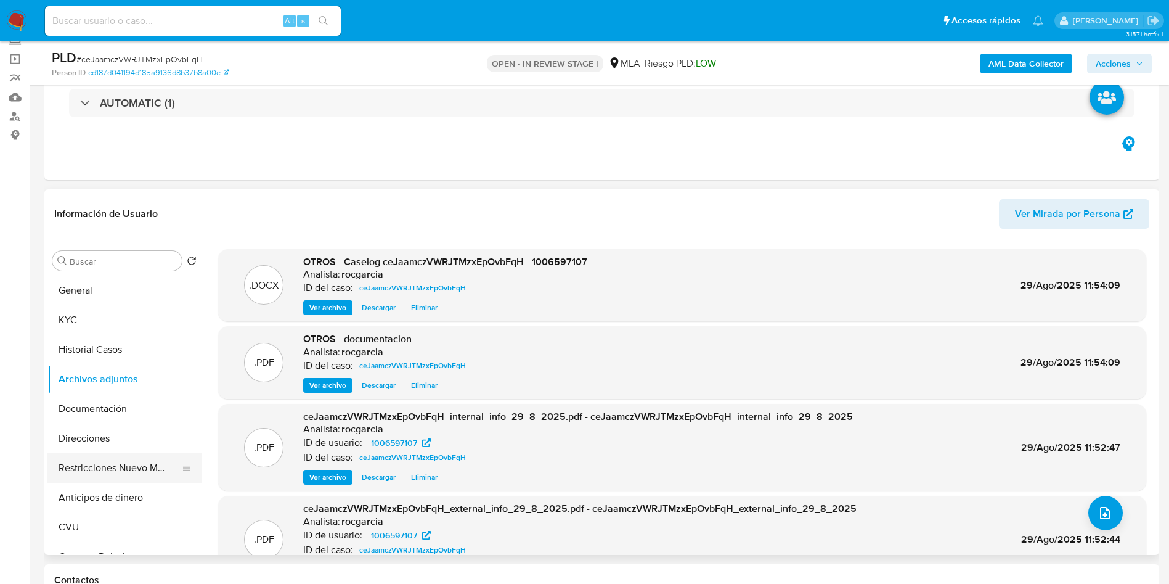
click at [127, 462] on button "Restricciones Nuevo Mundo" at bounding box center [119, 468] width 144 height 30
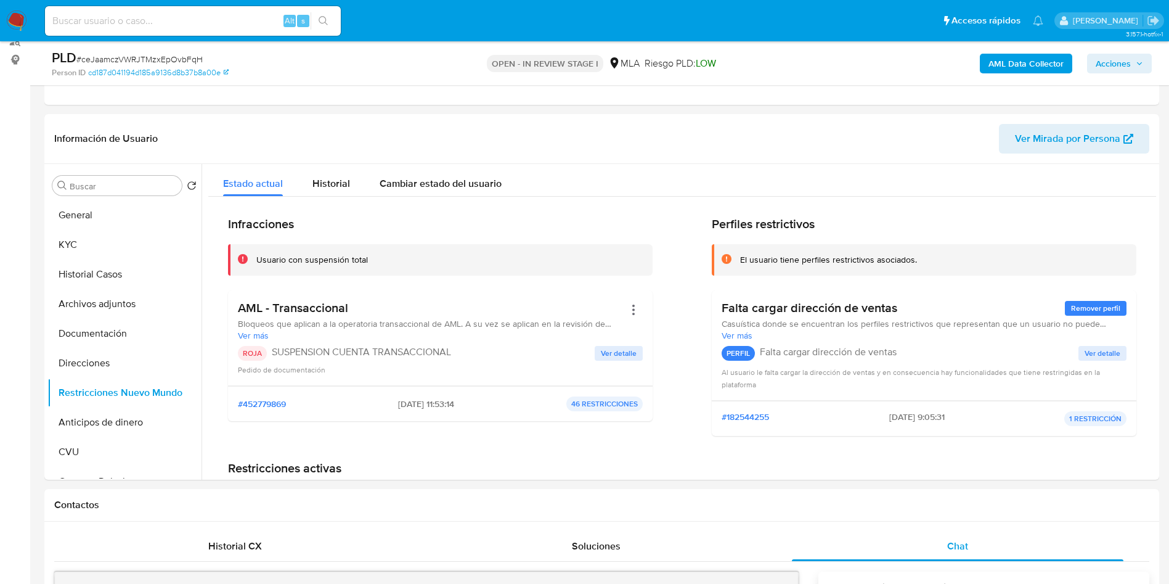
scroll to position [185, 0]
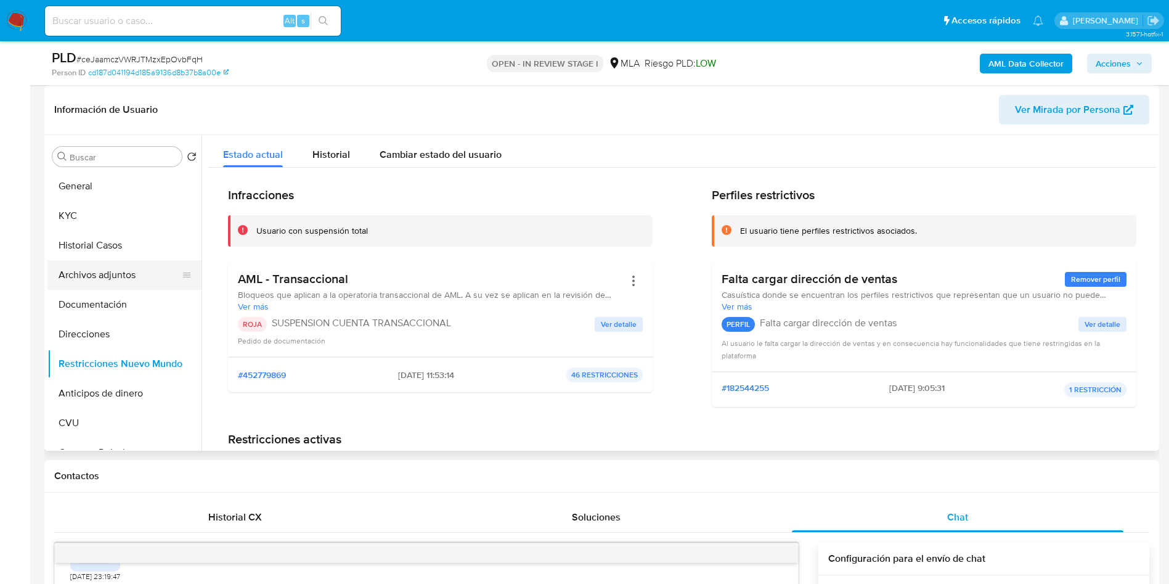
click at [100, 288] on button "Archivos adjuntos" at bounding box center [119, 275] width 144 height 30
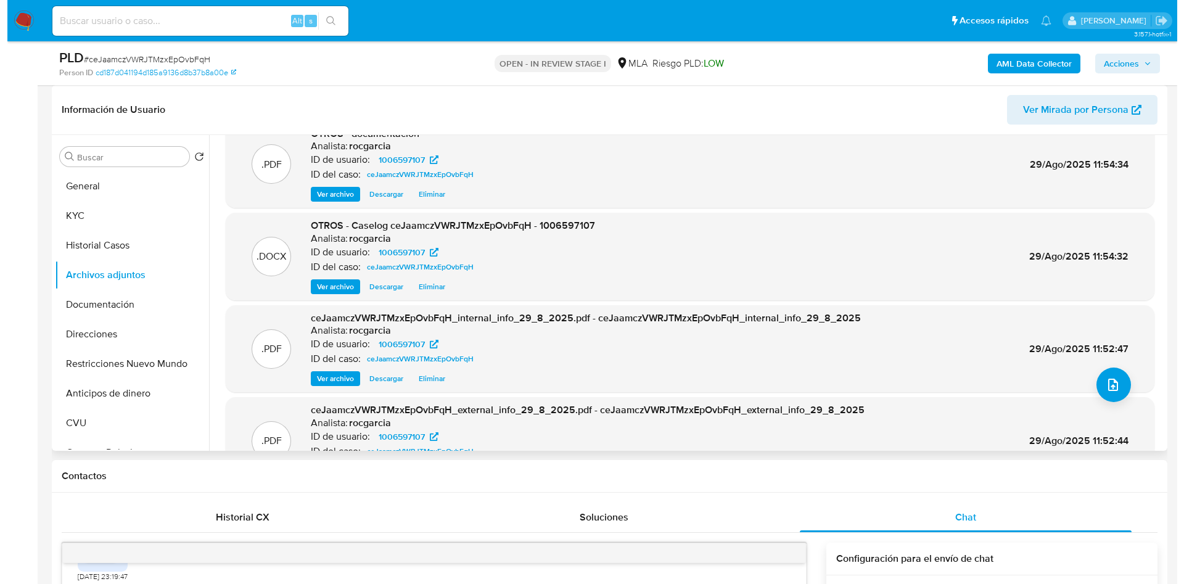
scroll to position [0, 0]
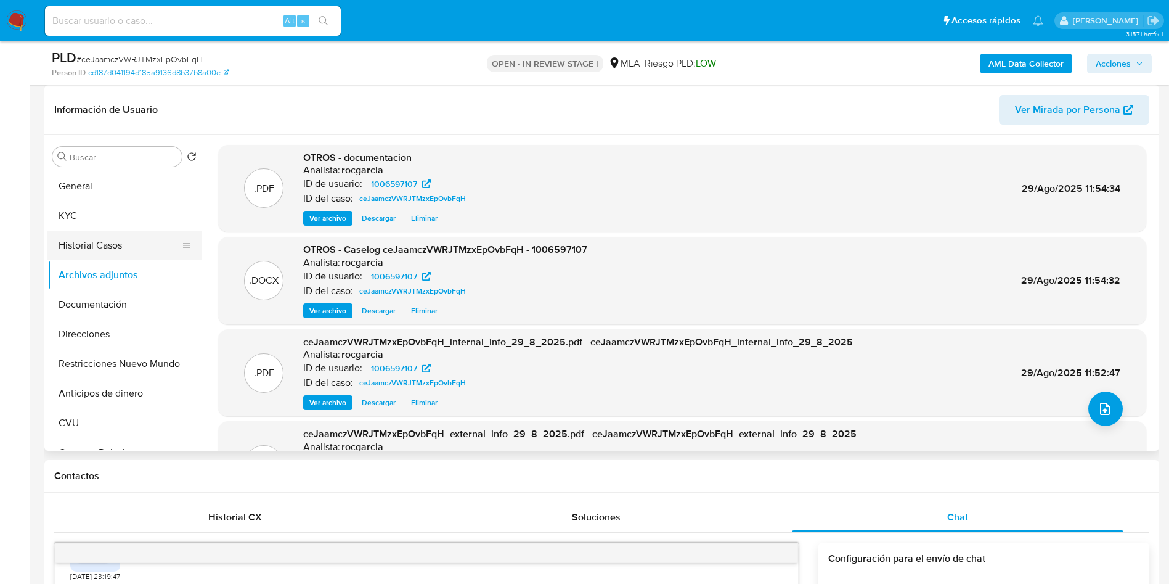
click at [115, 246] on button "Historial Casos" at bounding box center [119, 246] width 144 height 30
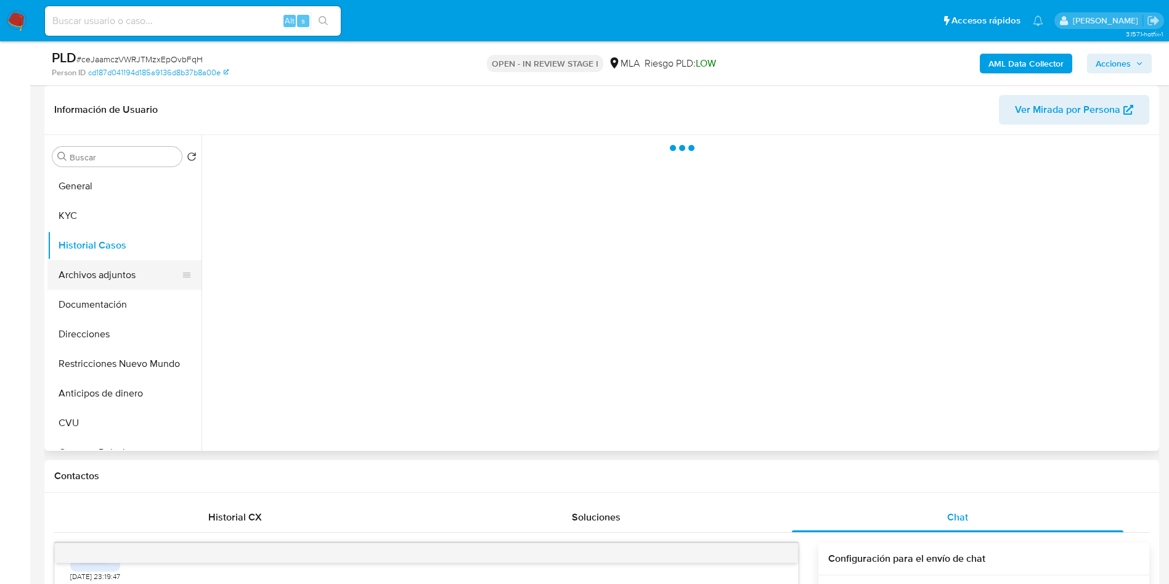
click at [119, 279] on button "Archivos adjuntos" at bounding box center [119, 275] width 144 height 30
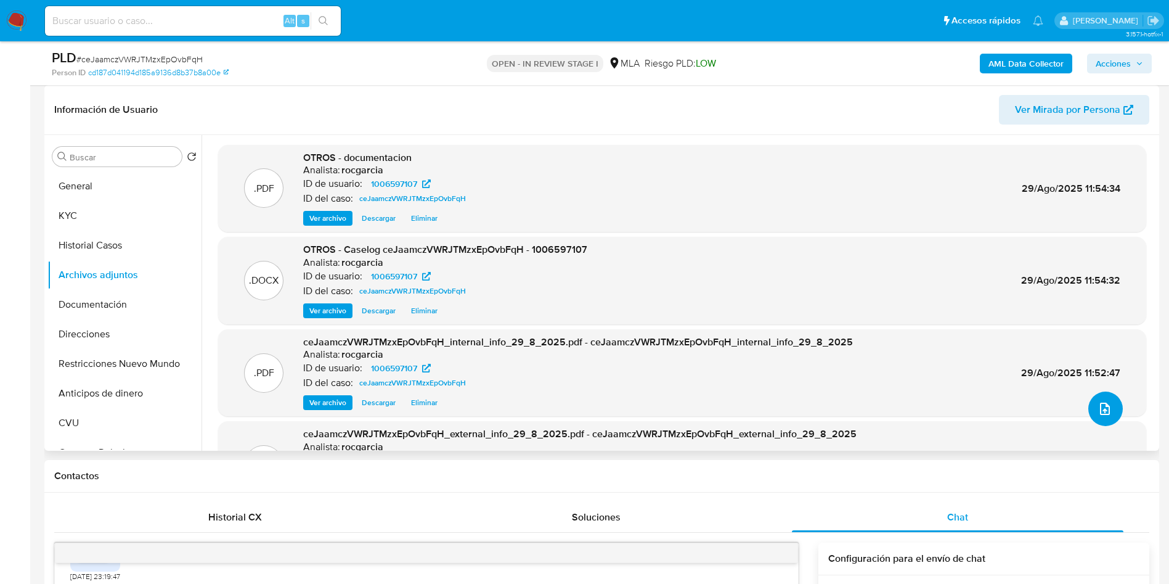
click at [1098, 403] on span "upload-file" at bounding box center [1105, 408] width 15 height 15
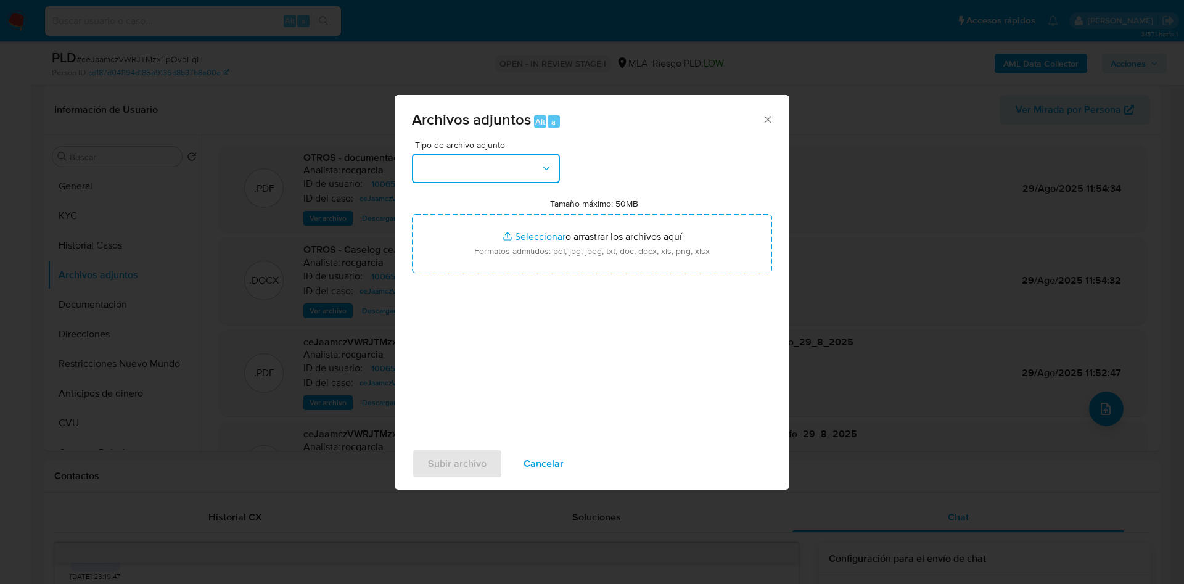
click at [459, 160] on button "button" at bounding box center [486, 169] width 148 height 30
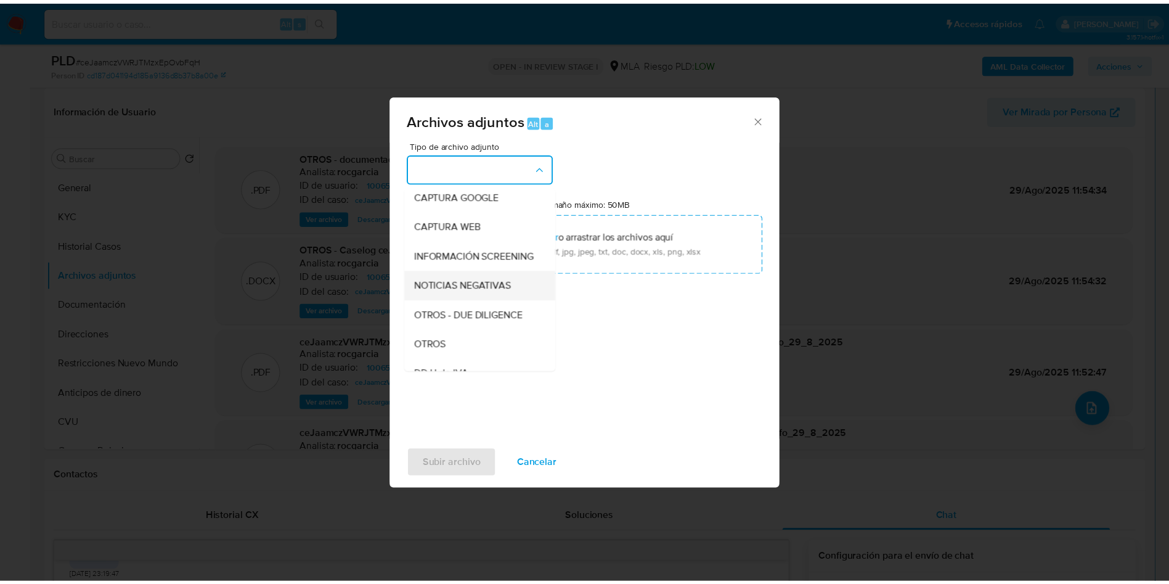
scroll to position [92, 0]
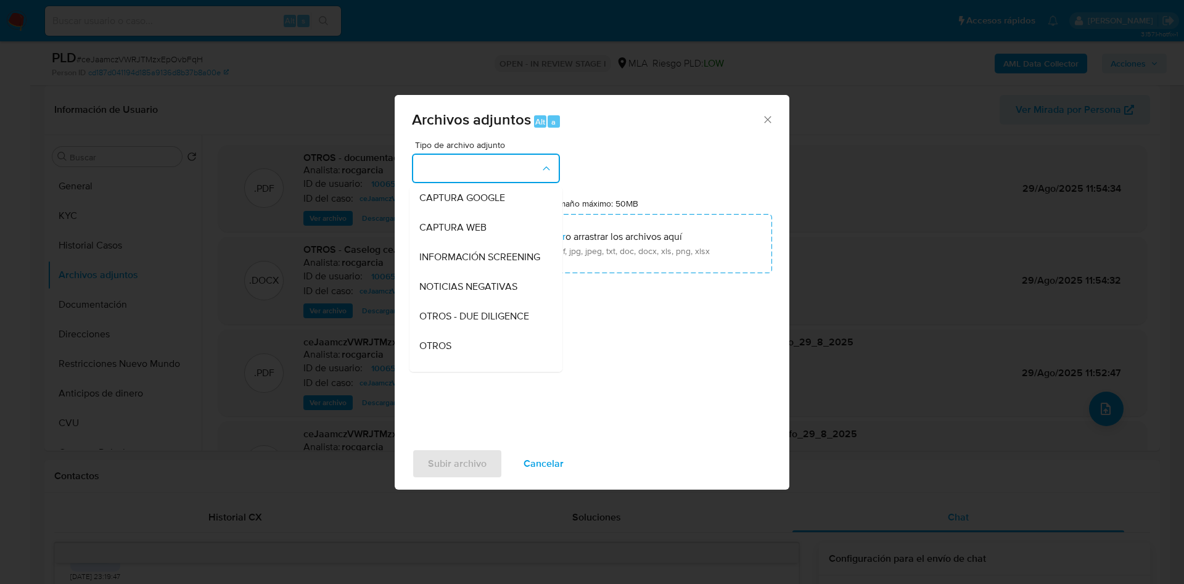
drag, startPoint x: 461, startPoint y: 356, endPoint x: 489, endPoint y: 295, distance: 66.7
click at [460, 357] on div "OTROS" at bounding box center [482, 346] width 126 height 30
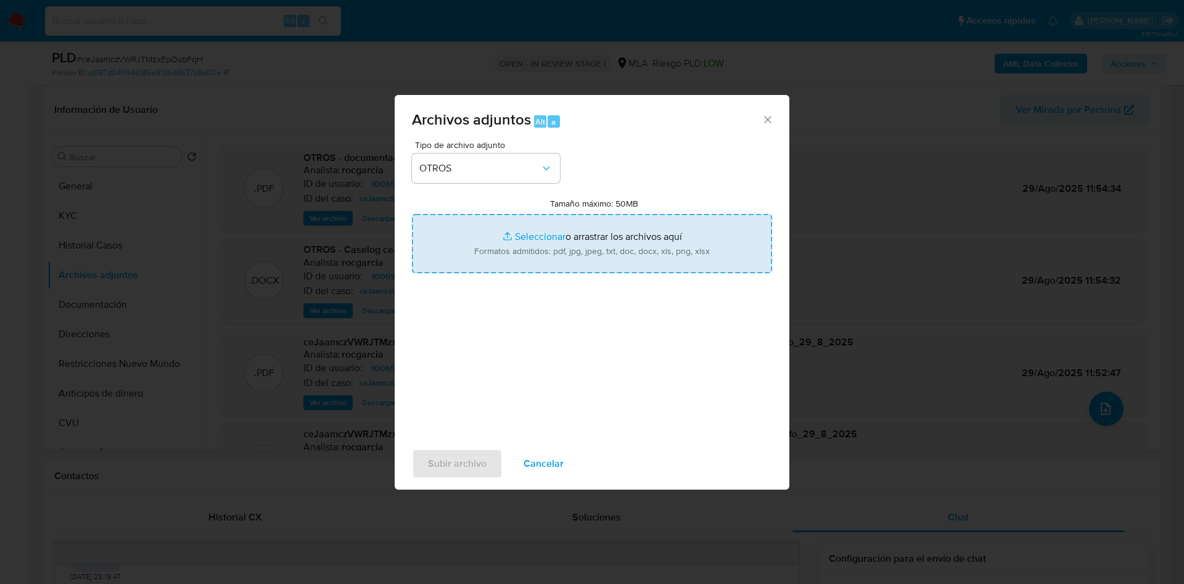
click at [517, 261] on input "Tamaño máximo: 50MB Seleccionar archivos" at bounding box center [592, 243] width 360 height 59
type input "C:\fakepath\Movimientos 1006597107.xlsx"
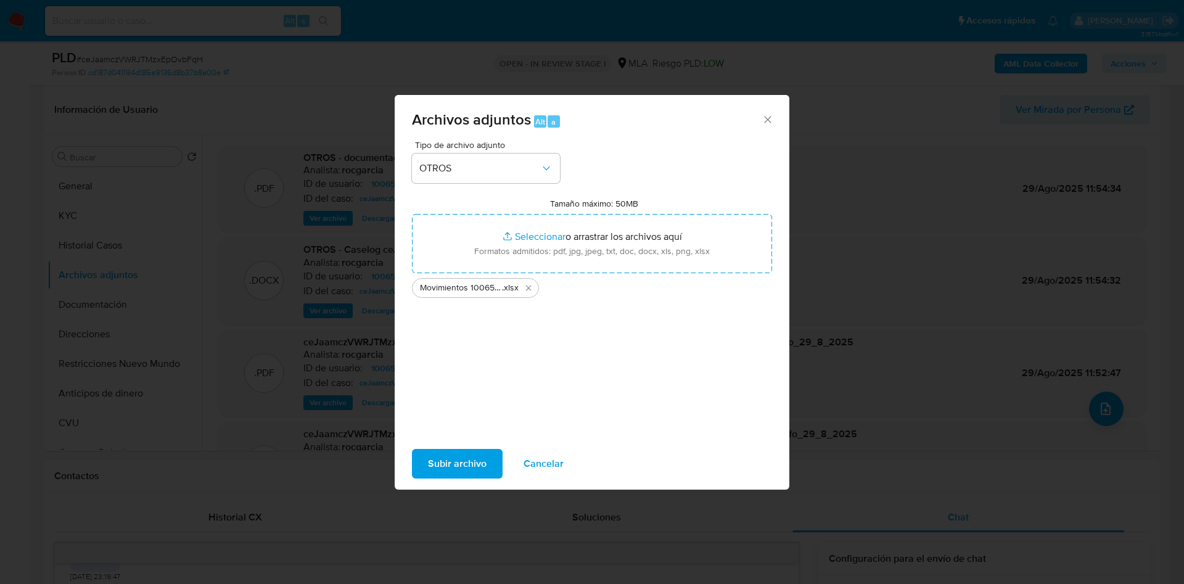
click at [477, 468] on span "Subir archivo" at bounding box center [457, 463] width 59 height 27
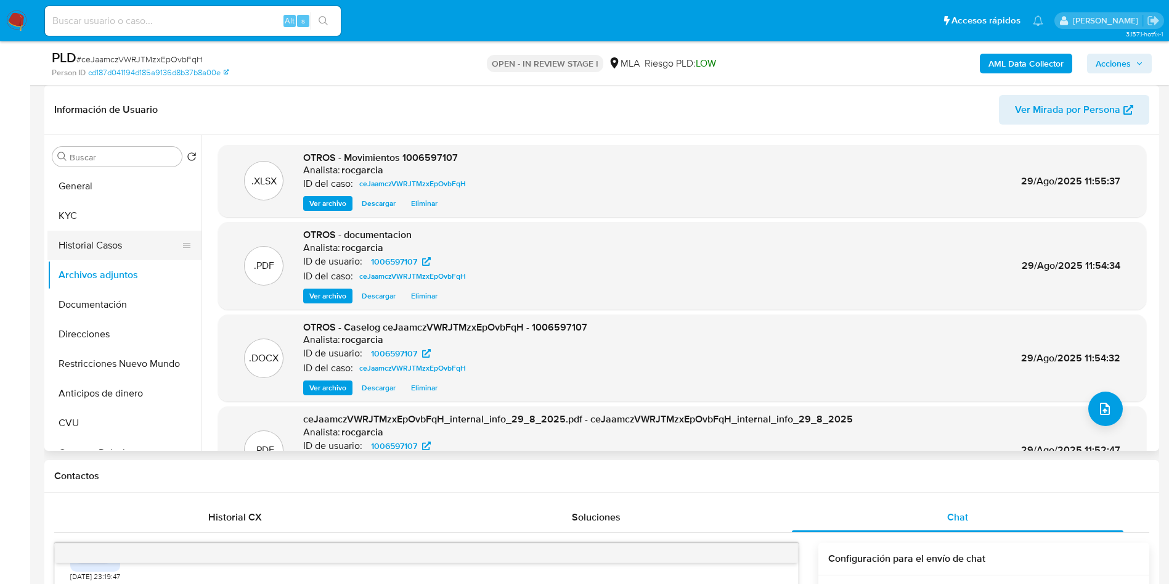
click at [113, 242] on button "Historial Casos" at bounding box center [119, 246] width 144 height 30
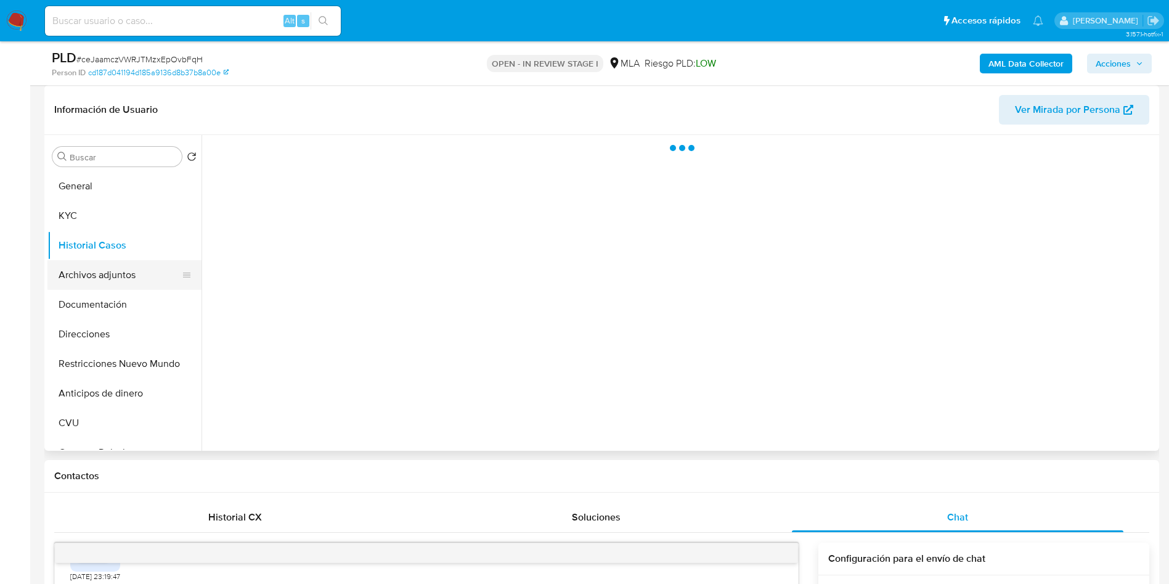
click at [115, 271] on button "Archivos adjuntos" at bounding box center [119, 275] width 144 height 30
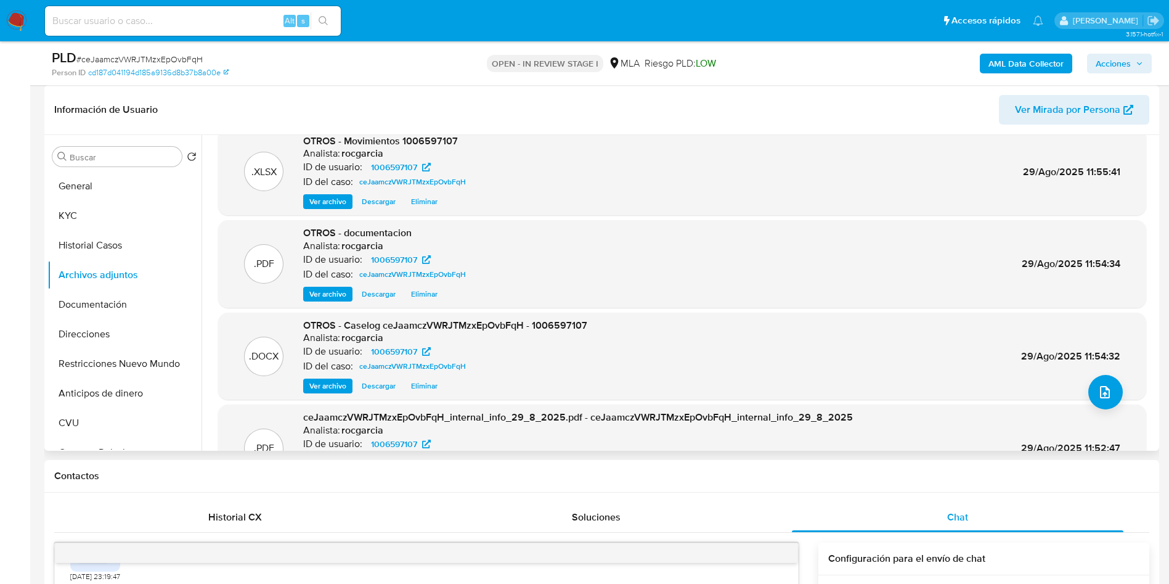
scroll to position [0, 0]
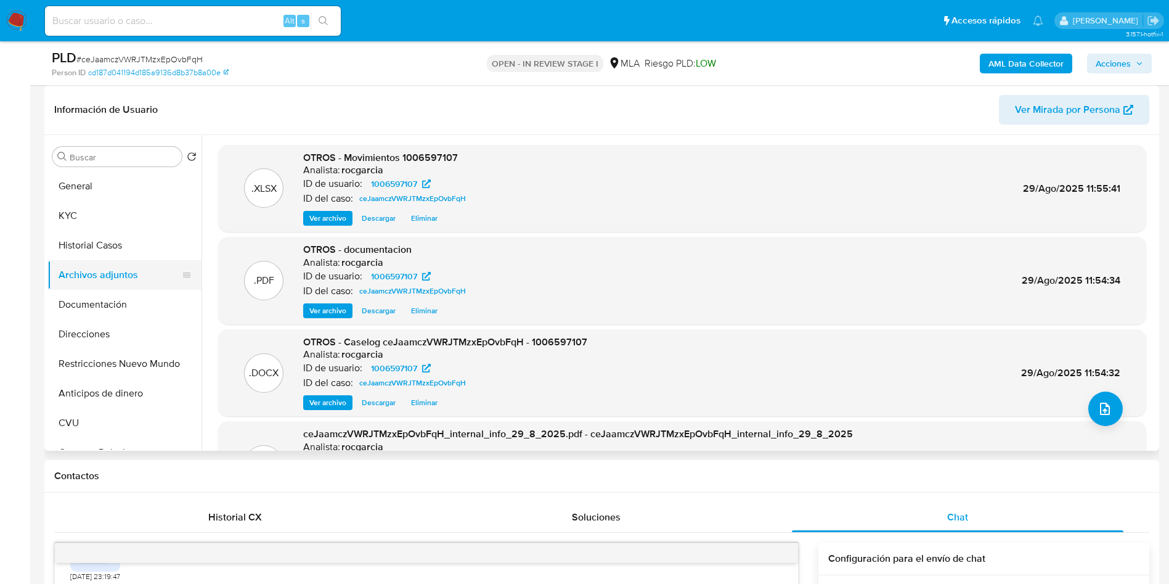
click at [101, 240] on button "Historial Casos" at bounding box center [124, 246] width 154 height 30
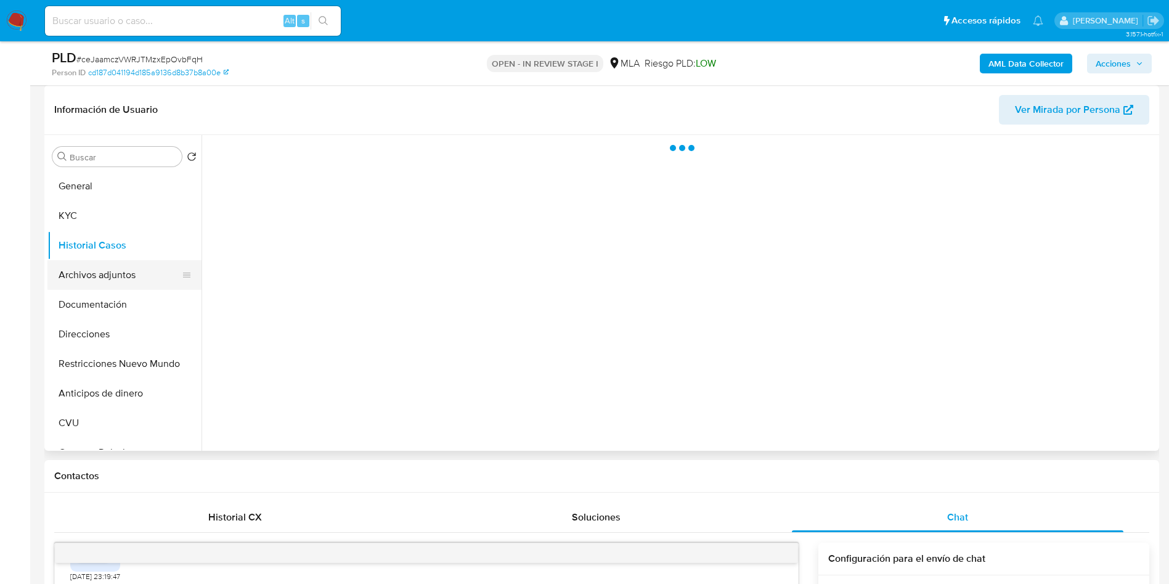
click at [102, 269] on button "Archivos adjuntos" at bounding box center [119, 275] width 144 height 30
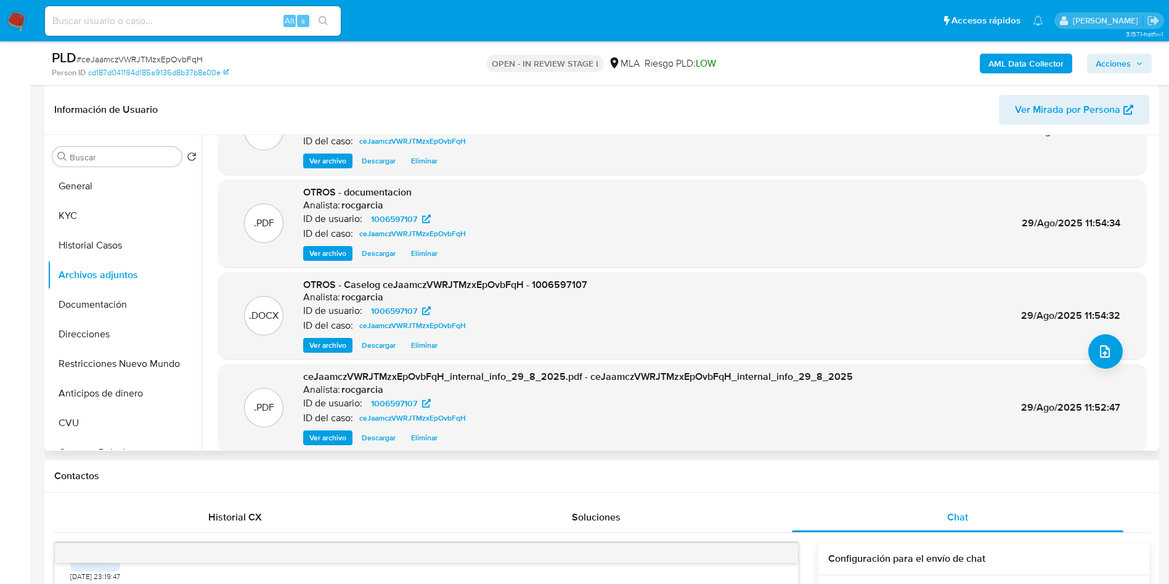
scroll to position [104, 0]
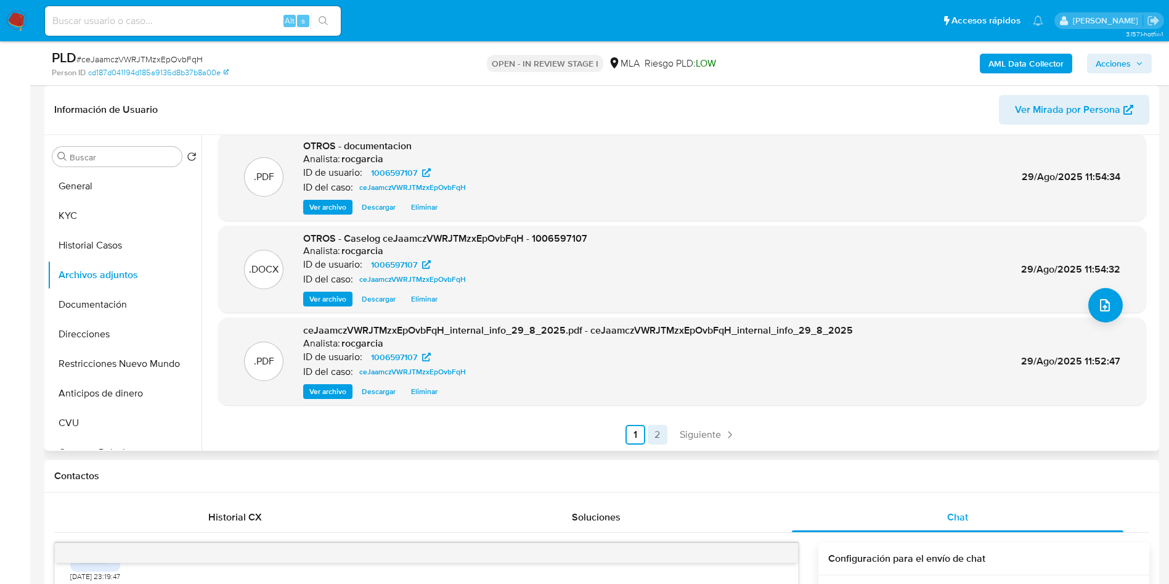
click at [658, 438] on link "2" at bounding box center [658, 435] width 20 height 20
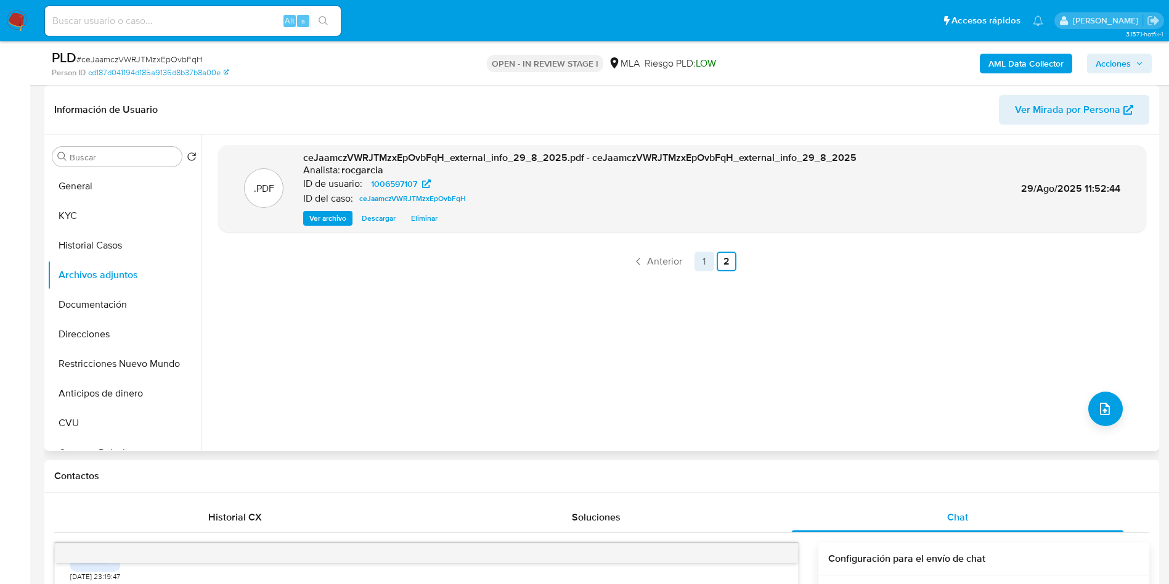
click at [700, 260] on link "1" at bounding box center [705, 262] width 20 height 20
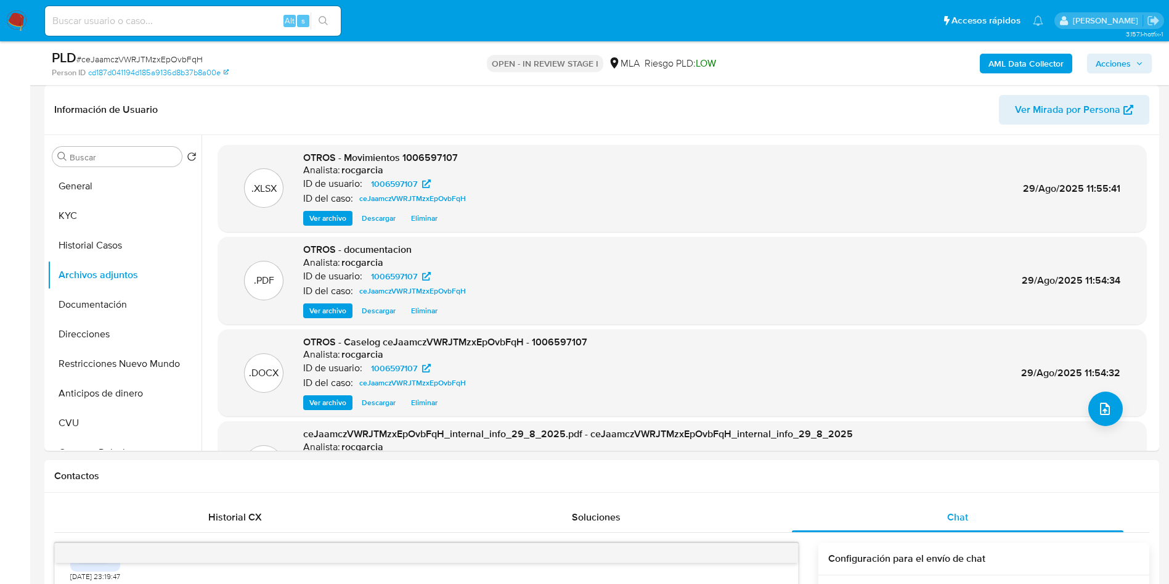
click at [1112, 54] on span "Acciones" at bounding box center [1113, 64] width 35 height 20
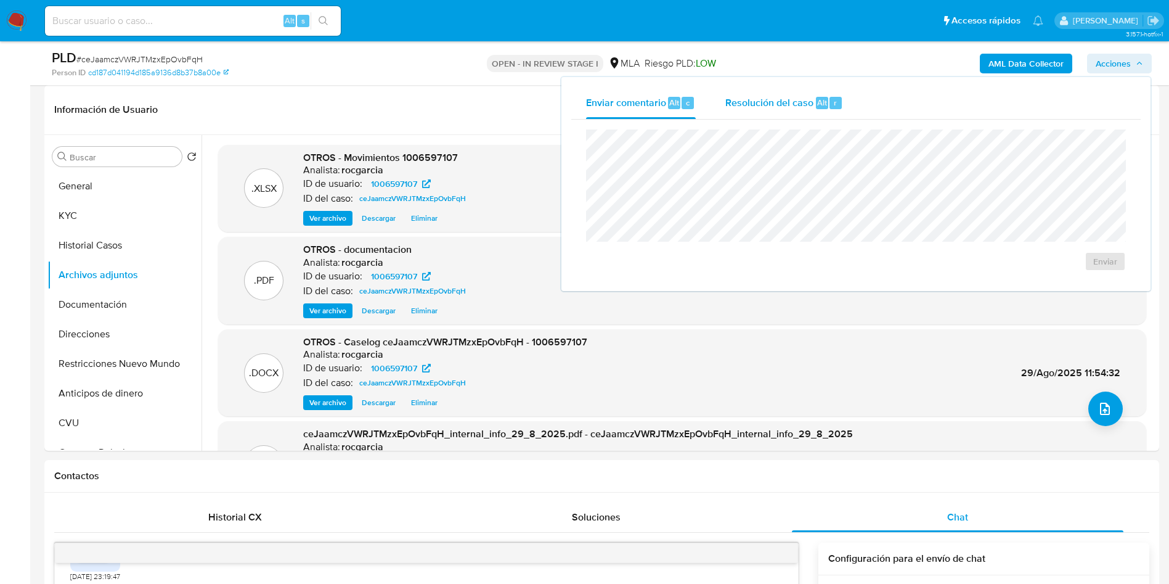
click at [837, 118] on div "Resolución del caso Alt r" at bounding box center [785, 103] width 118 height 32
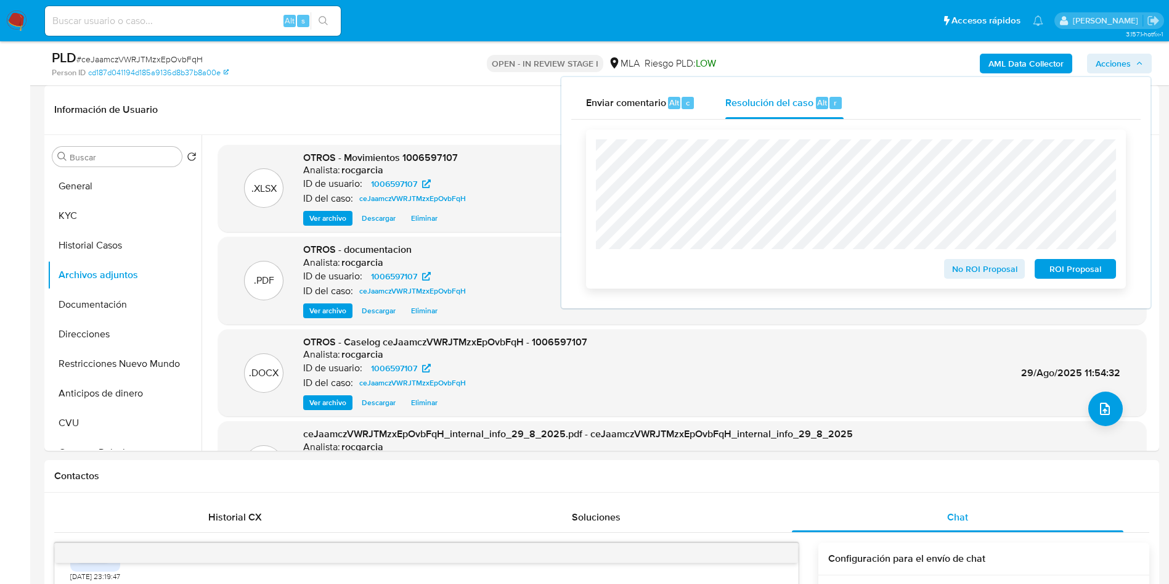
click at [1091, 272] on span "ROI Proposal" at bounding box center [1076, 268] width 64 height 17
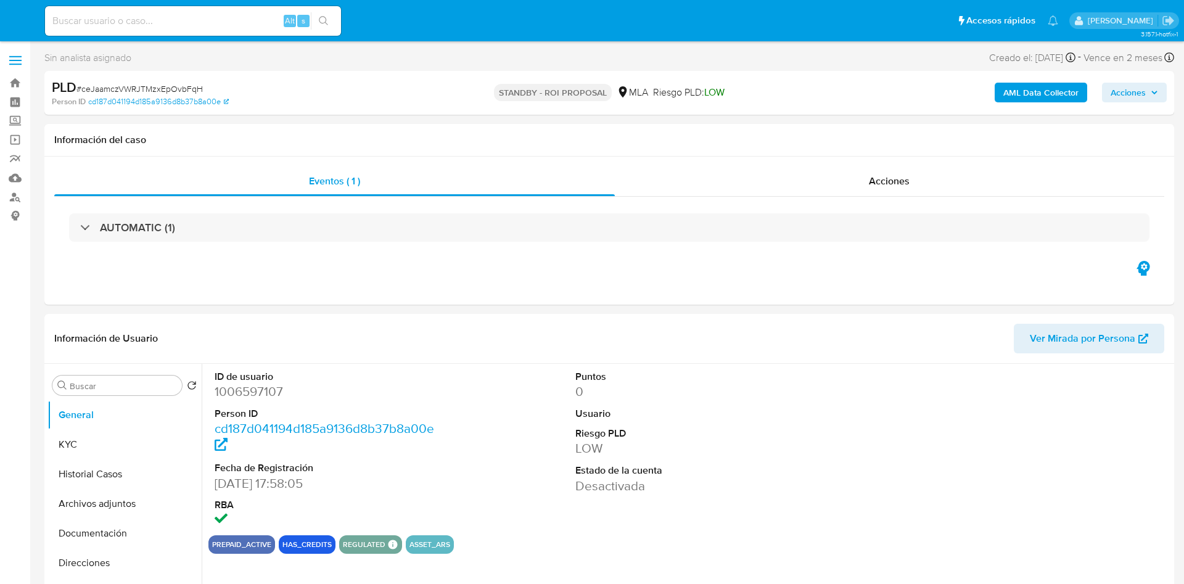
select select "10"
